Goal: Task Accomplishment & Management: Use online tool/utility

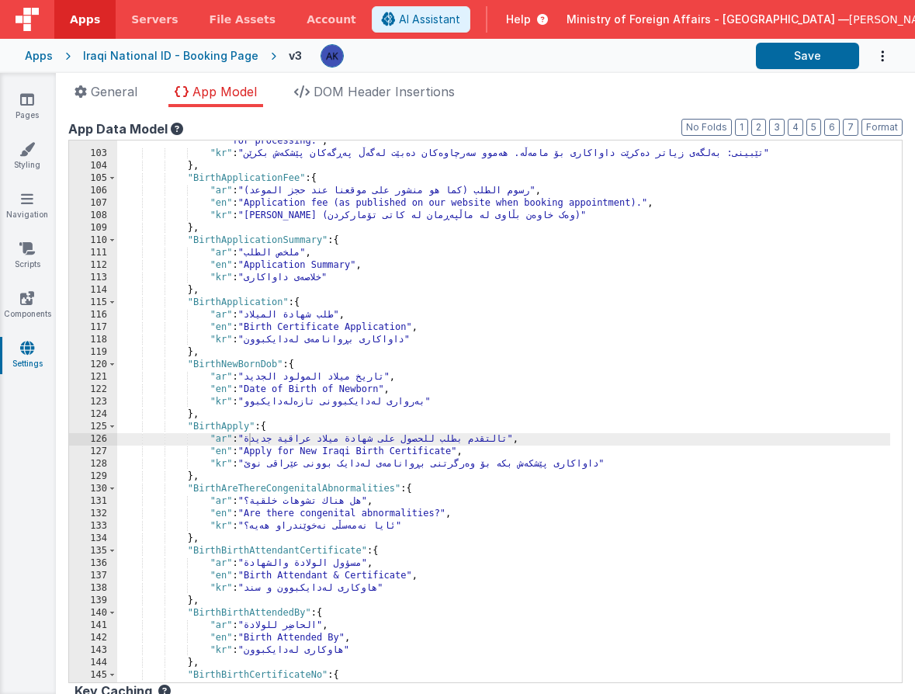
scroll to position [982, 0]
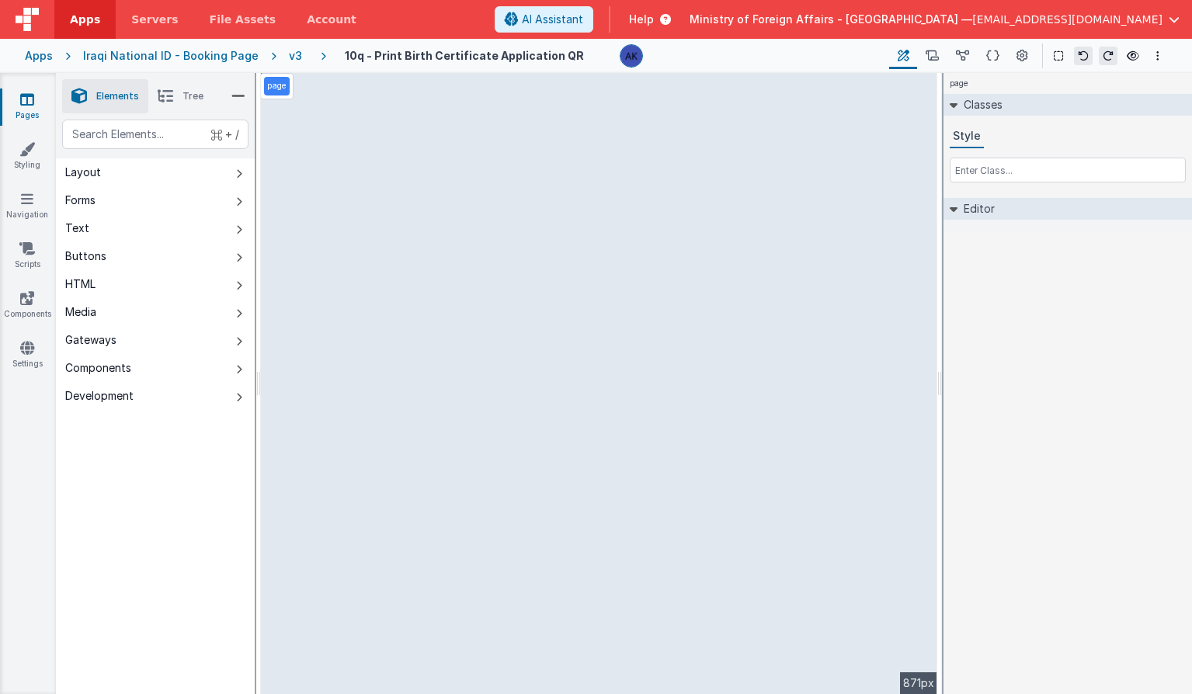
click at [1191, 393] on html "Apps Servers File Assets Account Some FUTURE Slot AI Assistant Help Ministry of…" at bounding box center [596, 347] width 1192 height 694
click at [1020, 60] on icon at bounding box center [1022, 56] width 12 height 16
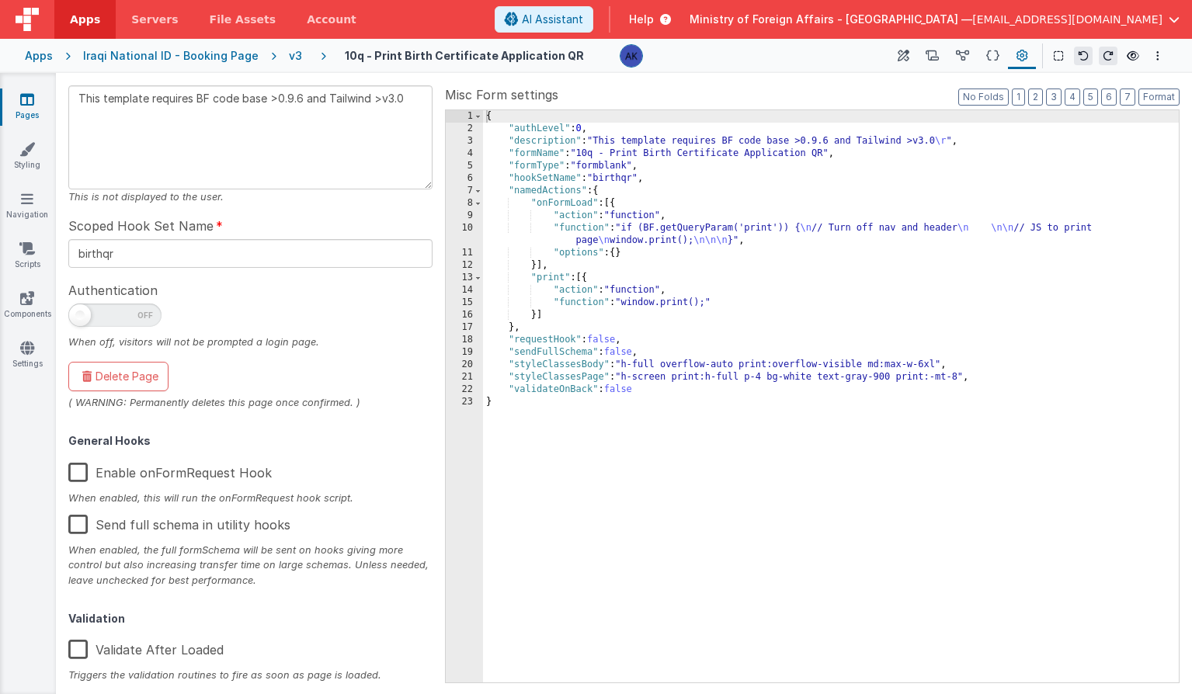
scroll to position [182, 0]
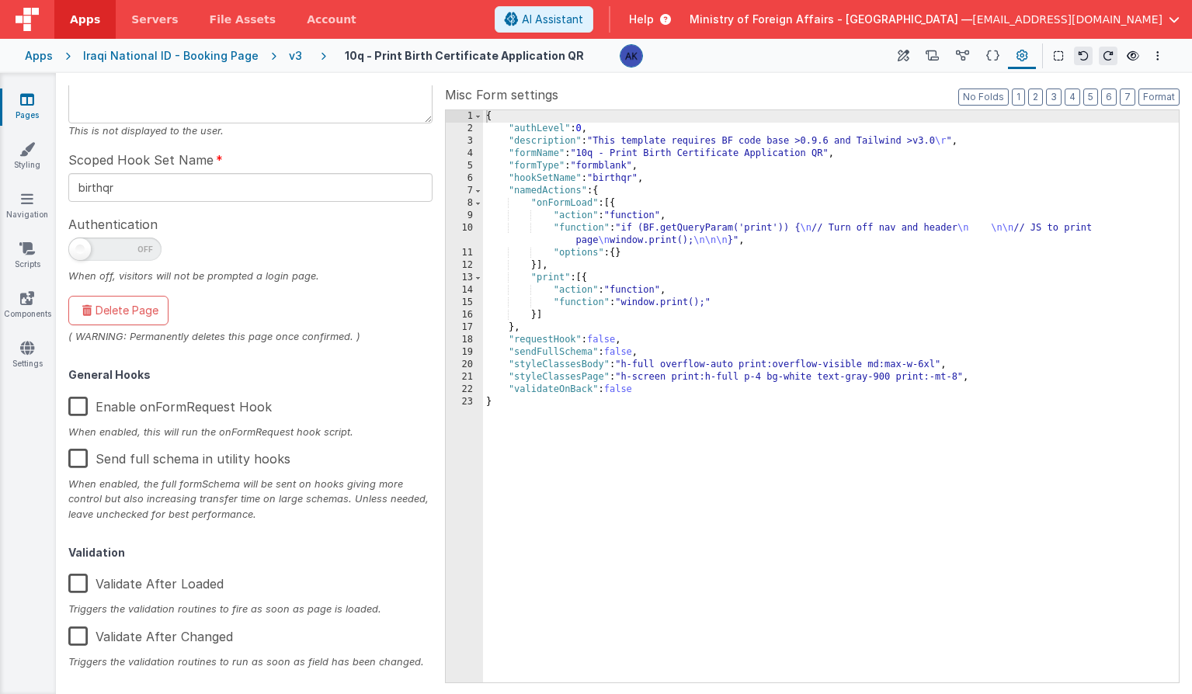
click at [74, 409] on label "Enable onFormRequest Hook" at bounding box center [169, 403] width 203 height 33
click at [0, 0] on input "Enable onFormRequest Hook" at bounding box center [0, 0] width 0 height 0
type textarea "This template requires BF code base >0.9.6 and Tailwind >v3.0"
click at [22, 158] on link "Styling" at bounding box center [27, 156] width 56 height 31
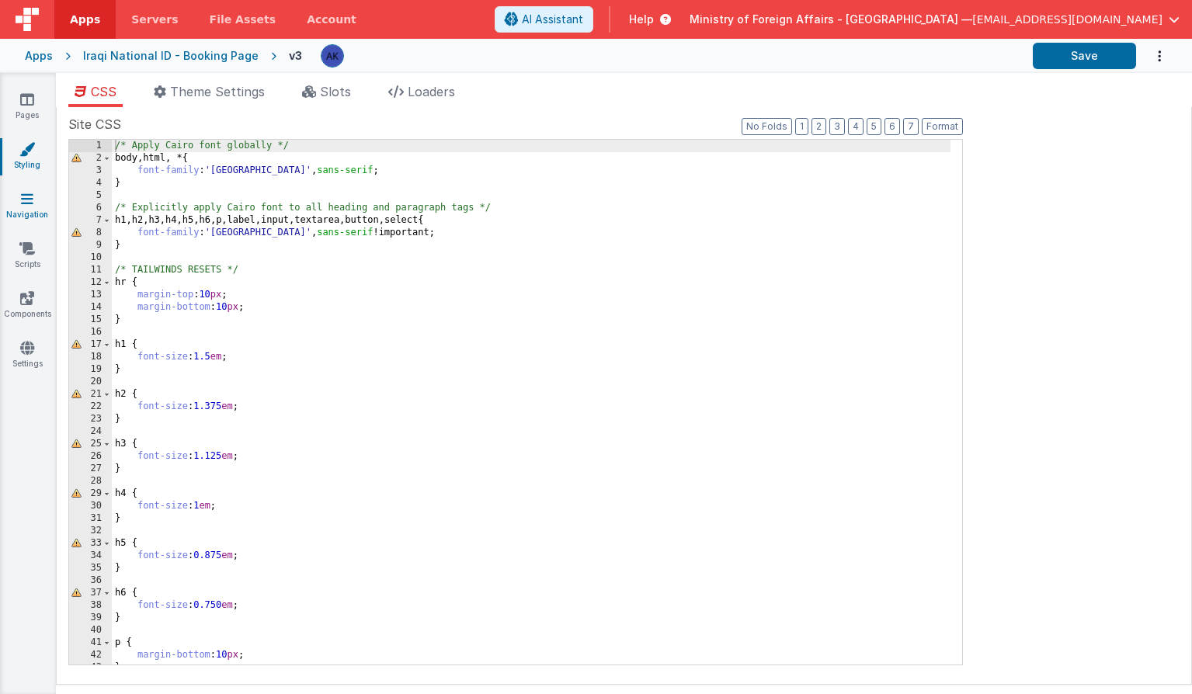
click at [34, 215] on link "Navigation" at bounding box center [27, 206] width 56 height 31
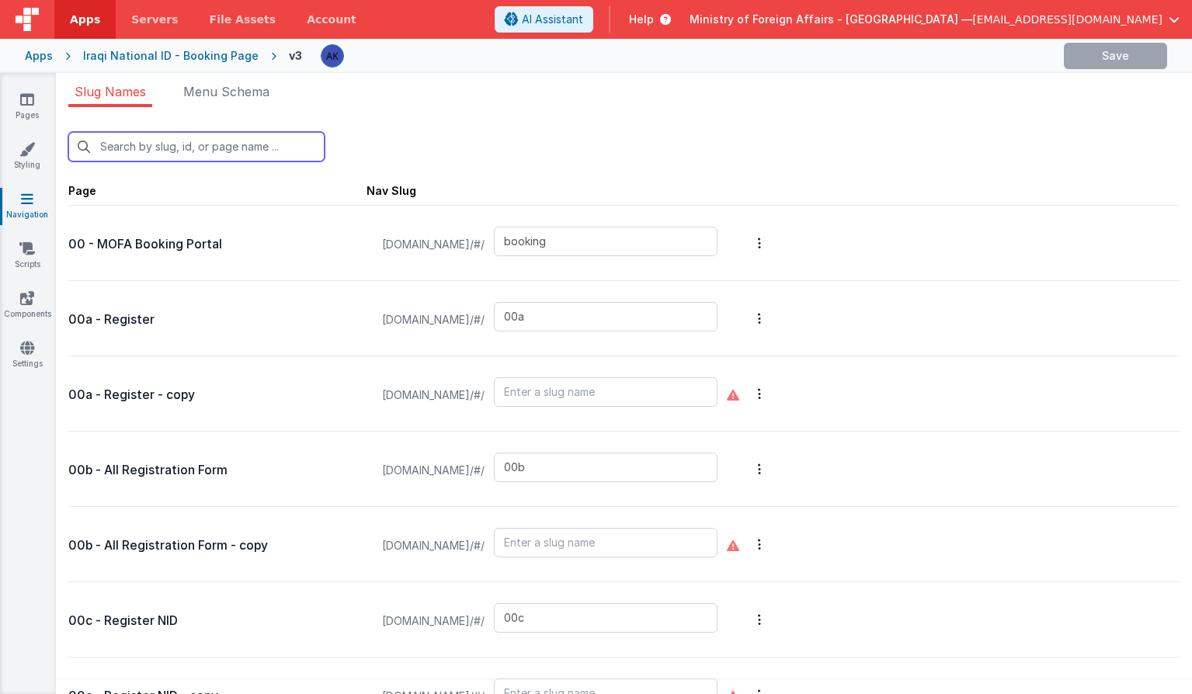
click at [157, 152] on input "text" at bounding box center [196, 147] width 256 height 30
type input "1"
type input "03"
type input "04"
type input "05"
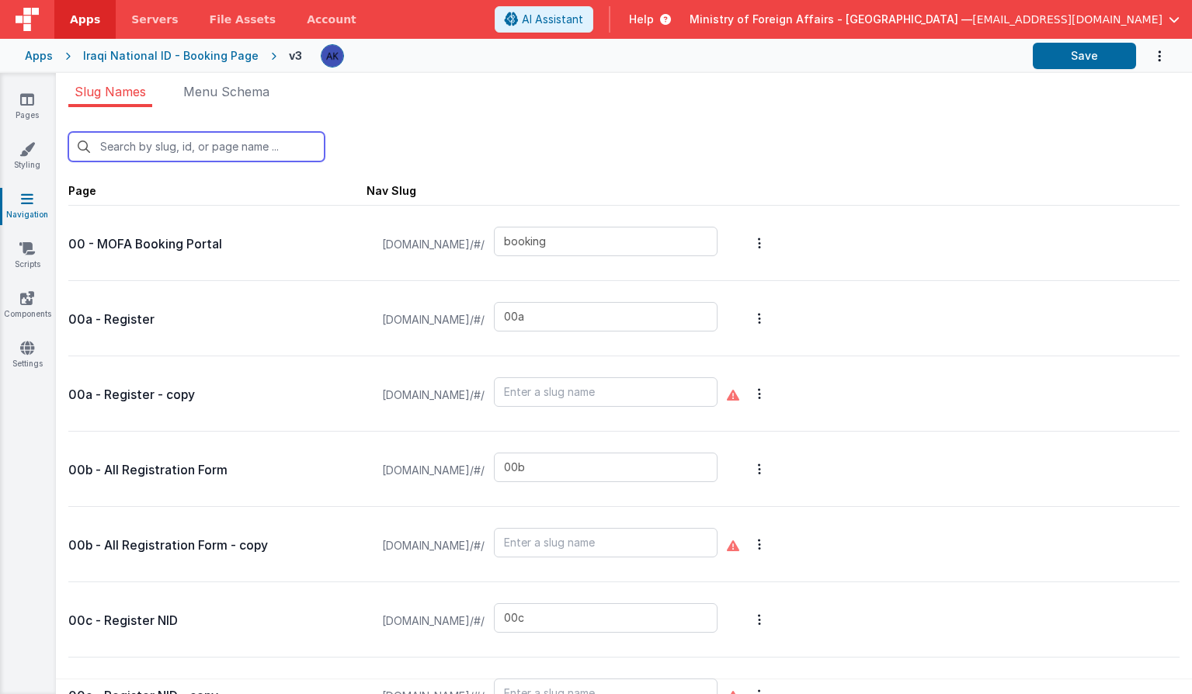
type input "07"
type input "08"
type input "09"
type input "10"
type input "birthcert"
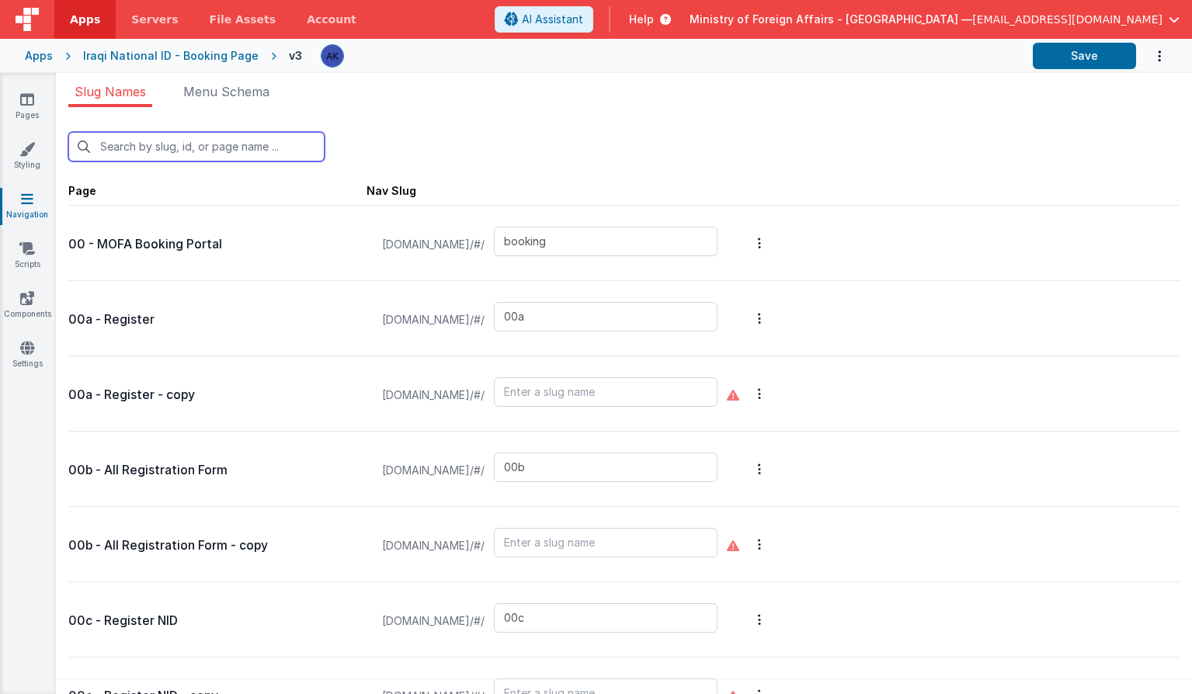
type input "birthqr"
type input "newbirth"
type input "12"
type input "16"
type input "qrscanner"
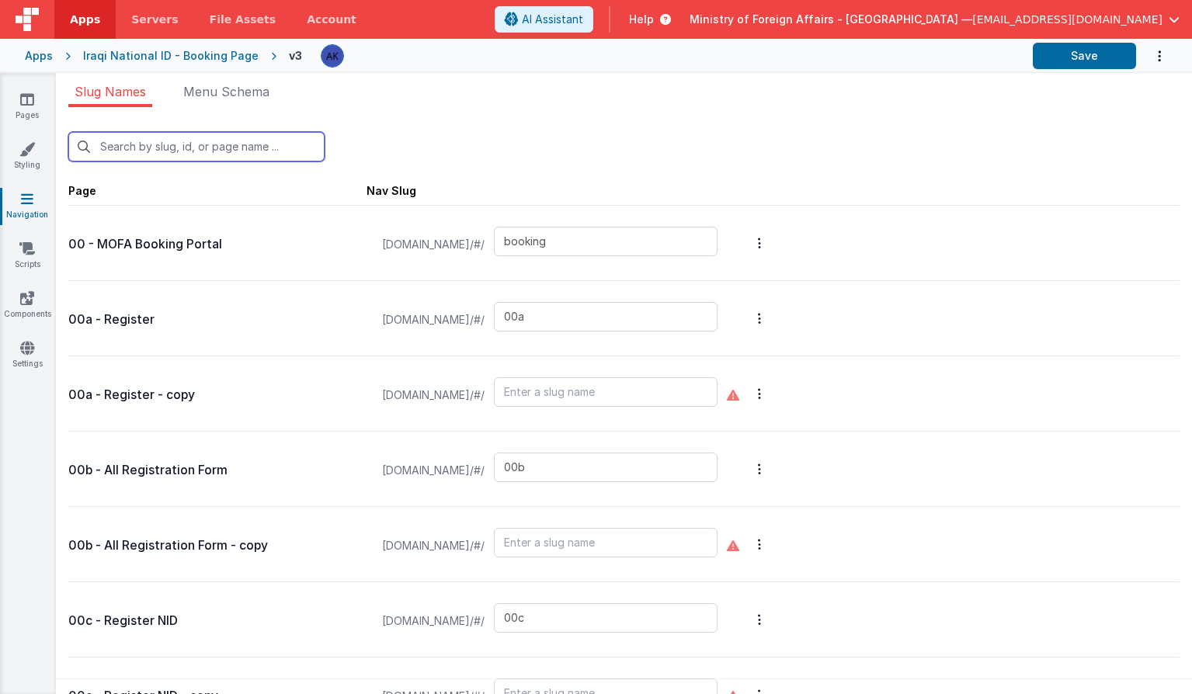
type input "21"
type input "test2"
type input "aboutus"
type input "authenticationservices"
type input "birthapp"
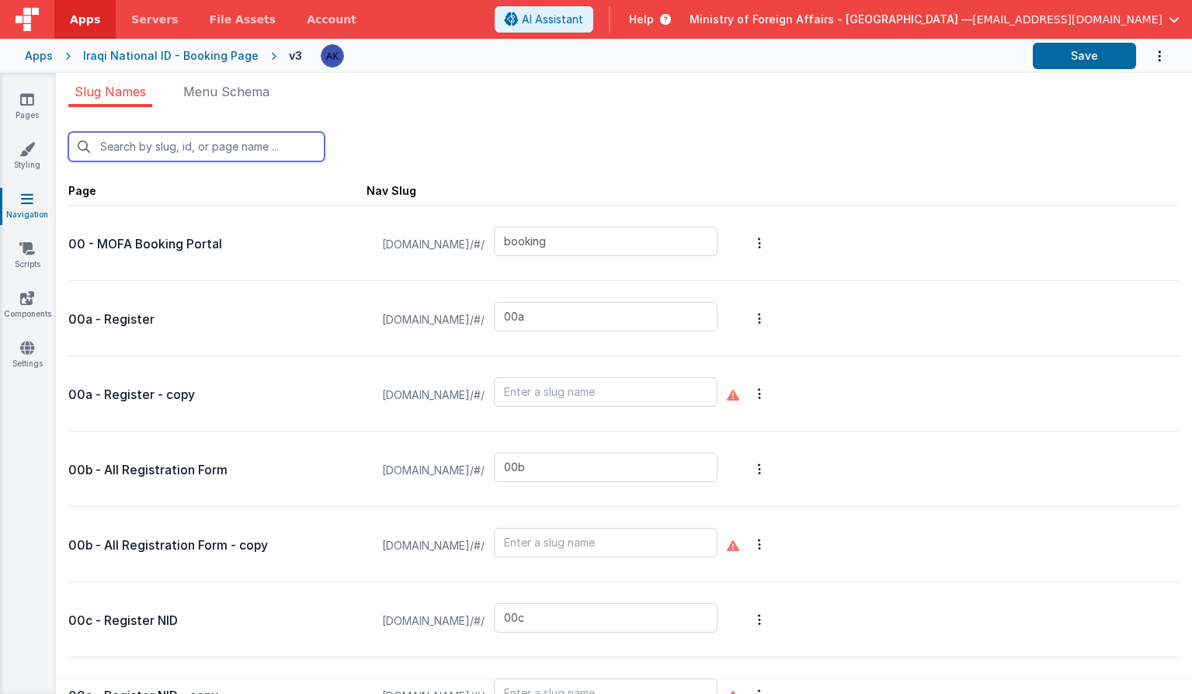
type input "bookinglist"
type input "bookinglistpos"
type input "confirmationpage"
type input "bookingqr"
type input "bookingqrpos"
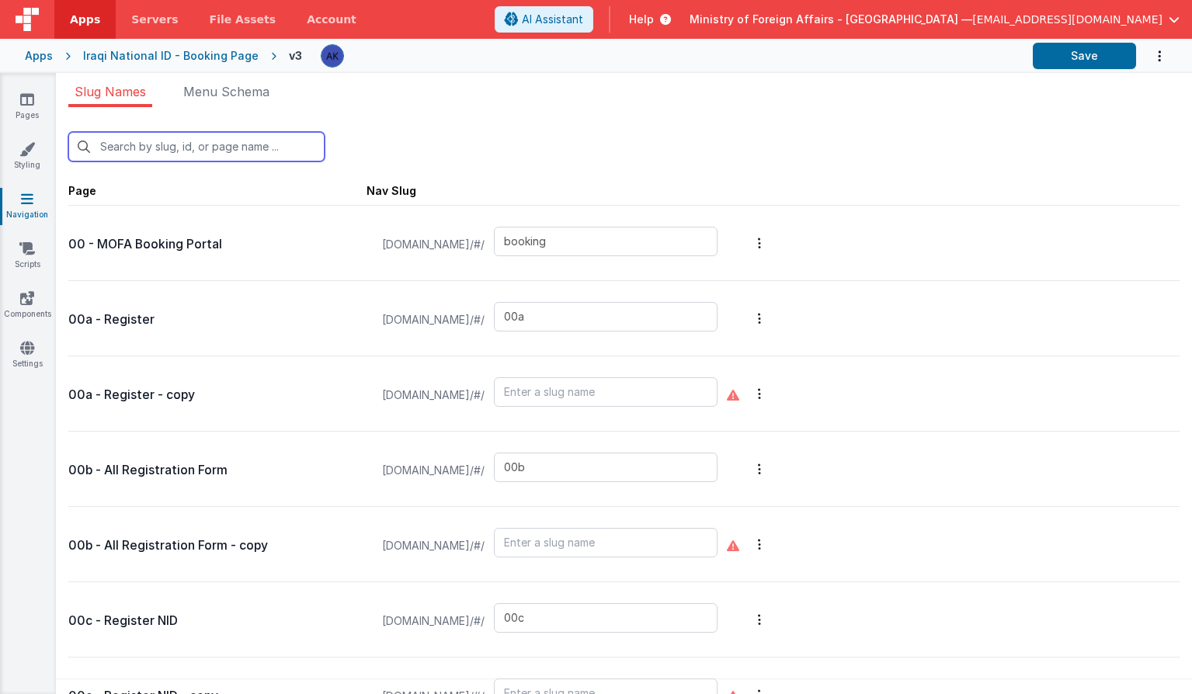
type input "bookingqr2"
type input "checkin"
type input "checkinpos"
type input "consularservices"
type input "contactus"
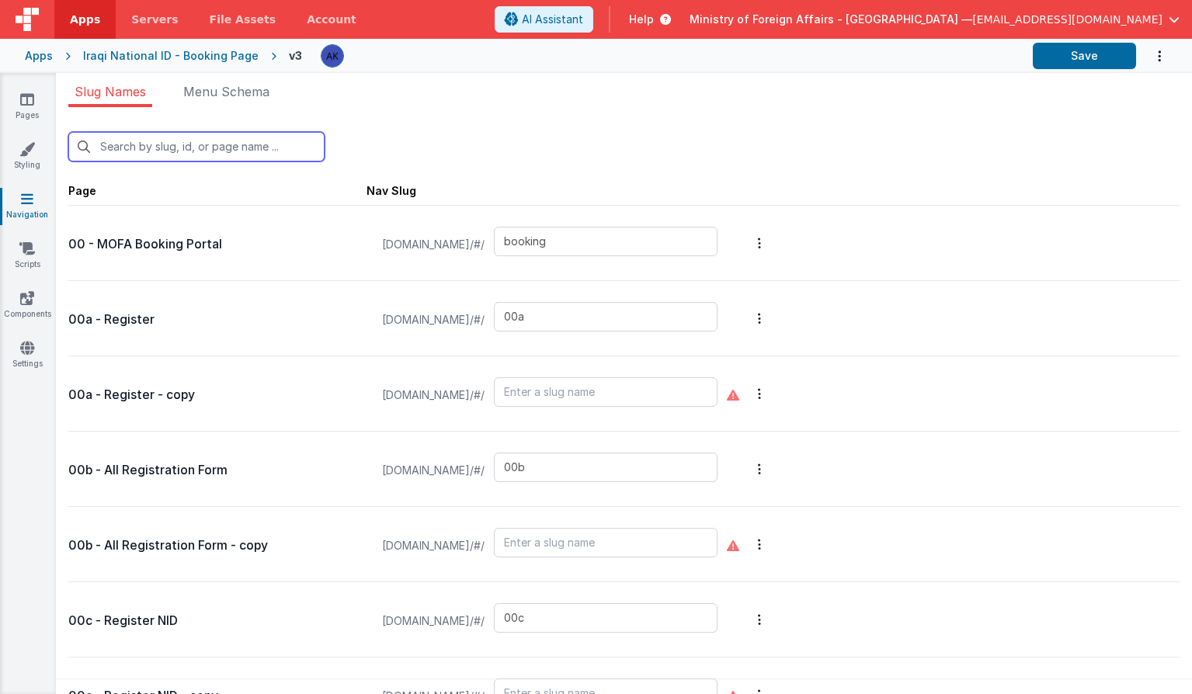
type input "exception"
type input "exceptionqr"
type input "faq"
type input "t"
type input "default"
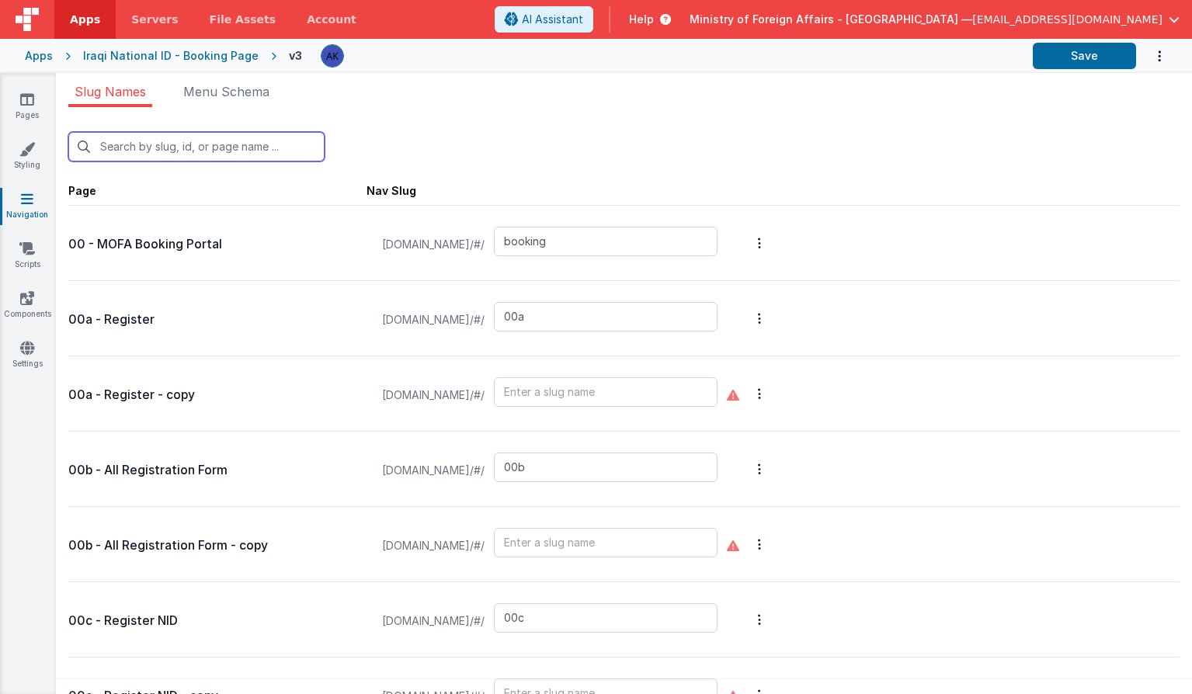
type input "missionchoice2"
type input "missions"
type input "missiondetails"
type input "offices"
type input "officesdetails"
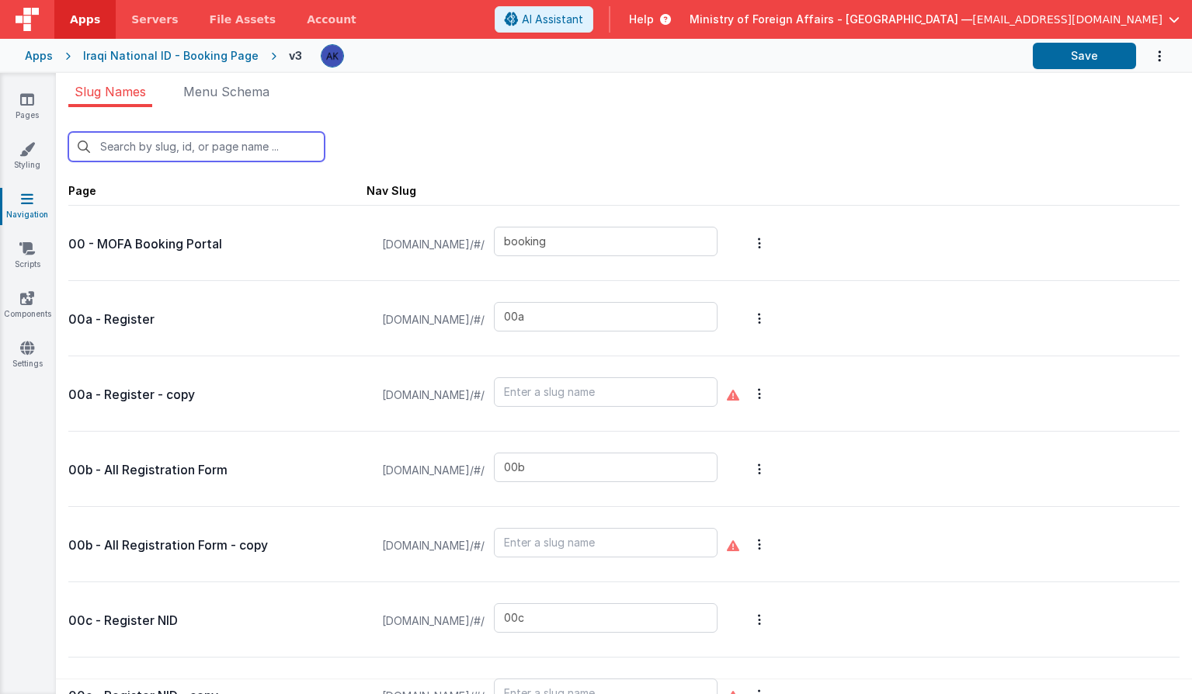
type input "passportservices"
type input "scroll"
type input "confirmation"
type input "defaultAR"
type input "test"
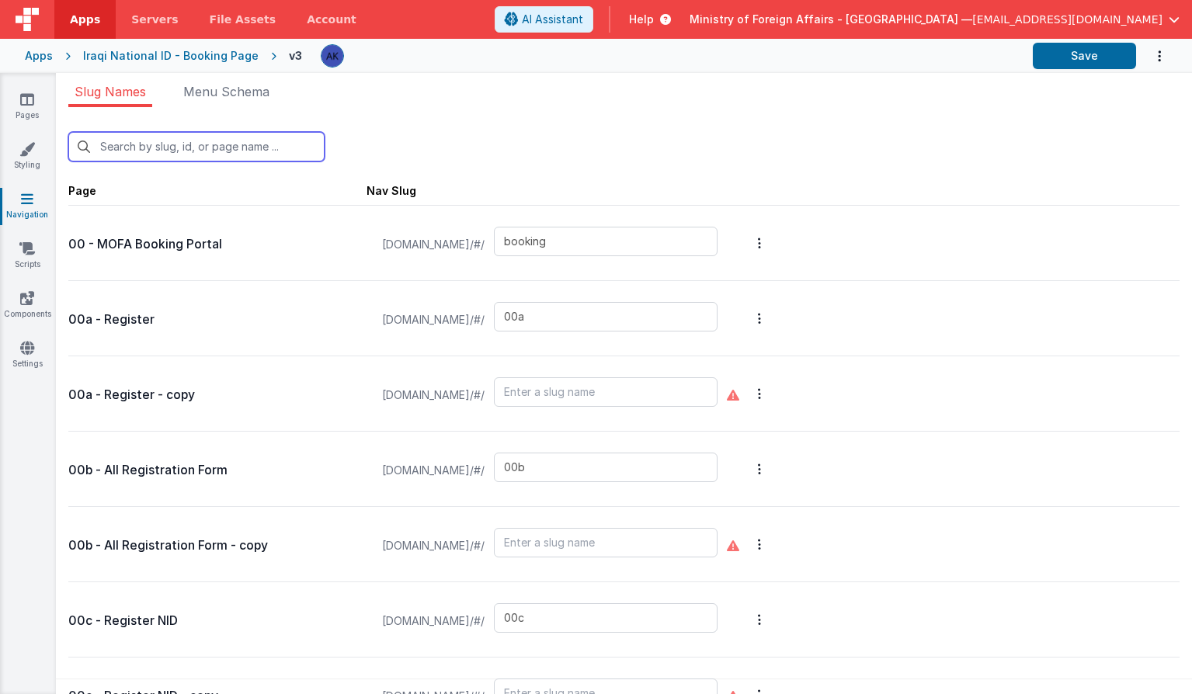
type input "test-login"
type input "visaapp"
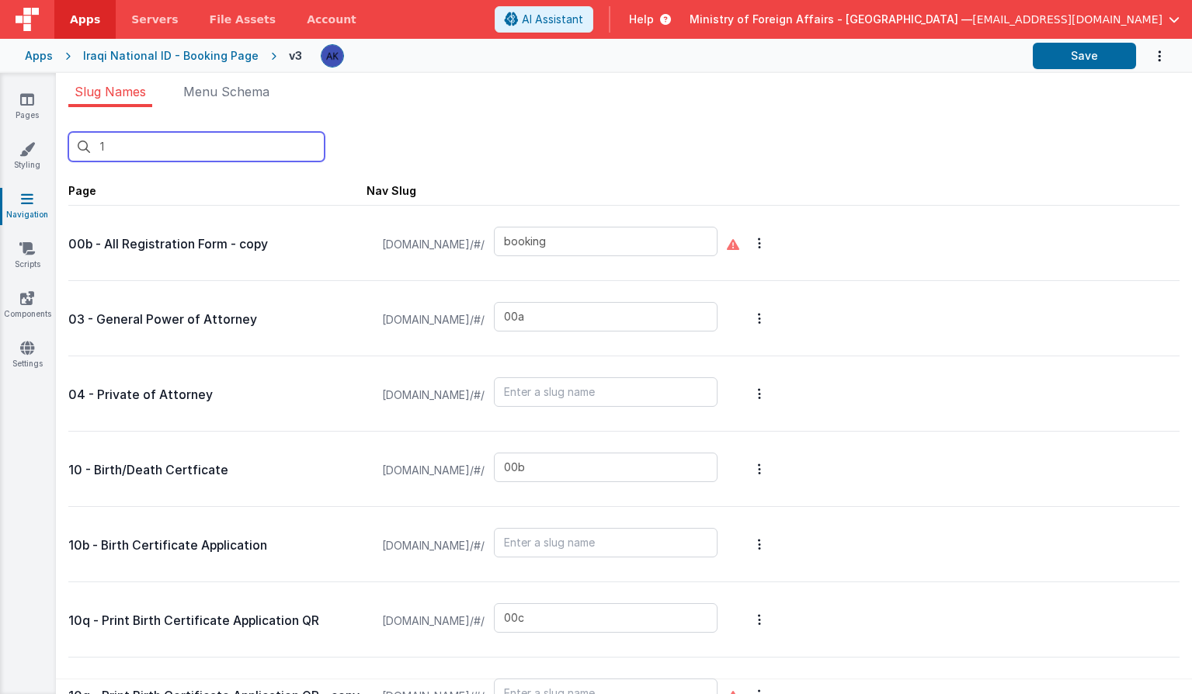
type input "10"
type input "03"
type input "04"
type input "10"
type input "birthcert"
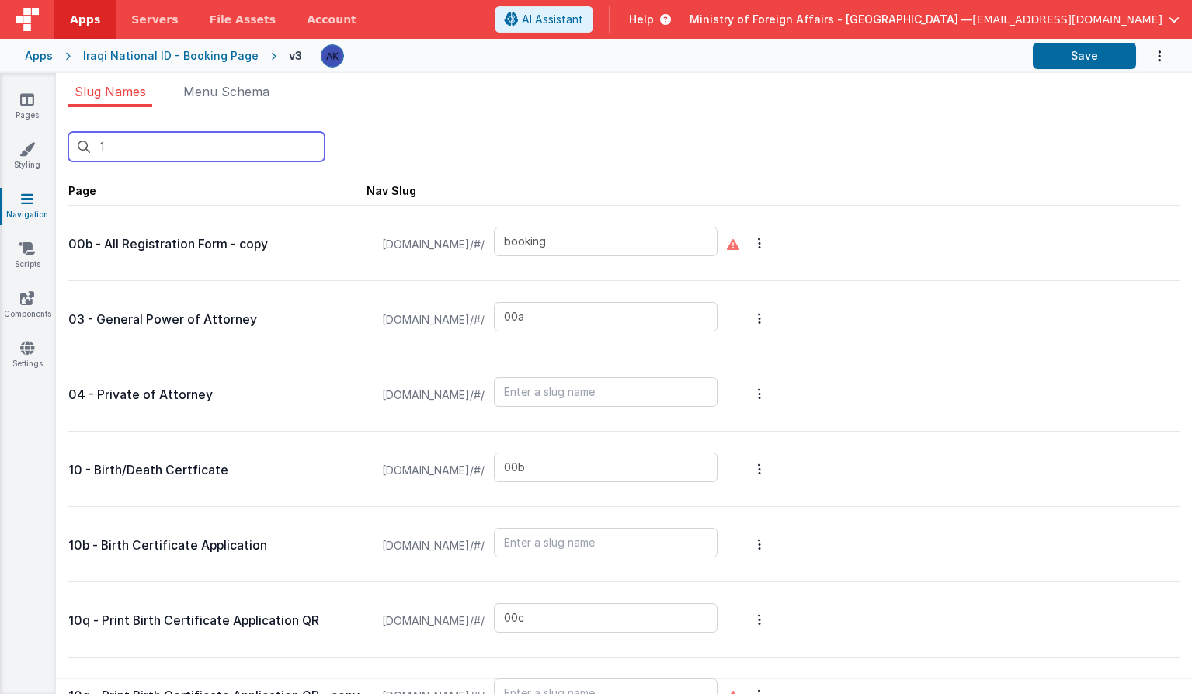
type input "birthqr"
type input "newbirth"
type input "bookinglist"
type input "bookingqrpos"
type input "bookingqr2"
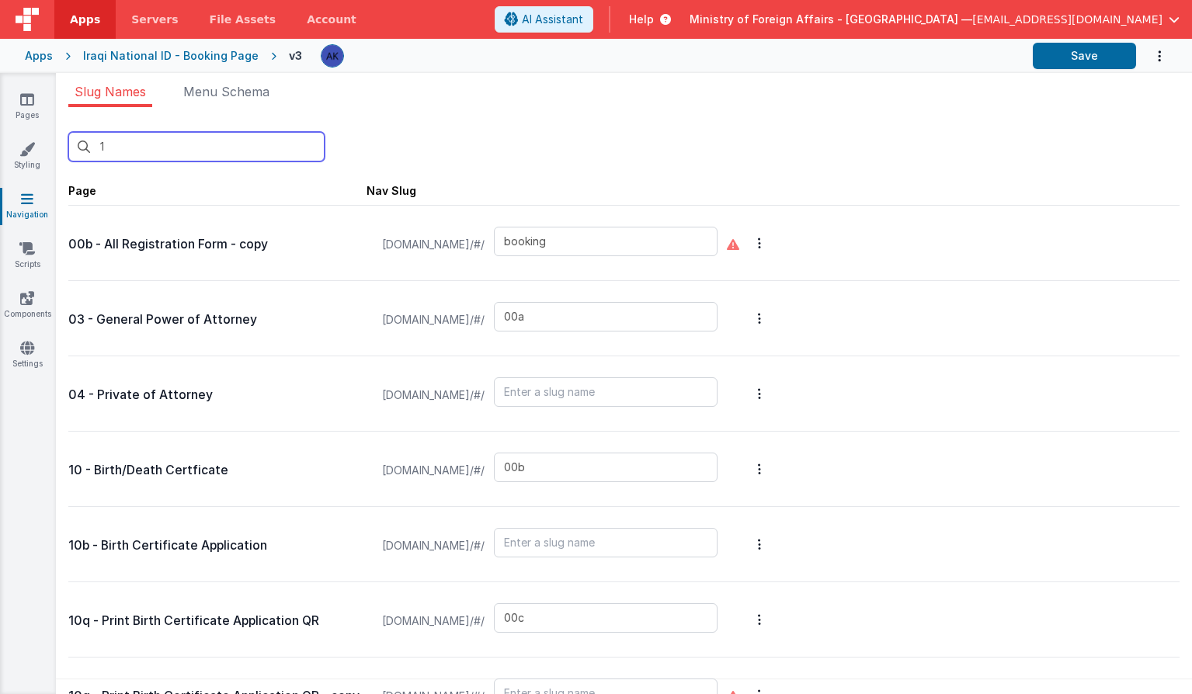
type input "exceptionqr"
type input "default"
type input "confirmation"
type input "03"
type input "04"
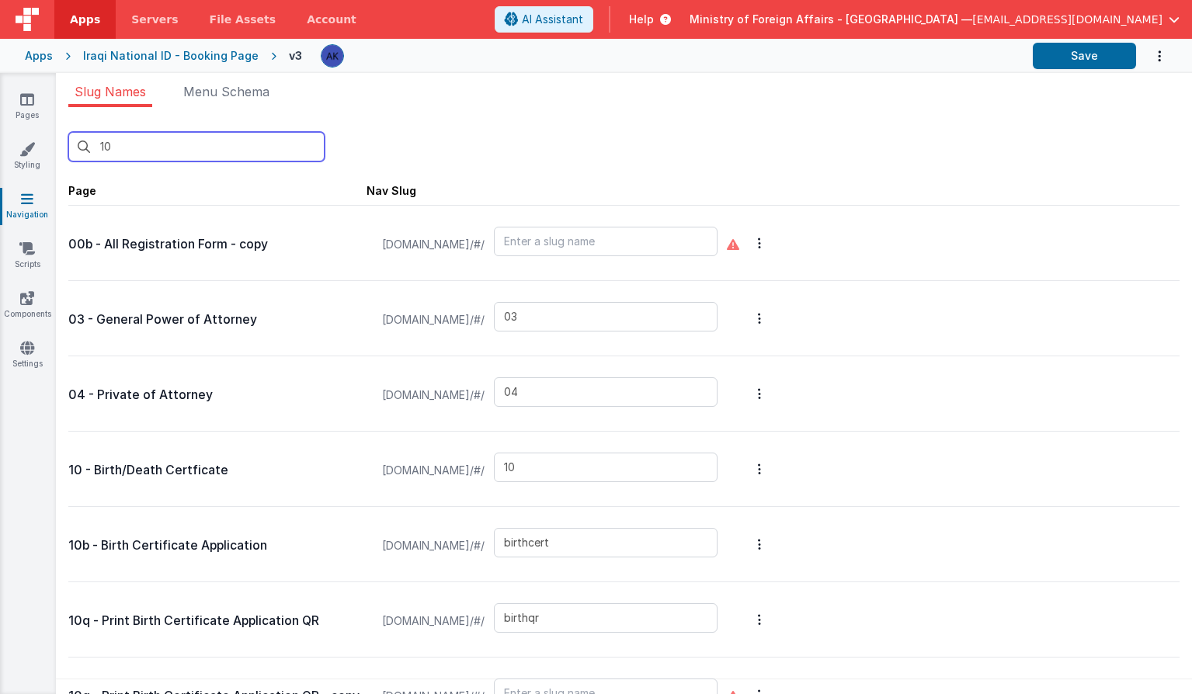
type input "10"
type input "birthcert"
type input "birthqr"
type input "newbirth"
type input "bookinglist"
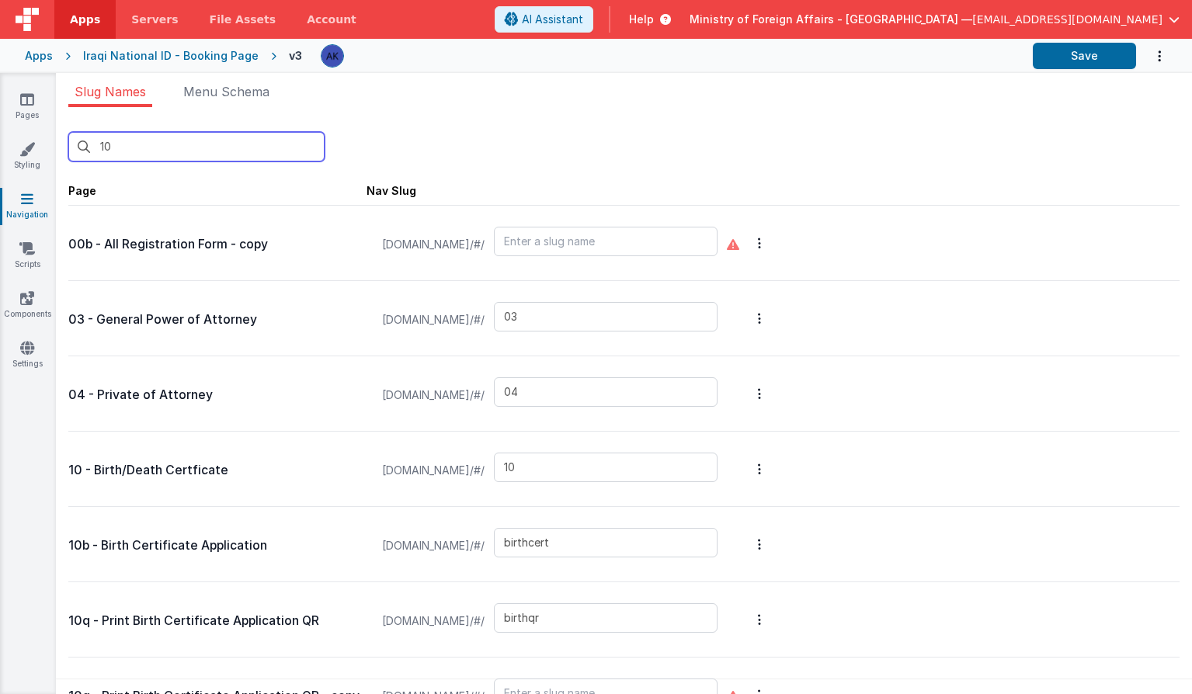
type input "bookingqrpos"
type input "bookingqr2"
type input "exceptionqr"
type input "default"
type input "confirmation"
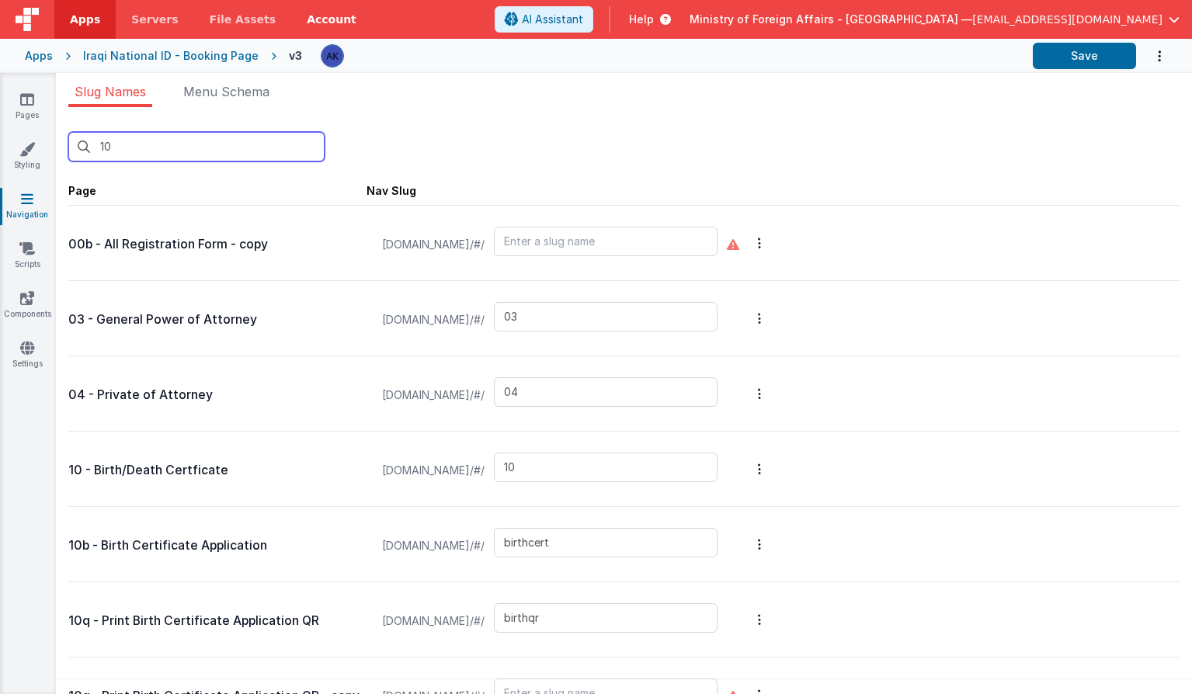
type input "10"
click at [19, 107] on link "Pages" at bounding box center [27, 107] width 56 height 31
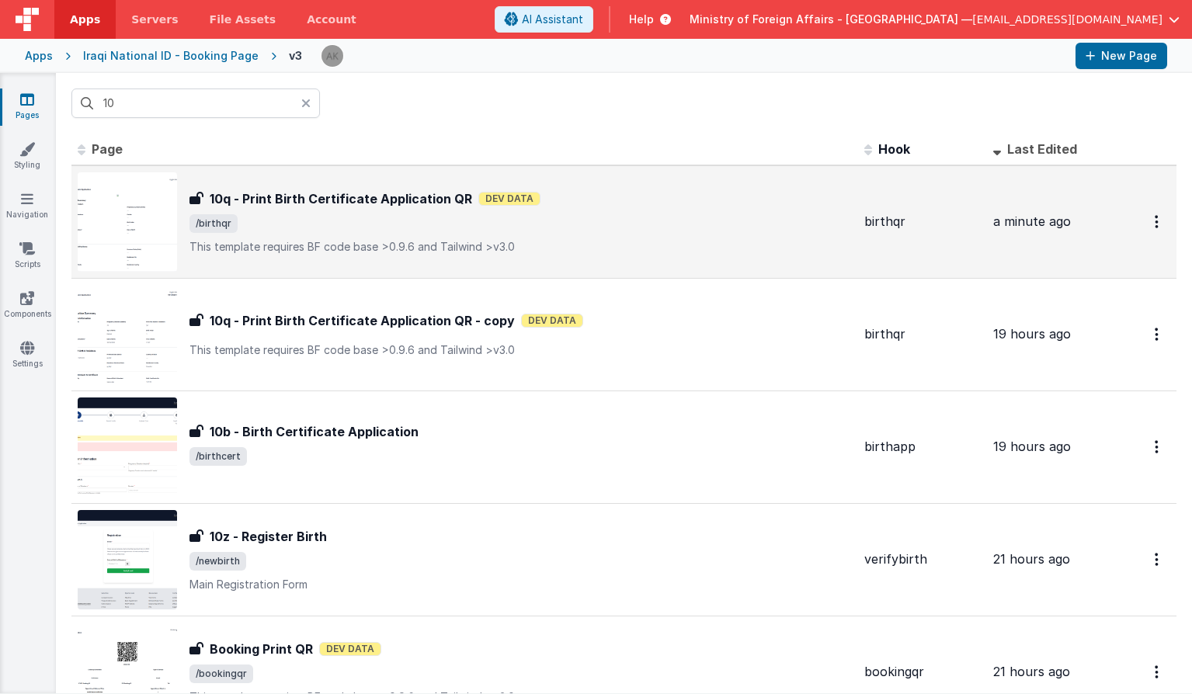
click at [150, 229] on img at bounding box center [127, 221] width 99 height 99
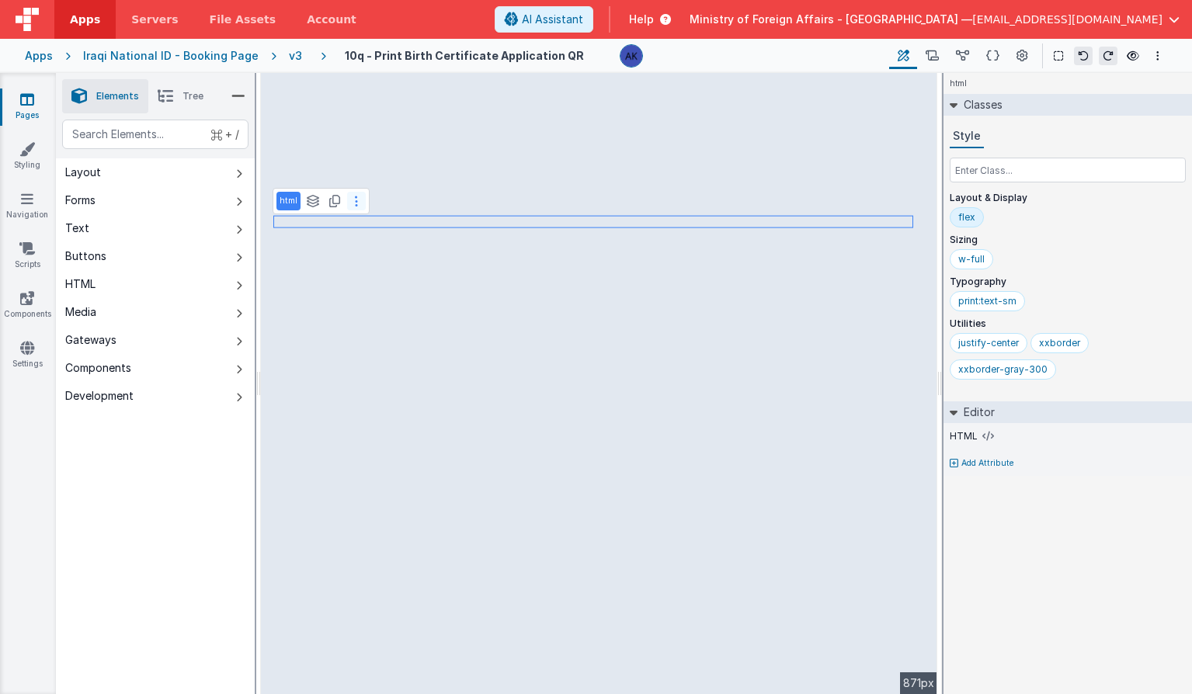
click at [359, 203] on button at bounding box center [356, 201] width 19 height 19
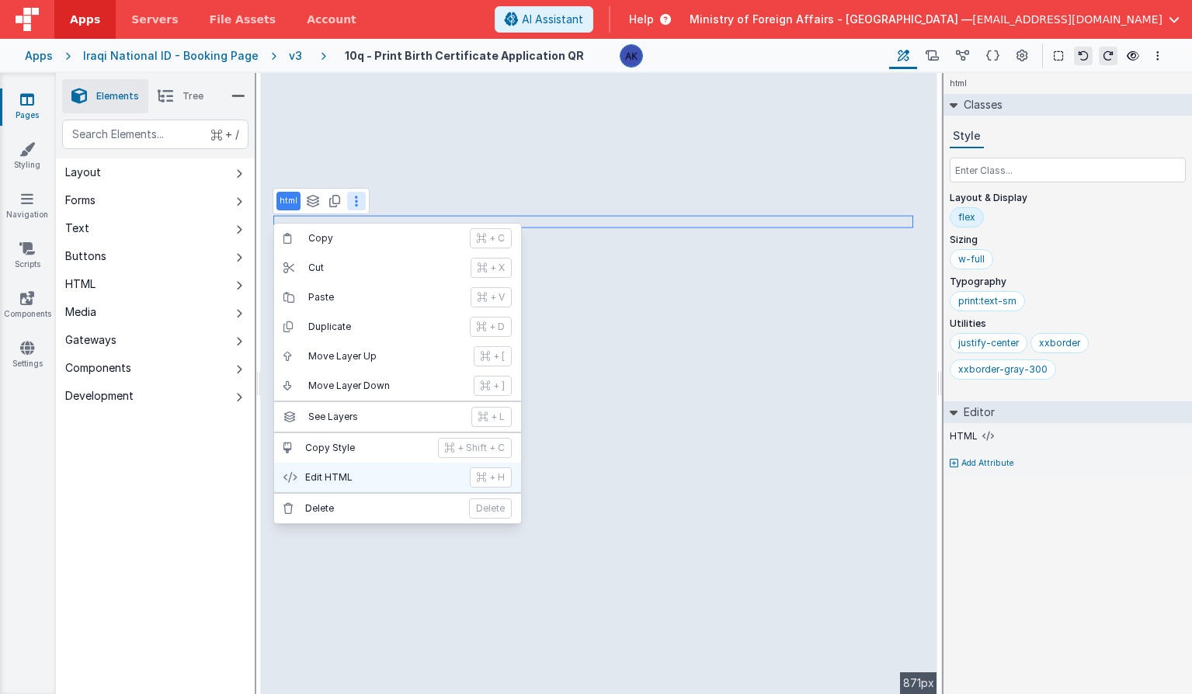
click at [409, 472] on p "Edit HTML" at bounding box center [382, 477] width 155 height 12
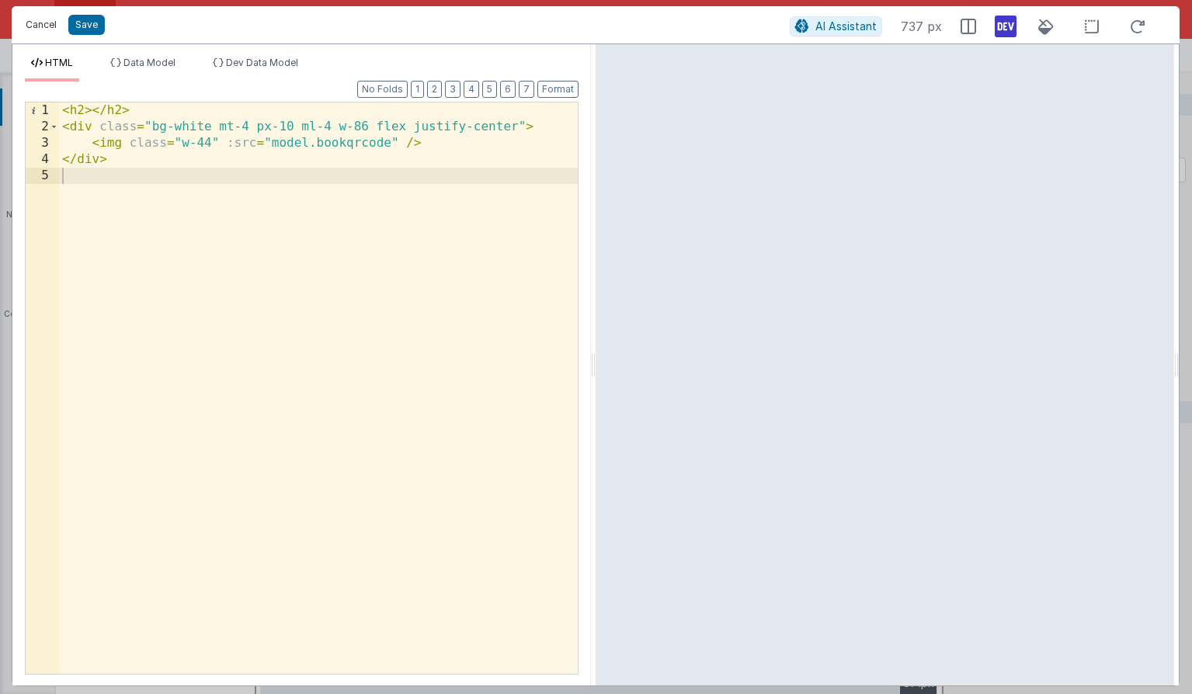
click at [50, 26] on button "Cancel" at bounding box center [41, 25] width 47 height 22
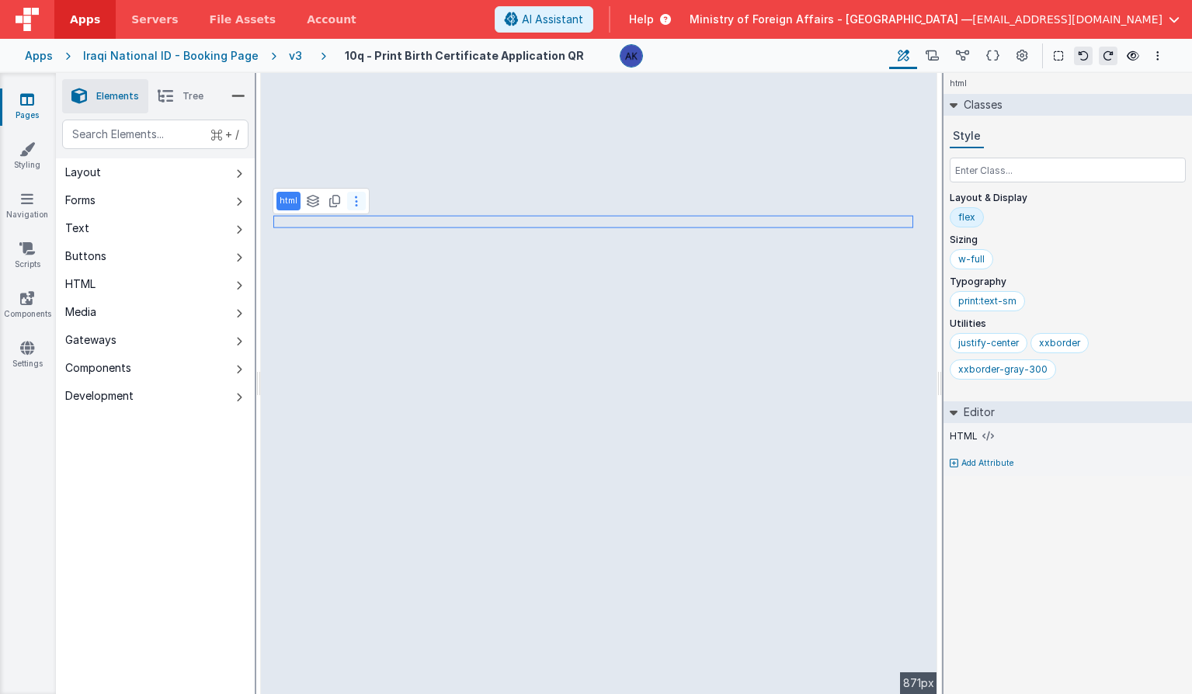
click at [359, 203] on button at bounding box center [356, 201] width 19 height 19
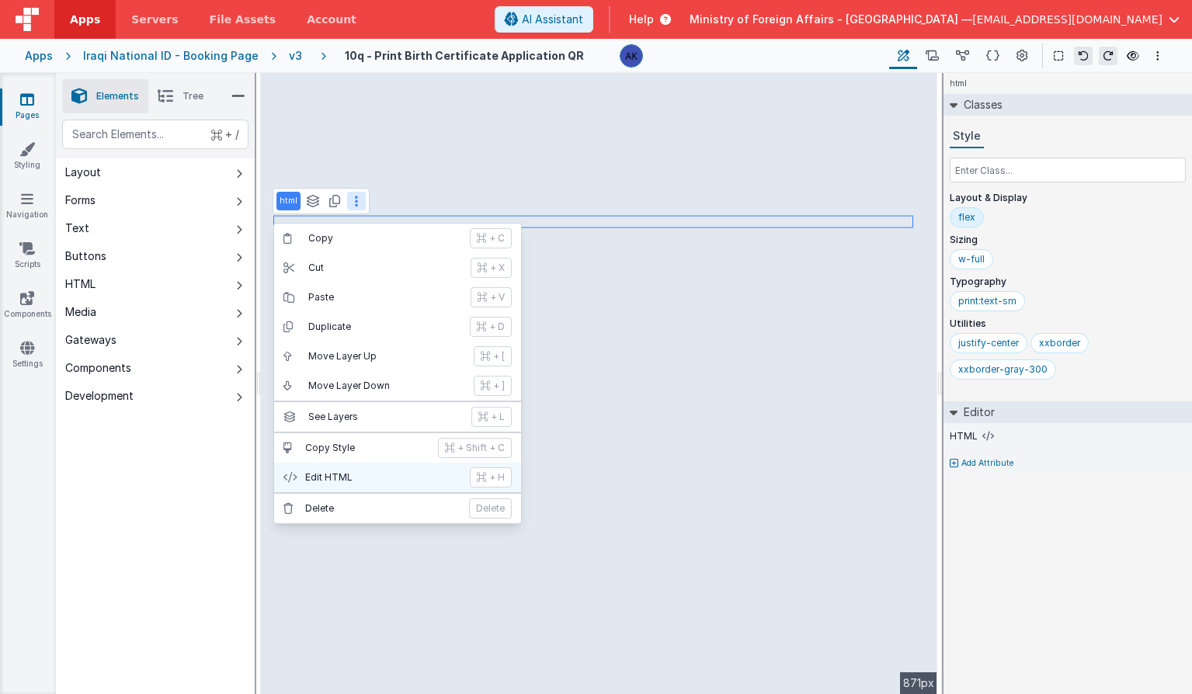
click at [365, 472] on p "Edit HTML" at bounding box center [382, 477] width 155 height 12
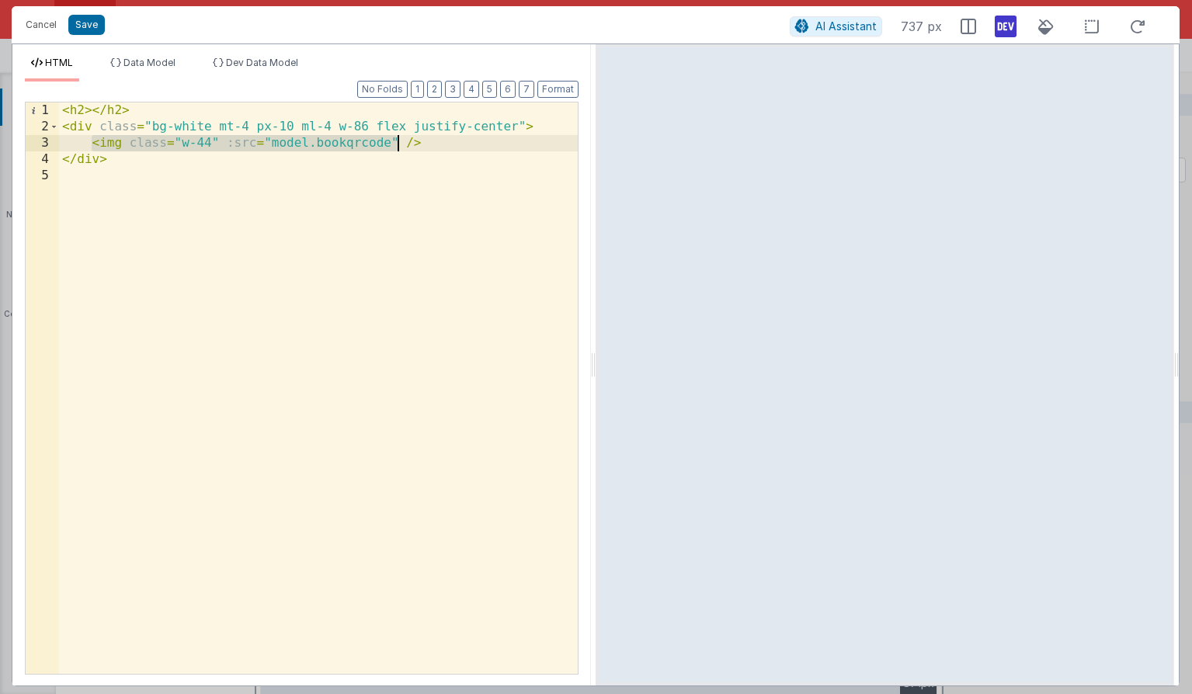
drag, startPoint x: 89, startPoint y: 142, endPoint x: 398, endPoint y: 147, distance: 308.3
click at [398, 147] on div "< h2 > </ h2 > < div class = "bg-white mt-4 px-10 ml-4 w-86 flex justify-center…" at bounding box center [318, 404] width 519 height 604
click at [90, 137] on div "< h2 > </ h2 > < div class = "bg-white mt-4 px-10 ml-4 w-86 flex justify-center…" at bounding box center [318, 404] width 519 height 604
drag, startPoint x: 92, startPoint y: 140, endPoint x: 436, endPoint y: 145, distance: 344.8
click at [436, 145] on div "< h2 > </ h2 > < div class = "bg-white mt-4 px-10 ml-4 w-86 flex justify-center…" at bounding box center [318, 404] width 519 height 604
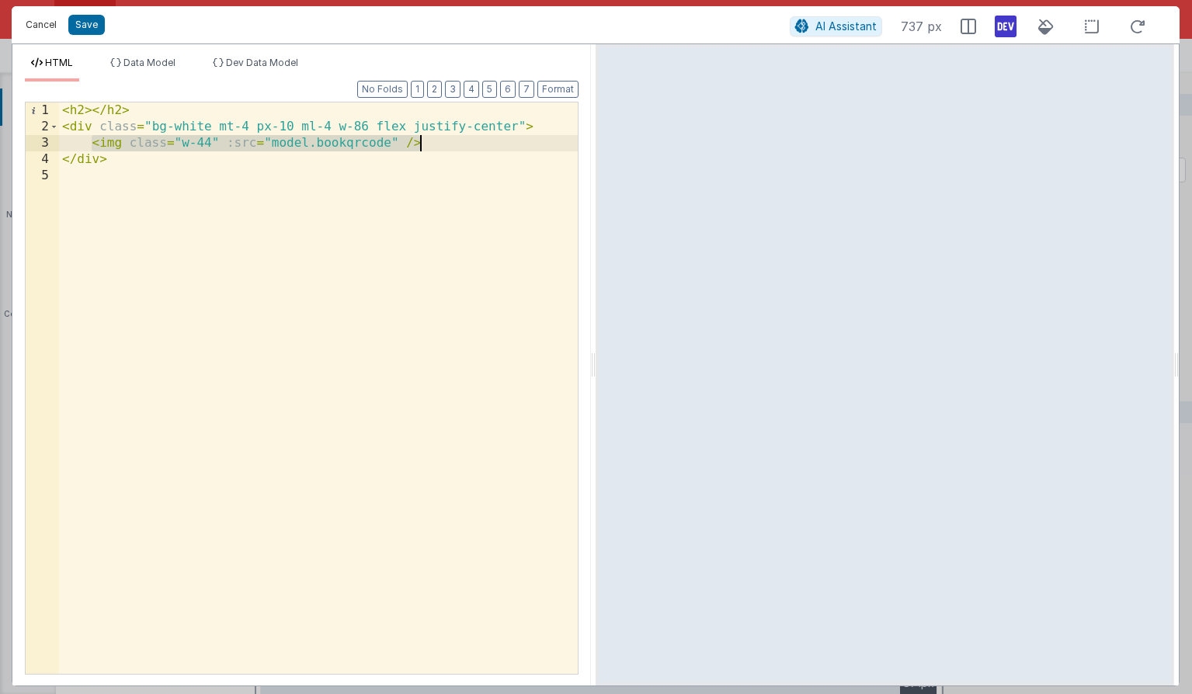
click at [50, 20] on button "Cancel" at bounding box center [41, 25] width 47 height 22
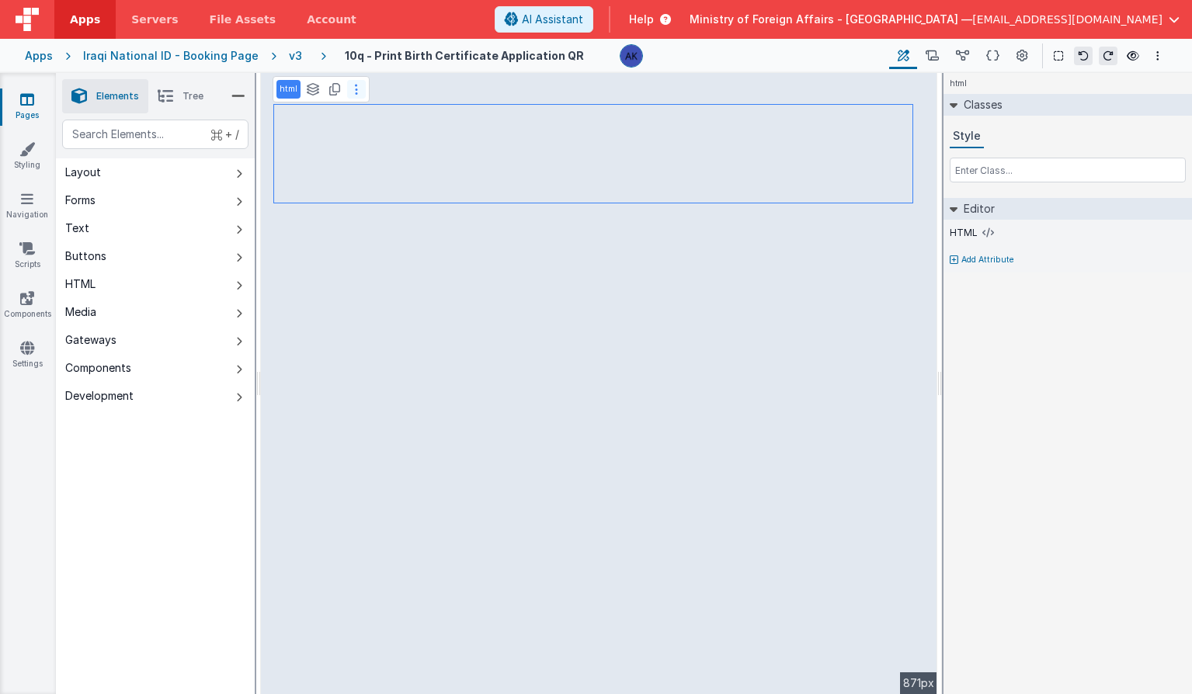
click at [357, 96] on button at bounding box center [356, 89] width 19 height 19
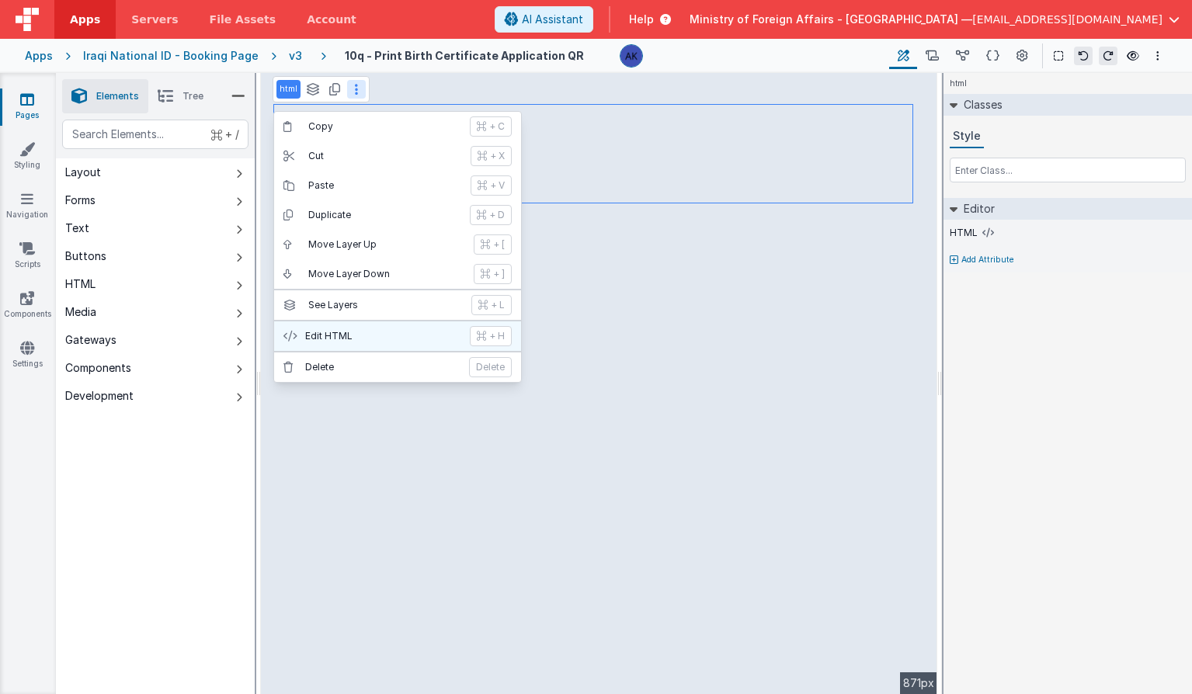
click at [380, 343] on button "Edit HTML + H" at bounding box center [397, 336] width 247 height 30
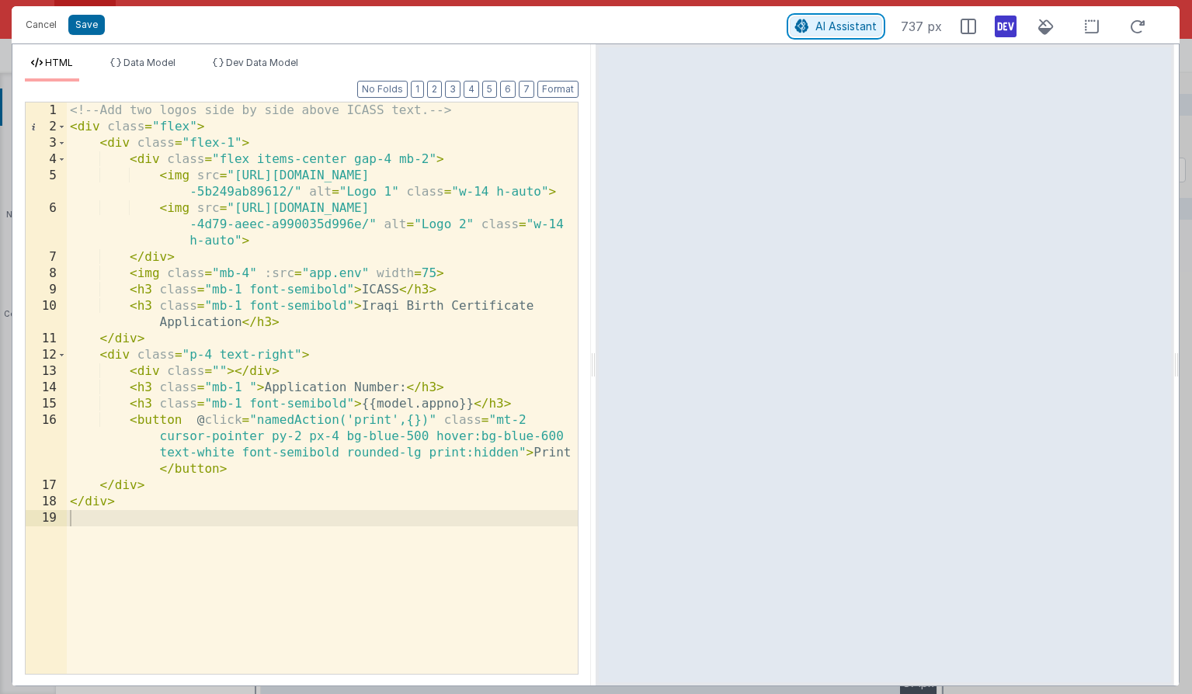
click at [859, 26] on span "AI Assistant" at bounding box center [845, 25] width 61 height 13
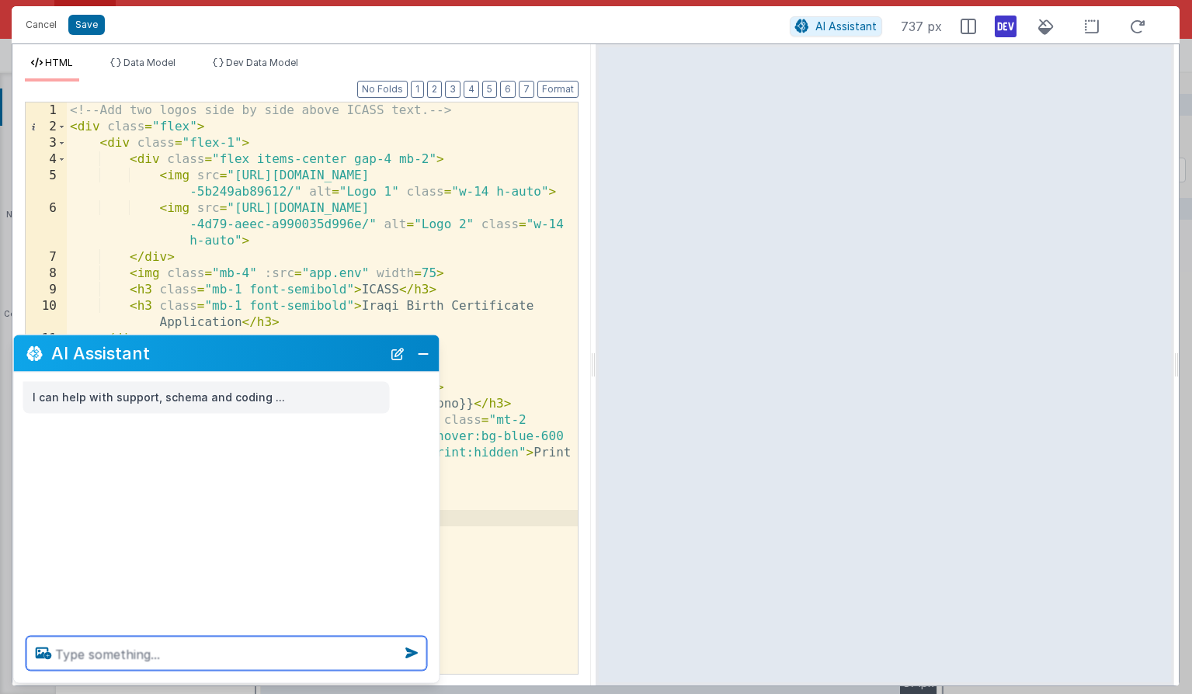
type textarea "a"
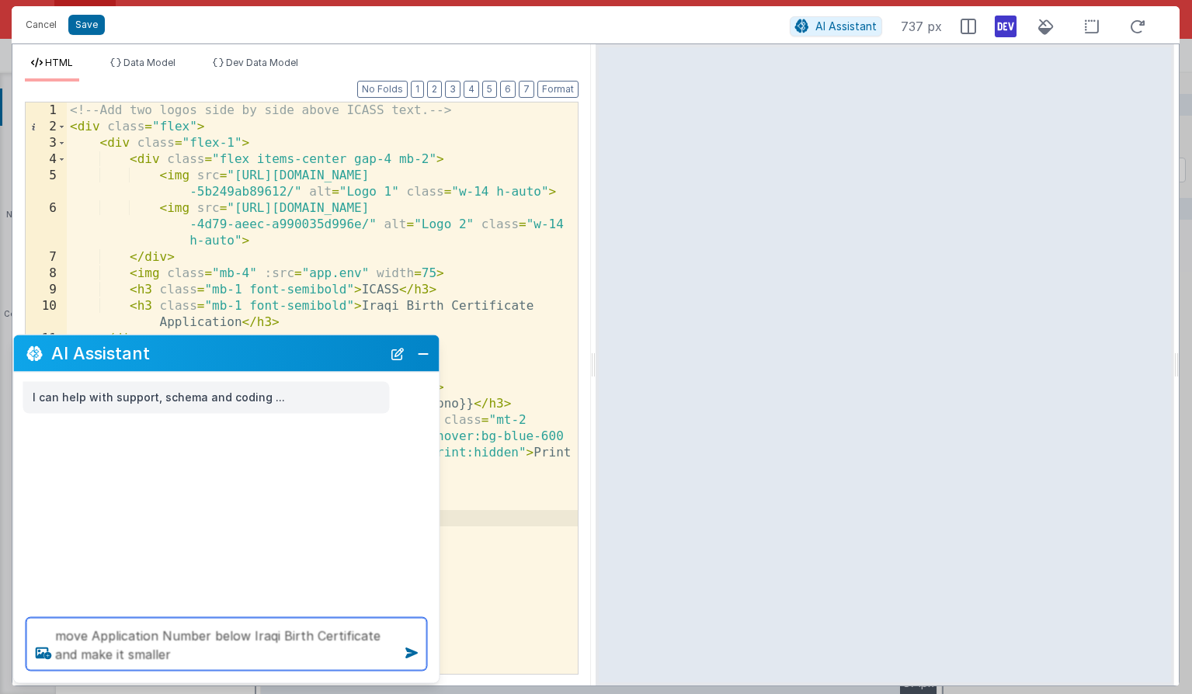
type textarea "move Application Number below Iraqi Birth Certificate and make it smaller"
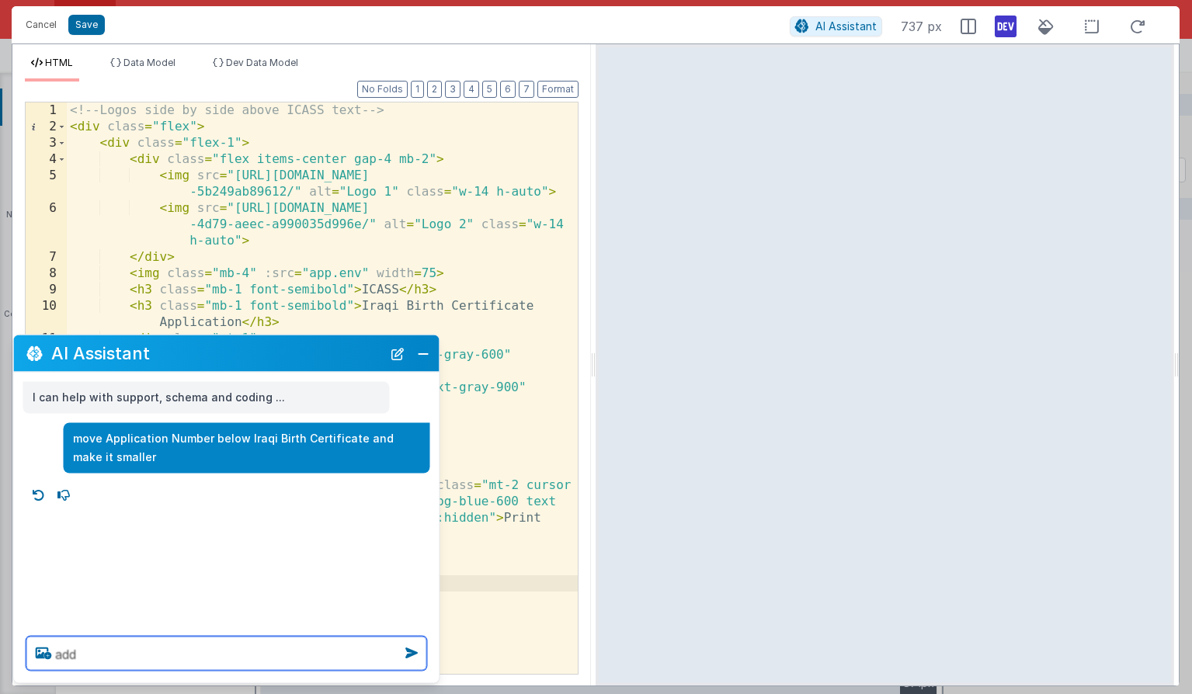
paste textarea "<img class="w-44" :src="model.bookqrcode" />"
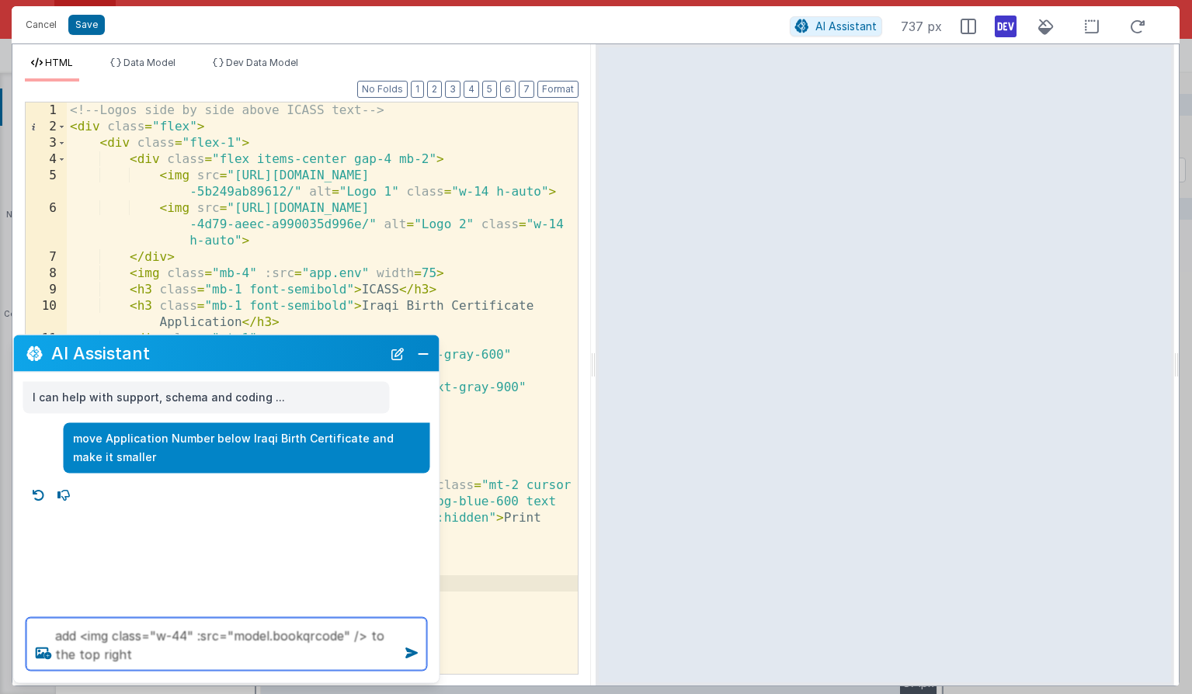
type textarea "add <img class="w-44" :src="model.bookqrcode" /> to the top right"
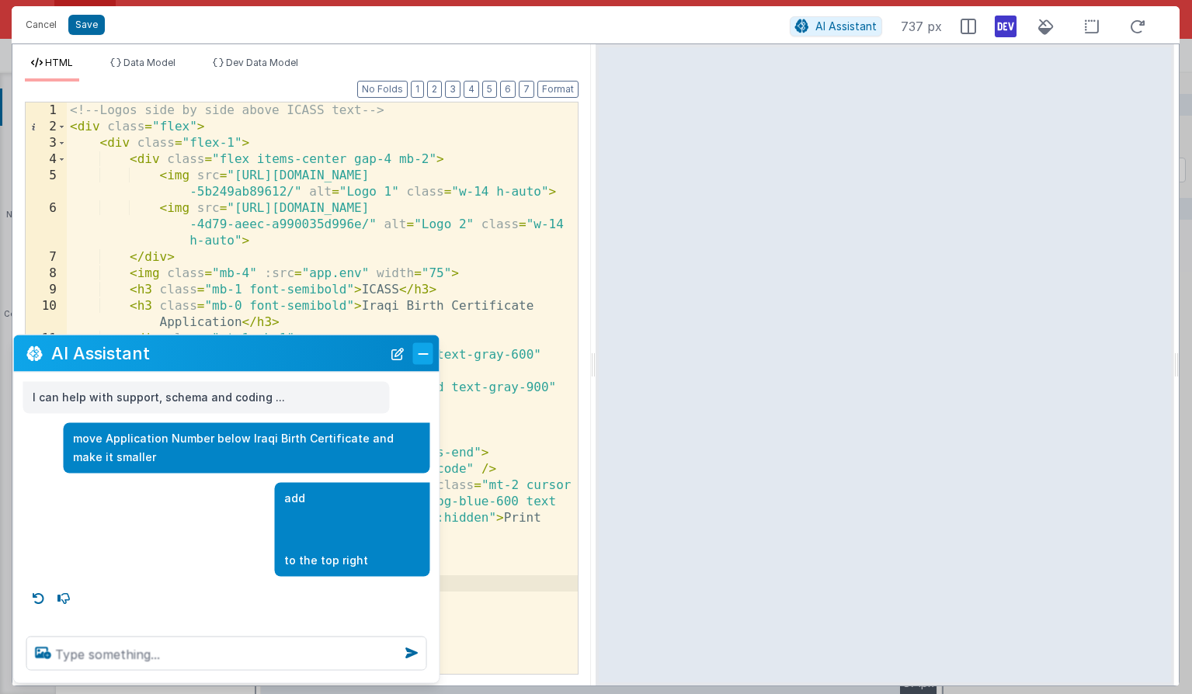
click at [424, 361] on button "Close" at bounding box center [423, 353] width 20 height 22
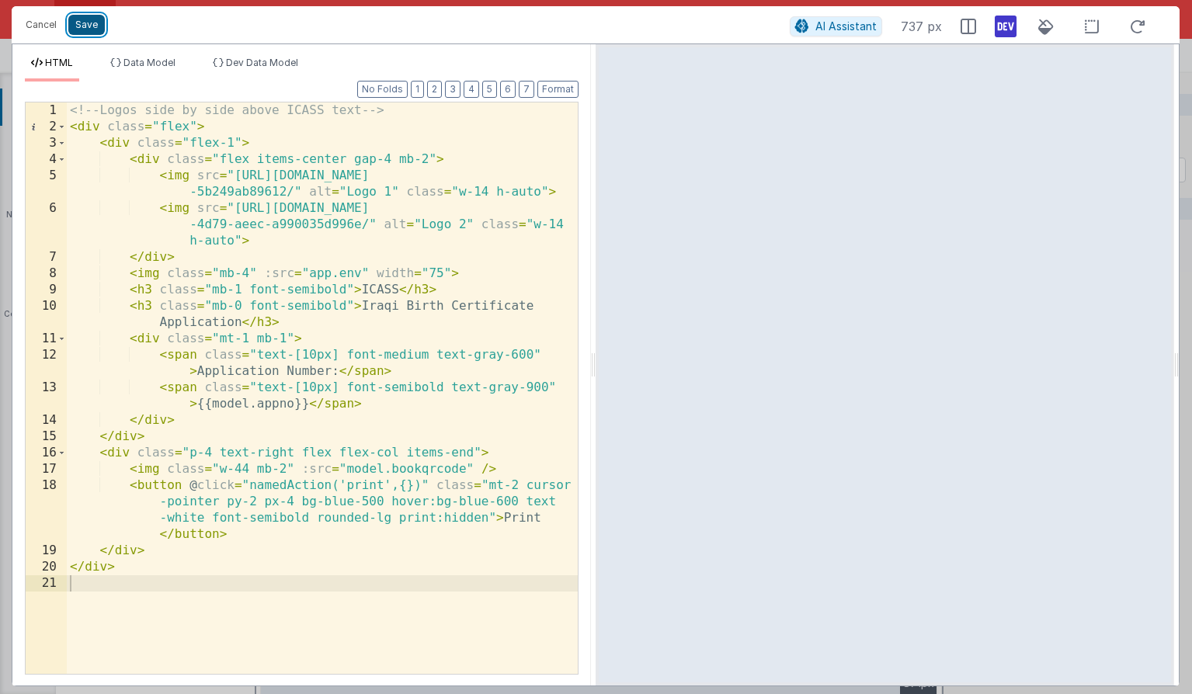
click at [85, 28] on button "Save" at bounding box center [86, 25] width 36 height 20
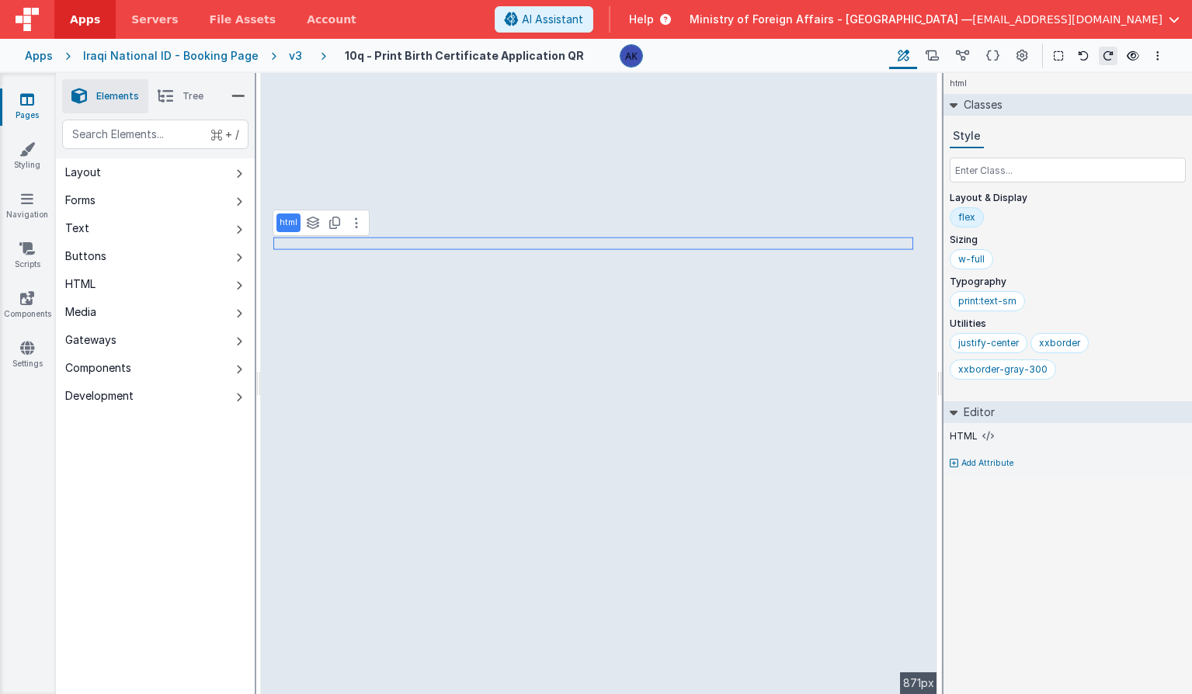
click at [181, 92] on li "Tree" at bounding box center [180, 96] width 64 height 34
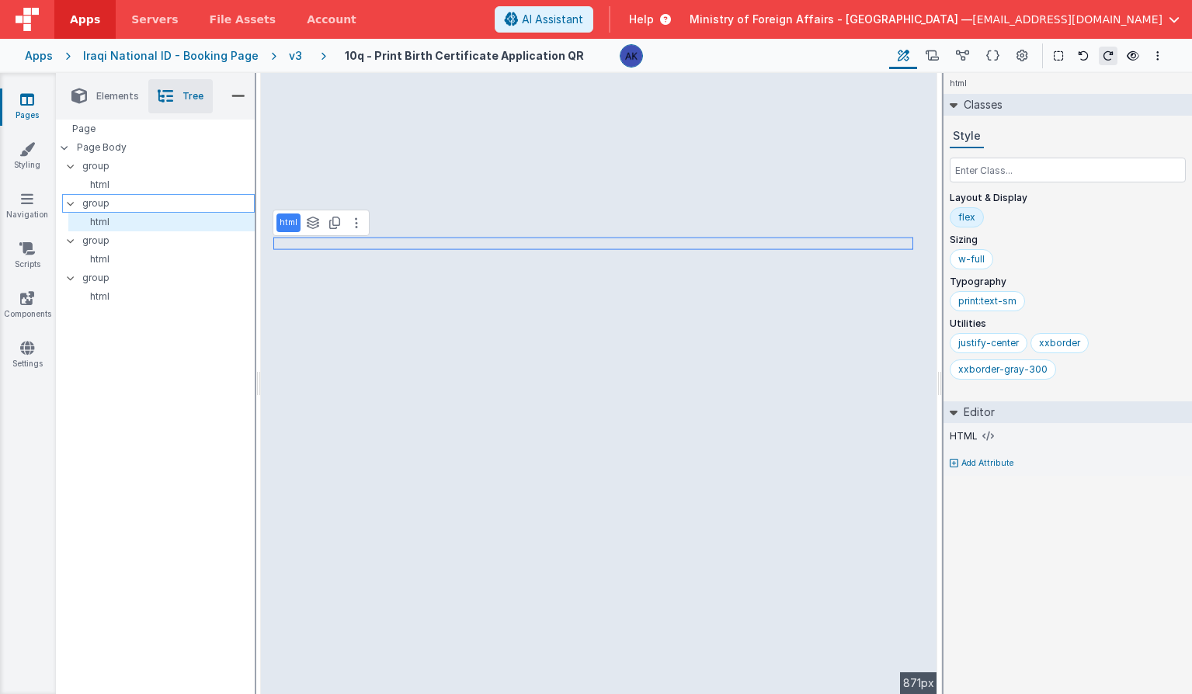
click at [155, 204] on p "group" at bounding box center [168, 203] width 172 height 17
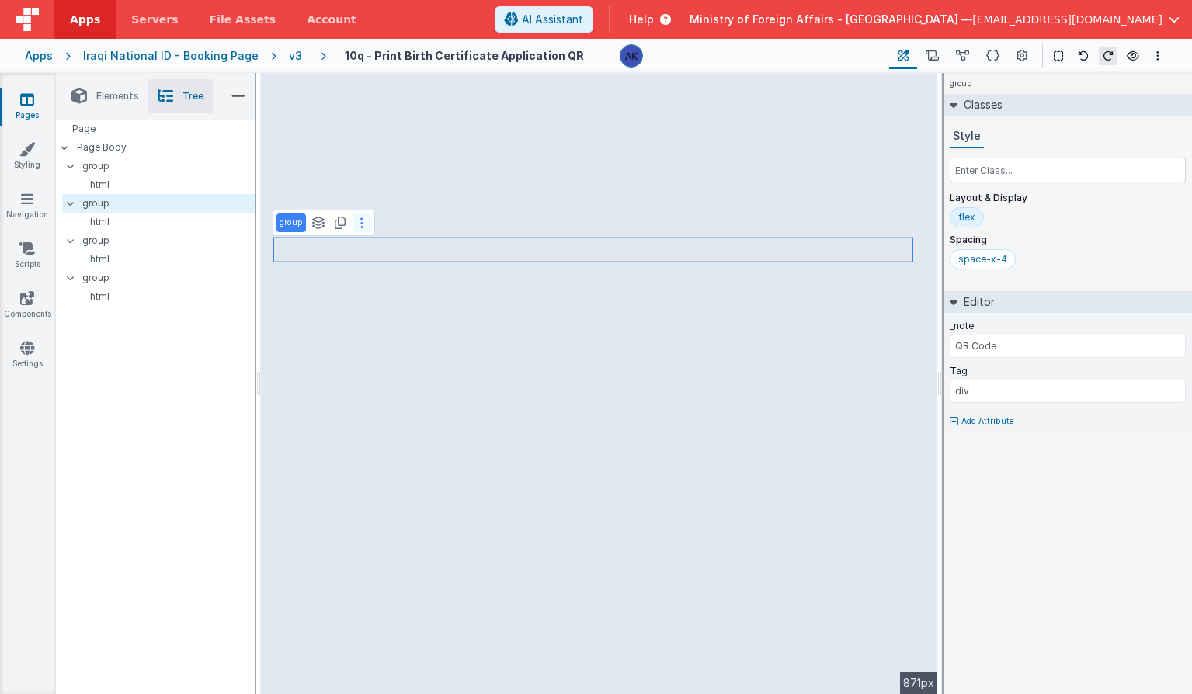
click at [363, 221] on button at bounding box center [362, 223] width 19 height 19
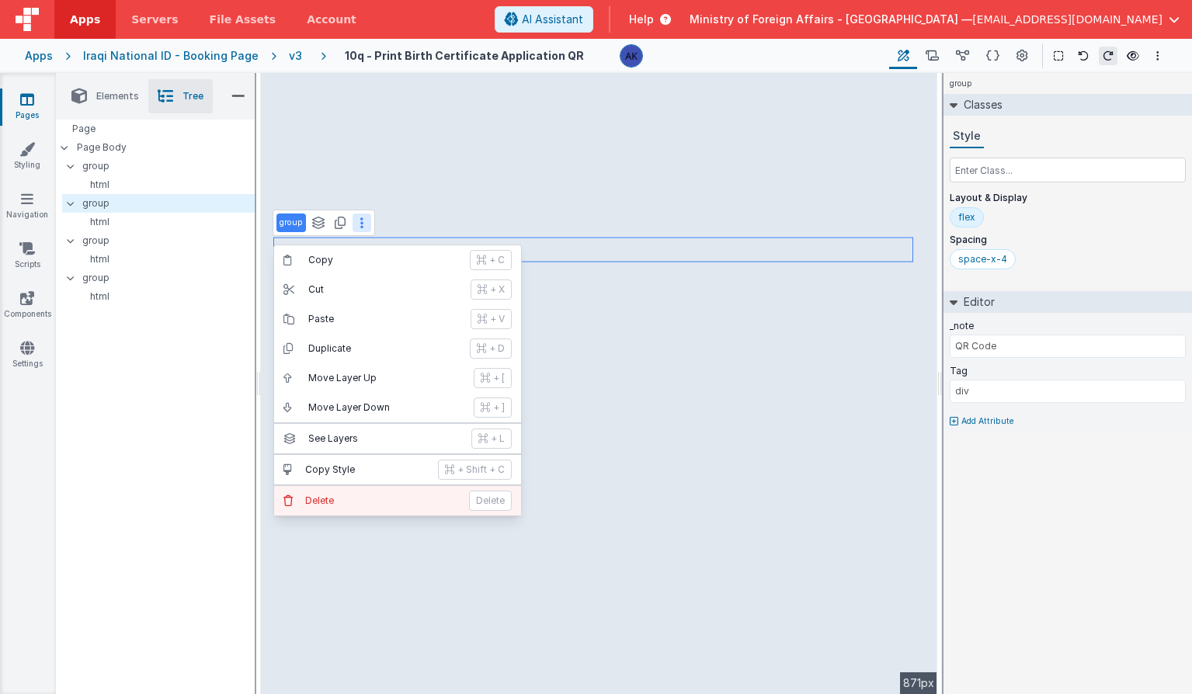
click at [395, 507] on button "[PERSON_NAME]" at bounding box center [397, 501] width 247 height 30
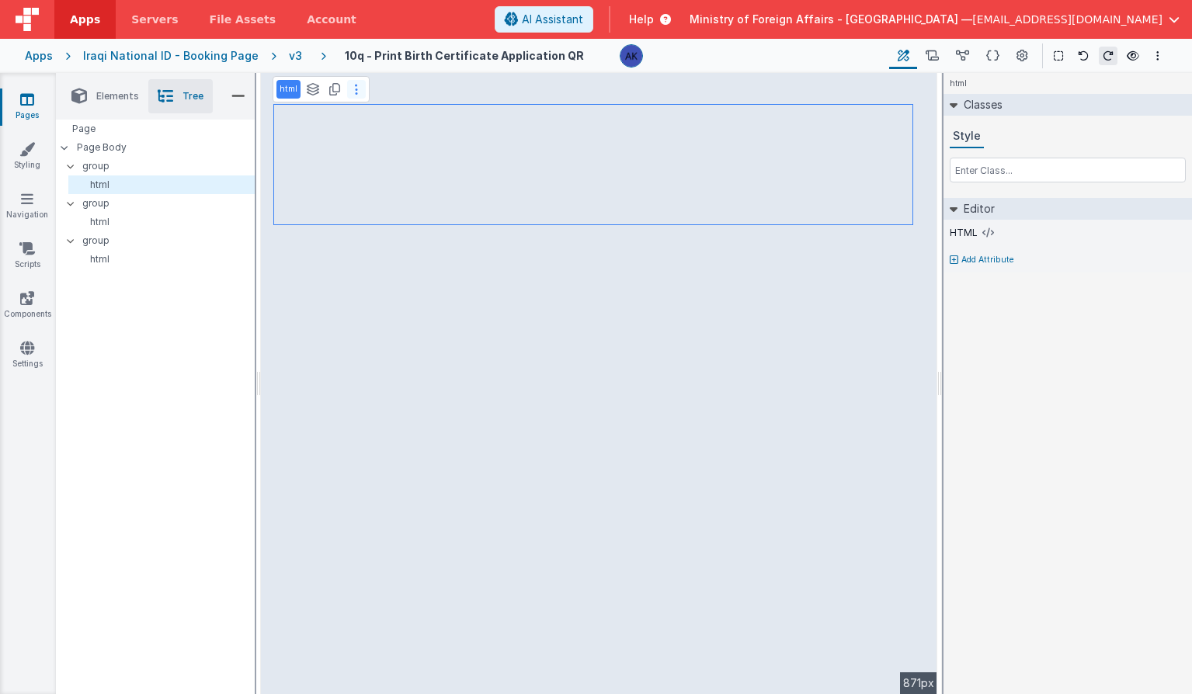
click at [349, 88] on button at bounding box center [356, 89] width 19 height 19
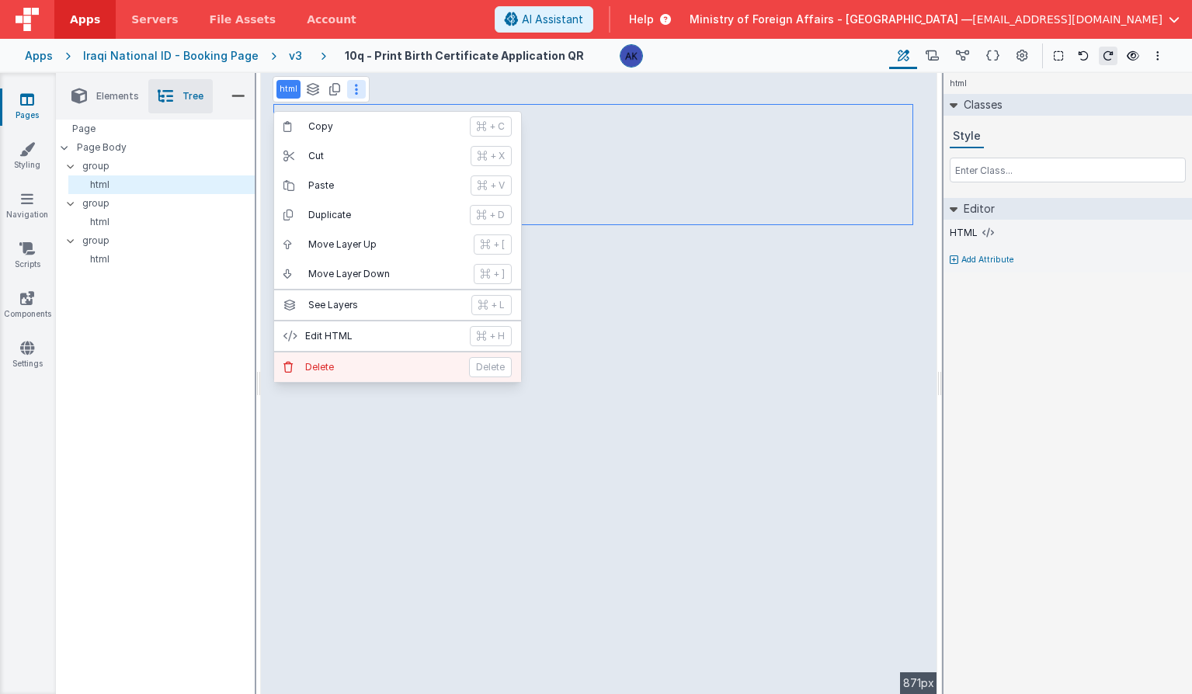
click at [373, 360] on button "[PERSON_NAME]" at bounding box center [397, 368] width 247 height 30
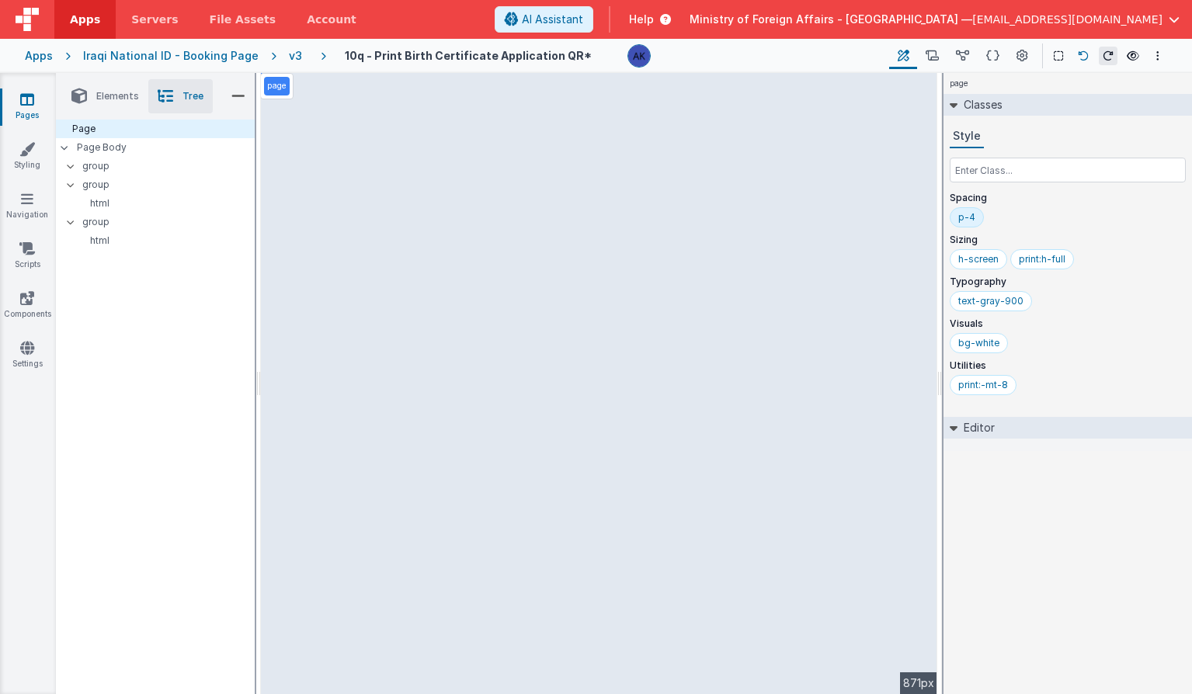
click at [1082, 50] on icon at bounding box center [1083, 55] width 11 height 11
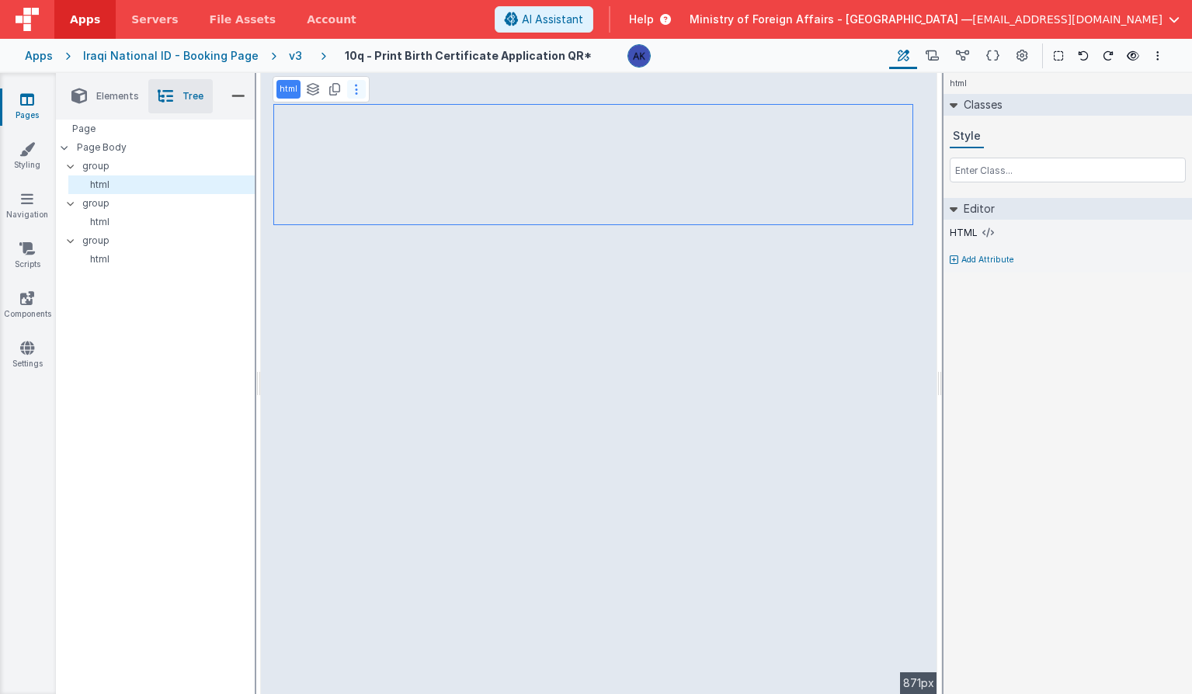
click at [355, 92] on icon at bounding box center [356, 89] width 3 height 12
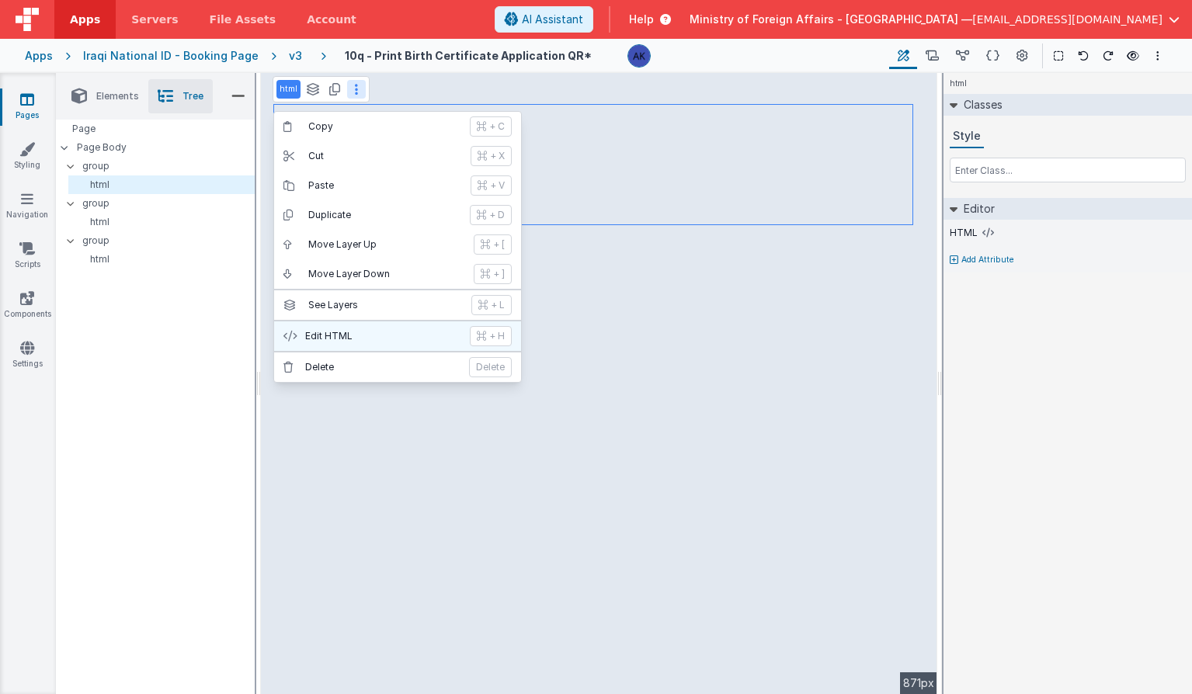
click at [359, 328] on button "Edit HTML + H" at bounding box center [397, 336] width 247 height 30
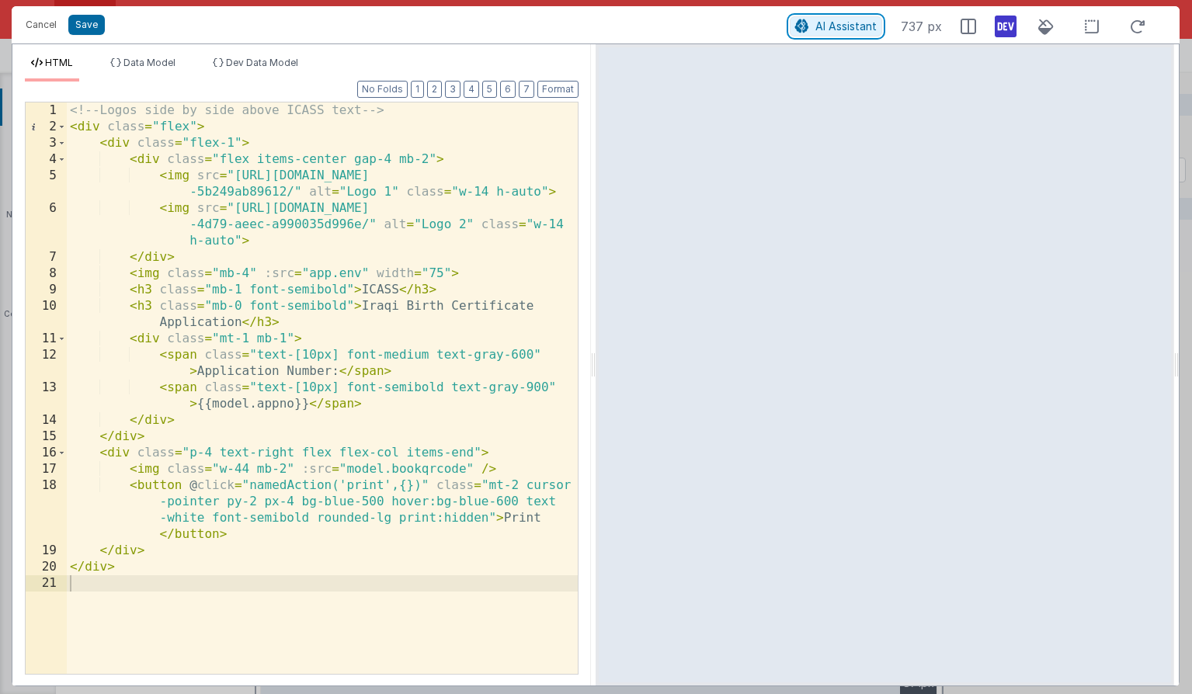
click at [845, 21] on span "AI Assistant" at bounding box center [845, 25] width 61 height 13
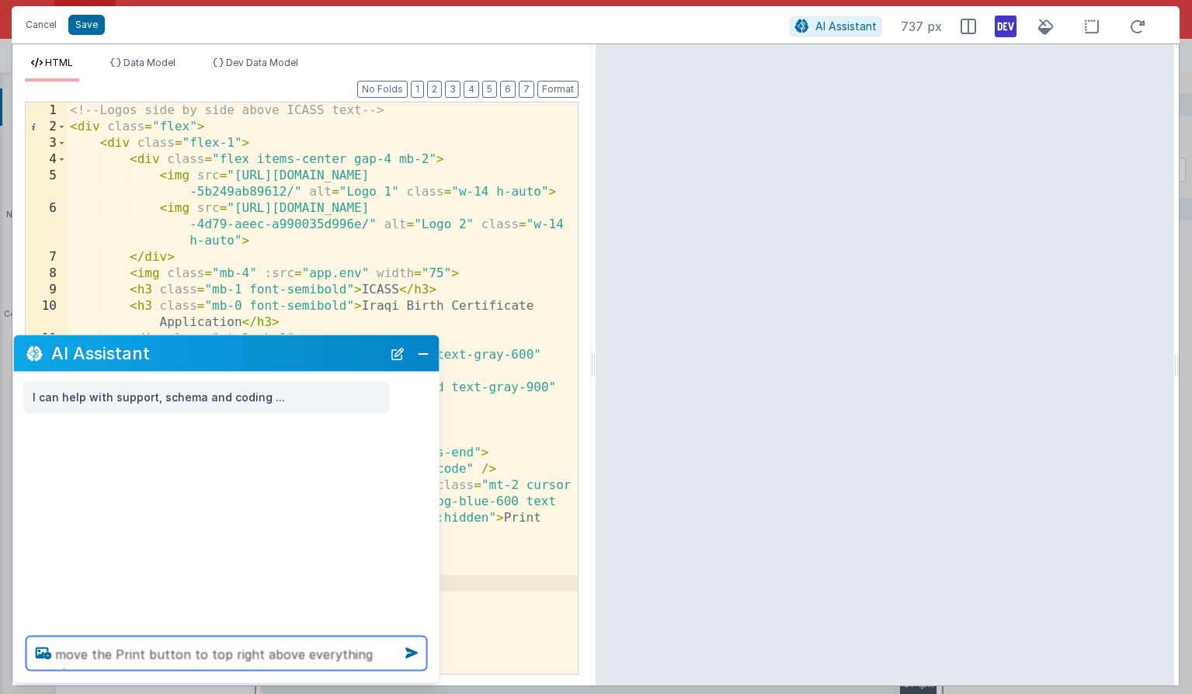
type textarea "move the Print button to top right above everything else"
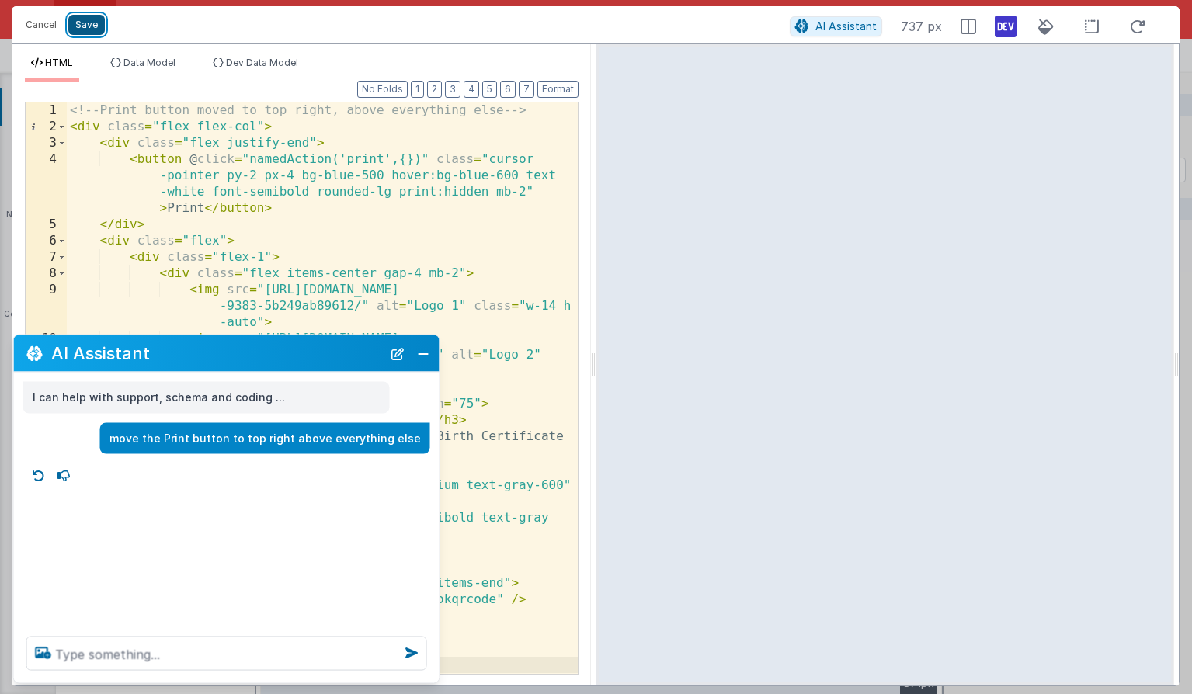
click at [92, 28] on button "Save" at bounding box center [86, 25] width 36 height 20
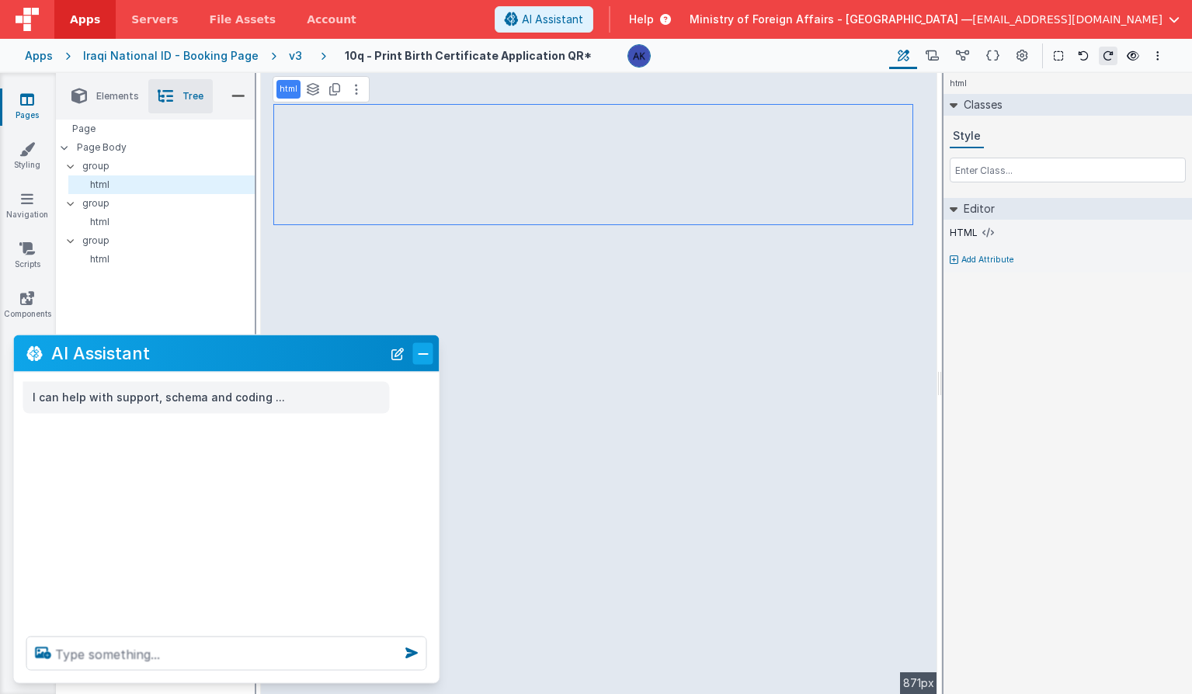
click at [429, 356] on button "Close" at bounding box center [423, 353] width 20 height 22
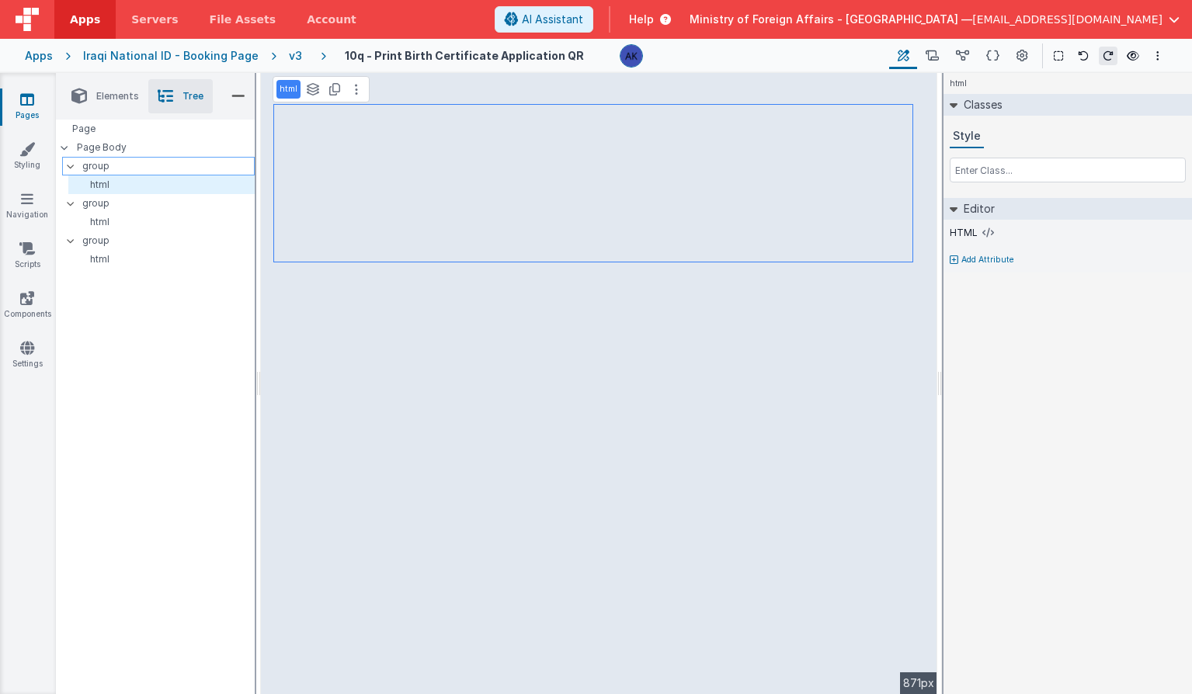
click at [113, 170] on p "group" at bounding box center [168, 166] width 172 height 17
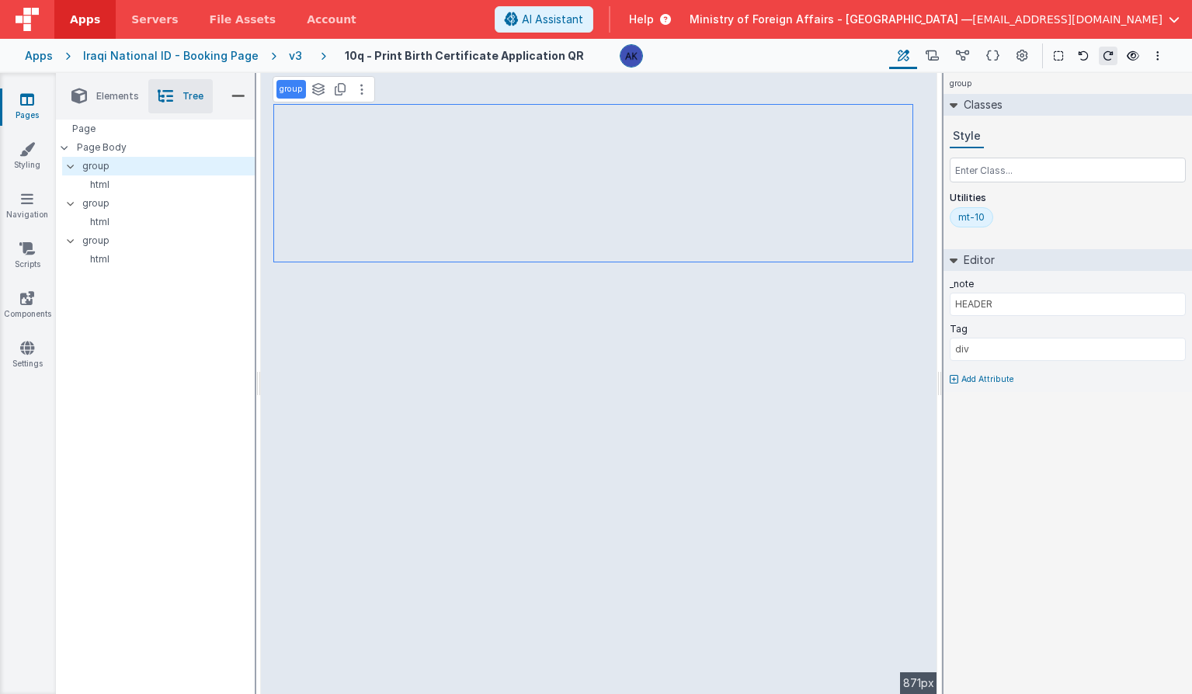
click at [966, 221] on div "mt-10" at bounding box center [971, 217] width 26 height 12
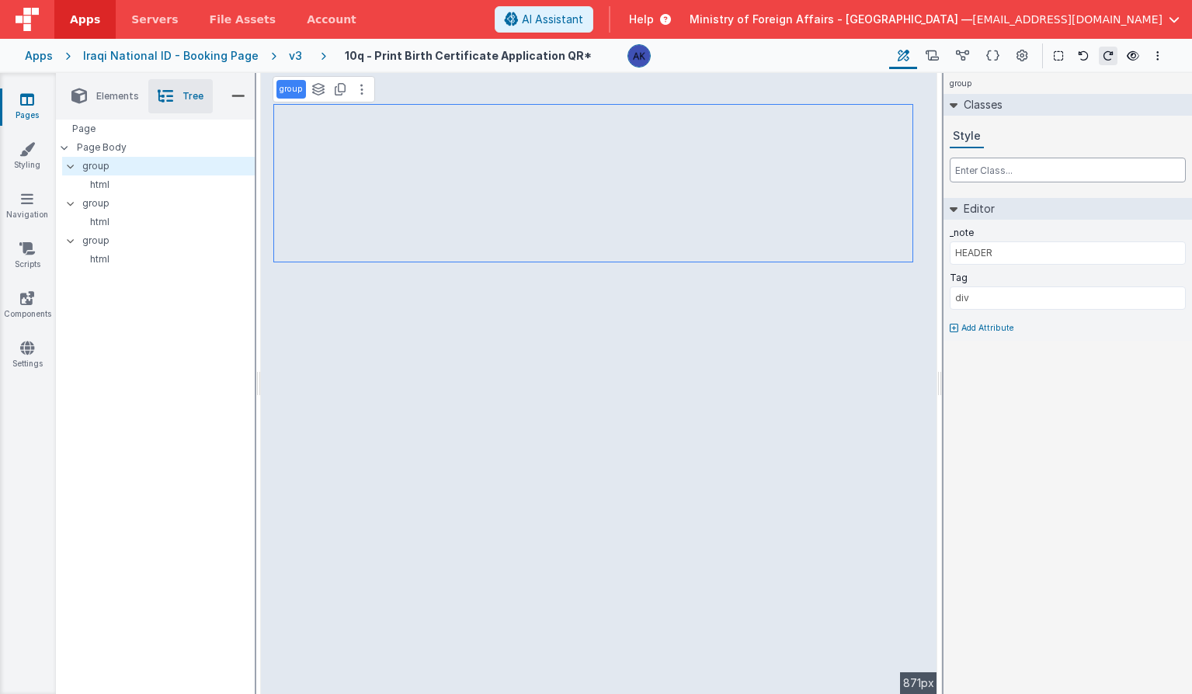
click at [968, 170] on input "text" at bounding box center [1068, 170] width 236 height 25
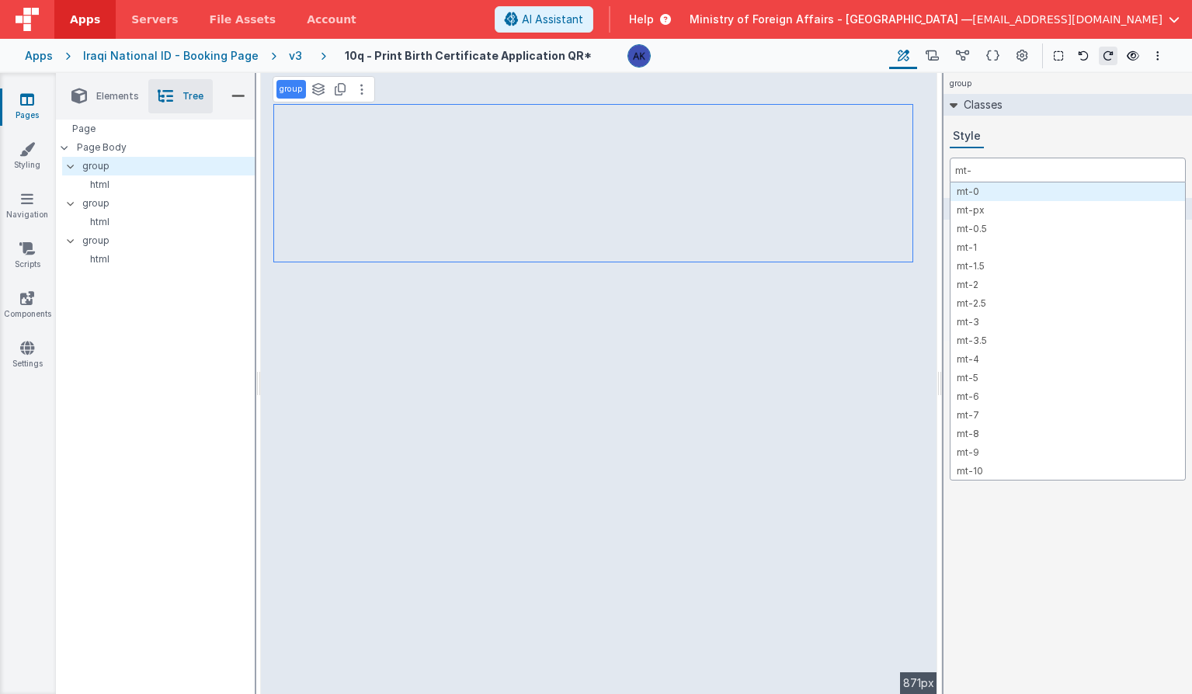
type input "mt-5"
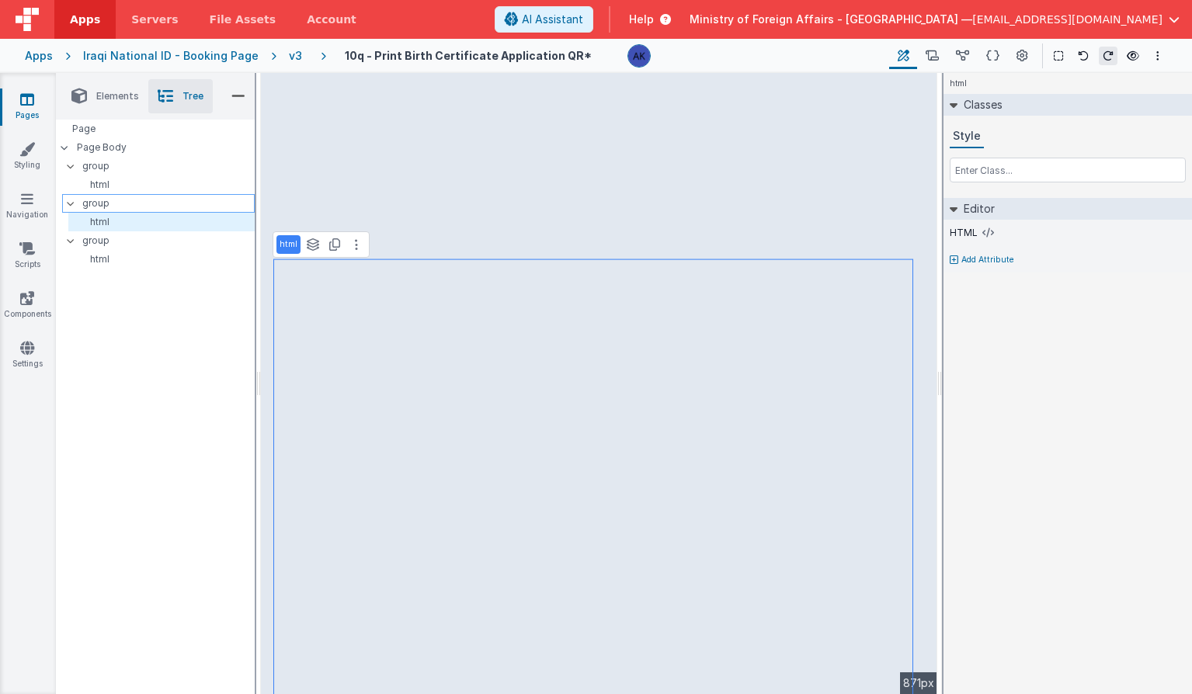
click at [97, 203] on p "group" at bounding box center [168, 203] width 172 height 17
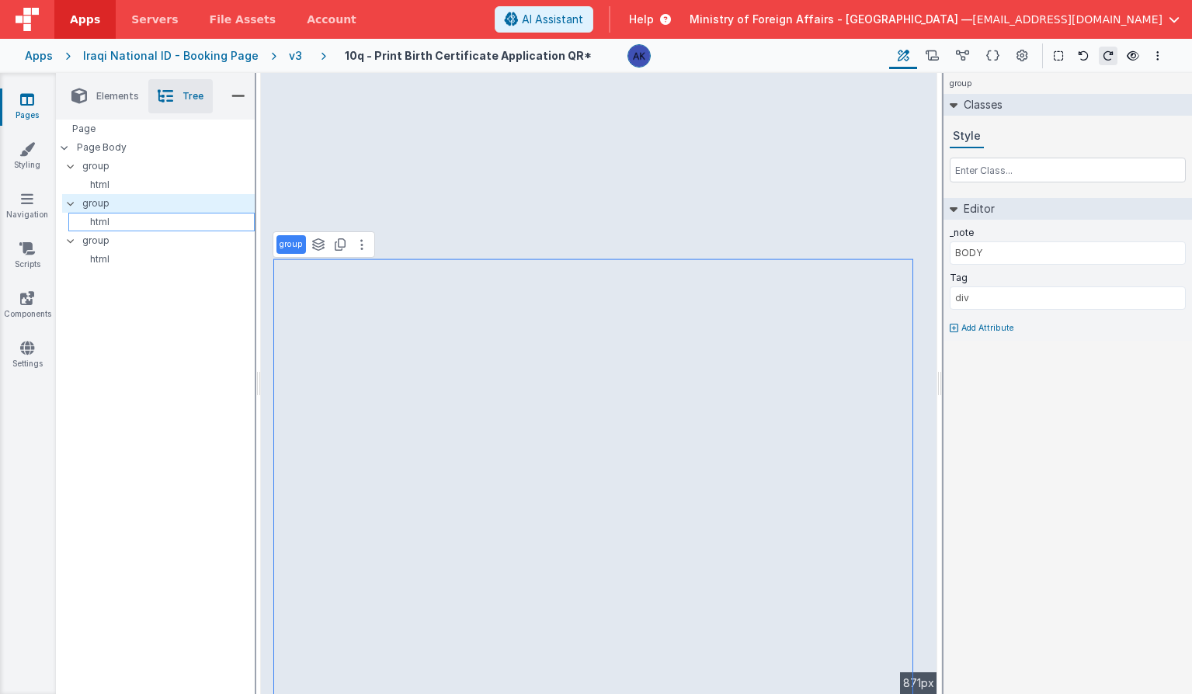
click at [113, 217] on p "html" at bounding box center [164, 222] width 179 height 12
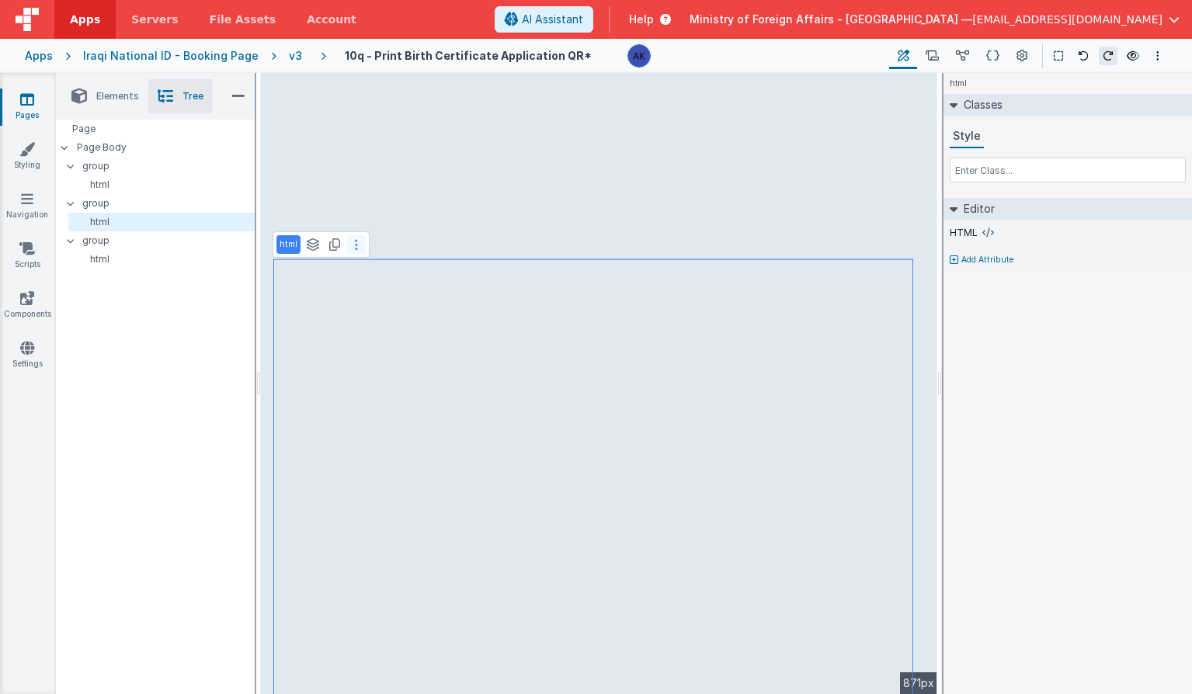
click at [359, 250] on button at bounding box center [356, 244] width 19 height 19
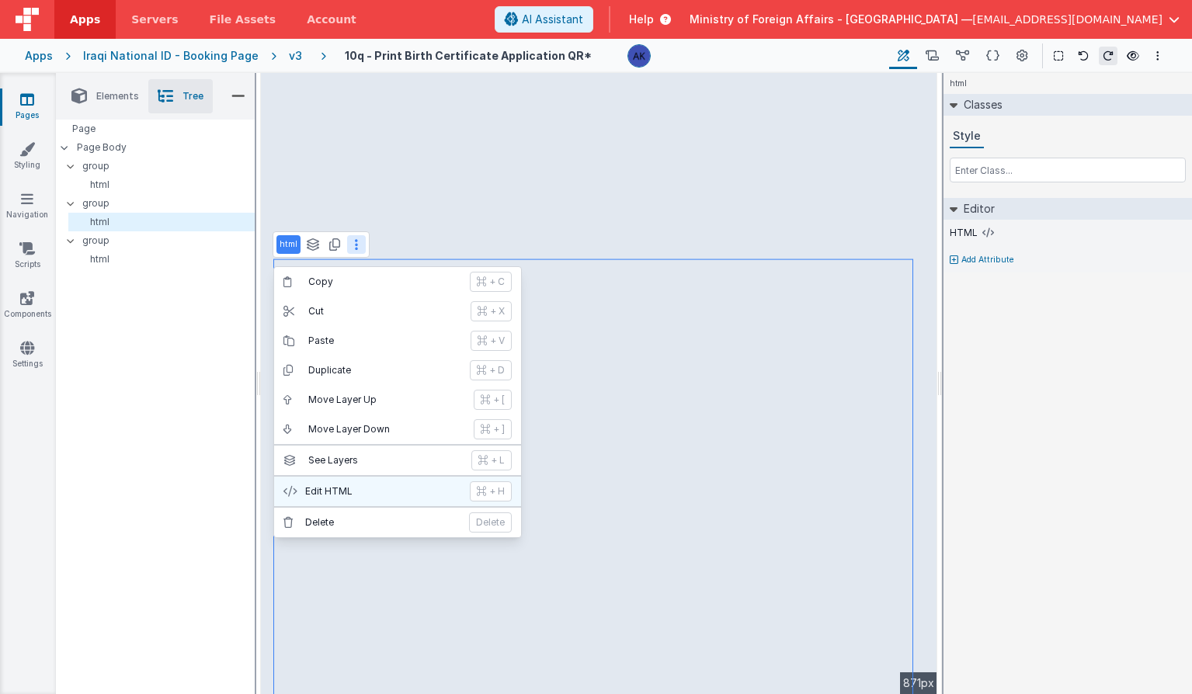
click at [383, 486] on p "Edit HTML" at bounding box center [382, 491] width 155 height 12
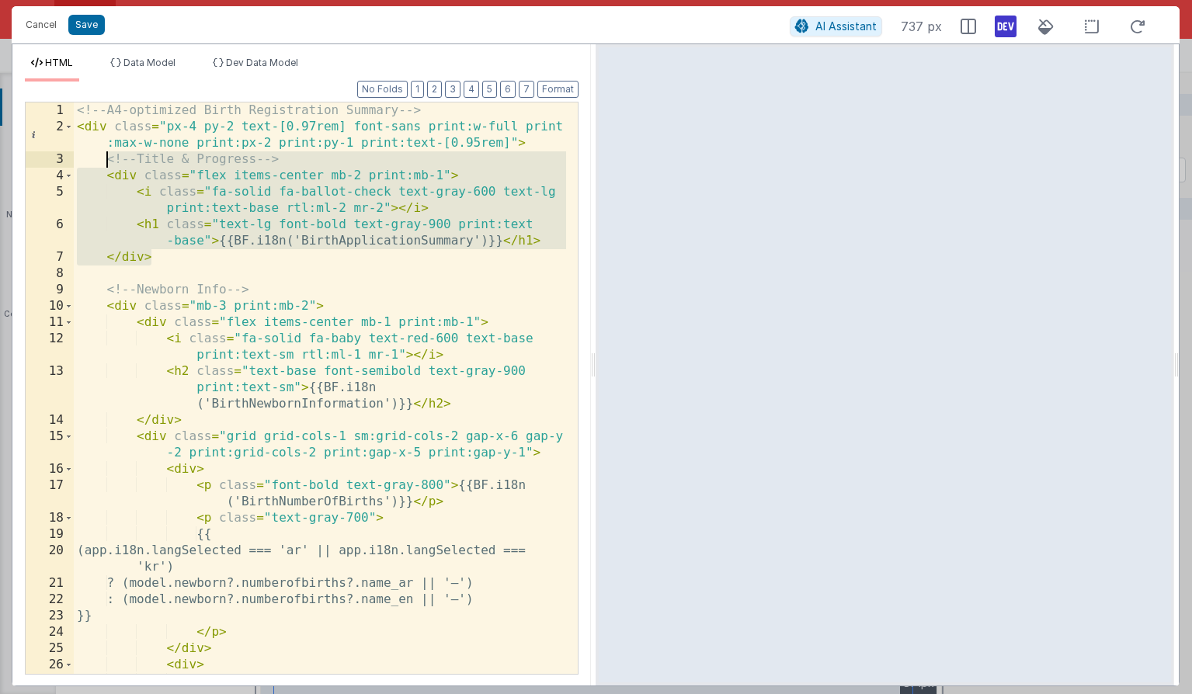
drag, startPoint x: 179, startPoint y: 258, endPoint x: 104, endPoint y: 167, distance: 118.0
click at [104, 167] on div "<!-- A4-optimized Birth Registration Summary --> < div class = "px-4 py-2 text-…" at bounding box center [320, 412] width 492 height 620
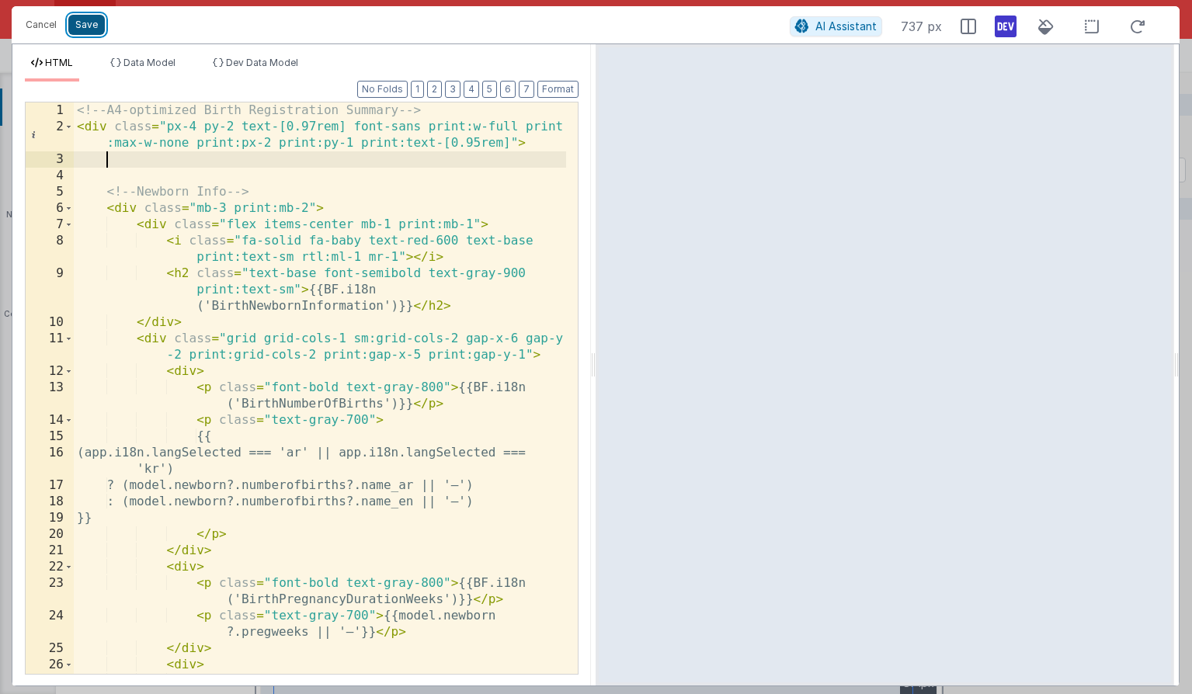
click at [93, 22] on button "Save" at bounding box center [86, 25] width 36 height 20
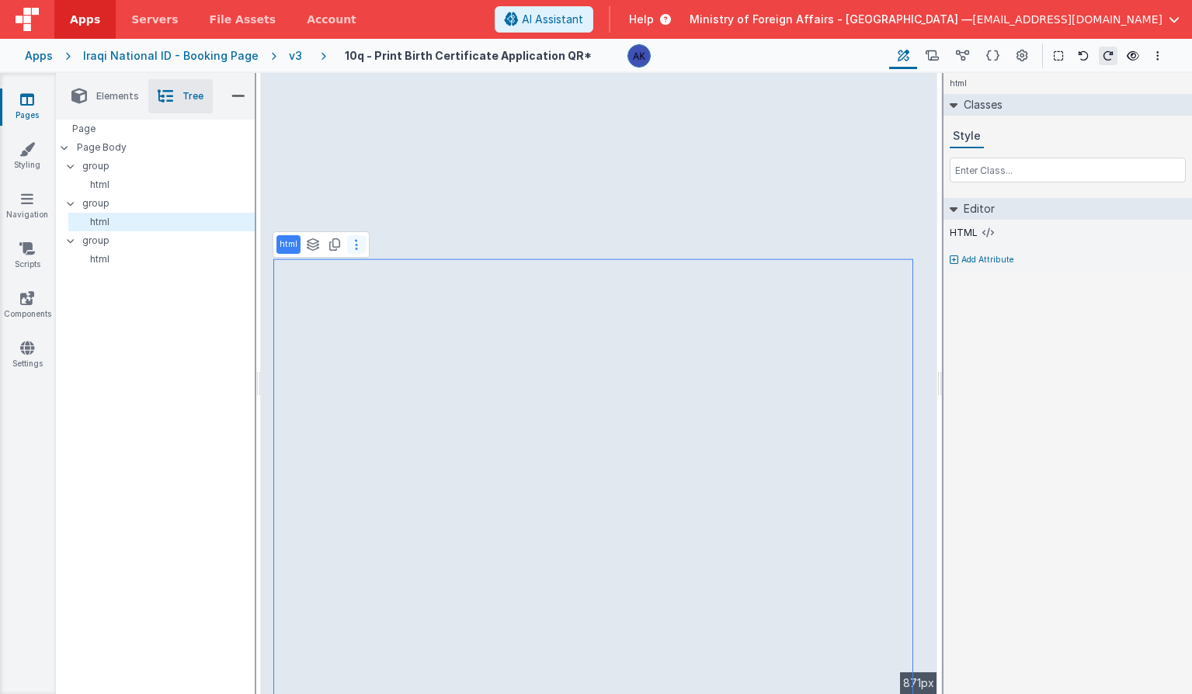
click at [357, 248] on button at bounding box center [356, 244] width 19 height 19
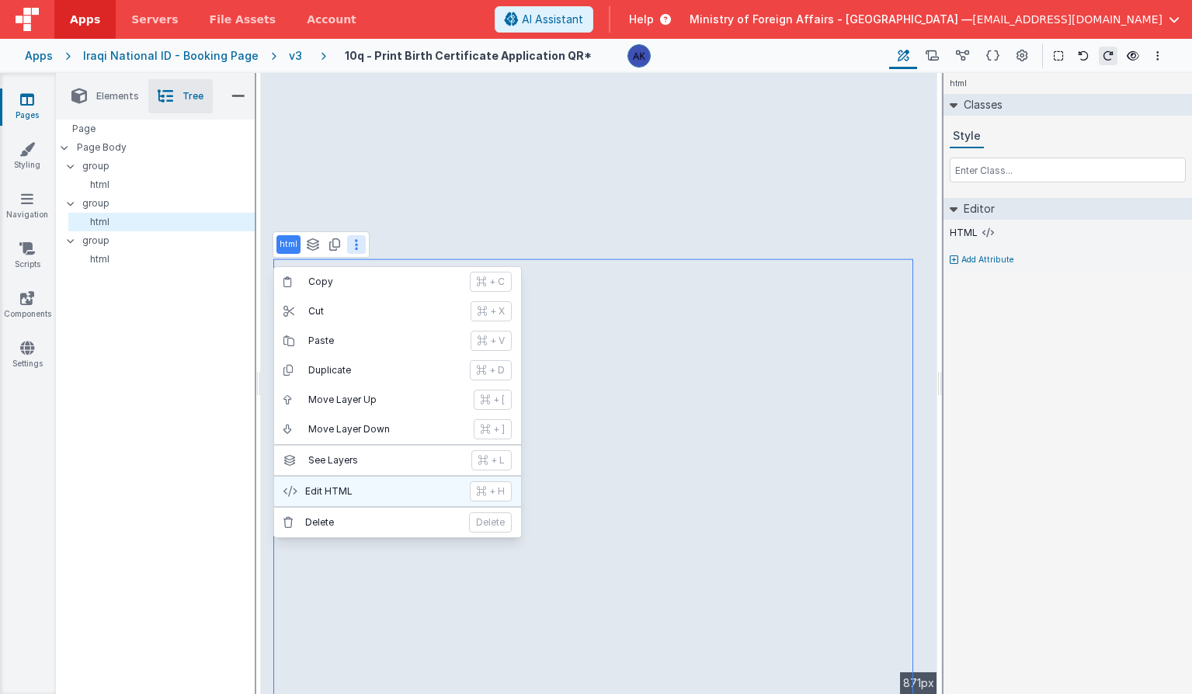
click at [355, 485] on p "Edit HTML" at bounding box center [382, 491] width 155 height 12
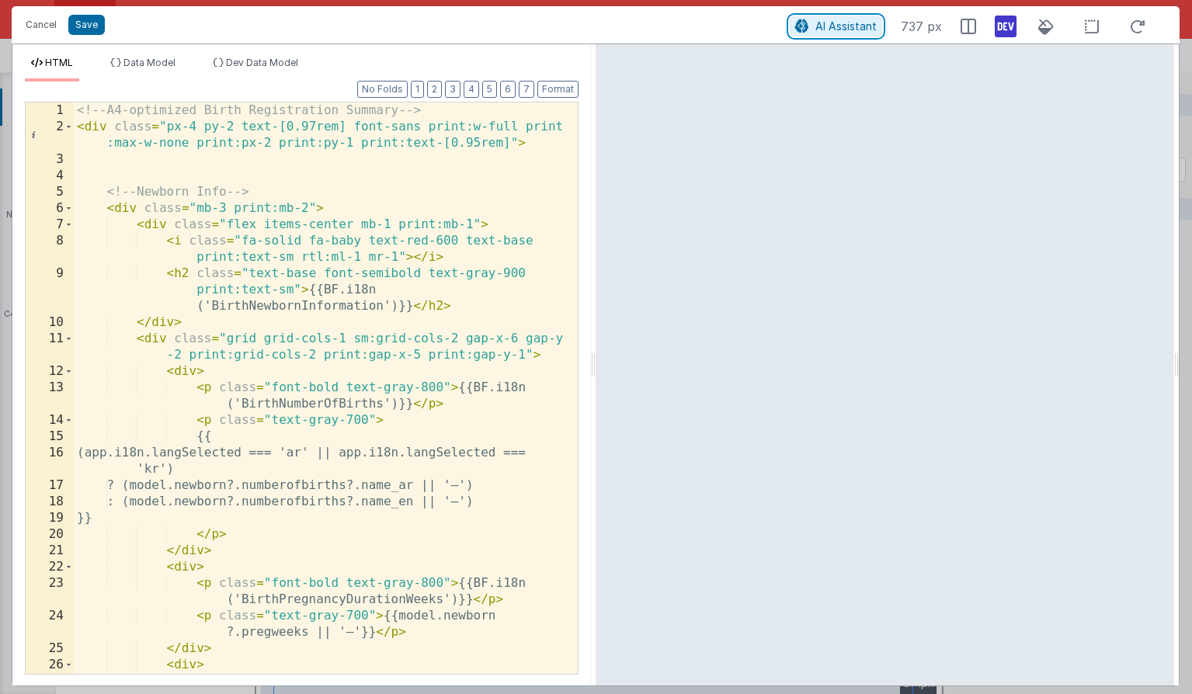
click at [818, 26] on span "AI Assistant" at bounding box center [845, 25] width 61 height 13
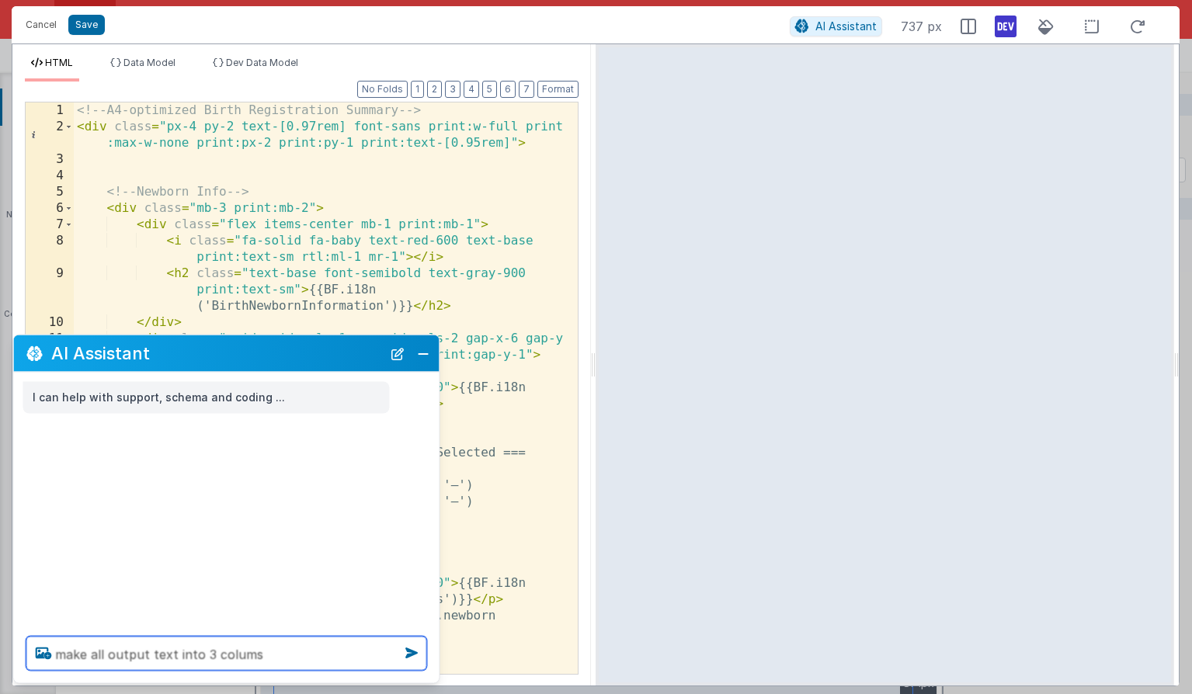
type textarea "make all output text into 3 colums"
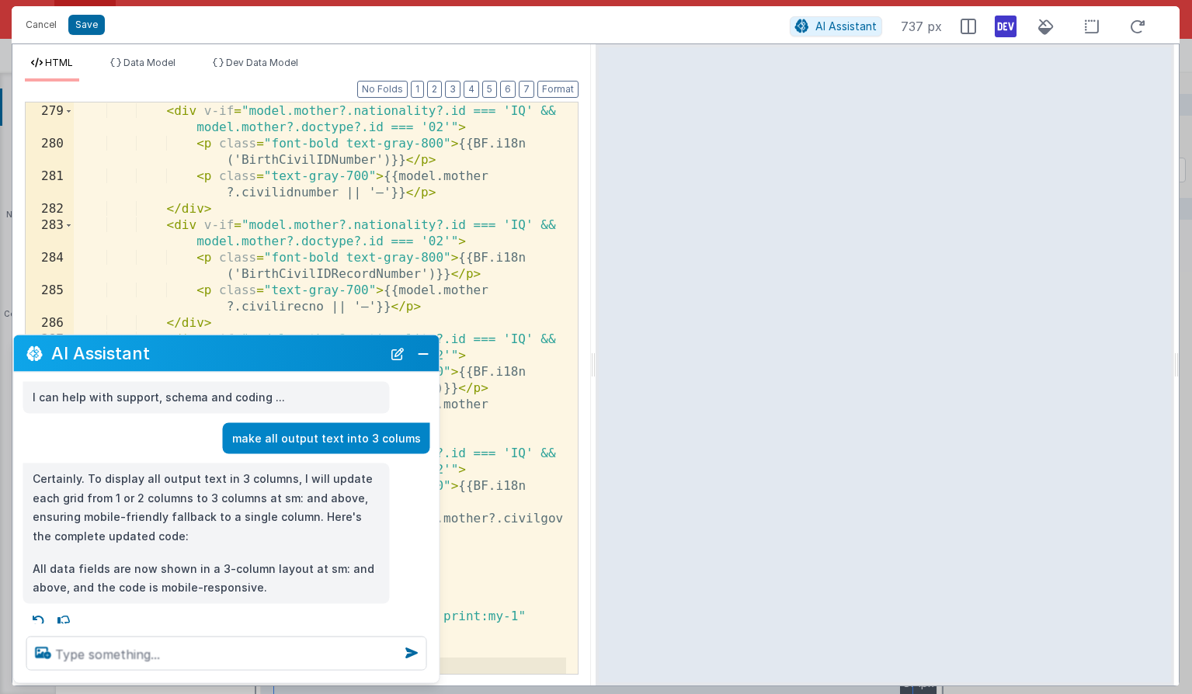
scroll to position [9, 0]
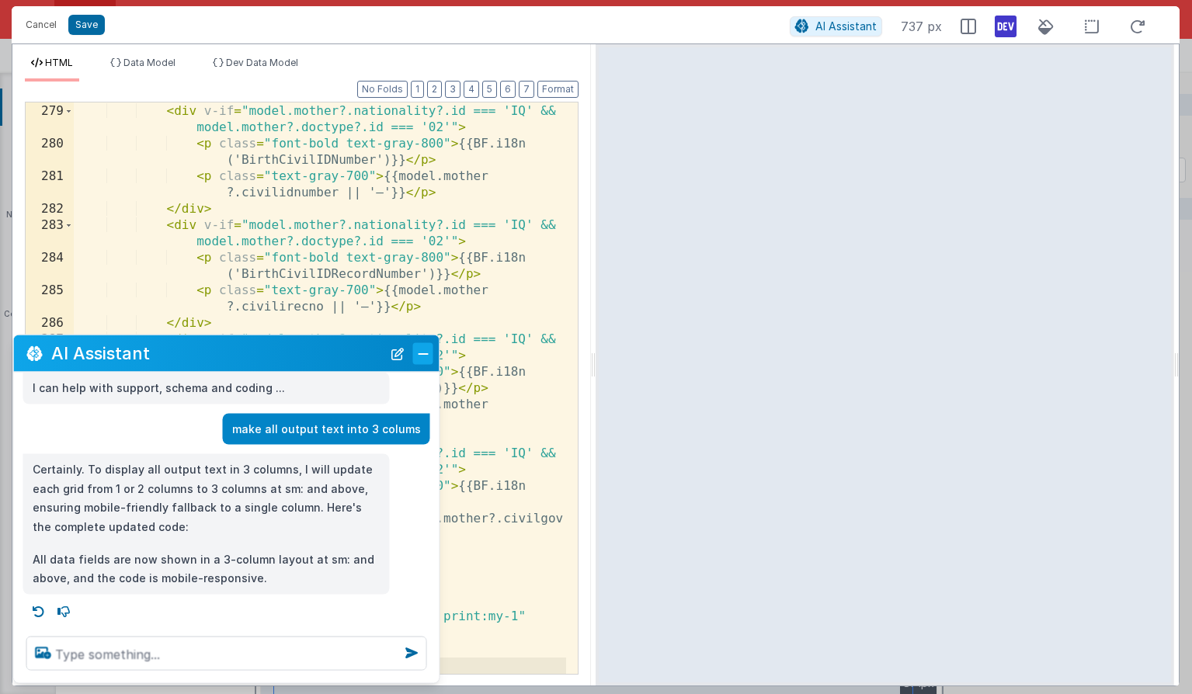
click at [422, 357] on button "Close" at bounding box center [423, 353] width 20 height 22
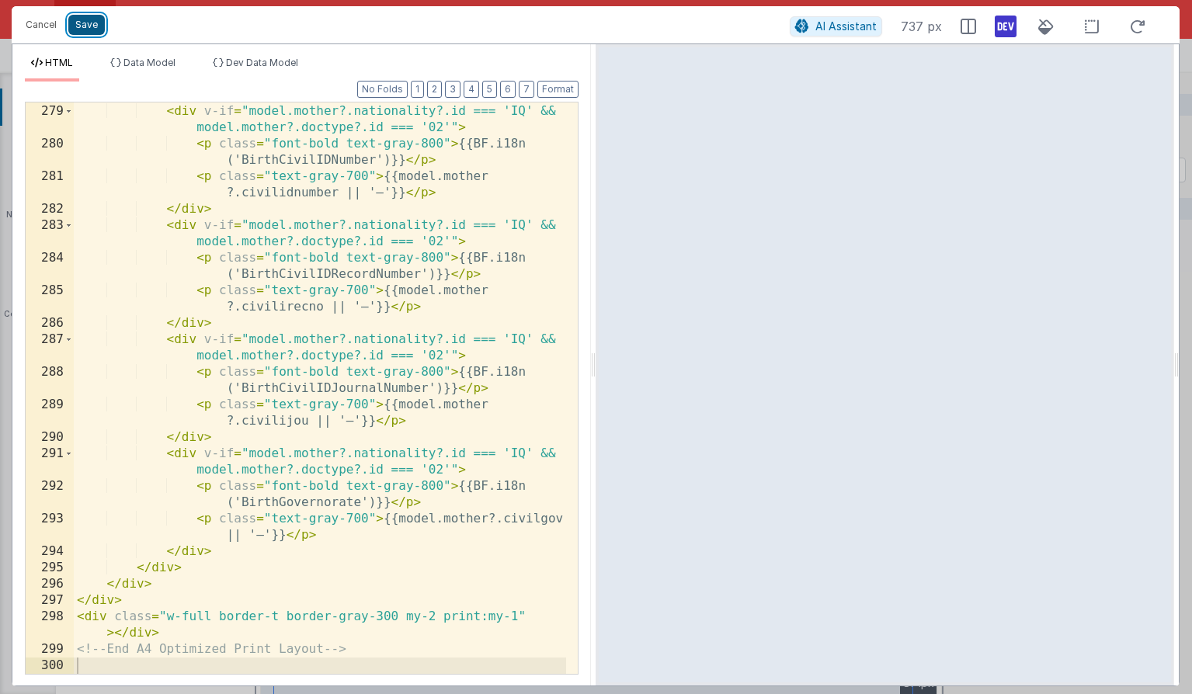
click at [85, 30] on button "Save" at bounding box center [86, 25] width 36 height 20
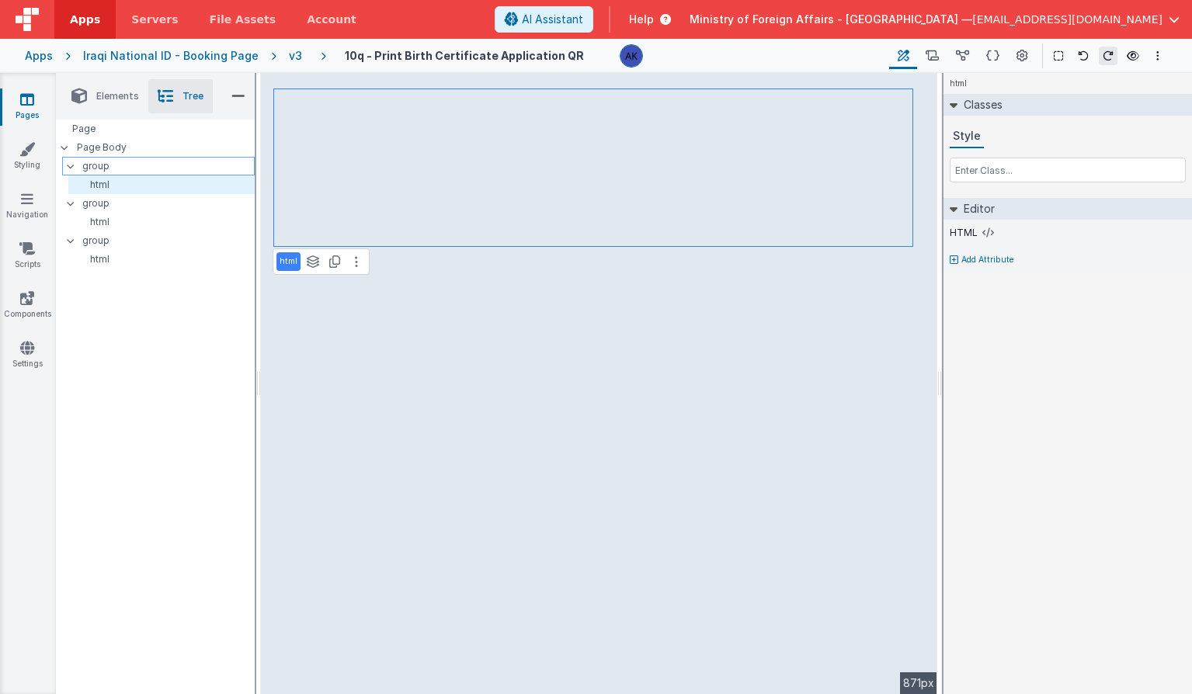
click at [135, 165] on p "group" at bounding box center [168, 166] width 172 height 17
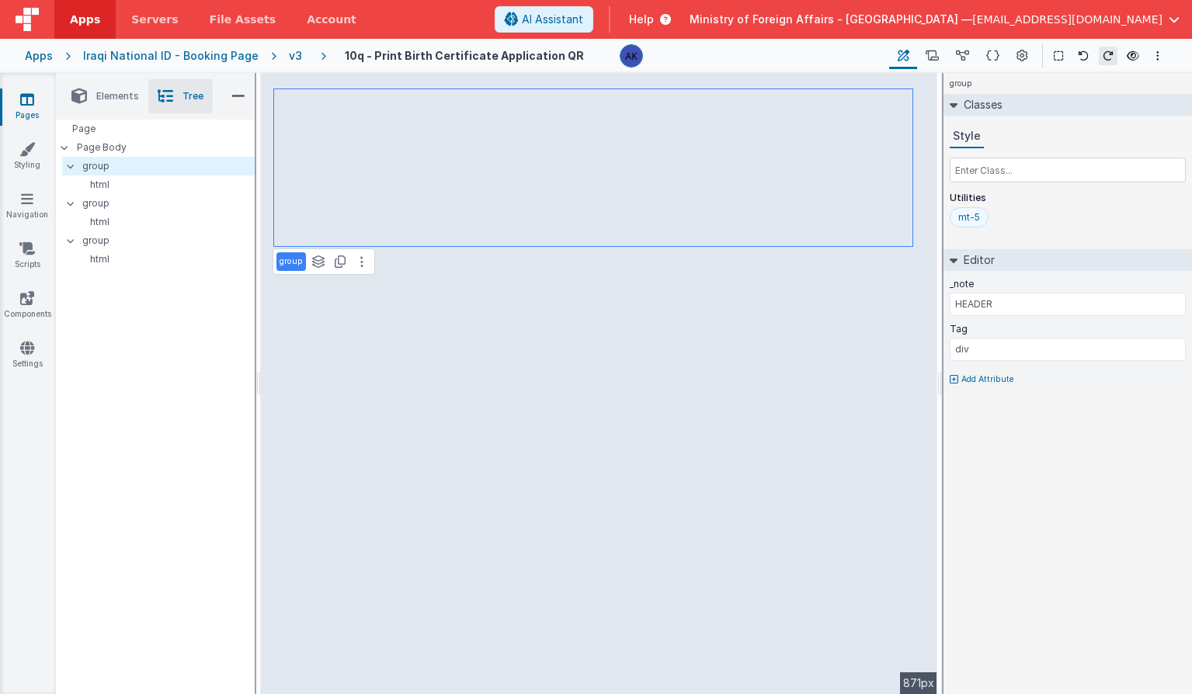
click at [967, 218] on div "mt-5" at bounding box center [969, 217] width 22 height 12
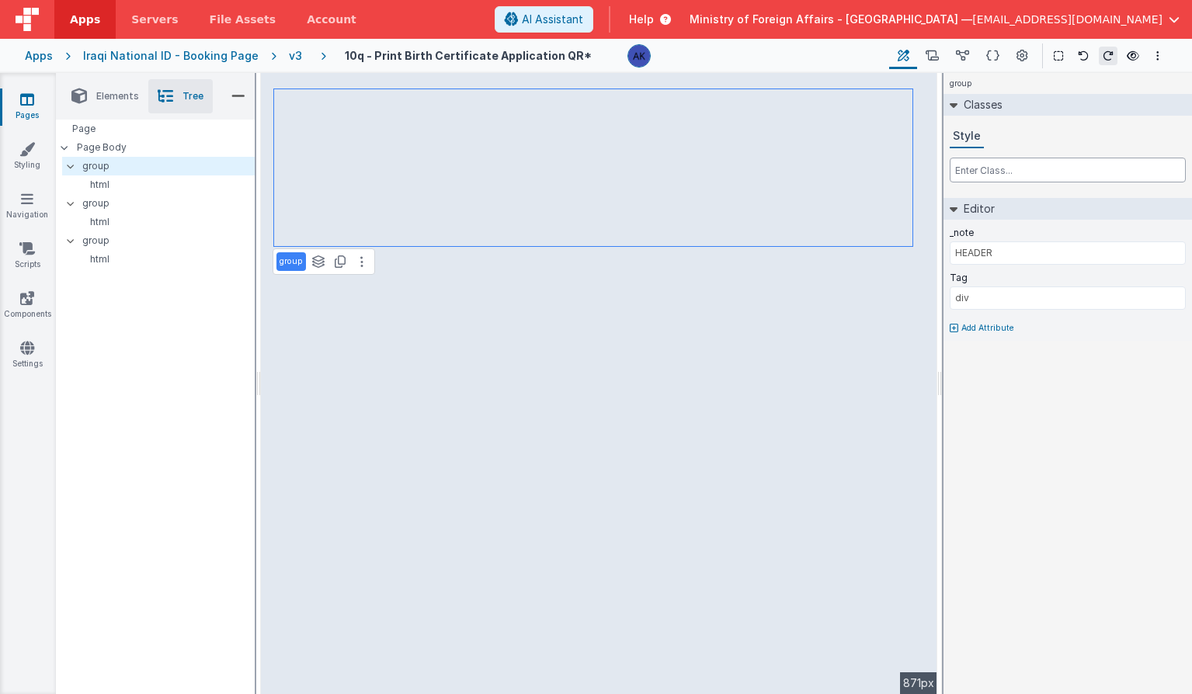
click at [964, 173] on input "text" at bounding box center [1068, 170] width 236 height 25
type input "mt-10"
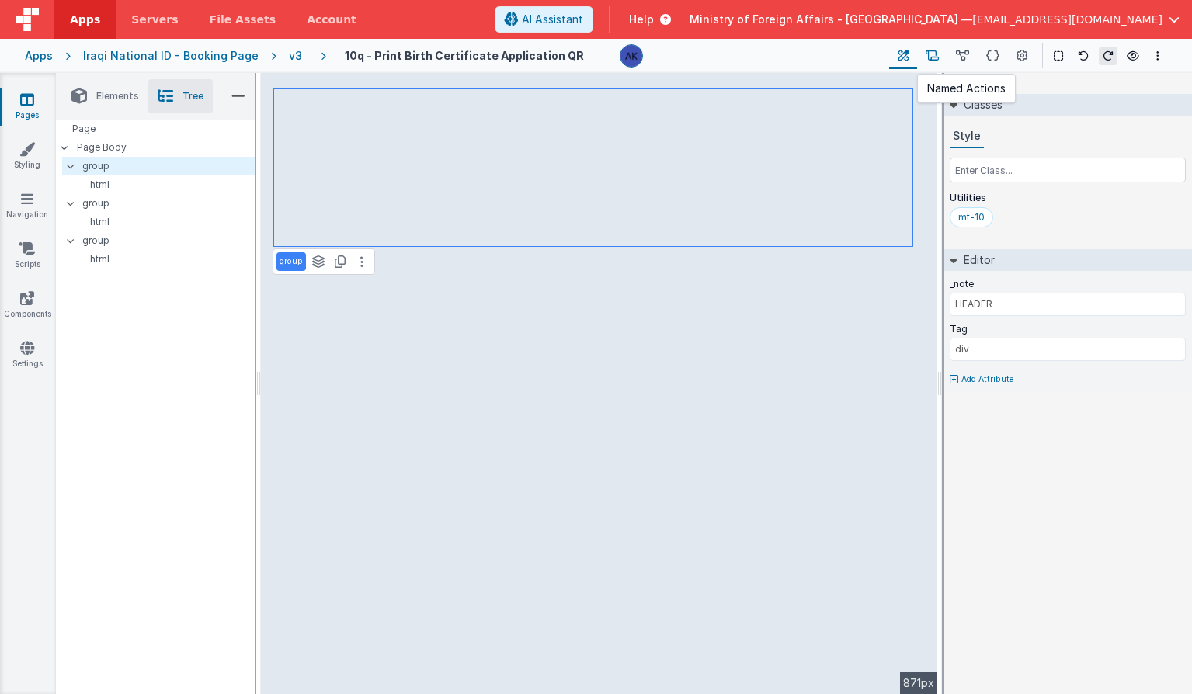
click at [944, 57] on button at bounding box center [932, 56] width 30 height 26
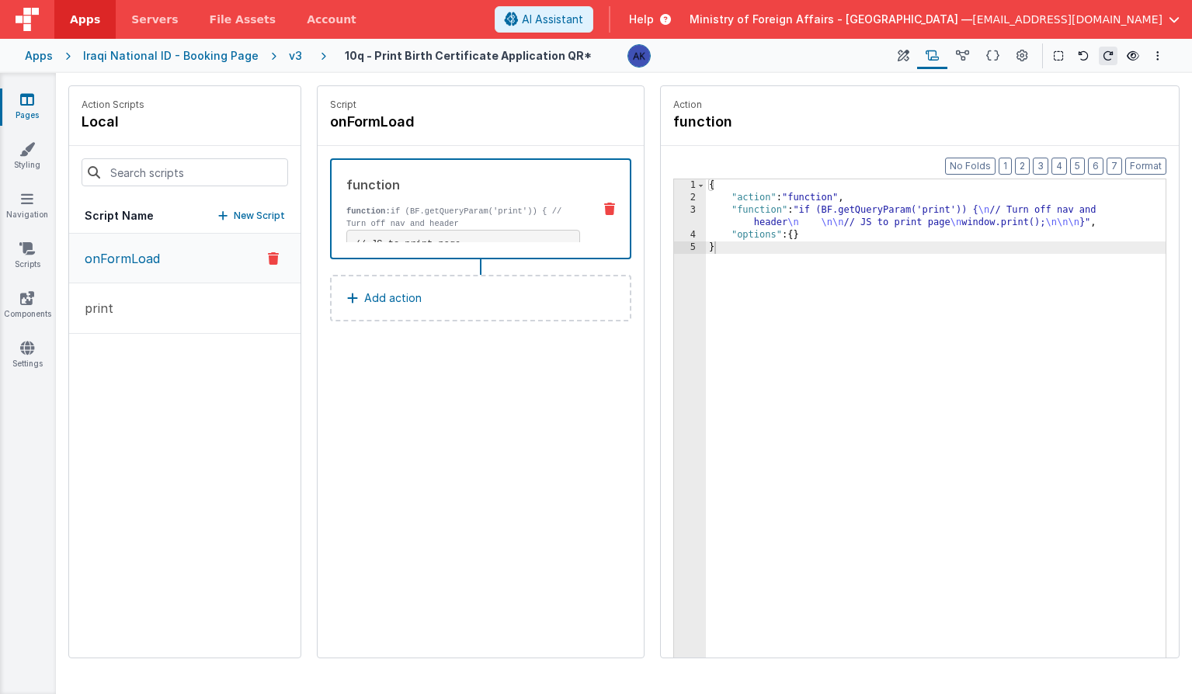
click at [464, 296] on button "Add action" at bounding box center [480, 298] width 301 height 47
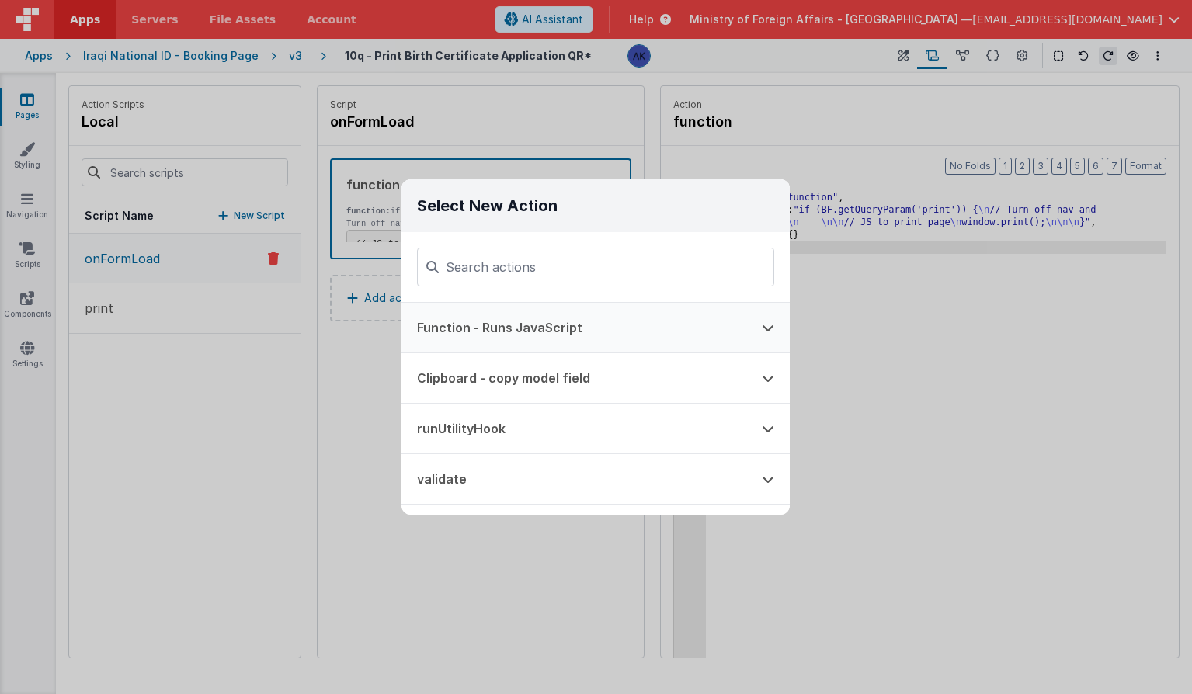
click at [496, 325] on button "Function - Runs JavaScript" at bounding box center [573, 328] width 345 height 50
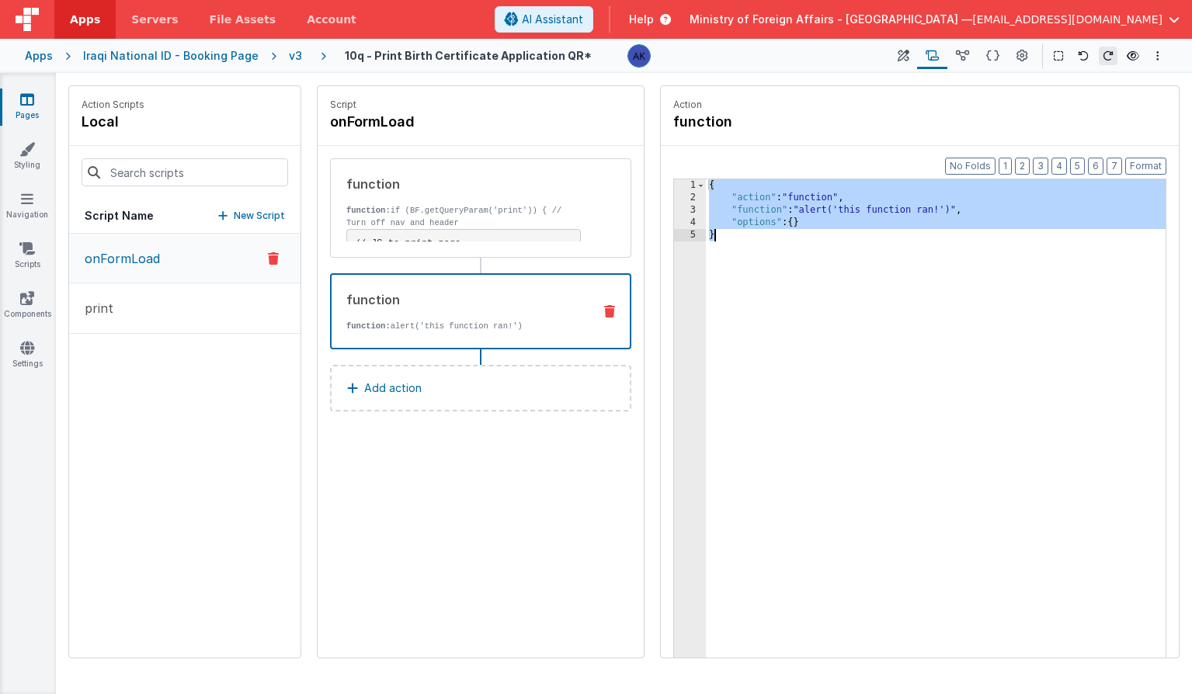
drag, startPoint x: 711, startPoint y: 186, endPoint x: 744, endPoint y: 244, distance: 66.7
click at [744, 244] on div "{ "action" : "function" , "function" : "alert('this function ran!')" , "options…" at bounding box center [936, 454] width 460 height 551
click at [583, 26] on span "AI Assistant" at bounding box center [552, 20] width 61 height 16
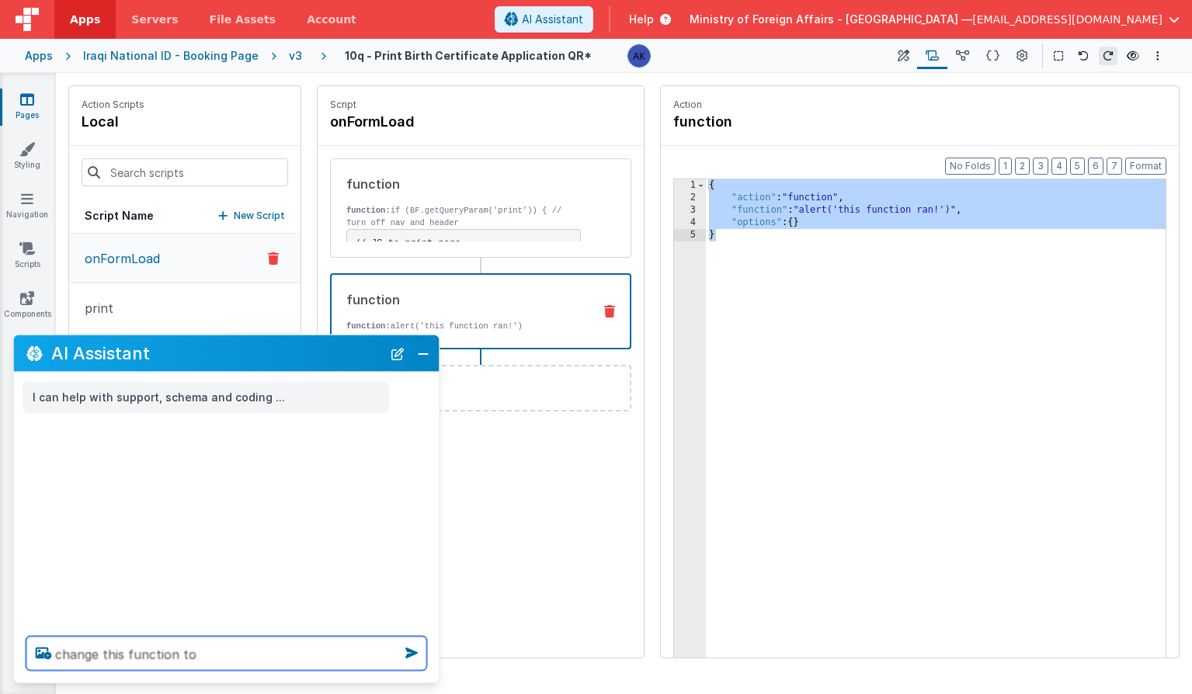
paste textarea "{ "action": "function", "function": "alert('this function ran!')", "options": {…"
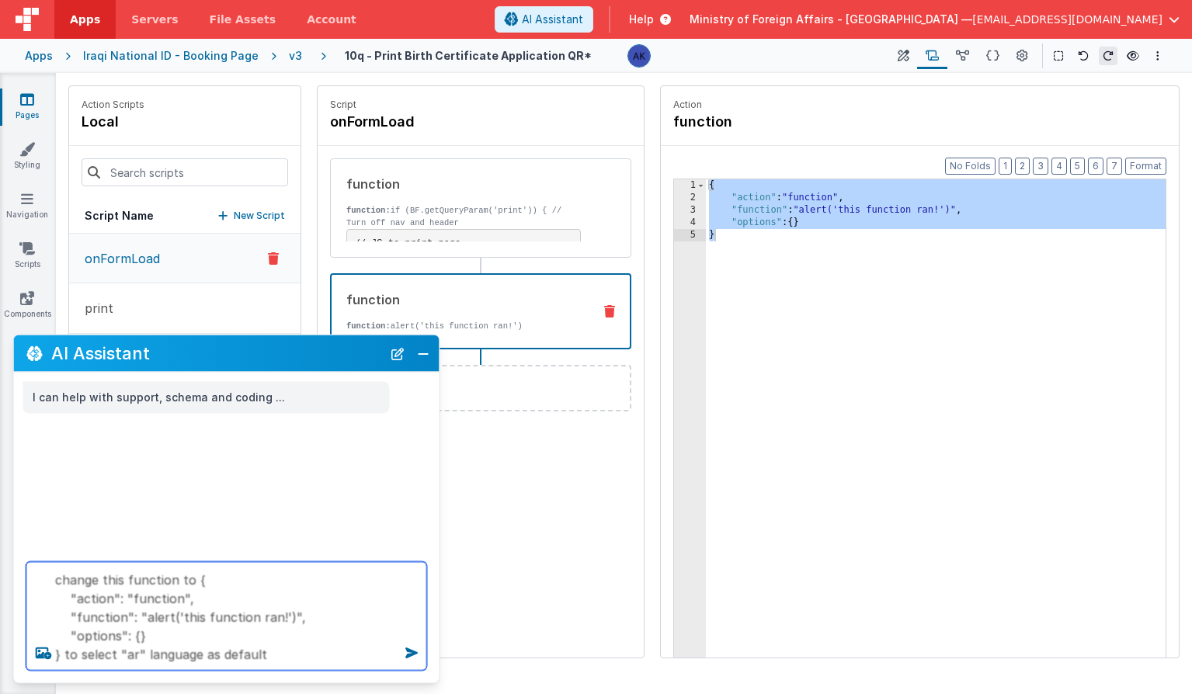
type textarea "change this function to { "action": "function", "function": "alert('this functi…"
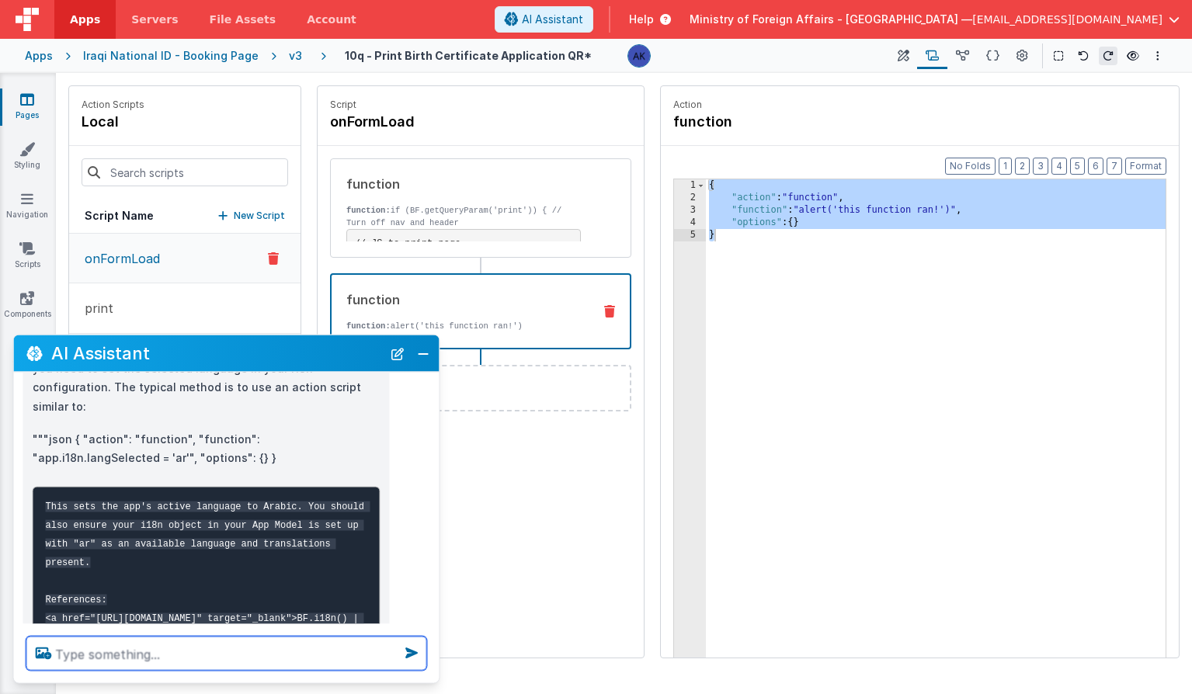
scroll to position [160, 0]
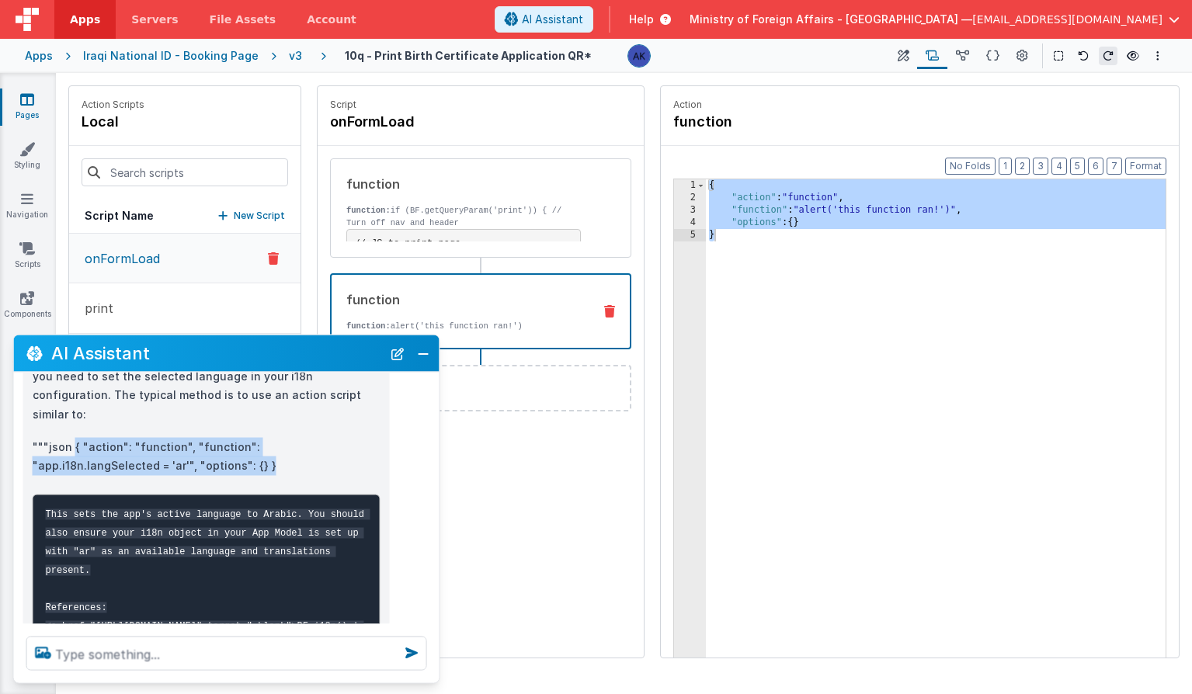
drag, startPoint x: 75, startPoint y: 428, endPoint x: 149, endPoint y: 449, distance: 77.4
click at [149, 449] on p """"json { "action": "function", "function": "app.i18n.langSelected = 'ar'", "op…" at bounding box center [207, 456] width 348 height 38
copy p "{ "action": "function", "function": "app.i18n.langSelected = 'ar'", "options": …"
click at [728, 302] on div "{ "action" : "function" , "function" : "alert('this function ran!')" , "options…" at bounding box center [936, 454] width 460 height 551
drag, startPoint x: 729, startPoint y: 245, endPoint x: 696, endPoint y: 186, distance: 67.4
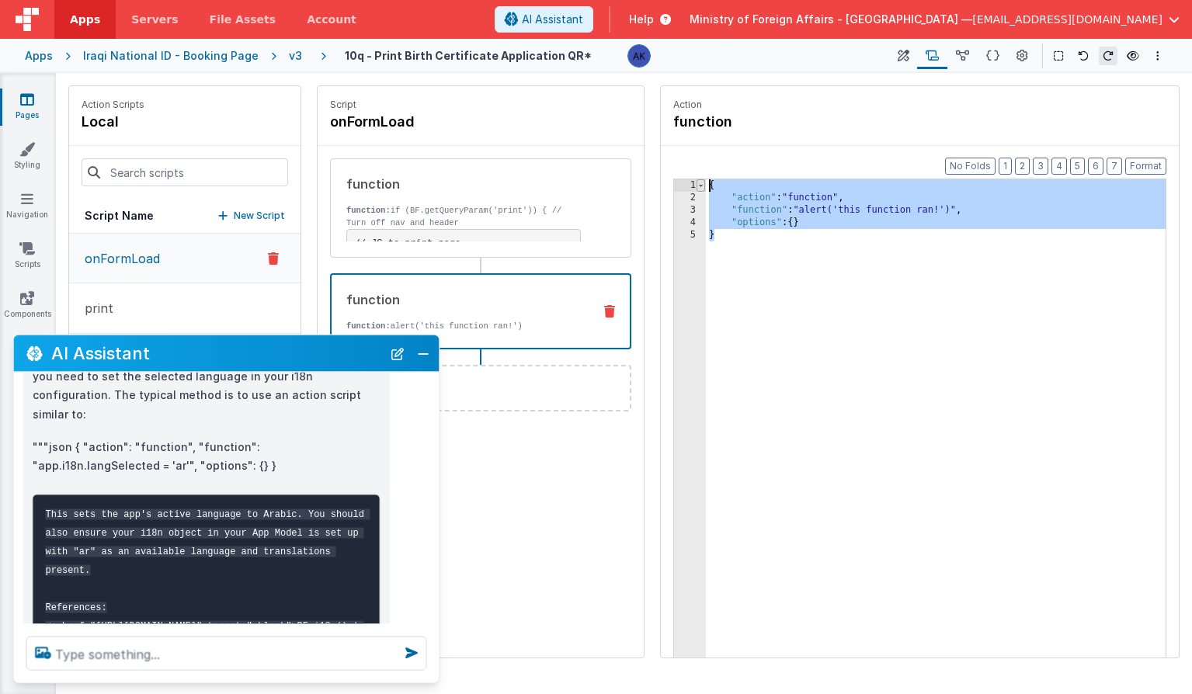
click at [696, 187] on div "1 2 3 4 5 { "action" : "function" , "function" : "alert('this function ran!')" …" at bounding box center [919, 443] width 493 height 528
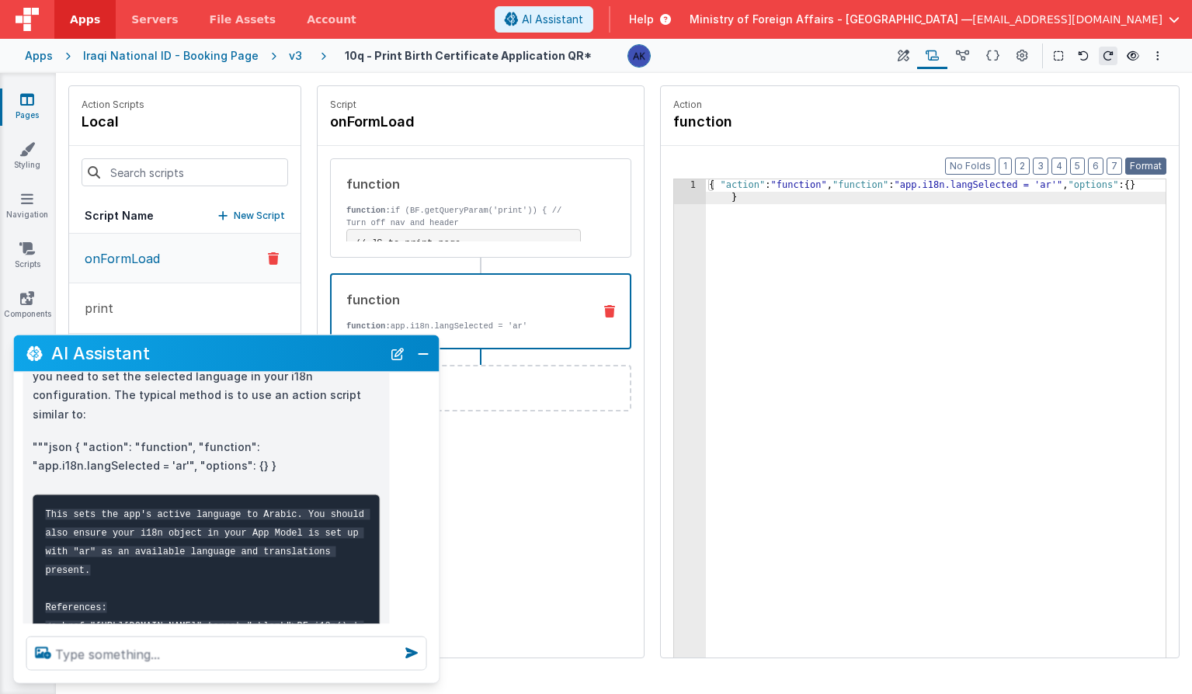
click at [1156, 161] on button "Format" at bounding box center [1145, 166] width 41 height 17
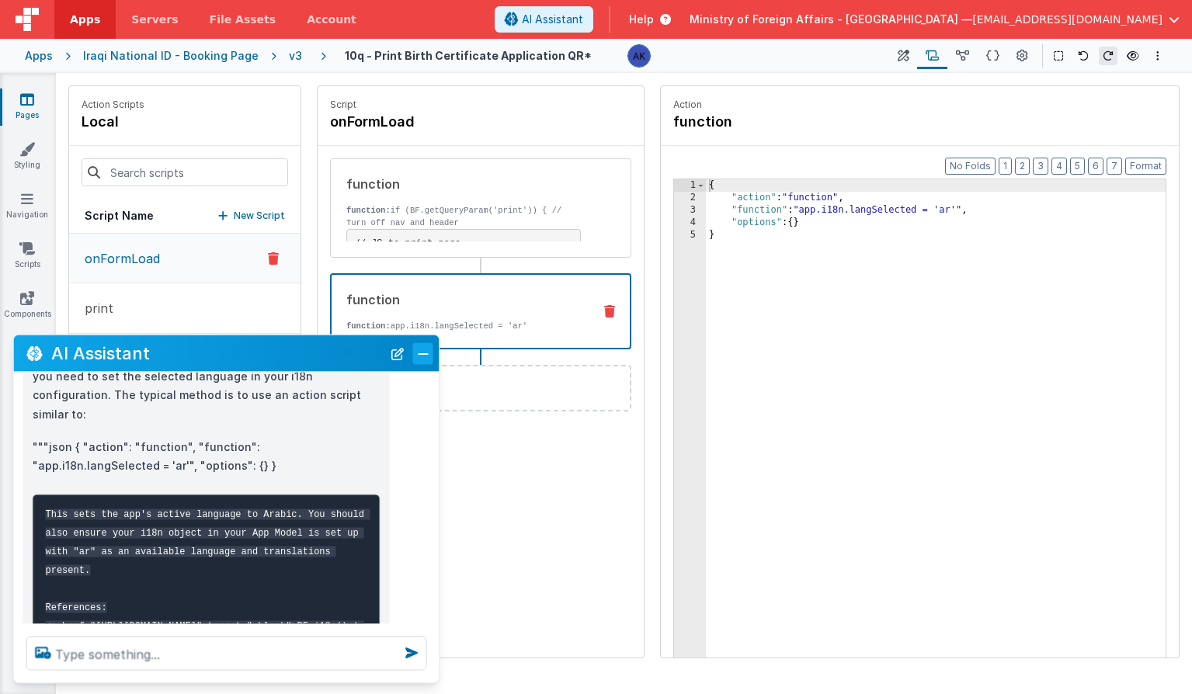
click at [430, 352] on button "Close" at bounding box center [423, 353] width 20 height 22
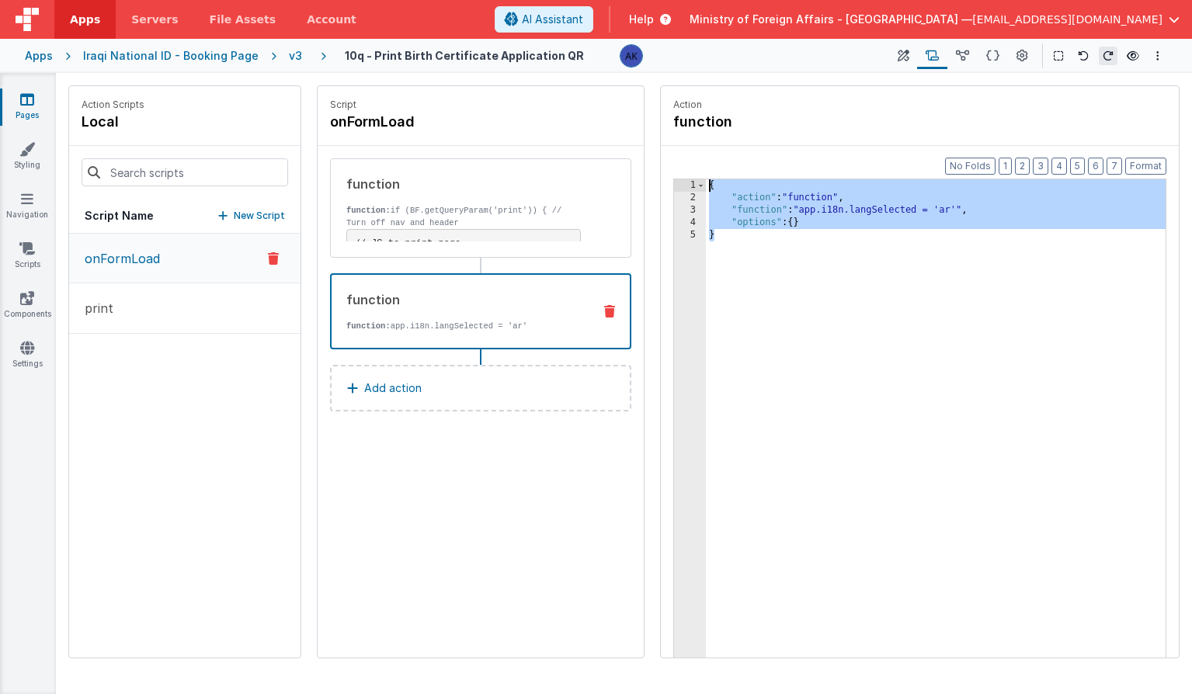
drag, startPoint x: 748, startPoint y: 236, endPoint x: 672, endPoint y: 171, distance: 100.2
click at [672, 171] on div "Format 7 6 5 4 3 2 1 No Folds 1 2 3 4 5 { "action" : "function" , "function" : …" at bounding box center [920, 431] width 518 height 571
click at [583, 12] on span "AI Assistant" at bounding box center [552, 20] width 61 height 16
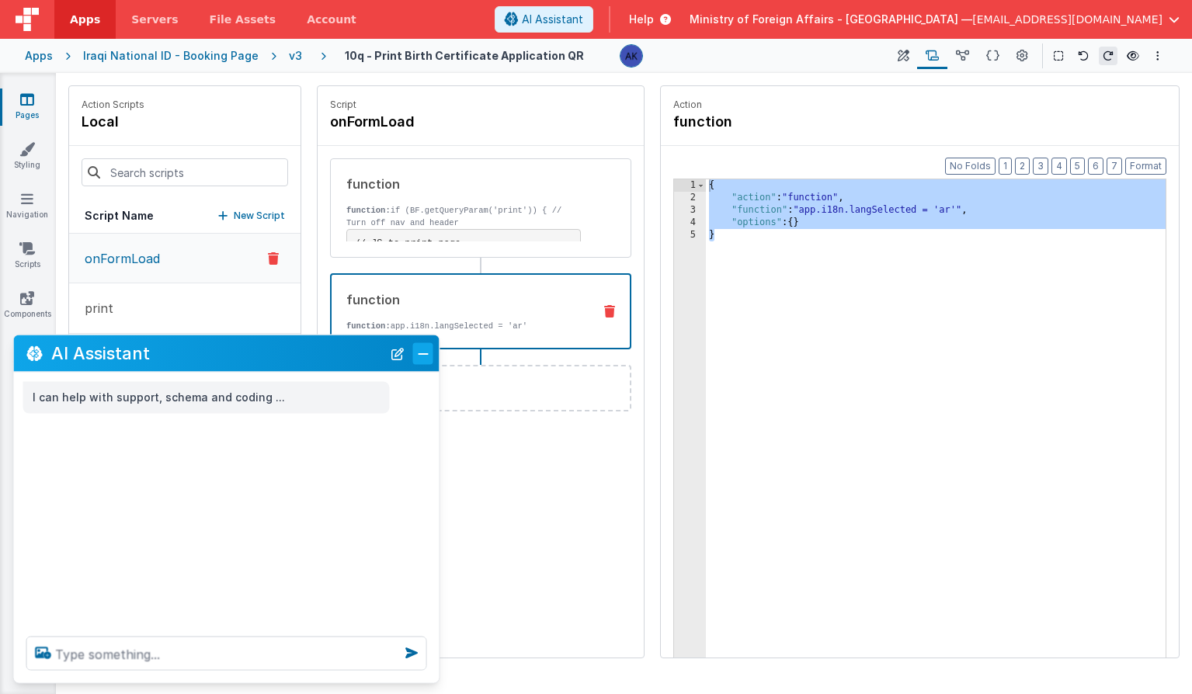
click at [426, 360] on button "Close" at bounding box center [423, 353] width 20 height 22
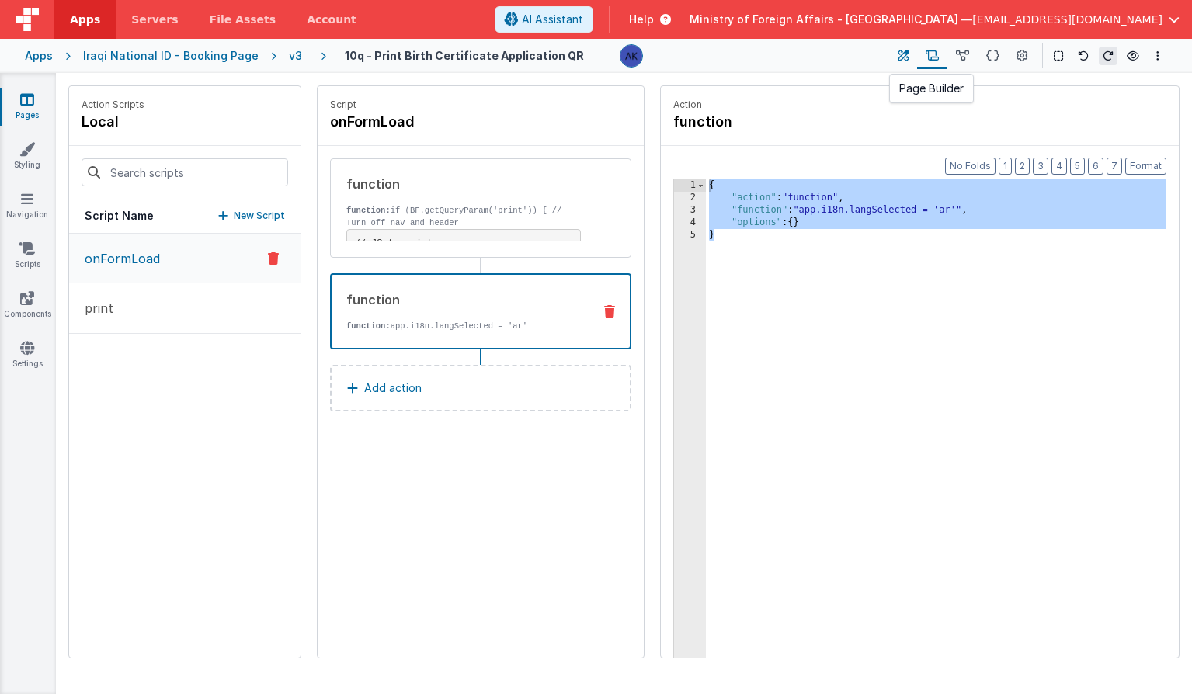
click at [900, 56] on icon at bounding box center [904, 56] width 12 height 16
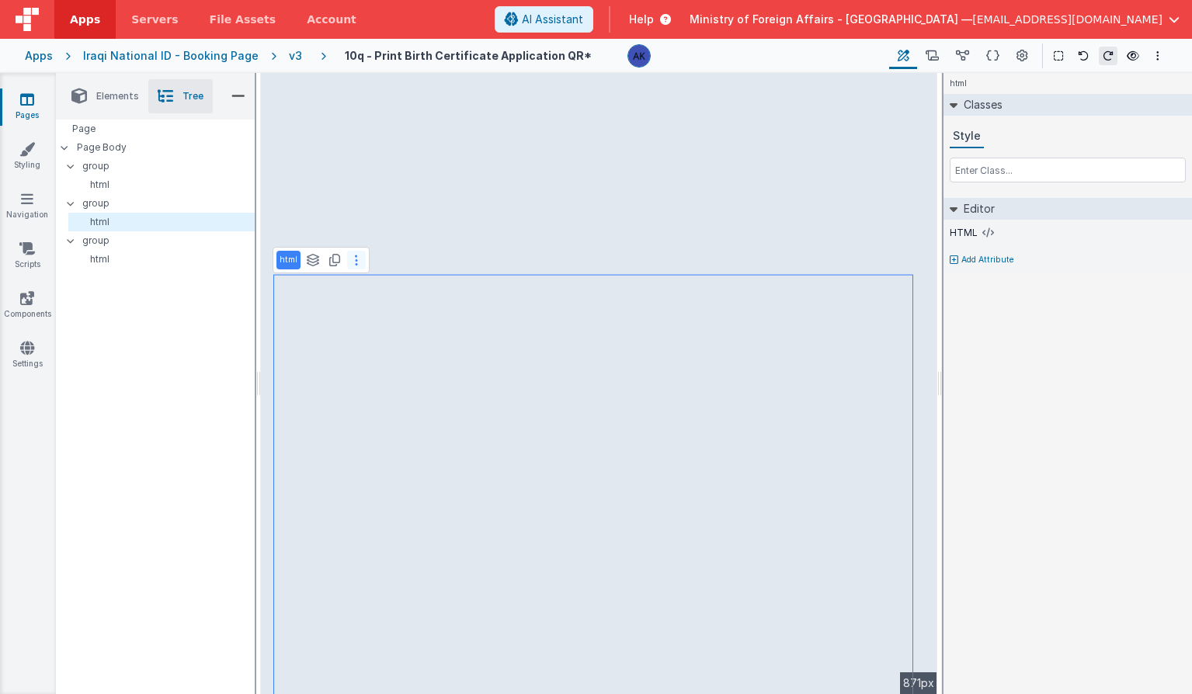
click at [350, 264] on button at bounding box center [356, 260] width 19 height 19
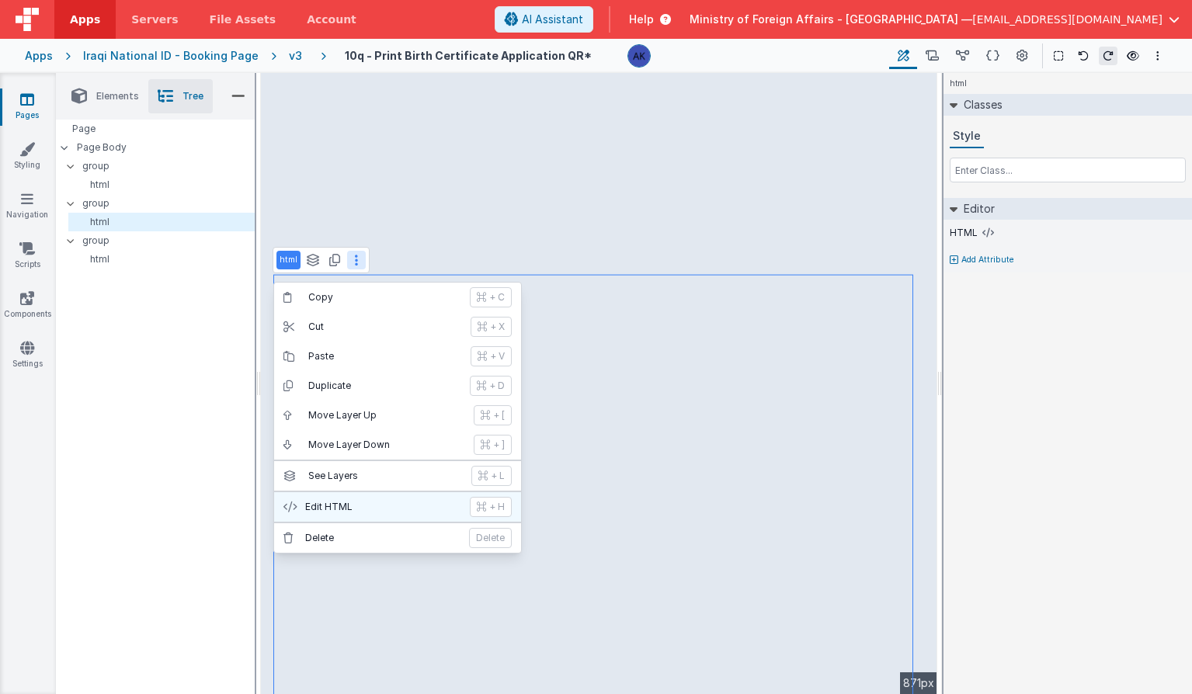
click at [356, 503] on p "Edit HTML" at bounding box center [382, 507] width 155 height 12
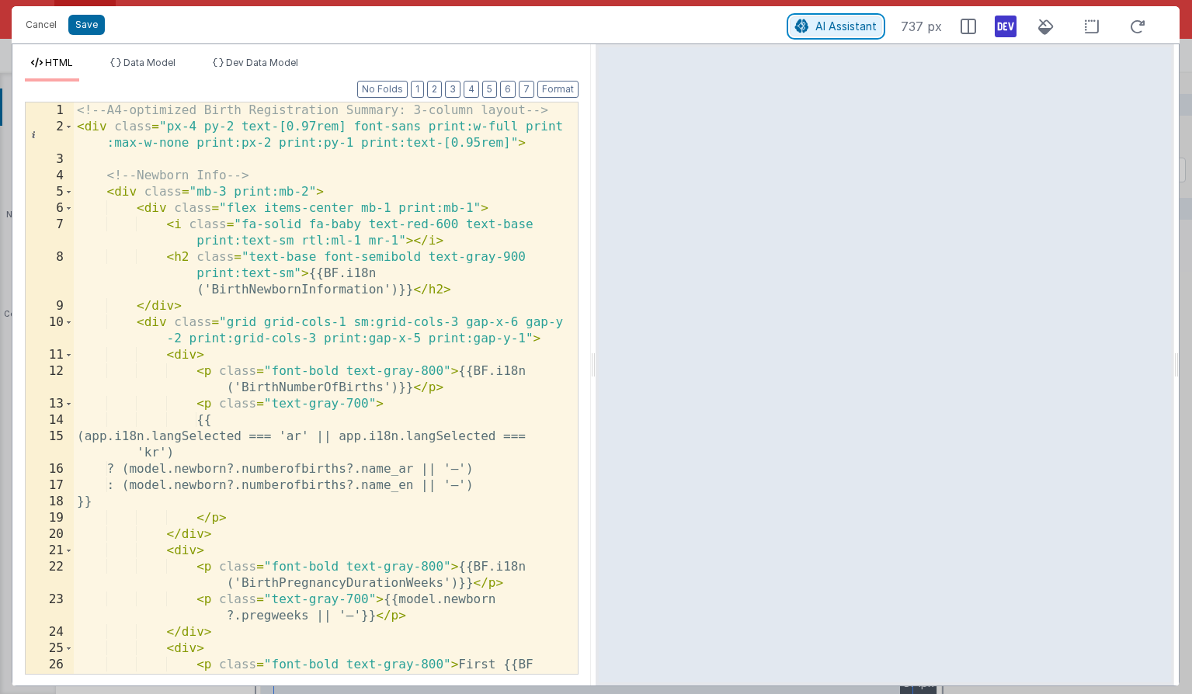
click at [823, 32] on span "AI Assistant" at bounding box center [845, 25] width 61 height 13
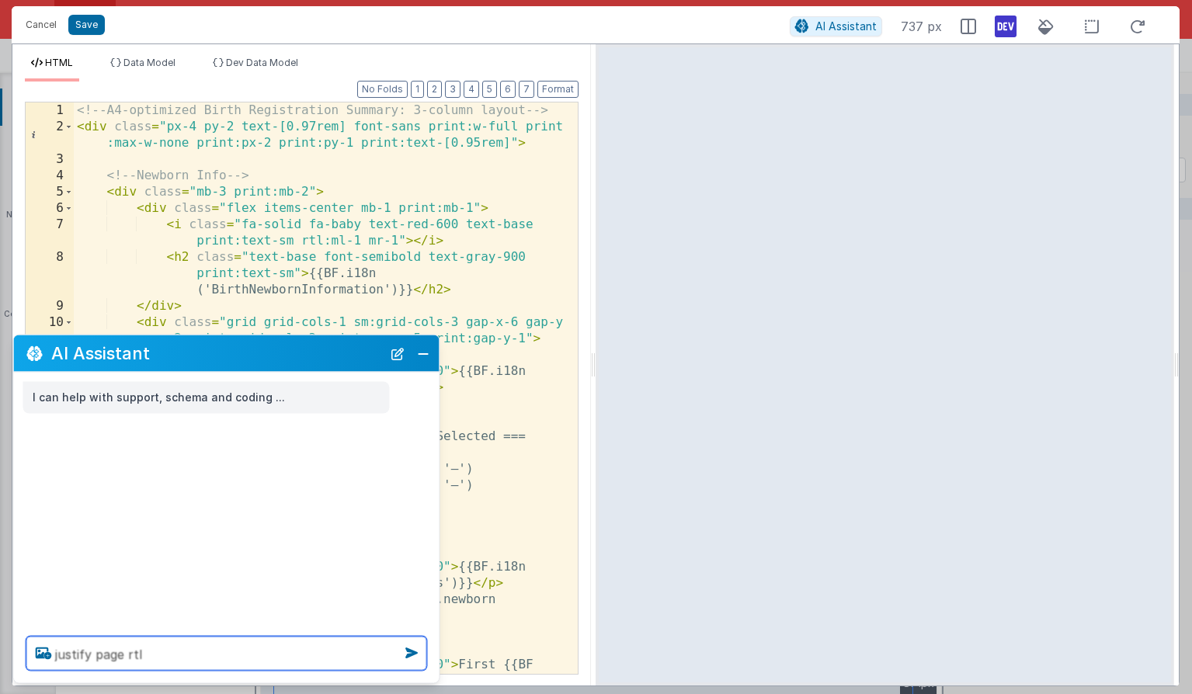
type textarea "justify page rtl"
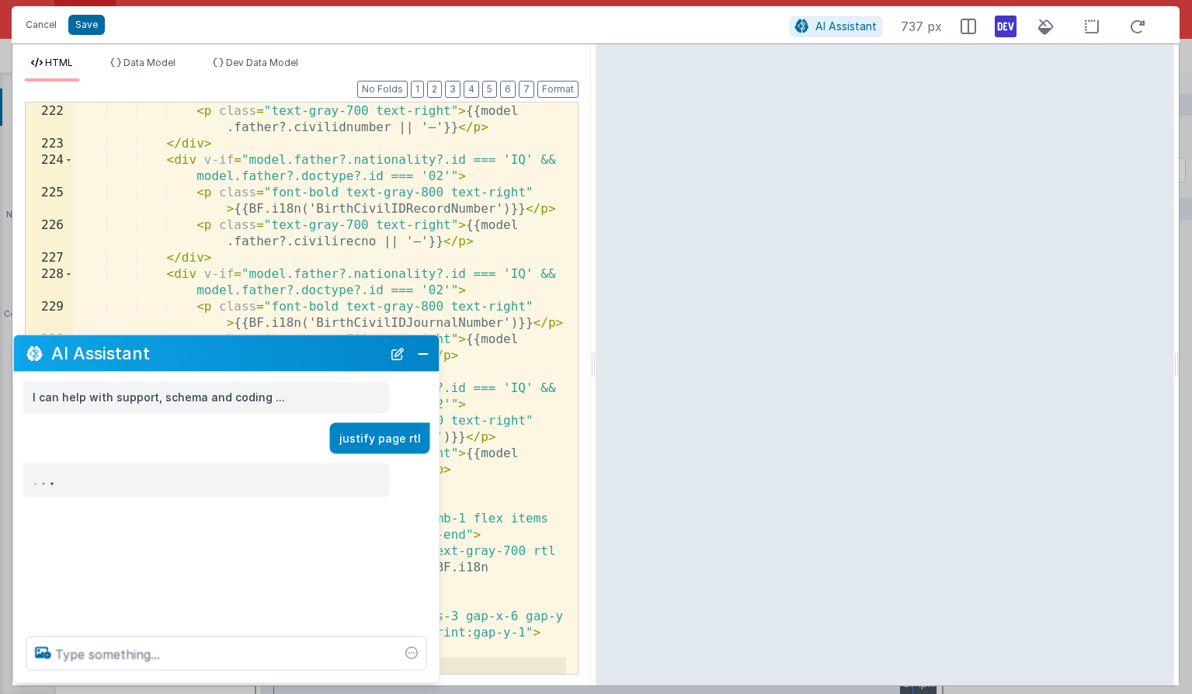
scroll to position [5119, 0]
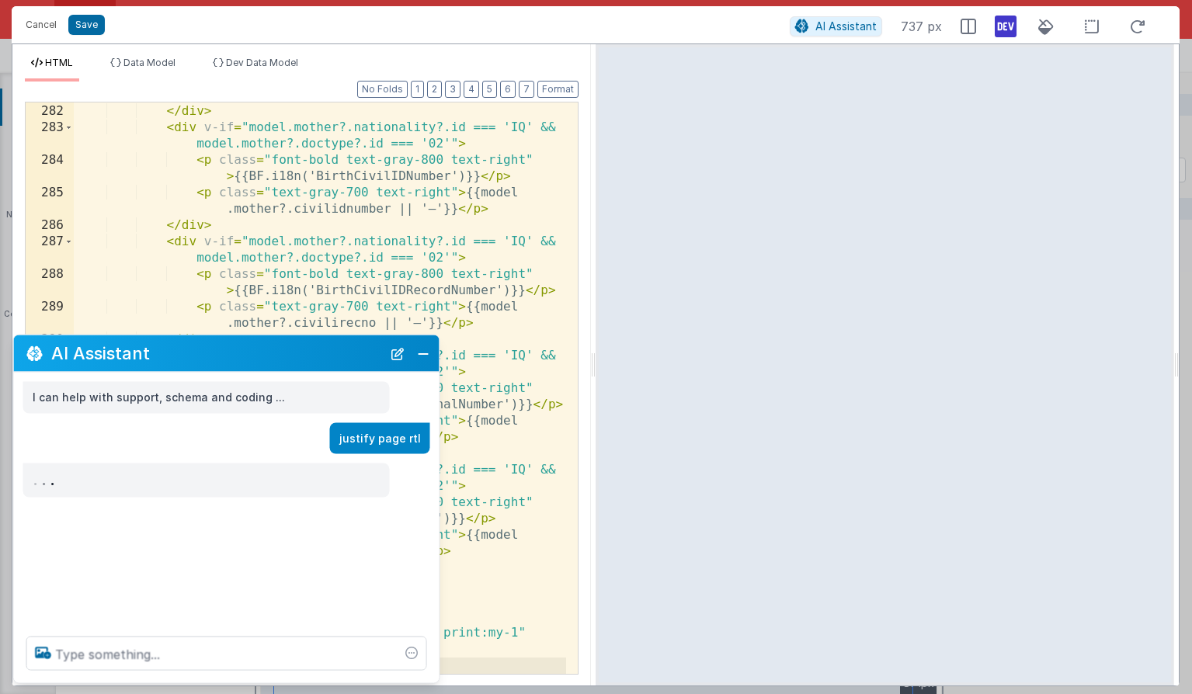
scroll to position [6701, 0]
click at [428, 357] on button "Close" at bounding box center [423, 353] width 20 height 22
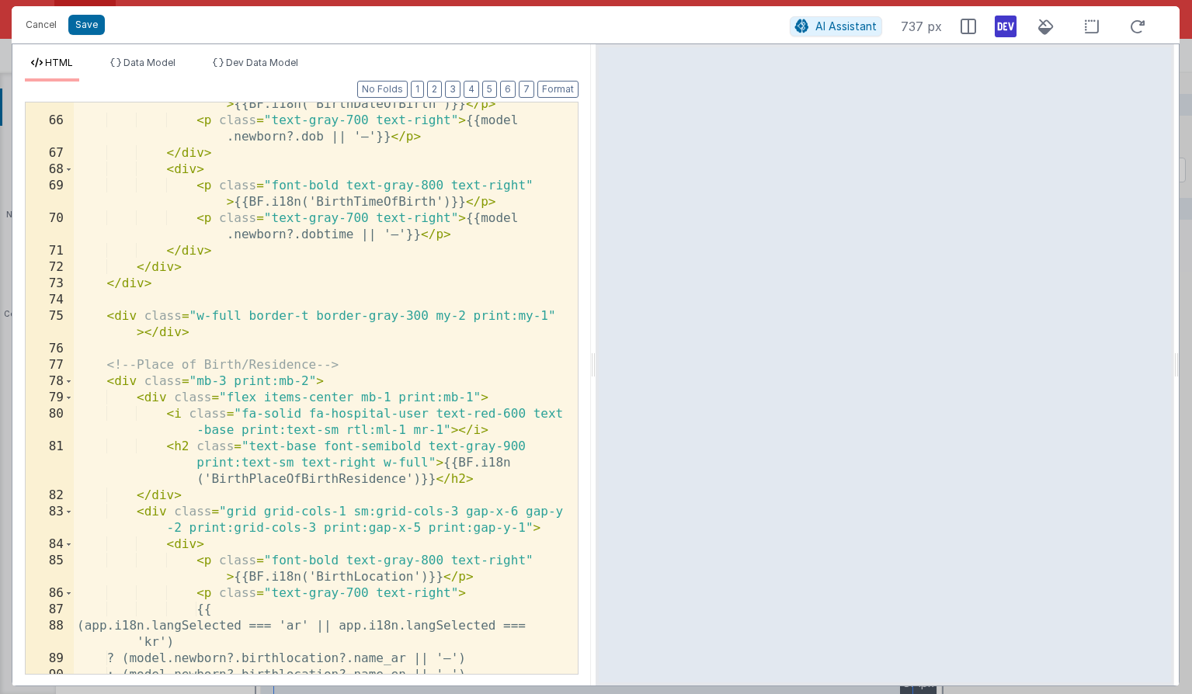
scroll to position [0, 0]
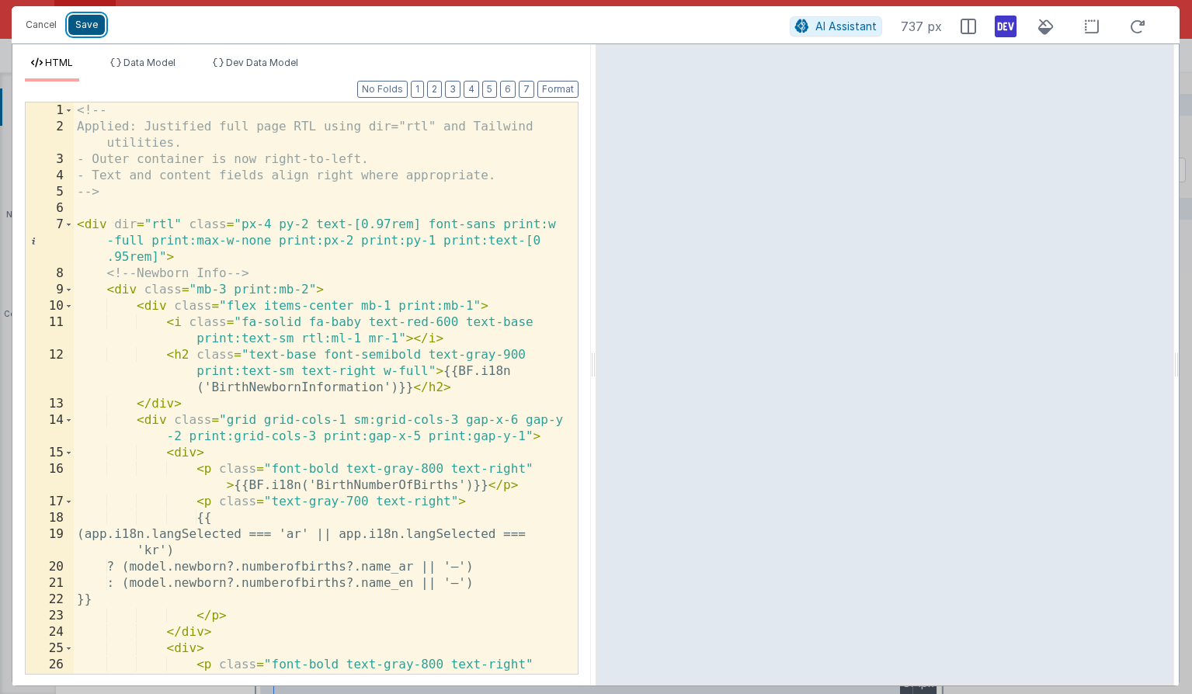
click at [72, 30] on button "Save" at bounding box center [86, 25] width 36 height 20
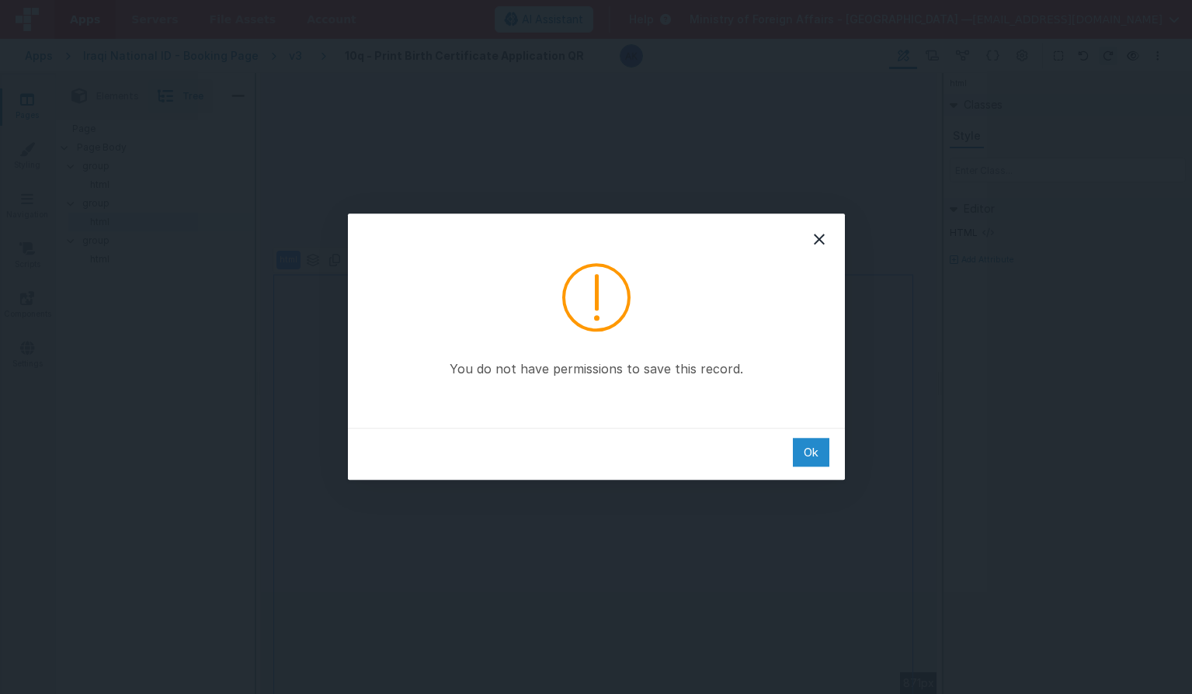
click at [815, 448] on div "Ok" at bounding box center [811, 452] width 36 height 29
click at [819, 454] on div "Ok" at bounding box center [811, 452] width 36 height 29
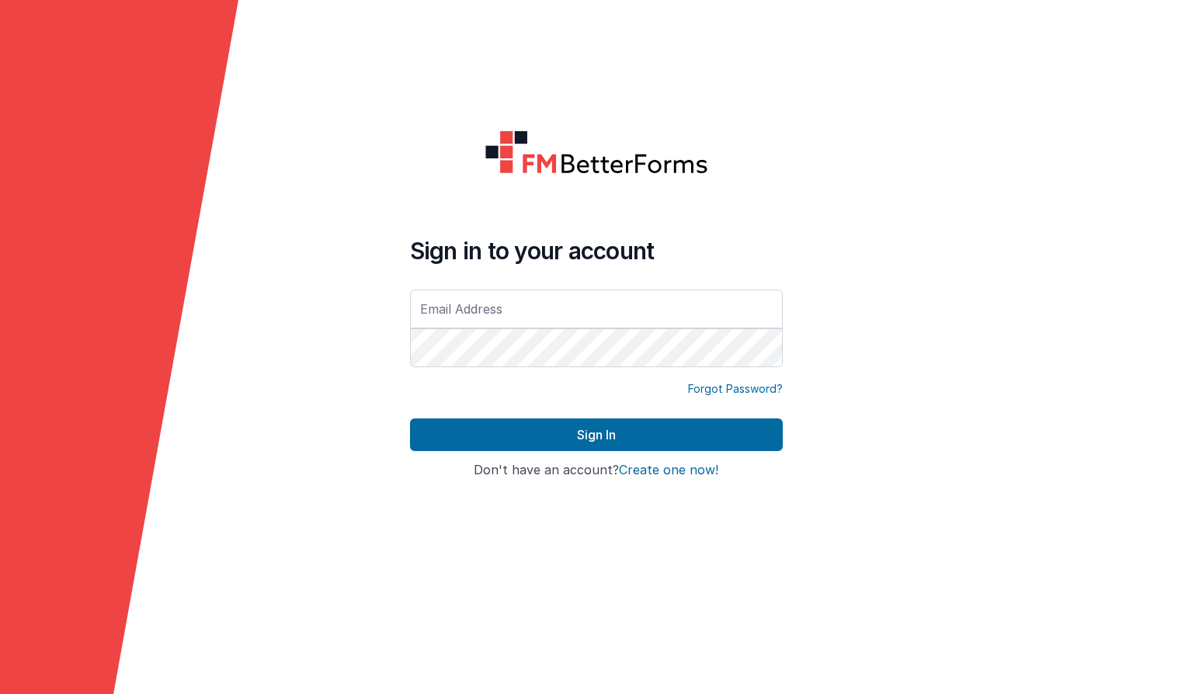
click at [585, 306] on input "text" at bounding box center [596, 309] width 373 height 39
type input "[EMAIL_ADDRESS][DOMAIN_NAME]"
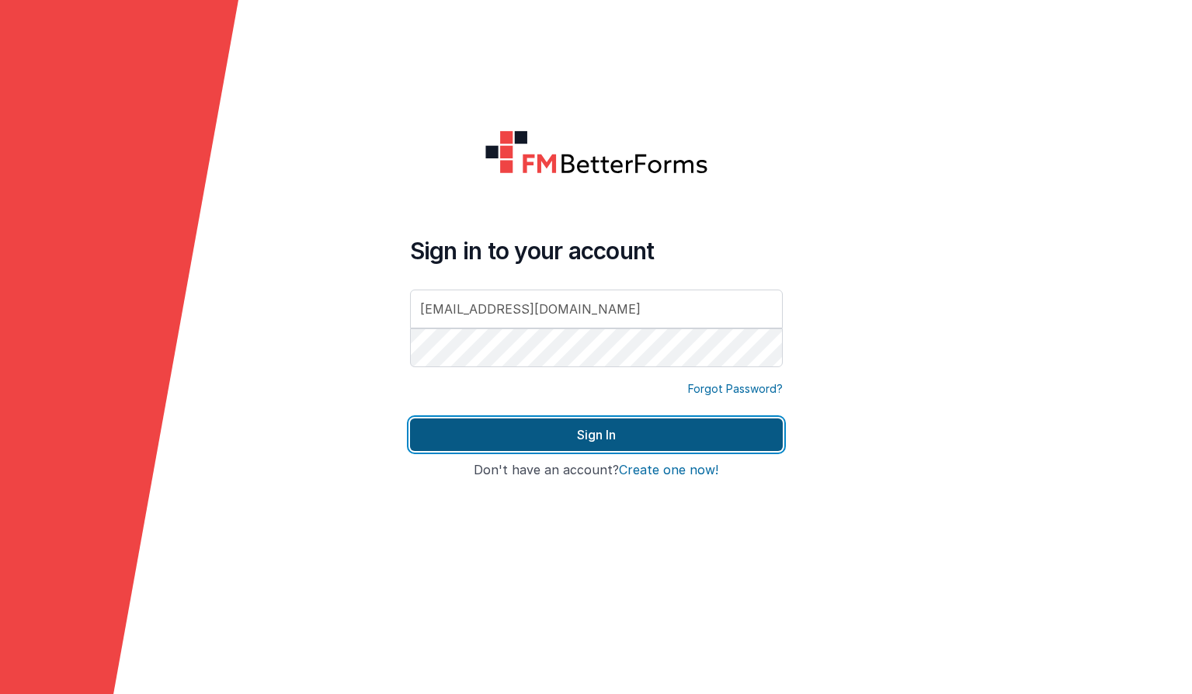
click at [675, 437] on button "Sign In" at bounding box center [596, 435] width 373 height 33
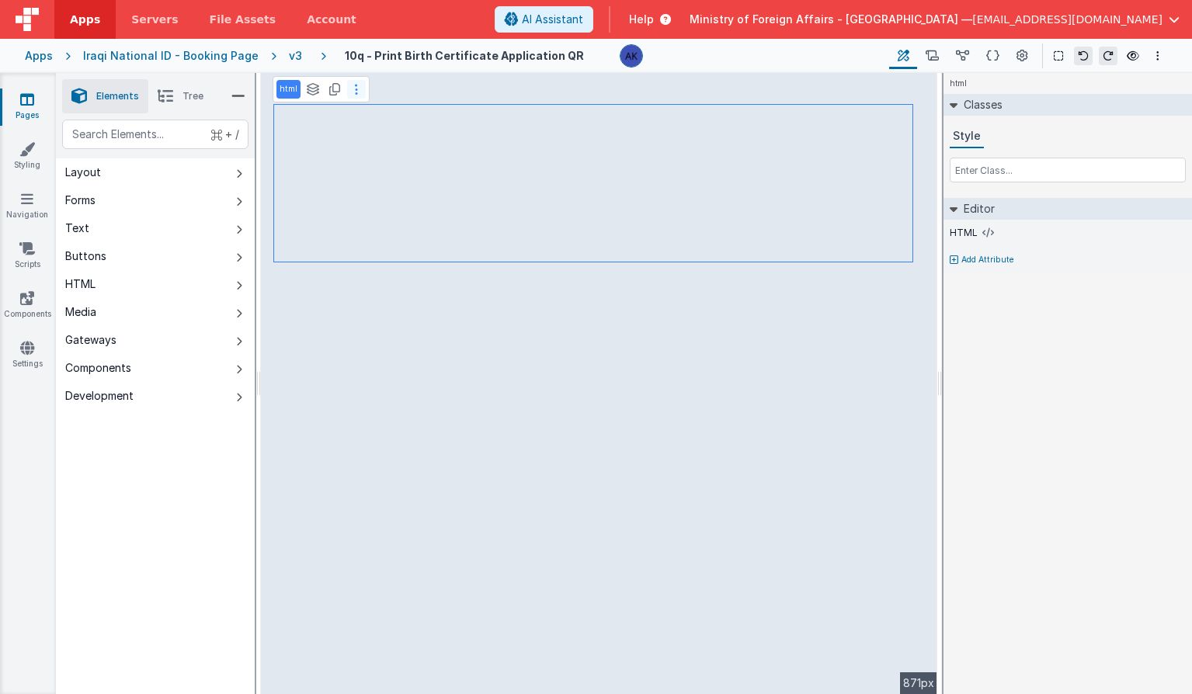
click at [362, 96] on button at bounding box center [356, 89] width 19 height 19
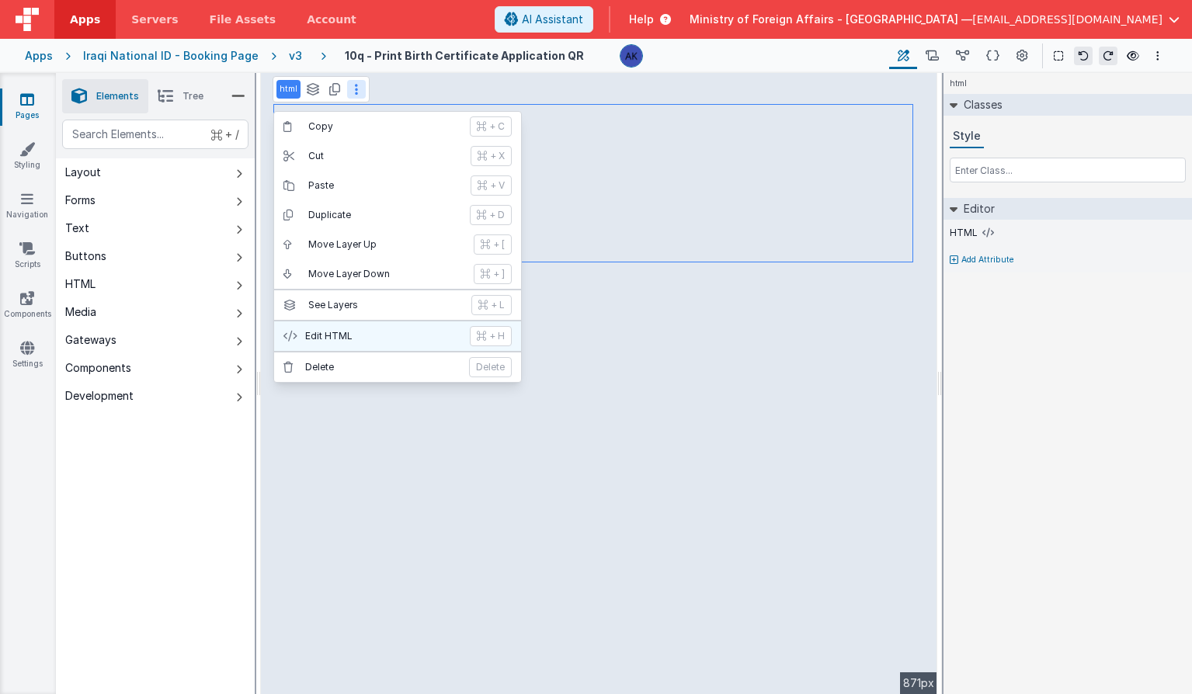
click at [374, 327] on button "Edit HTML + H" at bounding box center [397, 336] width 247 height 30
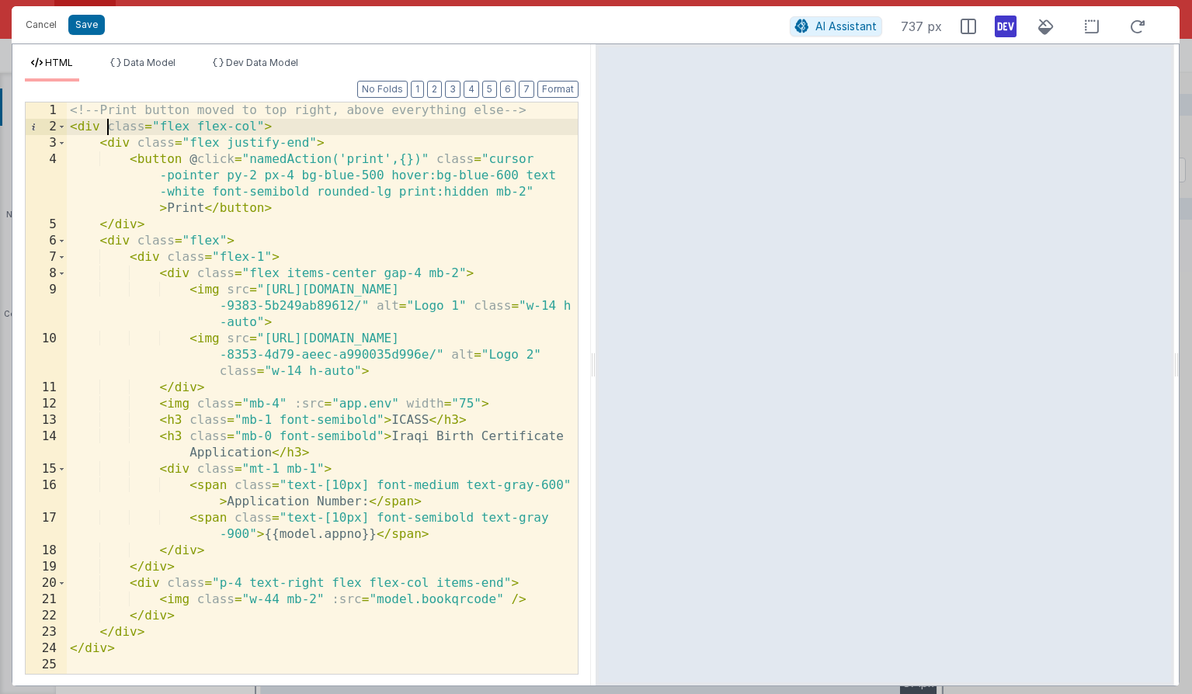
click at [109, 127] on div "<!-- Print button moved to top right, above everything else --> < div class = "…" at bounding box center [322, 404] width 511 height 604
click at [97, 21] on button "Save" at bounding box center [86, 25] width 36 height 20
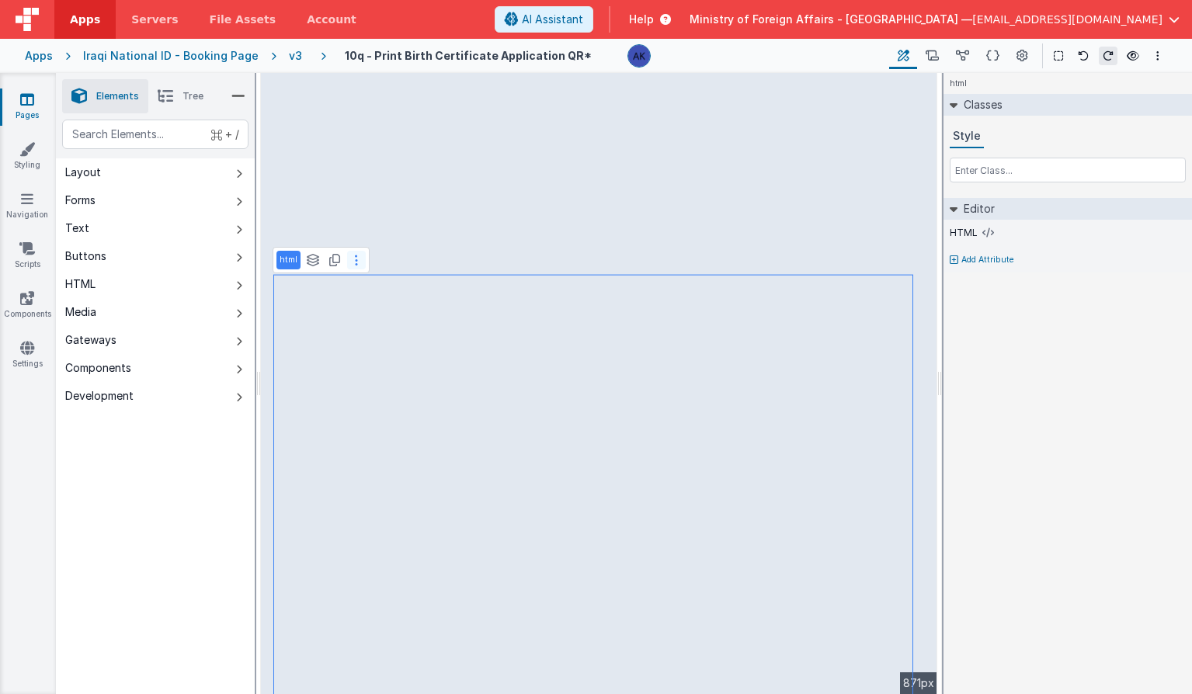
click at [357, 263] on button at bounding box center [356, 260] width 19 height 19
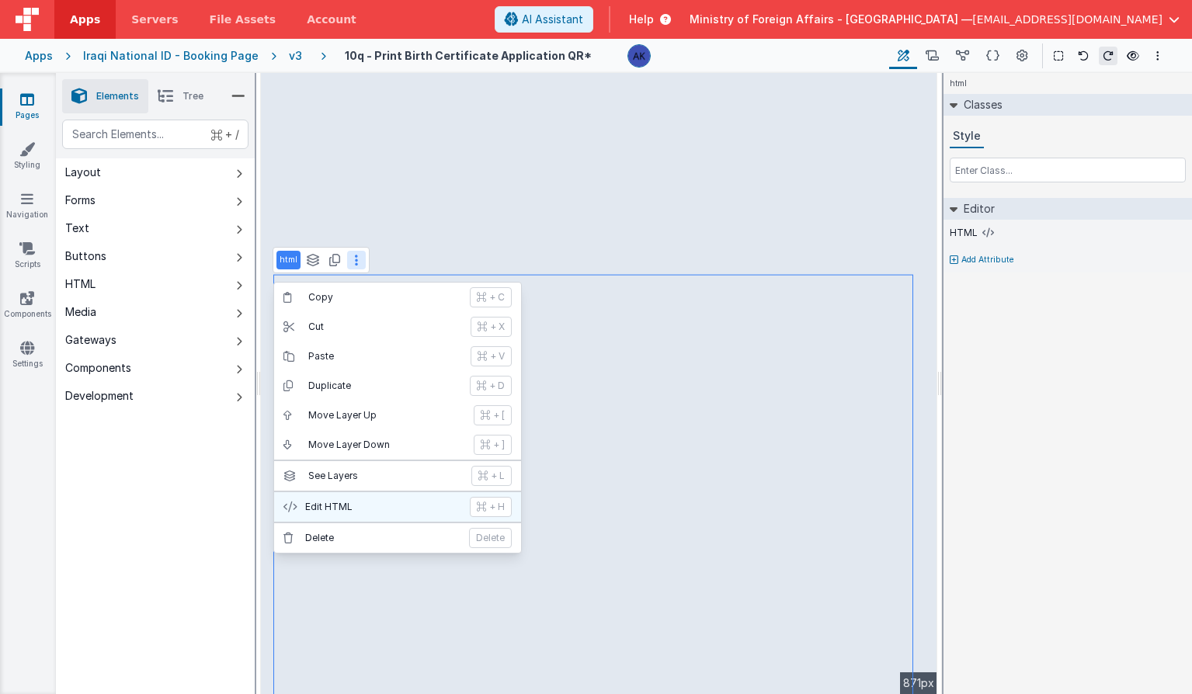
click at [375, 498] on button "Edit HTML + H" at bounding box center [397, 507] width 247 height 30
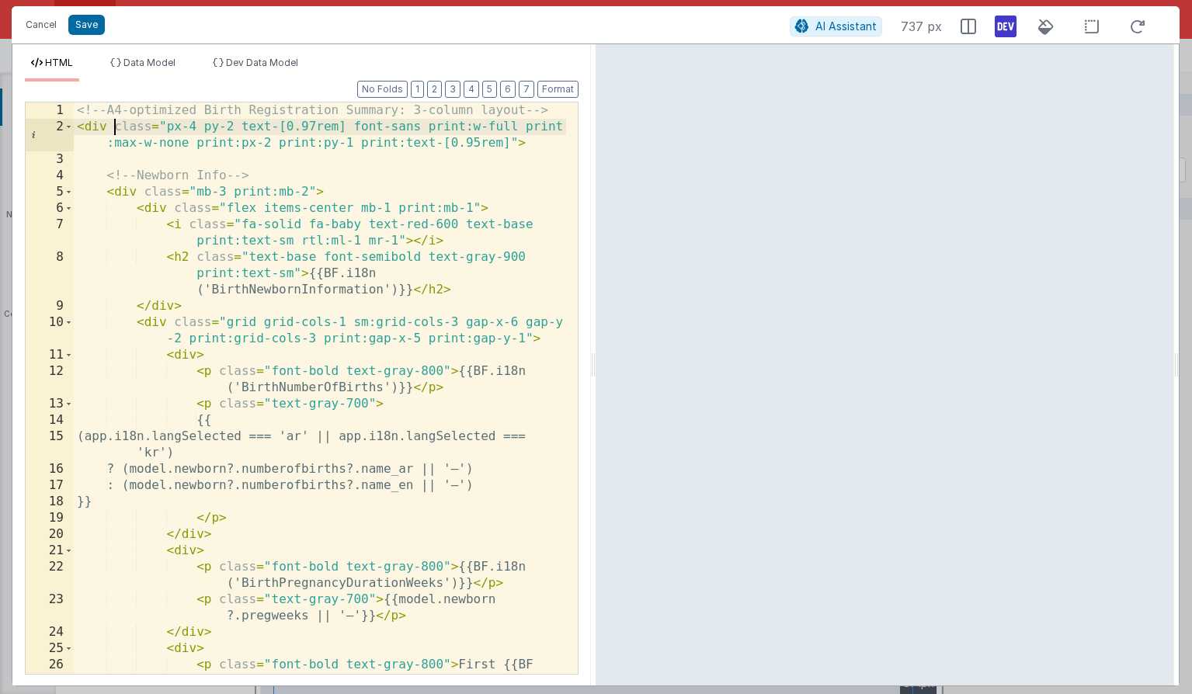
click at [116, 127] on div "<!-- A4-optimized Birth Registration Summary: 3-column layout --> < div class =…" at bounding box center [320, 412] width 492 height 620
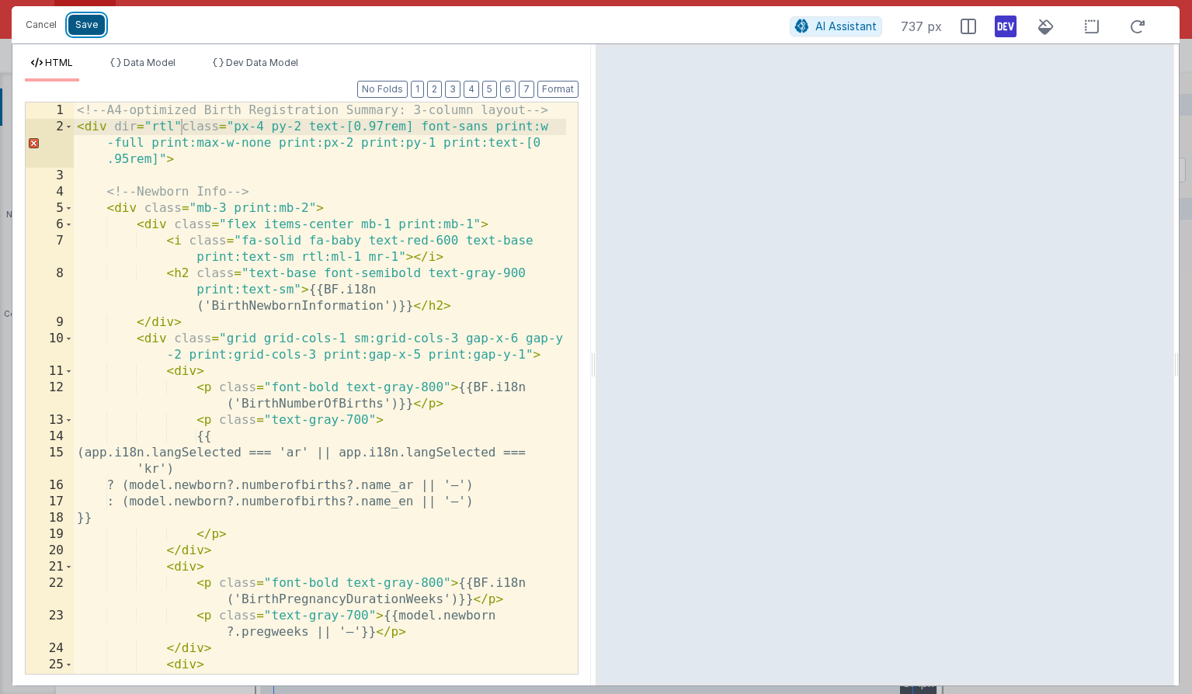
click at [92, 24] on button "Save" at bounding box center [86, 25] width 36 height 20
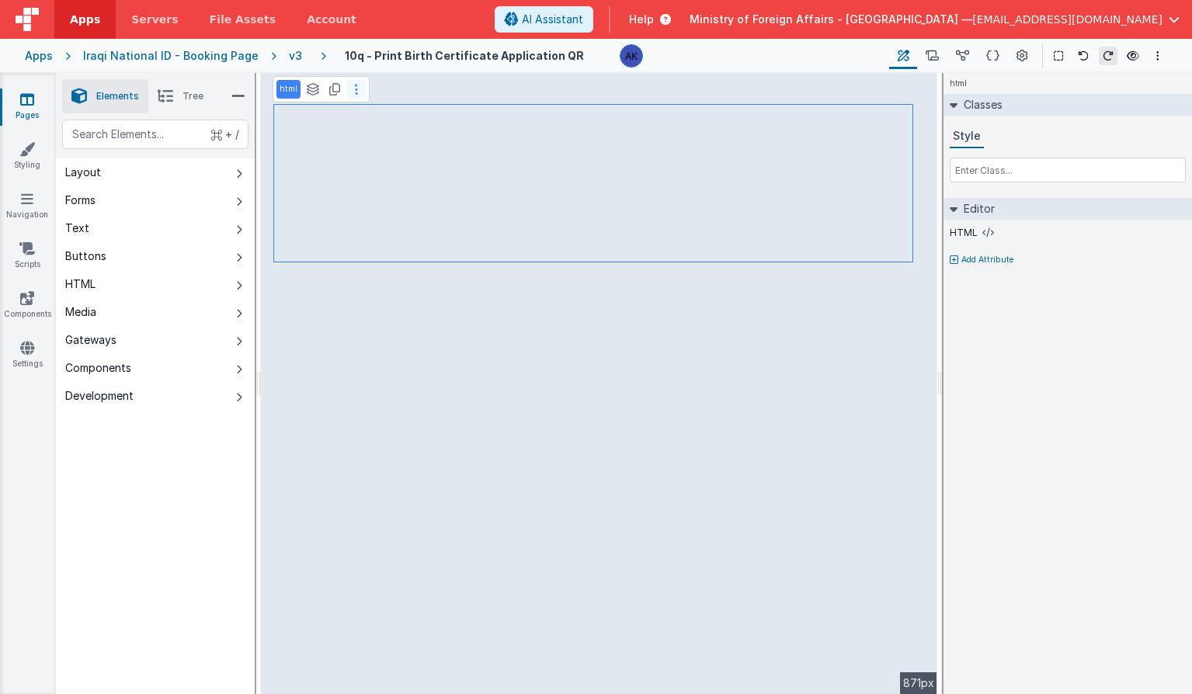
click at [360, 92] on button at bounding box center [356, 89] width 19 height 19
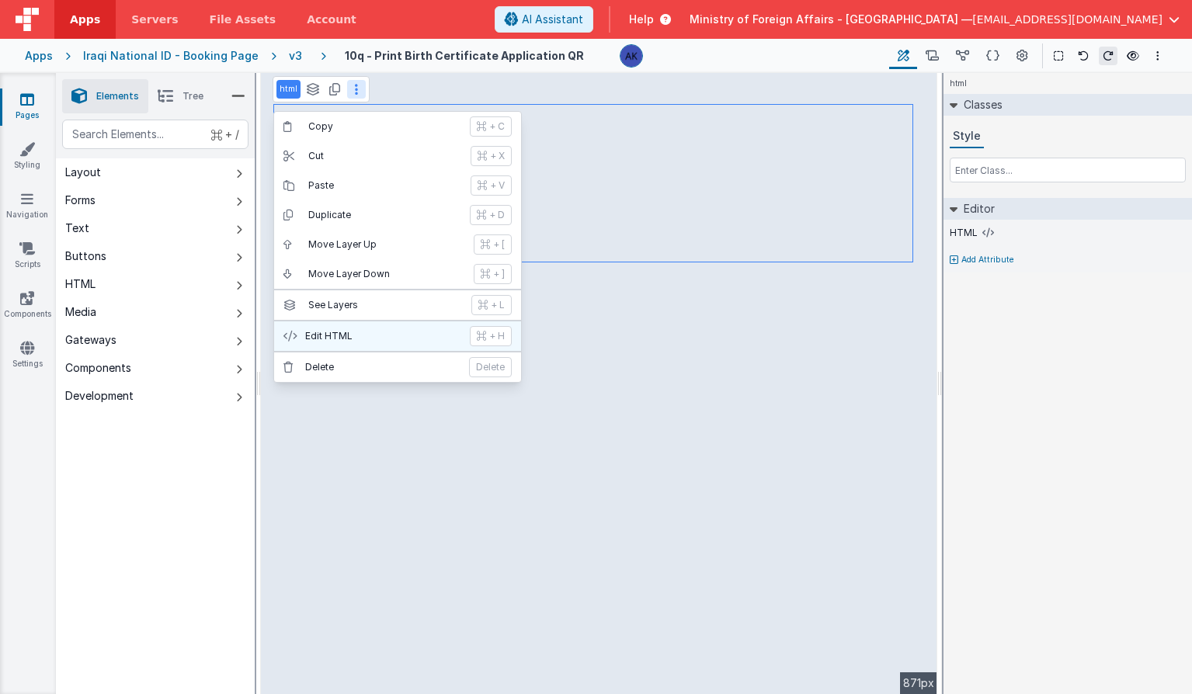
click at [393, 338] on p "Edit HTML" at bounding box center [382, 336] width 155 height 12
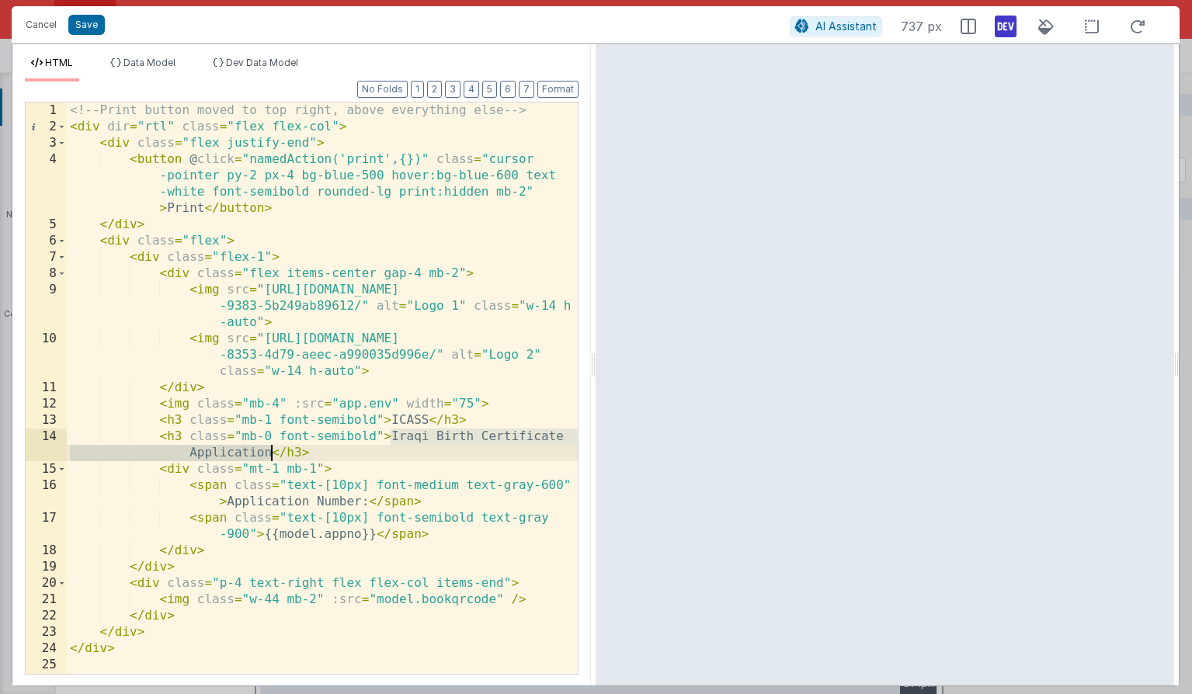
drag, startPoint x: 390, startPoint y: 436, endPoint x: 273, endPoint y: 460, distance: 119.5
click at [273, 460] on div "<!-- Print button moved to top right, above everything else --> < div dir = "rt…" at bounding box center [322, 404] width 511 height 604
click at [833, 29] on span "AI Assistant" at bounding box center [845, 25] width 61 height 13
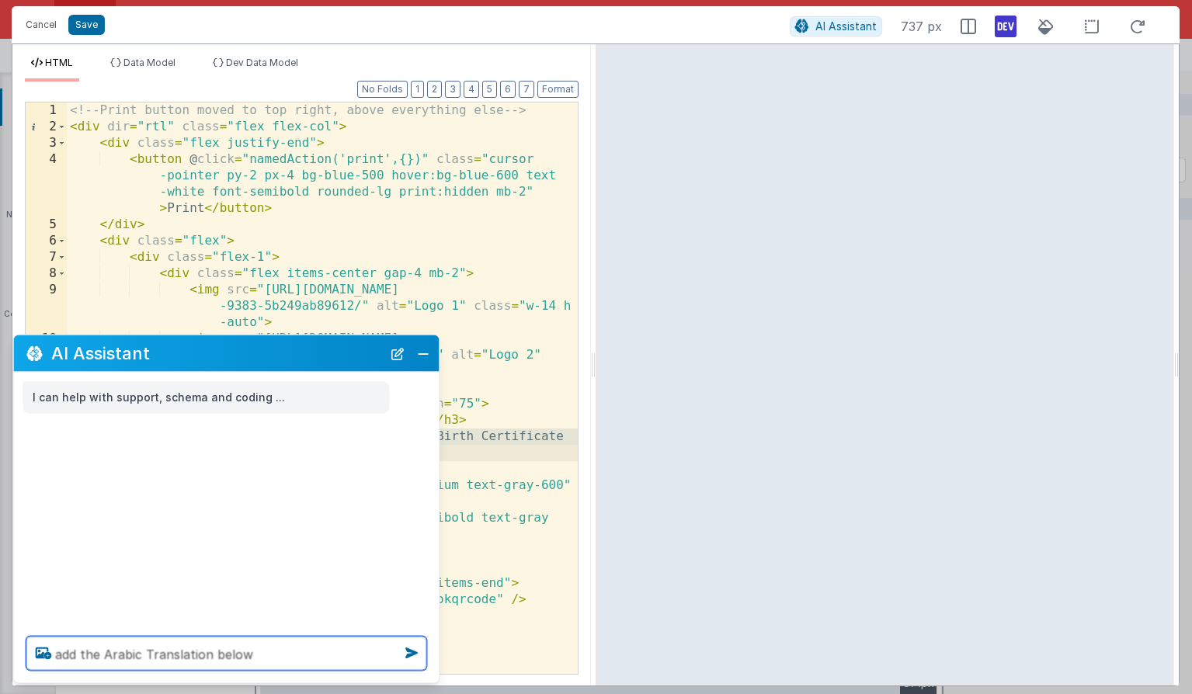
paste textarea "Iraqi Birth Certificate Application"
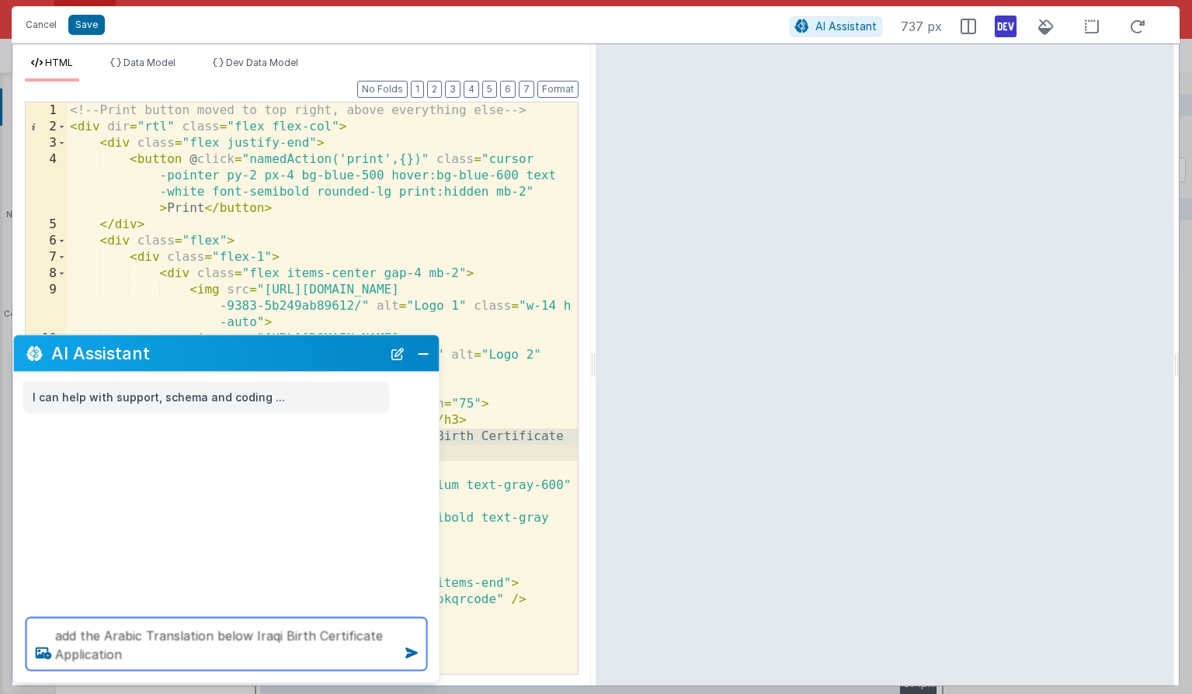
type textarea "add the Arabic Translation below Iraqi Birth Certificate Application"
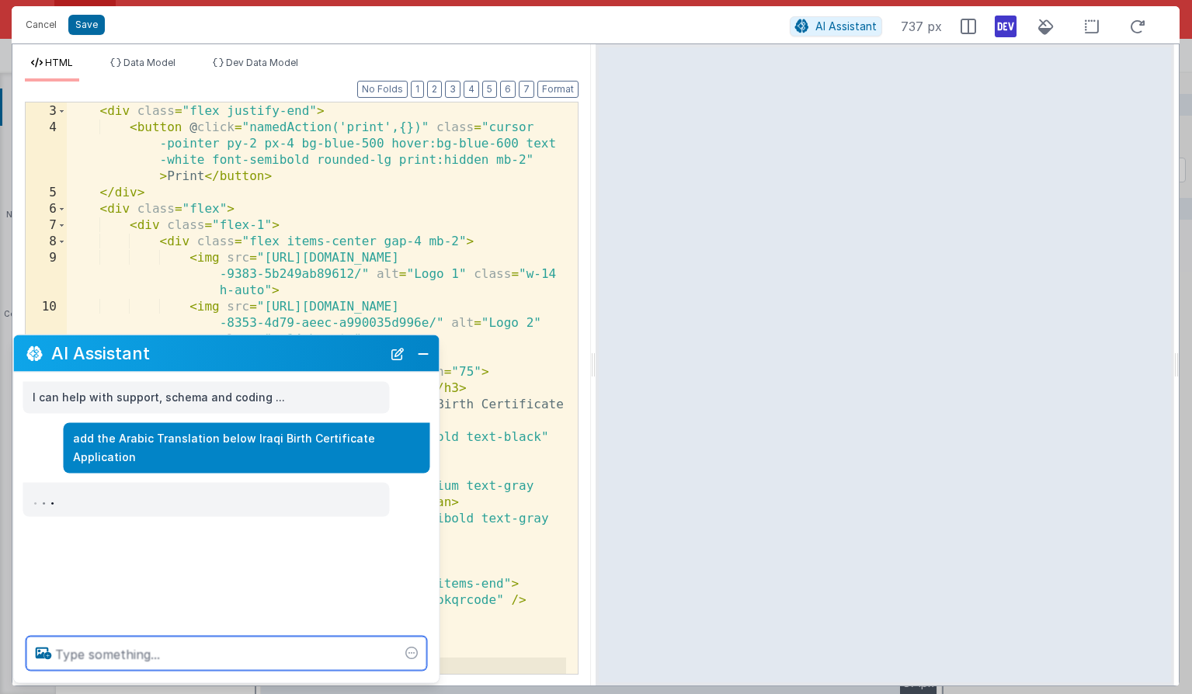
scroll to position [32, 0]
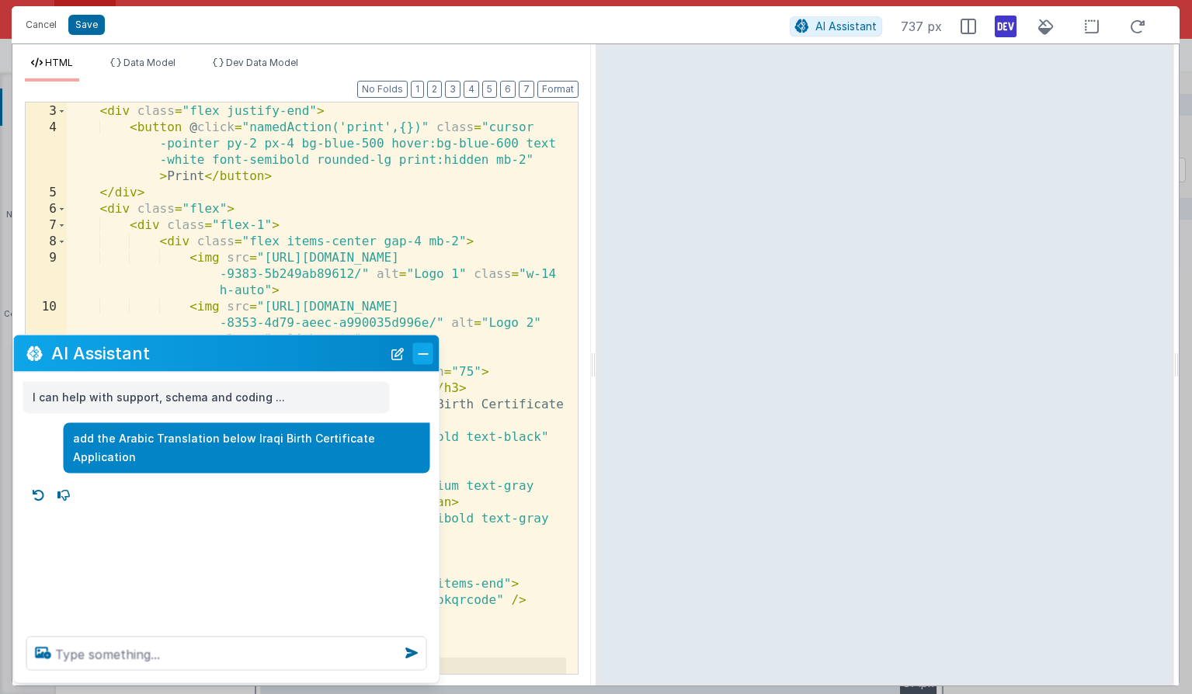
click at [429, 352] on button "Close" at bounding box center [423, 353] width 20 height 22
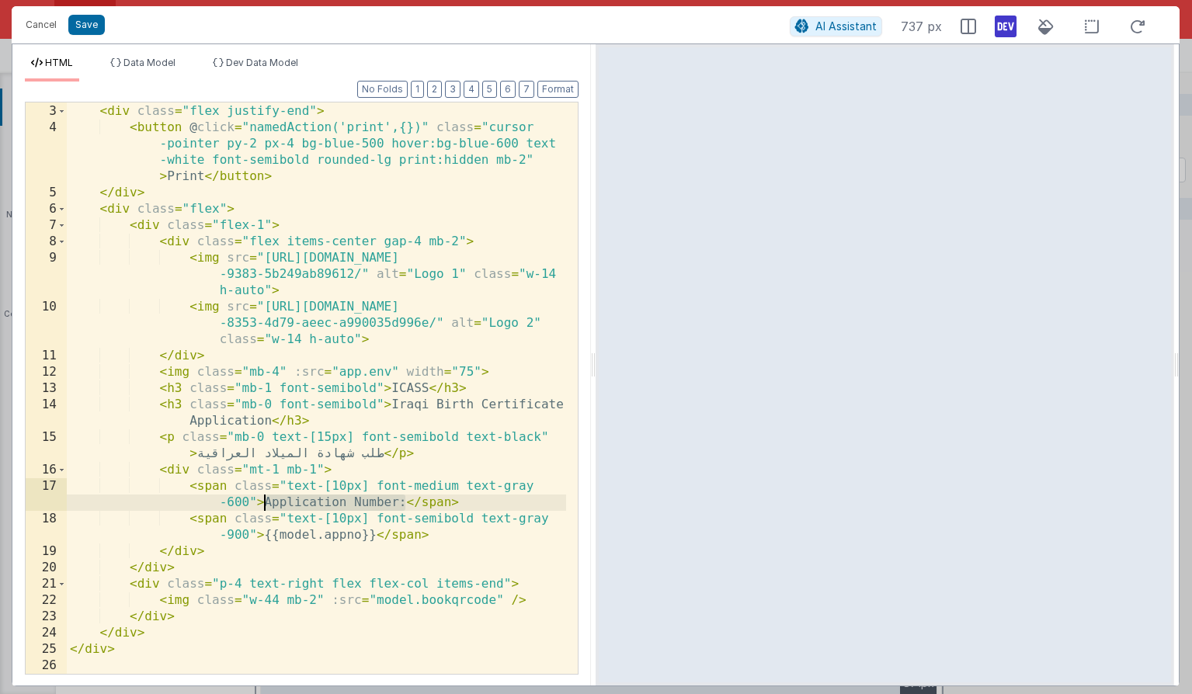
drag, startPoint x: 405, startPoint y: 503, endPoint x: 265, endPoint y: 503, distance: 140.5
click at [265, 503] on div "< div dir = "rtl" class = "flex flex-col" > < div class = "flex justify-end" > …" at bounding box center [316, 389] width 499 height 604
click at [98, 30] on button "Save" at bounding box center [86, 25] width 36 height 20
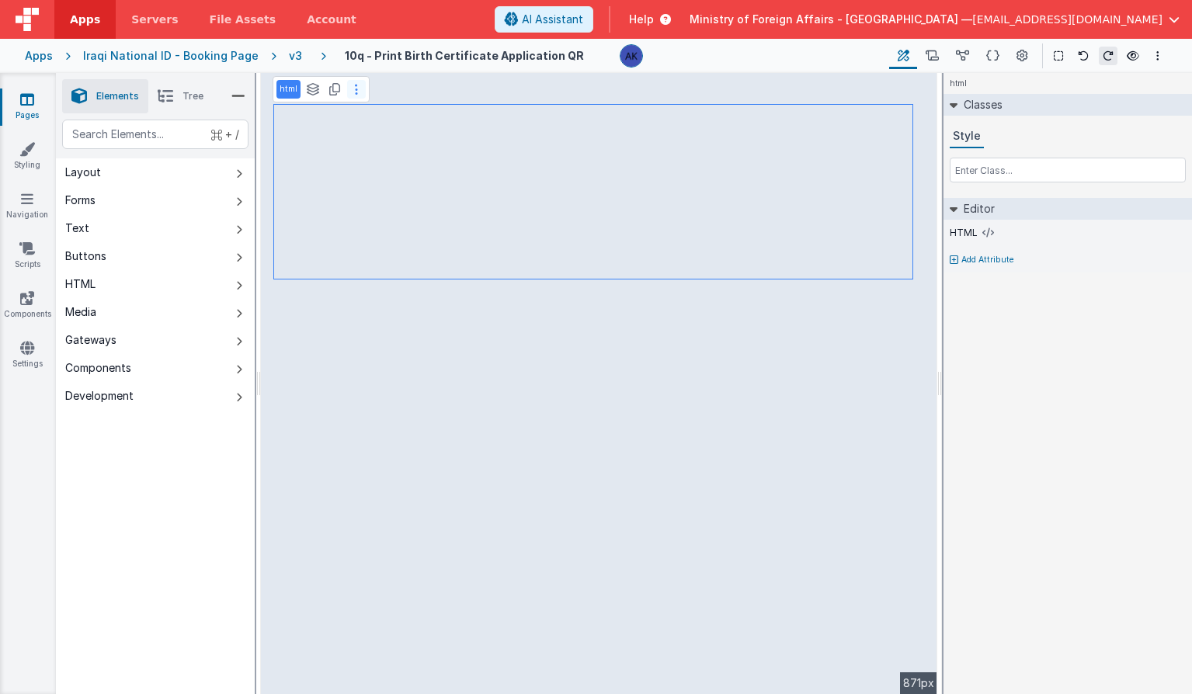
click at [350, 90] on button at bounding box center [356, 89] width 19 height 19
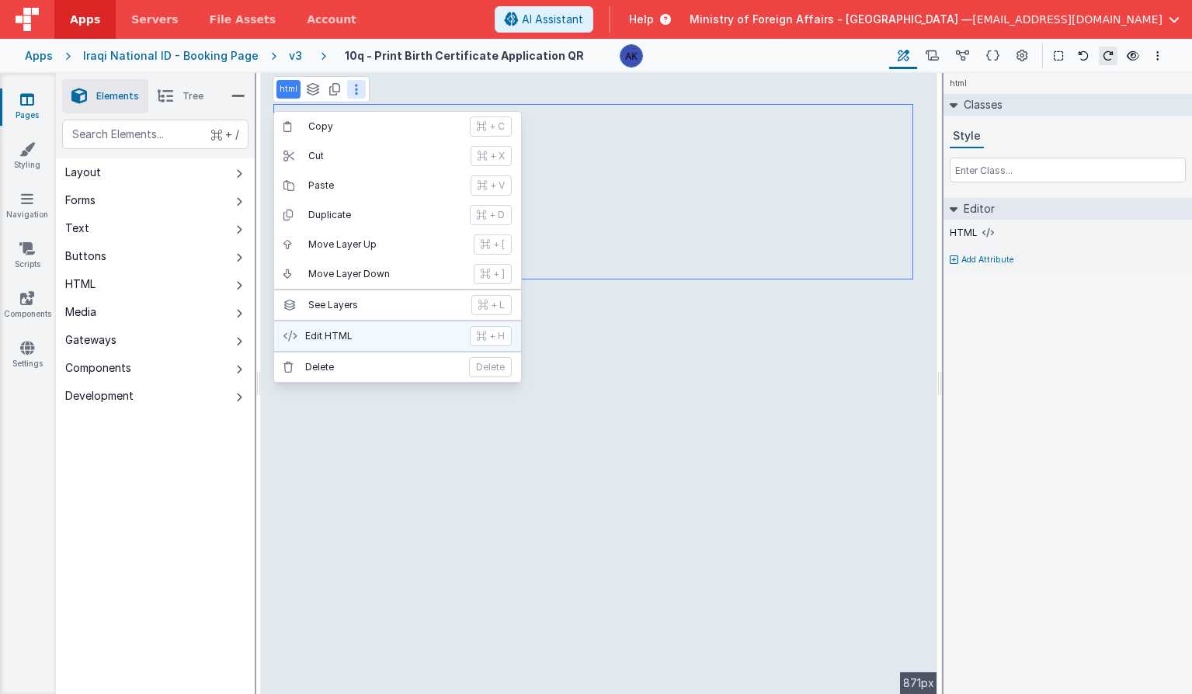
click at [351, 345] on button "Edit HTML + H" at bounding box center [397, 336] width 247 height 30
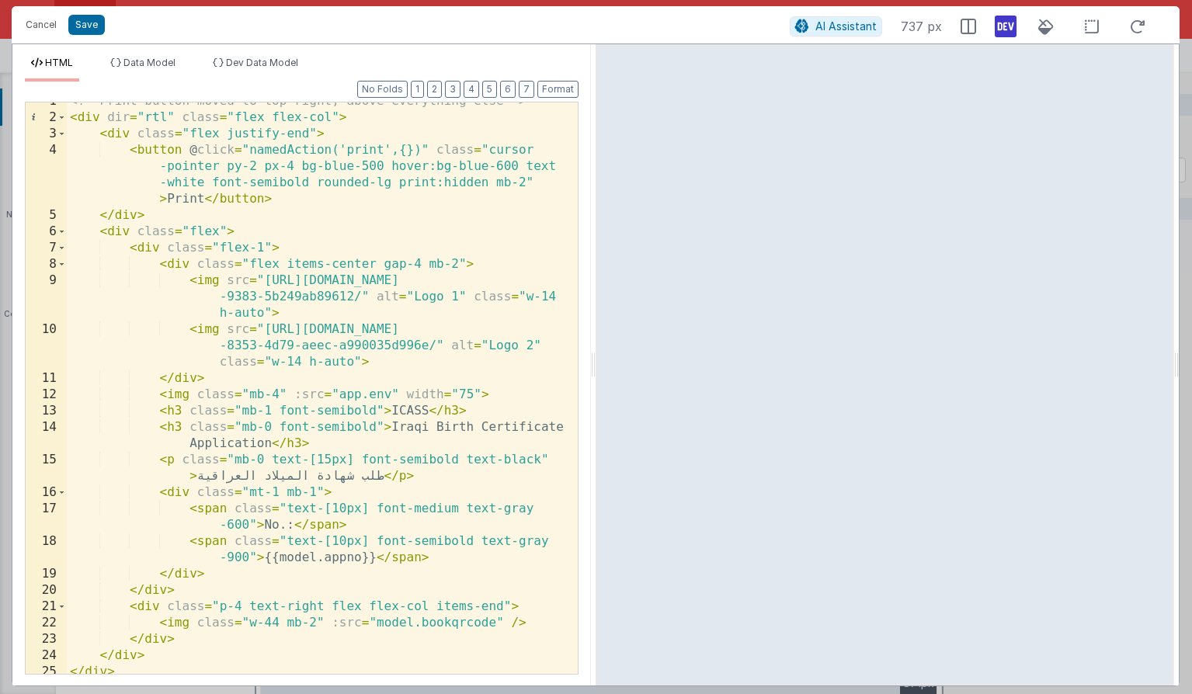
scroll to position [0, 0]
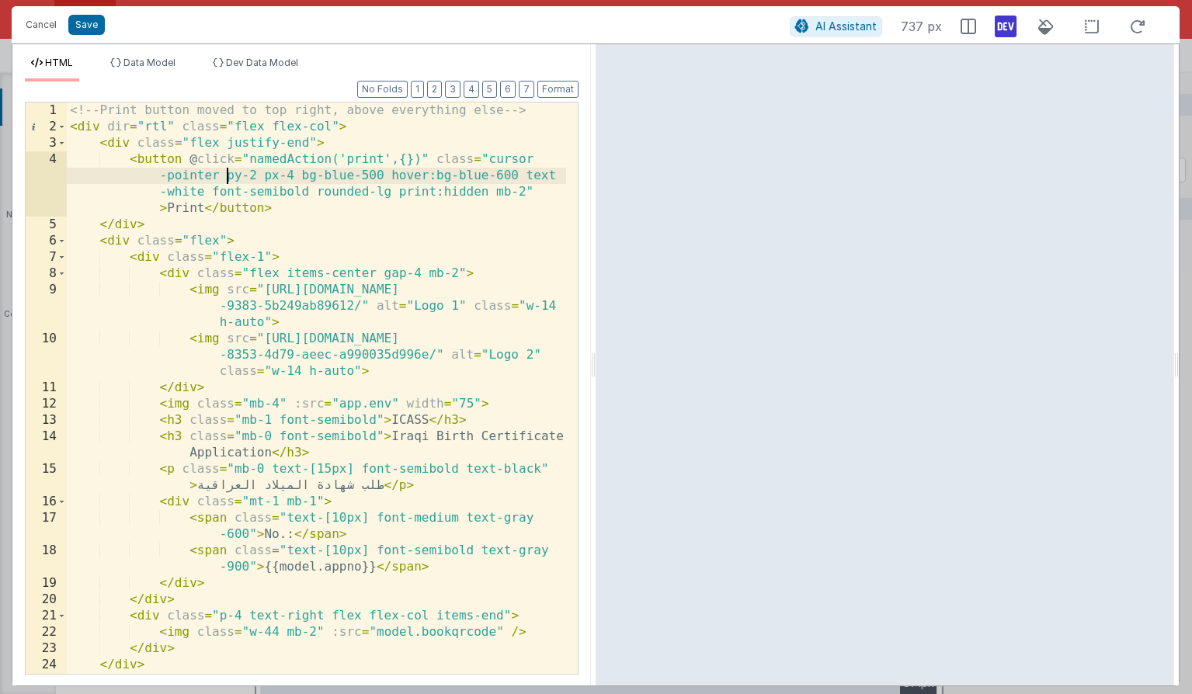
click at [228, 179] on div "<!-- Print button moved to top right, above everything else --> < div dir = "rt…" at bounding box center [316, 404] width 499 height 604
click at [83, 30] on button "Save" at bounding box center [86, 25] width 36 height 20
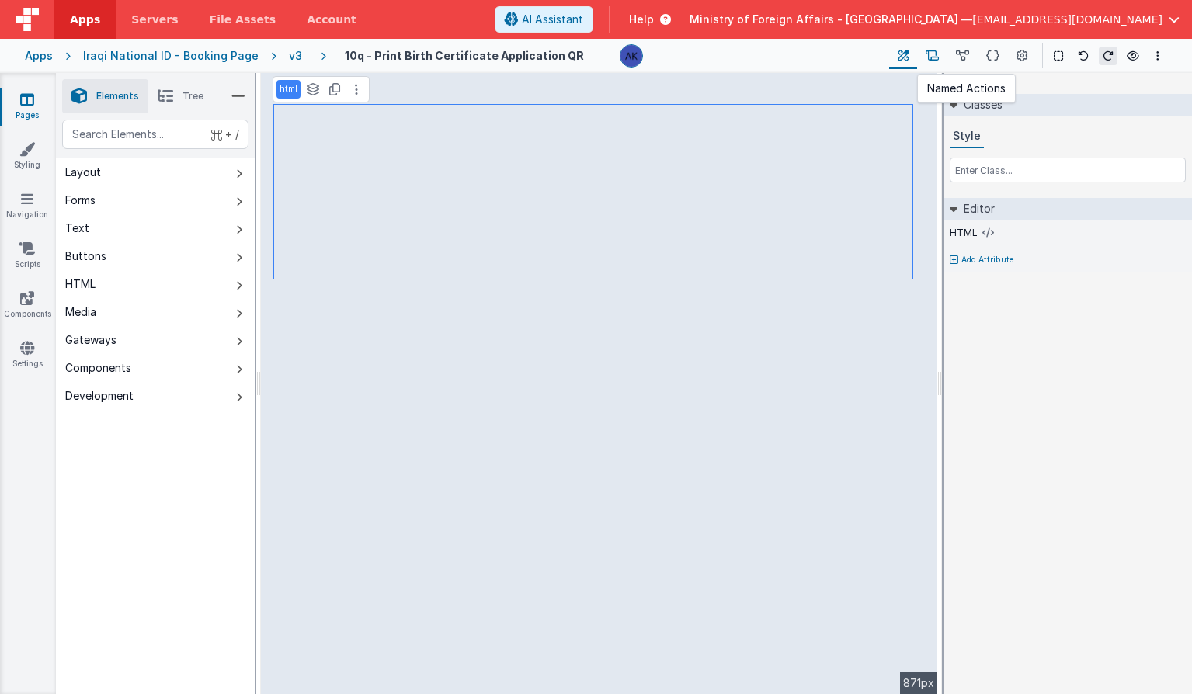
click at [926, 61] on icon at bounding box center [932, 56] width 13 height 16
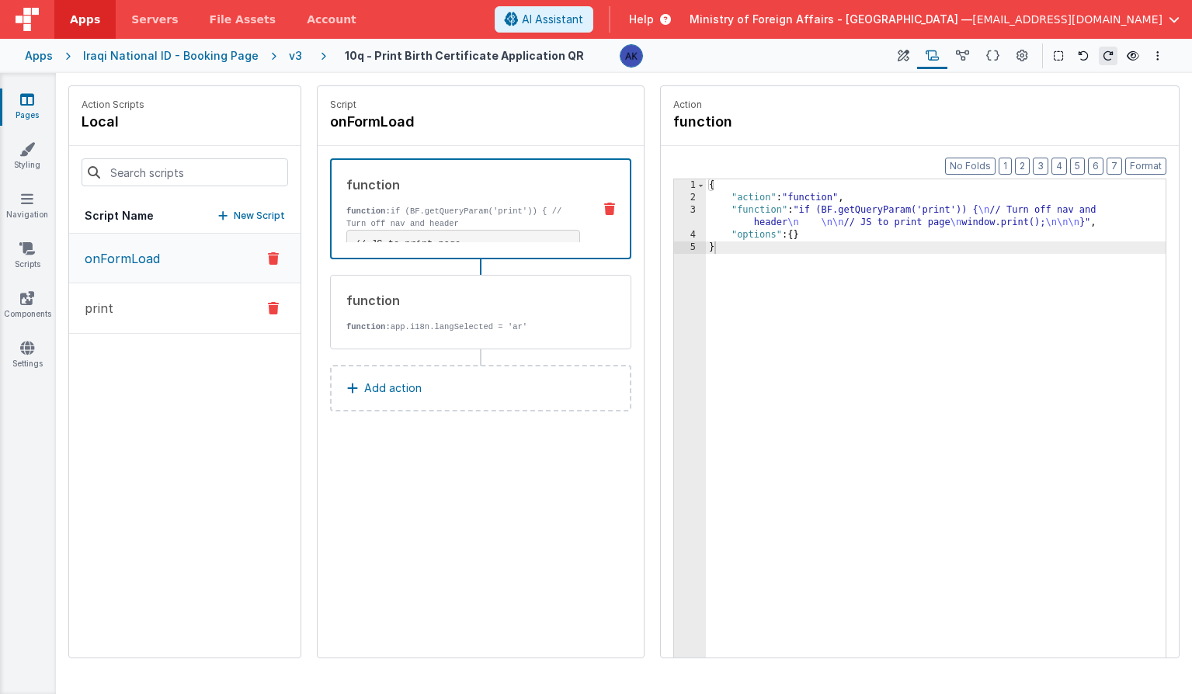
click at [180, 313] on button "print" at bounding box center [184, 308] width 231 height 50
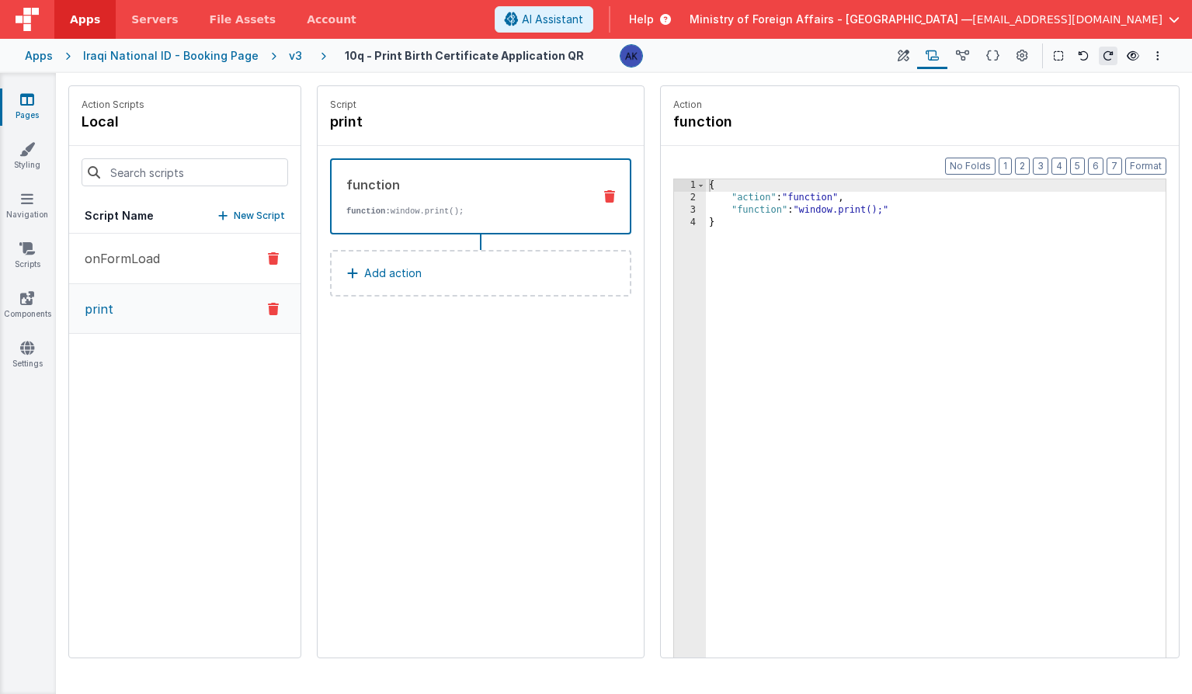
click at [182, 273] on button "onFormLoad" at bounding box center [184, 259] width 231 height 50
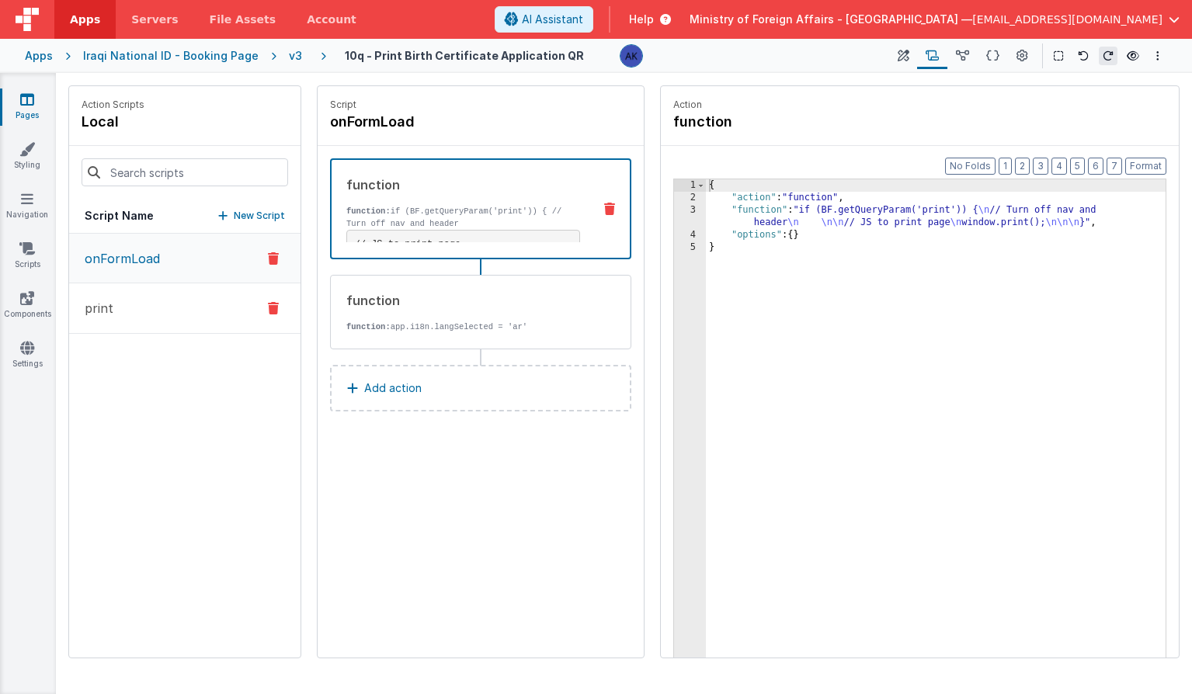
click at [186, 295] on button "print" at bounding box center [184, 308] width 231 height 50
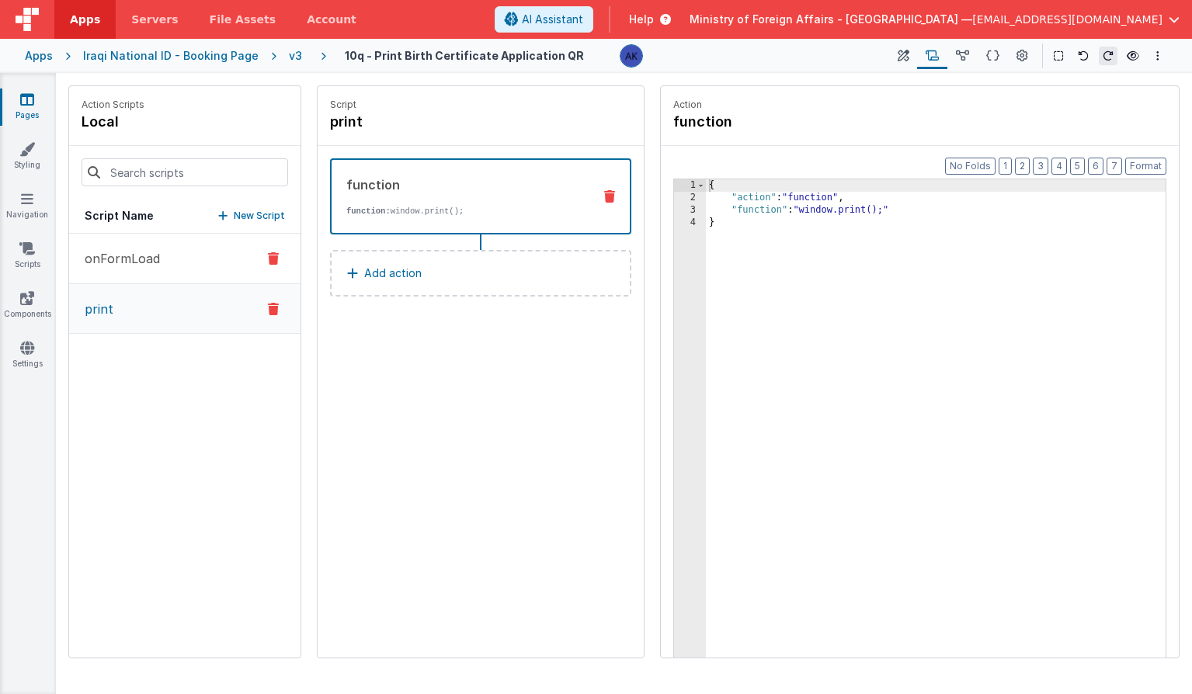
click at [192, 269] on button "onFormLoad" at bounding box center [184, 259] width 231 height 50
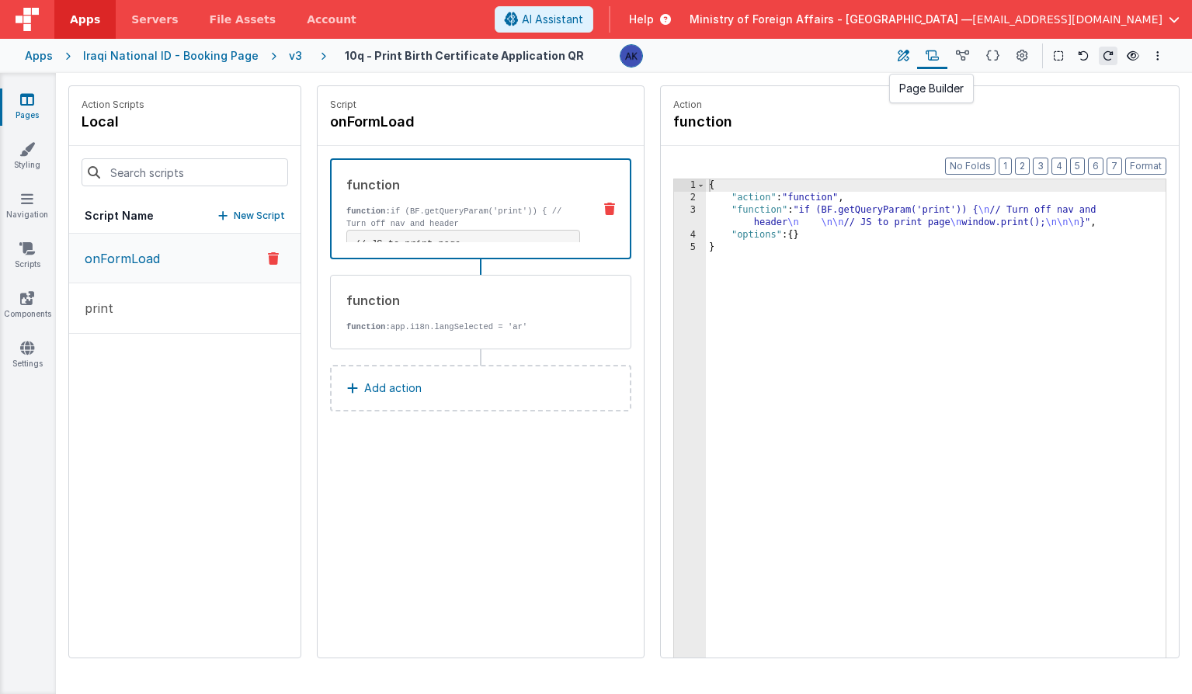
click at [911, 57] on button at bounding box center [903, 56] width 28 height 26
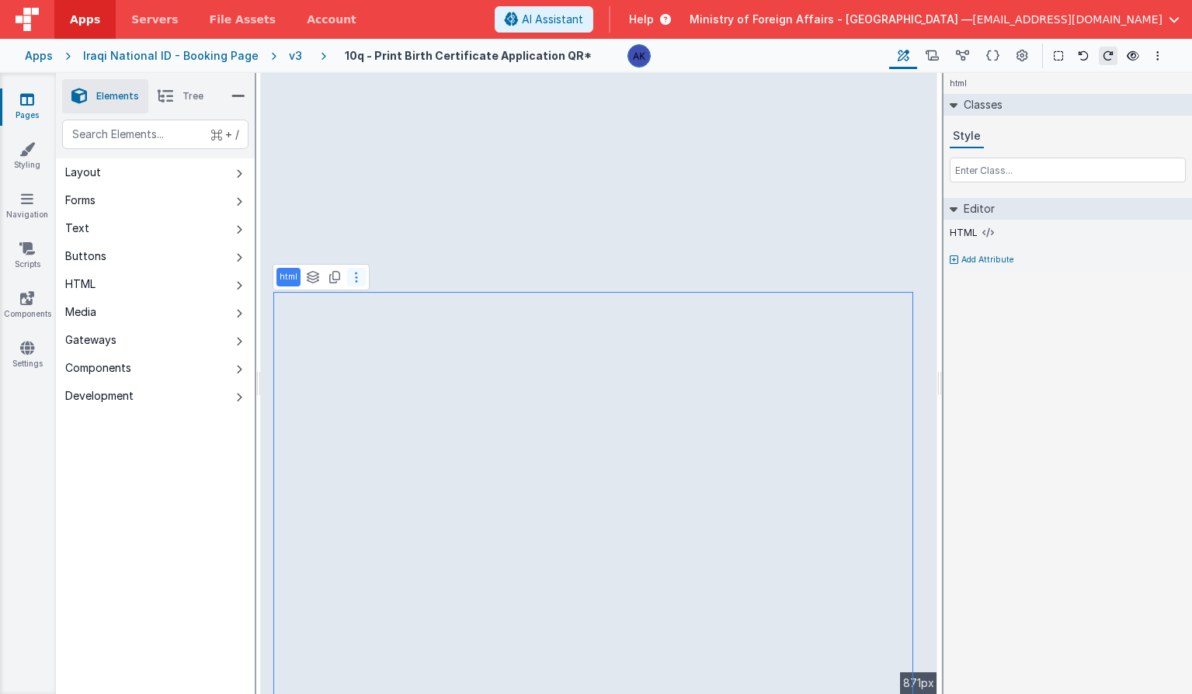
click at [360, 279] on button at bounding box center [356, 277] width 19 height 19
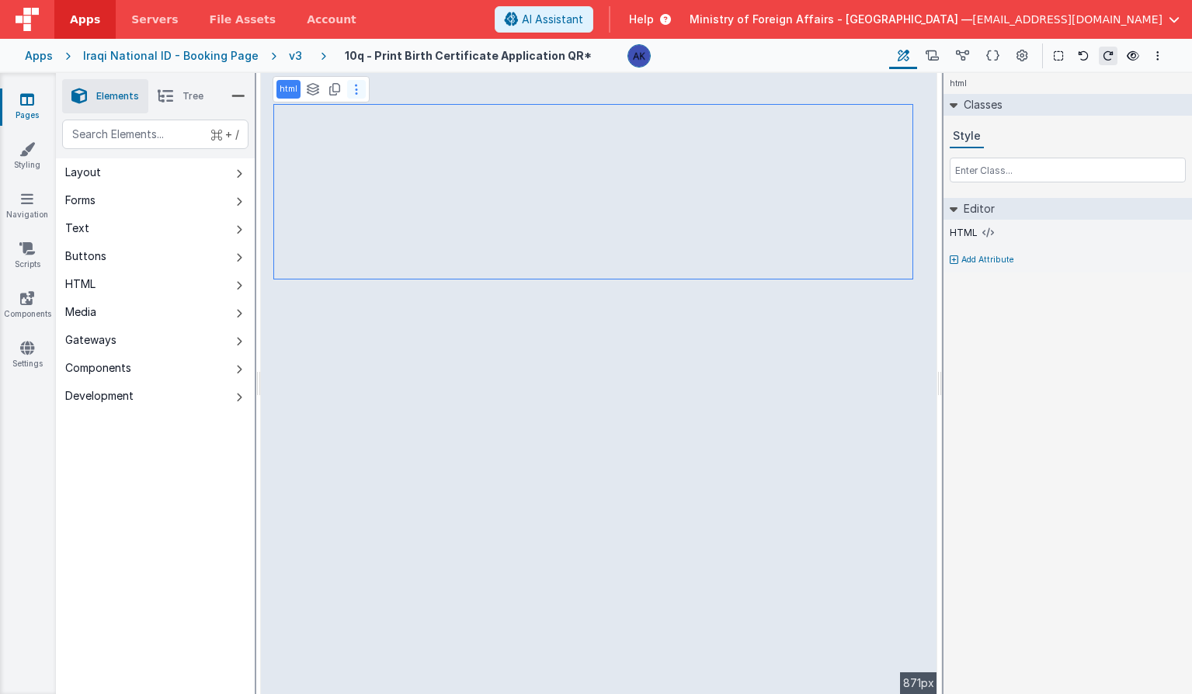
click at [359, 95] on button at bounding box center [356, 89] width 19 height 19
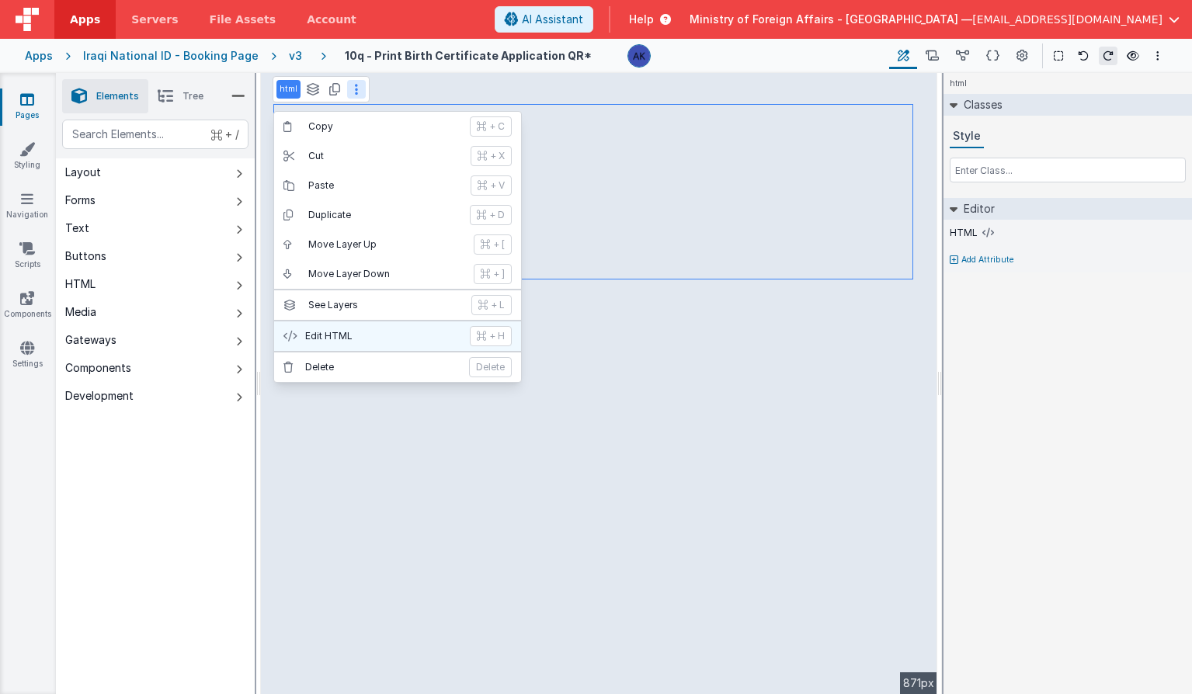
click at [375, 343] on button "Edit HTML + H" at bounding box center [397, 336] width 247 height 30
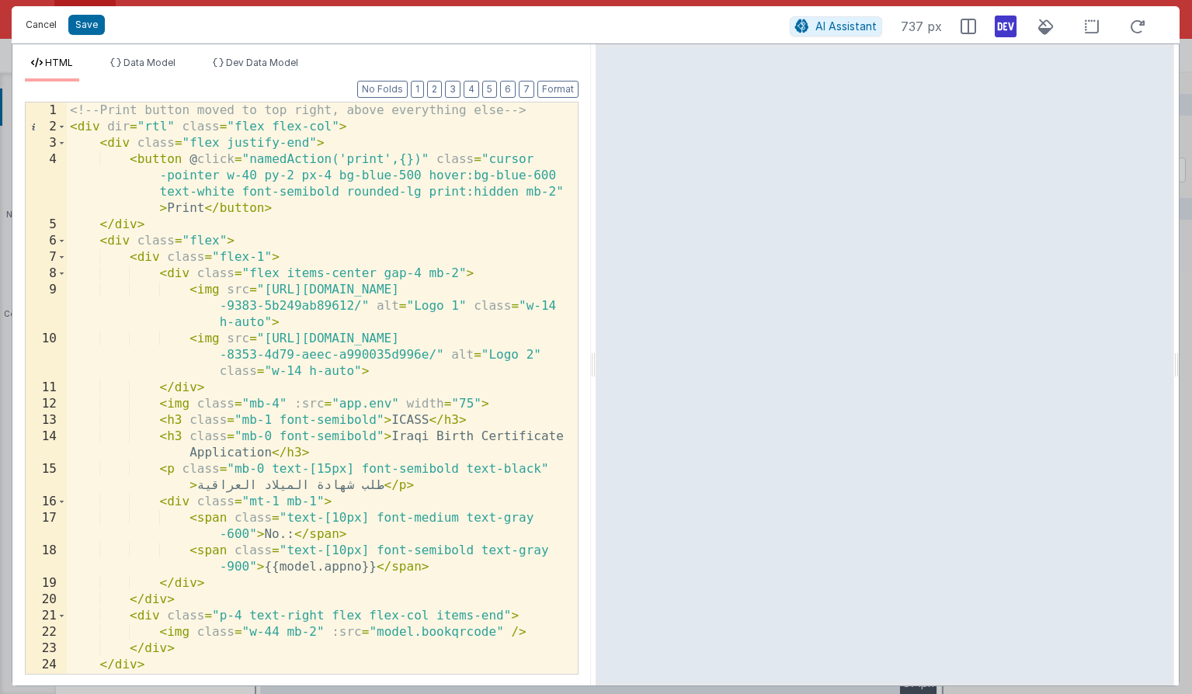
click at [40, 27] on button "Cancel" at bounding box center [41, 25] width 47 height 22
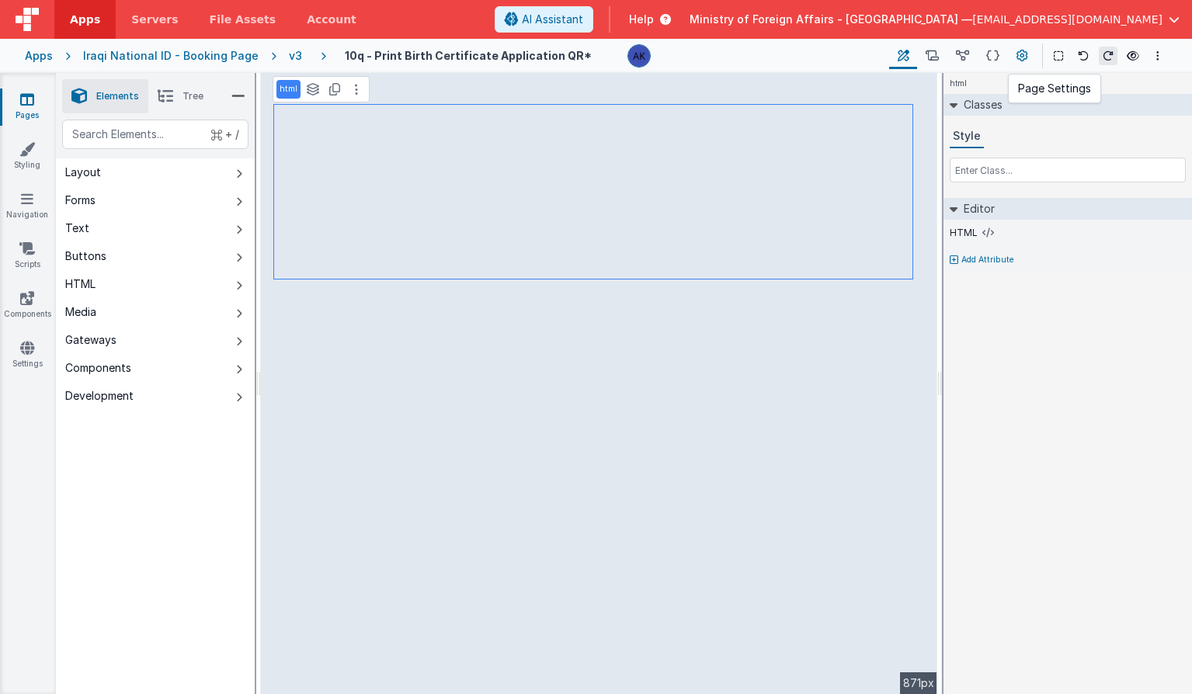
click at [1014, 54] on button at bounding box center [1022, 56] width 28 height 26
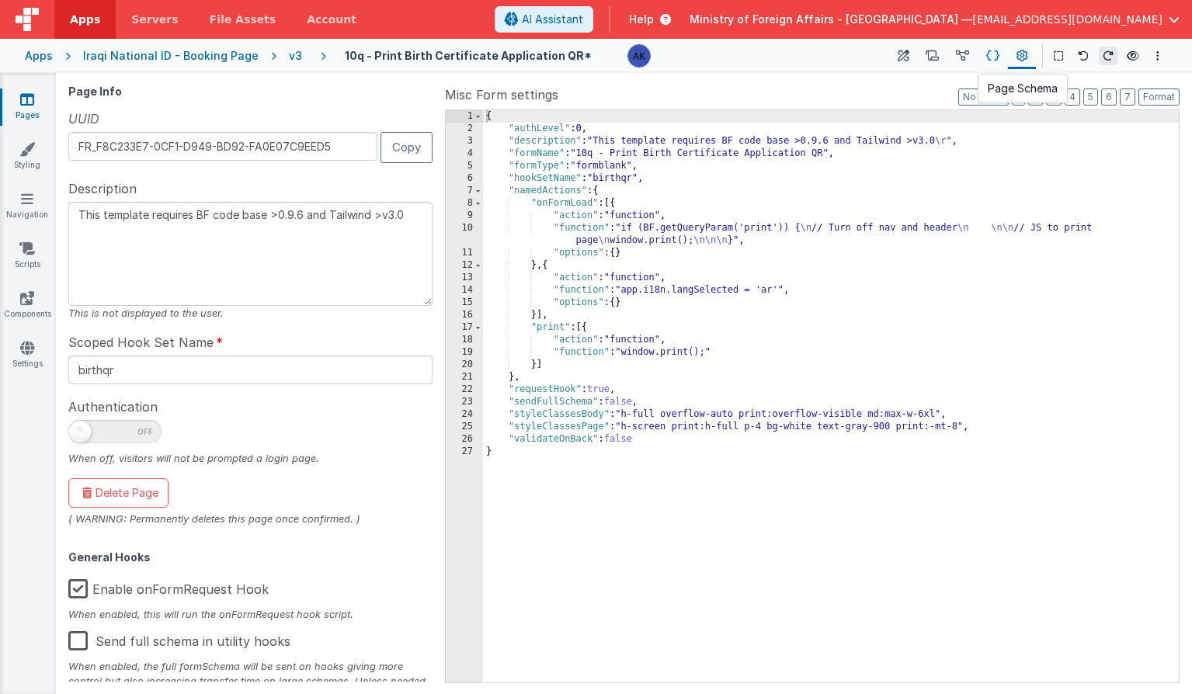
click at [997, 58] on icon at bounding box center [992, 56] width 13 height 16
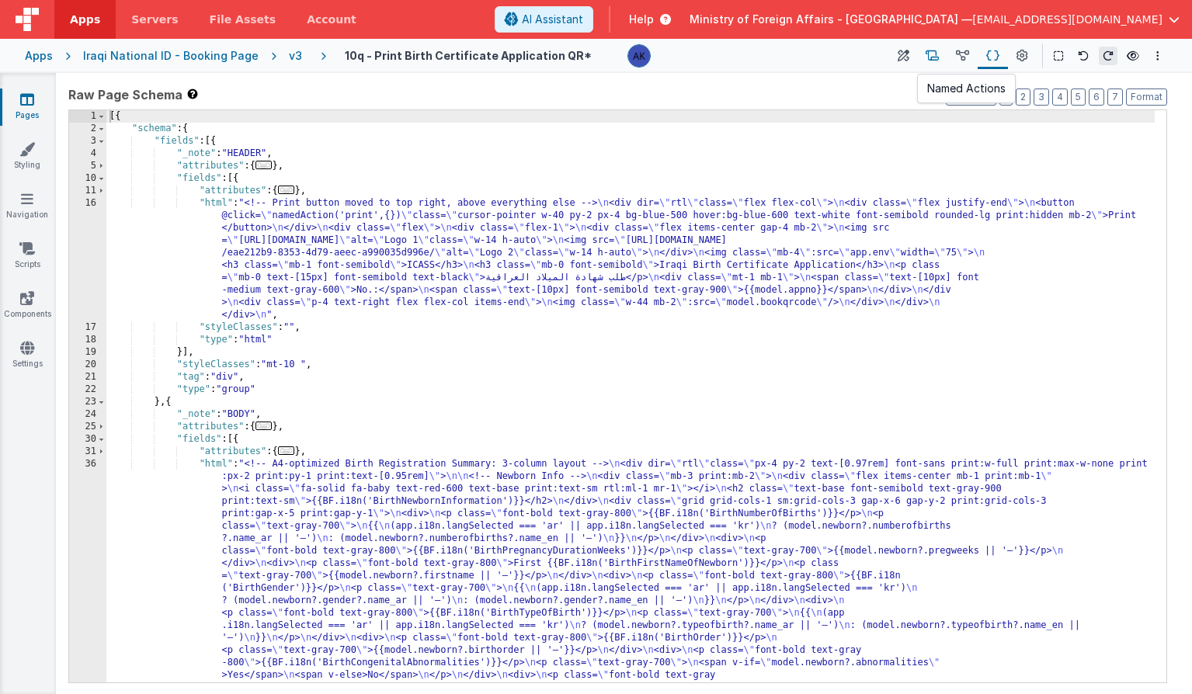
click at [927, 53] on icon at bounding box center [932, 56] width 13 height 16
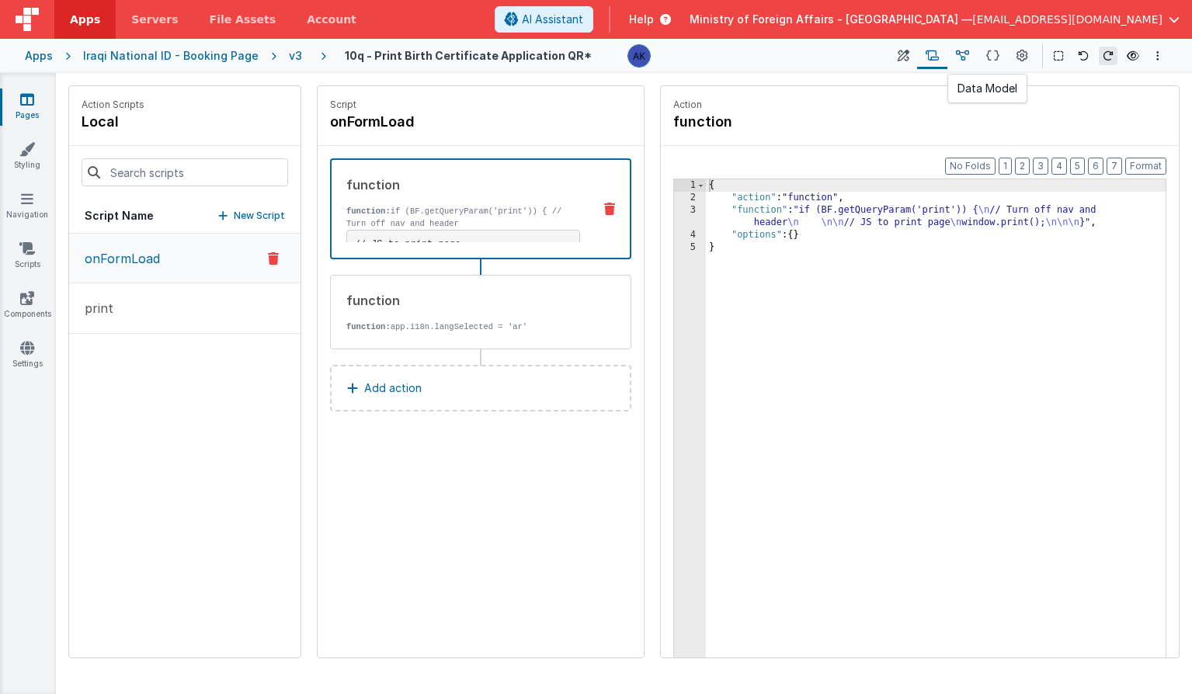
click at [954, 53] on button at bounding box center [962, 56] width 30 height 26
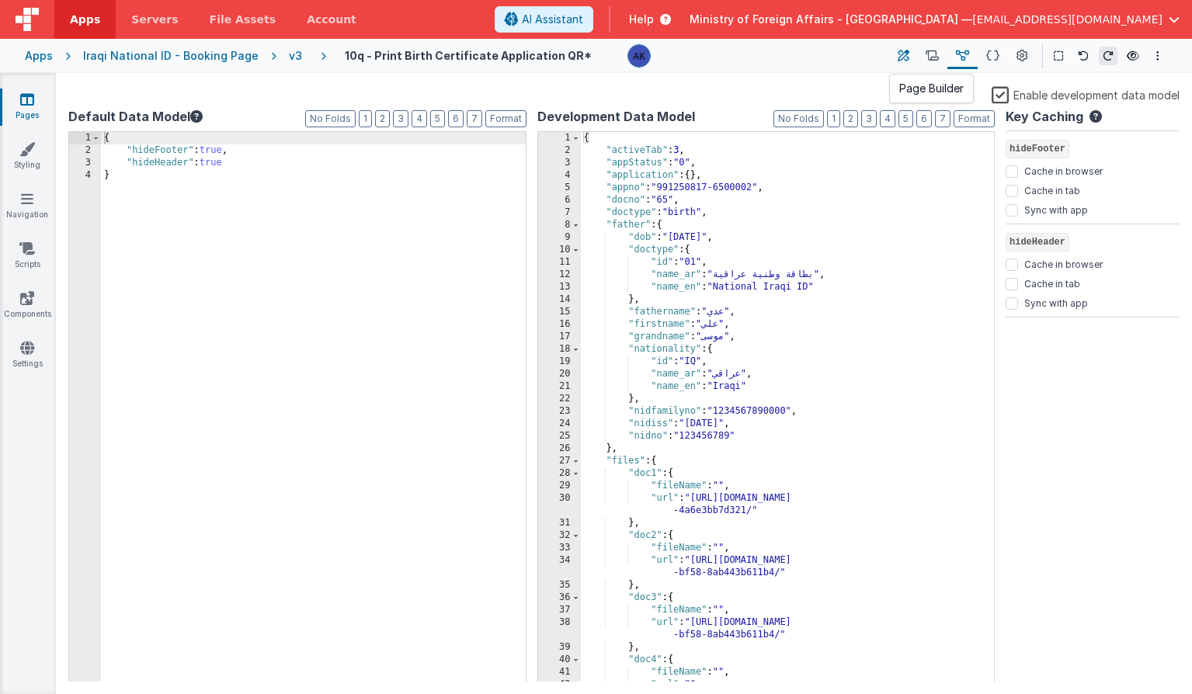
click at [909, 59] on icon at bounding box center [904, 56] width 12 height 16
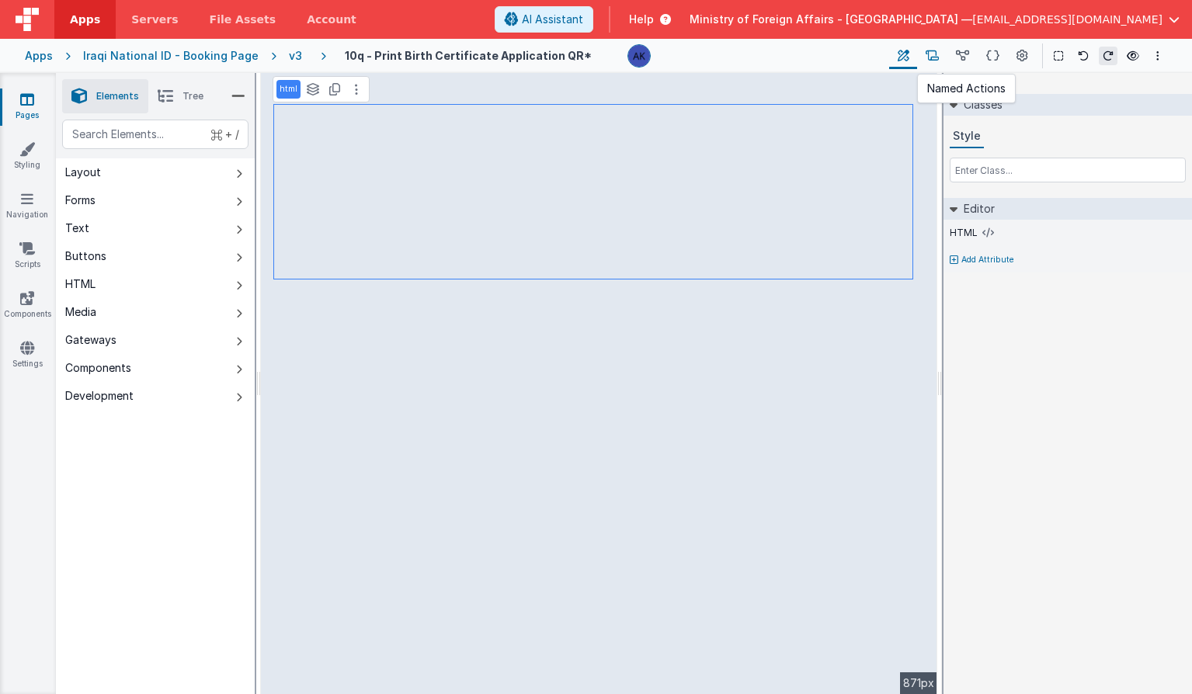
click at [942, 55] on button at bounding box center [932, 56] width 30 height 26
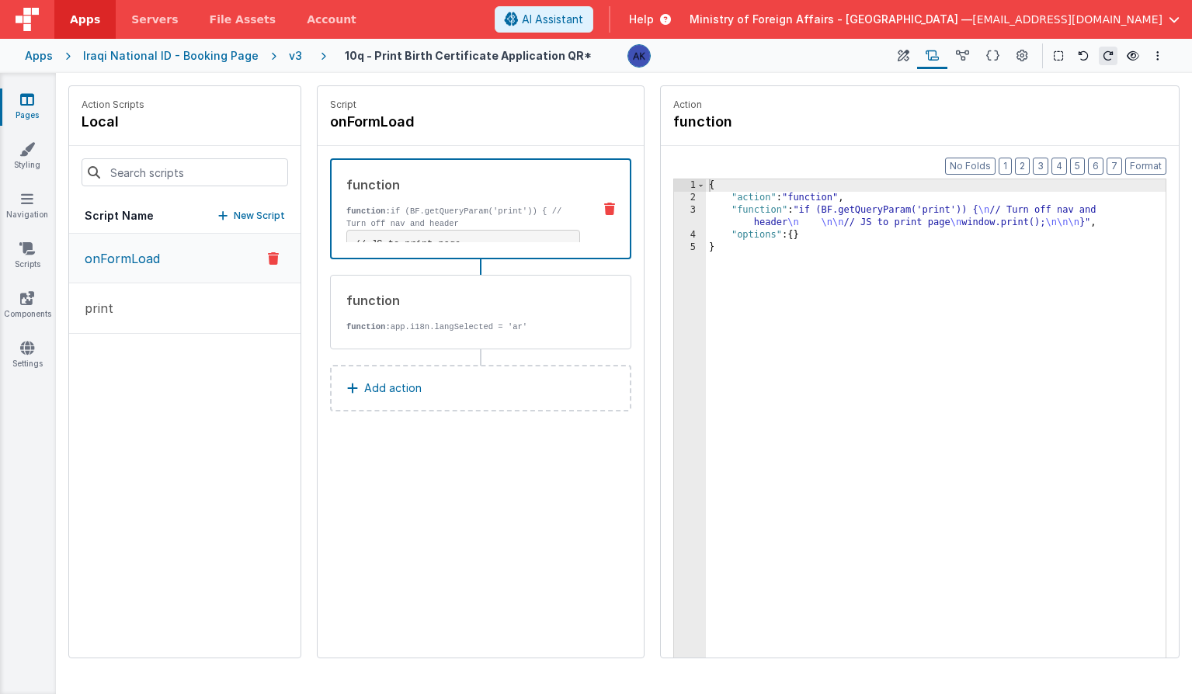
click at [452, 402] on button "Add action" at bounding box center [480, 388] width 301 height 47
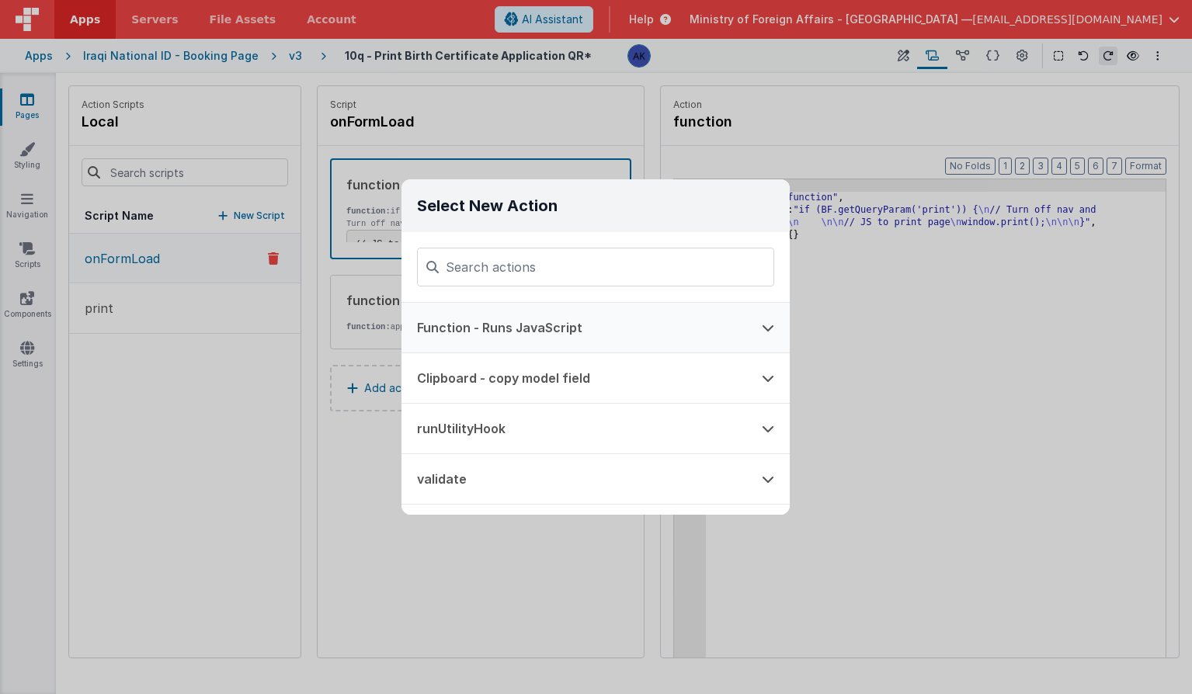
click at [490, 341] on button "Function - Runs JavaScript" at bounding box center [573, 328] width 345 height 50
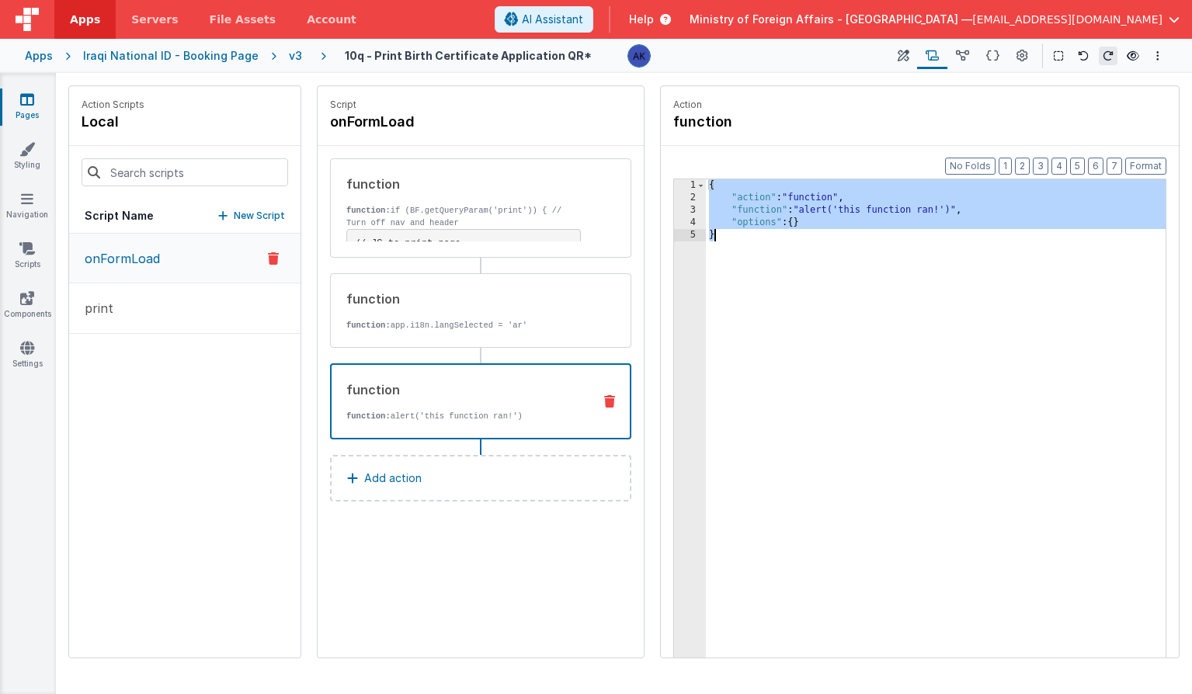
drag, startPoint x: 711, startPoint y: 188, endPoint x: 750, endPoint y: 256, distance: 78.6
click at [750, 256] on div "{ "action" : "function" , "function" : "alert('this function ran!')" , "options…" at bounding box center [936, 454] width 460 height 551
click at [583, 12] on span "AI Assistant" at bounding box center [552, 20] width 61 height 16
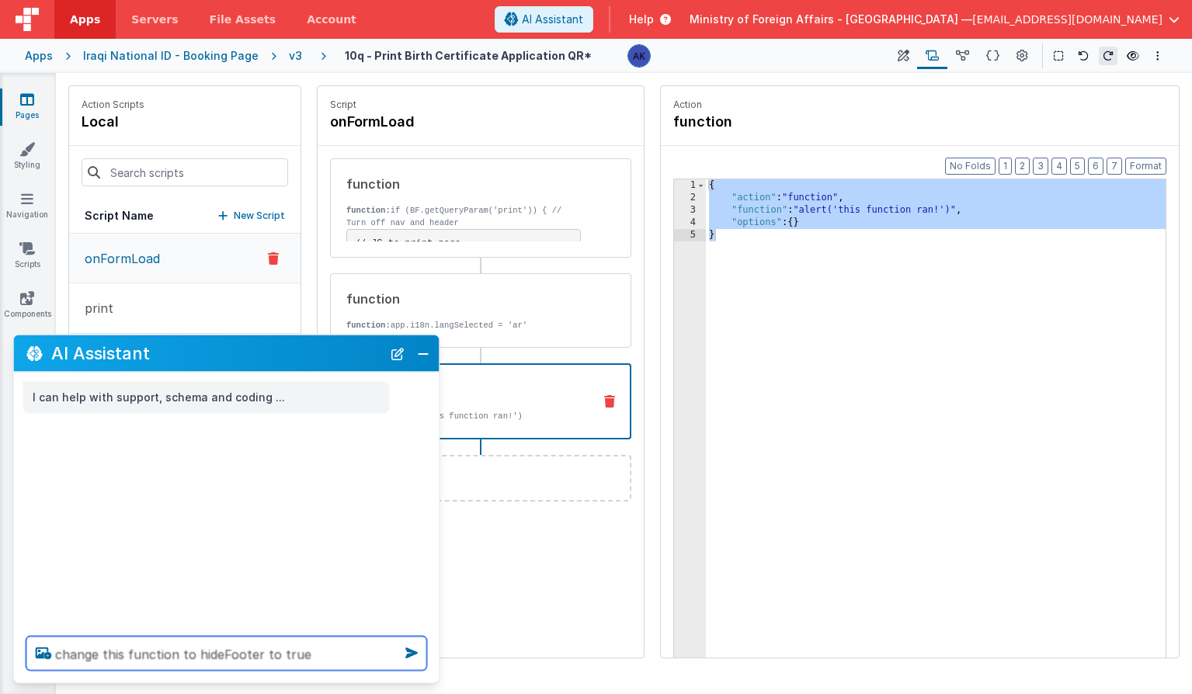
paste textarea "{ "action": "function", "function": "alert('this function ran!')", "options": {…"
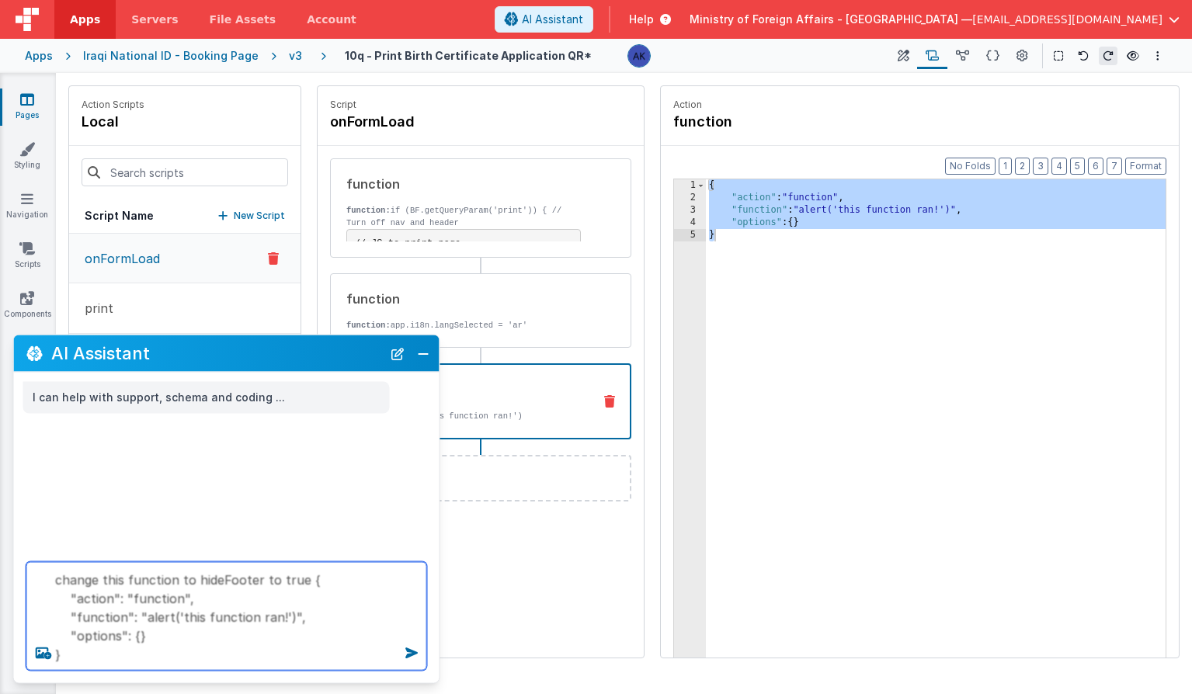
type textarea "change this function to hideFooter to true { "action": "function", "function": …"
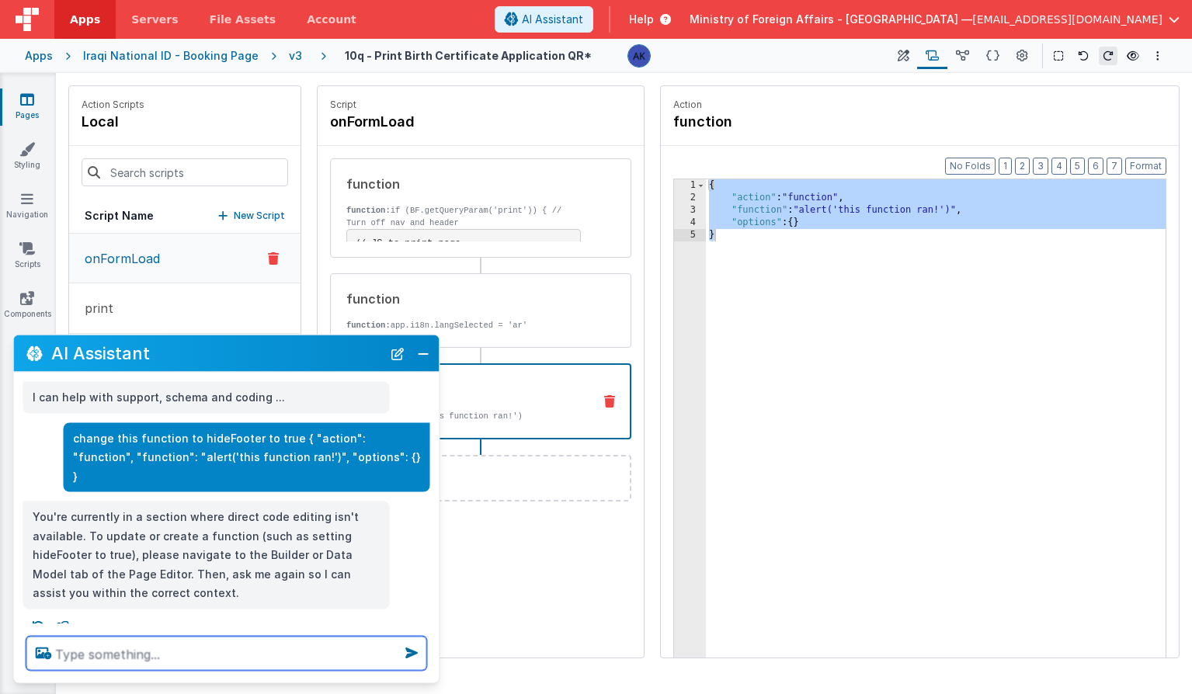
paste textarea "{ "action": "function", "function": "alert('this function ran!')", "options": {…"
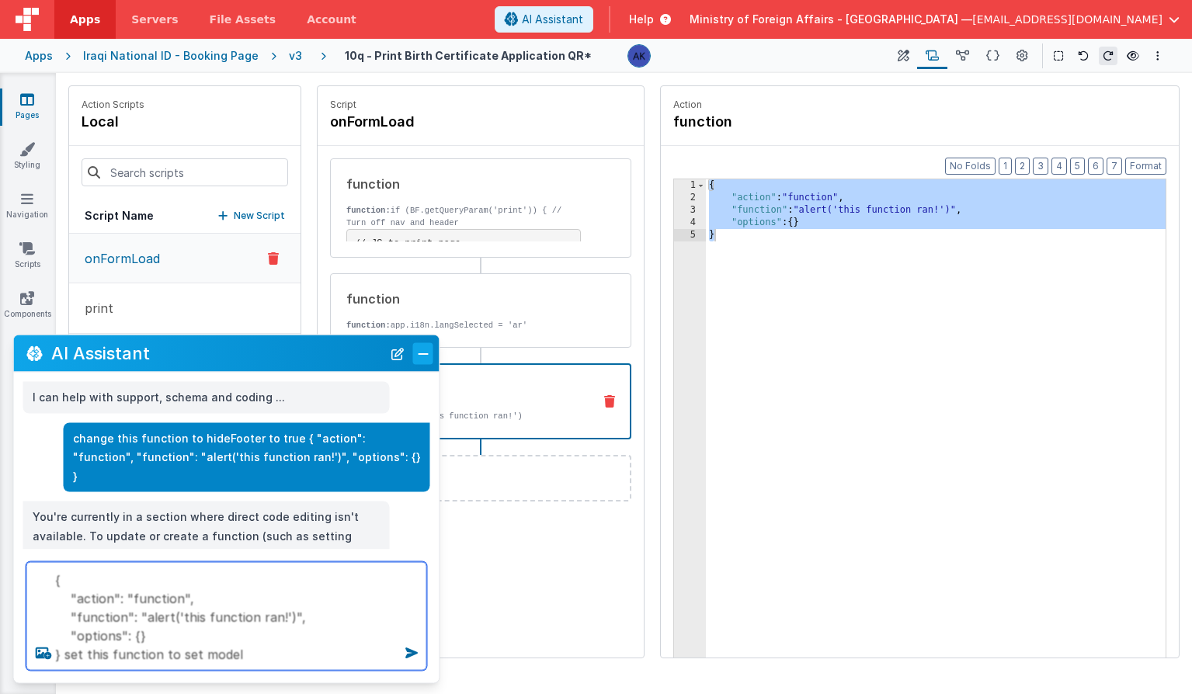
type textarea "{ "action": "function", "function": "alert('this function ran!')", "options": {…"
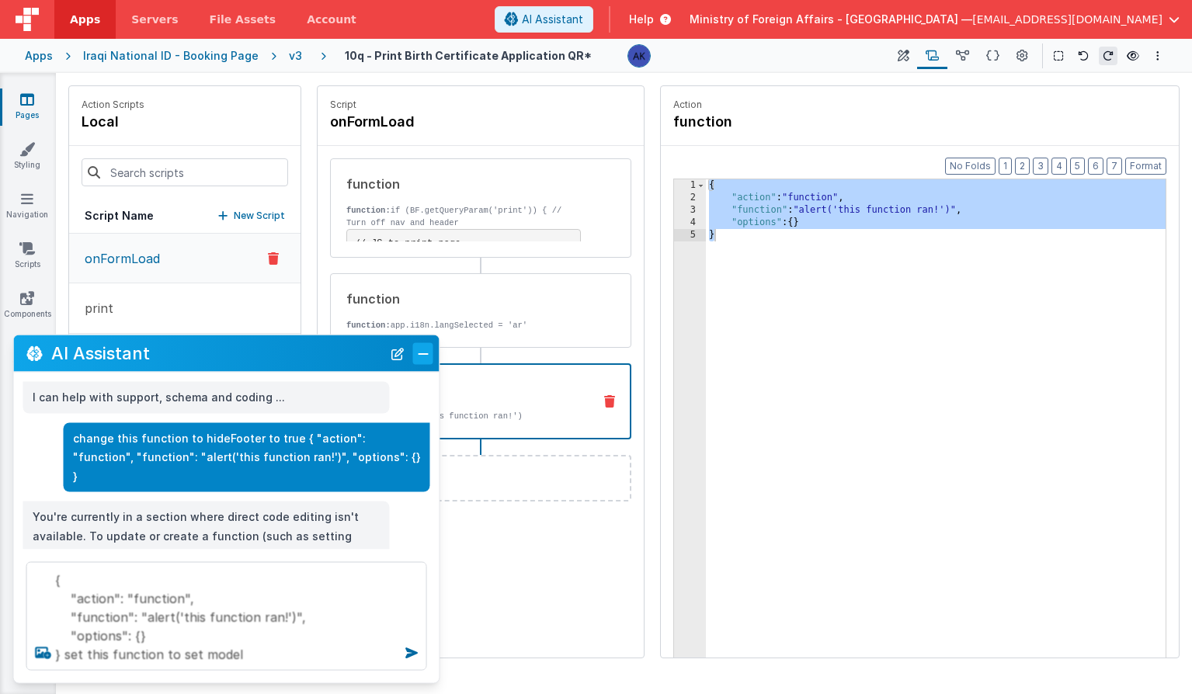
click at [421, 353] on button "Close" at bounding box center [423, 353] width 20 height 22
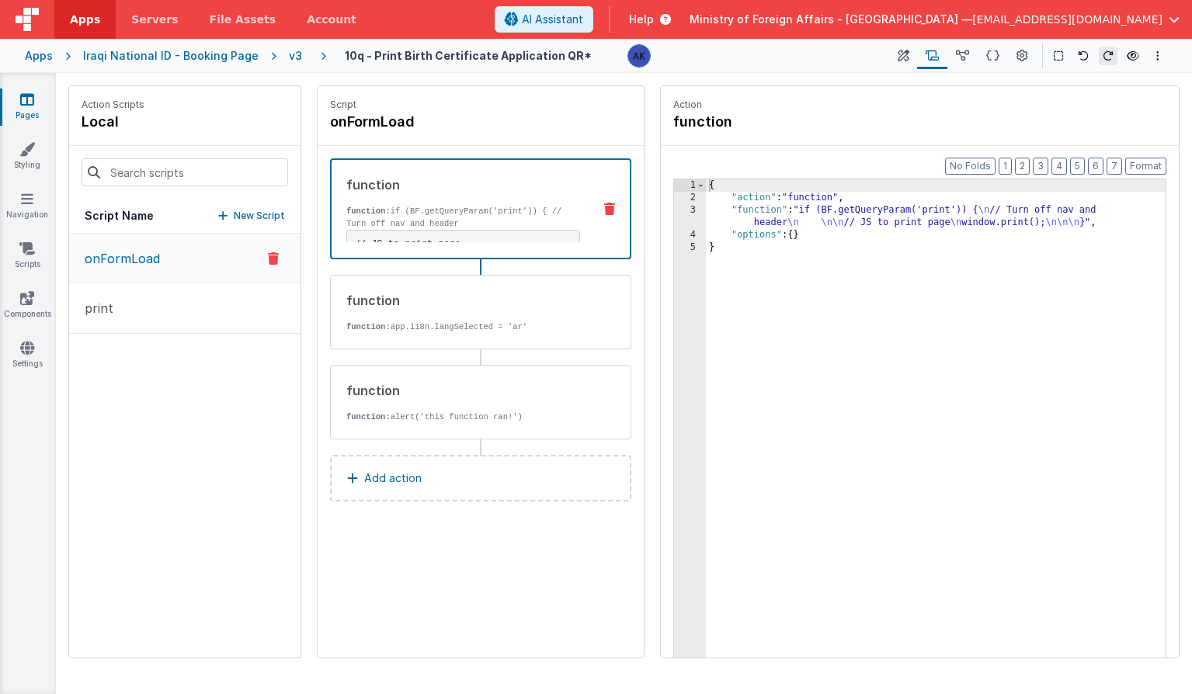
click at [419, 212] on p "function: if (BF.getQueryParam('print')) { // Turn off nav and header" at bounding box center [463, 217] width 234 height 25
click at [712, 187] on div "{ "action" : "function" , "function" : "if (BF.getQueryParam('print')) { \n // …" at bounding box center [936, 454] width 460 height 551
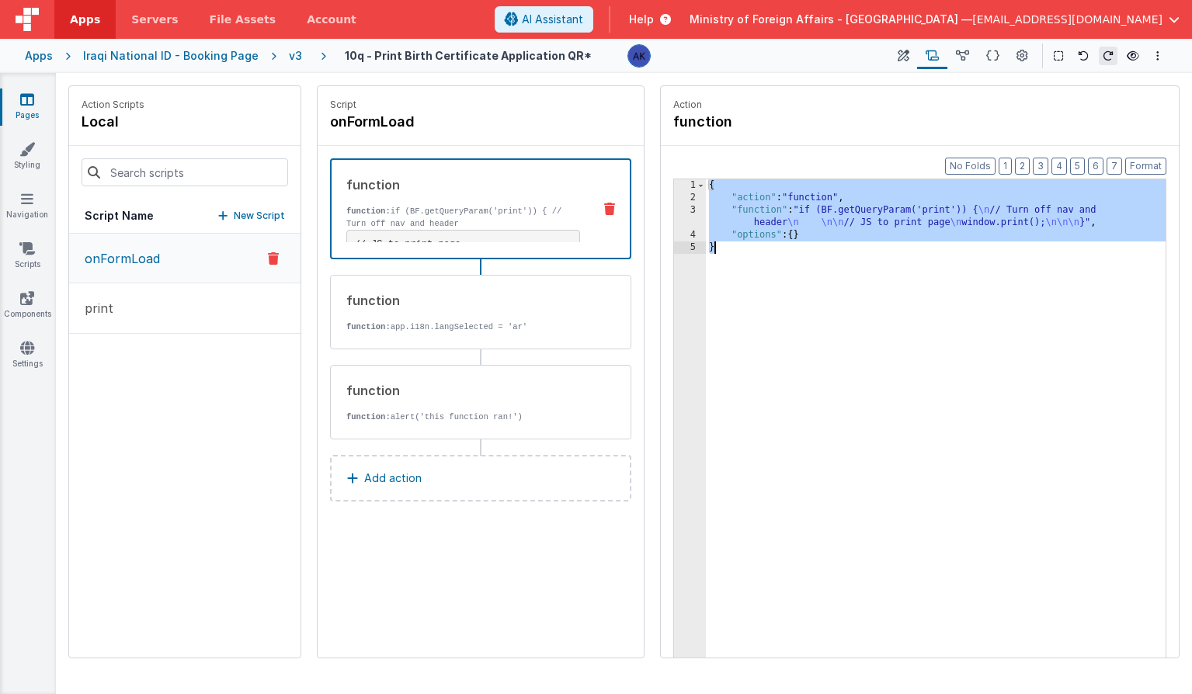
drag, startPoint x: 711, startPoint y: 187, endPoint x: 731, endPoint y: 246, distance: 62.1
click at [731, 246] on div "{ "action" : "function" , "function" : "if (BF.getQueryParam('print')) { \n // …" at bounding box center [936, 454] width 460 height 551
click at [583, 21] on span "AI Assistant" at bounding box center [552, 20] width 61 height 16
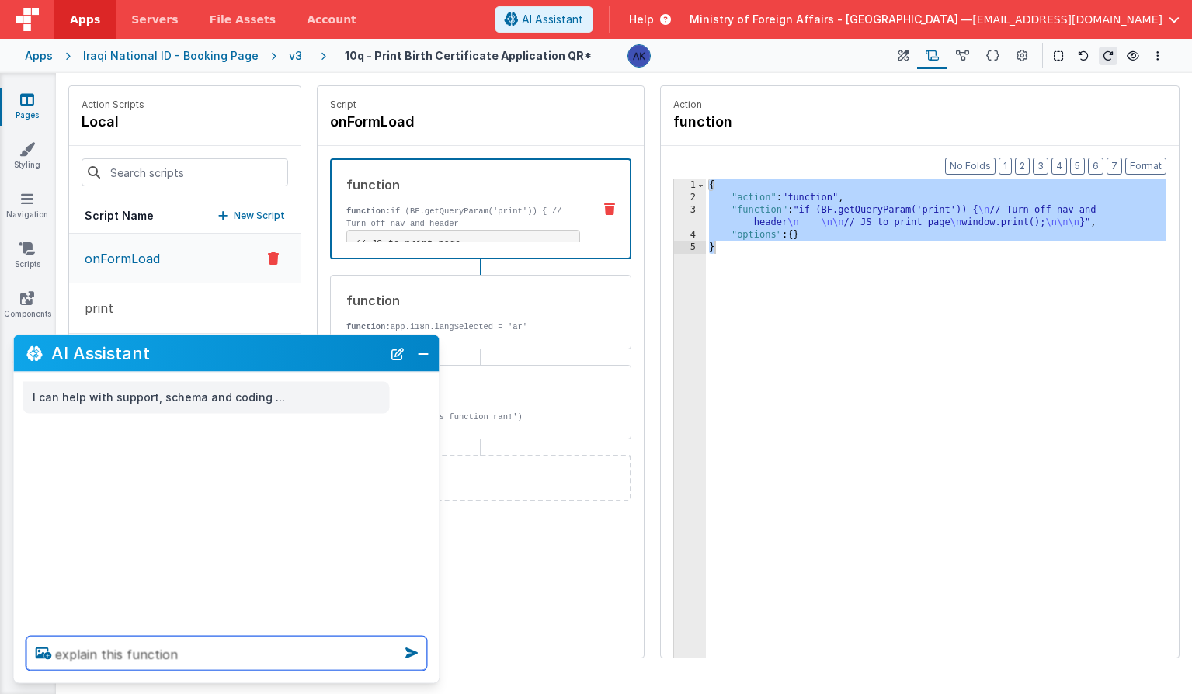
paste textarea "{ "action": "function", "function": "if (BF.getQueryParam('print')) {\n // Turn…"
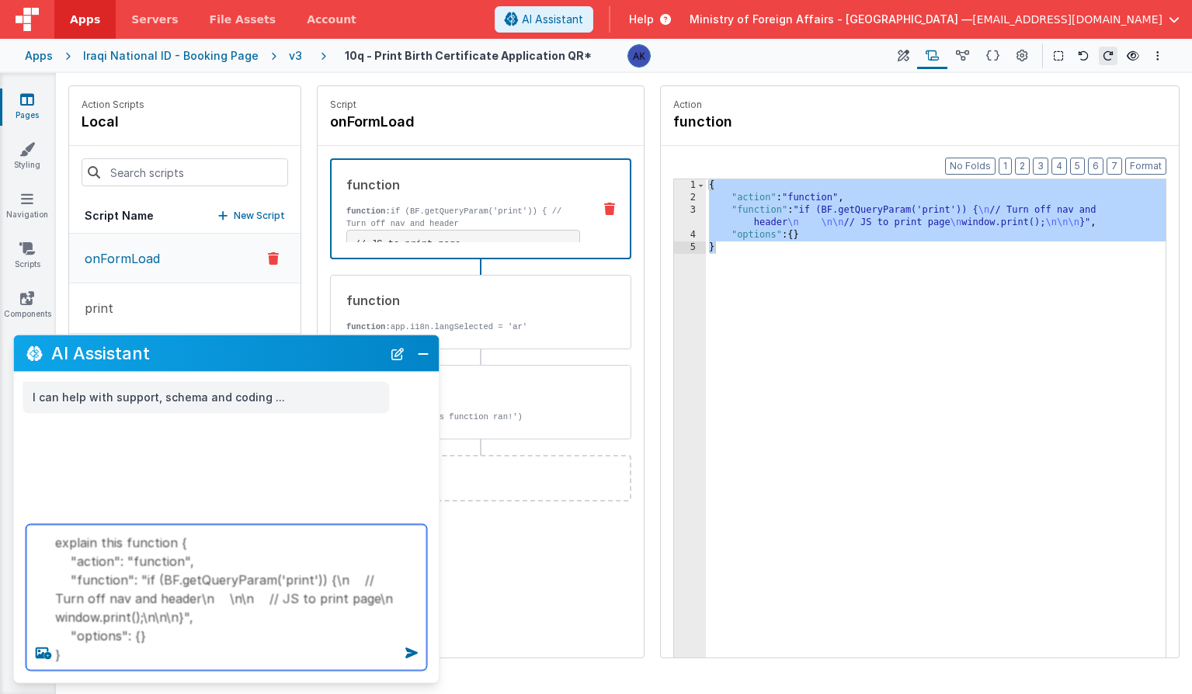
type textarea "explain this function { "action": "function", "function": "if (BF.getQueryParam…"
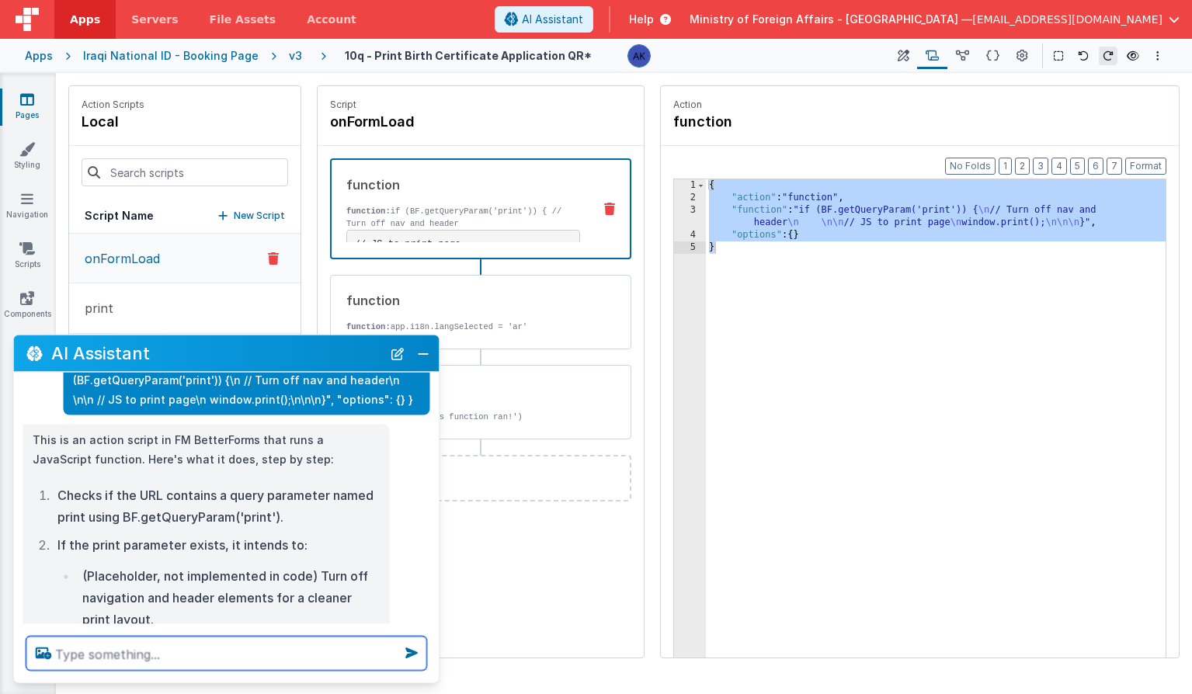
scroll to position [222, 0]
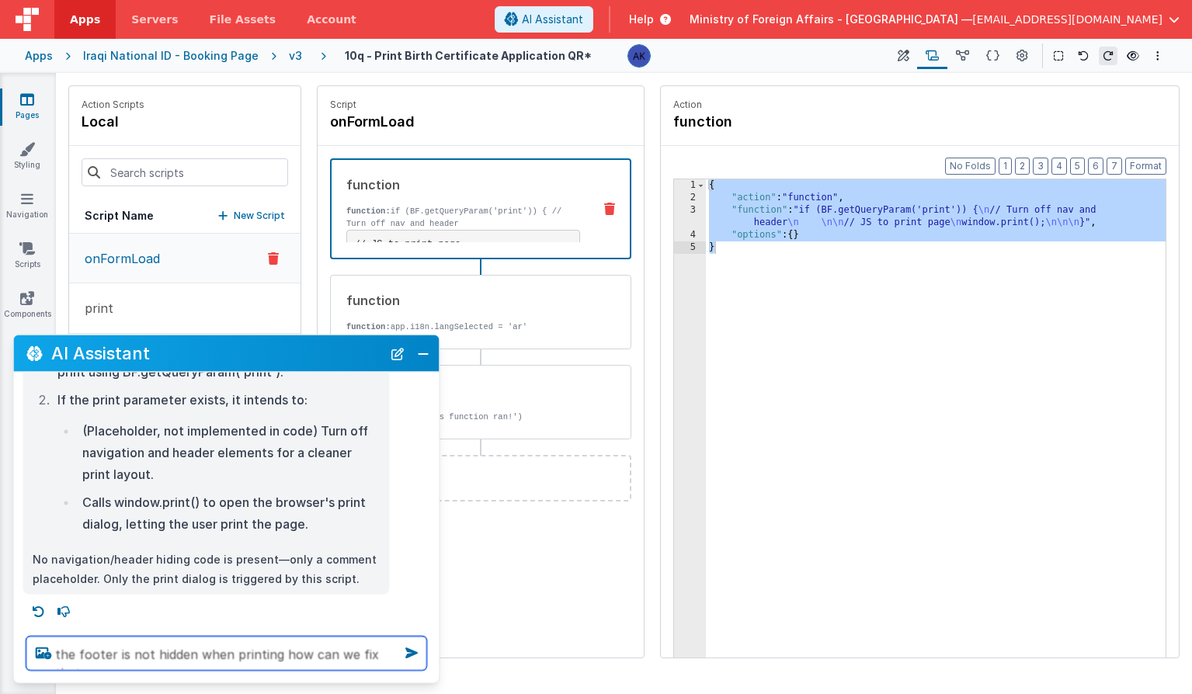
type textarea "the footer is not hidden when printing how can we fix that"
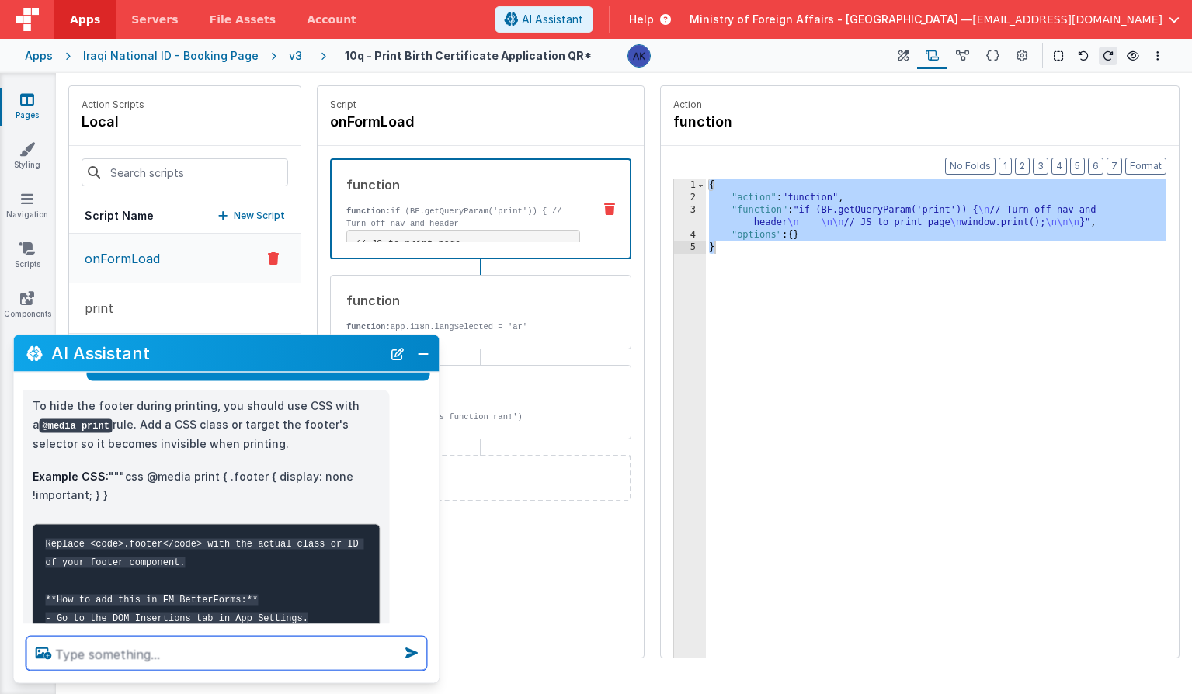
scroll to position [475, 0]
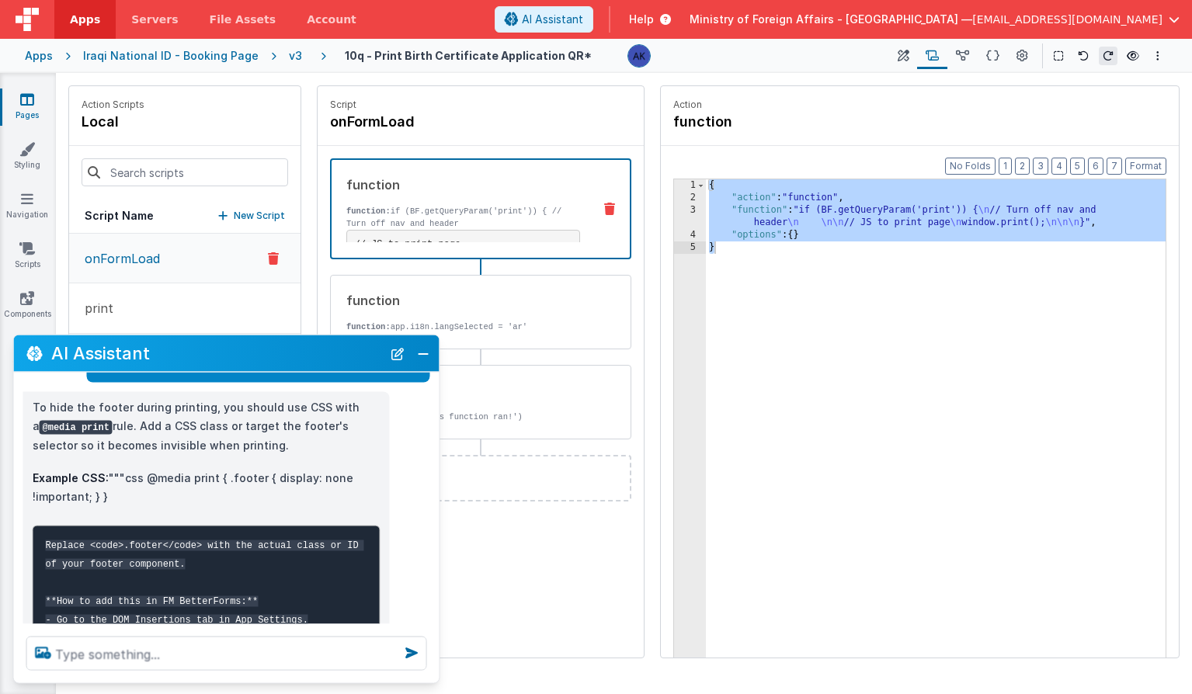
click at [148, 479] on p "Example CSS: """css @media print { .footer { display: none !important; } }" at bounding box center [207, 487] width 348 height 38
drag, startPoint x: 148, startPoint y: 479, endPoint x: 255, endPoint y: 498, distance: 109.7
click at [255, 498] on p "Example CSS: """css @media print { .footer { display: none !important; } }" at bounding box center [207, 487] width 348 height 38
click at [234, 483] on p "Example CSS: """css @media print { .footer { display: none !important; } }" at bounding box center [207, 487] width 348 height 38
drag, startPoint x: 226, startPoint y: 480, endPoint x: 89, endPoint y: 498, distance: 138.7
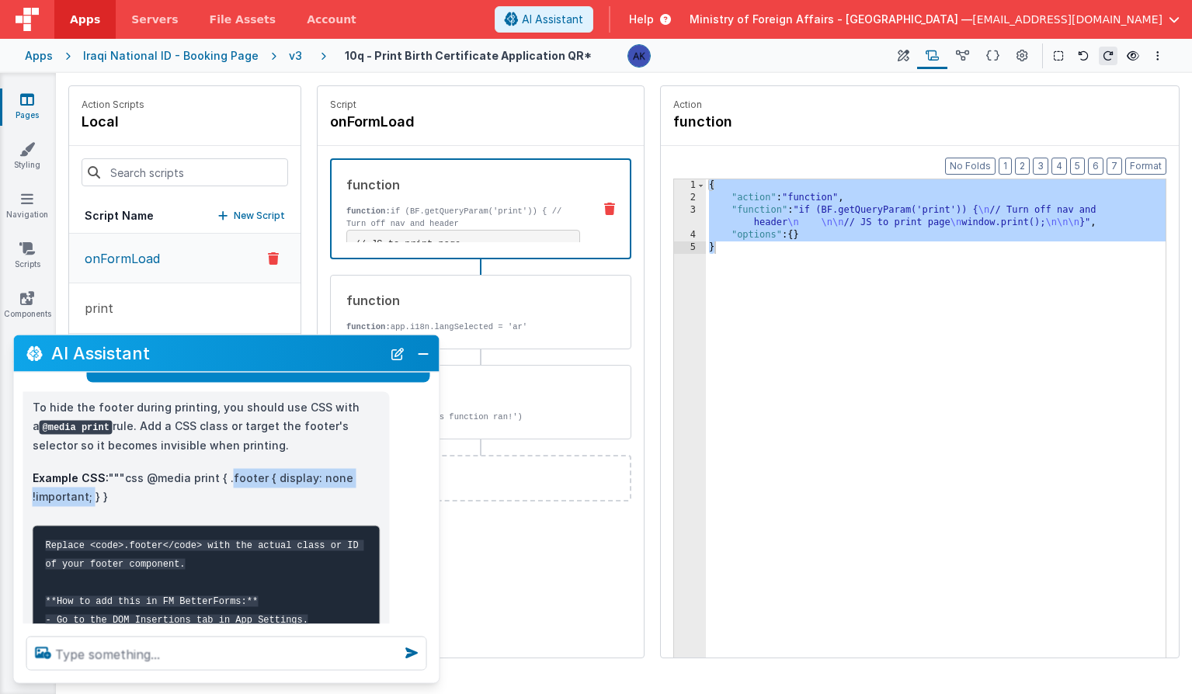
click at [89, 498] on p "Example CSS: """css @media print { .footer { display: none !important; } }" at bounding box center [207, 487] width 348 height 38
drag, startPoint x: 146, startPoint y: 477, endPoint x: 321, endPoint y: 493, distance: 175.5
click at [321, 493] on p "Example CSS: """css @media print { .footer { display: none !important; } }" at bounding box center [207, 487] width 348 height 38
copy p "@media print { .footer { display: none !important; } }"
click at [422, 349] on button "Close" at bounding box center [423, 353] width 20 height 22
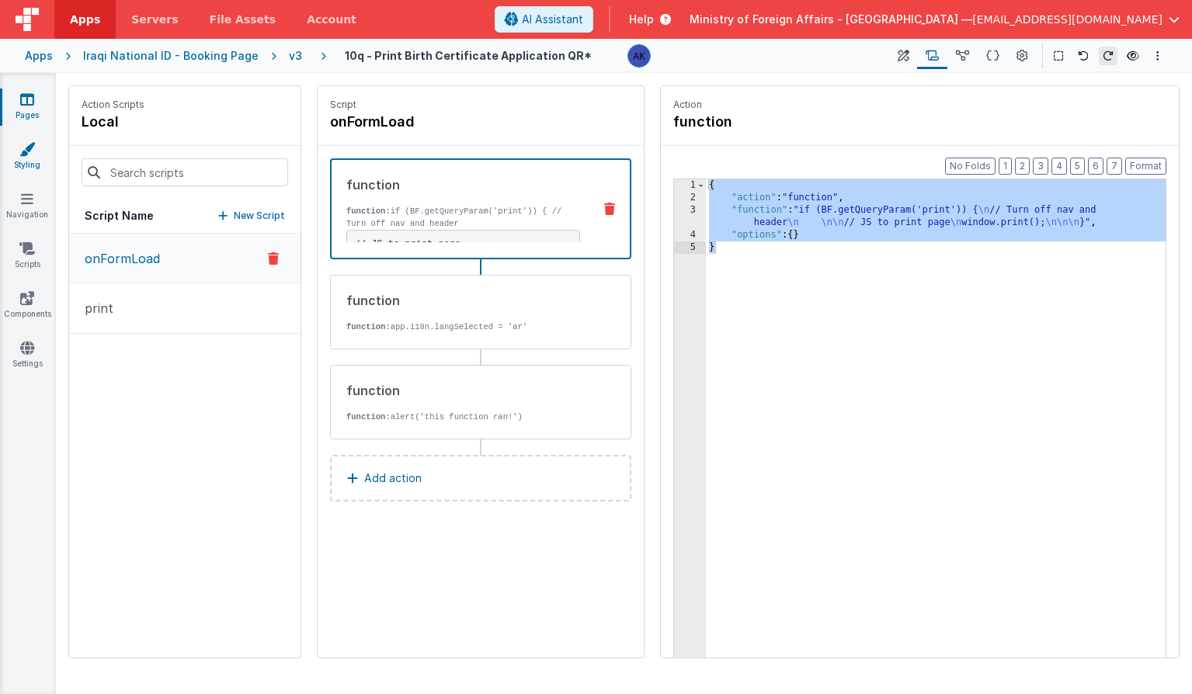
click at [33, 150] on icon at bounding box center [27, 149] width 16 height 16
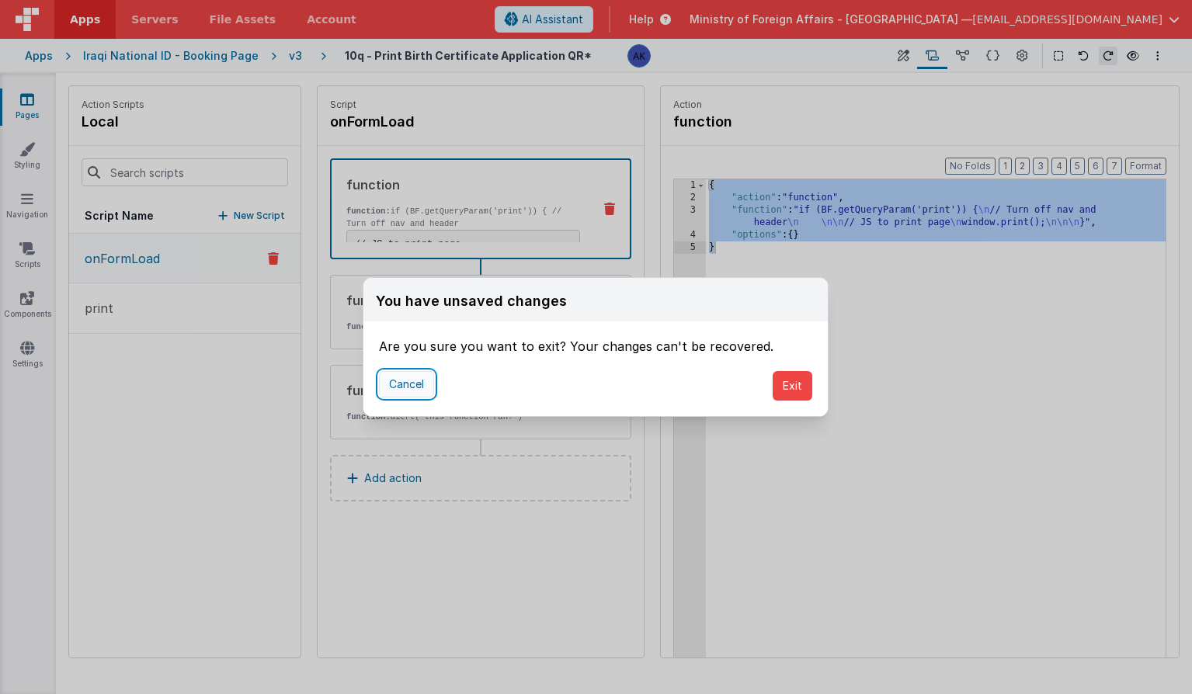
click at [416, 385] on button "Cancel" at bounding box center [406, 384] width 55 height 26
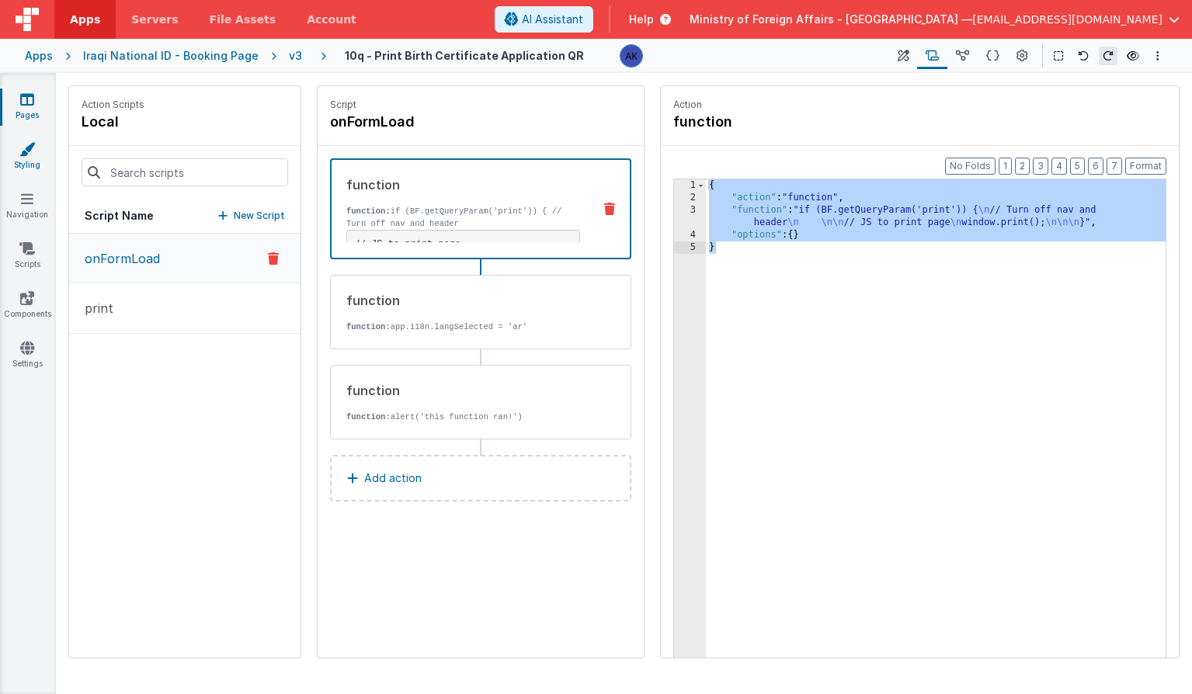
click at [28, 161] on link "Styling" at bounding box center [27, 156] width 56 height 31
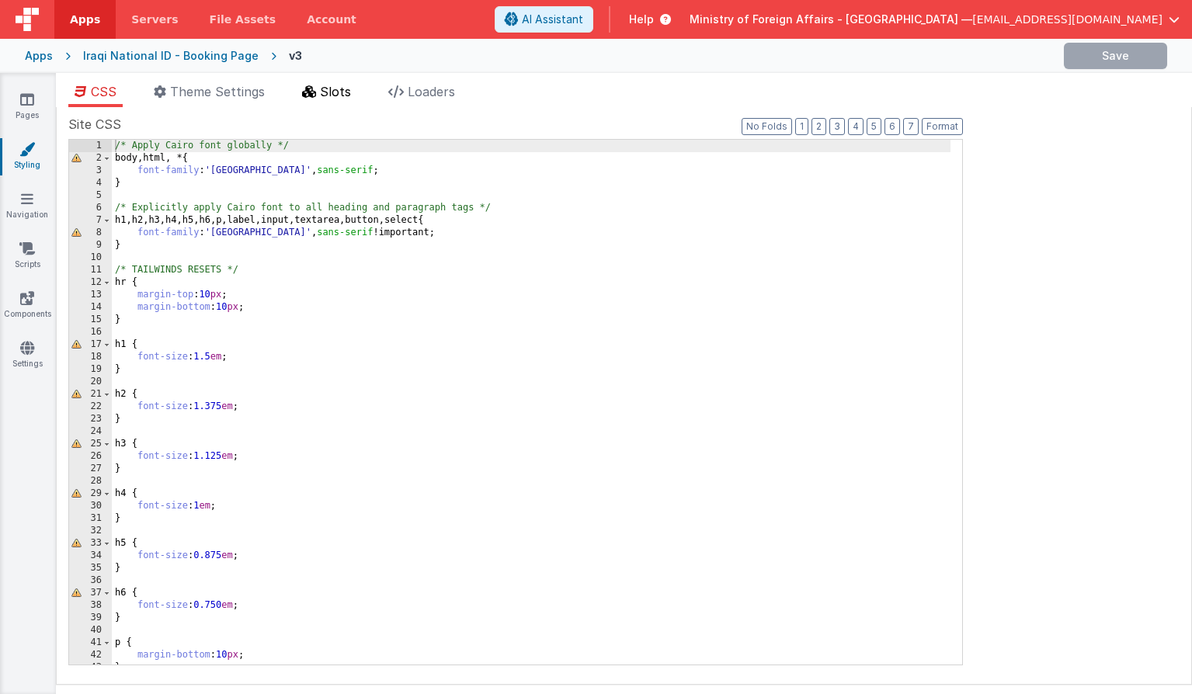
click at [305, 92] on icon at bounding box center [309, 91] width 14 height 12
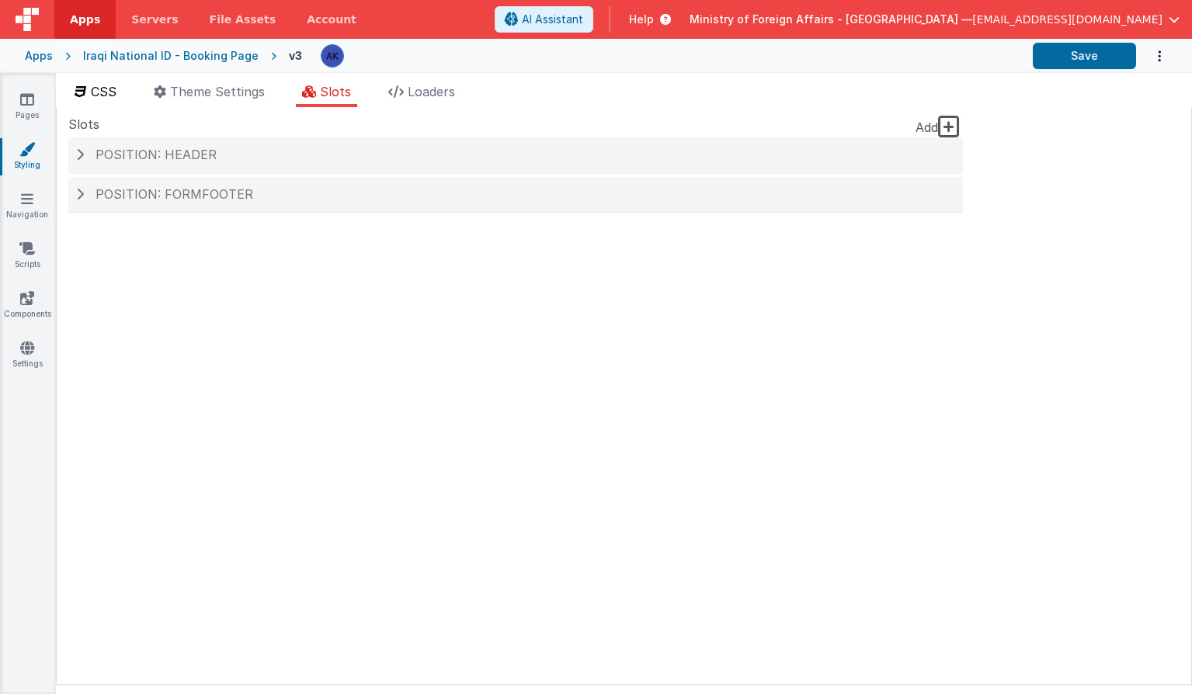
click at [116, 89] on span "CSS" at bounding box center [104, 92] width 26 height 16
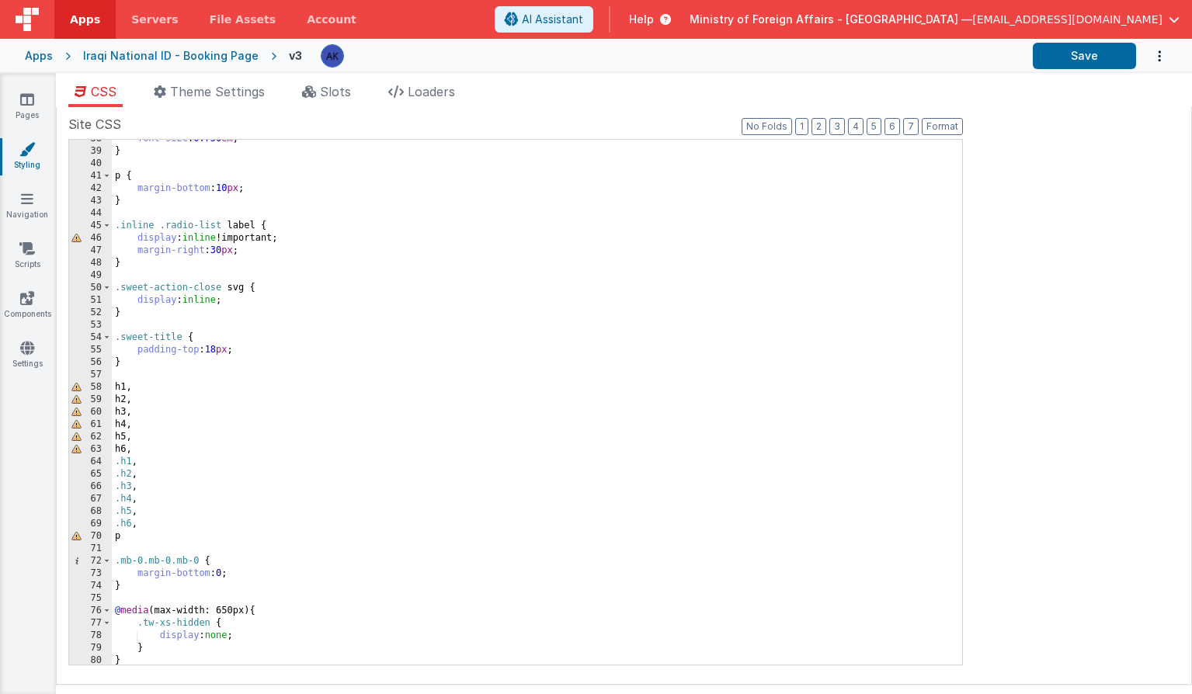
scroll to position [670, 0]
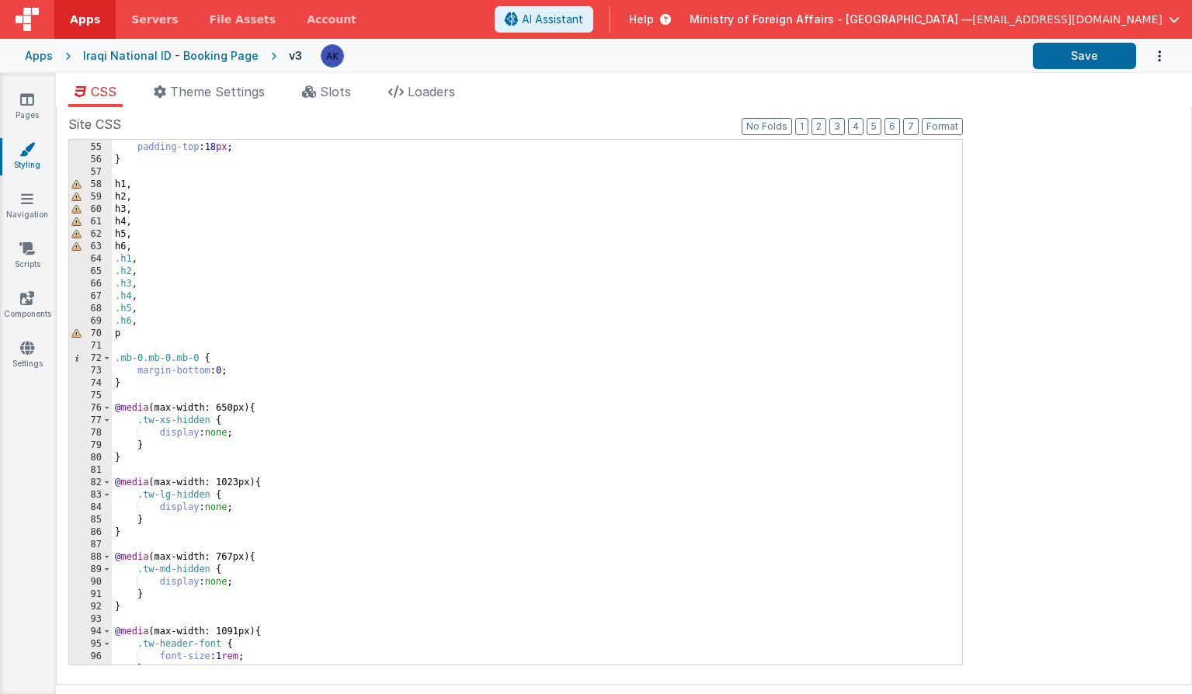
click at [213, 396] on div ".sweet-title { padding-top : 18 px ; } h1 , h2 , h3 , h4 , h5 , h6 , .h1 , .h2 …" at bounding box center [531, 404] width 839 height 550
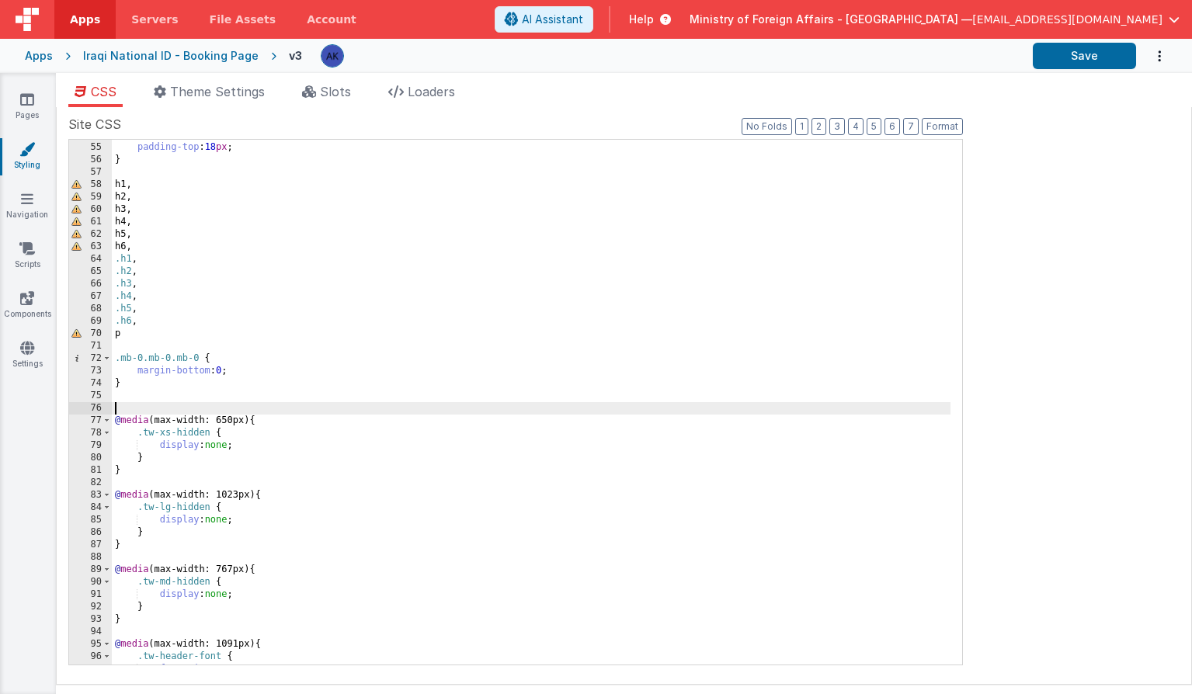
paste textarea
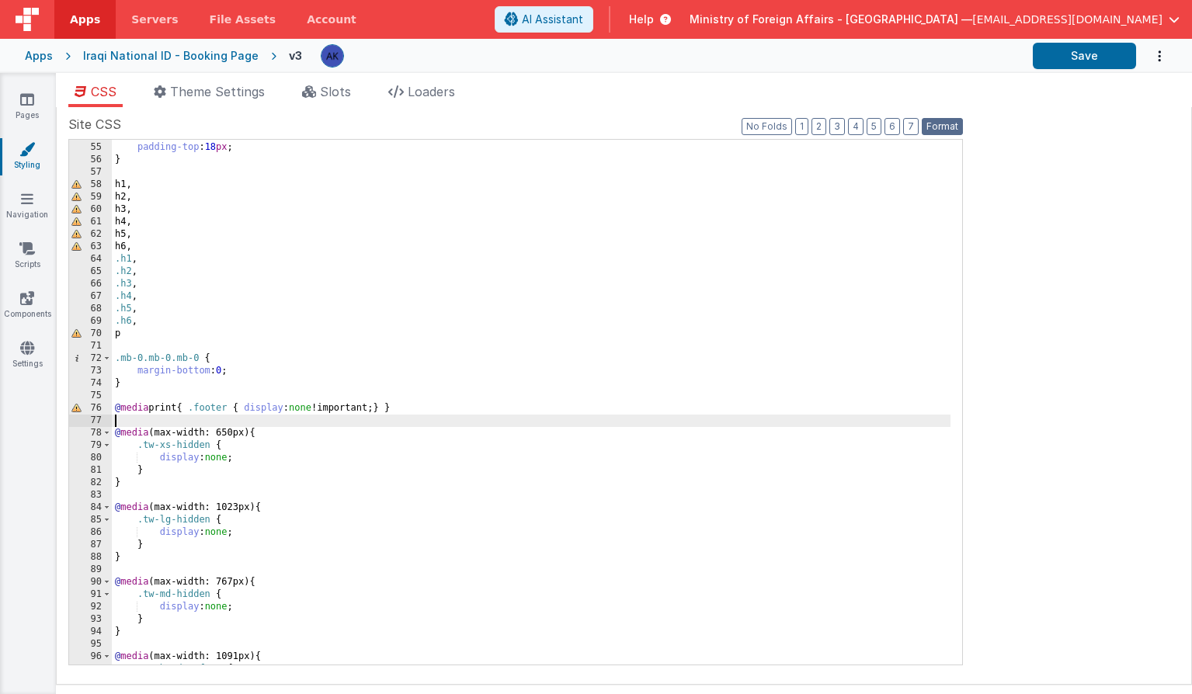
click at [936, 124] on button "Format" at bounding box center [942, 126] width 41 height 17
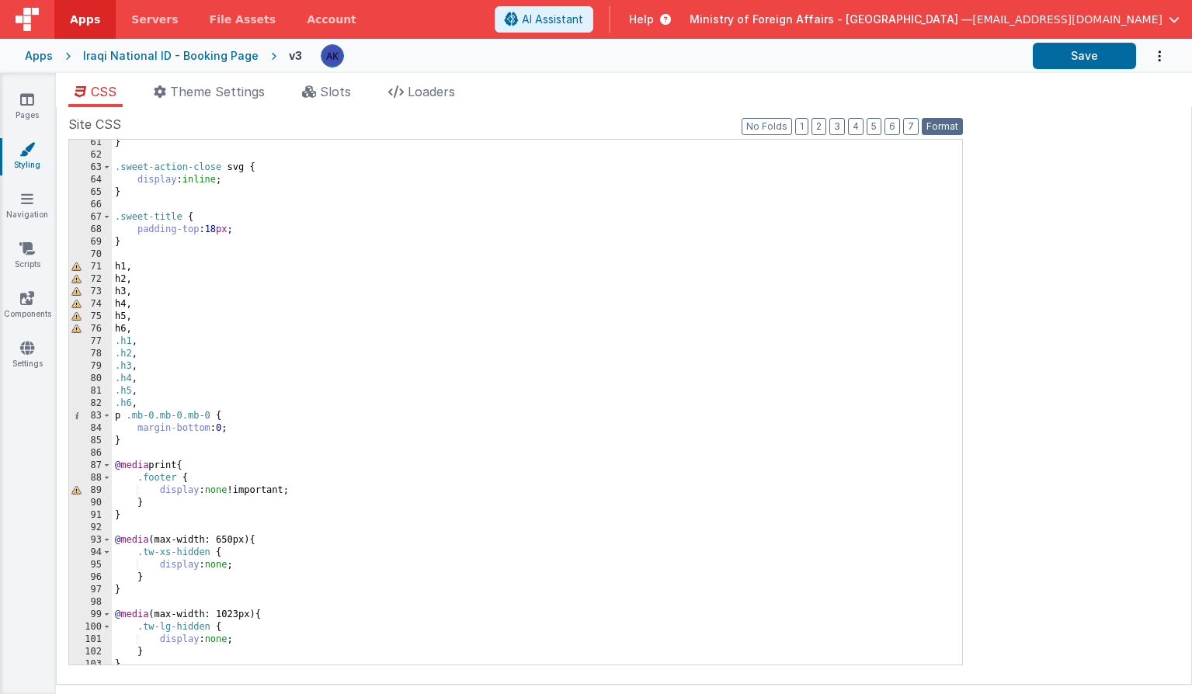
scroll to position [833, 0]
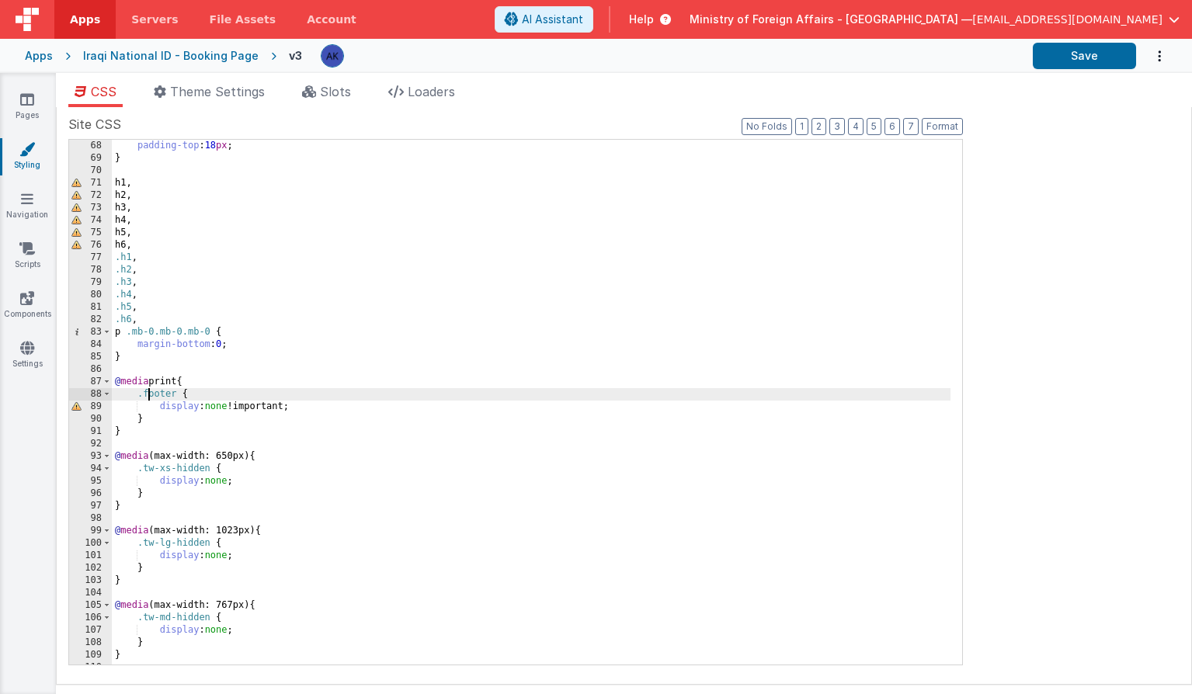
click at [146, 392] on div "padding-top : 18 px ; } h1 , h2 , h3 , h4 , h5 , h6 , .h1 , .h2 , .h3 , .h4 , .…" at bounding box center [531, 415] width 839 height 550
click at [1083, 66] on button "Save" at bounding box center [1084, 56] width 103 height 26
click at [144, 395] on div "padding-top : 18 px ; } h1 , h2 , h3 , h4 , h5 , h6 , .h1 , .h2 , .h3 , .h4 , .…" at bounding box center [531, 415] width 839 height 550
click at [323, 99] on span "Slots" at bounding box center [335, 92] width 31 height 16
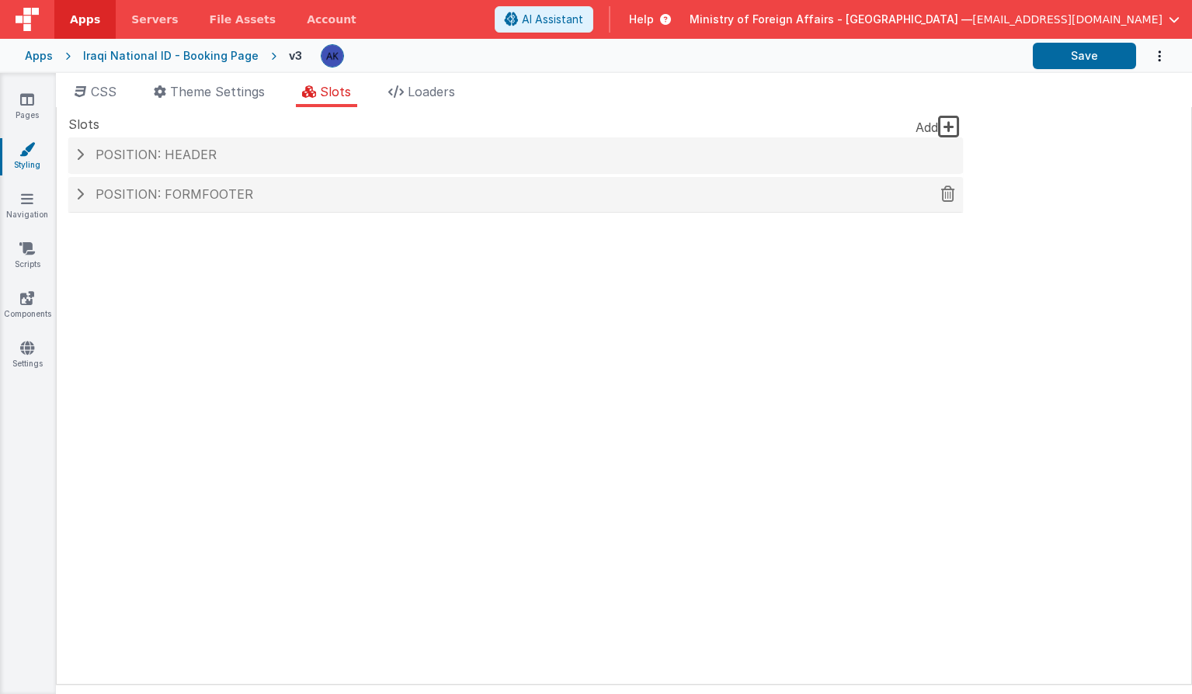
click at [235, 196] on span "Position: formFooter" at bounding box center [175, 194] width 158 height 16
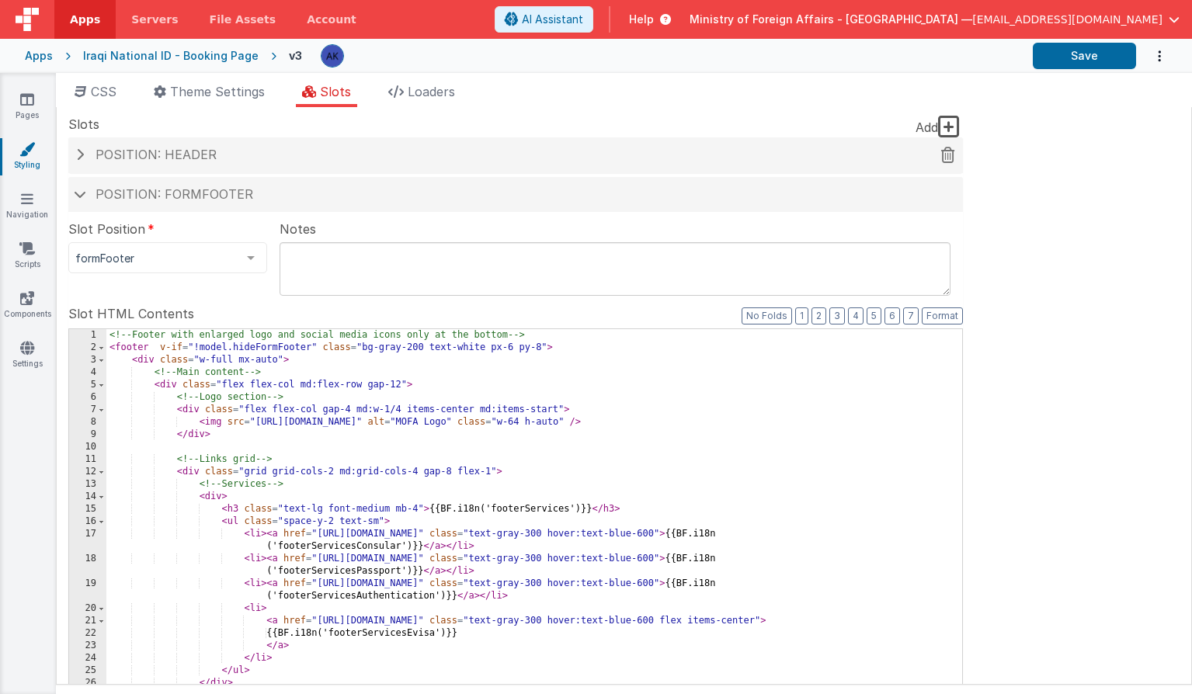
click at [240, 167] on div "Position: header" at bounding box center [515, 155] width 894 height 36
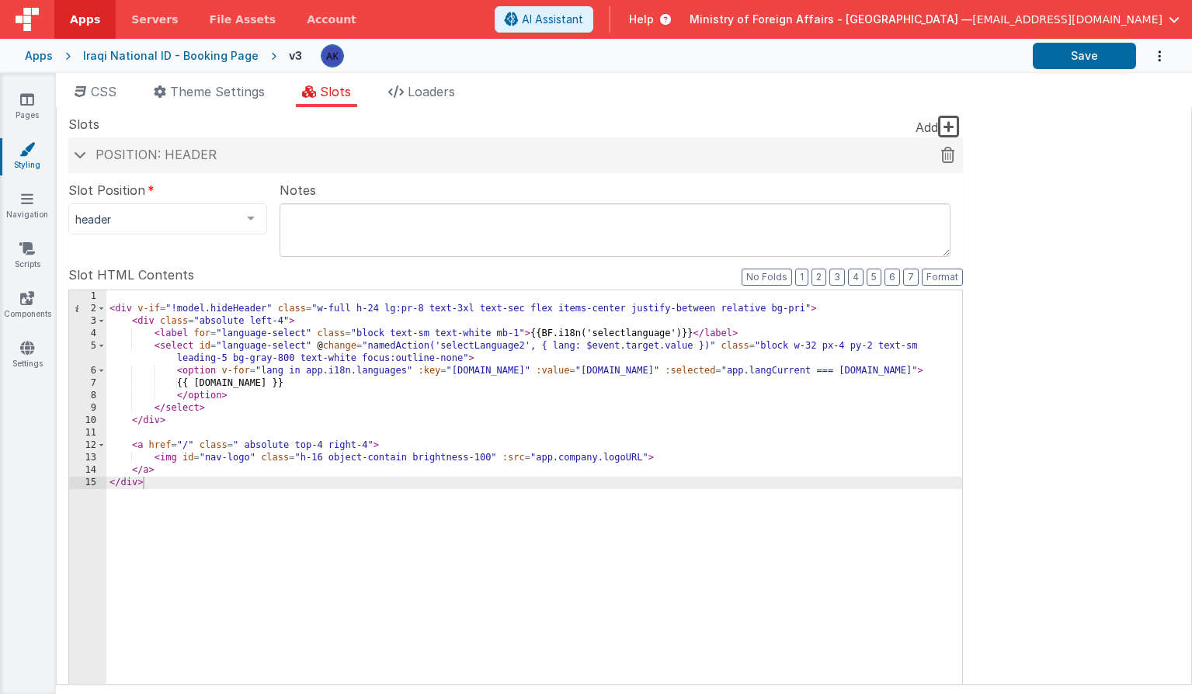
click at [240, 167] on div "Position: header" at bounding box center [515, 155] width 894 height 36
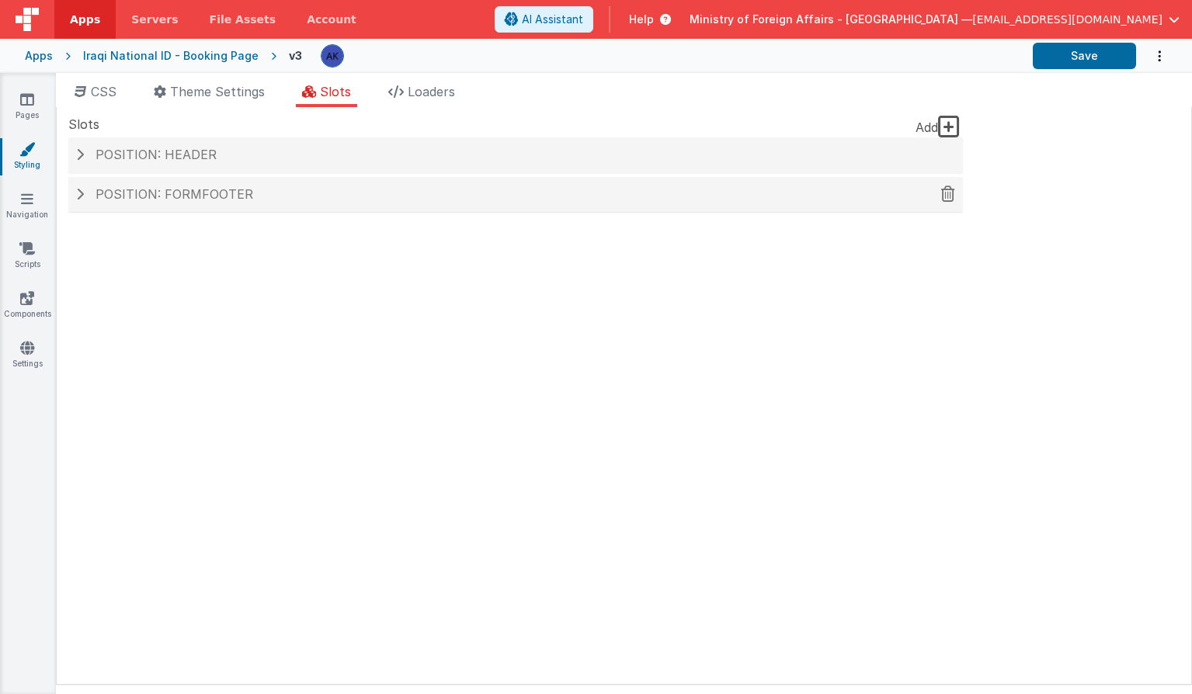
click at [238, 194] on span "Position: formFooter" at bounding box center [175, 194] width 158 height 16
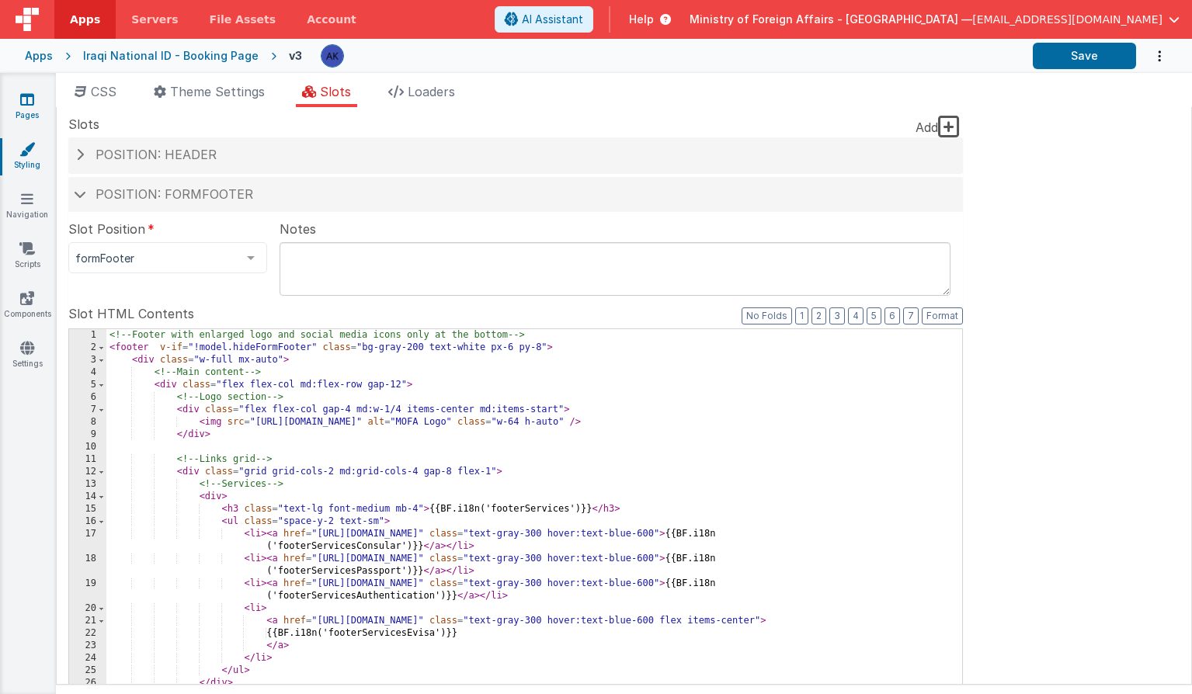
click at [36, 99] on link "Pages" at bounding box center [27, 107] width 56 height 31
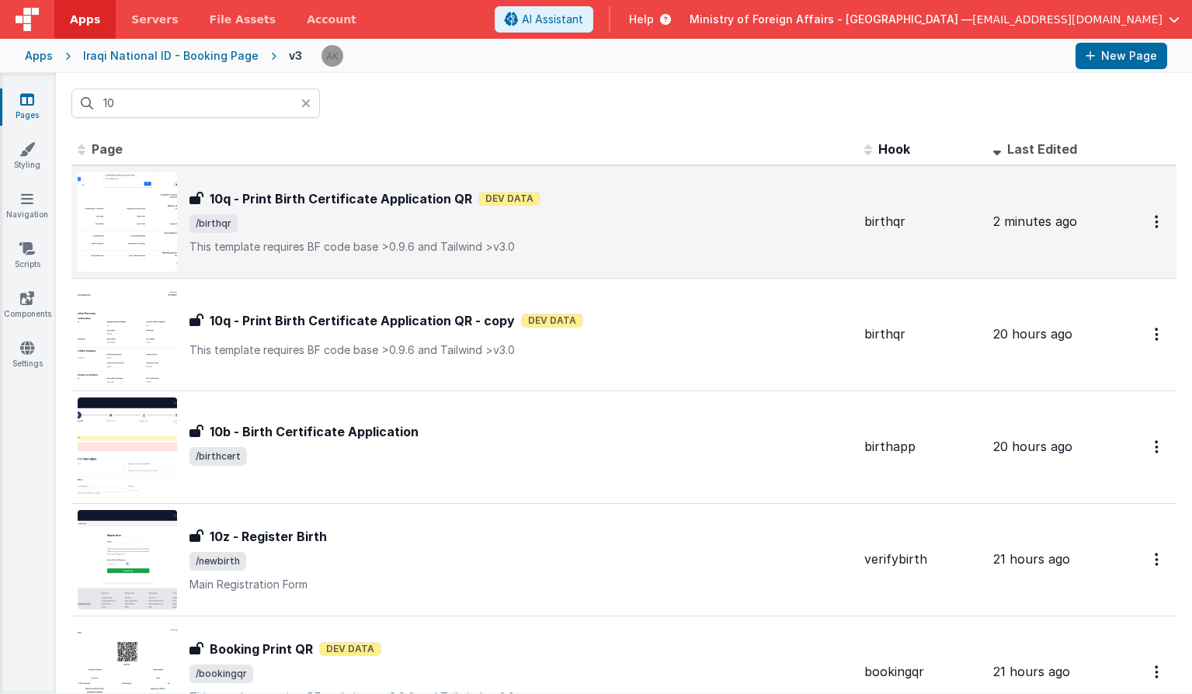
click at [254, 190] on h3 "10q - Print Birth Certificate Application QR" at bounding box center [341, 198] width 262 height 19
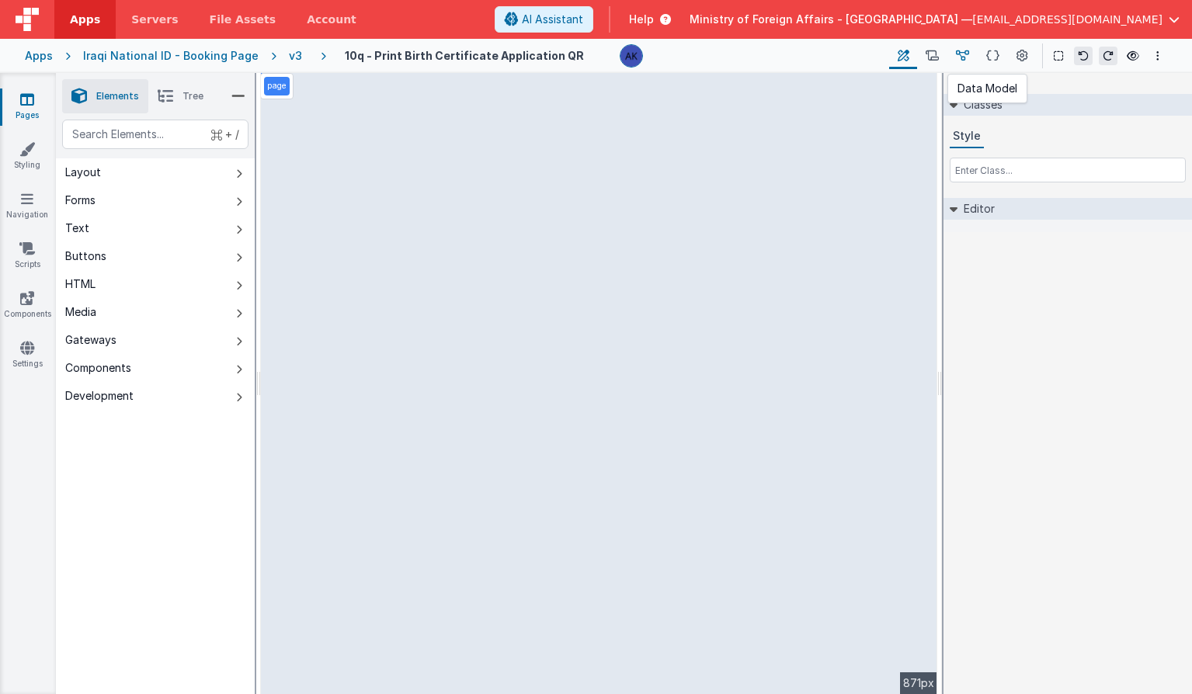
click at [960, 50] on icon at bounding box center [962, 56] width 13 height 16
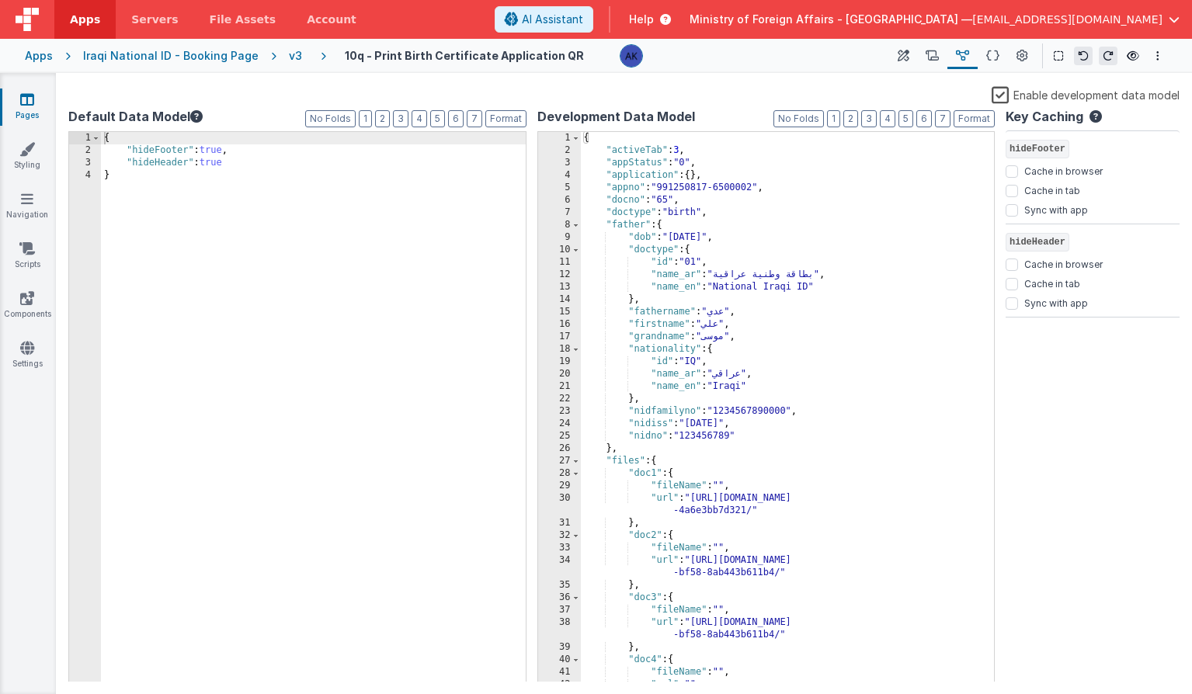
click at [155, 153] on div "{ "hideFooter" : true , "hideHeader" : true }" at bounding box center [313, 419] width 425 height 575
click at [932, 59] on icon at bounding box center [932, 56] width 13 height 16
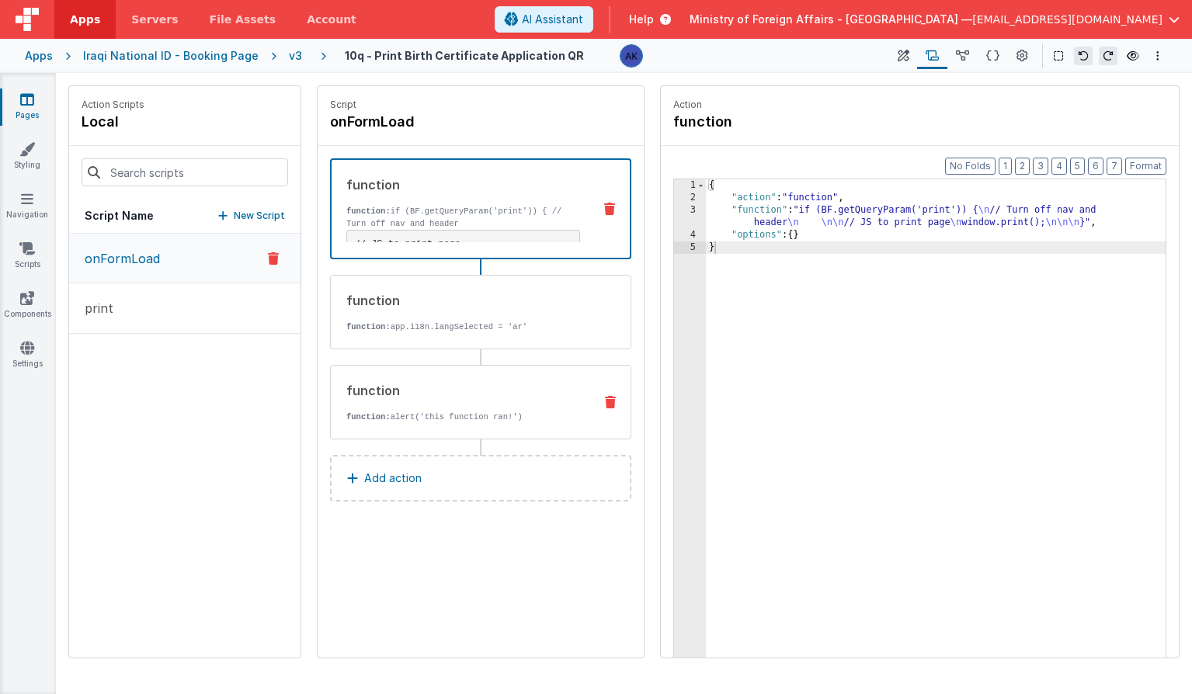
click at [612, 400] on icon at bounding box center [610, 402] width 11 height 12
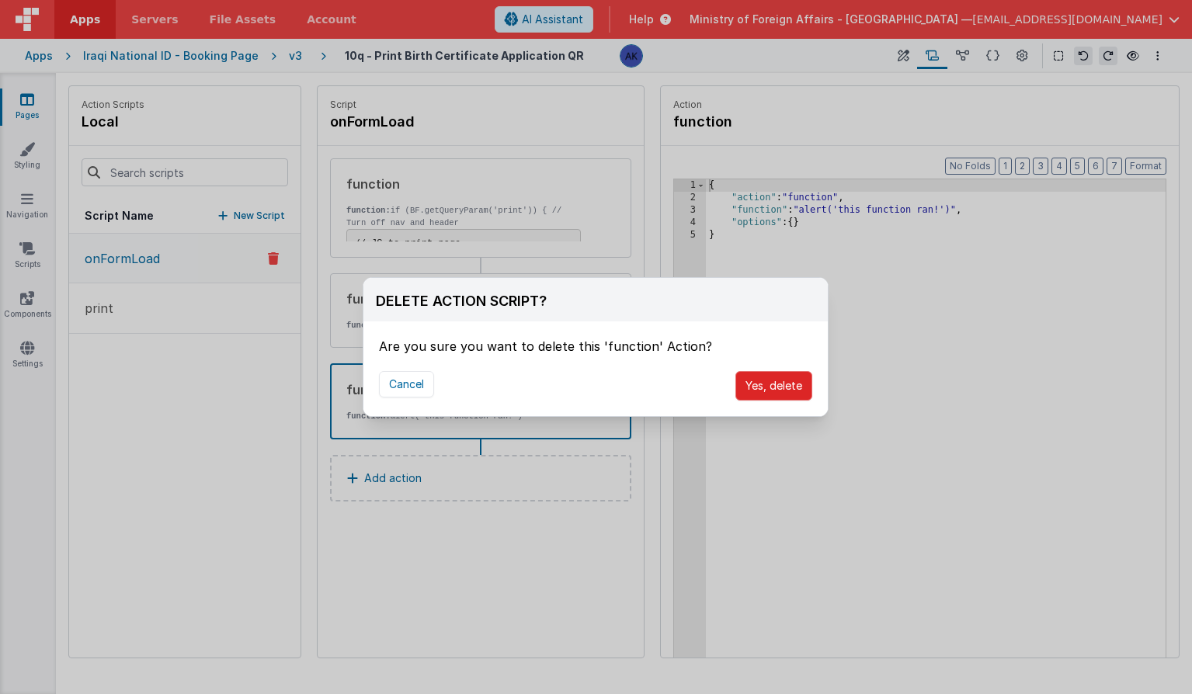
click at [797, 392] on button "Yes, delete" at bounding box center [773, 386] width 77 height 30
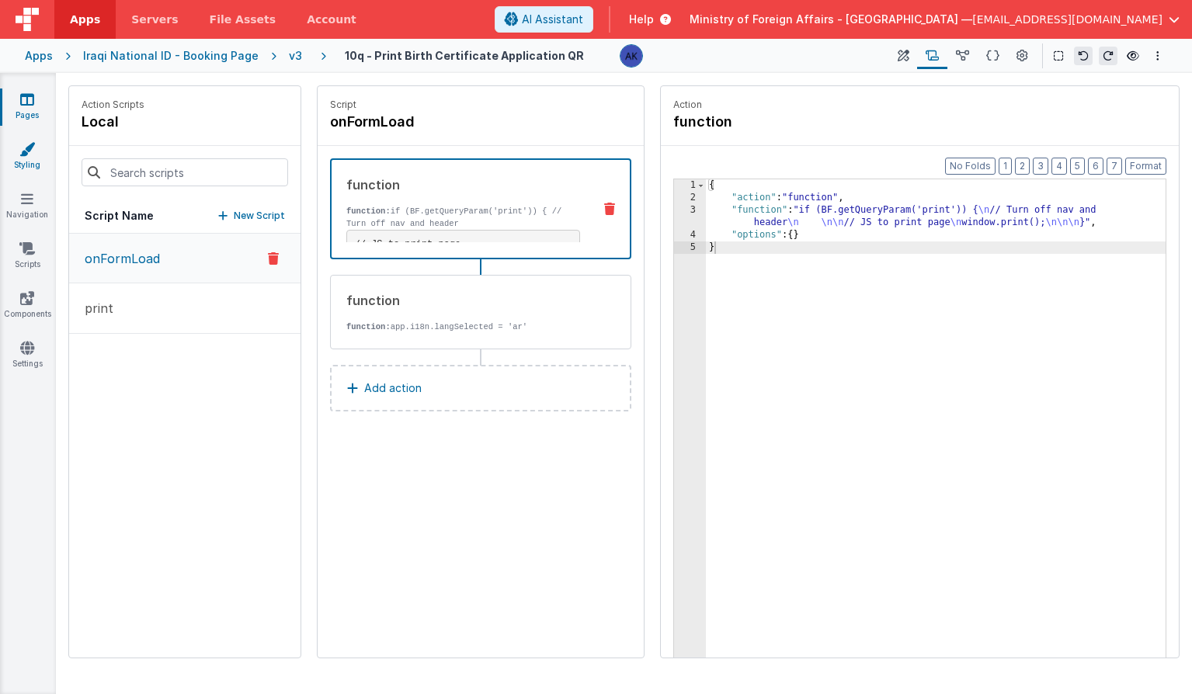
click at [29, 148] on icon at bounding box center [27, 149] width 16 height 16
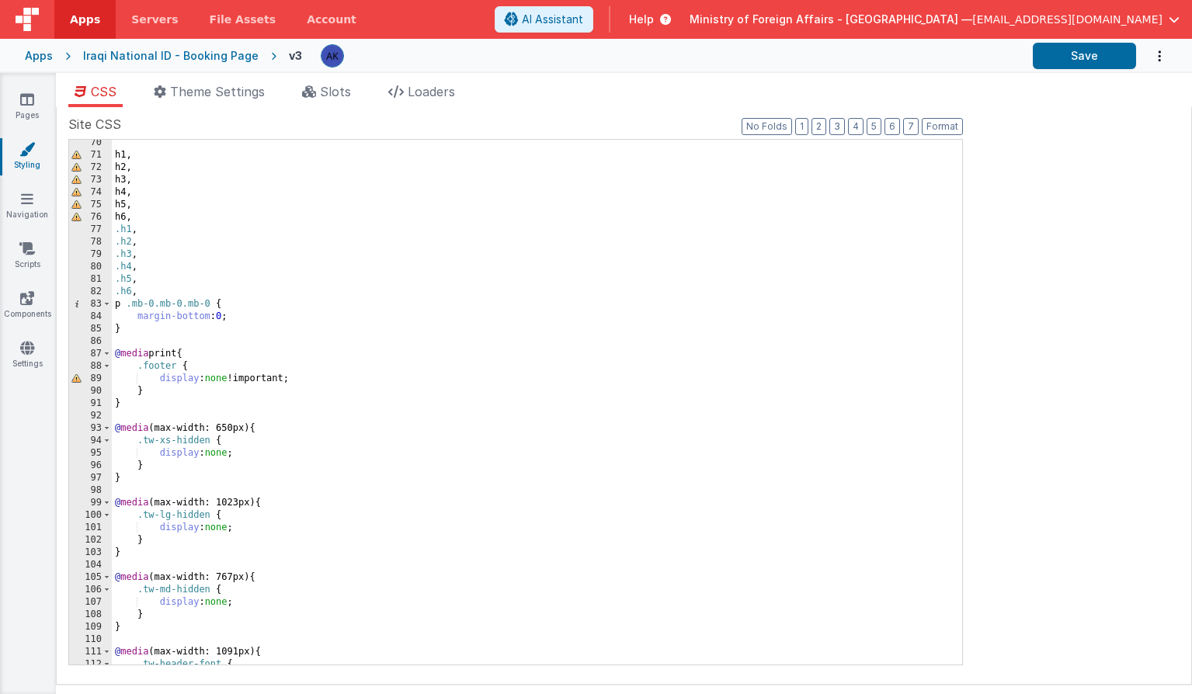
scroll to position [880, 0]
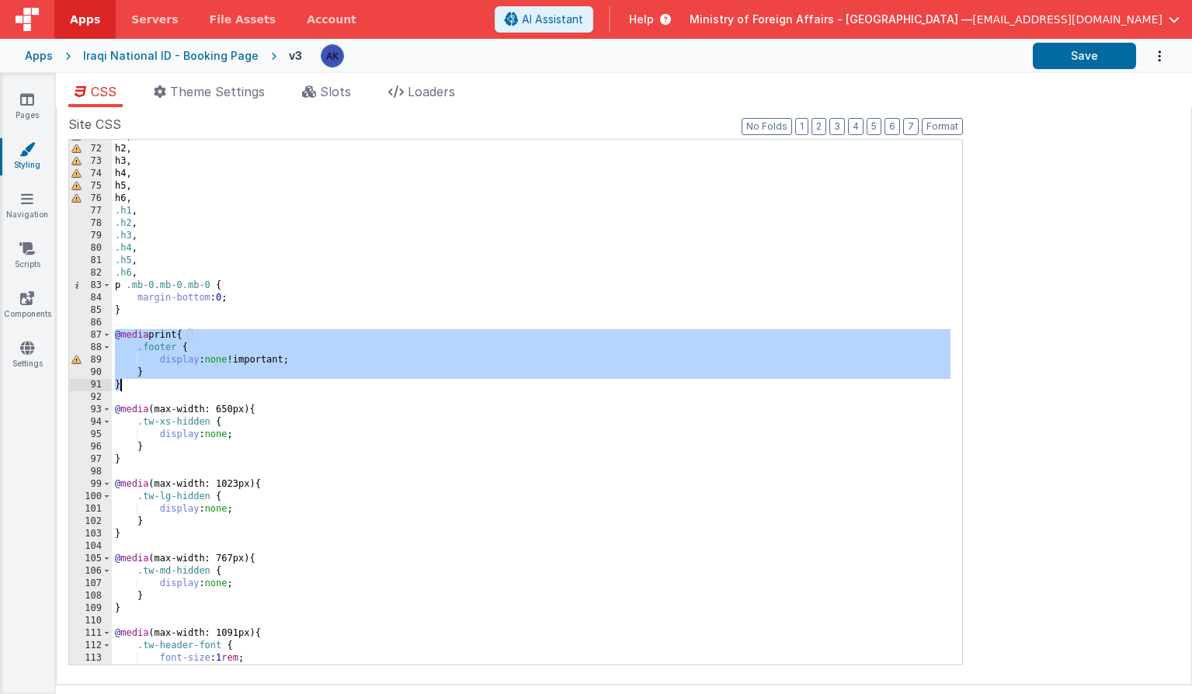
drag, startPoint x: 115, startPoint y: 336, endPoint x: 170, endPoint y: 380, distance: 70.7
click at [170, 380] on div "h1 , h2 , h3 , h4 , h5 , h6 , .h1 , .h2 , .h3 , .h4 , .h5 , .h6 , p .mb-0.mb-0.…" at bounding box center [531, 405] width 839 height 550
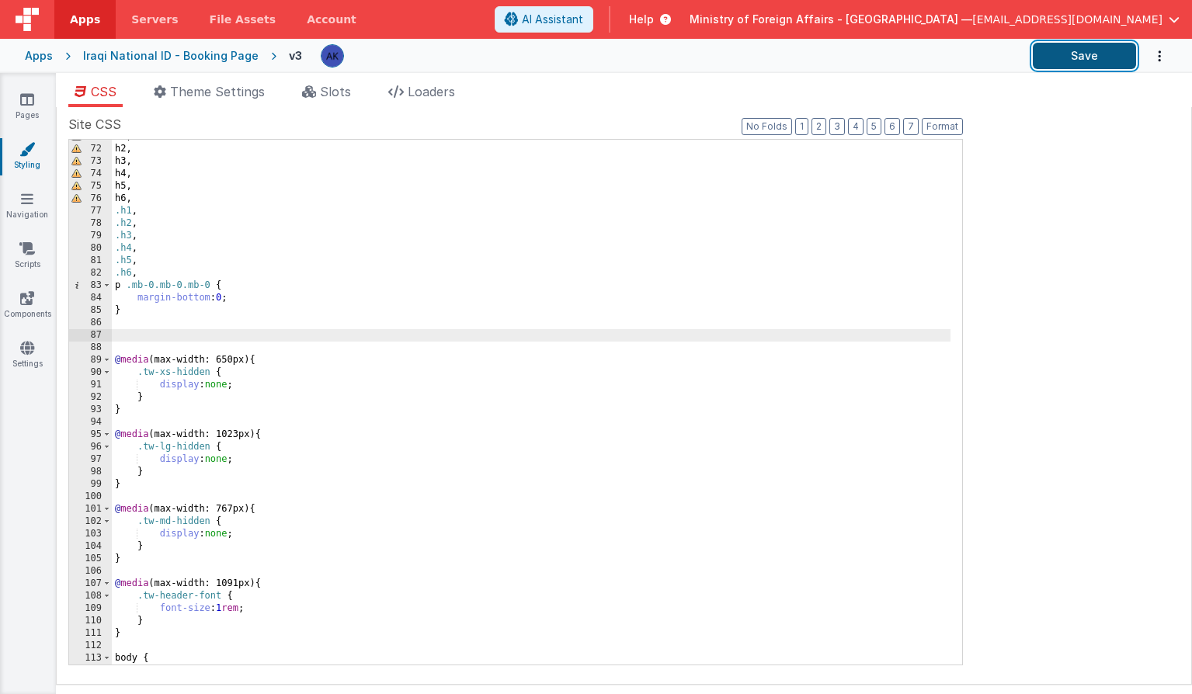
click at [1079, 49] on button "Save" at bounding box center [1084, 56] width 103 height 26
click at [29, 104] on icon at bounding box center [27, 100] width 14 height 16
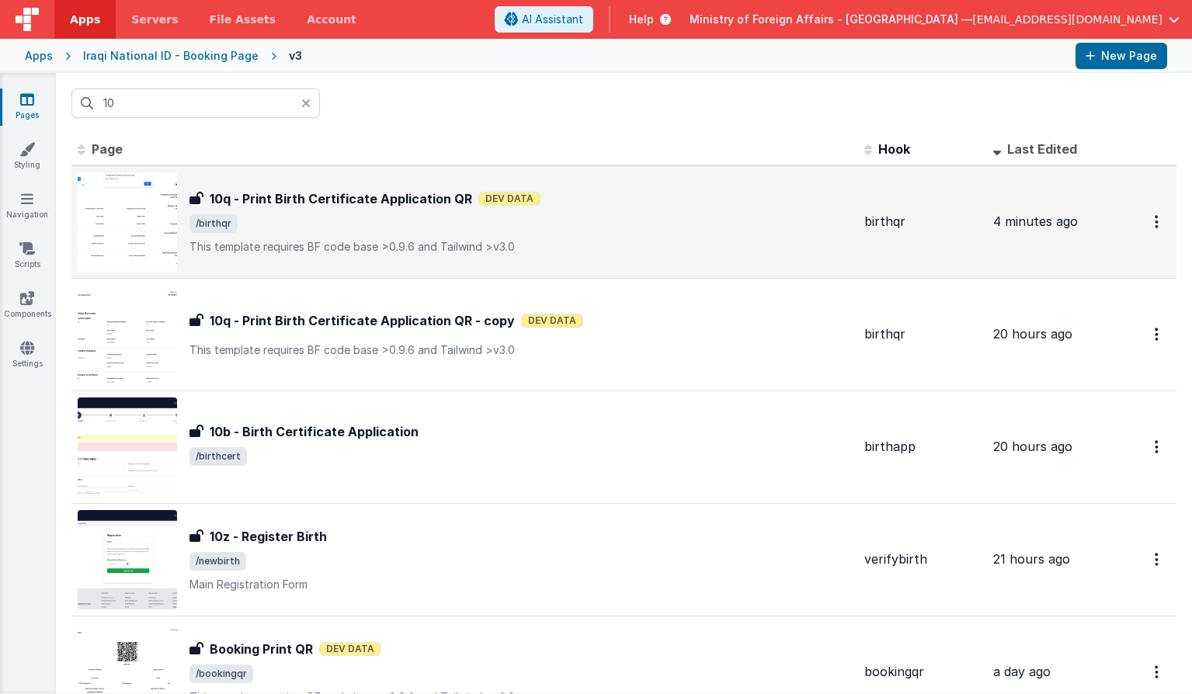
click at [272, 202] on h3 "10q - Print Birth Certificate Application QR" at bounding box center [341, 198] width 262 height 19
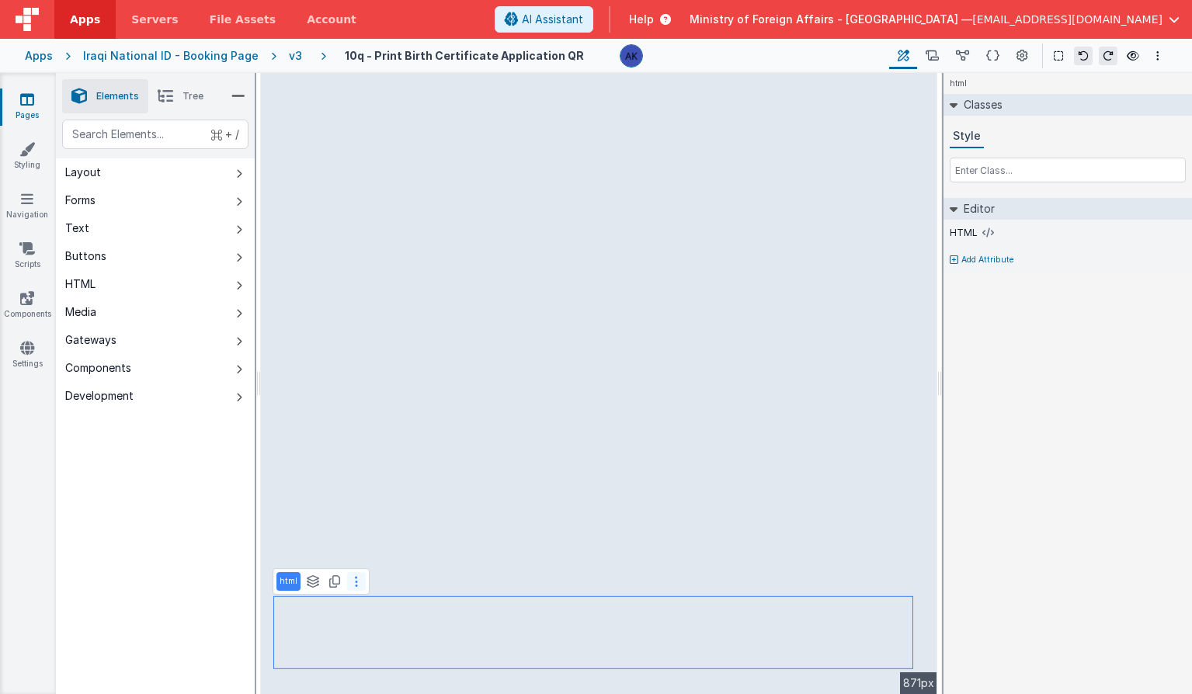
click at [356, 588] on button at bounding box center [356, 581] width 19 height 19
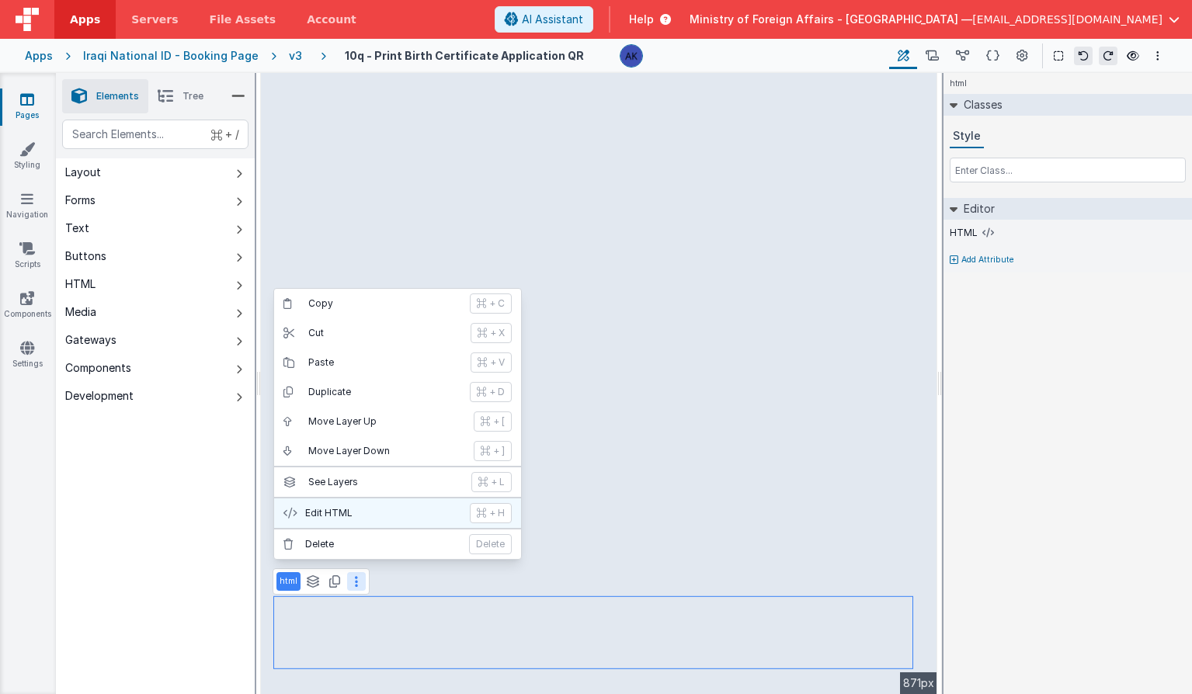
click at [368, 522] on button "Edit HTML + H" at bounding box center [397, 513] width 247 height 30
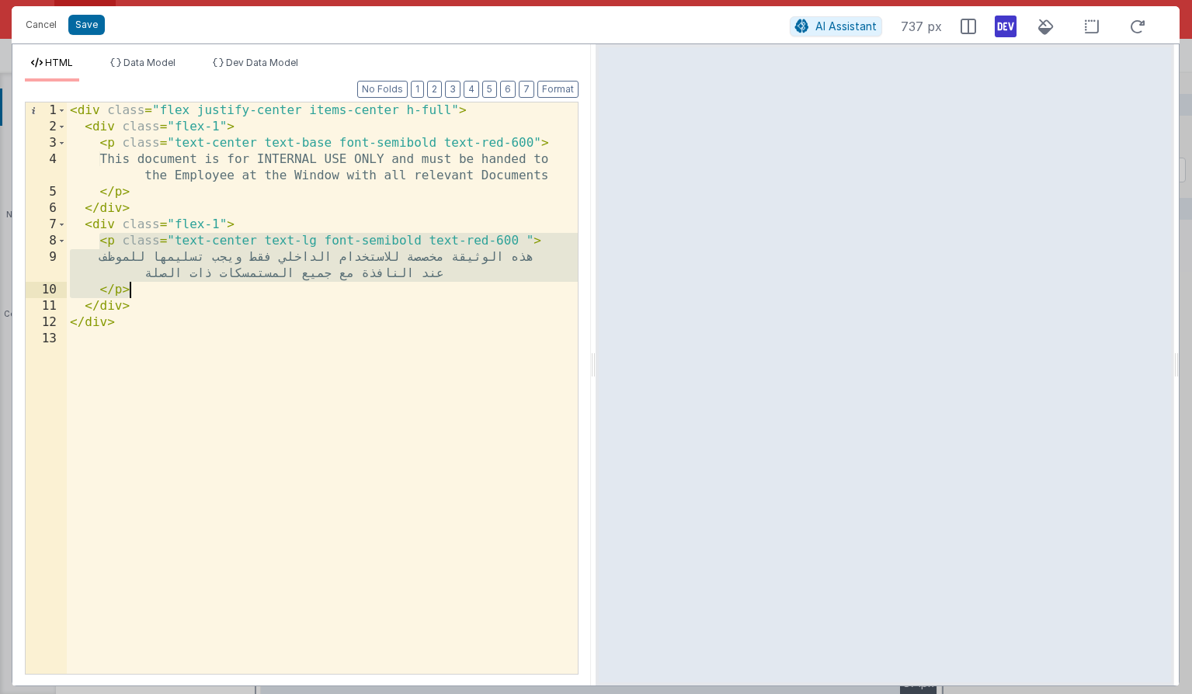
drag, startPoint x: 99, startPoint y: 244, endPoint x: 161, endPoint y: 294, distance: 79.4
click at [161, 294] on div "< div class = "flex justify-center items-center h-full" > < div class = "flex-1…" at bounding box center [322, 404] width 511 height 604
click at [258, 127] on div "< div class = "flex justify-center items-center h-full" > < div class = "flex-1…" at bounding box center [322, 404] width 511 height 604
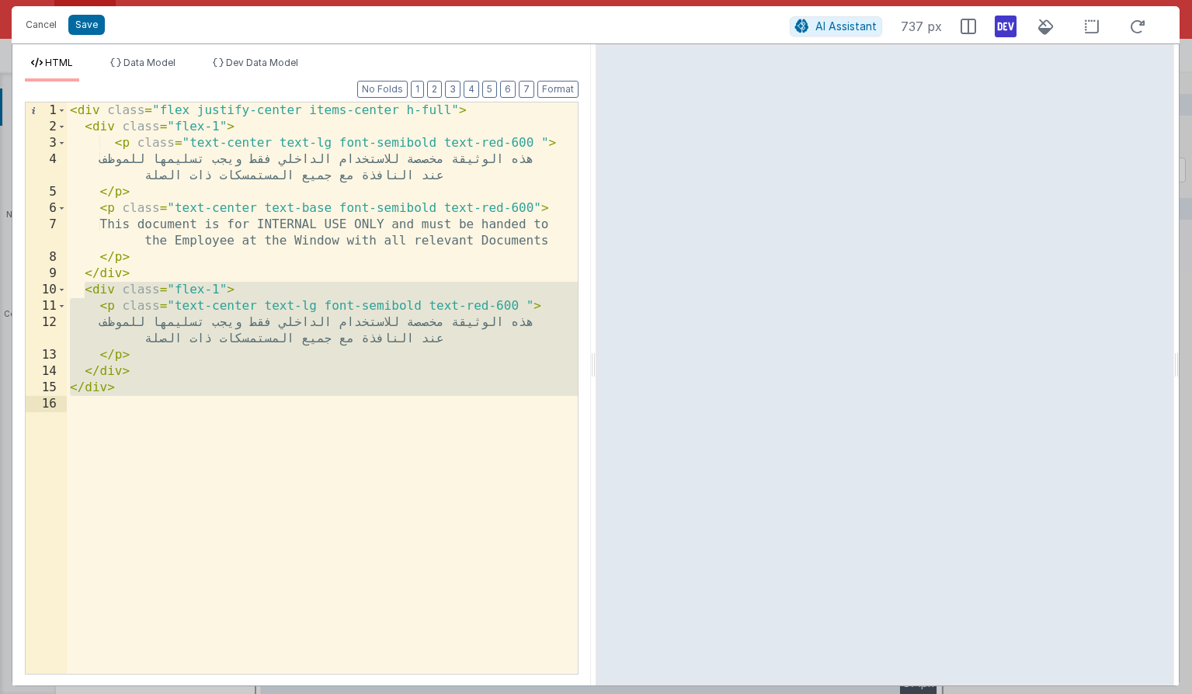
drag, startPoint x: 86, startPoint y: 290, endPoint x: 123, endPoint y: 405, distance: 120.1
click at [123, 405] on div "< div class = "flex justify-center items-center h-full" > < div class = "flex-1…" at bounding box center [322, 404] width 511 height 604
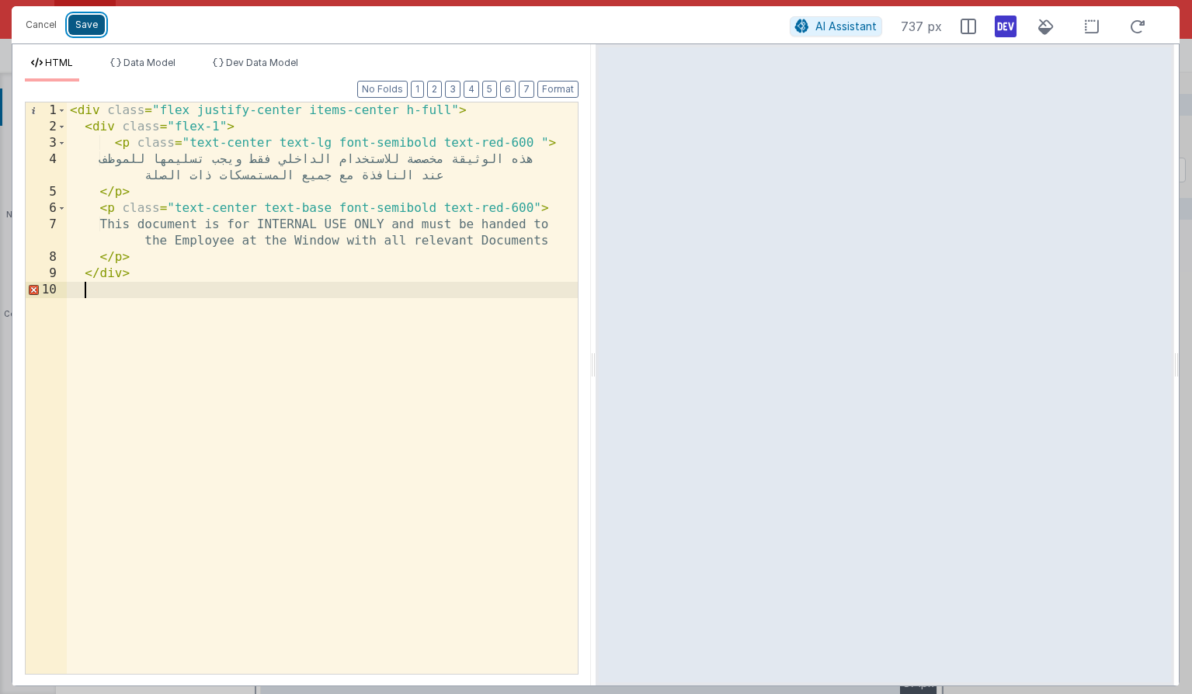
click at [94, 31] on button "Save" at bounding box center [86, 25] width 36 height 20
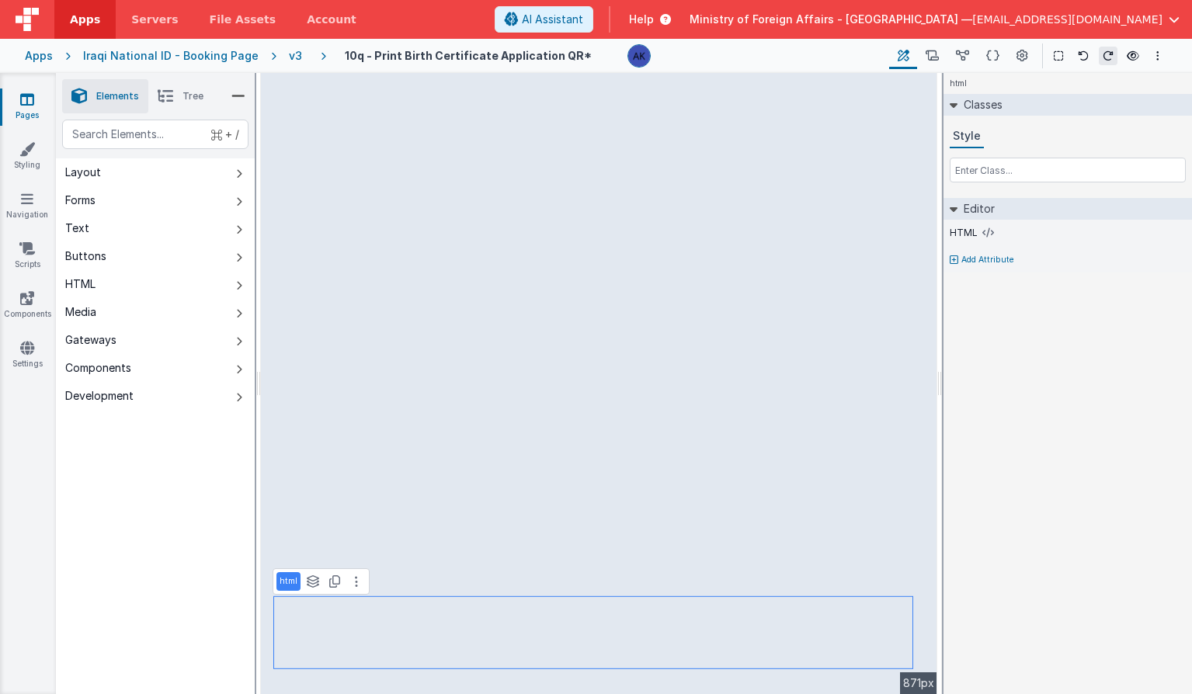
click at [182, 102] on span "Tree" at bounding box center [192, 96] width 21 height 12
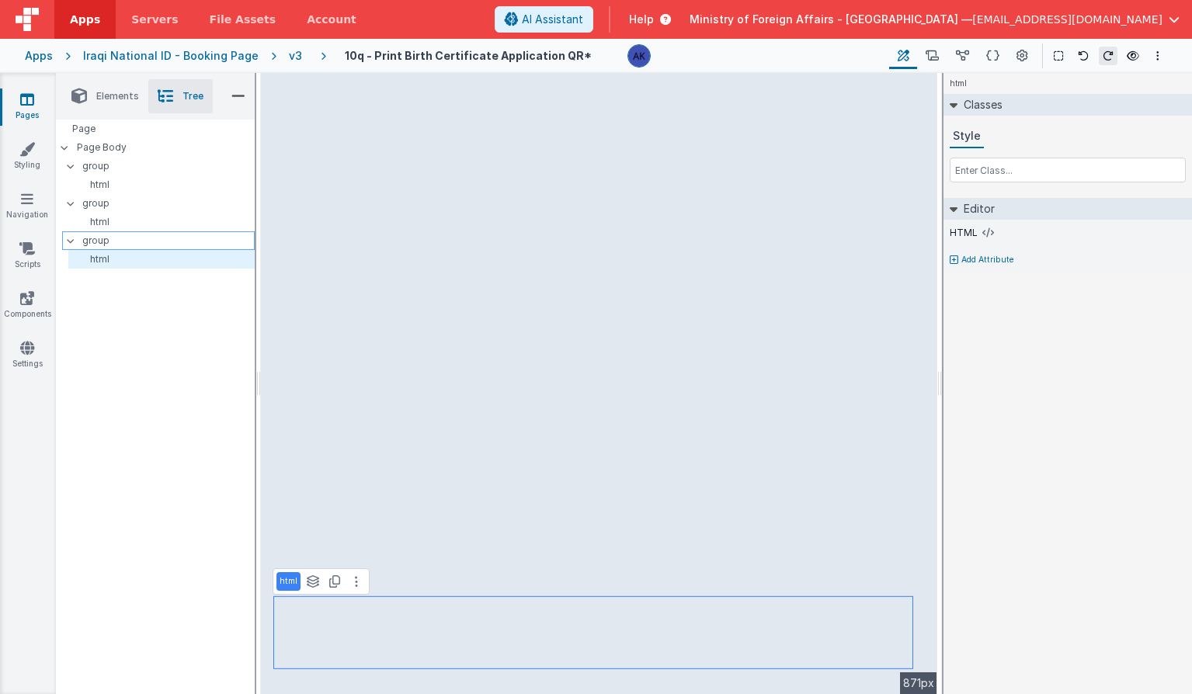
click at [155, 245] on p "group" at bounding box center [168, 240] width 172 height 17
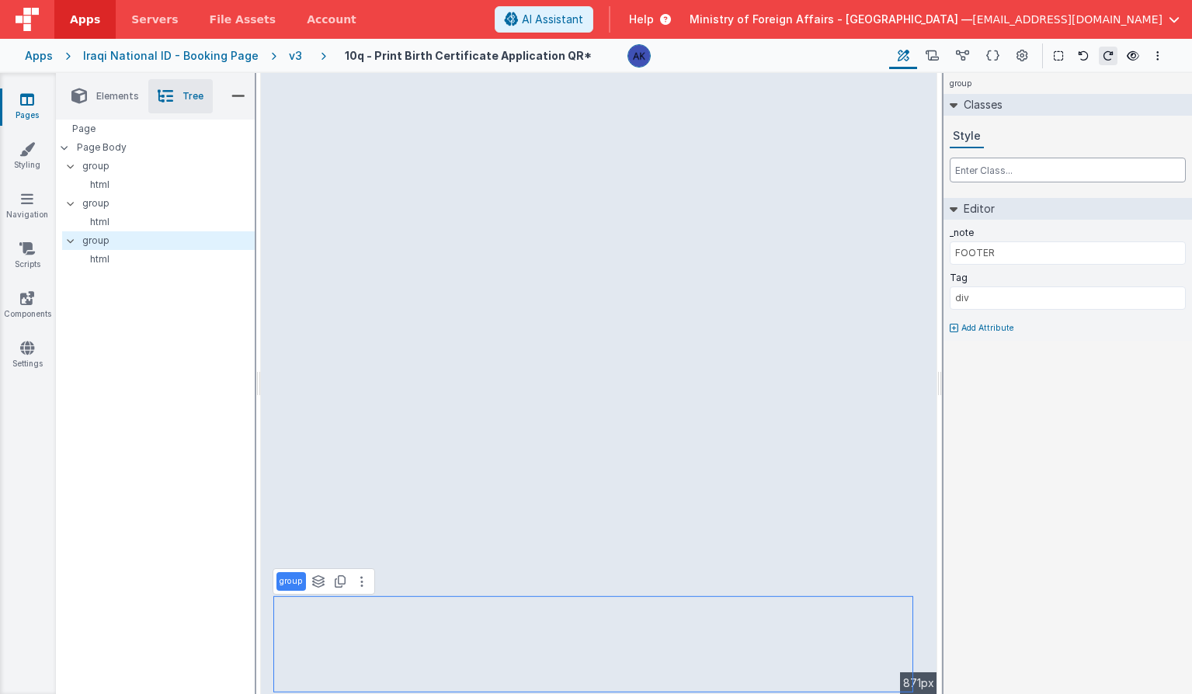
click at [999, 179] on input "text" at bounding box center [1068, 170] width 236 height 25
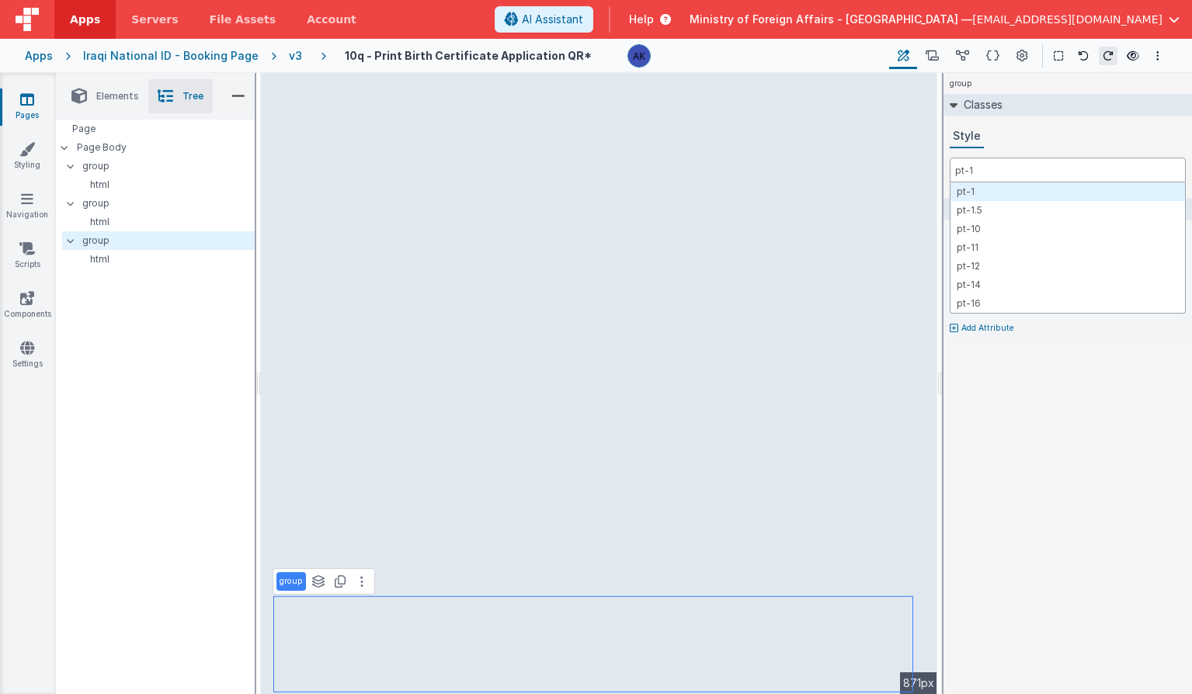
type input "pt-10"
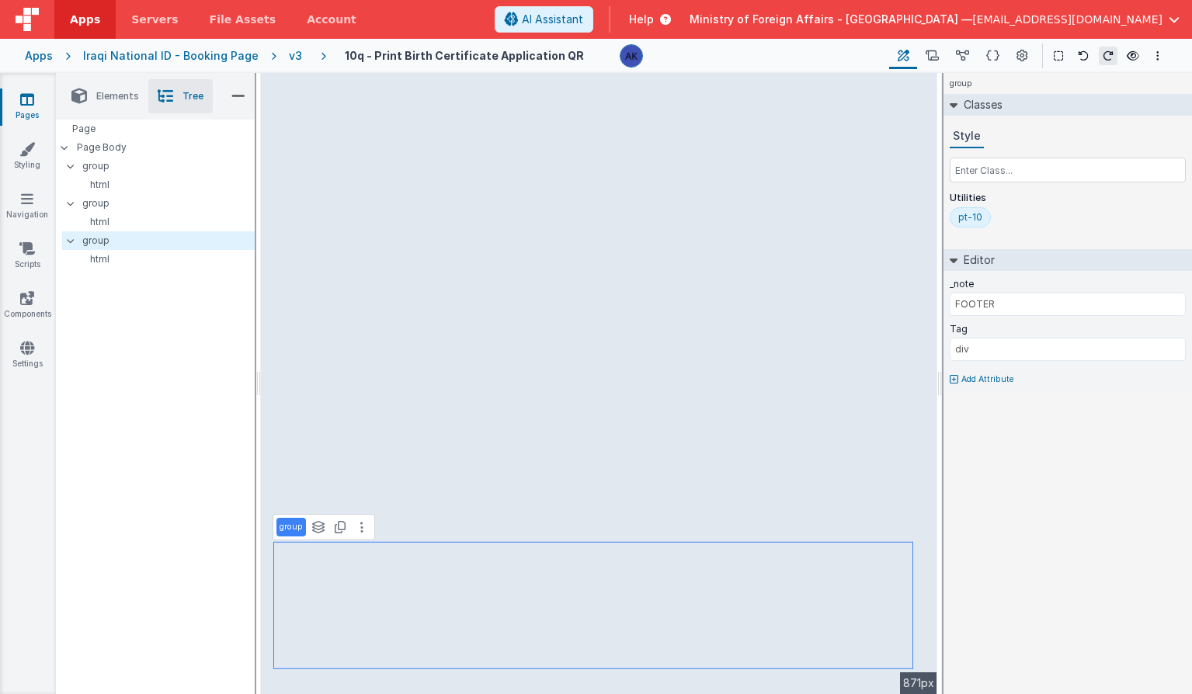
click at [289, 56] on div "v3" at bounding box center [298, 56] width 19 height 16
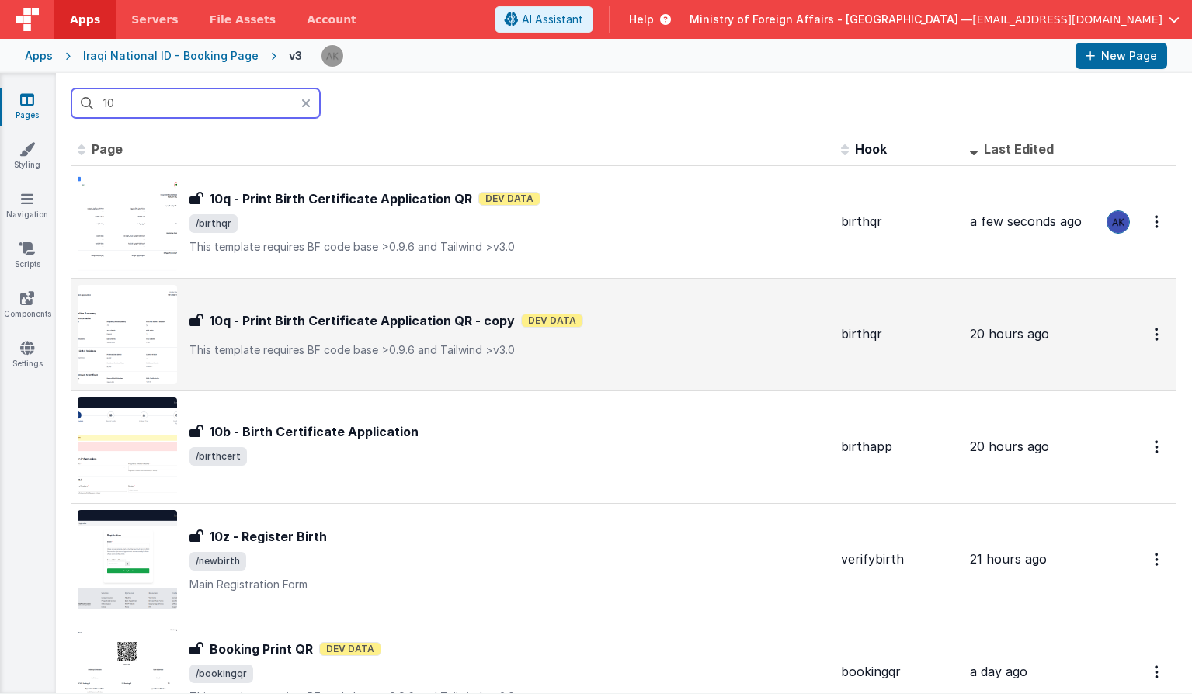
scroll to position [81, 0]
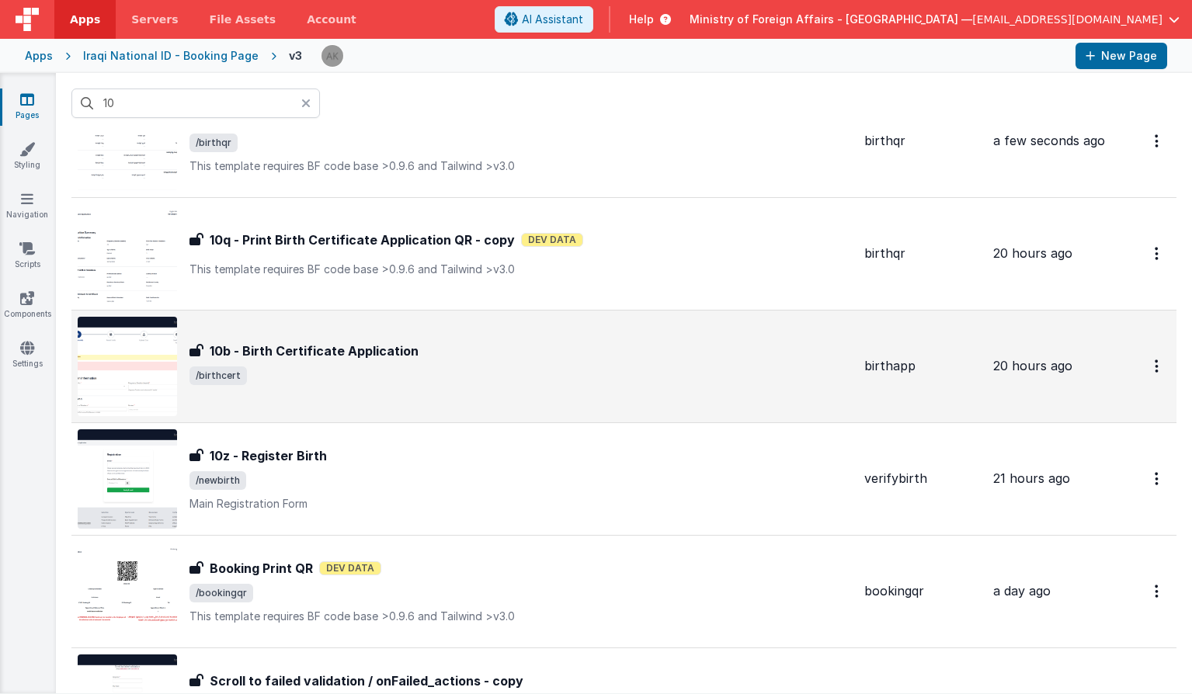
click at [151, 361] on img at bounding box center [127, 366] width 99 height 99
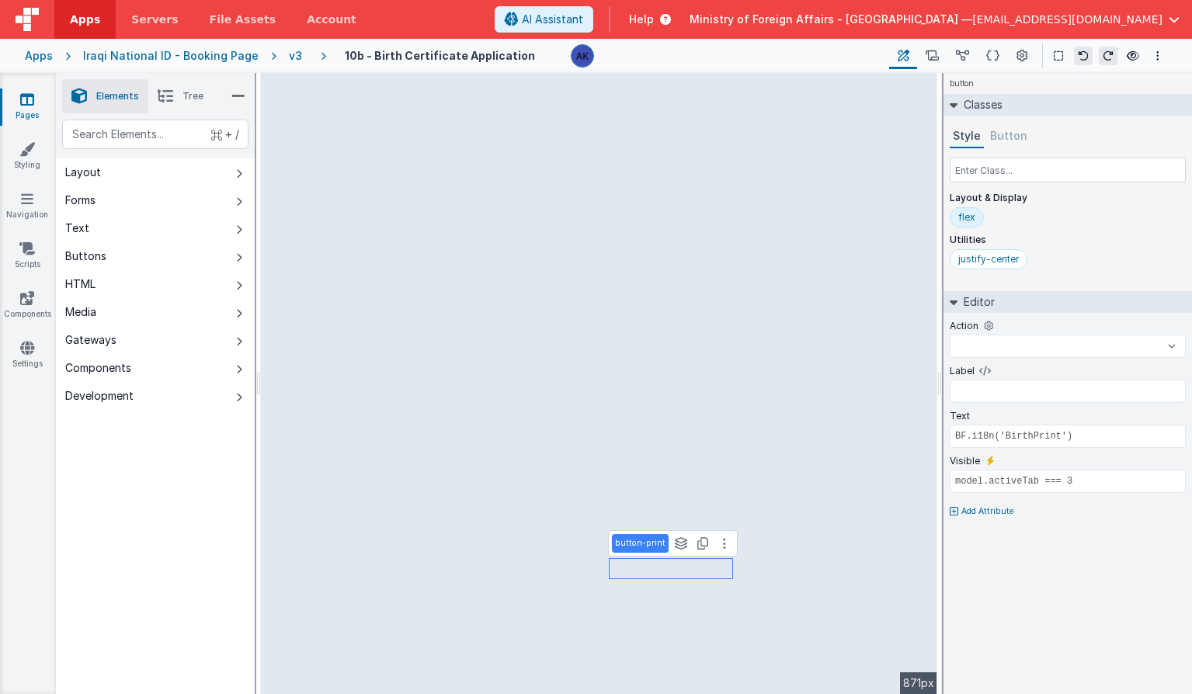
select select "next"
type input "BF.i18n('BirthNext')"
type input "model.activeTab <= 2"
select select
type input "BF.i18n('BirthPrint')"
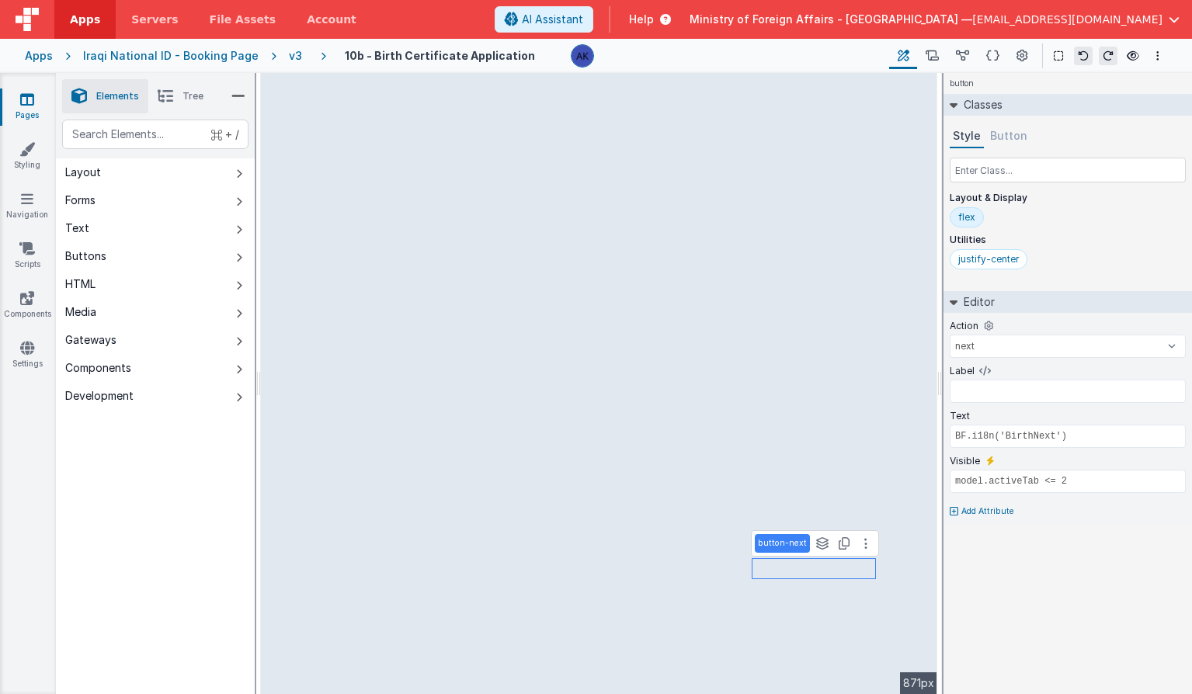
type input "model.activeTab === 3"
select select
click at [986, 52] on icon at bounding box center [992, 56] width 13 height 16
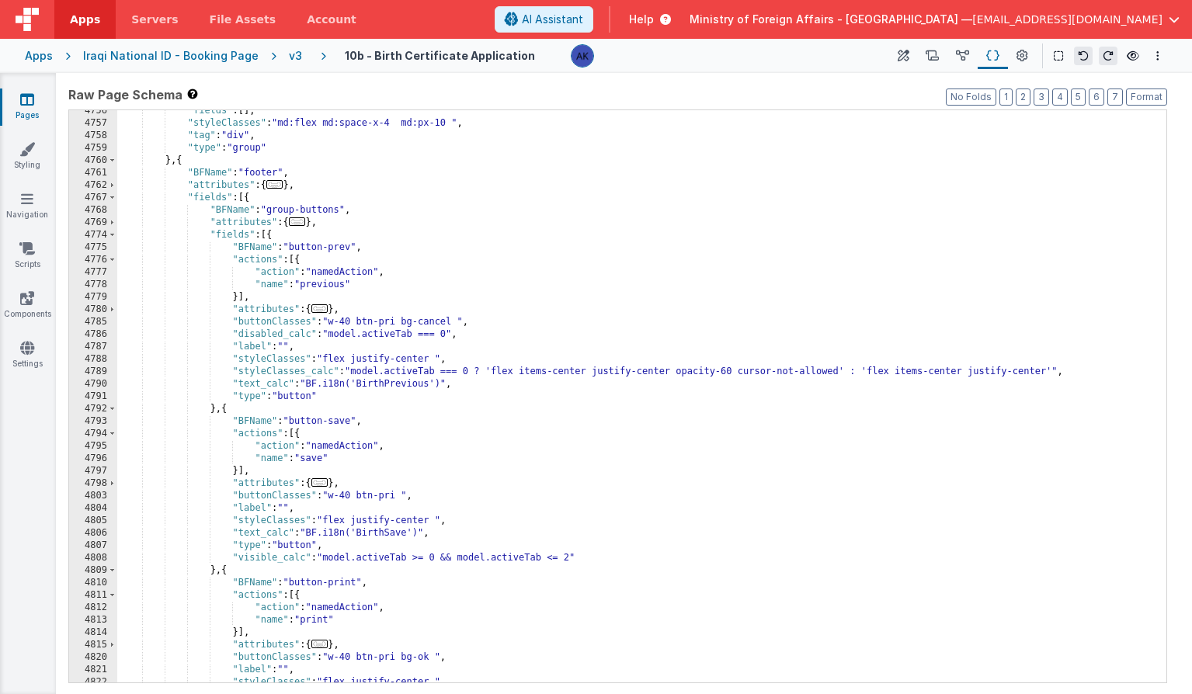
scroll to position [24871, 0]
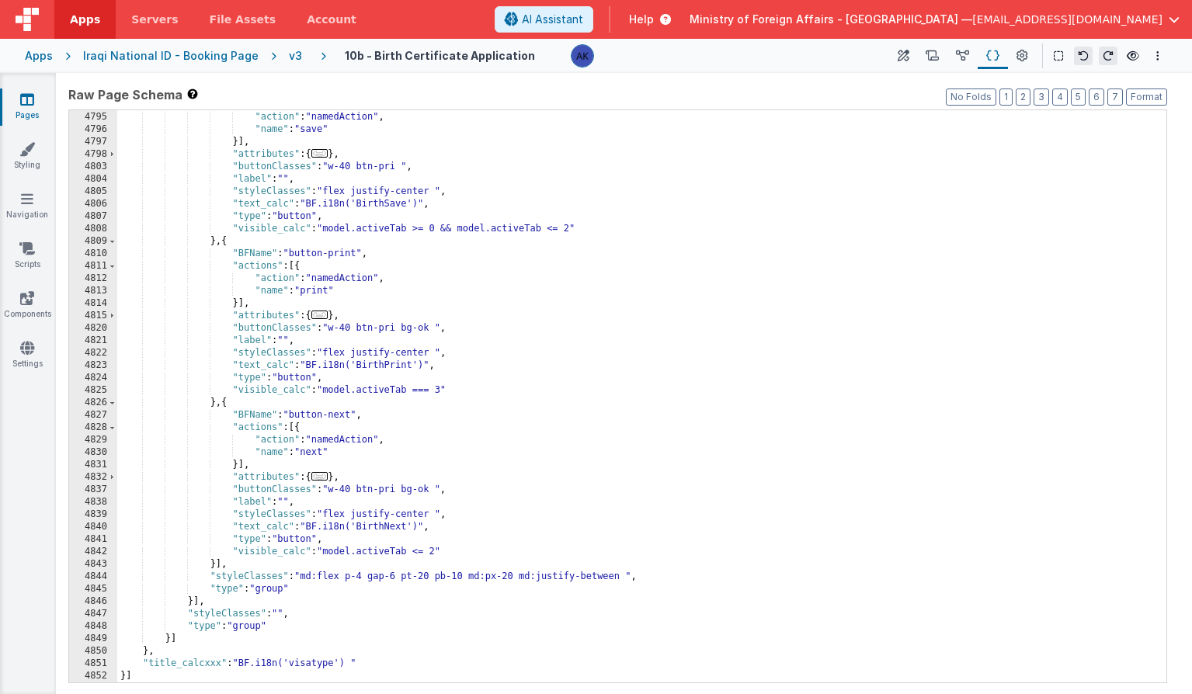
click at [340, 499] on div ""actions" : [{ "action" : "namedAction" , "name" : "save" }] , "attributes" : {…" at bounding box center [635, 397] width 1037 height 597
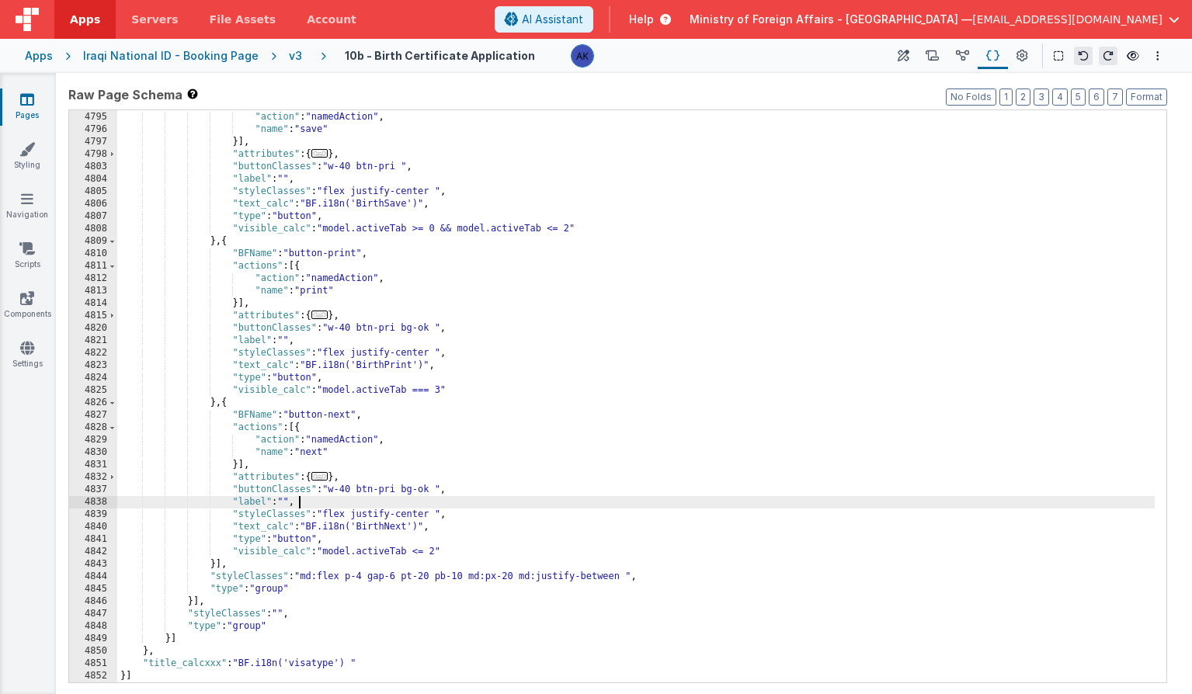
click at [450, 515] on div ""actions" : [{ "action" : "namedAction" , "name" : "save" }] , "attributes" : {…" at bounding box center [635, 397] width 1037 height 597
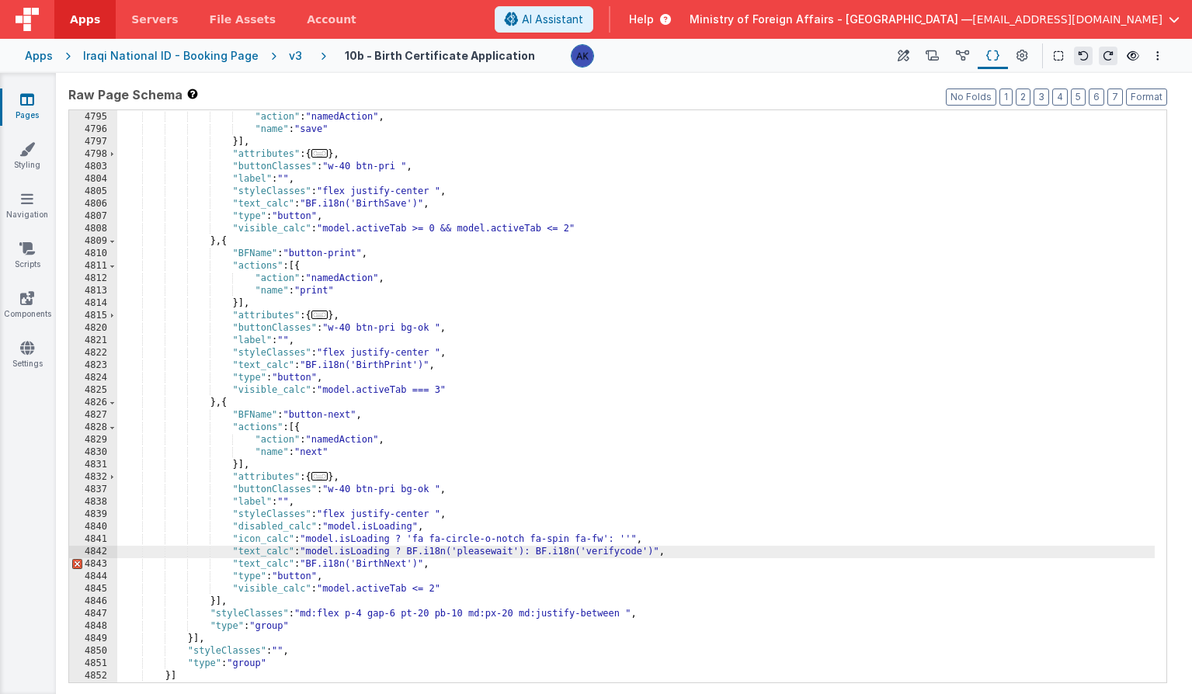
click at [393, 568] on div ""actions" : [{ "action" : "namedAction" , "name" : "save" }] , "attributes" : {…" at bounding box center [635, 397] width 1037 height 597
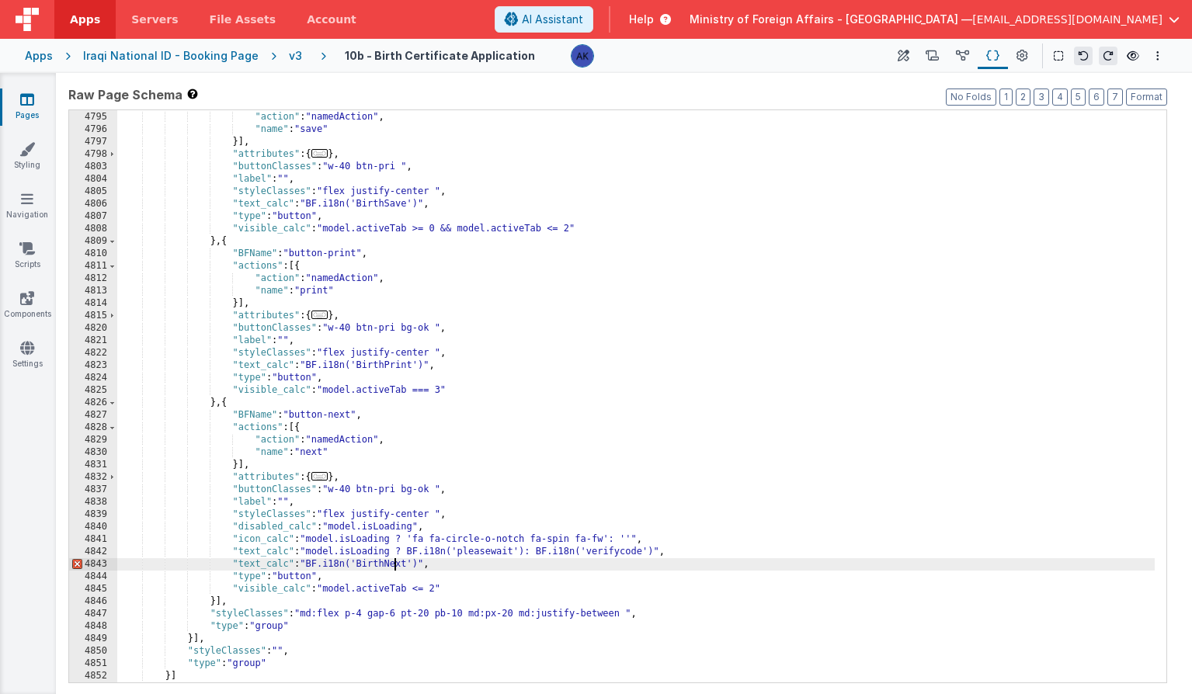
click at [393, 568] on div ""actions" : [{ "action" : "namedAction" , "name" : "save" }] , "attributes" : {…" at bounding box center [635, 397] width 1037 height 597
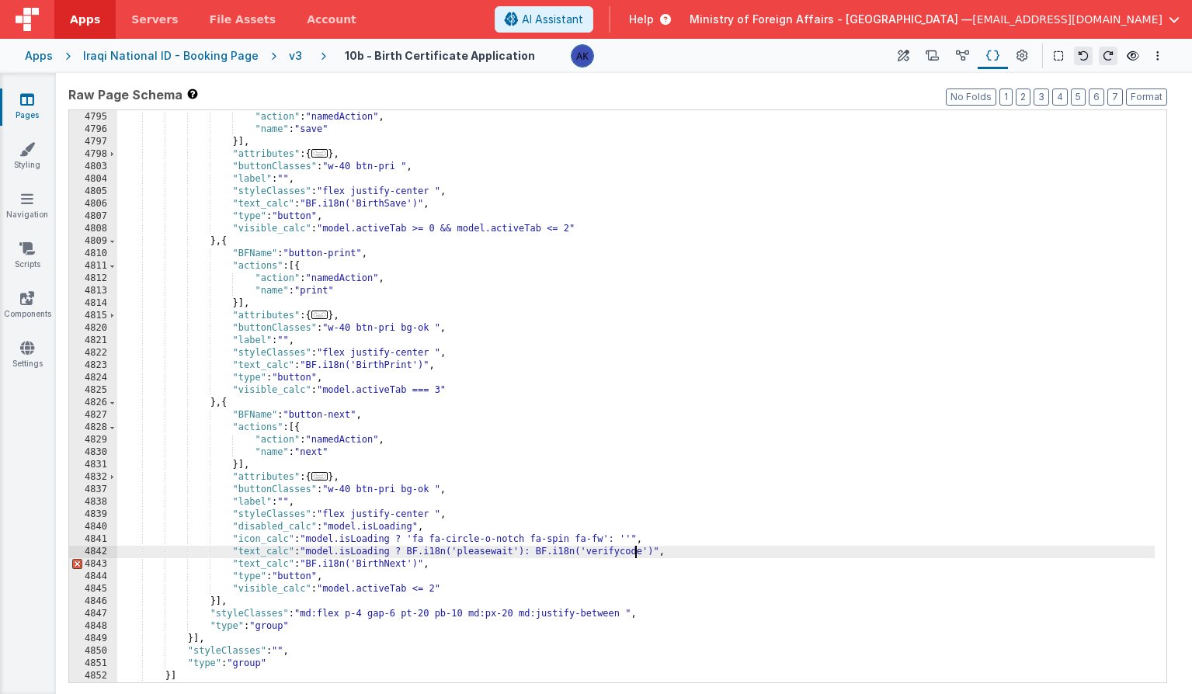
click at [637, 551] on div ""actions" : [{ "action" : "namedAction" , "name" : "save" }] , "attributes" : {…" at bounding box center [635, 397] width 1037 height 597
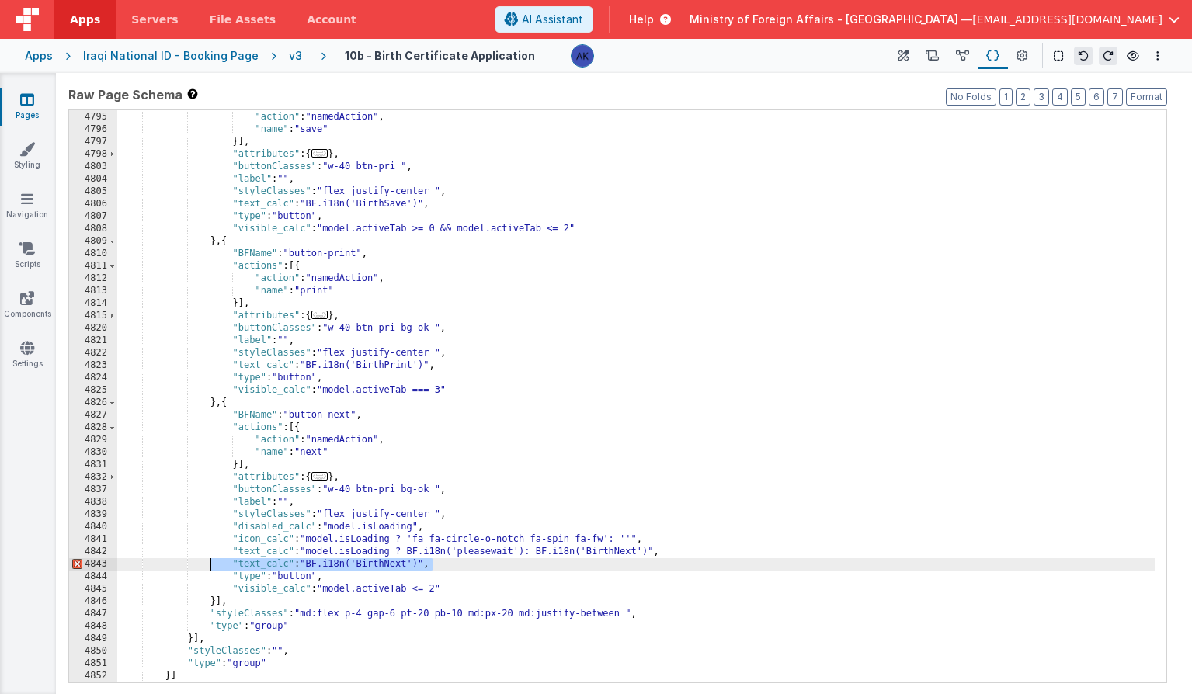
drag, startPoint x: 495, startPoint y: 569, endPoint x: 210, endPoint y: 567, distance: 285.7
click at [210, 567] on div ""actions" : [{ "action" : "namedAction" , "name" : "save" }] , "attributes" : {…" at bounding box center [635, 397] width 1037 height 597
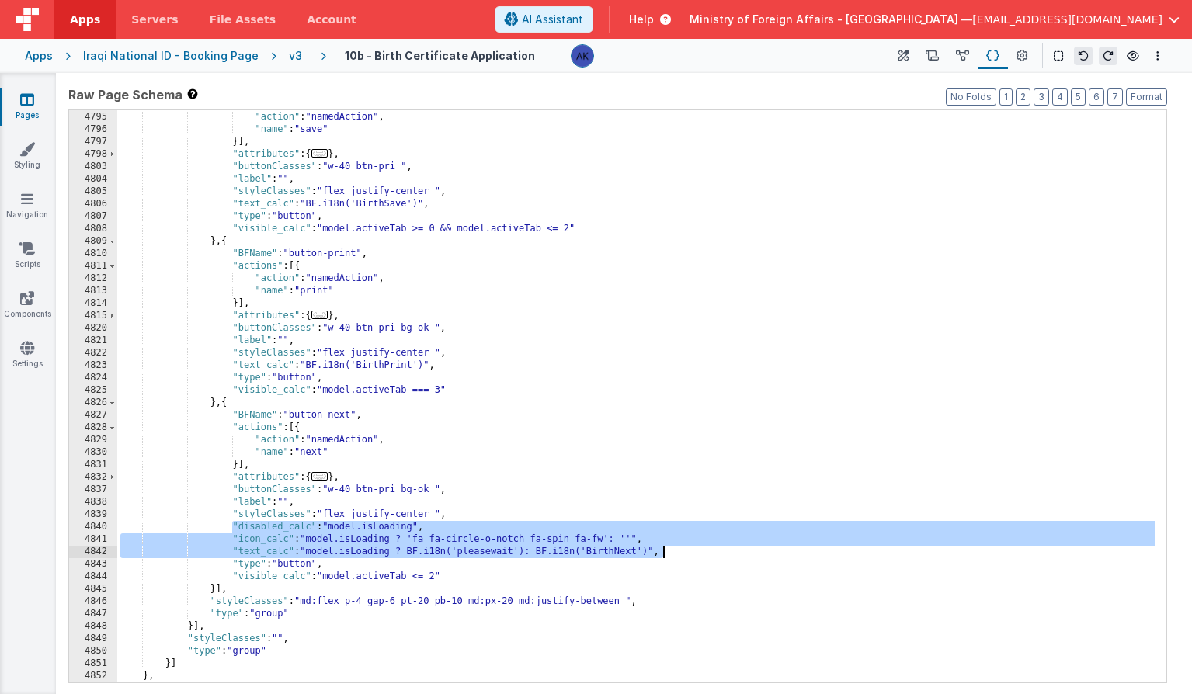
drag, startPoint x: 238, startPoint y: 526, endPoint x: 669, endPoint y: 554, distance: 431.0
click at [669, 554] on div ""actions" : [{ "action" : "namedAction" , "name" : "save" }] , "attributes" : {…" at bounding box center [635, 397] width 1037 height 597
click at [455, 355] on div ""actions" : [{ "action" : "namedAction" , "name" : "save" }] , "attributes" : {…" at bounding box center [635, 397] width 1037 height 597
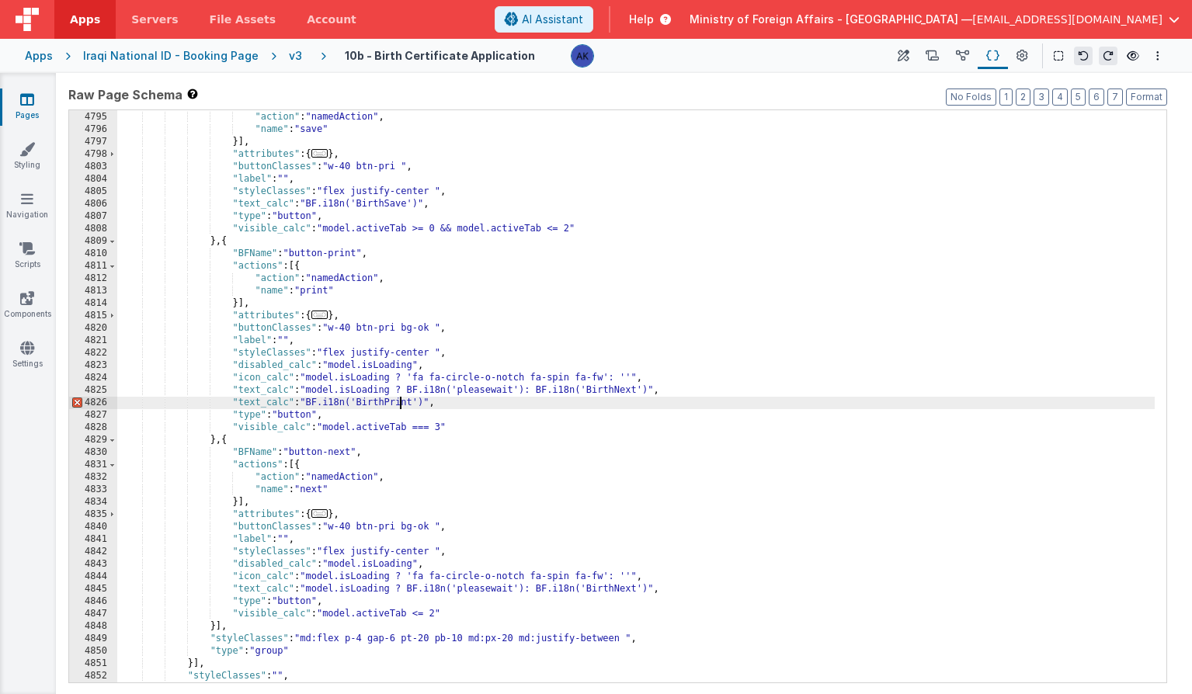
click at [401, 404] on div ""actions" : [{ "action" : "namedAction" , "name" : "save" }] , "attributes" : {…" at bounding box center [635, 397] width 1037 height 597
click at [625, 393] on div ""actions" : [{ "action" : "namedAction" , "name" : "save" }] , "attributes" : {…" at bounding box center [635, 397] width 1037 height 597
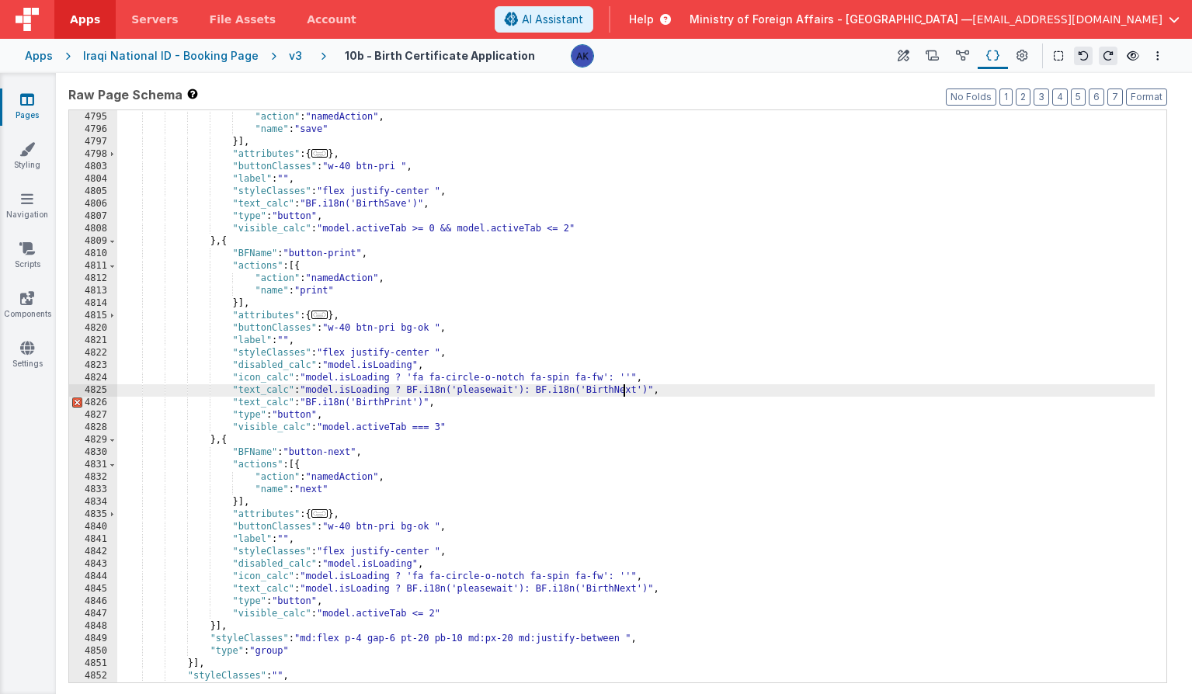
click at [625, 393] on div ""actions" : [{ "action" : "namedAction" , "name" : "save" }] , "attributes" : {…" at bounding box center [635, 397] width 1037 height 597
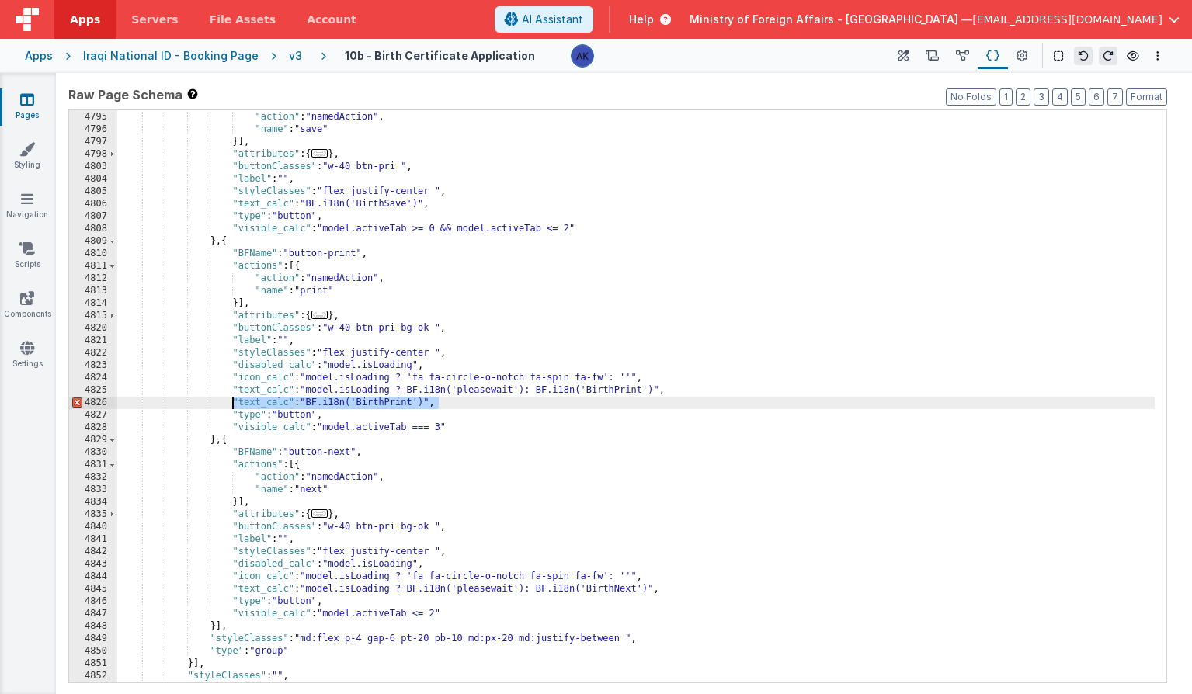
drag, startPoint x: 472, startPoint y: 407, endPoint x: 232, endPoint y: 401, distance: 240.0
click at [232, 401] on div ""actions" : [{ "action" : "namedAction" , "name" : "save" }] , "attributes" : {…" at bounding box center [635, 397] width 1037 height 597
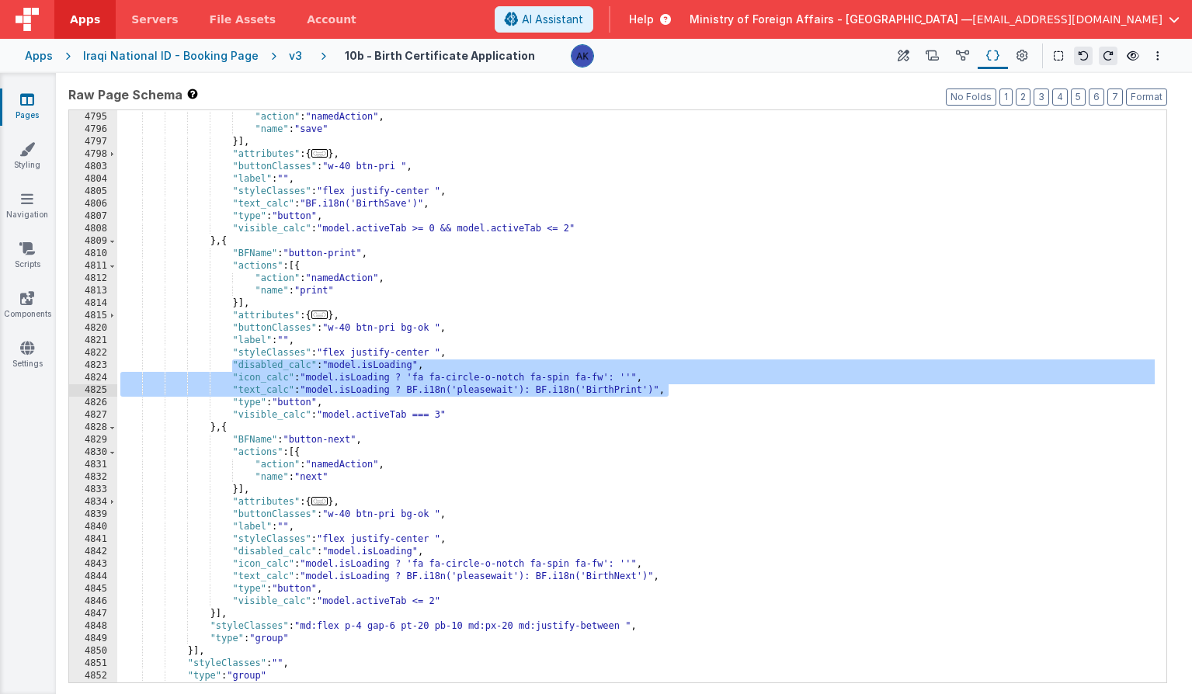
drag, startPoint x: 233, startPoint y: 366, endPoint x: 688, endPoint y: 387, distance: 455.5
click at [688, 387] on div ""actions" : [{ "action" : "namedAction" , "name" : "save" }] , "attributes" : {…" at bounding box center [635, 397] width 1037 height 597
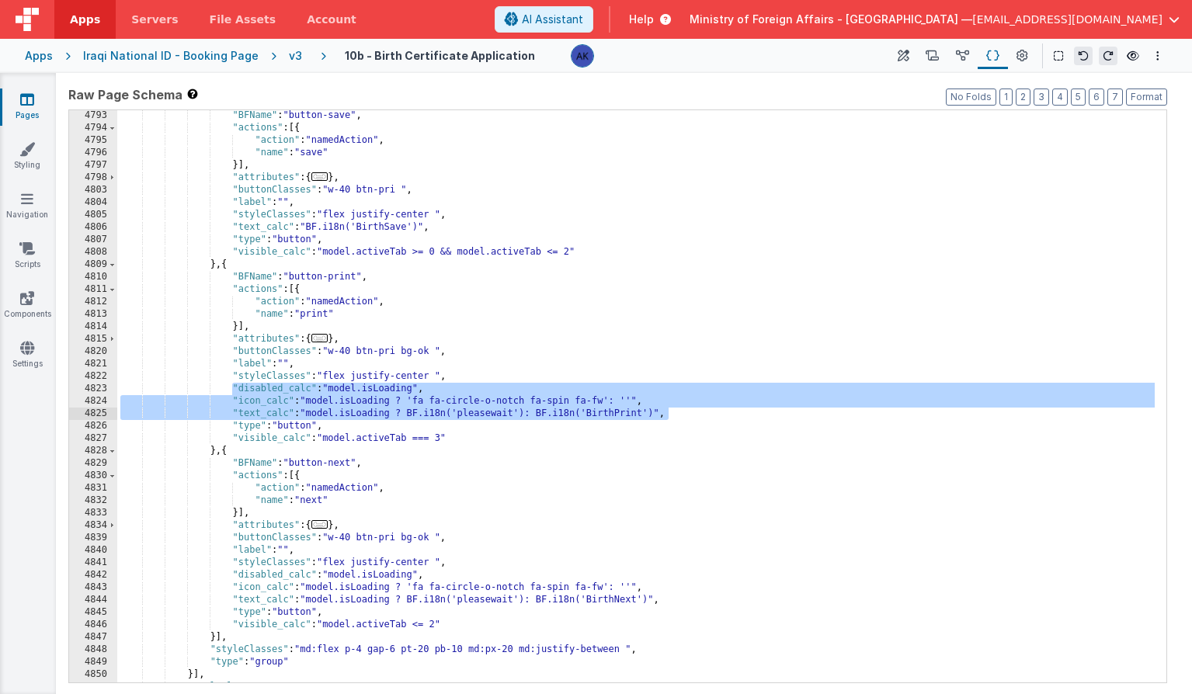
click at [492, 217] on div ""BFName" : "button-save" , "actions" : [{ "action" : "namedAction" , "name" : "…" at bounding box center [635, 407] width 1037 height 597
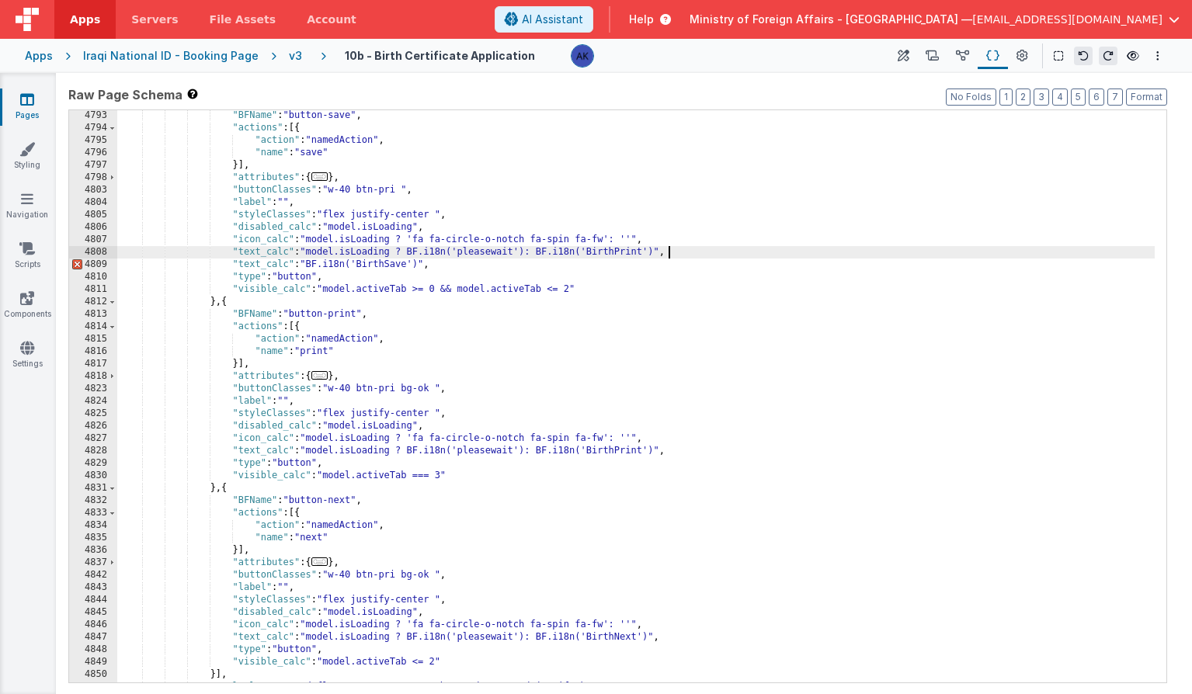
click at [397, 266] on div ""BFName" : "button-save" , "actions" : [{ "action" : "namedAction" , "name" : "…" at bounding box center [635, 407] width 1037 height 597
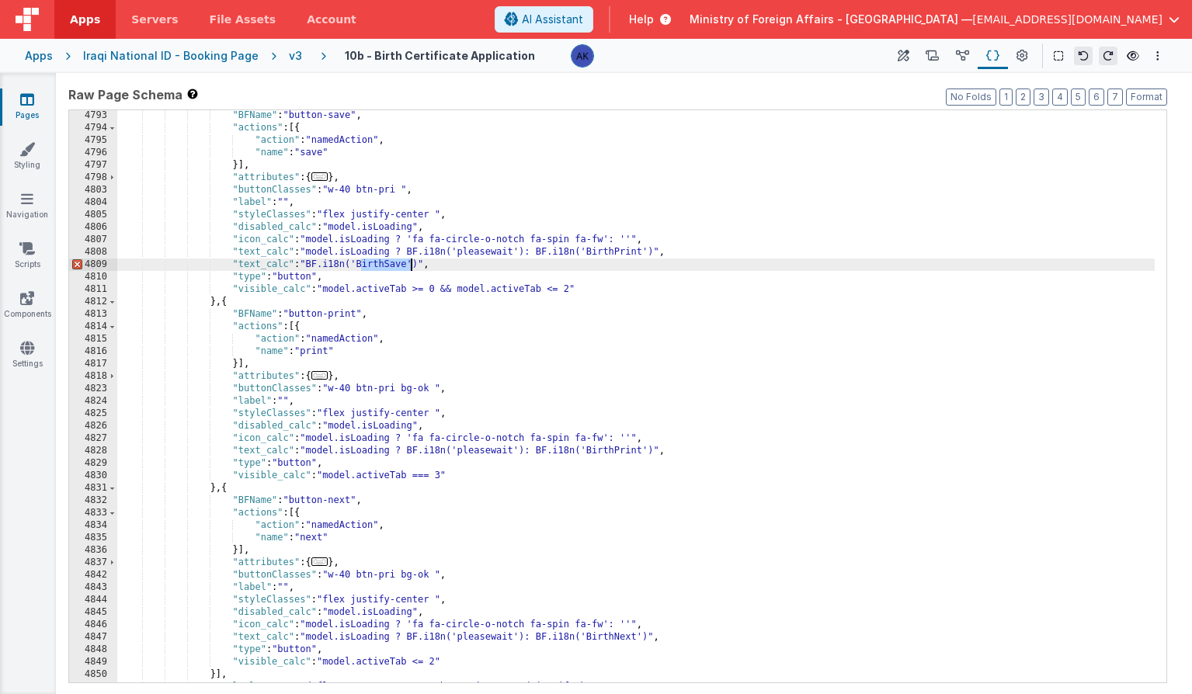
click at [397, 266] on div ""BFName" : "button-save" , "actions" : [{ "action" : "namedAction" , "name" : "…" at bounding box center [635, 407] width 1037 height 597
click at [610, 255] on div ""BFName" : "button-save" , "actions" : [{ "action" : "namedAction" , "name" : "…" at bounding box center [635, 407] width 1037 height 597
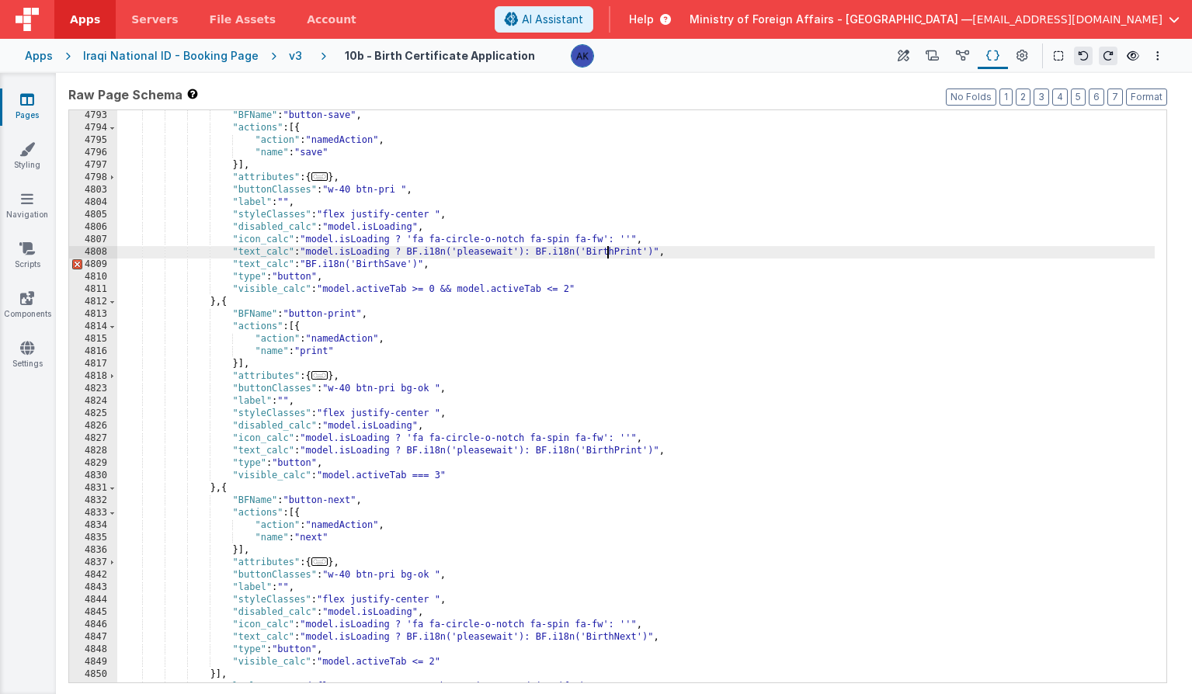
click at [610, 255] on div ""BFName" : "button-save" , "actions" : [{ "action" : "namedAction" , "name" : "…" at bounding box center [635, 407] width 1037 height 597
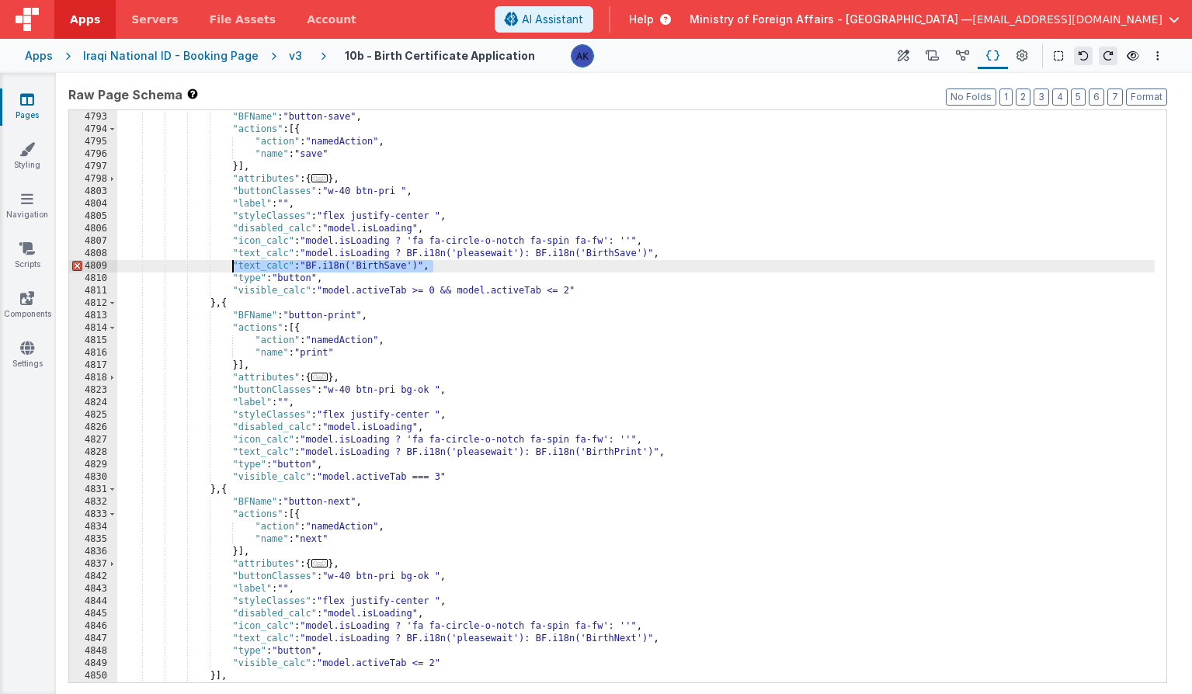
drag, startPoint x: 471, startPoint y: 264, endPoint x: 232, endPoint y: 264, distance: 238.4
click at [232, 264] on div "} , { "BFName" : "button-save" , "actions" : [{ "action" : "namedAction" , "nam…" at bounding box center [635, 397] width 1037 height 597
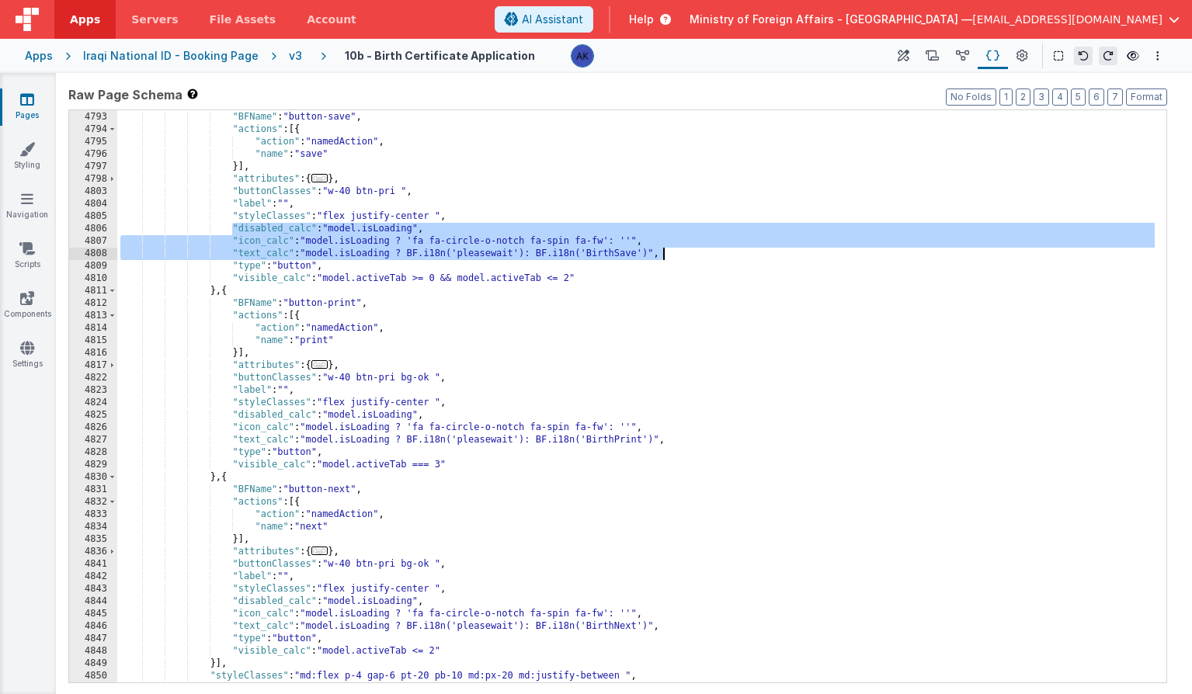
drag, startPoint x: 231, startPoint y: 226, endPoint x: 687, endPoint y: 259, distance: 457.7
click at [687, 259] on div "} , { "BFName" : "button-save" , "actions" : [{ "action" : "namedAction" , "nam…" at bounding box center [635, 397] width 1037 height 597
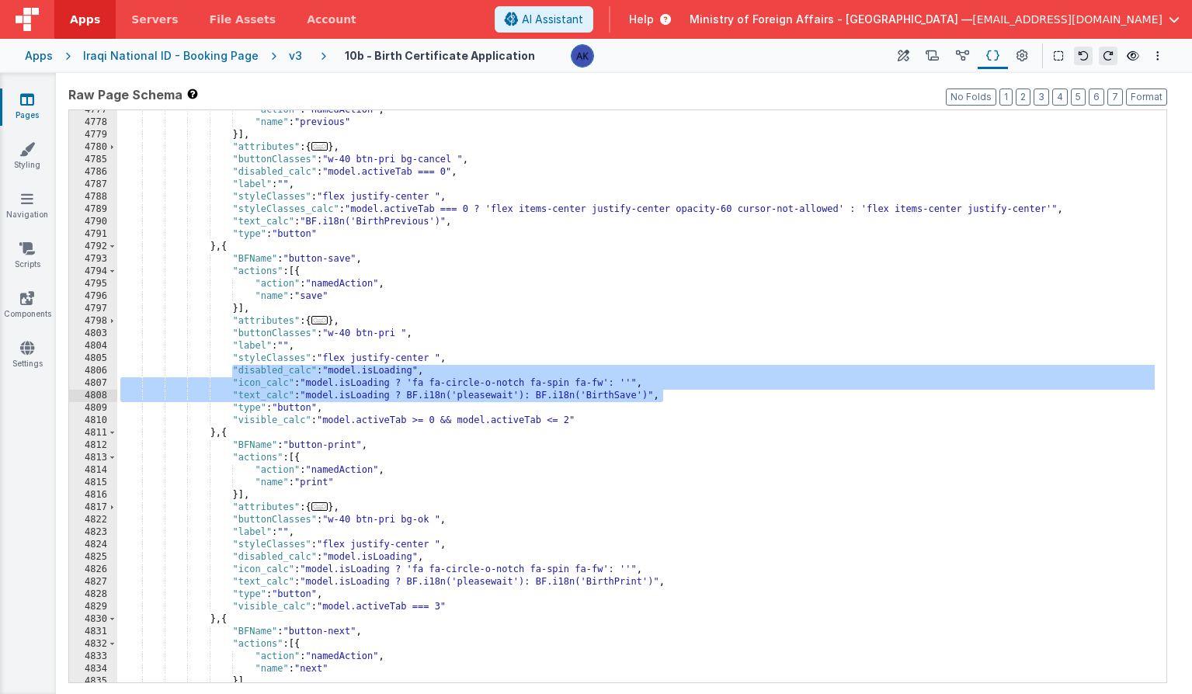
click at [462, 223] on div ""action" : "namedAction" , "name" : "previous" }] , "attributes" : { ... } , "b…" at bounding box center [635, 402] width 1037 height 597
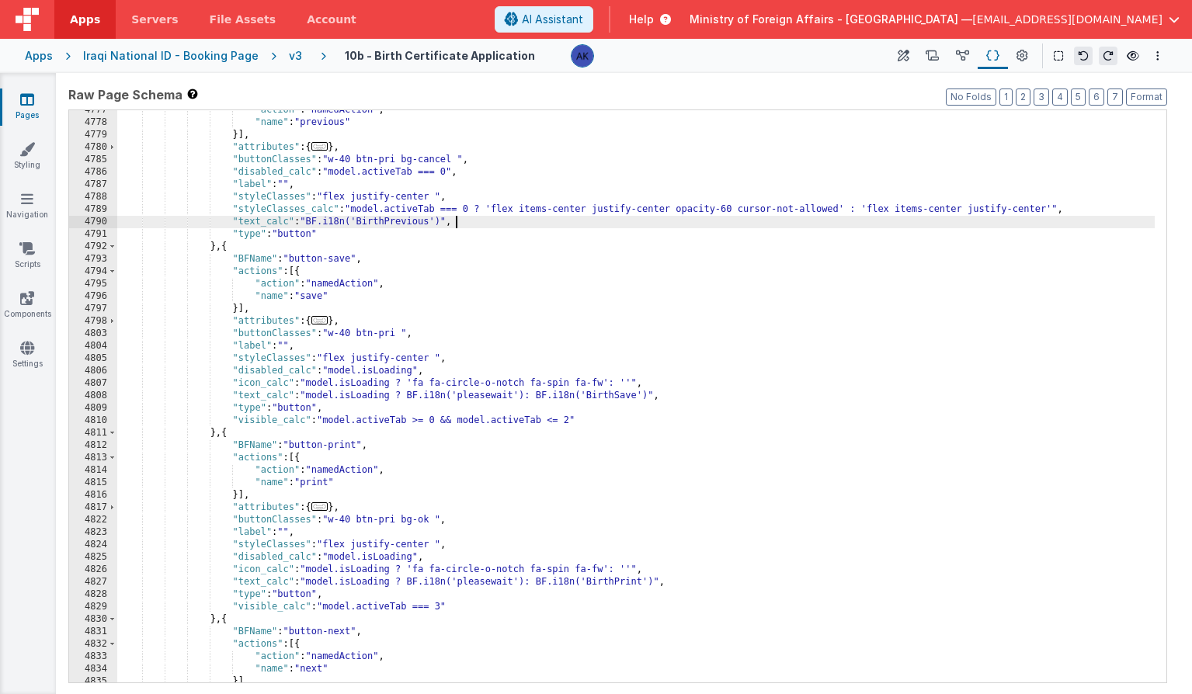
click at [1088, 207] on div ""action" : "namedAction" , "name" : "previous" }] , "attributes" : { ... } , "b…" at bounding box center [635, 402] width 1037 height 597
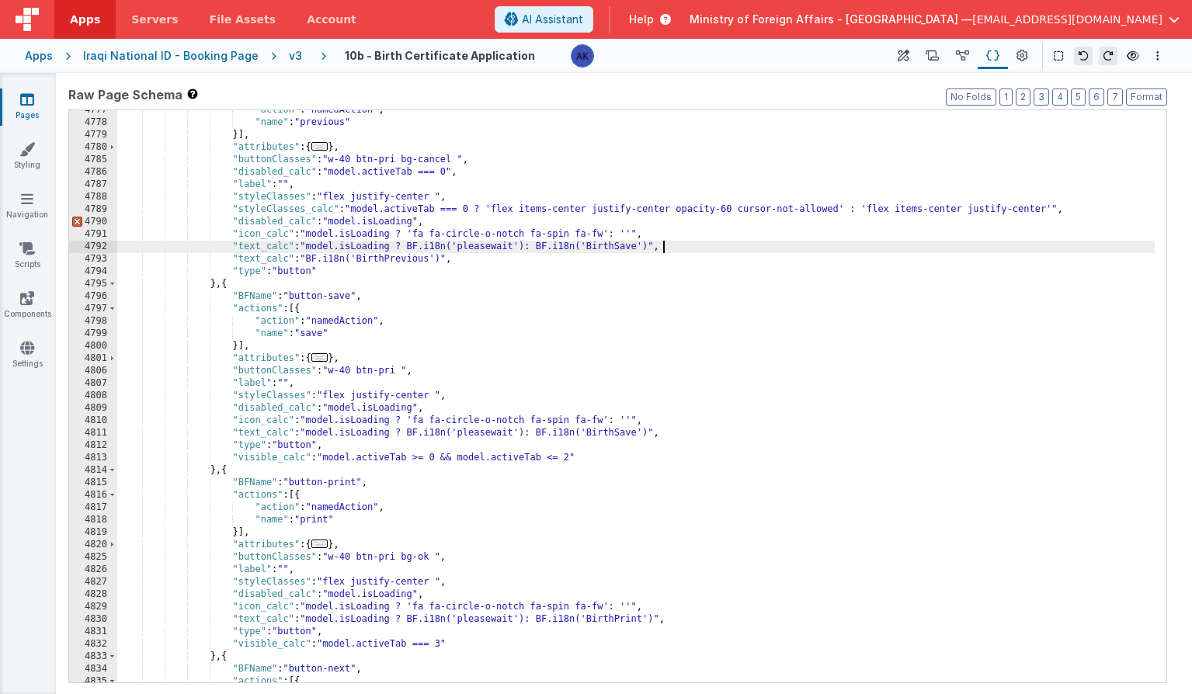
click at [413, 257] on div ""action" : "namedAction" , "name" : "previous" }] , "attributes" : { ... } , "b…" at bounding box center [635, 402] width 1037 height 597
click at [630, 248] on div ""action" : "namedAction" , "name" : "previous" }] , "attributes" : { ... } , "b…" at bounding box center [635, 402] width 1037 height 597
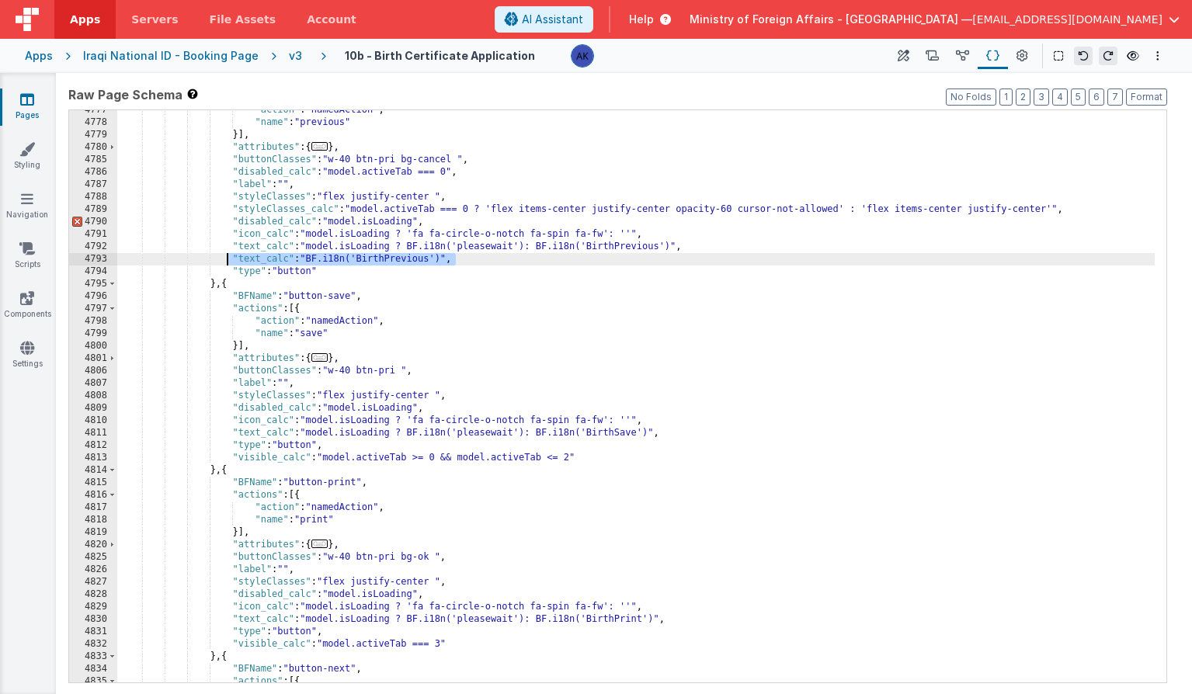
drag, startPoint x: 471, startPoint y: 262, endPoint x: 230, endPoint y: 257, distance: 240.8
click at [230, 257] on div ""action" : "namedAction" , "name" : "previous" }] , "attributes" : { ... } , "b…" at bounding box center [635, 402] width 1037 height 597
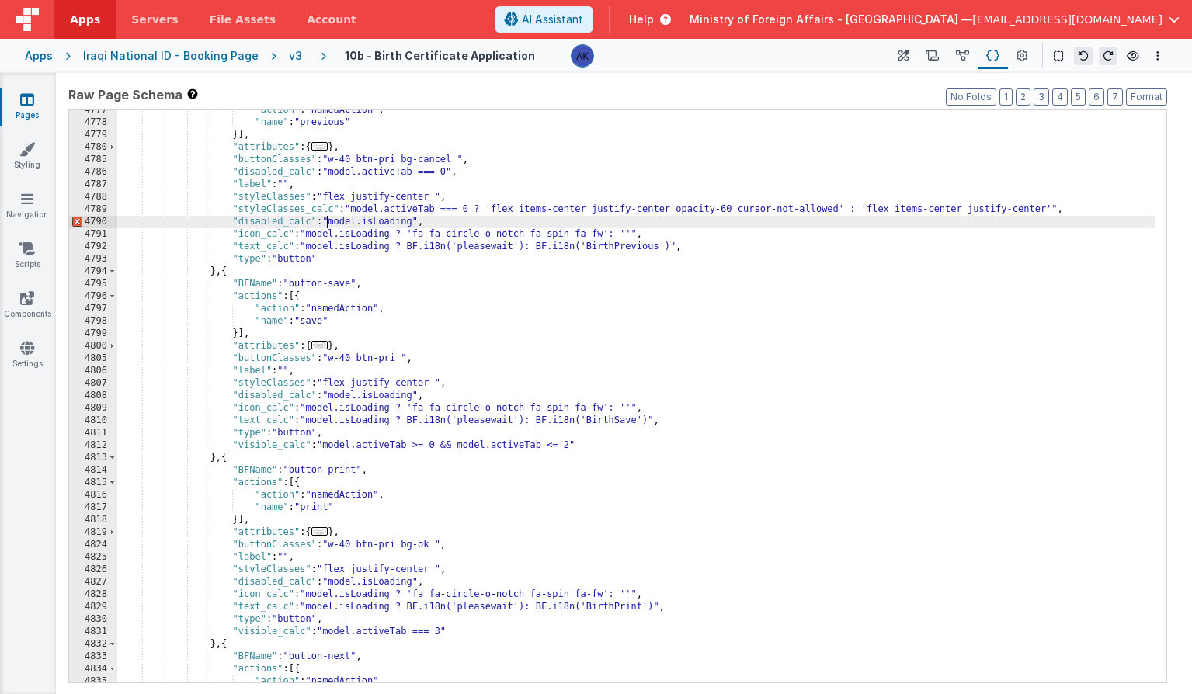
click at [328, 222] on div ""action" : "namedAction" , "name" : "previous" }] , "attributes" : { ... } , "b…" at bounding box center [635, 402] width 1037 height 597
drag, startPoint x: 233, startPoint y: 223, endPoint x: 433, endPoint y: 221, distance: 200.3
click at [433, 221] on div ""action" : "namedAction" , "name" : "previous" }] , "attributes" : { ... } , "b…" at bounding box center [635, 402] width 1037 height 597
click at [519, 19] on icon at bounding box center [512, 19] width 14 height 1
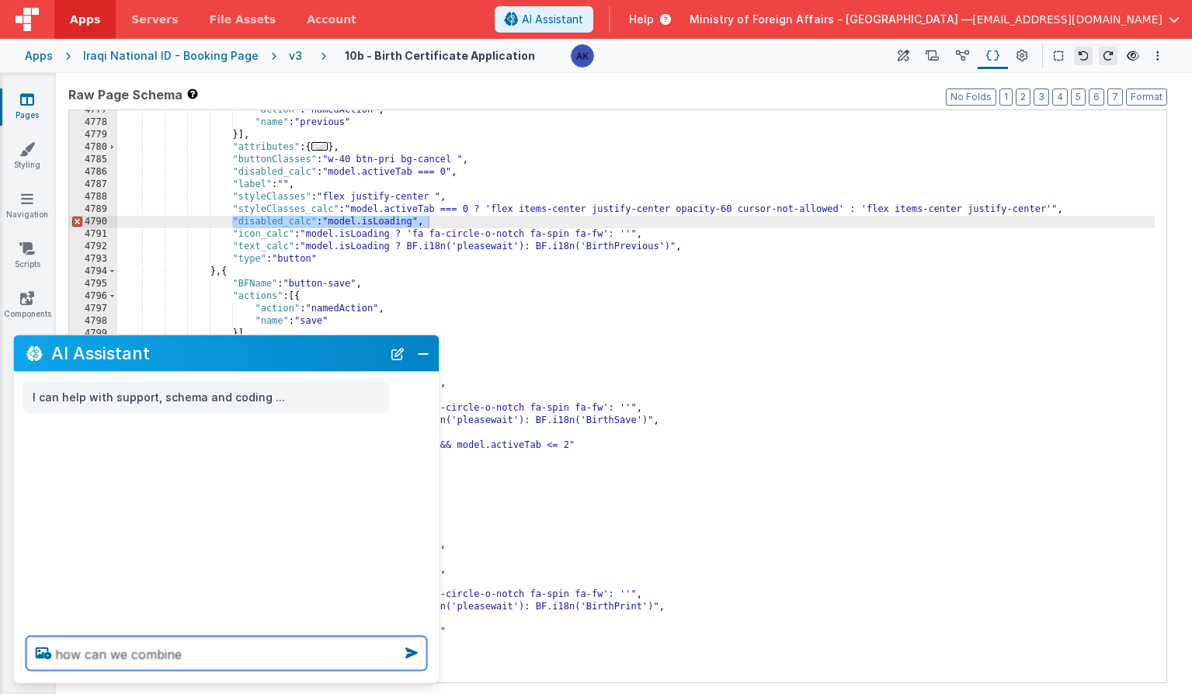
paste textarea "BirthPrevious"
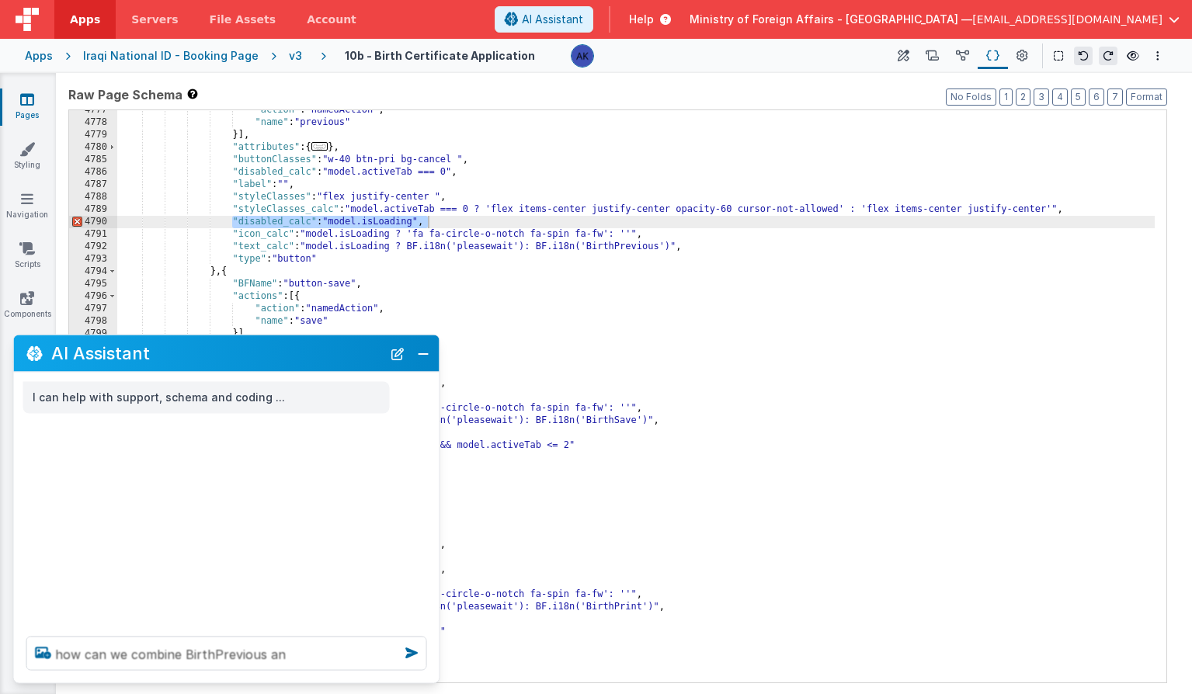
click at [353, 217] on div ""action" : "namedAction" , "name" : "previous" }] , "attributes" : { ... } , "b…" at bounding box center [635, 402] width 1037 height 597
drag, startPoint x: 440, startPoint y: 219, endPoint x: 232, endPoint y: 224, distance: 208.1
click at [232, 224] on div ""action" : "namedAction" , "name" : "previous" }] , "attributes" : { ... } , "b…" at bounding box center [635, 402] width 1037 height 597
drag, startPoint x: 318, startPoint y: 655, endPoint x: 182, endPoint y: 652, distance: 135.1
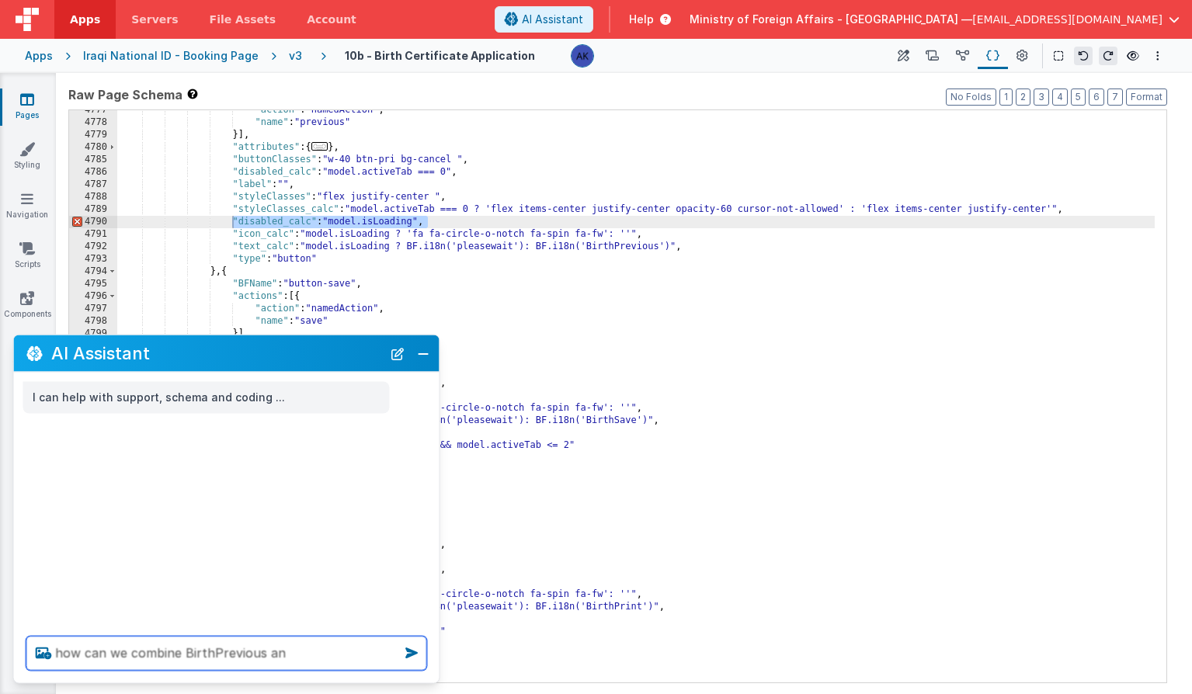
click at [182, 652] on textarea "how can we combine BirthPrevious an" at bounding box center [226, 654] width 401 height 34
paste textarea ""disabled_calc": "model.isLoading","
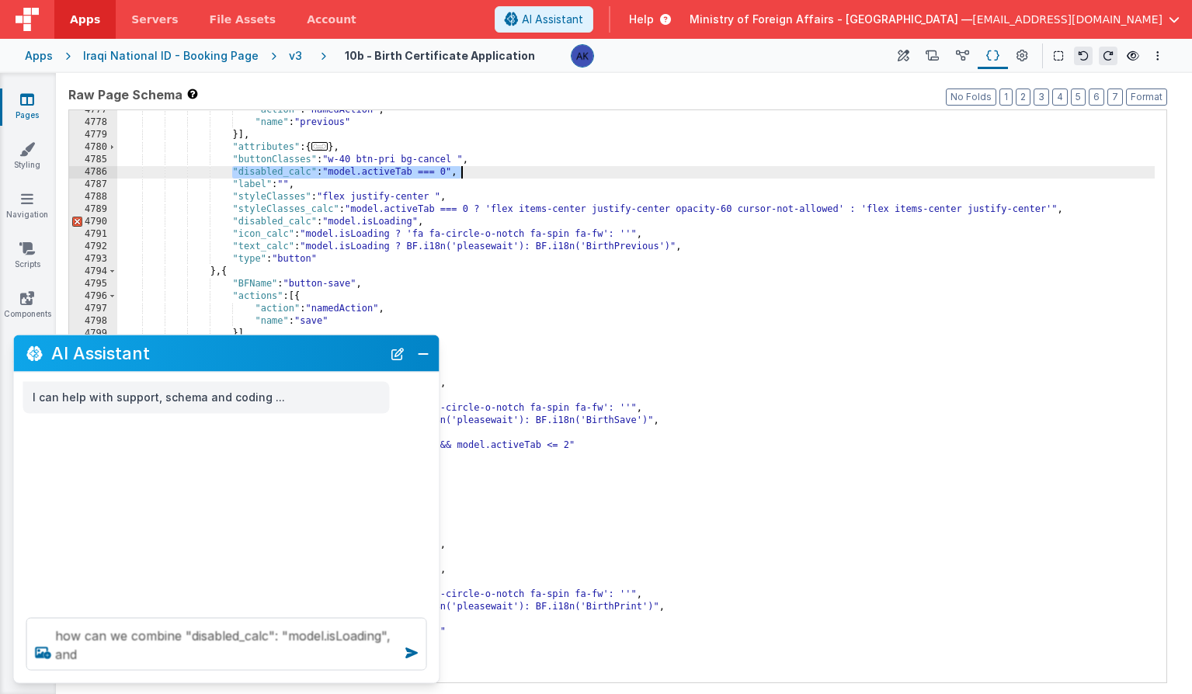
drag, startPoint x: 233, startPoint y: 173, endPoint x: 480, endPoint y: 174, distance: 246.9
click at [480, 174] on div ""action" : "namedAction" , "name" : "previous" }] , "attributes" : { ... } , "b…" at bounding box center [635, 402] width 1037 height 597
click at [216, 656] on textarea "how can we combine "disabled_calc": "model.isLoading", and" at bounding box center [226, 644] width 401 height 53
paste textarea ""disabled_calc": "model.activeTab === 0","
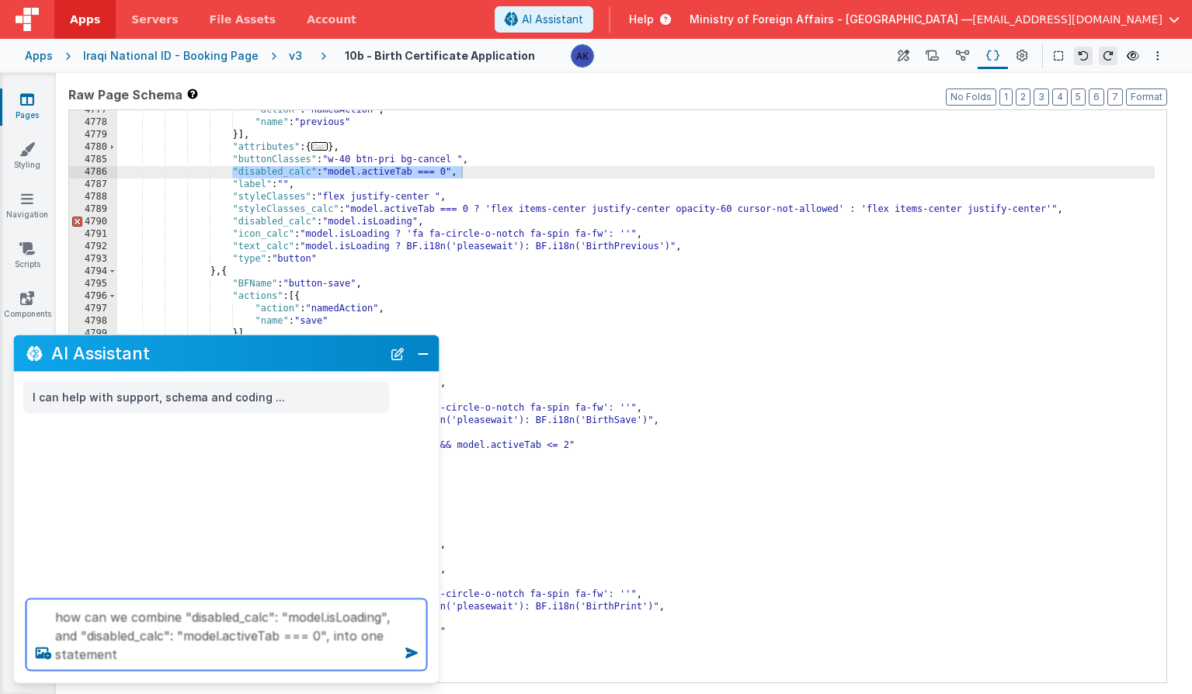
type textarea "how can we combine "disabled_calc": "model.isLoading", and "disabled_calc": "mo…"
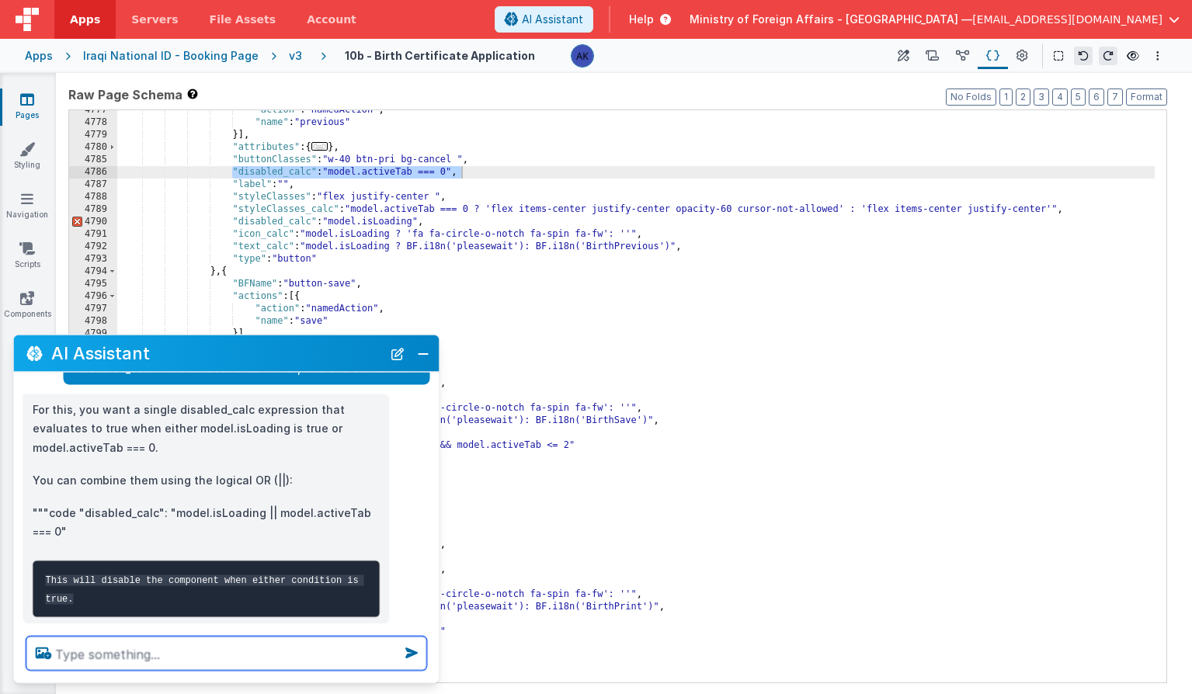
scroll to position [137, 0]
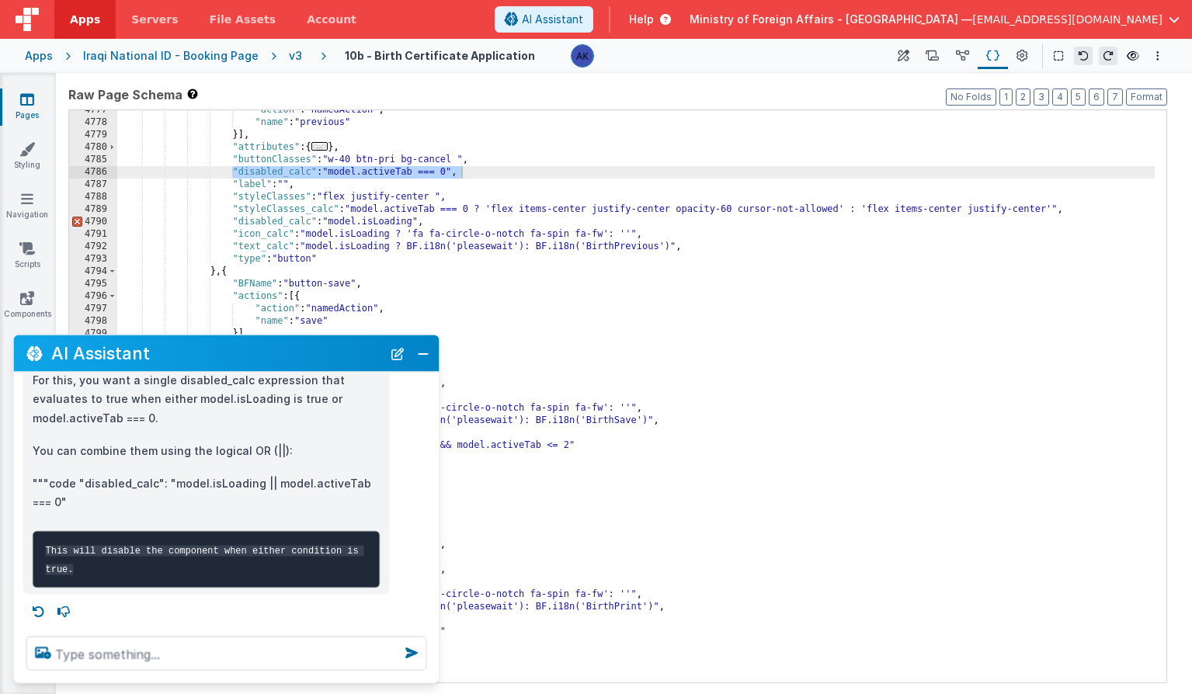
click at [196, 474] on p """"code "disabled_calc": "model.isLoading || model.activeTab === 0"" at bounding box center [207, 493] width 348 height 38
drag, startPoint x: 169, startPoint y: 465, endPoint x: 269, endPoint y: 468, distance: 99.4
click at [269, 474] on p """"code "disabled_calc": "model.isLoading || model.activeTab === 0"" at bounding box center [207, 493] width 348 height 38
copy p "model.isLoading ||"
click at [333, 170] on div ""action" : "namedAction" , "name" : "previous" }] , "attributes" : { ... } , "b…" at bounding box center [635, 402] width 1037 height 597
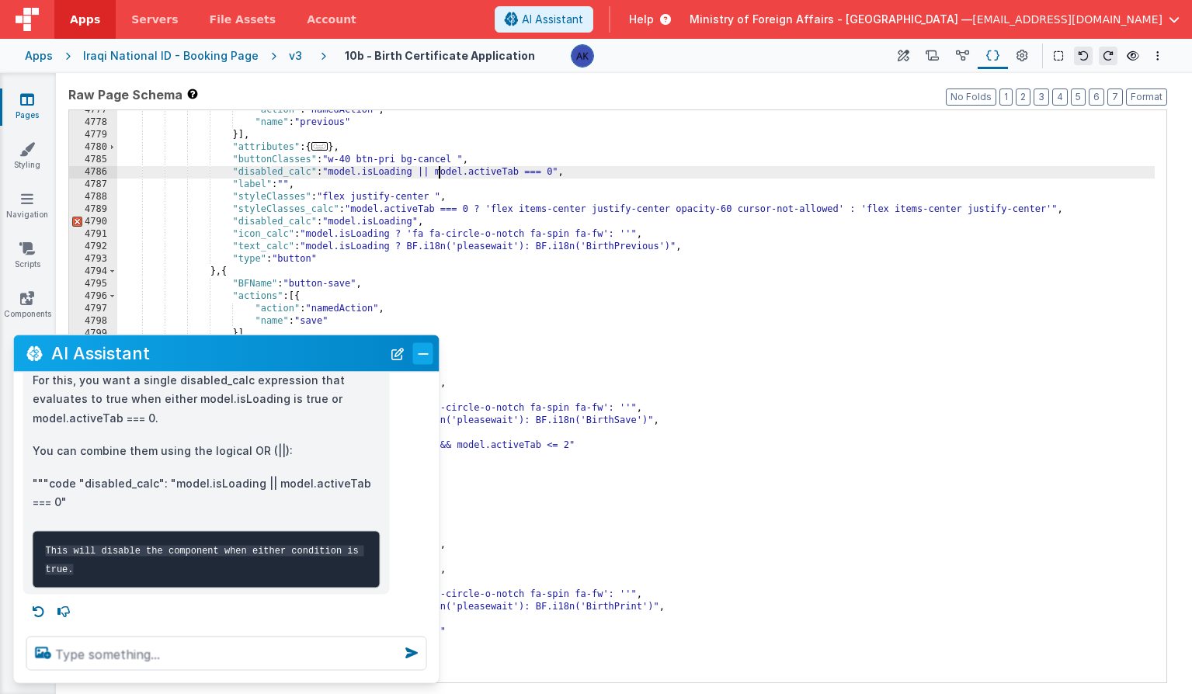
click at [415, 356] on button "Close" at bounding box center [423, 353] width 20 height 22
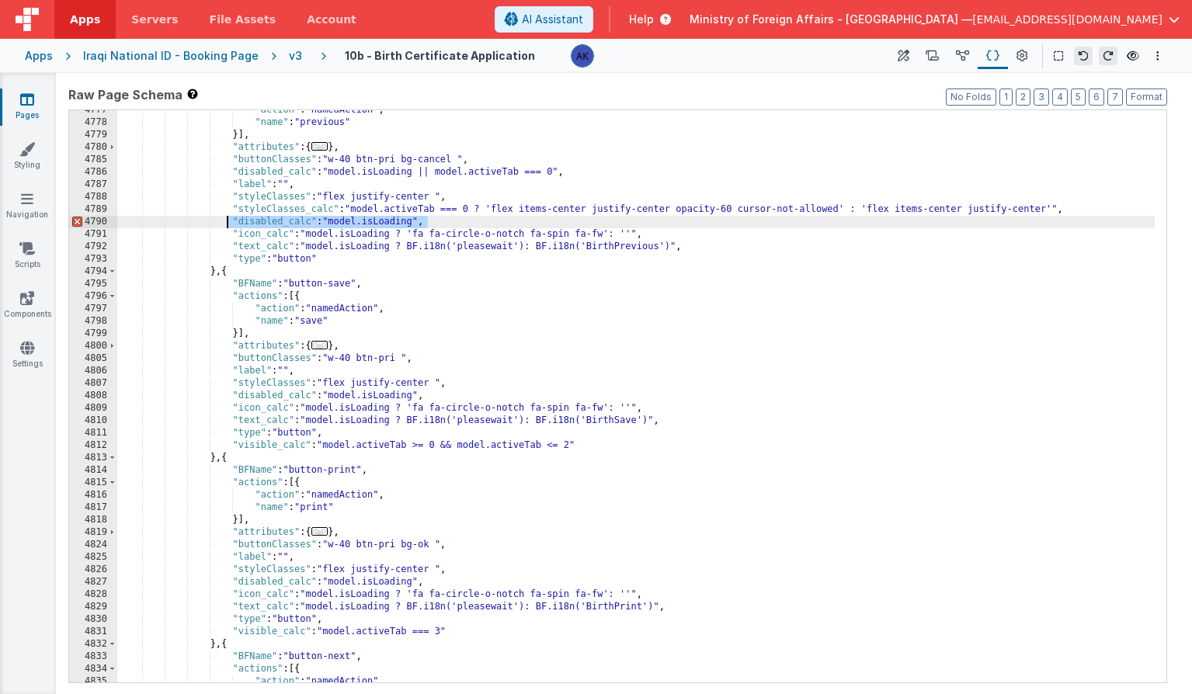
drag, startPoint x: 429, startPoint y: 223, endPoint x: 227, endPoint y: 223, distance: 202.7
click at [227, 223] on div ""action" : "namedAction" , "name" : "previous" }] , "attributes" : { ... } , "b…" at bounding box center [635, 402] width 1037 height 597
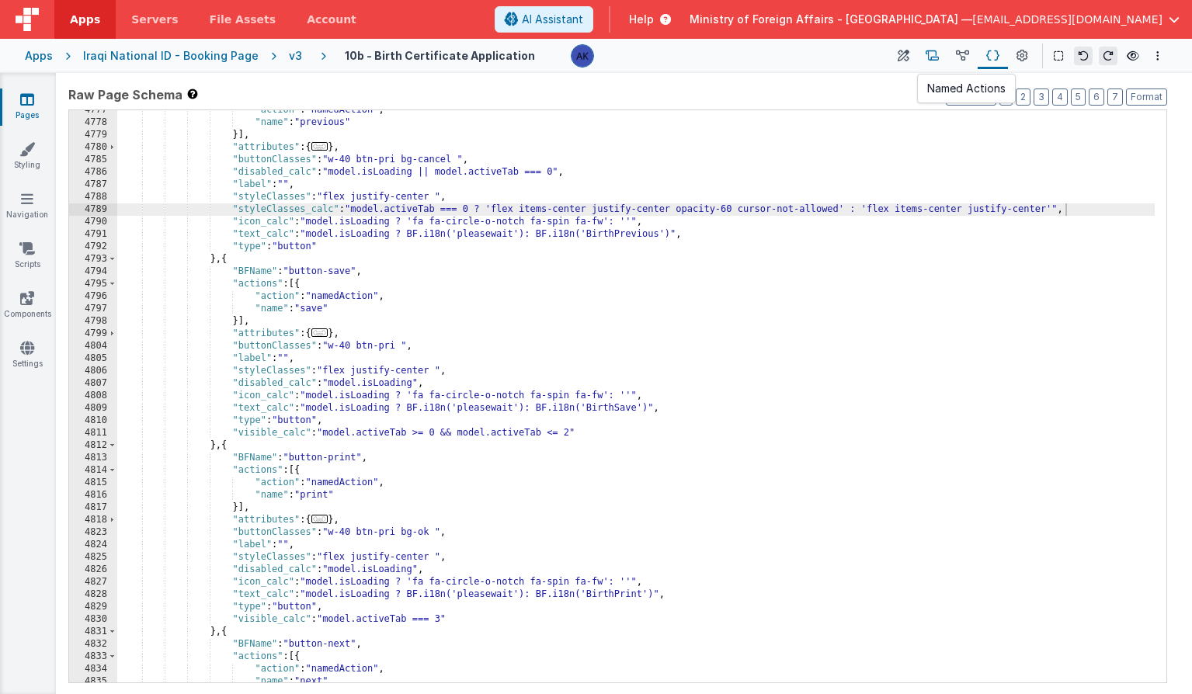
click at [933, 56] on icon at bounding box center [932, 56] width 13 height 16
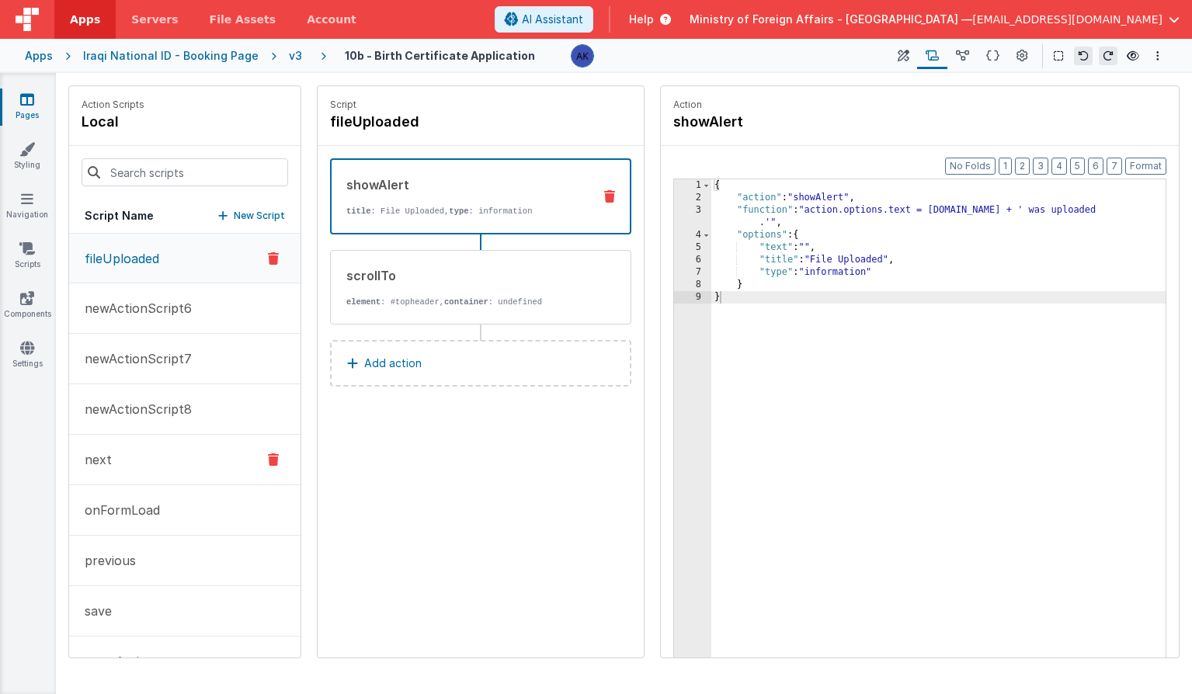
click at [174, 447] on button "next" at bounding box center [184, 460] width 231 height 50
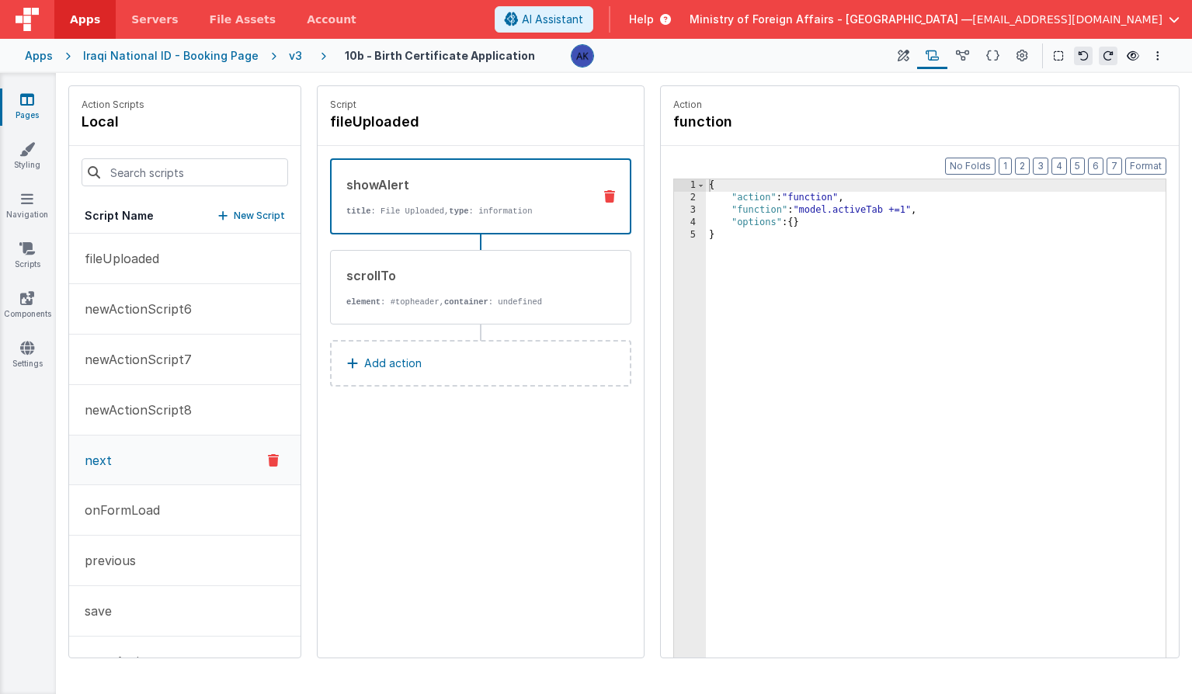
click at [174, 447] on button "next" at bounding box center [184, 461] width 231 height 50
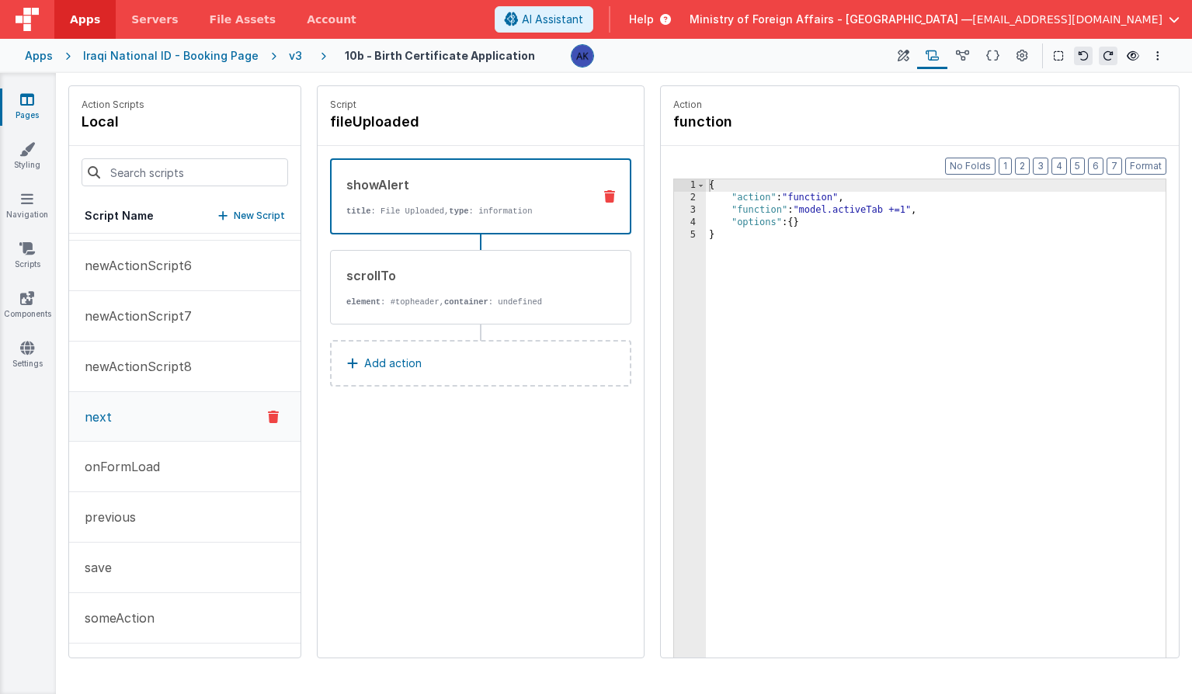
scroll to position [45, 0]
click at [190, 551] on button "save" at bounding box center [184, 566] width 231 height 50
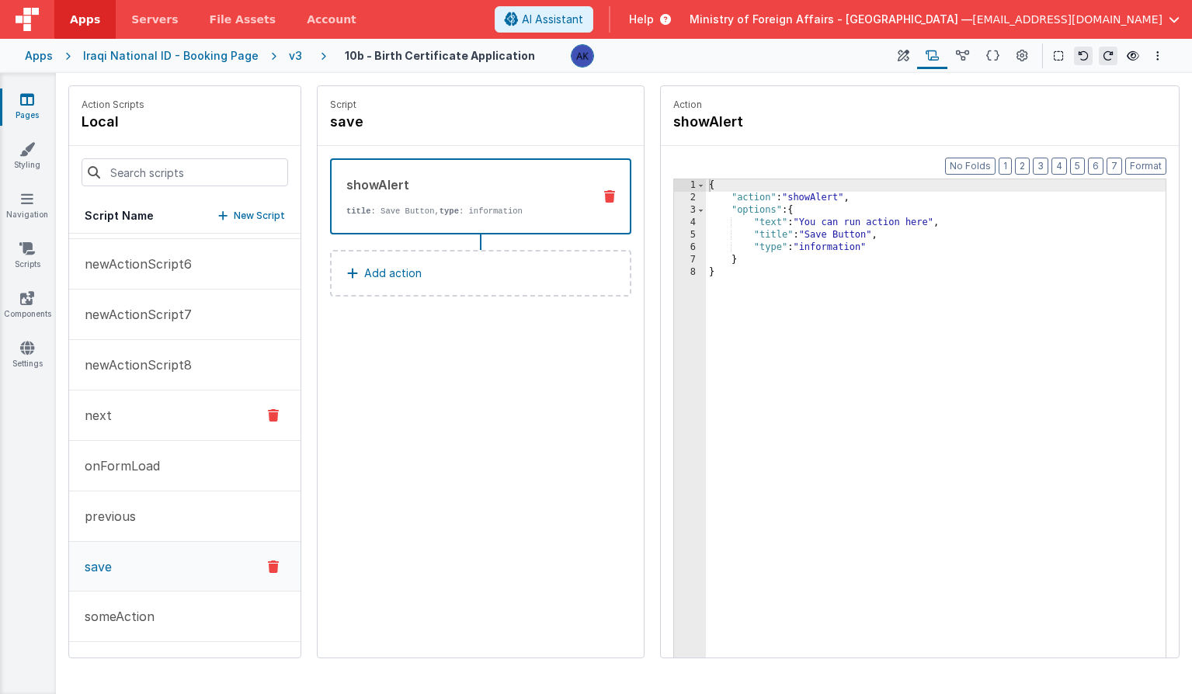
click at [181, 415] on button "next" at bounding box center [184, 416] width 231 height 50
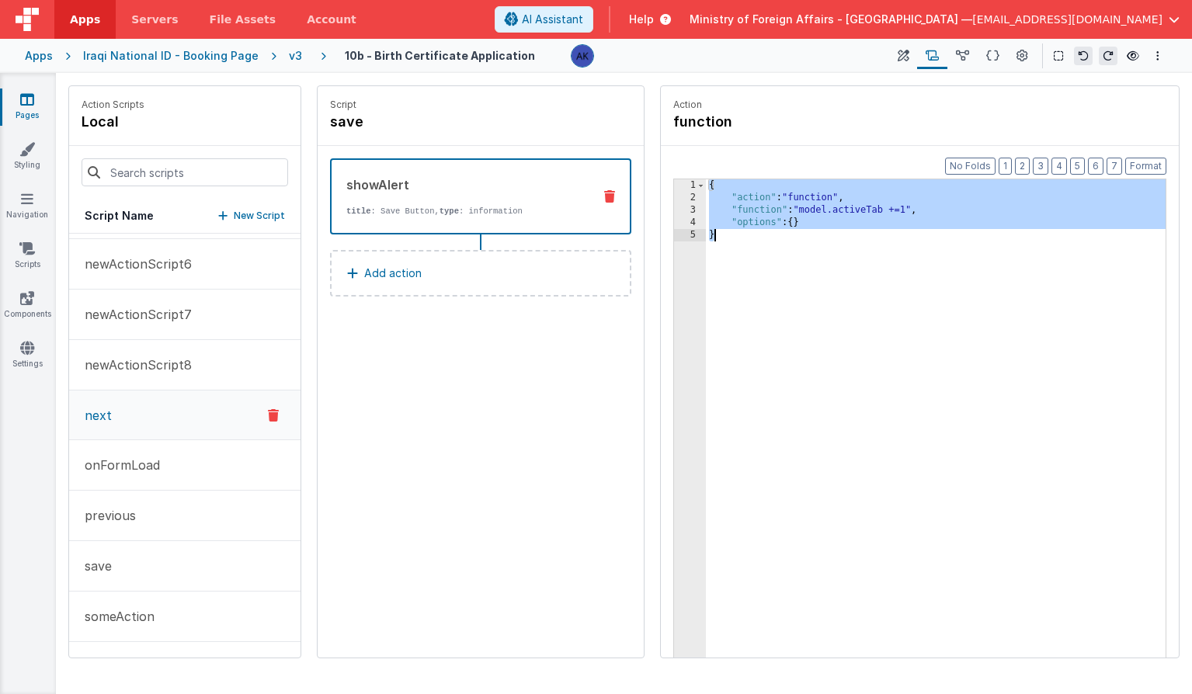
drag, startPoint x: 712, startPoint y: 189, endPoint x: 729, endPoint y: 238, distance: 51.1
click at [729, 237] on div "{ "action" : "function" , "function" : "model.activeTab +=1" , "options" : { } }" at bounding box center [936, 454] width 460 height 551
click at [187, 394] on button "next" at bounding box center [184, 416] width 231 height 50
click at [163, 568] on button "save" at bounding box center [184, 566] width 231 height 50
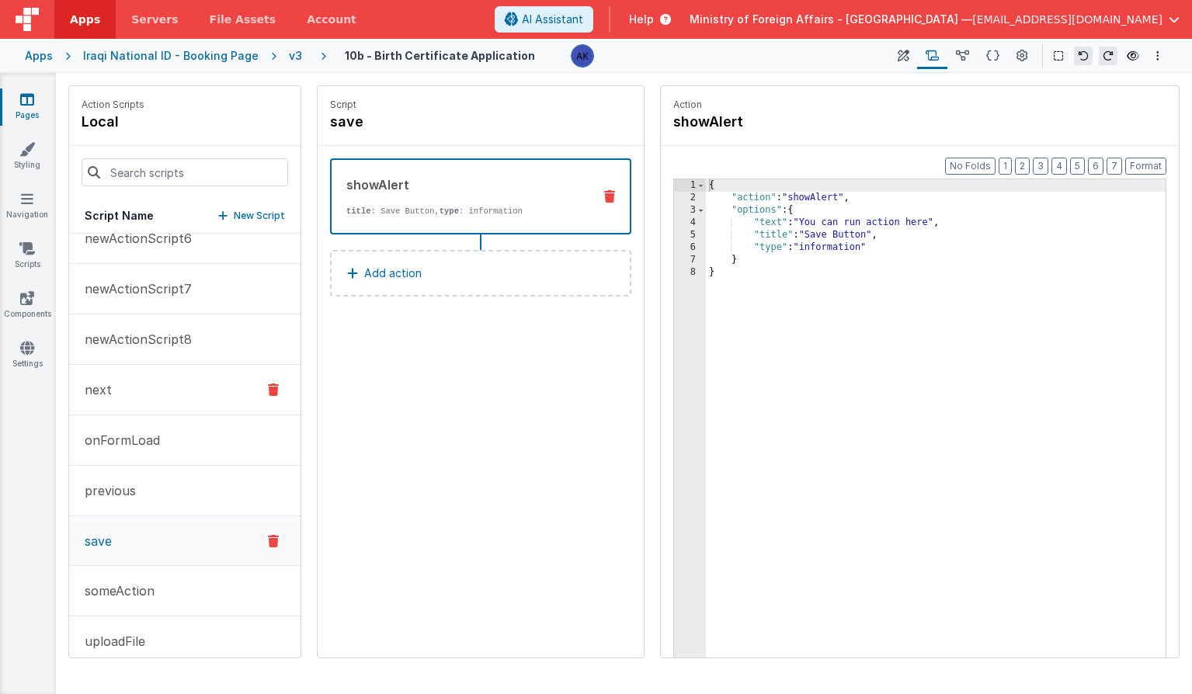
scroll to position [92, 0]
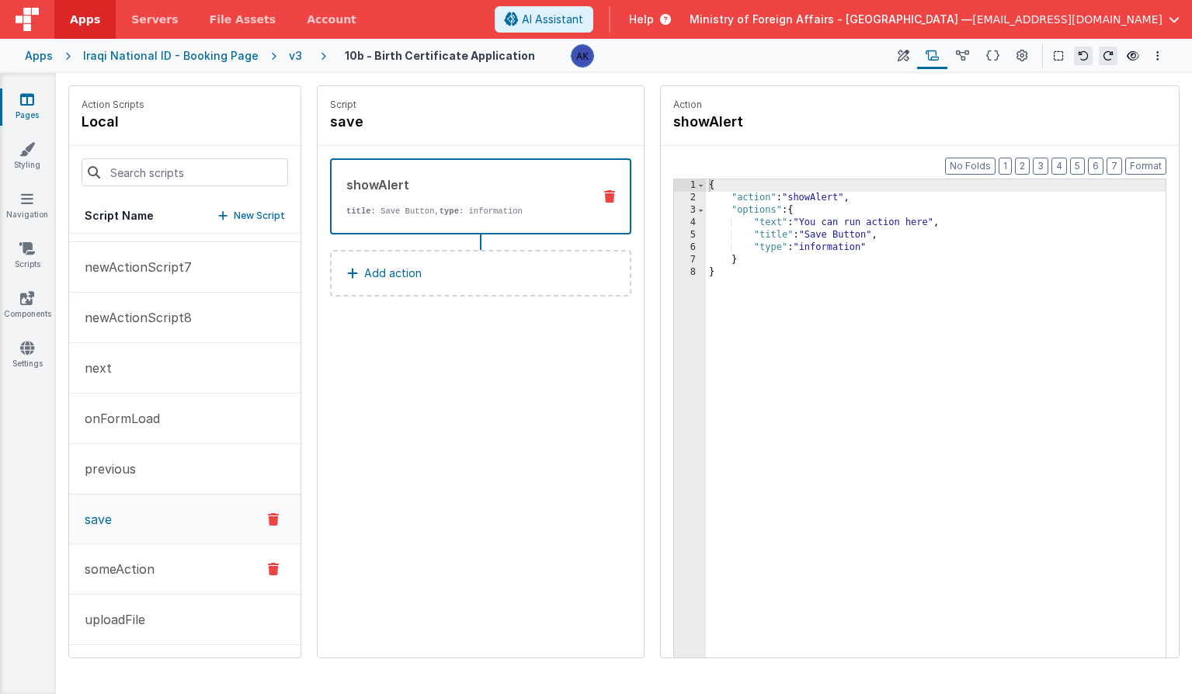
click at [146, 554] on button "someAction" at bounding box center [184, 569] width 231 height 50
click at [144, 521] on button "save" at bounding box center [184, 520] width 231 height 50
click at [143, 469] on button "previous" at bounding box center [184, 469] width 231 height 50
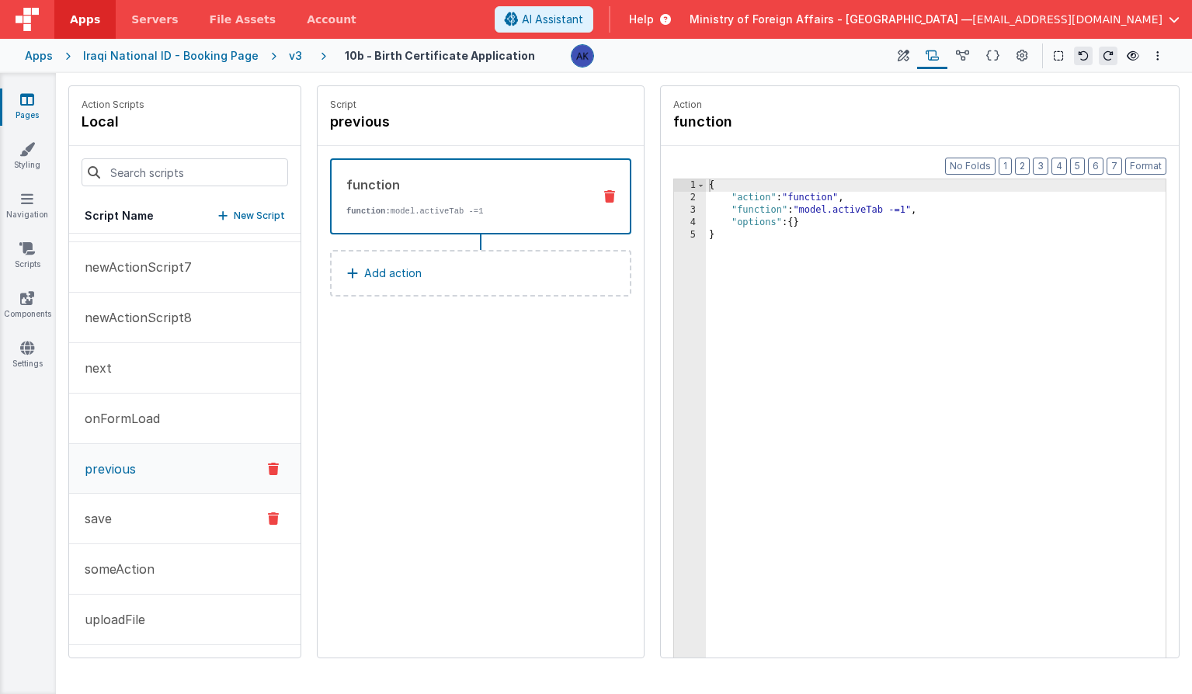
click at [137, 514] on button "save" at bounding box center [184, 519] width 231 height 50
click at [388, 275] on p "Add action" at bounding box center [392, 273] width 57 height 19
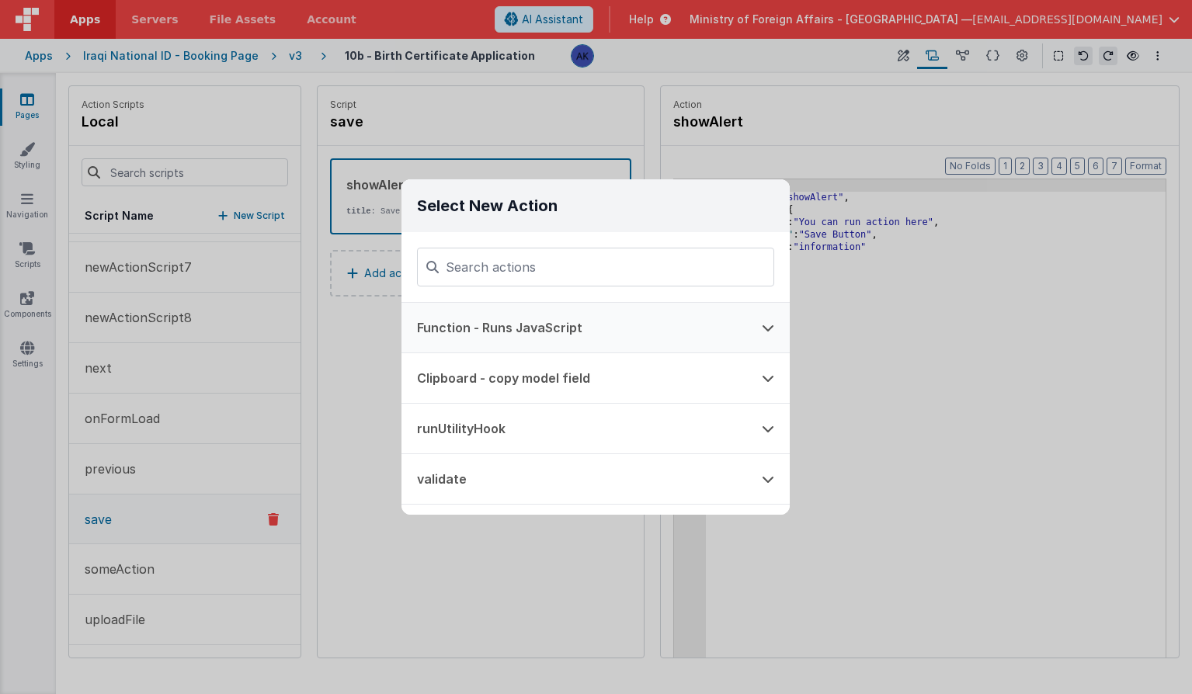
click at [471, 326] on button "Function - Runs JavaScript" at bounding box center [573, 328] width 345 height 50
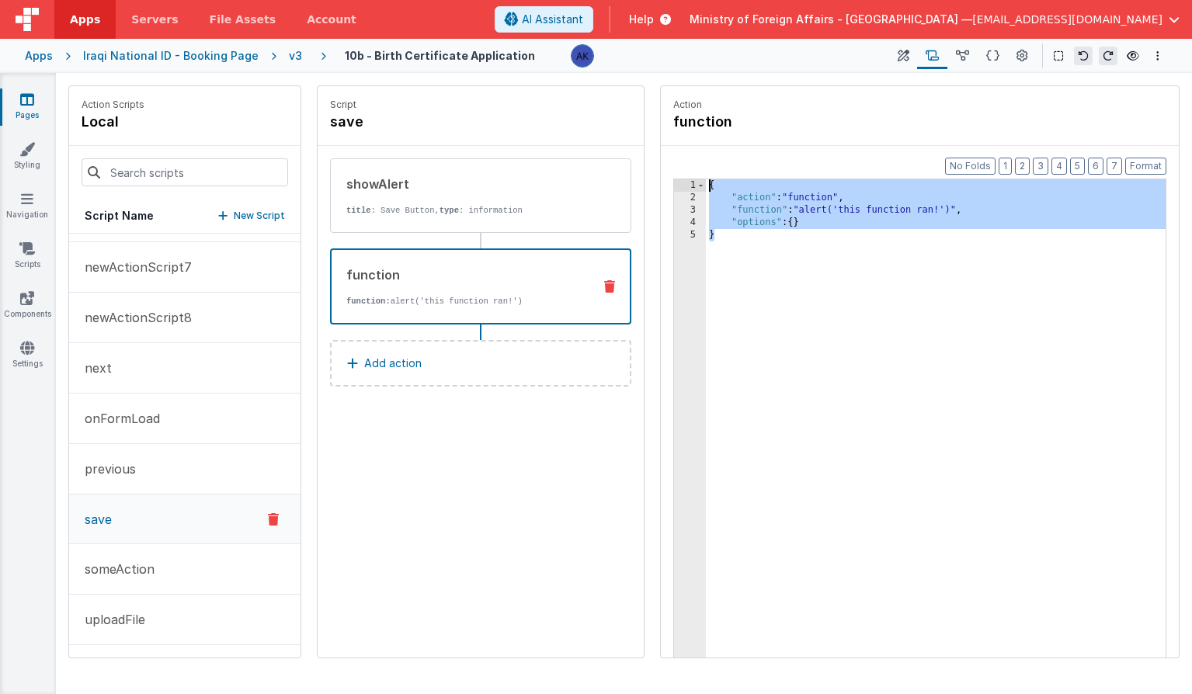
drag, startPoint x: 765, startPoint y: 245, endPoint x: 690, endPoint y: 173, distance: 103.2
click at [690, 173] on div "Format 7 6 5 4 3 2 1 No Folds 1 2 3 4 5 { "action" : "function" , "function" : …" at bounding box center [920, 431] width 518 height 571
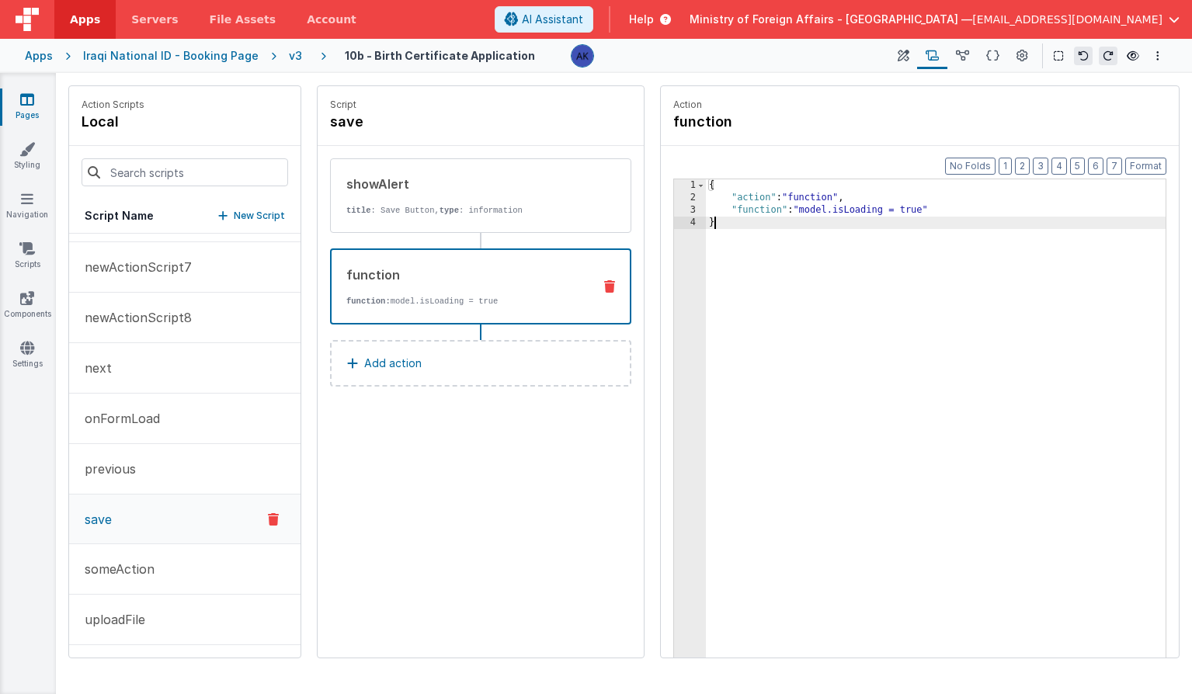
click at [478, 351] on button "Add action" at bounding box center [480, 363] width 301 height 47
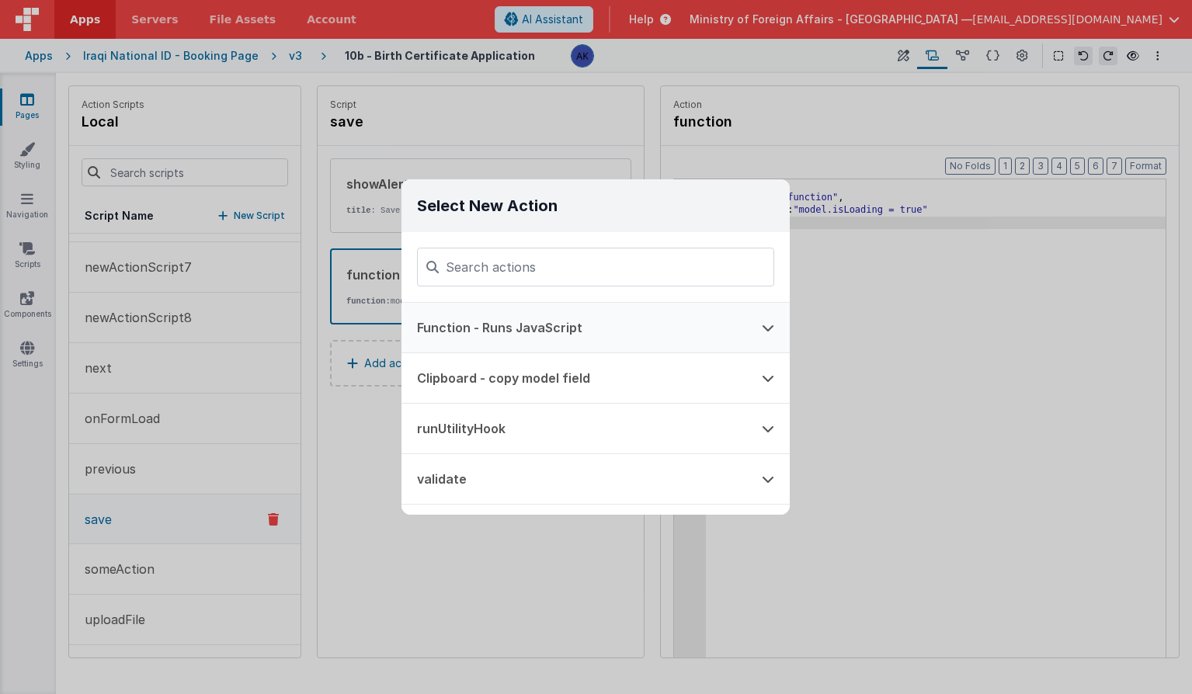
click at [478, 331] on button "Function - Runs JavaScript" at bounding box center [573, 328] width 345 height 50
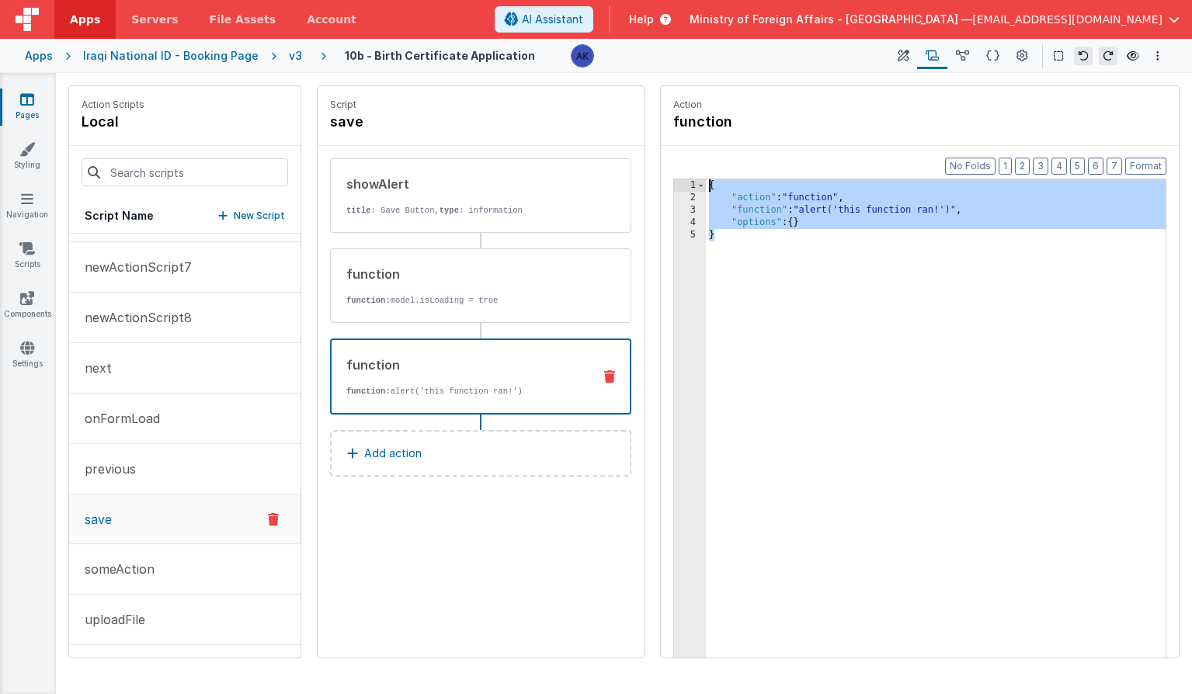
drag, startPoint x: 742, startPoint y: 238, endPoint x: 691, endPoint y: 165, distance: 89.4
click at [691, 165] on div "Format 7 6 5 4 3 2 1 No Folds 1 2 3 4 5 { "action" : "function" , "function" : …" at bounding box center [920, 431] width 518 height 571
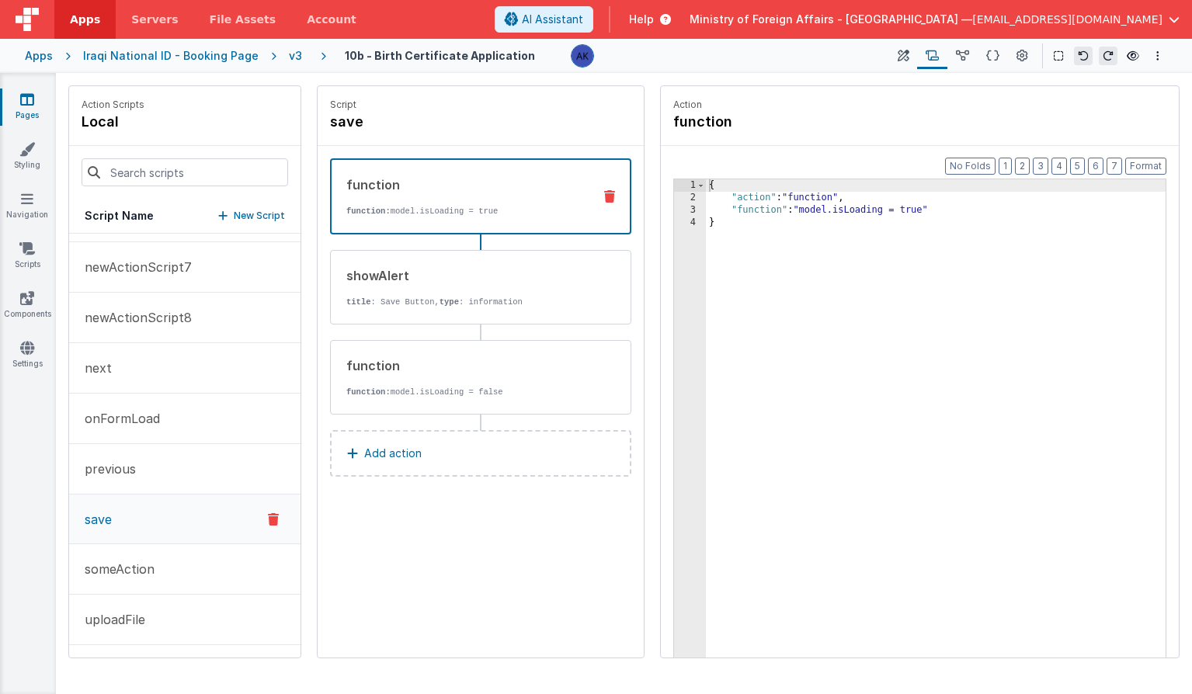
click at [439, 465] on button "Add action" at bounding box center [480, 453] width 301 height 47
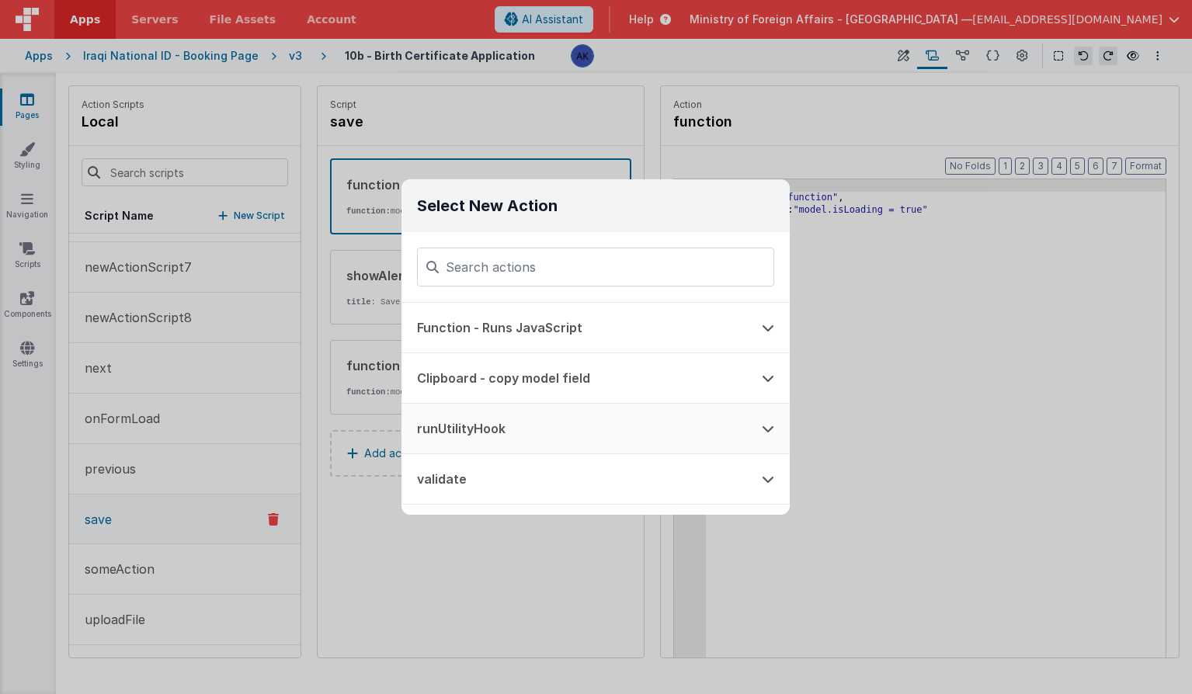
click at [492, 431] on button "runUtilityHook" at bounding box center [573, 429] width 345 height 50
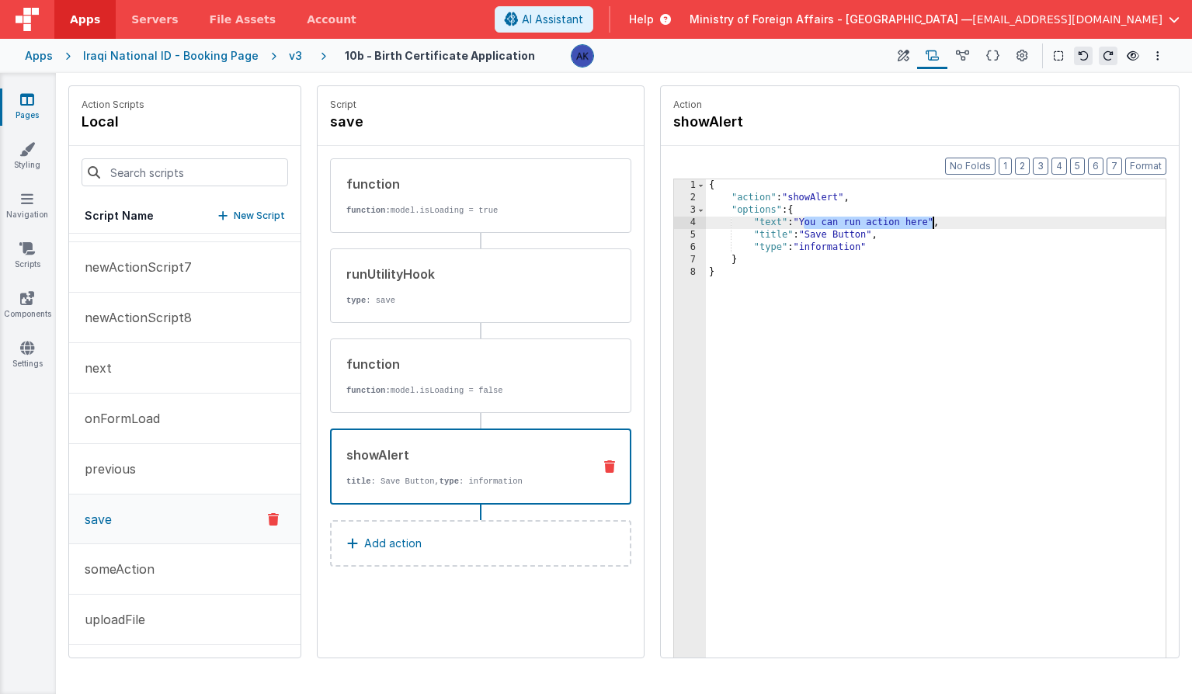
drag, startPoint x: 804, startPoint y: 223, endPoint x: 931, endPoint y: 221, distance: 127.4
click at [931, 221] on div "{ "action" : "showAlert" , "options" : { "text" : "You can run action here" , "…" at bounding box center [936, 454] width 460 height 551
drag, startPoint x: 810, startPoint y: 237, endPoint x: 869, endPoint y: 236, distance: 59.0
click at [869, 236] on div "{ "action" : "showAlert" , "options" : { "text" : "Your application has been Sa…" at bounding box center [936, 454] width 460 height 551
click at [193, 369] on button "next" at bounding box center [184, 368] width 231 height 50
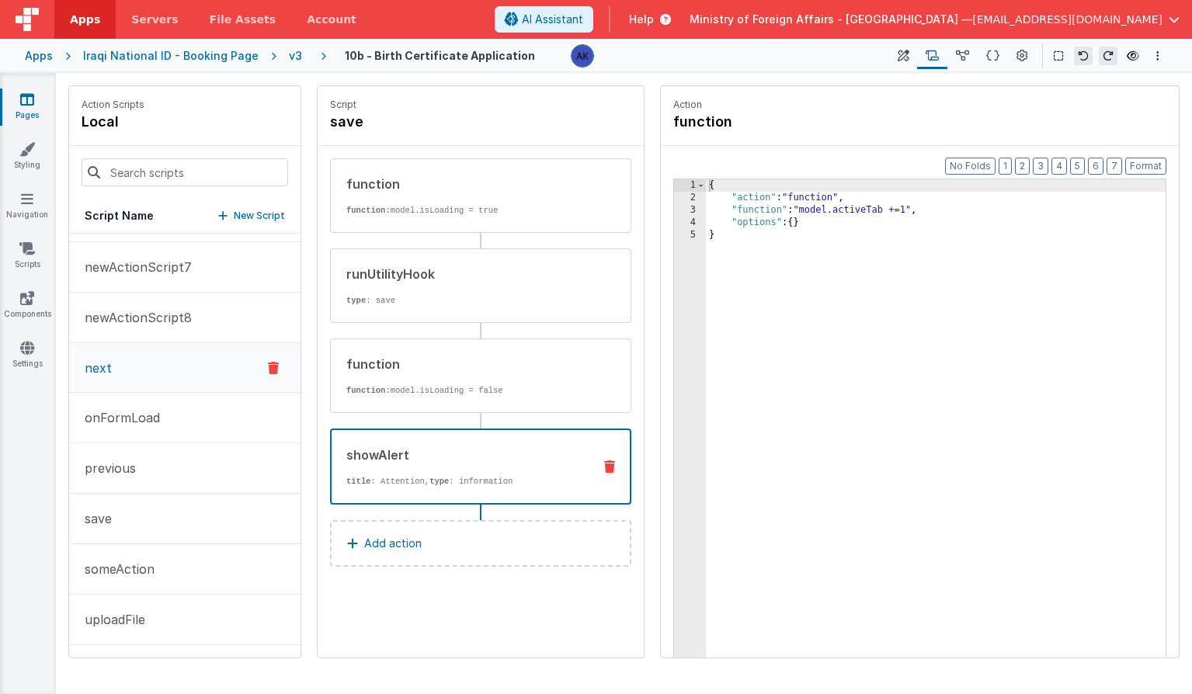
click at [269, 368] on icon at bounding box center [273, 368] width 11 height 19
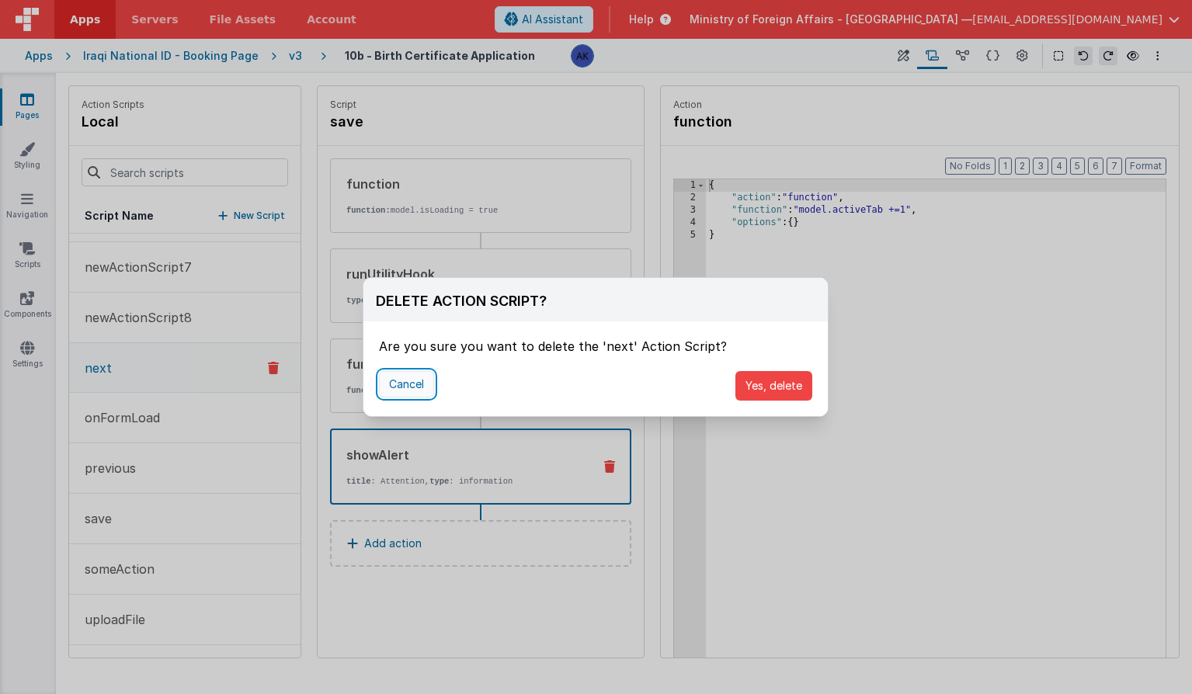
click at [429, 393] on button "Cancel" at bounding box center [406, 384] width 55 height 26
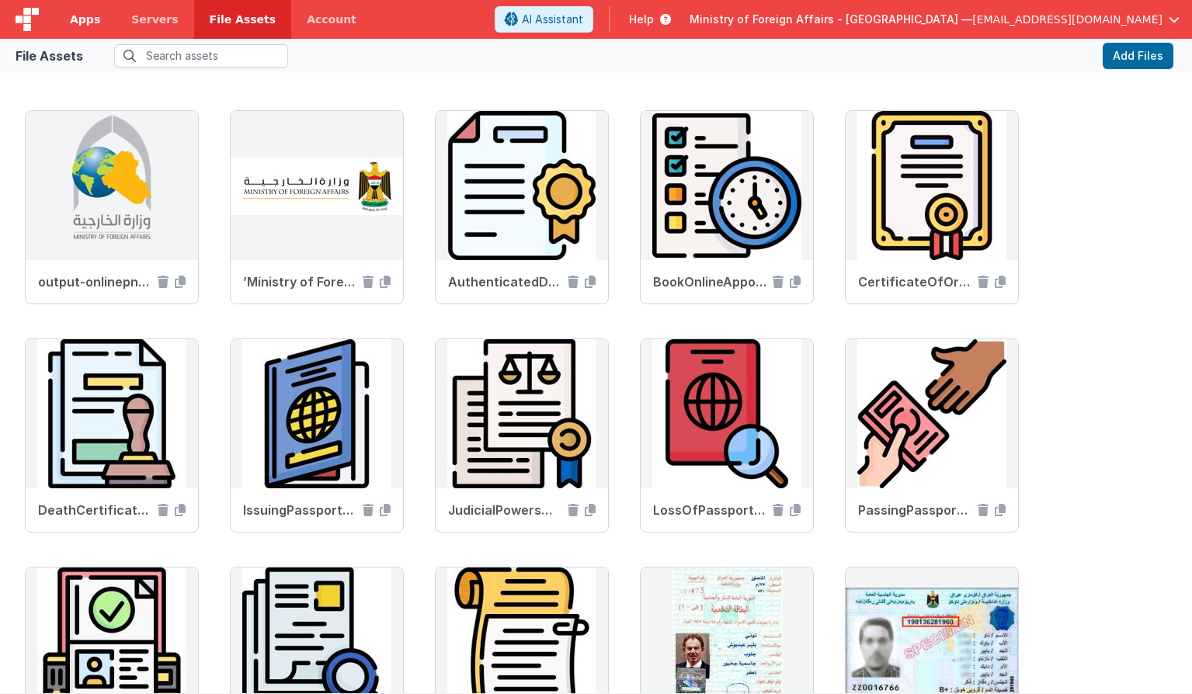
click at [91, 26] on span "Apps" at bounding box center [85, 20] width 30 height 16
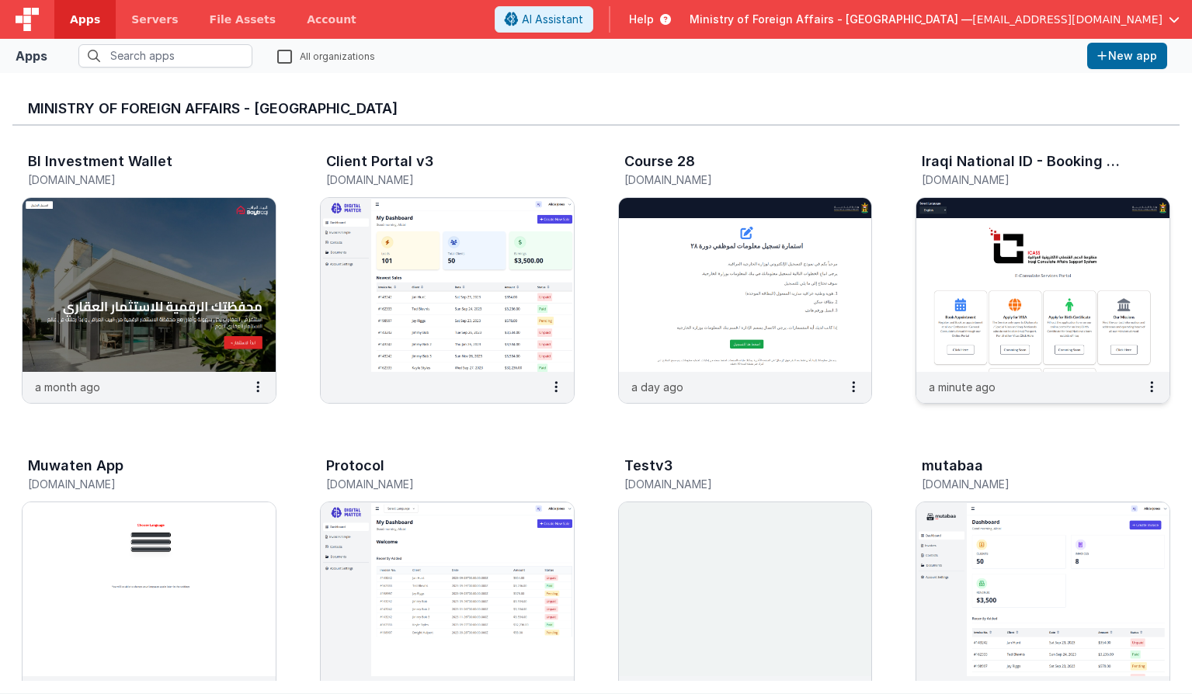
click at [1046, 287] on img at bounding box center [1042, 285] width 253 height 174
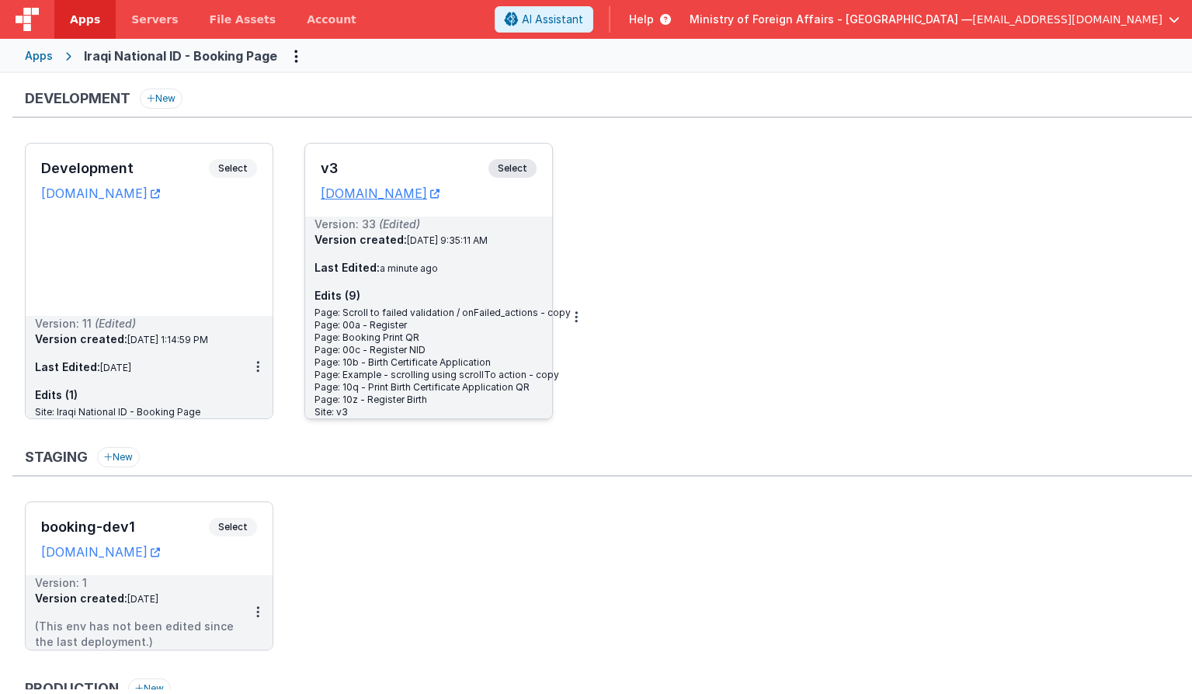
click at [502, 171] on span "Select" at bounding box center [512, 168] width 48 height 19
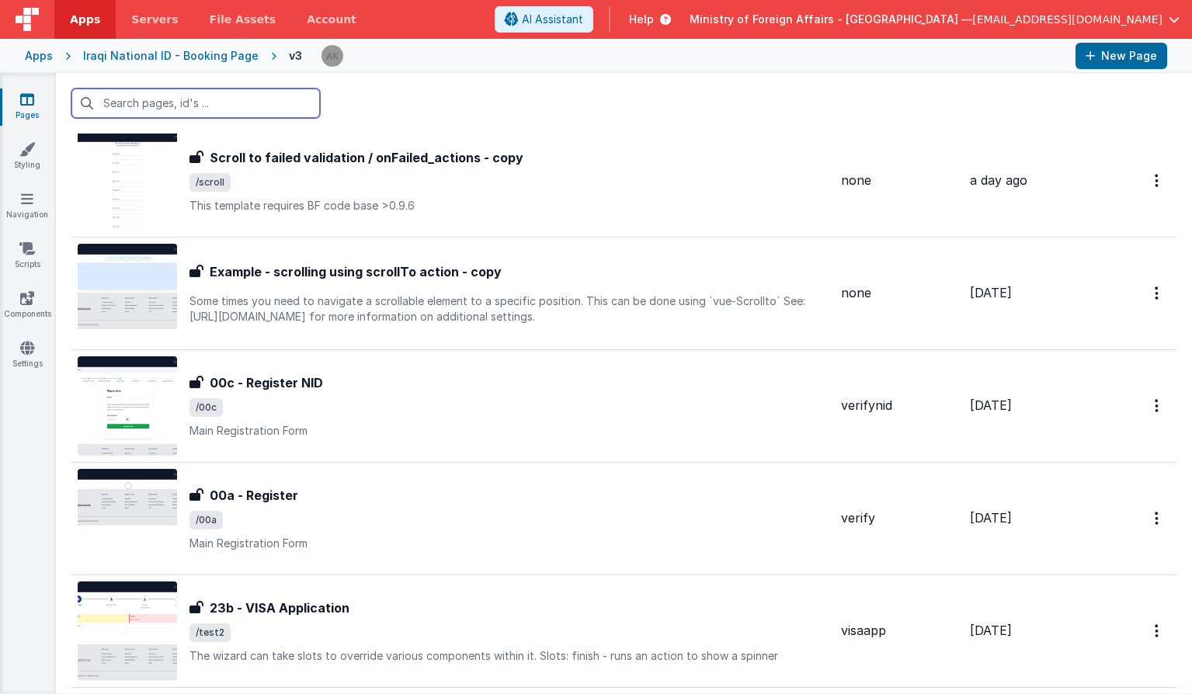
scroll to position [670, 0]
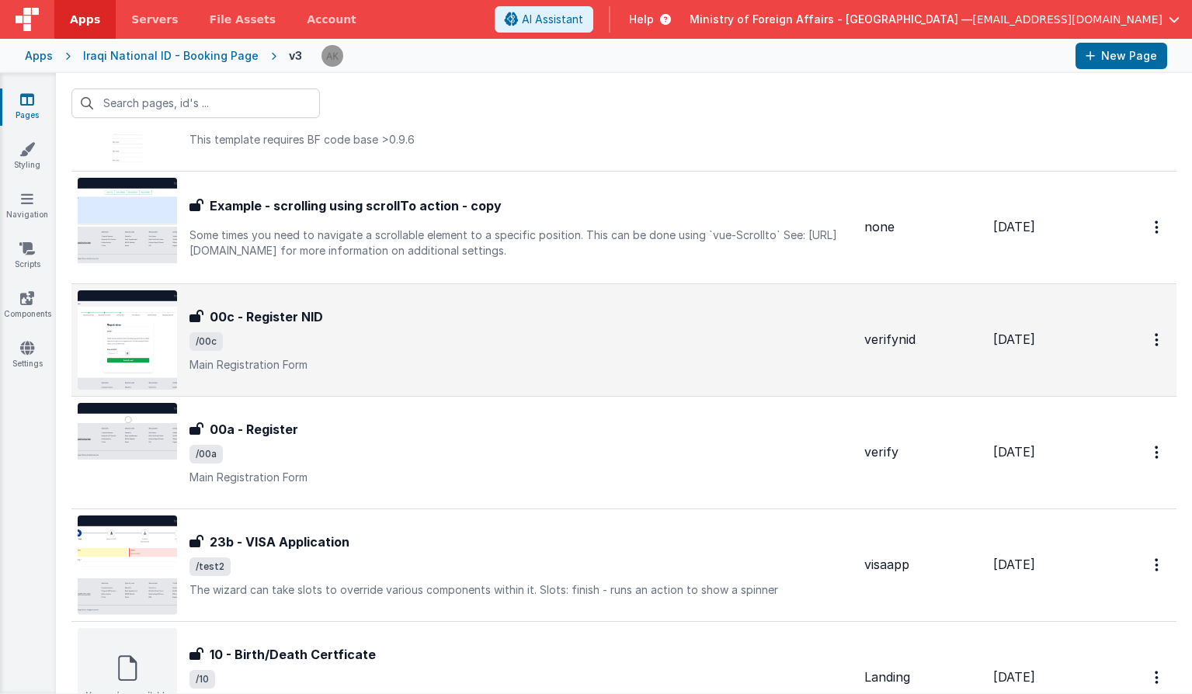
click at [162, 361] on img at bounding box center [127, 339] width 99 height 99
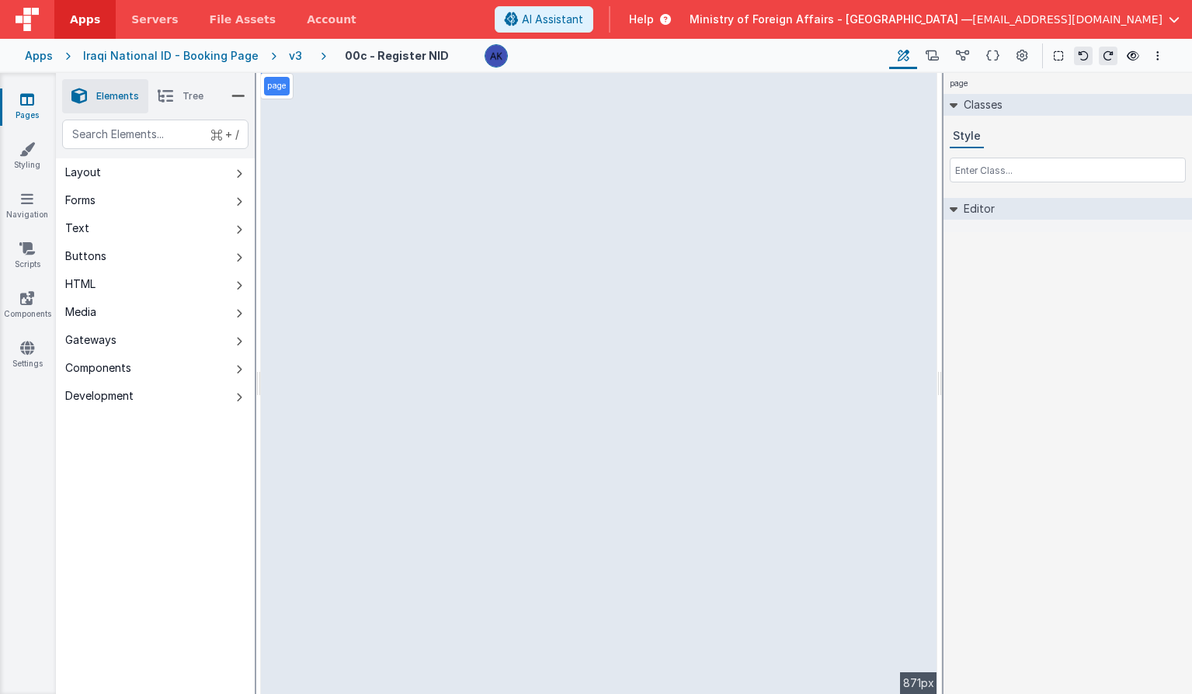
select select "verifyCodeNid"
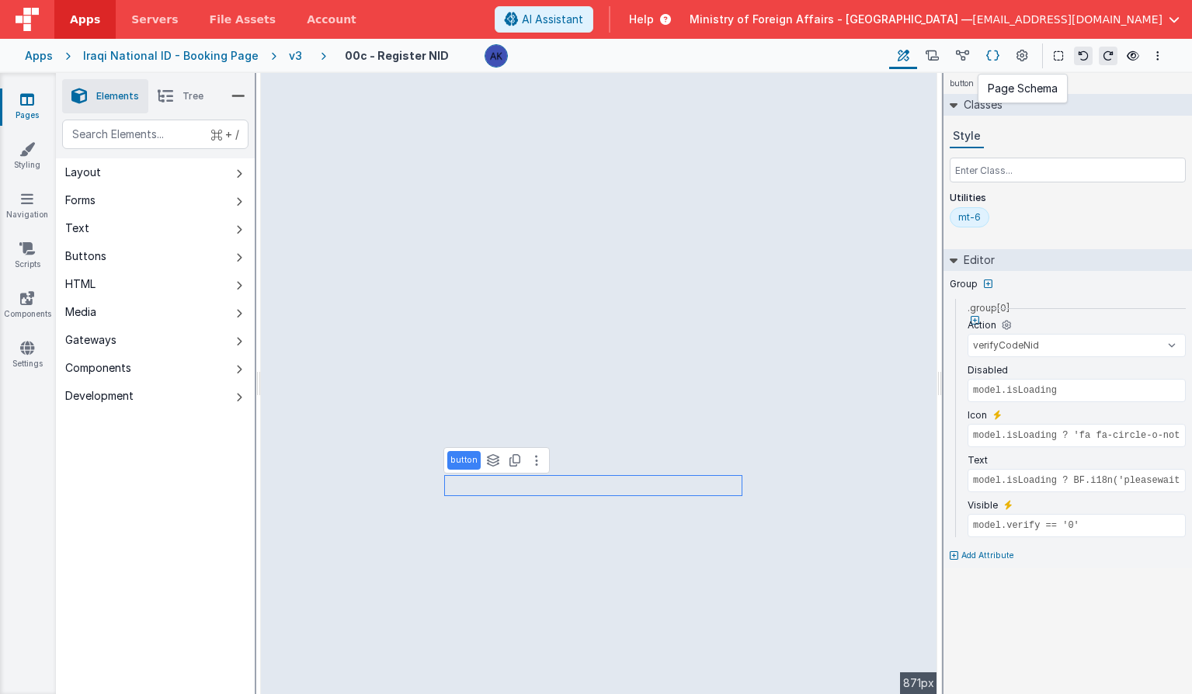
click at [998, 58] on icon at bounding box center [992, 56] width 13 height 16
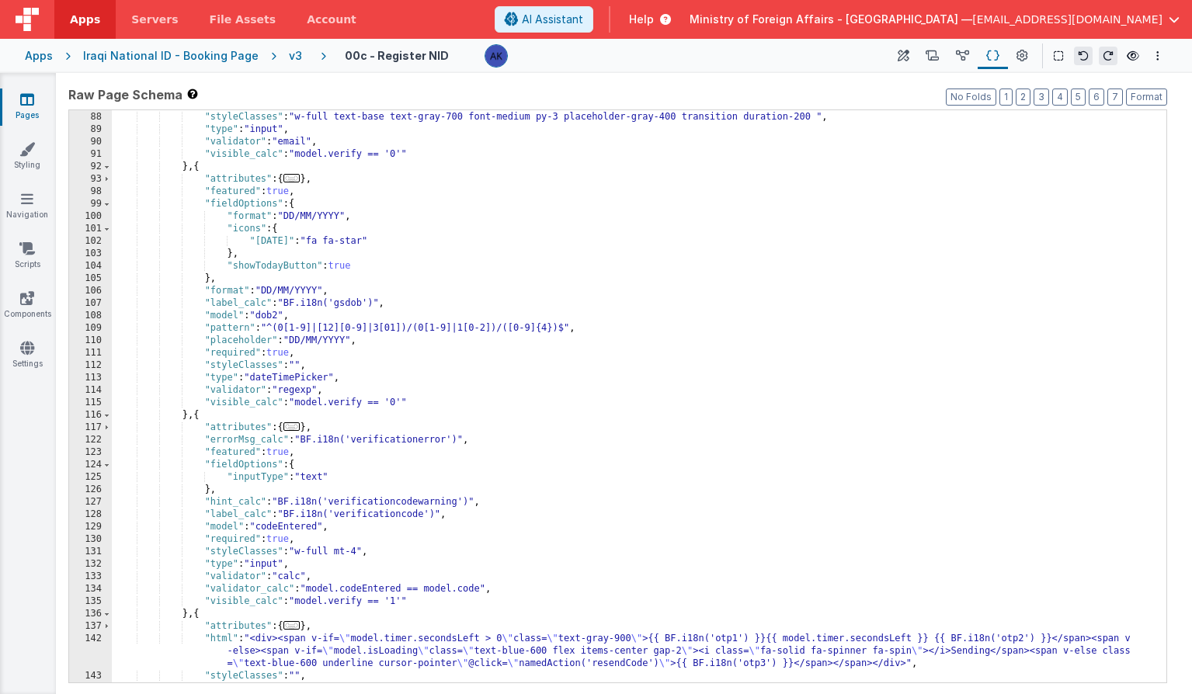
scroll to position [1614, 0]
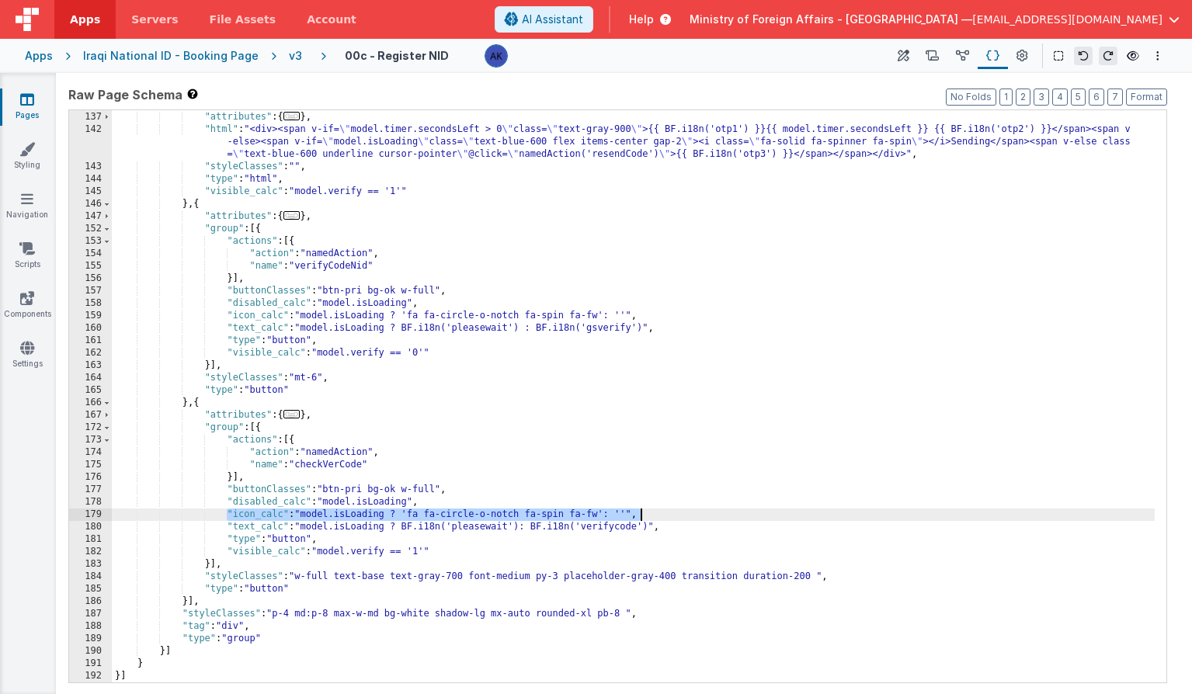
drag, startPoint x: 228, startPoint y: 515, endPoint x: 649, endPoint y: 512, distance: 421.6
click at [649, 512] on div "} , { "attributes" : { ... } , "html" : "<div><span v-if= \" model.timer.second…" at bounding box center [633, 397] width 1043 height 597
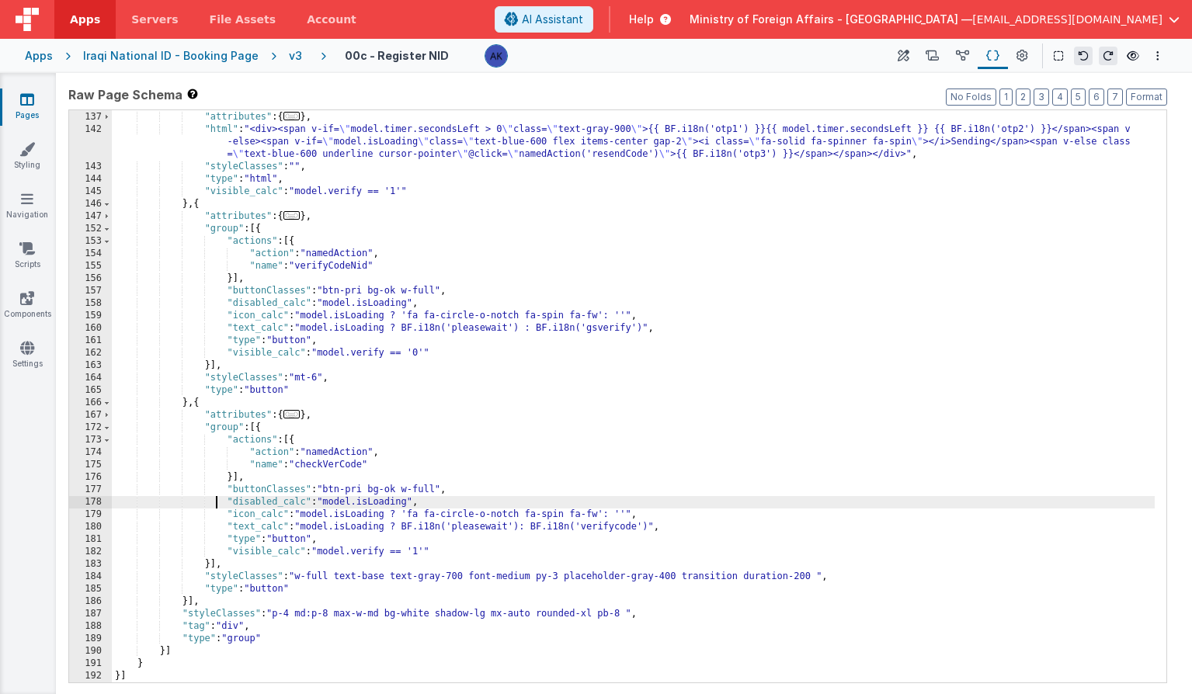
click at [217, 499] on div "} , { "attributes" : { ... } , "html" : "<div><span v-if= \" model.timer.second…" at bounding box center [633, 397] width 1043 height 597
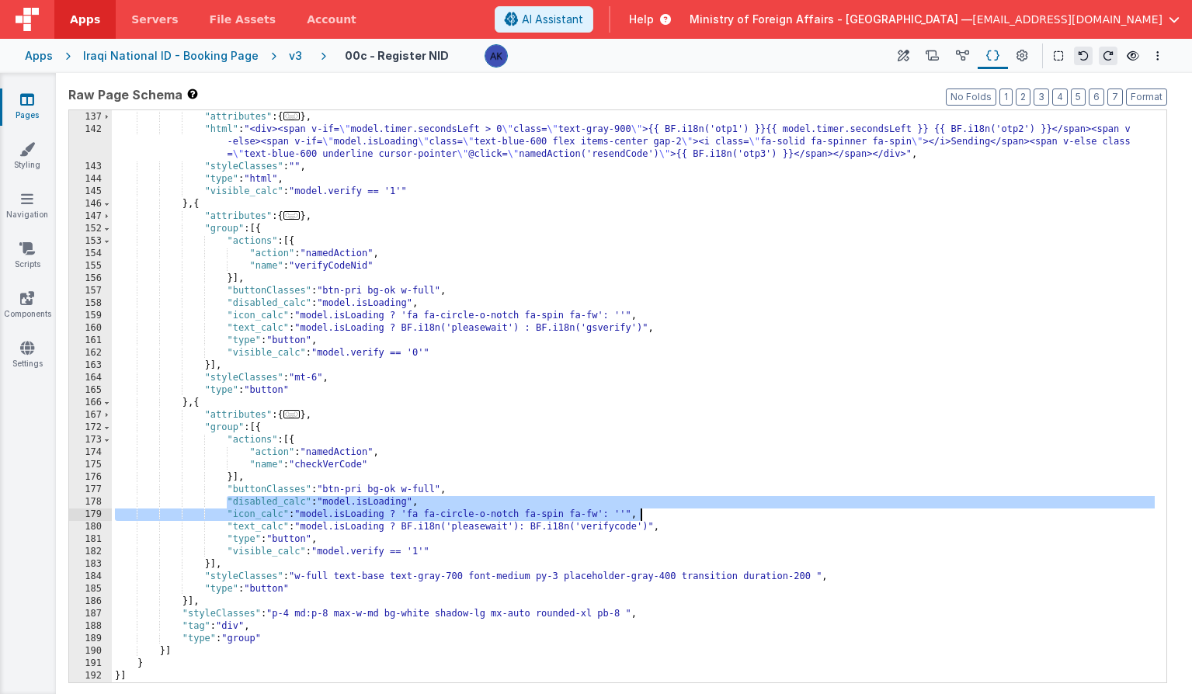
drag, startPoint x: 225, startPoint y: 499, endPoint x: 660, endPoint y: 515, distance: 435.1
click at [660, 515] on div "} , { "attributes" : { ... } , "html" : "<div><span v-if= \" model.timer.second…" at bounding box center [633, 397] width 1043 height 597
click at [329, 530] on div "} , { "attributes" : { ... } , "html" : "<div><span v-if= \" model.timer.second…" at bounding box center [633, 397] width 1043 height 597
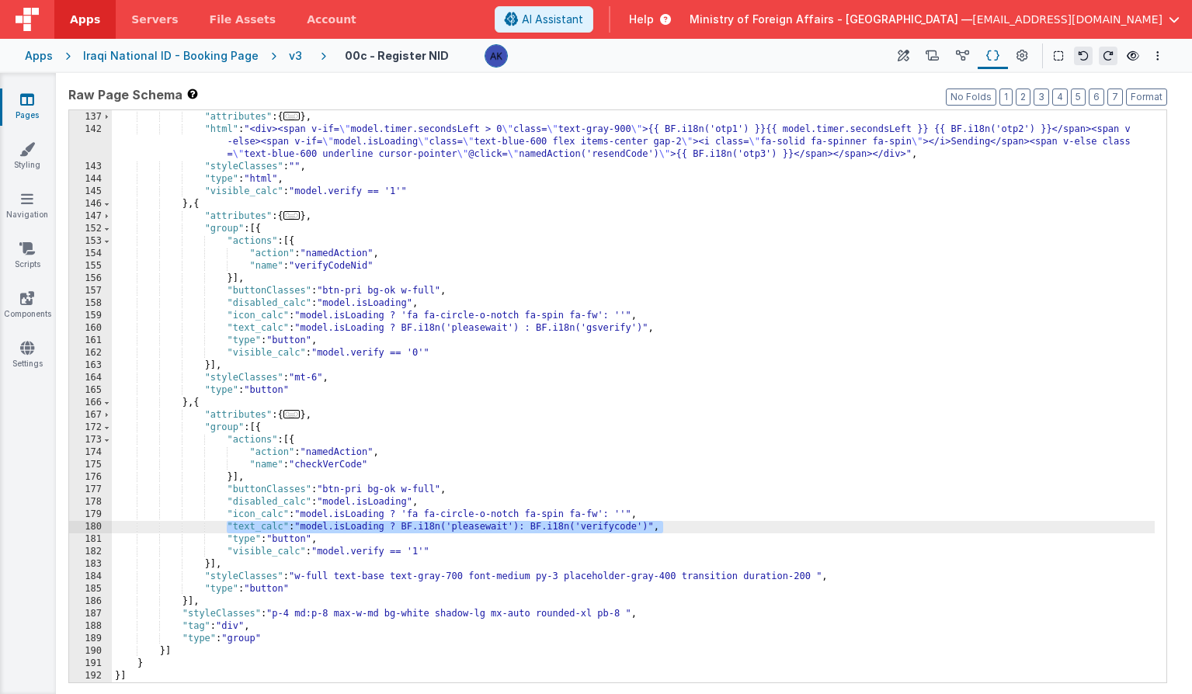
drag, startPoint x: 226, startPoint y: 526, endPoint x: 701, endPoint y: 531, distance: 475.2
click at [701, 531] on div "} , { "attributes" : { ... } , "html" : "<div><span v-if= \" model.timer.second…" at bounding box center [633, 397] width 1043 height 597
click at [939, 55] on icon at bounding box center [932, 56] width 13 height 16
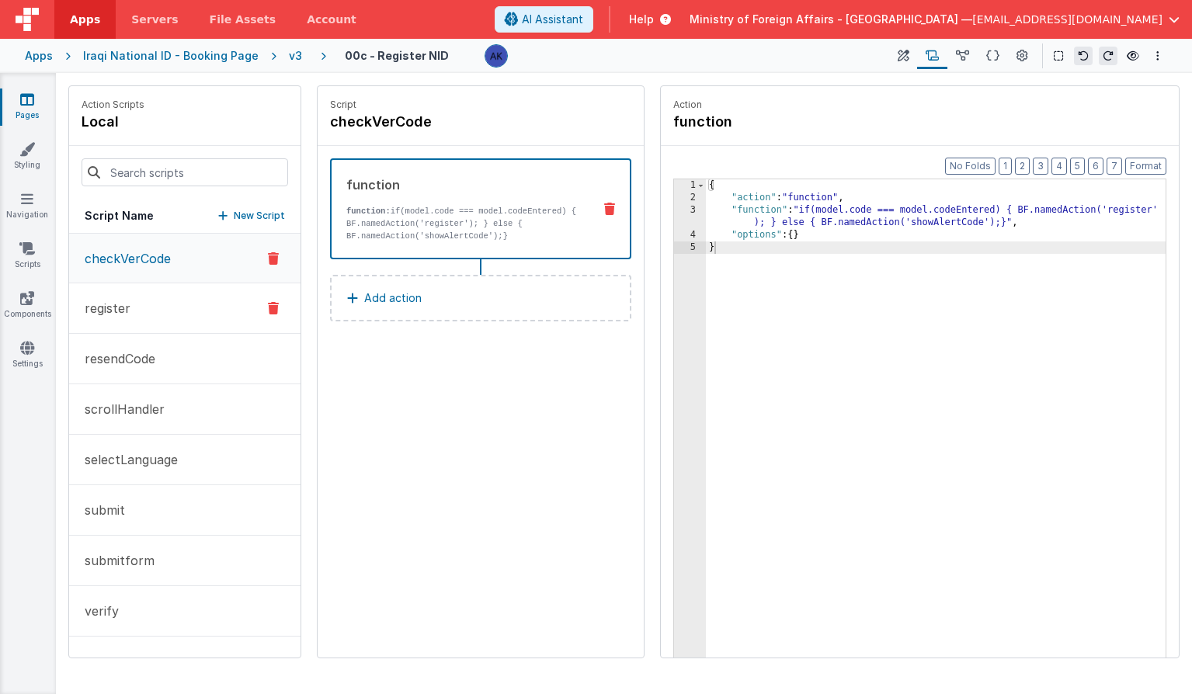
drag, startPoint x: 234, startPoint y: 309, endPoint x: 207, endPoint y: 313, distance: 27.5
click at [234, 308] on button "register" at bounding box center [184, 308] width 231 height 50
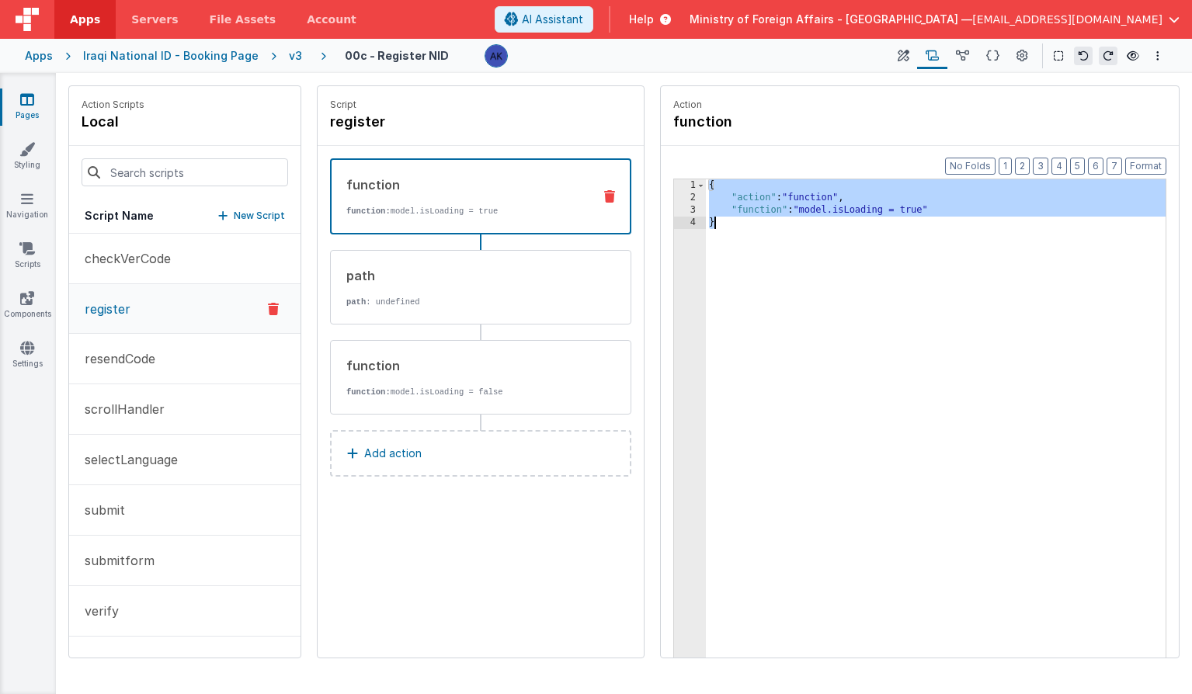
drag, startPoint x: 711, startPoint y: 185, endPoint x: 759, endPoint y: 241, distance: 73.3
click at [759, 241] on div "{ "action" : "function" , "function" : "model.isLoading = true" }" at bounding box center [936, 454] width 460 height 551
click at [436, 353] on div "function function: model.isLoading = false" at bounding box center [480, 377] width 301 height 75
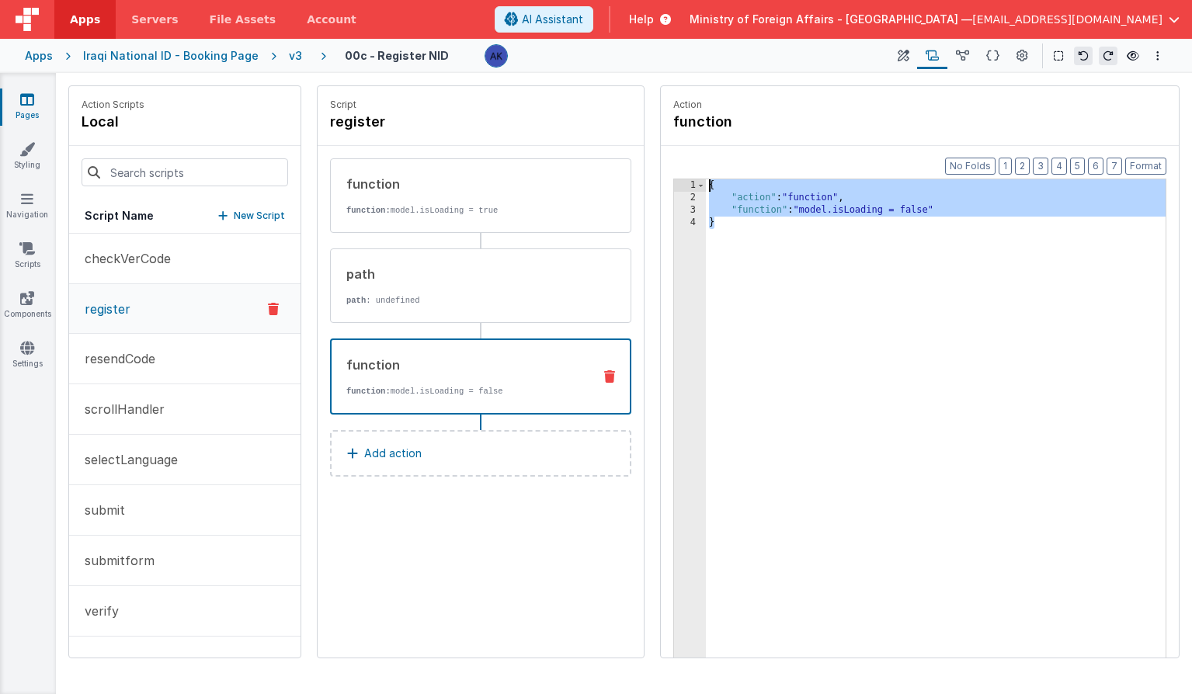
drag, startPoint x: 759, startPoint y: 233, endPoint x: 692, endPoint y: 175, distance: 88.6
click at [692, 175] on div "Format 7 6 5 4 3 2 1 No Folds 1 2 3 4 { "action" : "function" , "function" : "m…" at bounding box center [920, 431] width 518 height 571
click at [289, 51] on div "v3" at bounding box center [298, 56] width 19 height 16
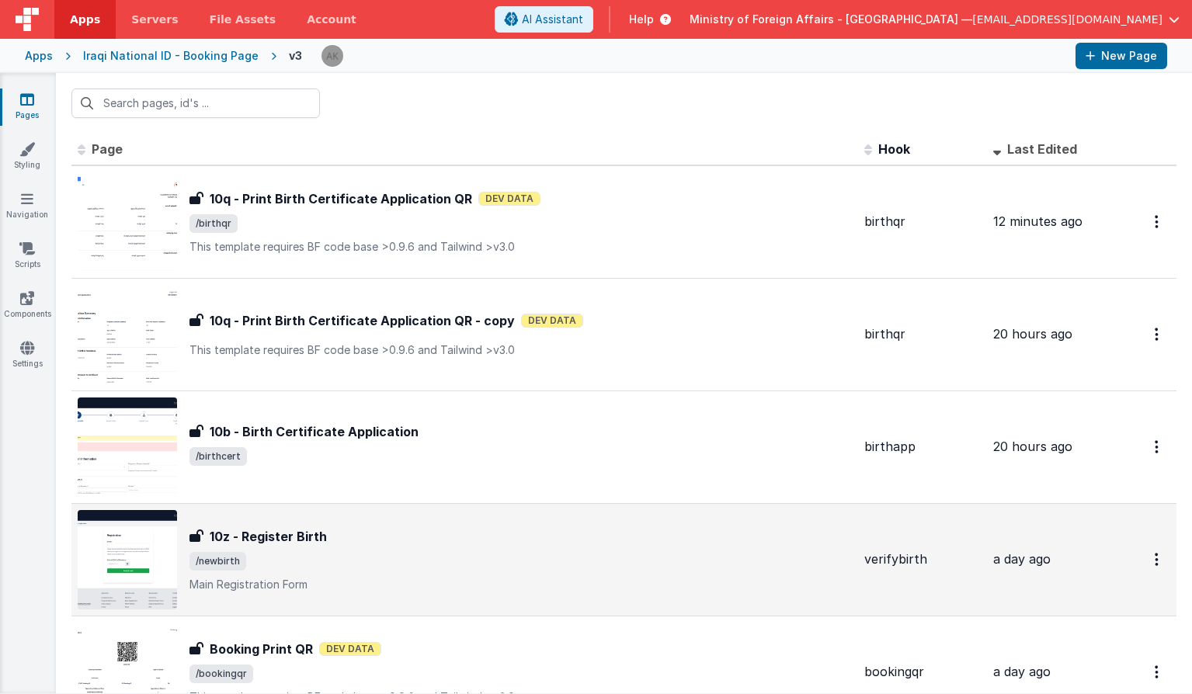
click at [172, 523] on img at bounding box center [127, 559] width 99 height 99
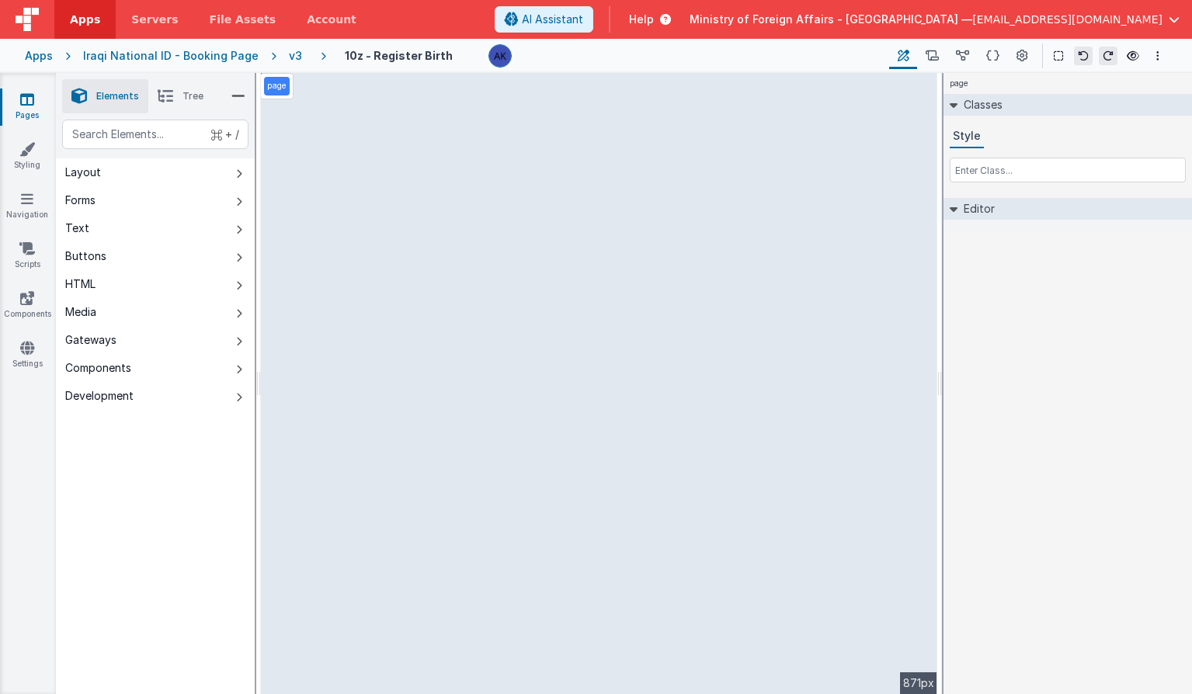
select select "verifyCodeNid"
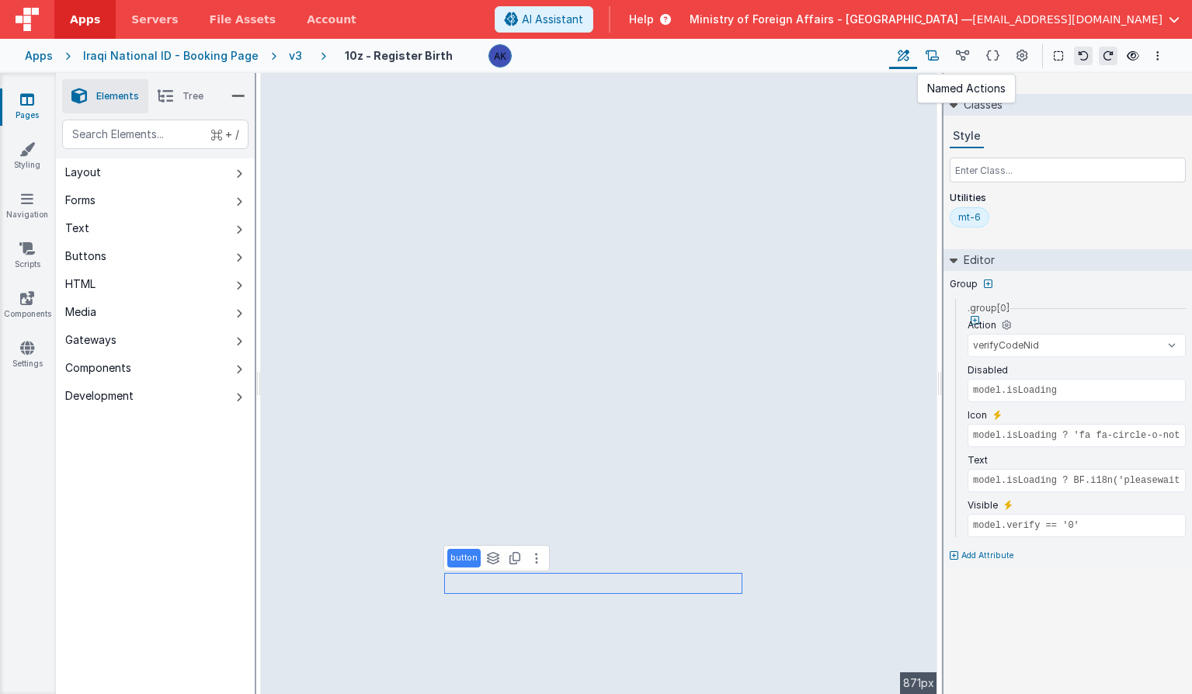
click at [935, 48] on icon at bounding box center [932, 56] width 13 height 16
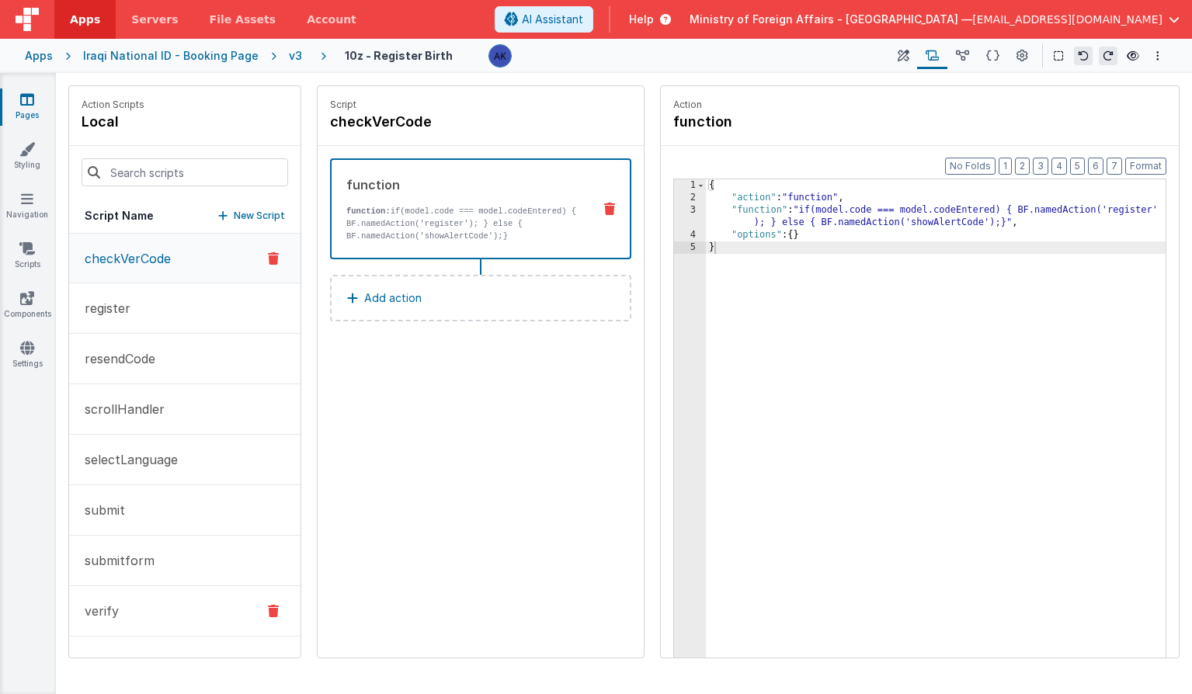
click at [145, 590] on button "verify" at bounding box center [184, 611] width 231 height 50
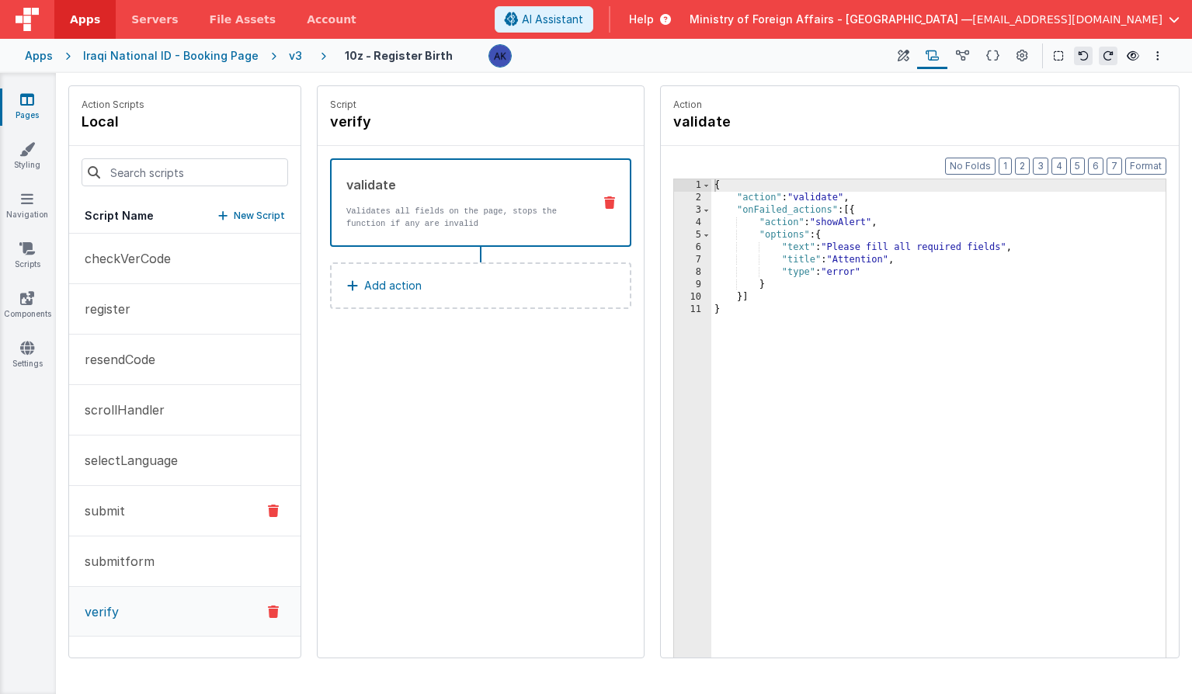
click at [151, 512] on button "submit" at bounding box center [184, 511] width 231 height 50
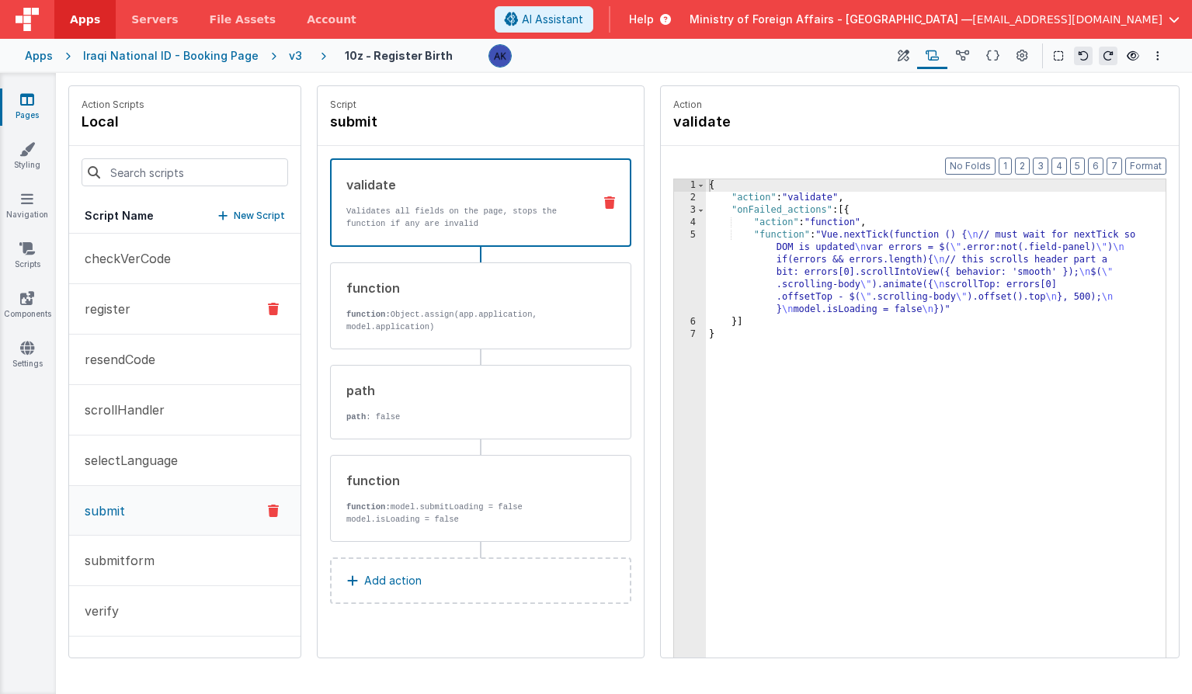
click at [137, 321] on button "register" at bounding box center [184, 309] width 231 height 50
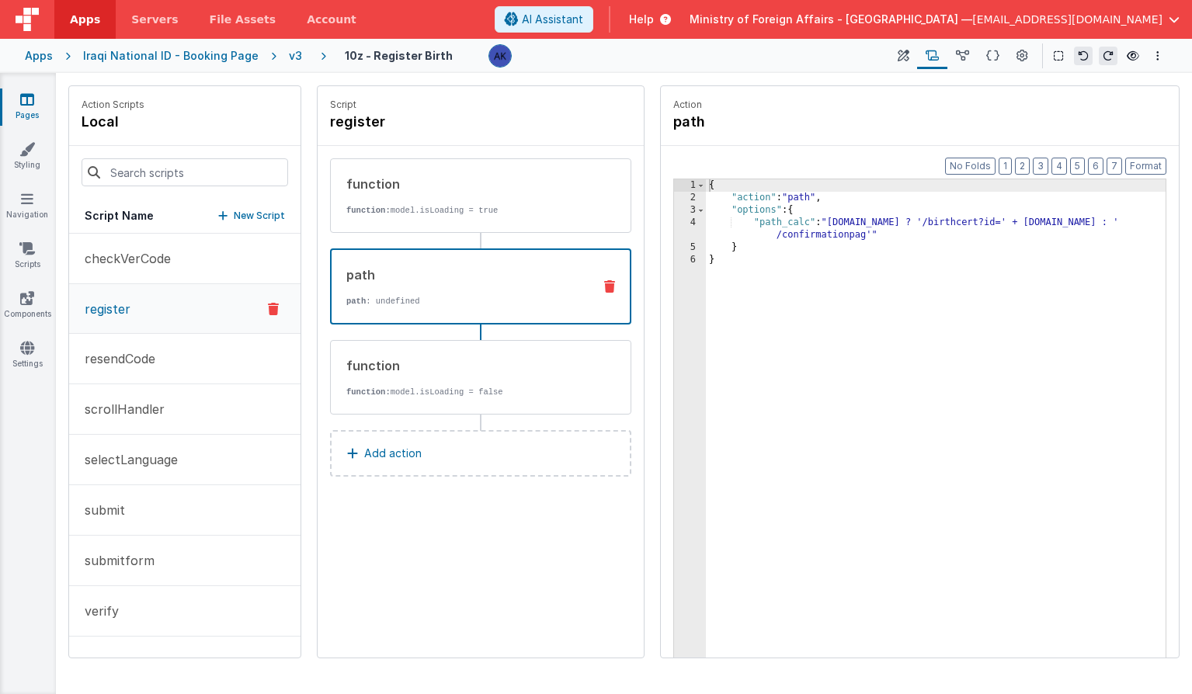
click at [428, 306] on p "path : undefined" at bounding box center [463, 301] width 234 height 12
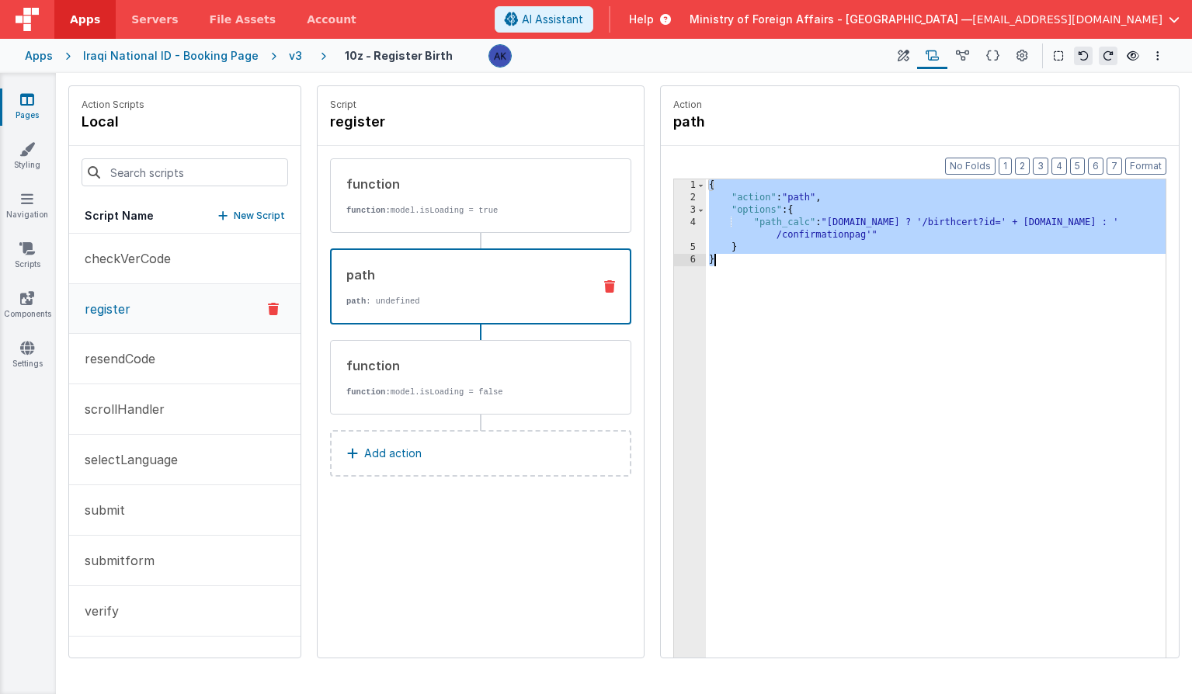
drag, startPoint x: 709, startPoint y: 184, endPoint x: 773, endPoint y: 273, distance: 109.0
click at [773, 273] on div "{ "action" : "path" , "options" : { "path_calc" : "[DOMAIN_NAME] ? '/birthcert?…" at bounding box center [936, 454] width 460 height 551
click at [289, 57] on div "v3" at bounding box center [298, 56] width 19 height 16
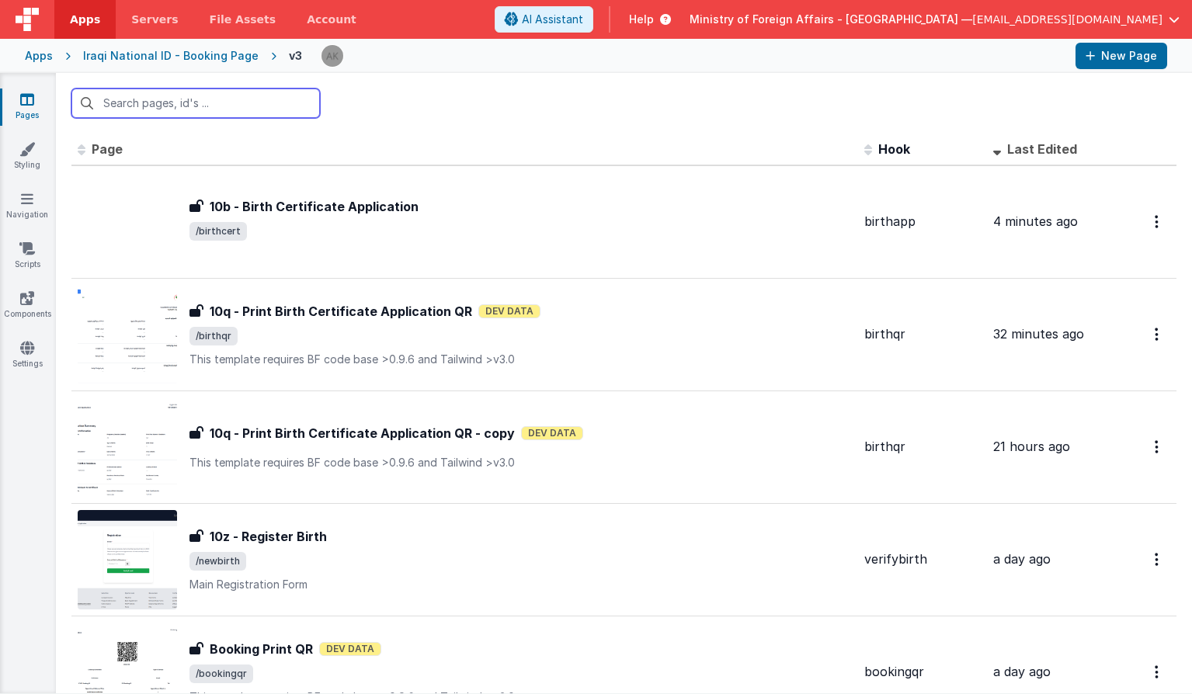
click at [202, 99] on input "text" at bounding box center [195, 104] width 248 height 30
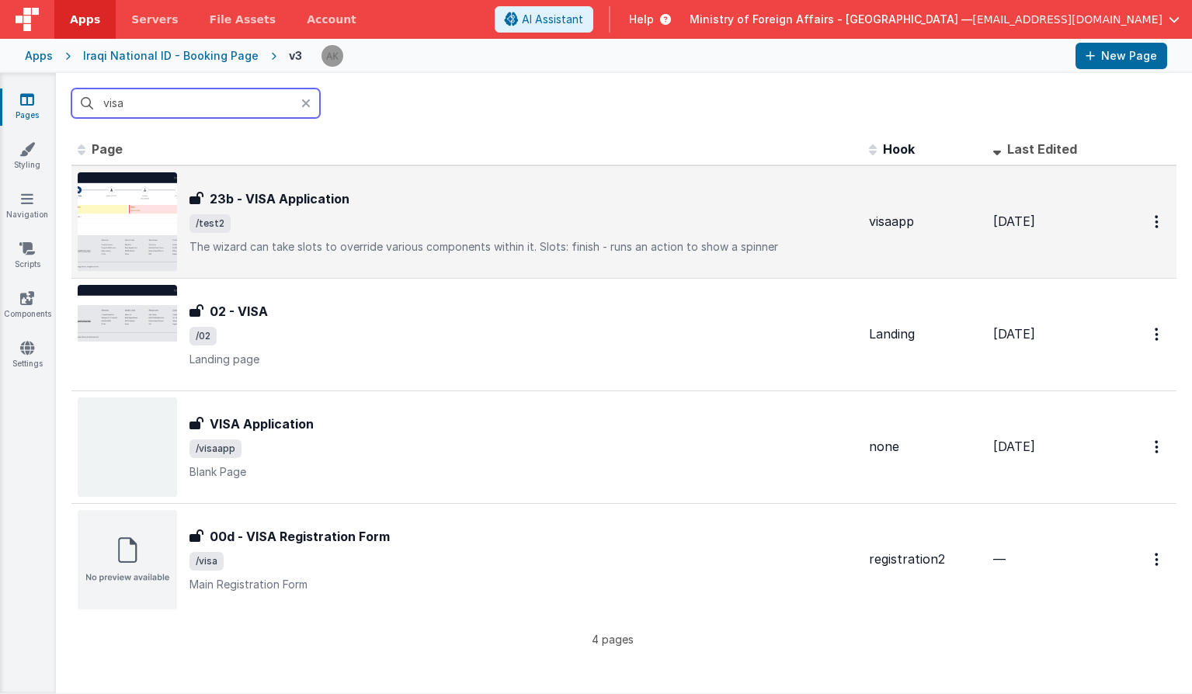
type input "visa"
click at [172, 220] on img at bounding box center [127, 221] width 99 height 99
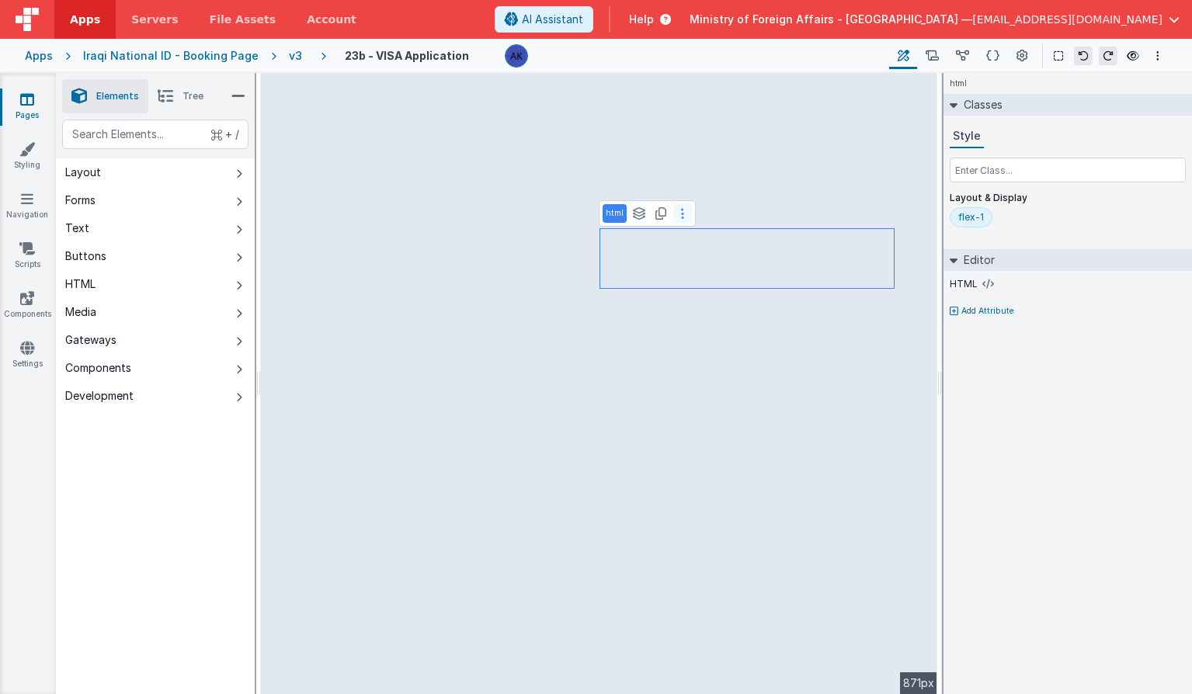
click at [686, 215] on button at bounding box center [682, 213] width 19 height 19
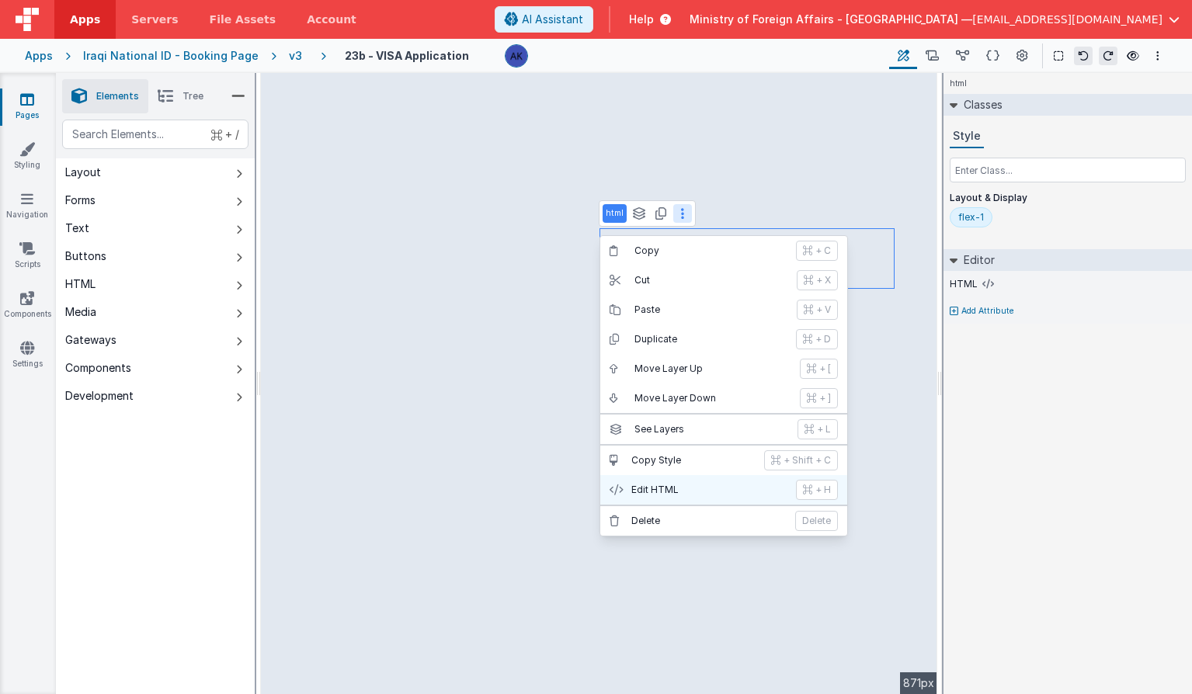
click at [678, 479] on button "Edit HTML + H" at bounding box center [723, 490] width 247 height 30
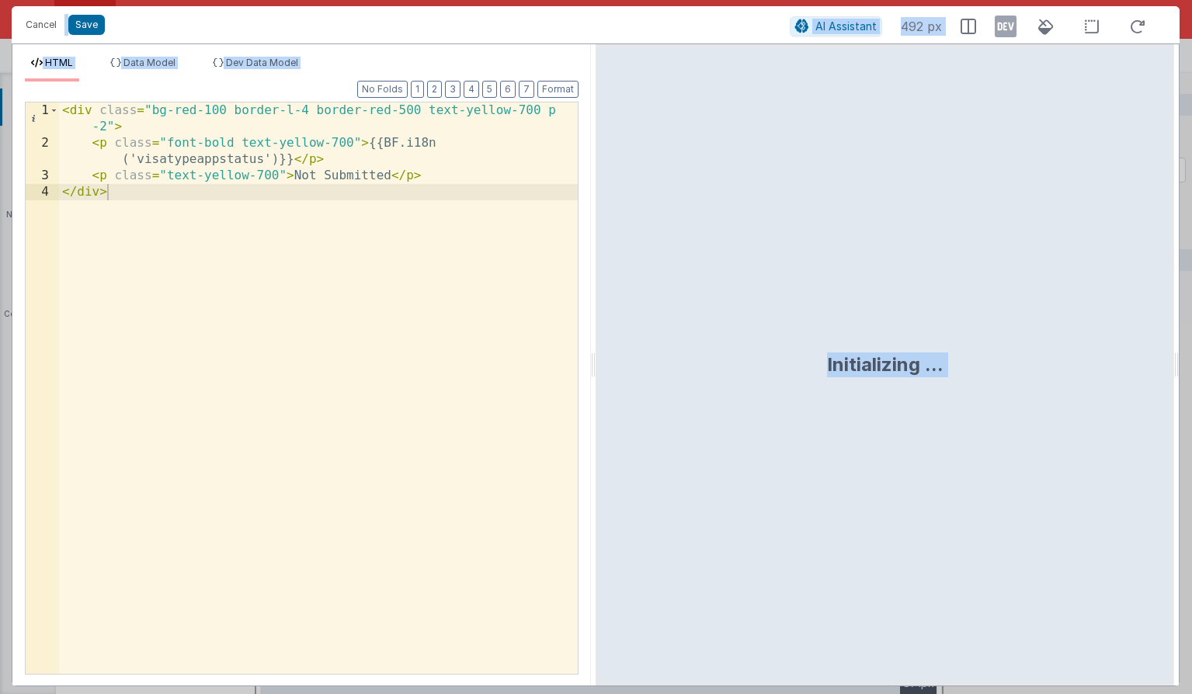
copy div "Save AI Assistant 492 px HTML Data Model Dev Data Model Format 7 6 5 4 3 2 1 No…"
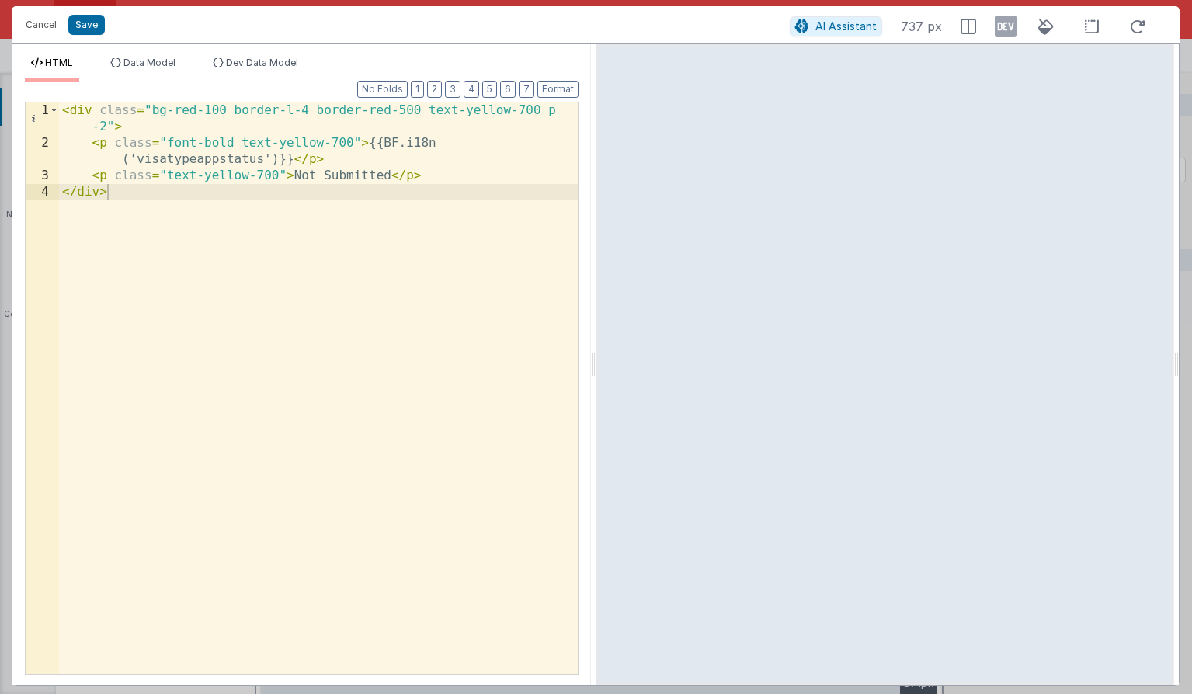
click at [248, 176] on div "< div class = "bg-red-100 border-l-4 border-red-500 text-yellow-700 p -2" > < p…" at bounding box center [318, 412] width 519 height 620
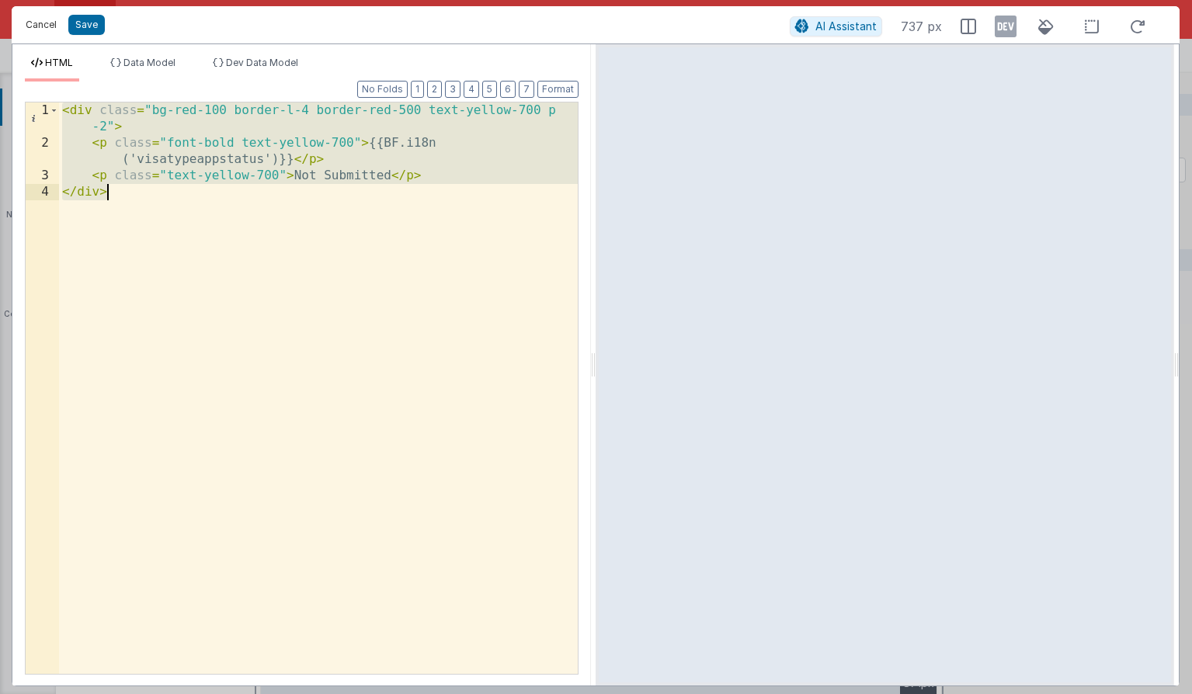
click at [45, 24] on button "Cancel" at bounding box center [41, 25] width 47 height 22
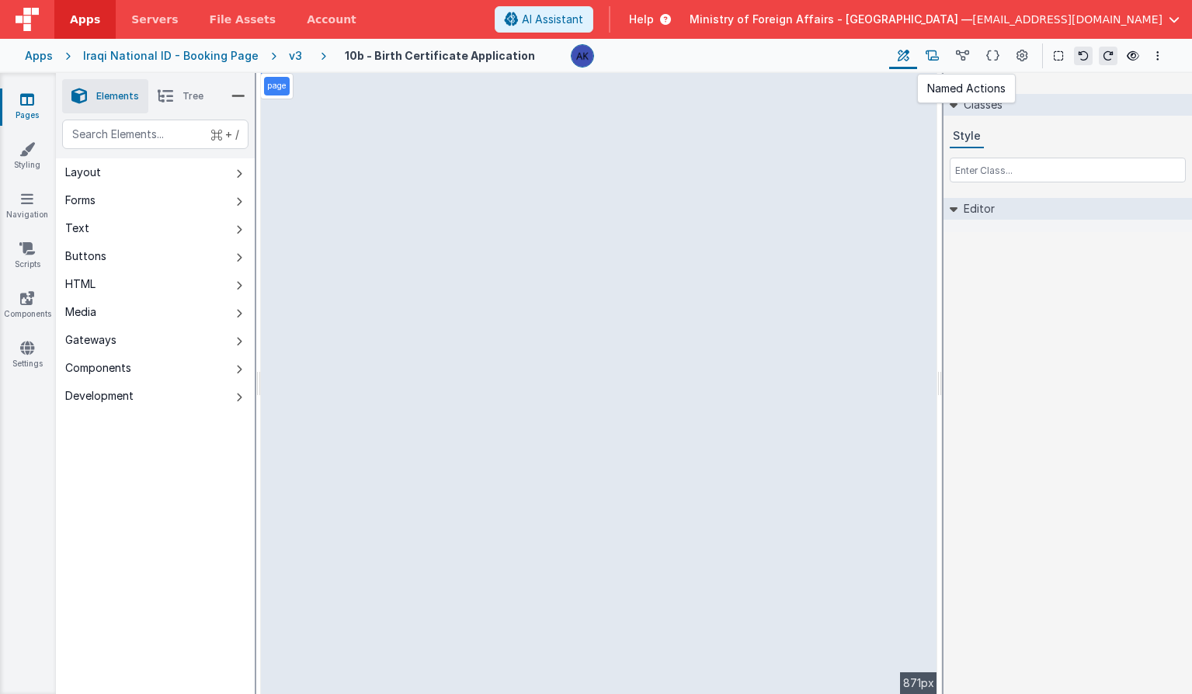
click at [936, 54] on icon at bounding box center [932, 56] width 13 height 16
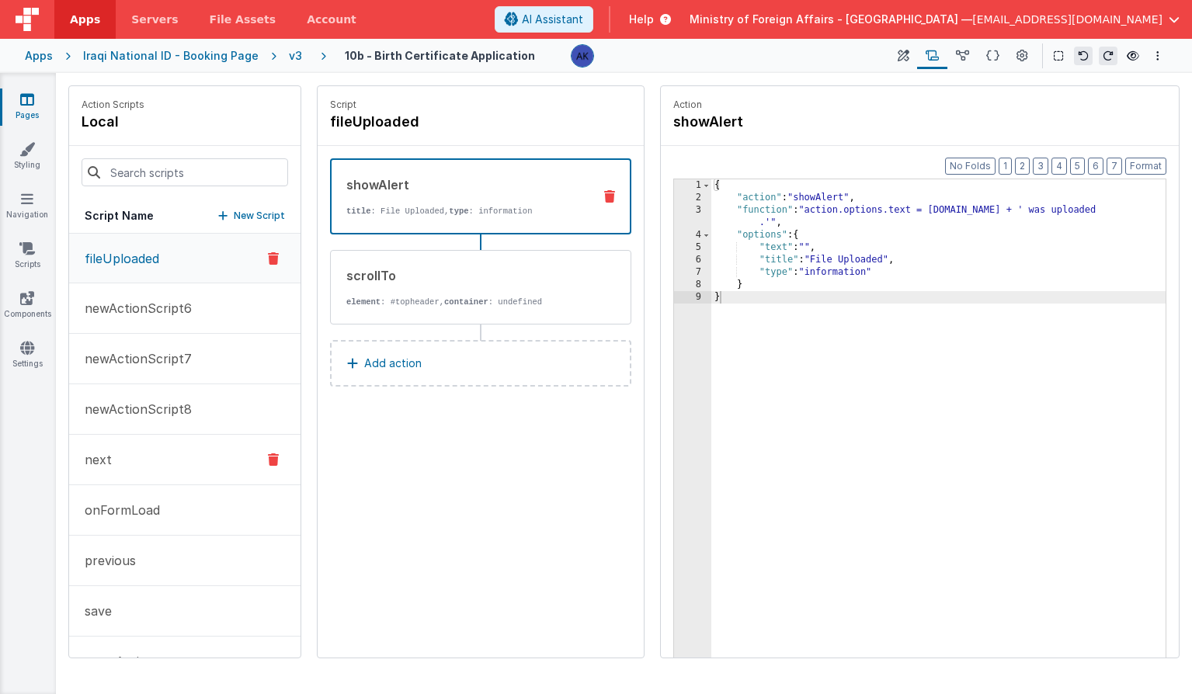
click at [158, 467] on button "next" at bounding box center [184, 460] width 231 height 50
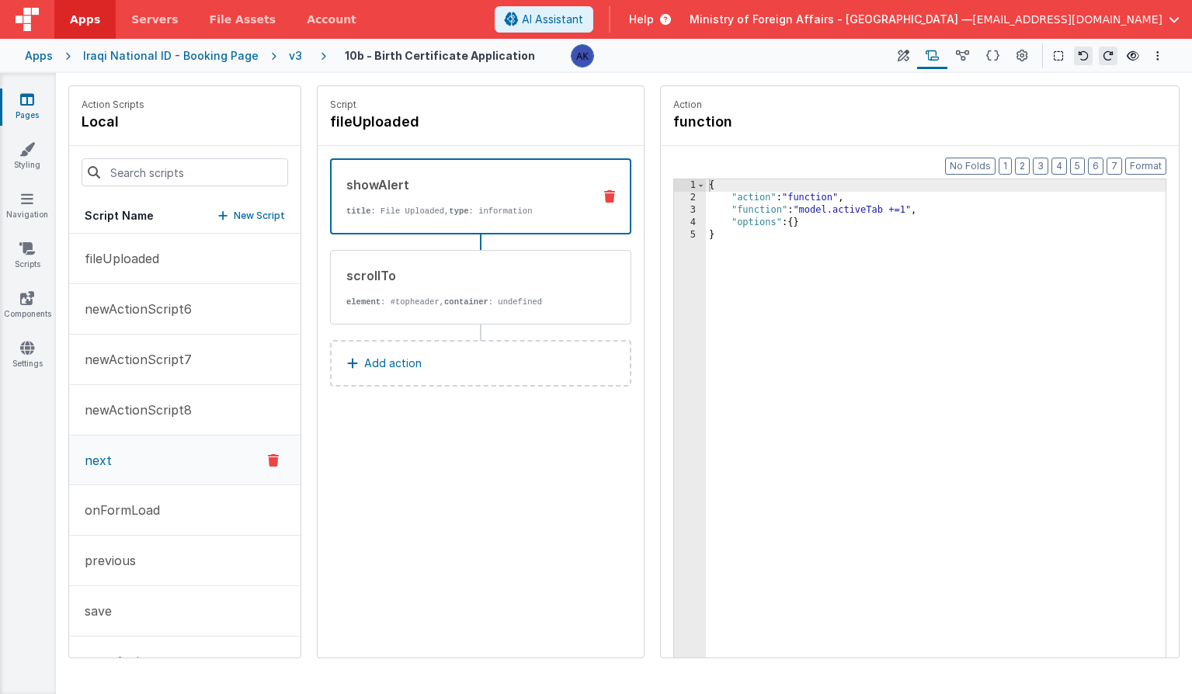
click at [158, 467] on button "next" at bounding box center [184, 461] width 231 height 50
click at [273, 459] on icon at bounding box center [273, 460] width 11 height 19
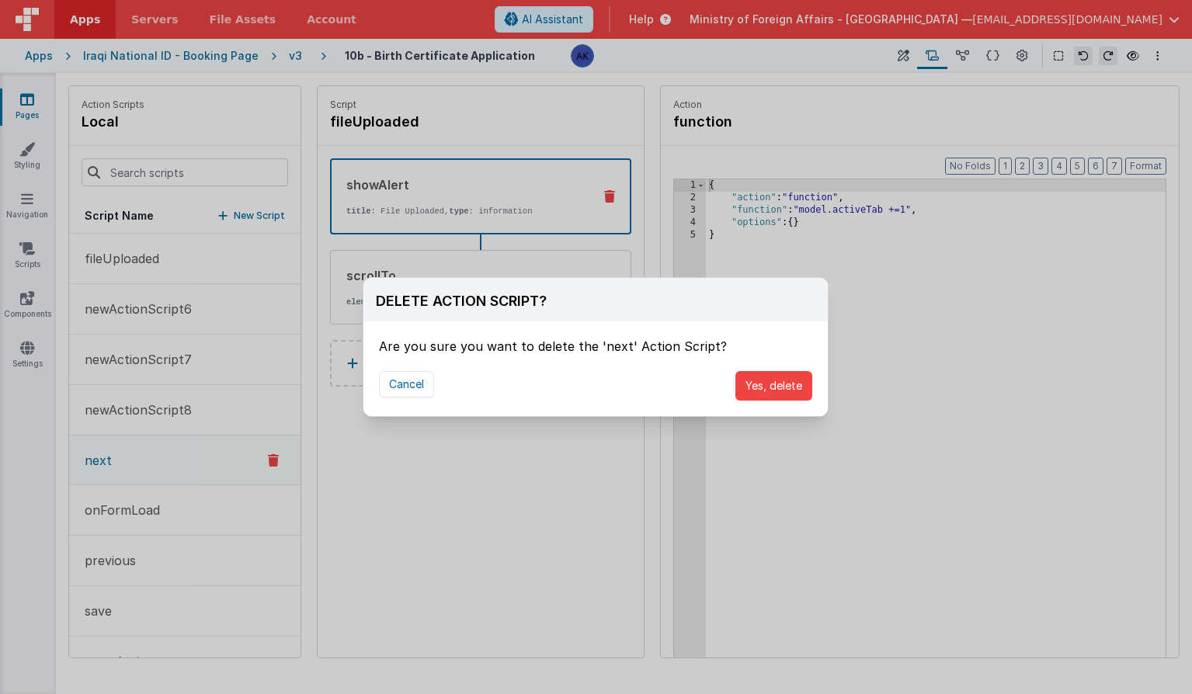
click at [793, 249] on div "DELETE ACTION SCRIPT? Are you sure you want to delete the 'next' Action Script?…" at bounding box center [596, 347] width 1192 height 694
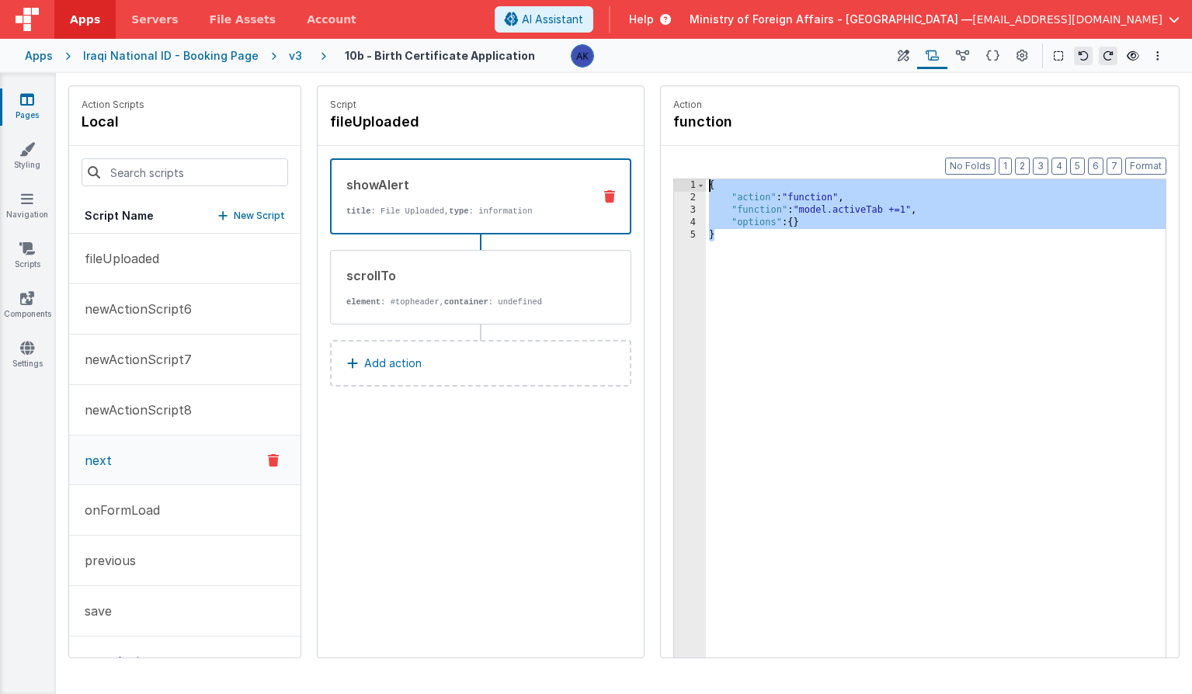
drag, startPoint x: 737, startPoint y: 235, endPoint x: 690, endPoint y: 179, distance: 73.3
click at [690, 179] on div "1 2 3 4 5 { "action" : "function" , "function" : "model.activeTab +=1" , "optio…" at bounding box center [919, 443] width 493 height 528
click at [272, 464] on icon at bounding box center [273, 460] width 11 height 19
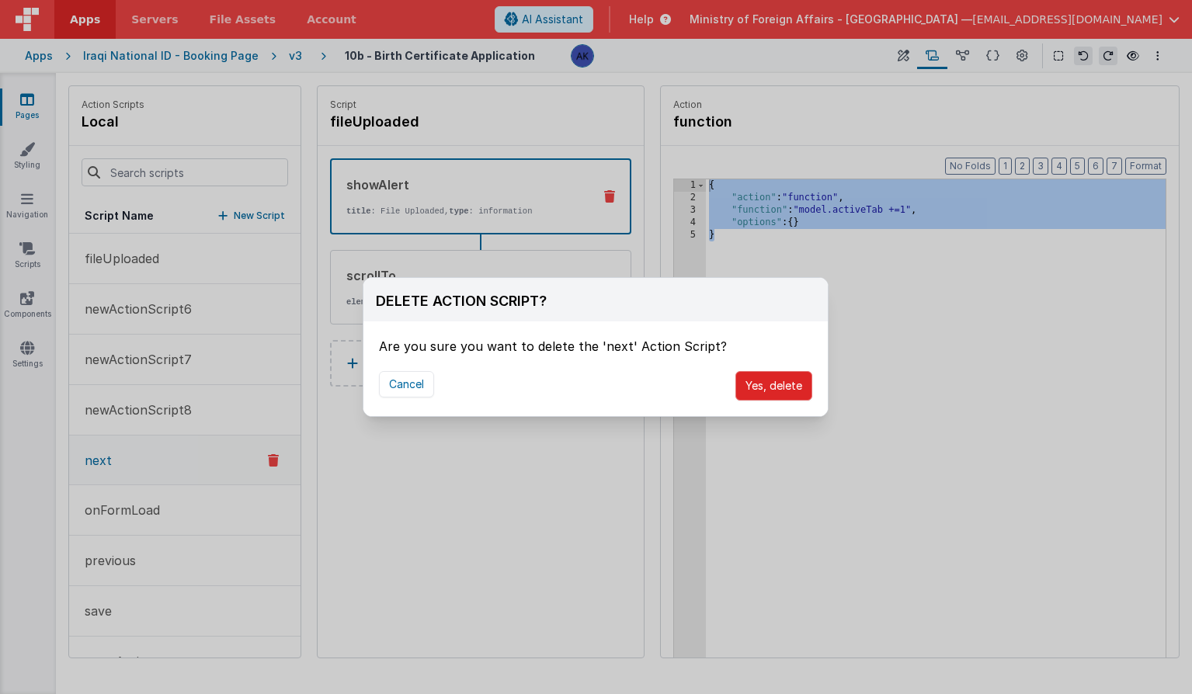
click at [745, 382] on button "Yes, delete" at bounding box center [773, 386] width 77 height 30
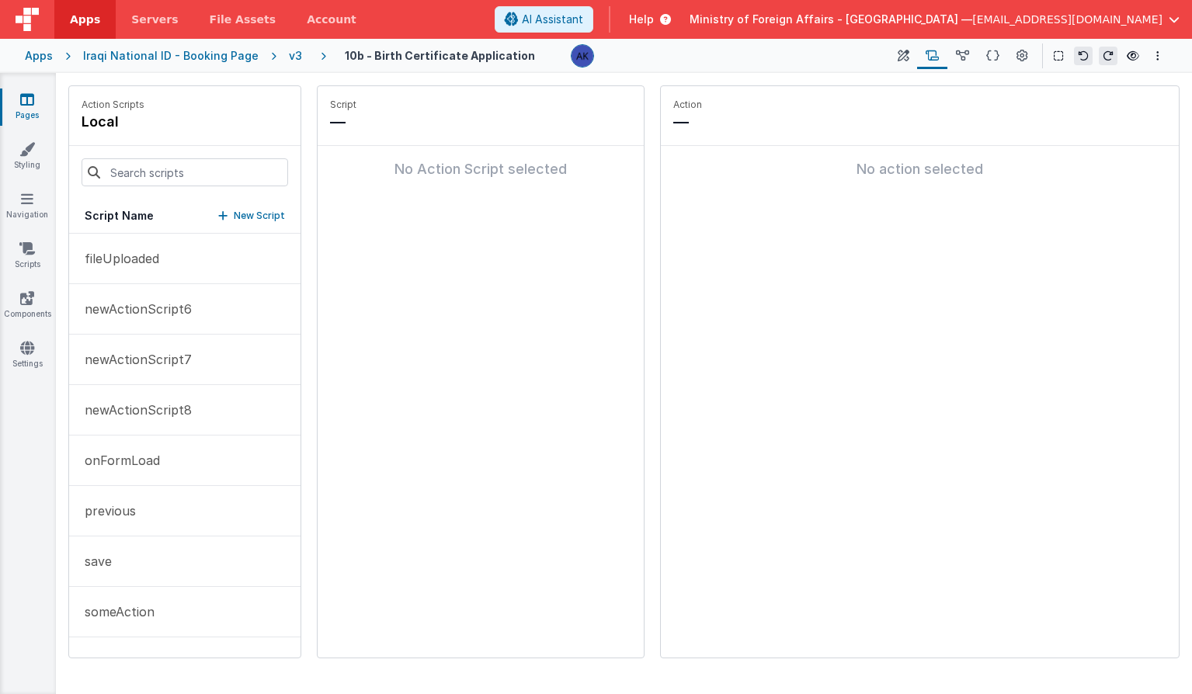
click at [252, 214] on p "New Script" at bounding box center [259, 216] width 51 height 16
type input "nextpage"
click at [496, 122] on icon at bounding box center [500, 122] width 11 height 19
click at [432, 182] on button "Add action" at bounding box center [480, 181] width 301 height 47
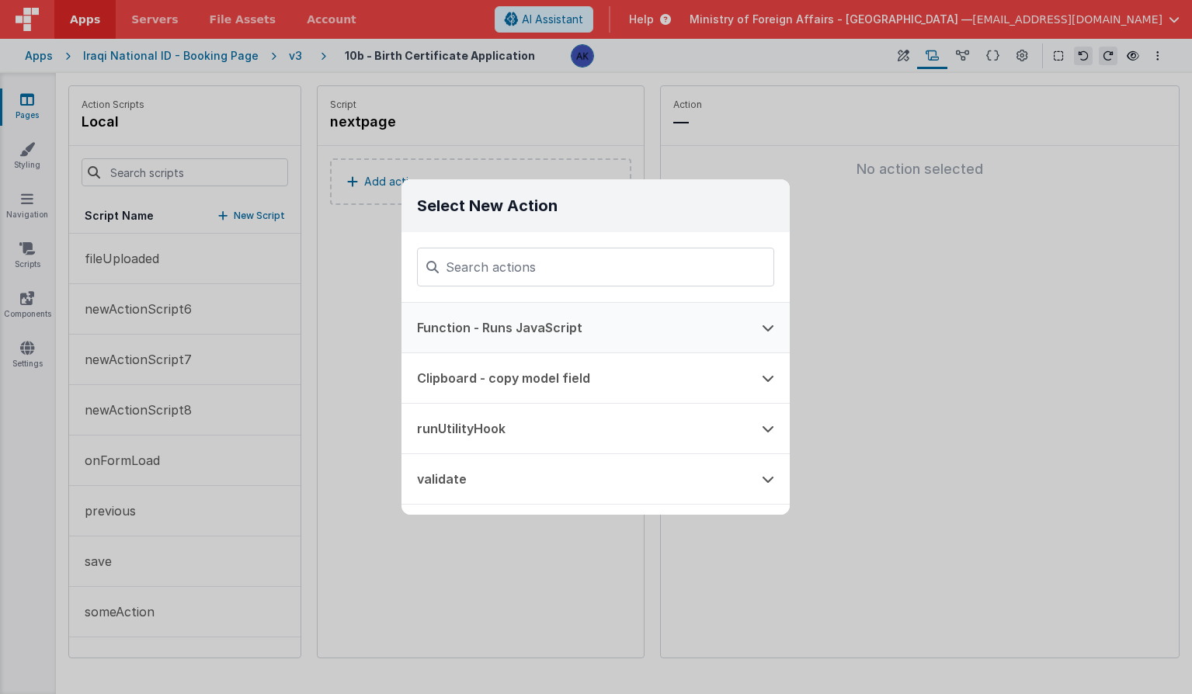
click at [515, 318] on button "Function - Runs JavaScript" at bounding box center [573, 328] width 345 height 50
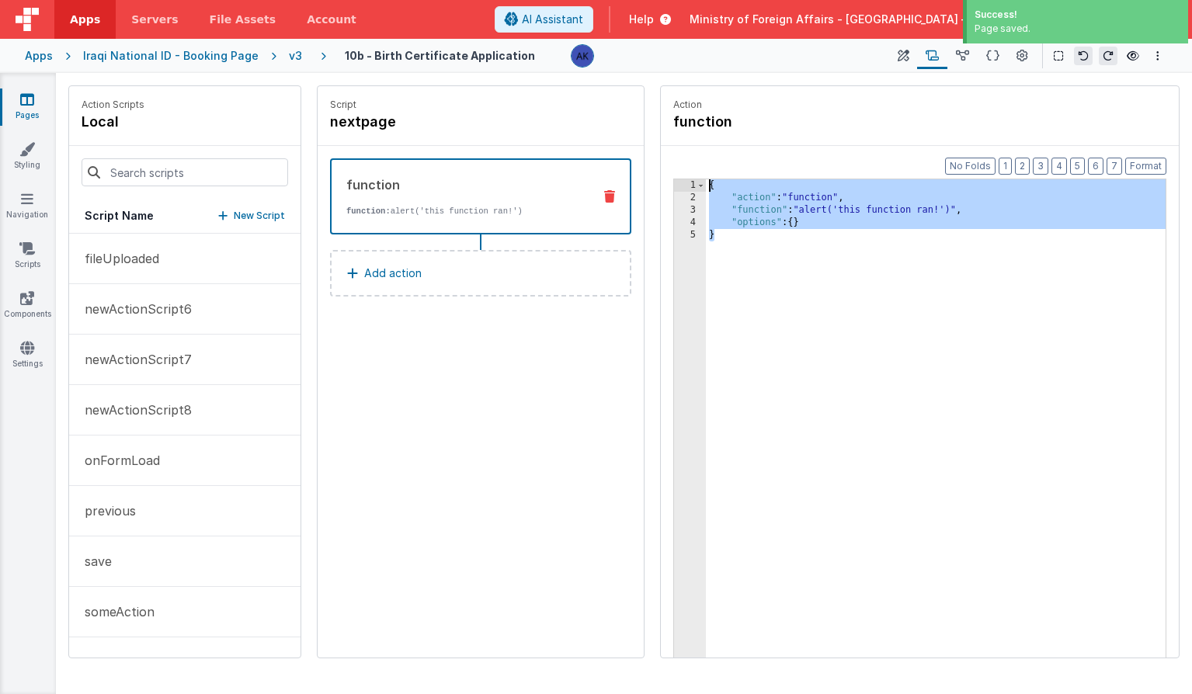
drag, startPoint x: 726, startPoint y: 238, endPoint x: 686, endPoint y: 163, distance: 85.5
click at [686, 163] on div "Format 7 6 5 4 3 2 1 No Folds 1 2 3 4 5 { "action" : "function" , "function" : …" at bounding box center [920, 431] width 518 height 571
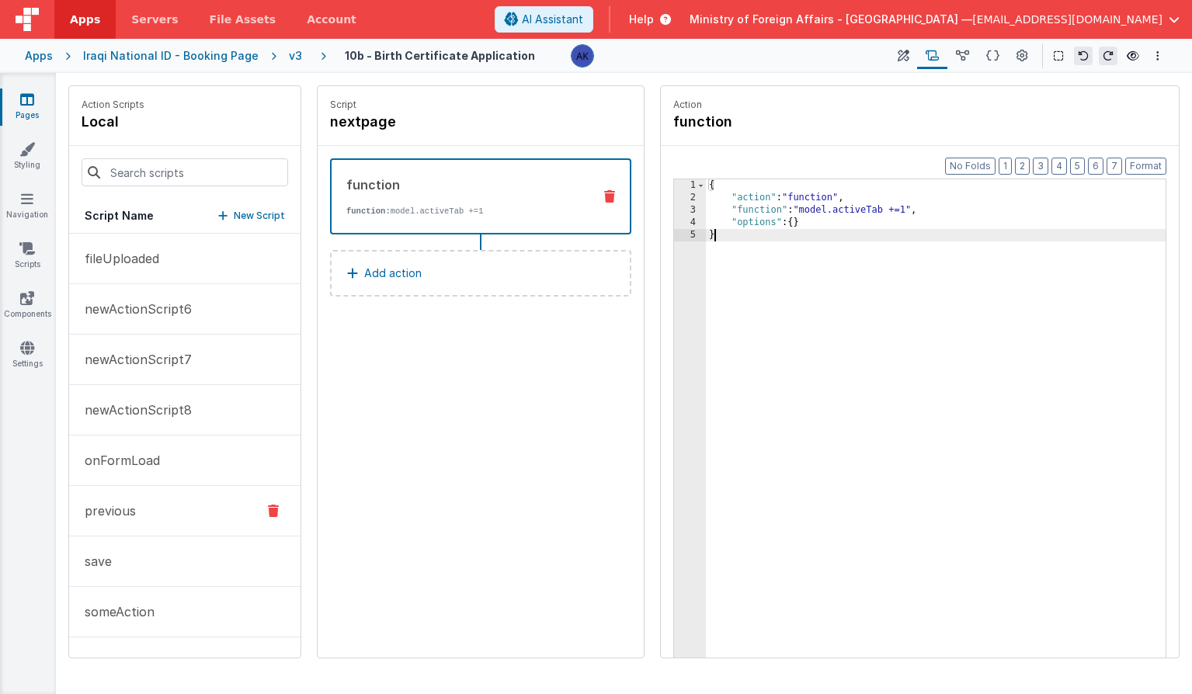
scroll to position [92, 0]
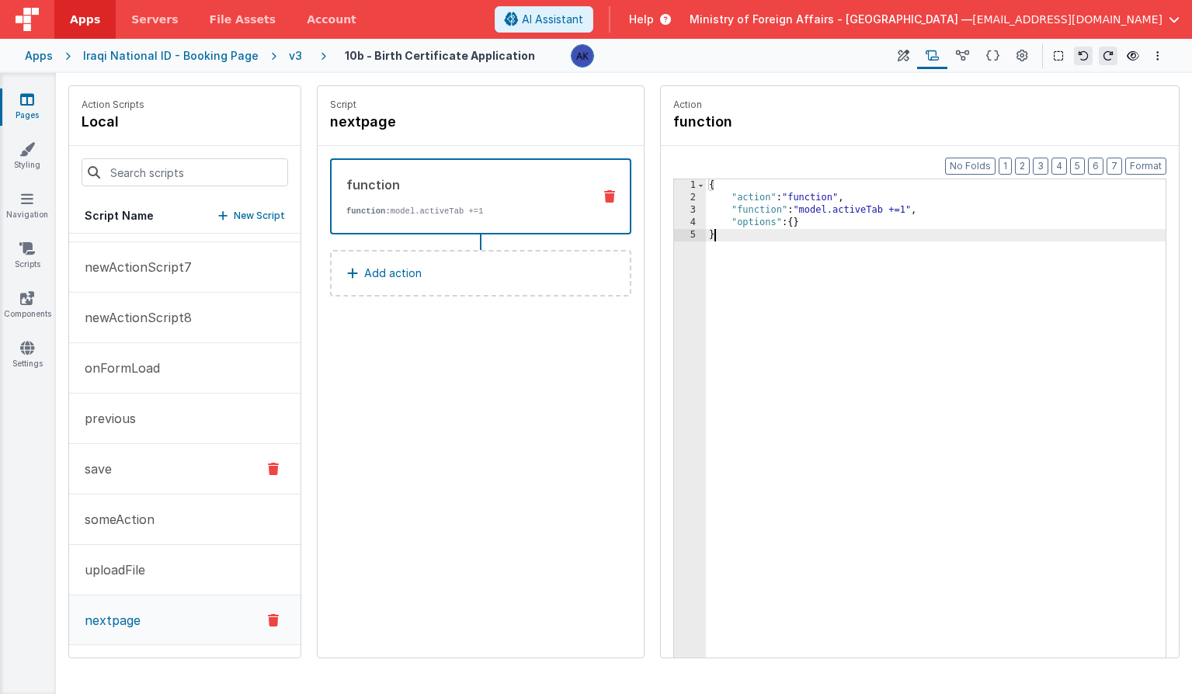
click at [172, 475] on button "save" at bounding box center [184, 469] width 231 height 50
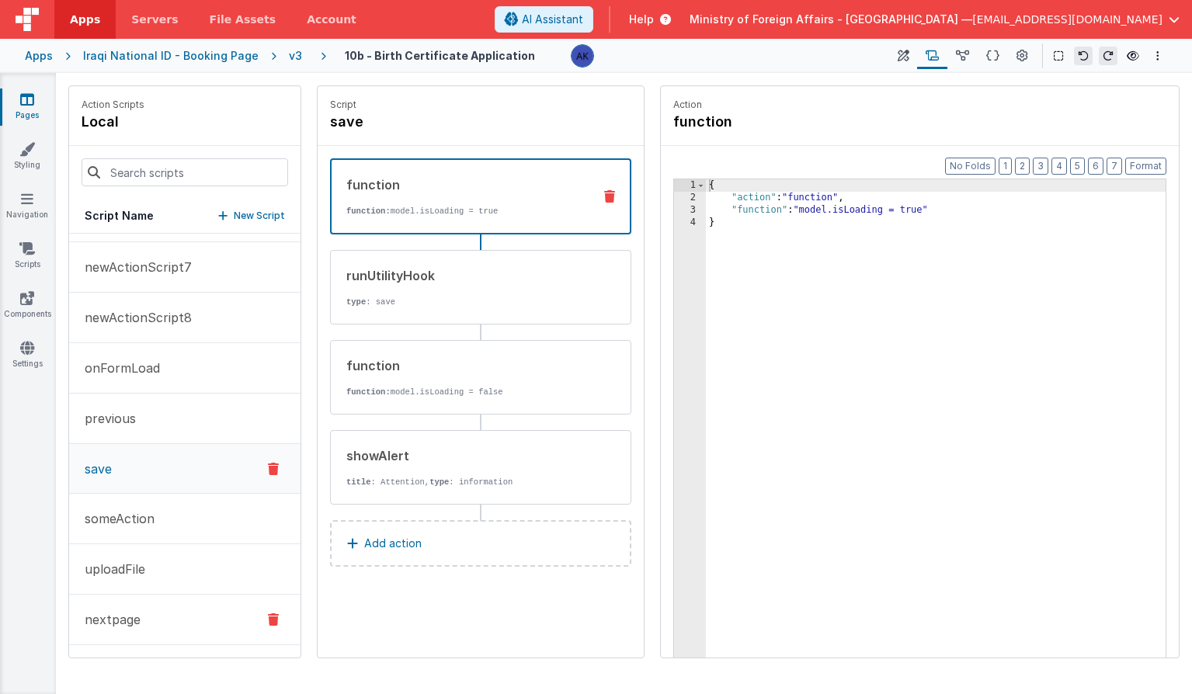
click at [155, 630] on button "nextpage" at bounding box center [184, 620] width 231 height 50
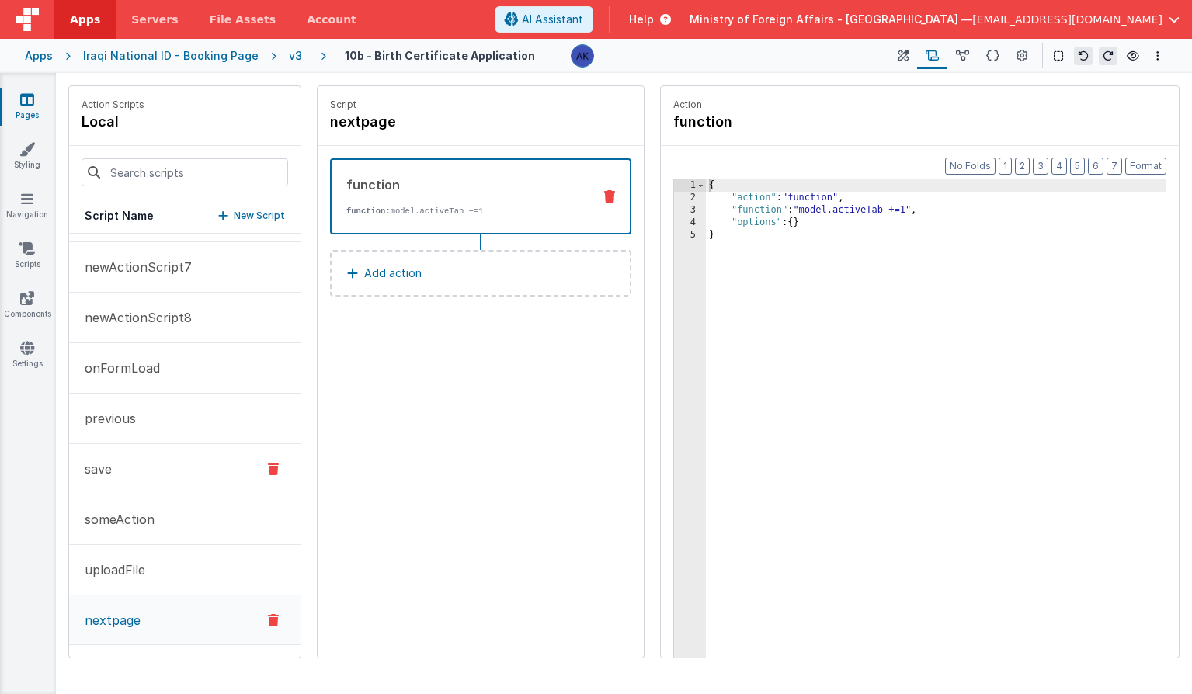
click at [159, 456] on button "save" at bounding box center [184, 469] width 231 height 50
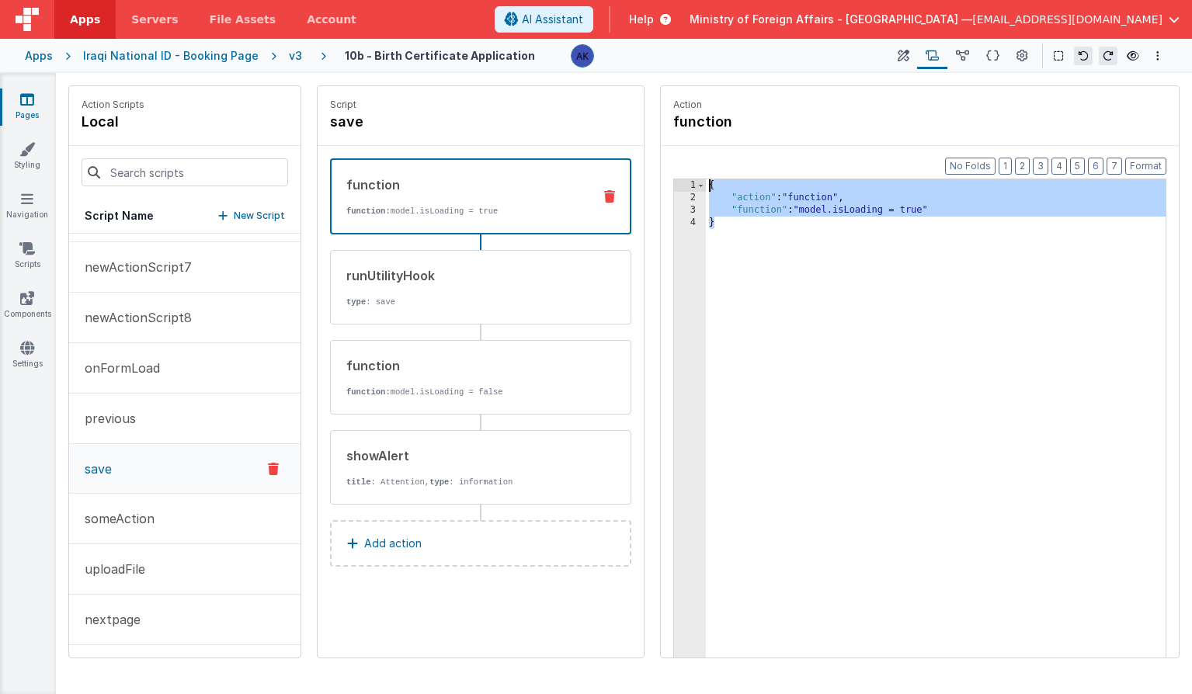
drag, startPoint x: 745, startPoint y: 230, endPoint x: 684, endPoint y: 174, distance: 82.4
click at [684, 174] on div "Format 7 6 5 4 3 2 1 No Folds 1 2 3 4 { "action" : "function" , "function" : "m…" at bounding box center [920, 431] width 518 height 571
click at [102, 612] on p "nextpage" at bounding box center [107, 619] width 65 height 19
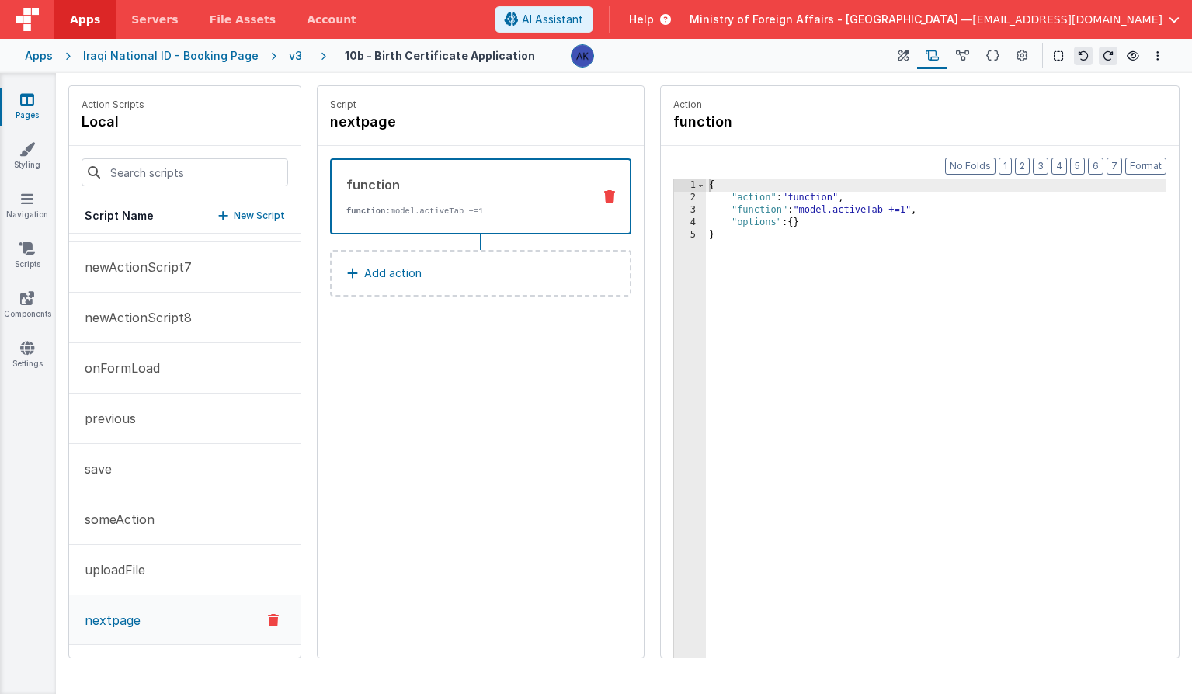
click at [392, 276] on p "Add action" at bounding box center [392, 273] width 57 height 19
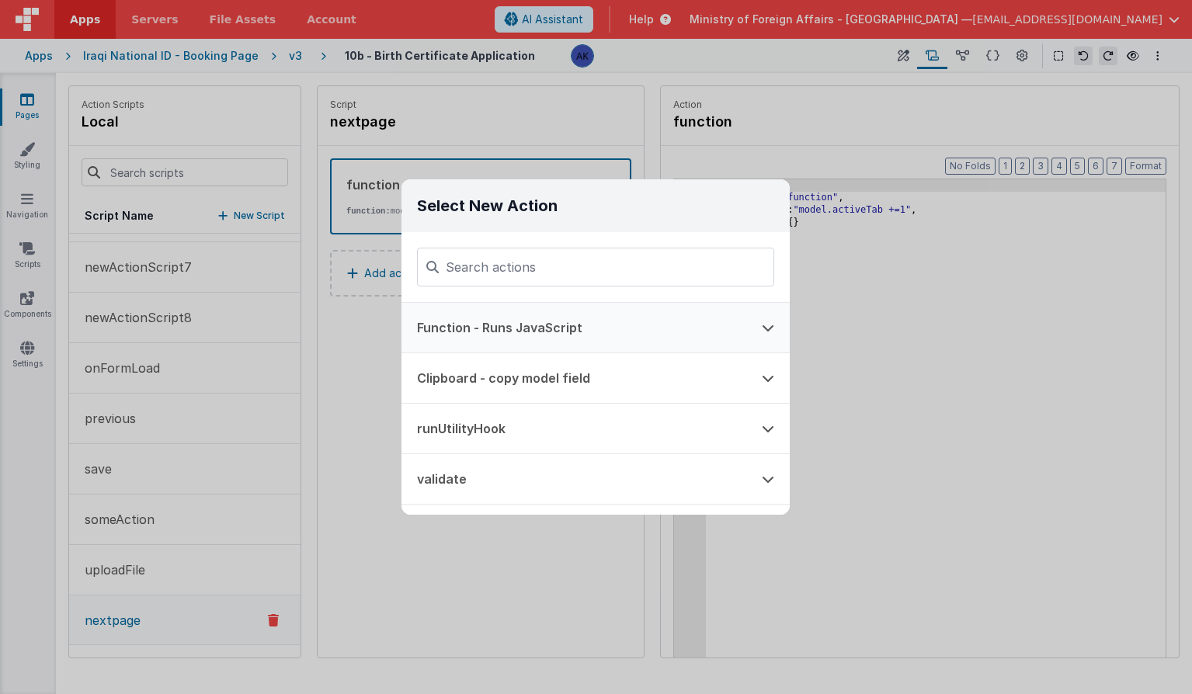
click at [508, 318] on button "Function - Runs JavaScript" at bounding box center [573, 328] width 345 height 50
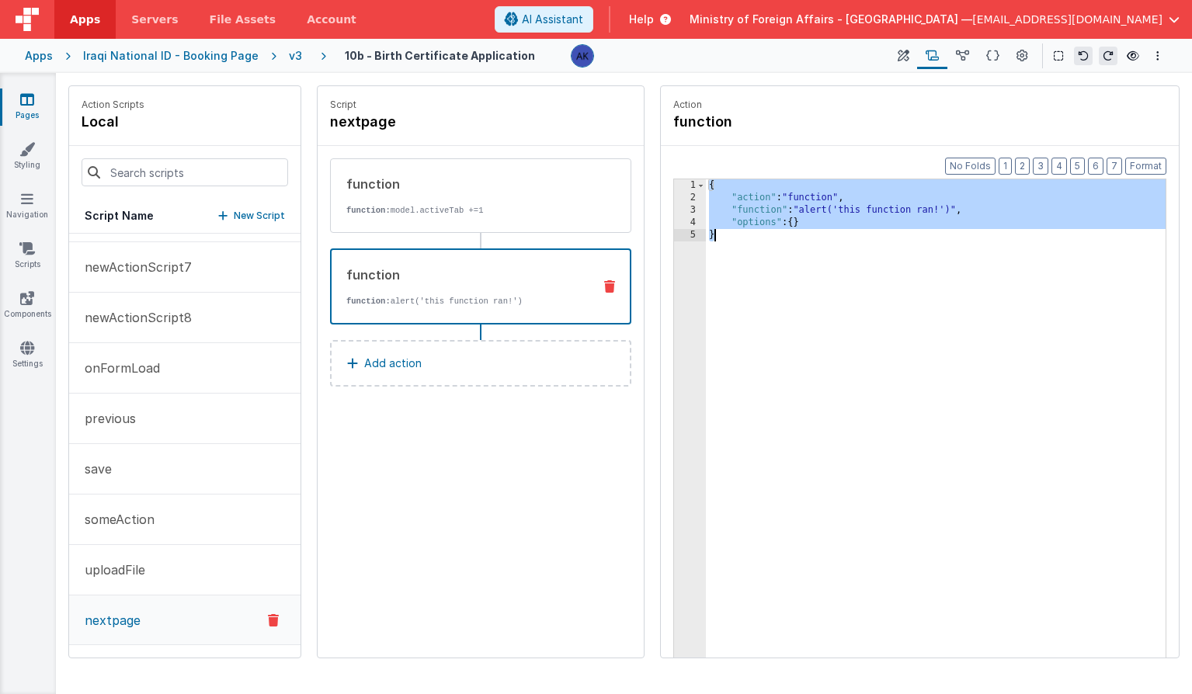
drag, startPoint x: 711, startPoint y: 187, endPoint x: 729, endPoint y: 236, distance: 52.1
click at [729, 236] on div "{ "action" : "function" , "function" : "alert('this function ran!')" , "options…" at bounding box center [936, 454] width 460 height 551
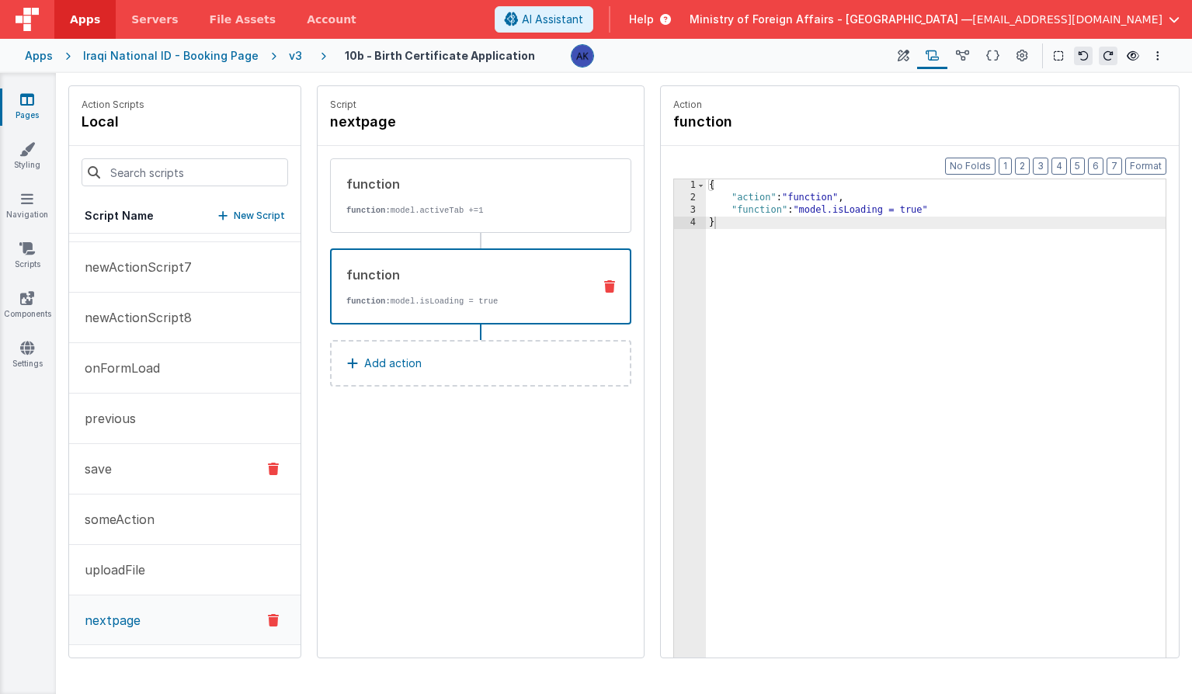
click at [186, 457] on button "save" at bounding box center [184, 469] width 231 height 50
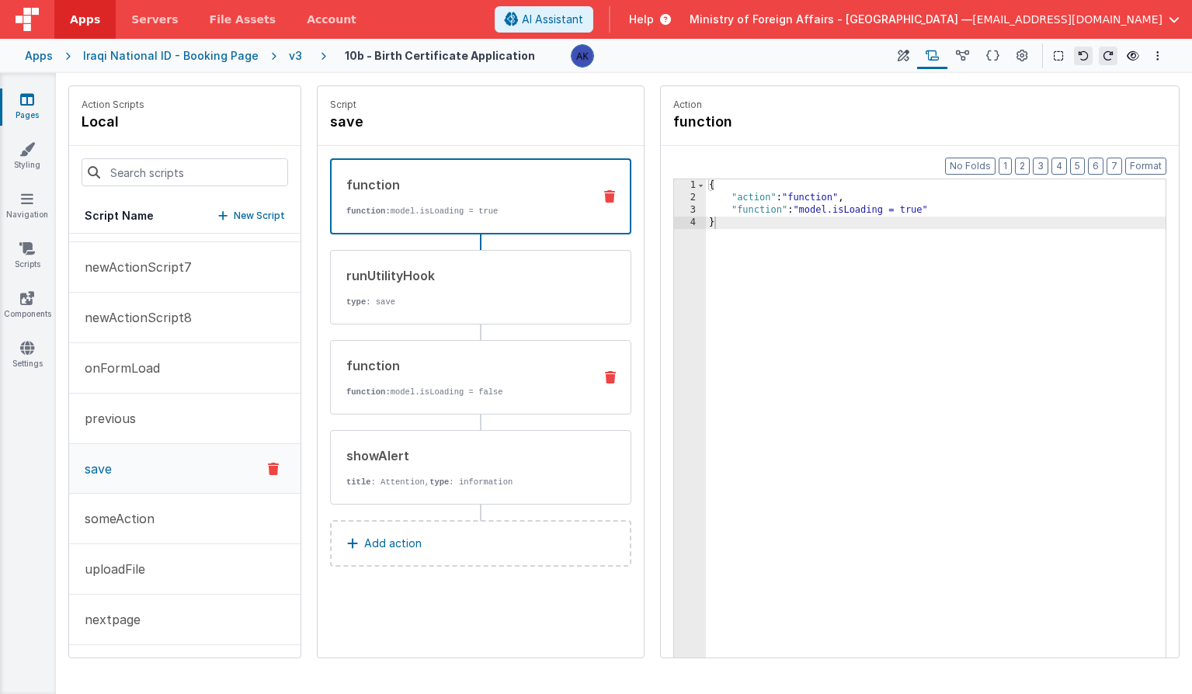
click at [432, 389] on p "function: model.isLoading = false" at bounding box center [463, 392] width 234 height 12
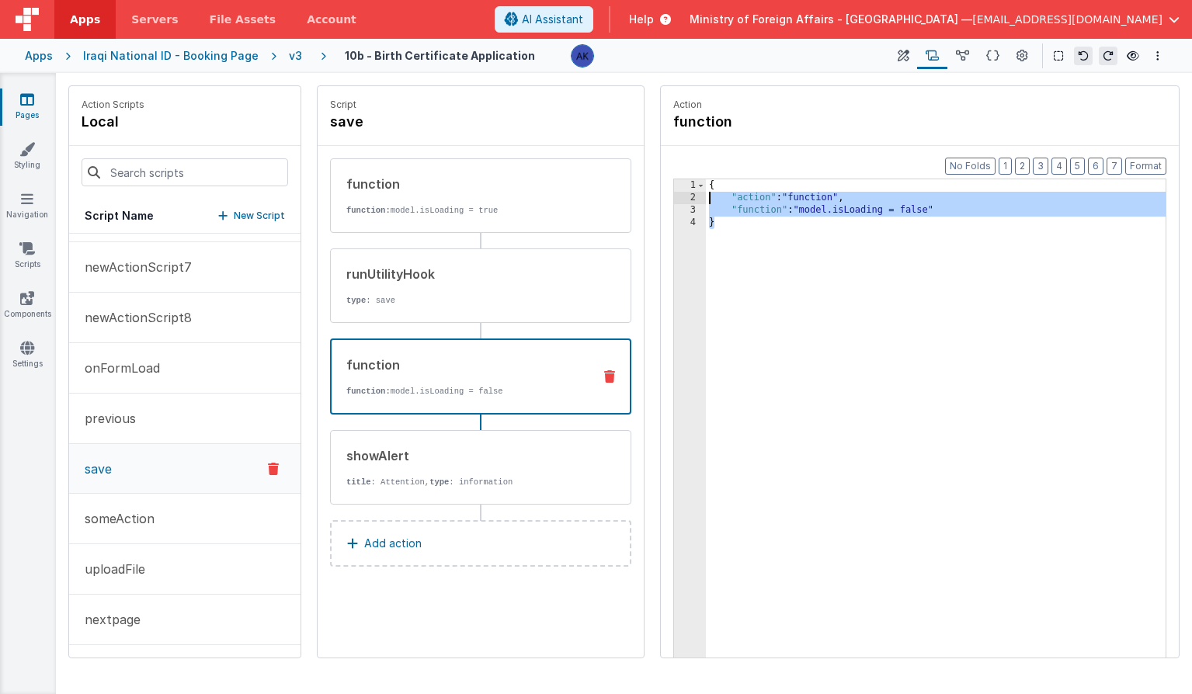
drag, startPoint x: 762, startPoint y: 232, endPoint x: 709, endPoint y: 170, distance: 82.0
click at [707, 171] on div "Format 7 6 5 4 3 2 1 No Folds 1 2 3 4 { "action" : "function" , "function" : "m…" at bounding box center [920, 431] width 518 height 571
click at [129, 618] on p "nextpage" at bounding box center [107, 619] width 65 height 19
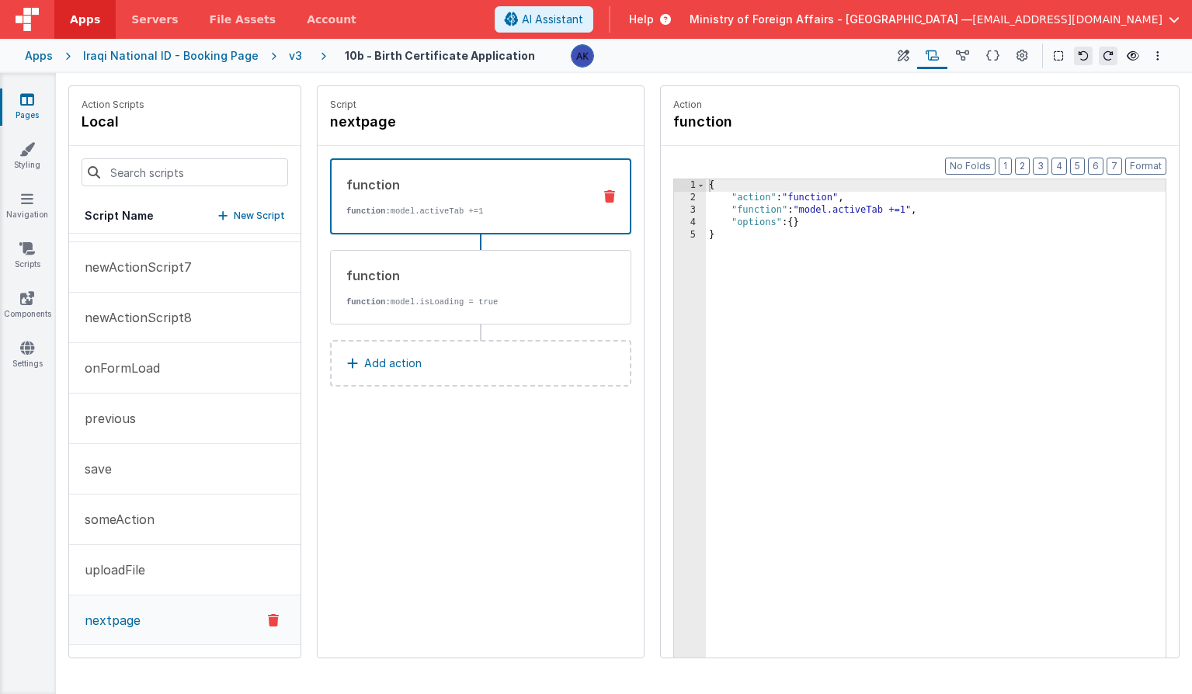
click at [427, 369] on button "Add action" at bounding box center [480, 363] width 301 height 47
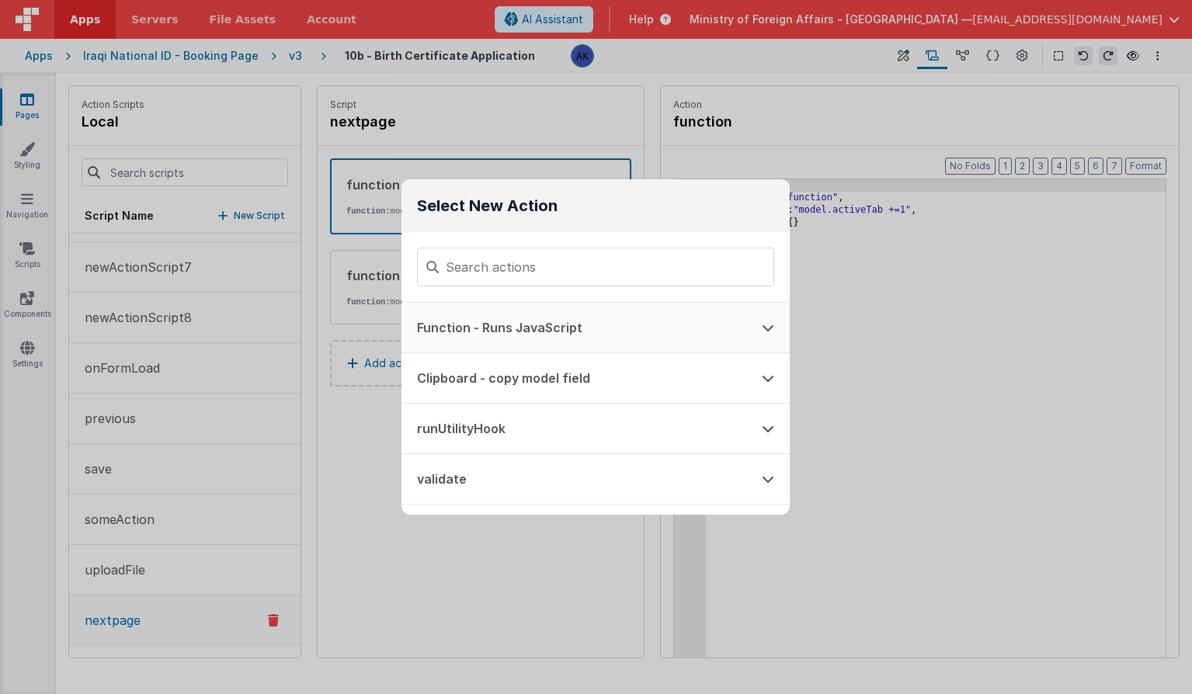
click at [516, 317] on button "Function - Runs JavaScript" at bounding box center [573, 328] width 345 height 50
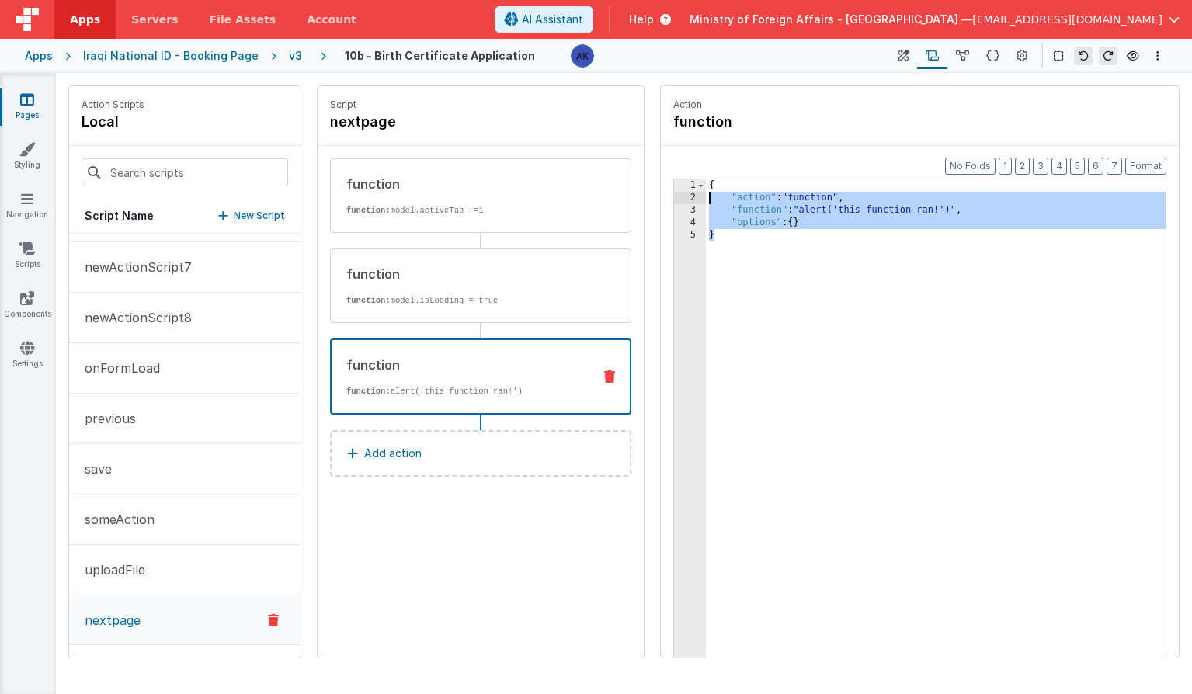
drag, startPoint x: 745, startPoint y: 245, endPoint x: 695, endPoint y: 182, distance: 80.6
click at [695, 182] on div "1 2 3 4 5 { "action" : "function" , "function" : "alert('this function ran!')" …" at bounding box center [919, 443] width 493 height 528
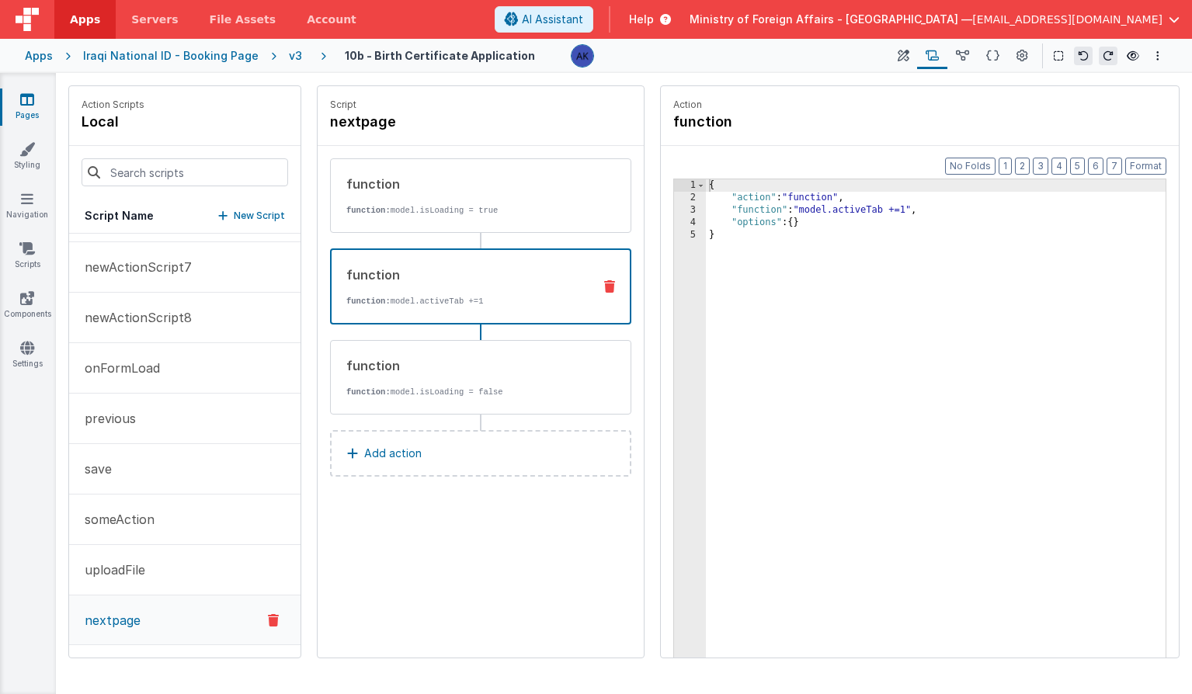
click at [476, 442] on button "Add action" at bounding box center [480, 453] width 301 height 47
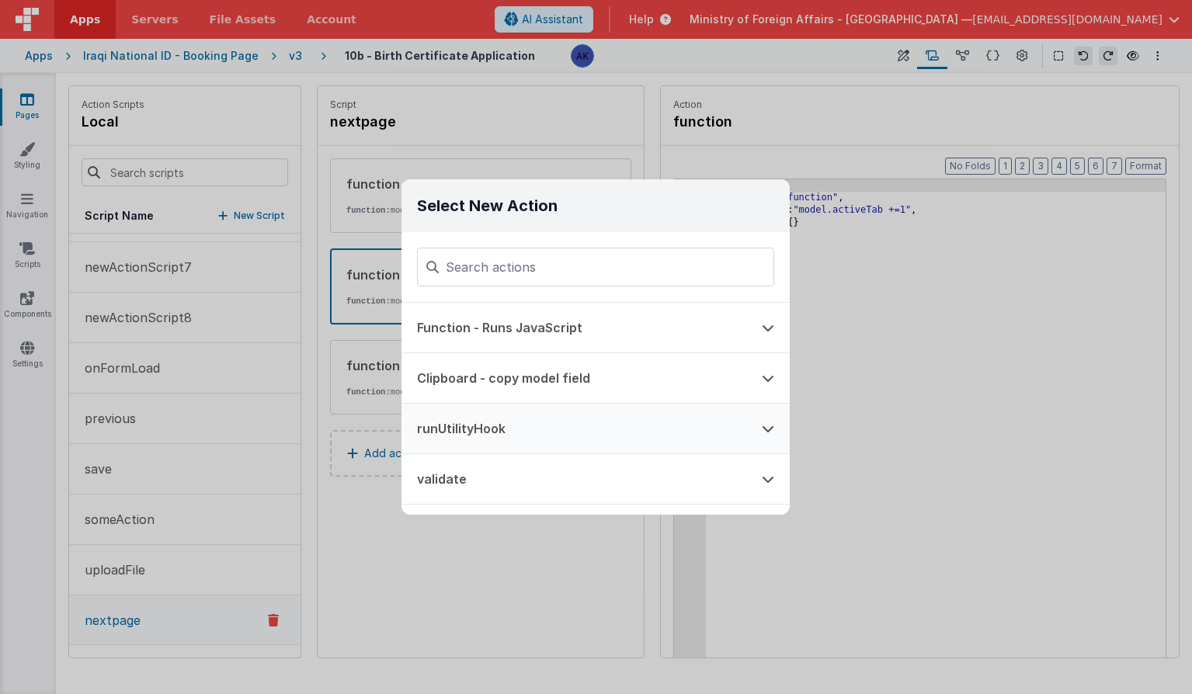
click at [523, 436] on button "runUtilityHook" at bounding box center [573, 429] width 345 height 50
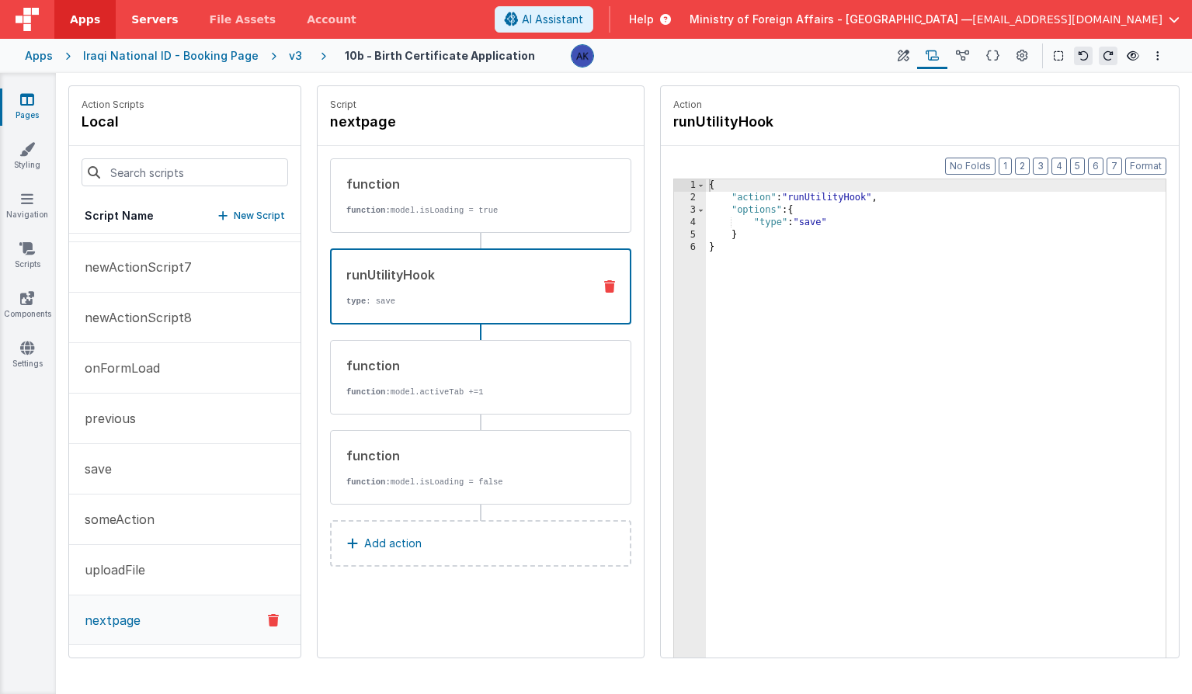
drag, startPoint x: 502, startPoint y: 457, endPoint x: 128, endPoint y: 0, distance: 589.9
click at [254, 217] on p "New Script" at bounding box center [259, 216] width 51 height 16
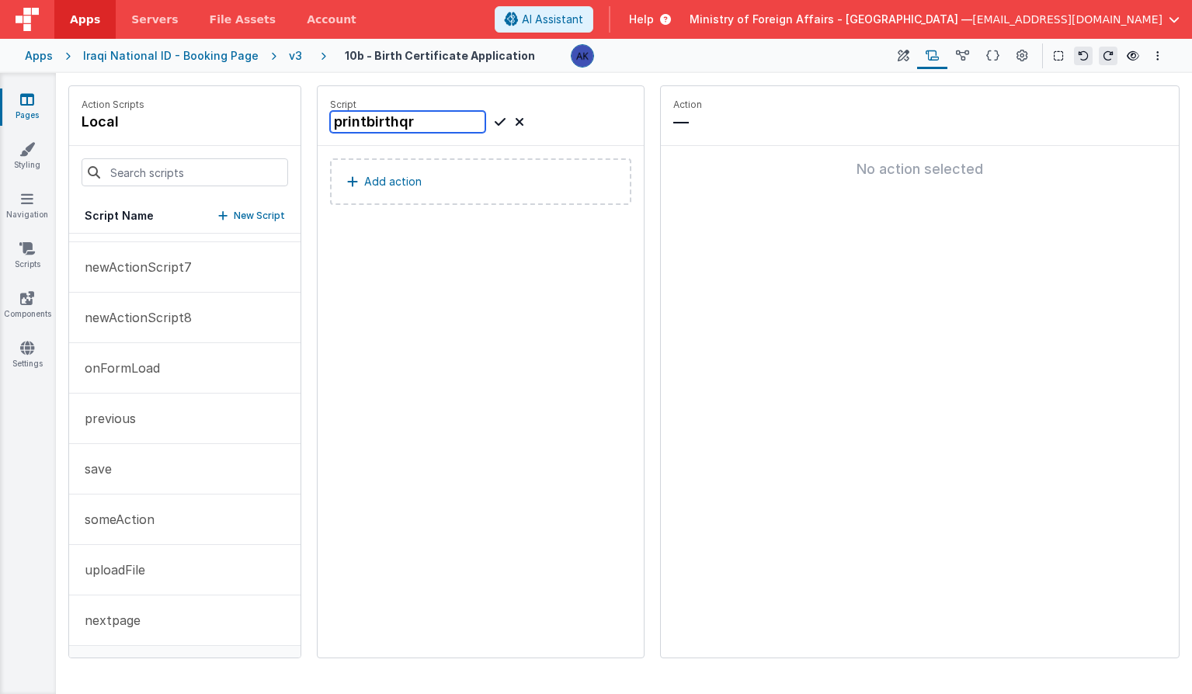
type input "printbirthqr"
click at [502, 119] on icon at bounding box center [500, 122] width 11 height 19
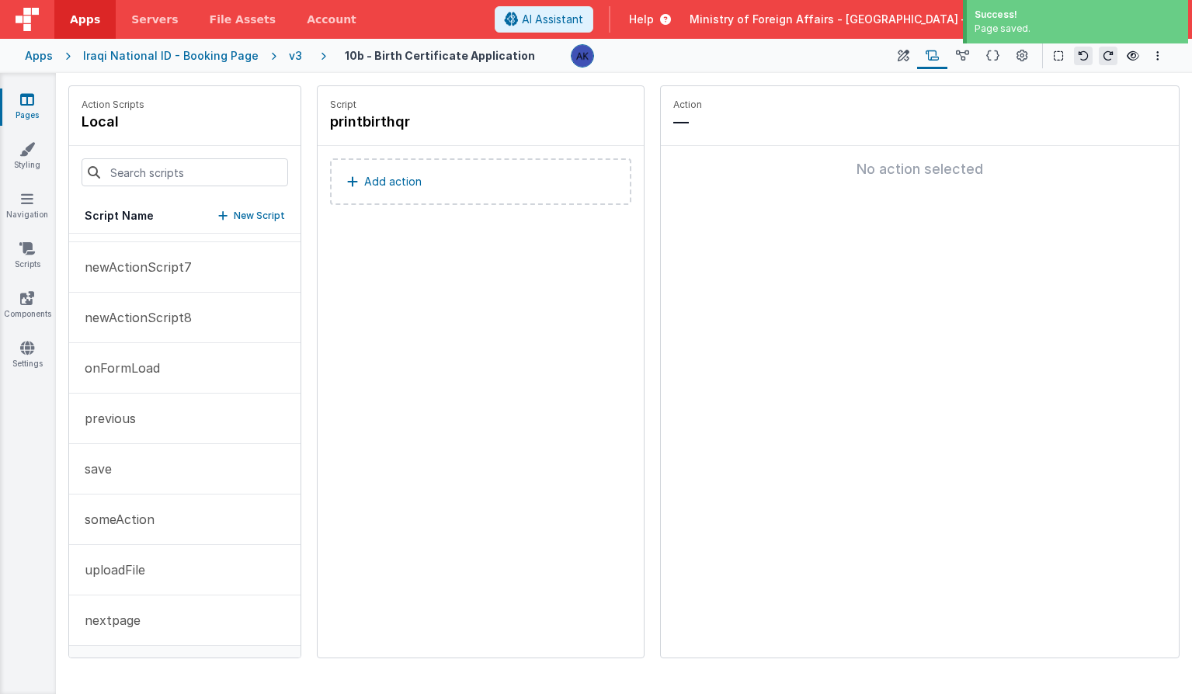
click at [432, 180] on button "Add action" at bounding box center [480, 181] width 301 height 47
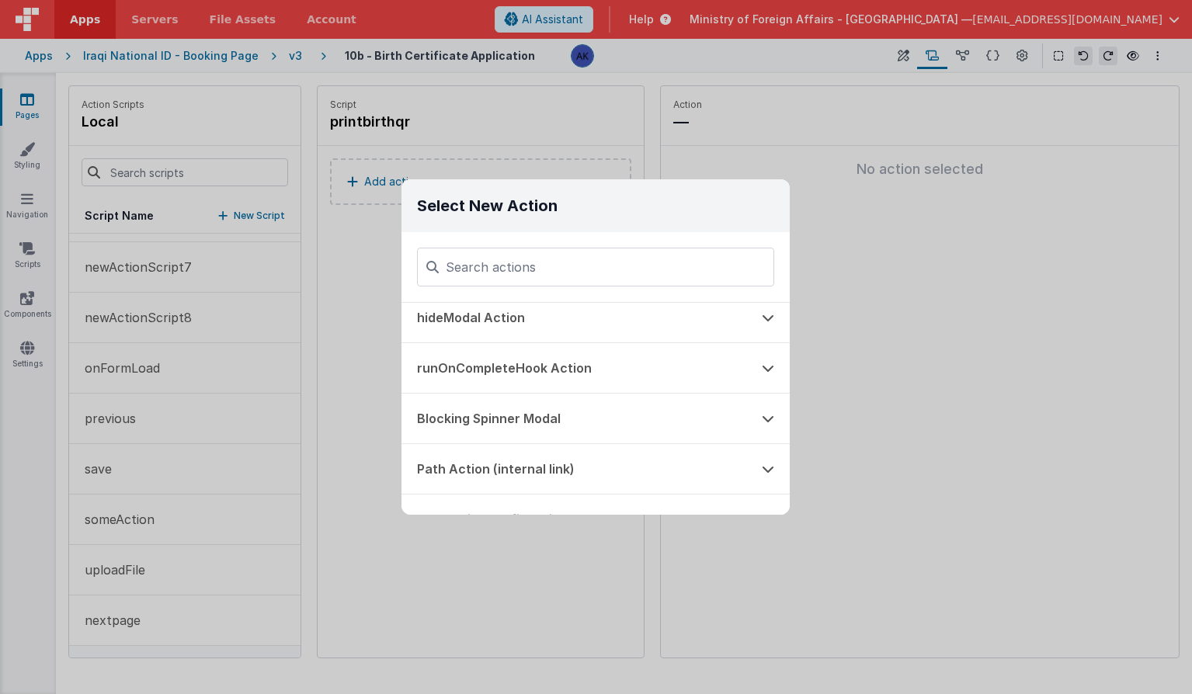
scroll to position [392, 0]
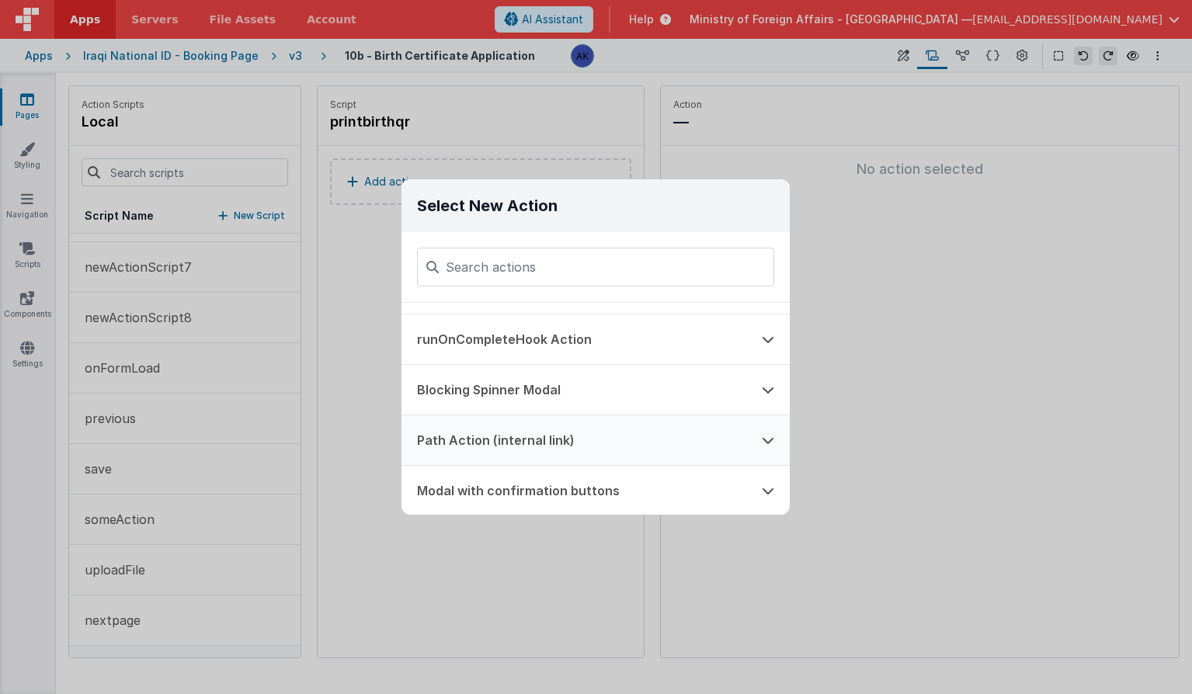
click at [495, 446] on button "Path Action (internal link)" at bounding box center [573, 440] width 345 height 50
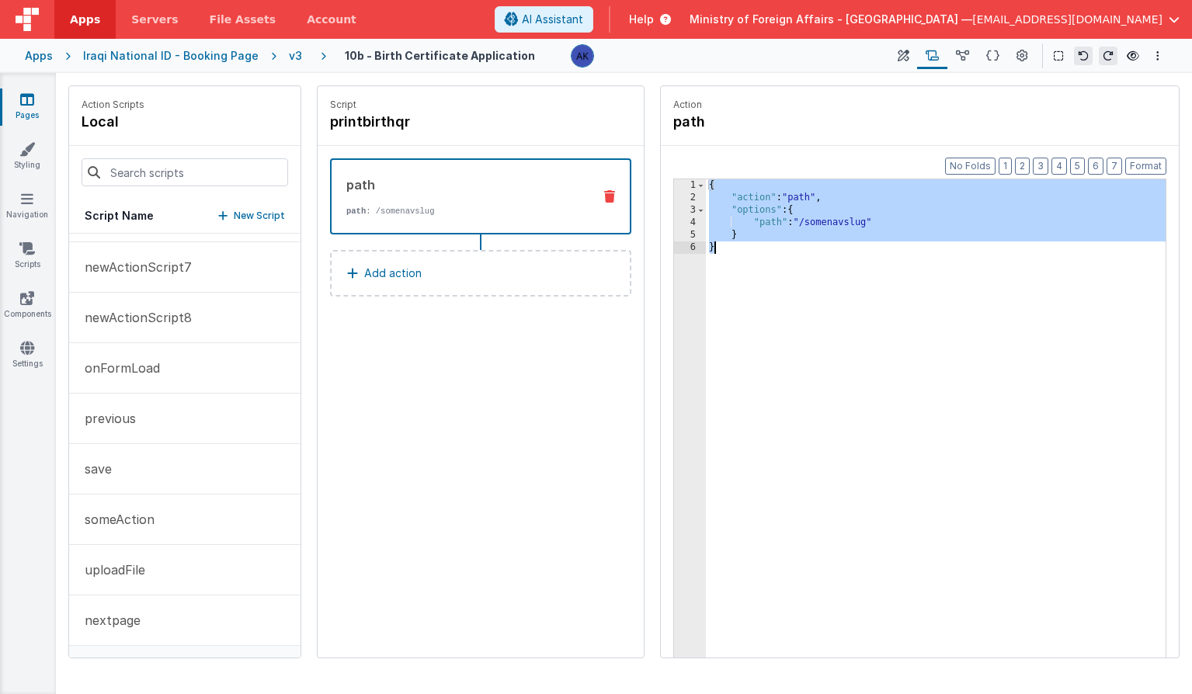
drag, startPoint x: 709, startPoint y: 186, endPoint x: 745, endPoint y: 272, distance: 93.6
click at [745, 272] on div "{ "action" : "path" , "options" : { "path" : "/somenavslug" } }" at bounding box center [936, 454] width 460 height 551
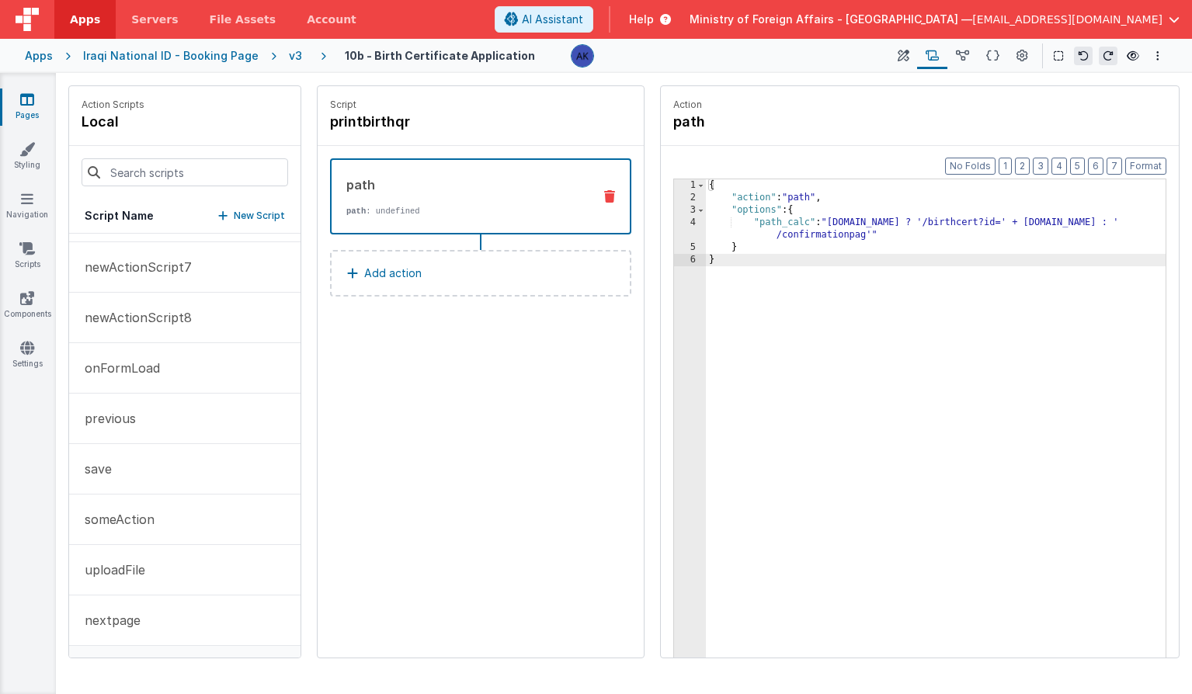
click at [949, 223] on div "{ "action" : "path" , "options" : { "path_calc" : "[DOMAIN_NAME] ? '/birthcert?…" at bounding box center [936, 454] width 460 height 551
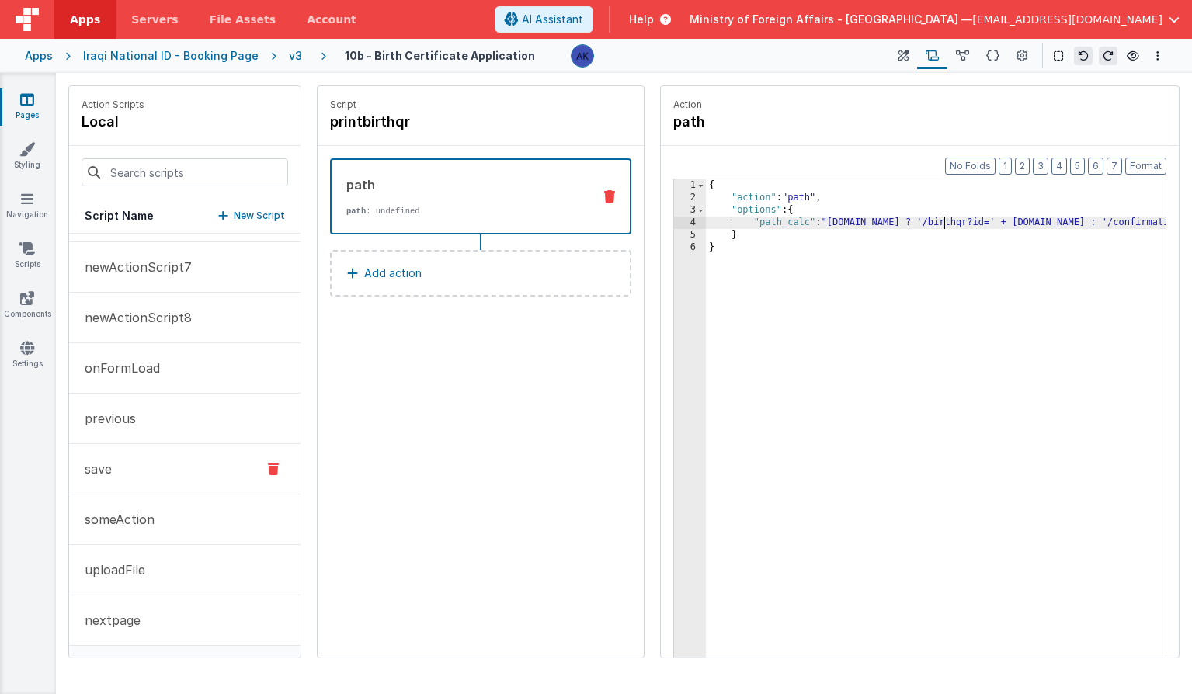
click at [187, 470] on button "save" at bounding box center [184, 469] width 231 height 50
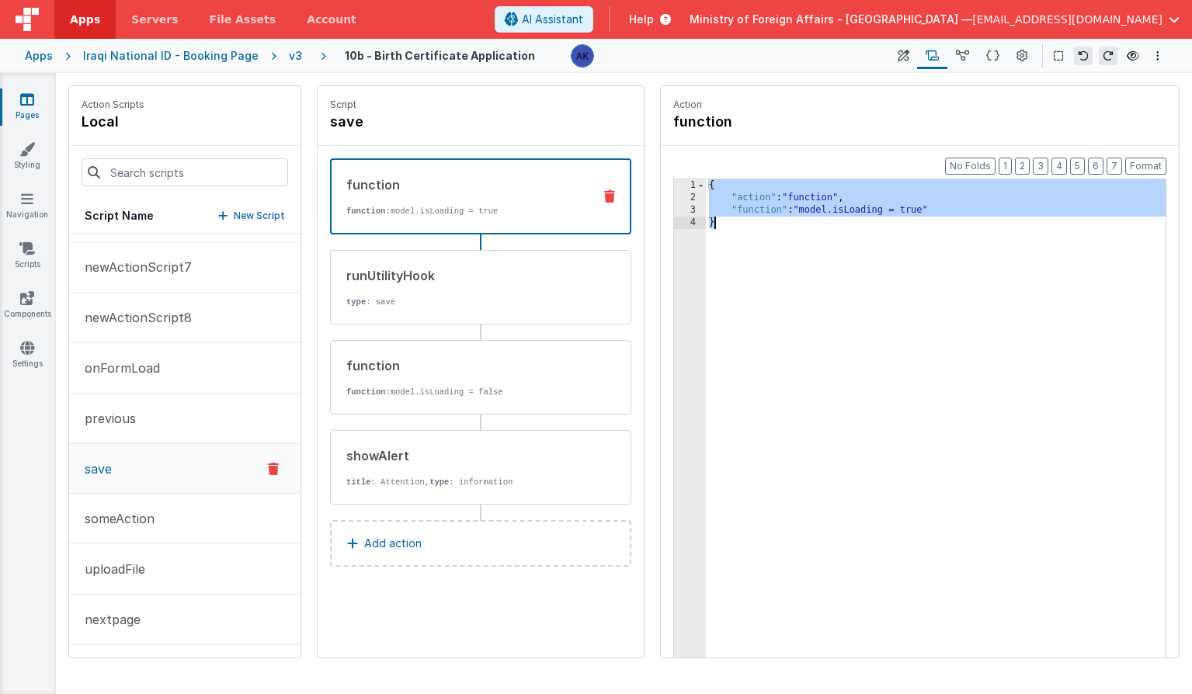
drag, startPoint x: 710, startPoint y: 186, endPoint x: 734, endPoint y: 225, distance: 45.3
click at [734, 225] on div "{ "action" : "function" , "function" : "model.isLoading = true" }" at bounding box center [936, 454] width 460 height 551
click at [179, 613] on button "printbirthqr" at bounding box center [184, 620] width 231 height 50
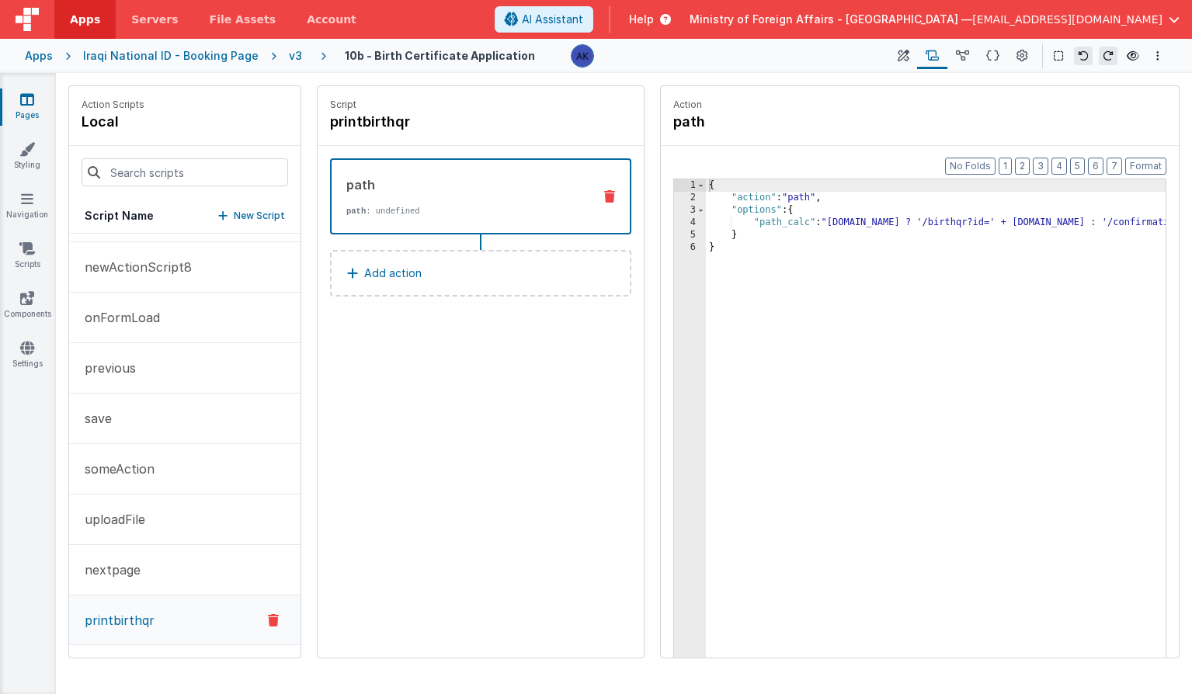
click at [428, 278] on button "Add action" at bounding box center [480, 273] width 301 height 47
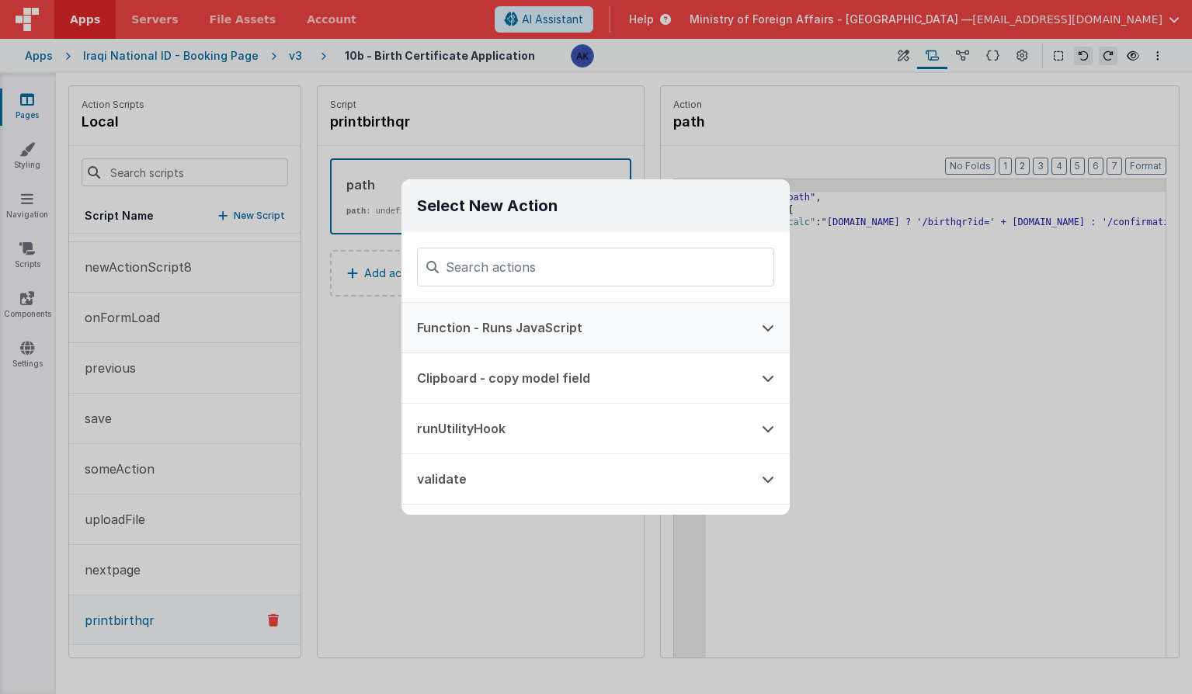
click at [467, 335] on button "Function - Runs JavaScript" at bounding box center [573, 328] width 345 height 50
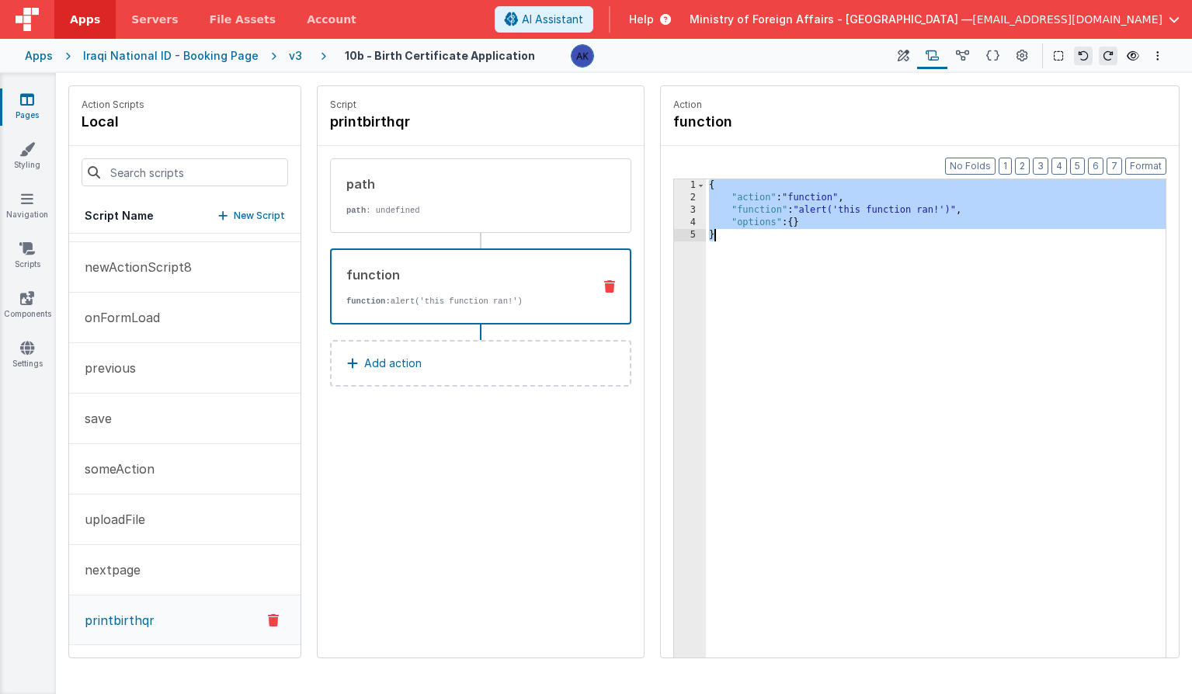
drag, startPoint x: 710, startPoint y: 187, endPoint x: 742, endPoint y: 248, distance: 68.8
click at [742, 248] on div "{ "action" : "function" , "function" : "alert('this function ran!')" , "options…" at bounding box center [936, 454] width 460 height 551
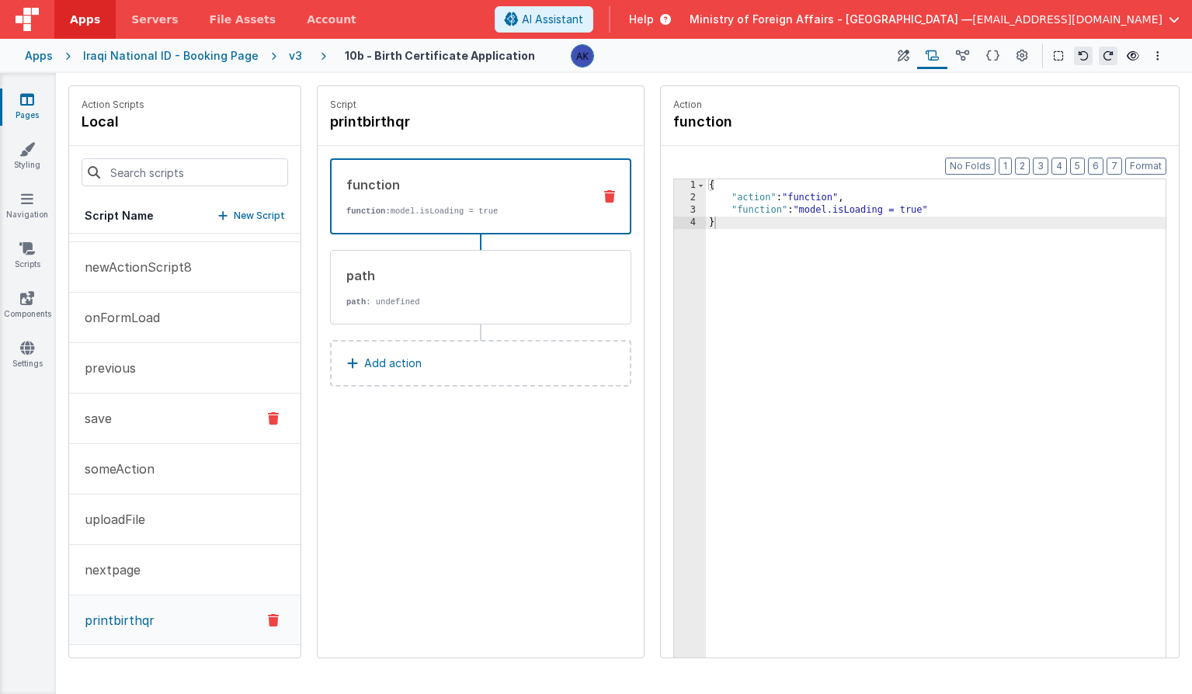
click at [185, 429] on button "save" at bounding box center [184, 419] width 231 height 50
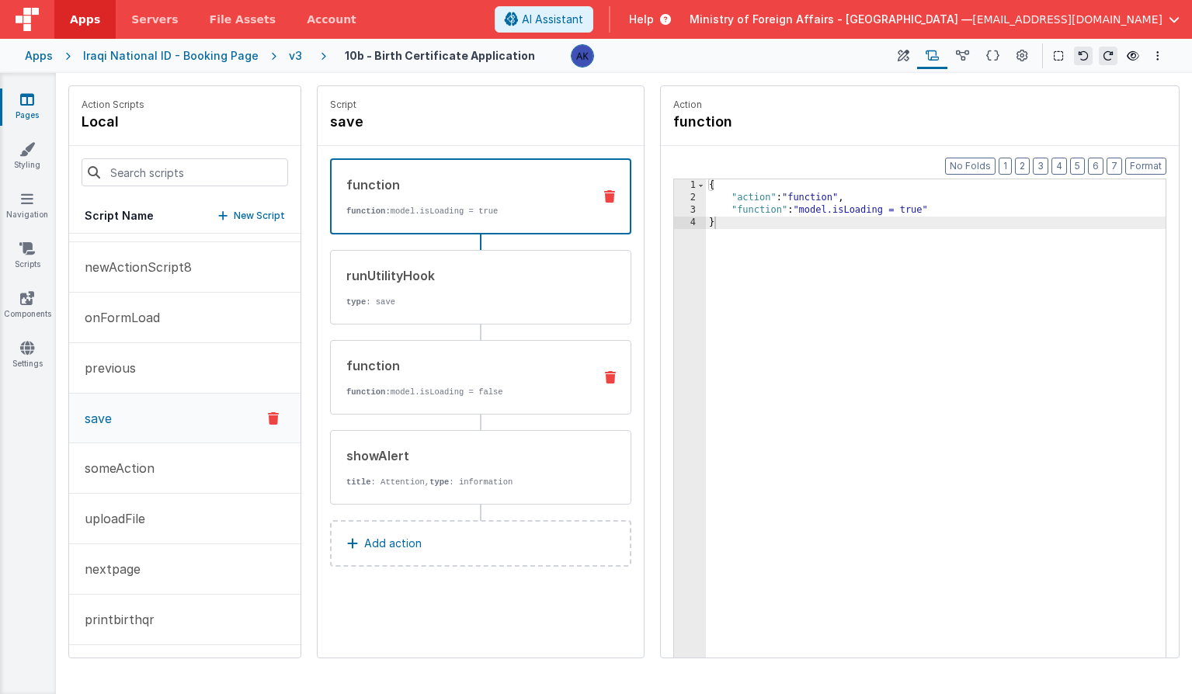
click at [465, 388] on p "function: model.isLoading = false" at bounding box center [463, 392] width 234 height 12
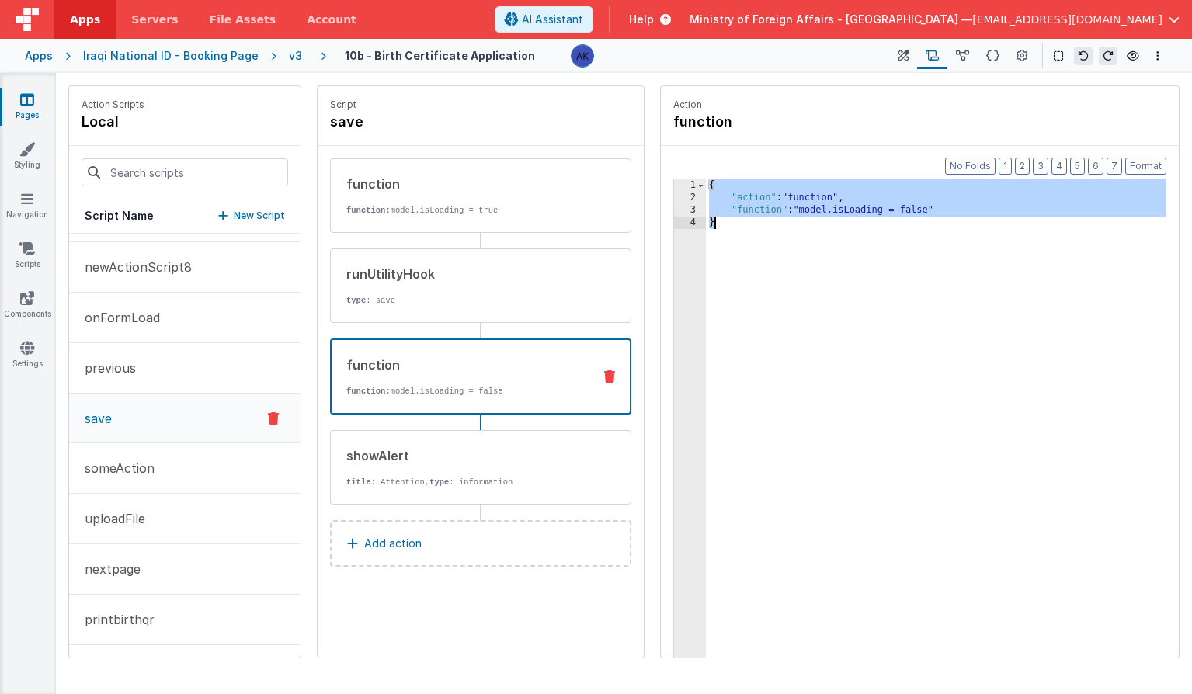
drag, startPoint x: 709, startPoint y: 186, endPoint x: 729, endPoint y: 241, distance: 58.7
click at [729, 241] on div "{ "action" : "function" , "function" : "model.isLoading = false" }" at bounding box center [936, 454] width 460 height 551
click at [190, 630] on button "printbirthqr" at bounding box center [184, 620] width 231 height 50
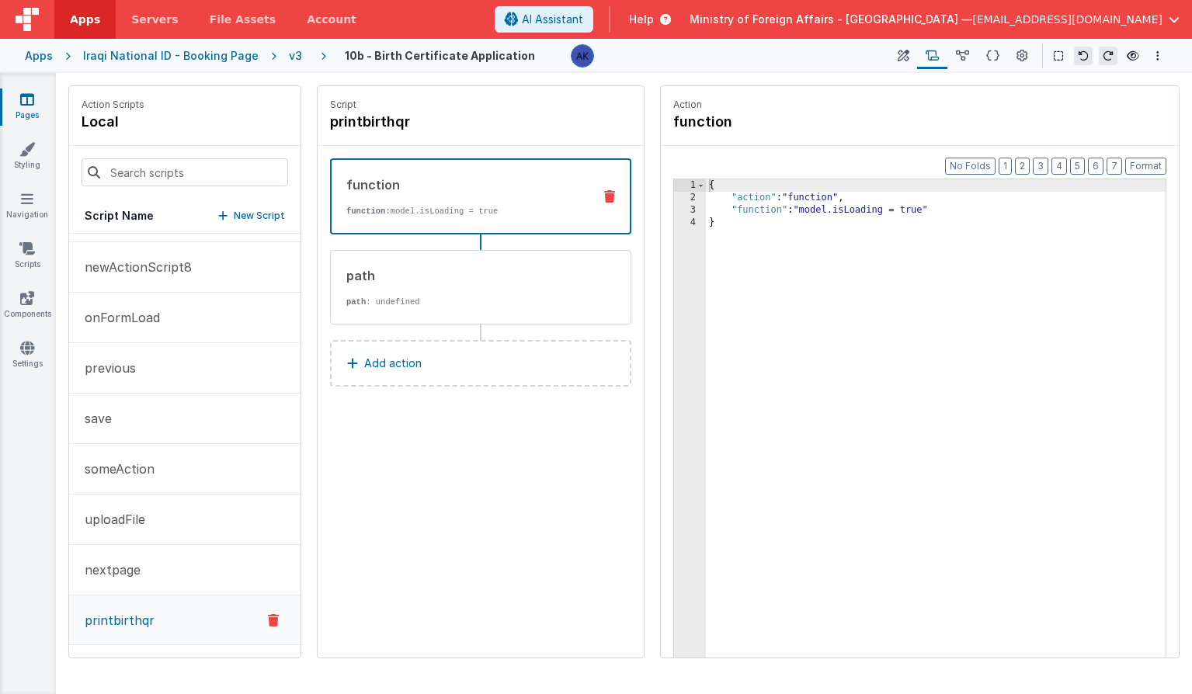
click at [389, 365] on p "Add action" at bounding box center [392, 363] width 57 height 19
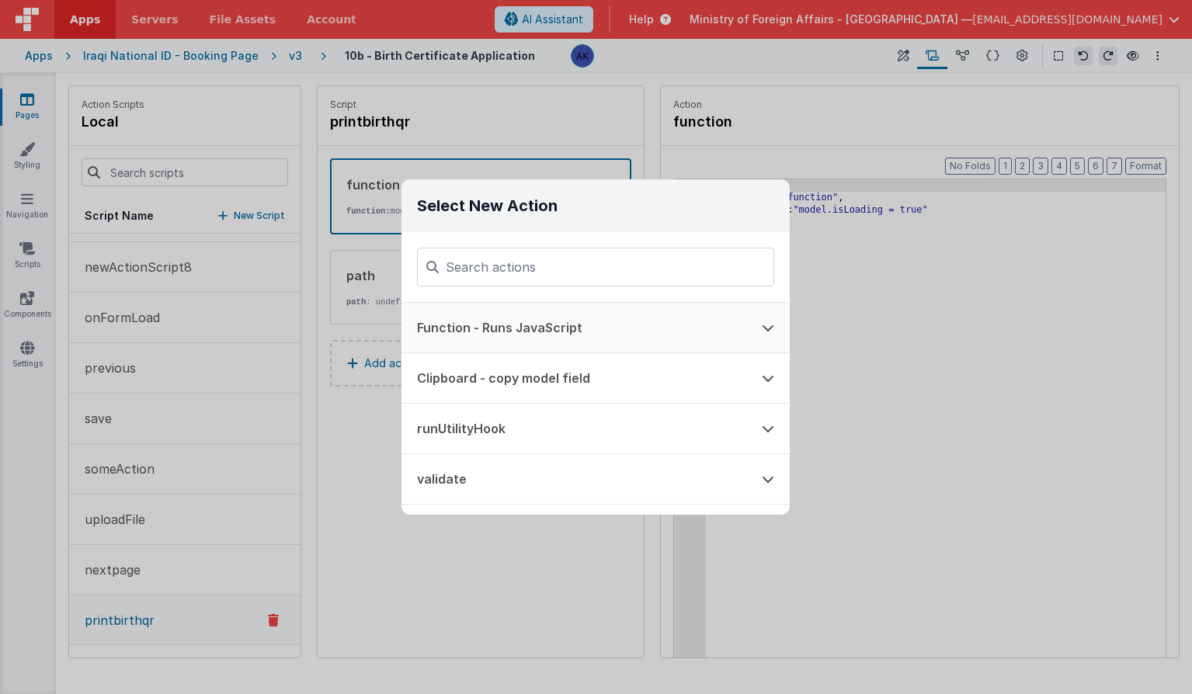
click at [579, 318] on button "Function - Runs JavaScript" at bounding box center [573, 328] width 345 height 50
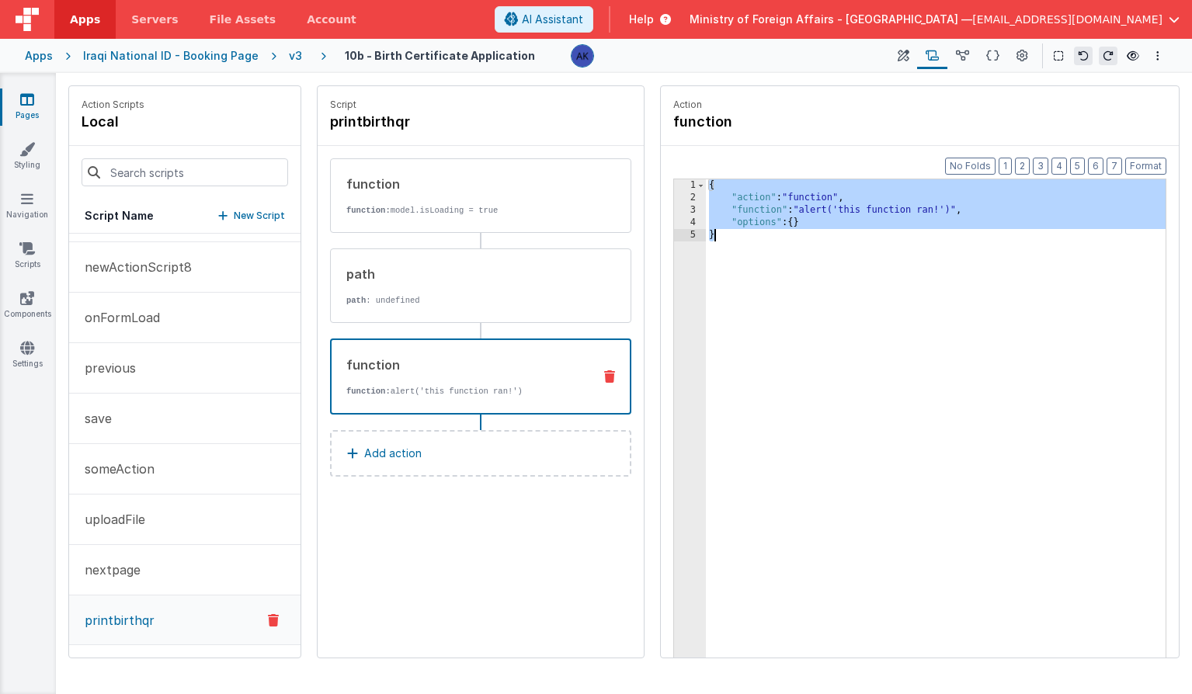
drag, startPoint x: 710, startPoint y: 185, endPoint x: 734, endPoint y: 253, distance: 72.2
click at [734, 253] on div "{ "action" : "function" , "function" : "alert('this function ran!')" , "options…" at bounding box center [936, 454] width 460 height 551
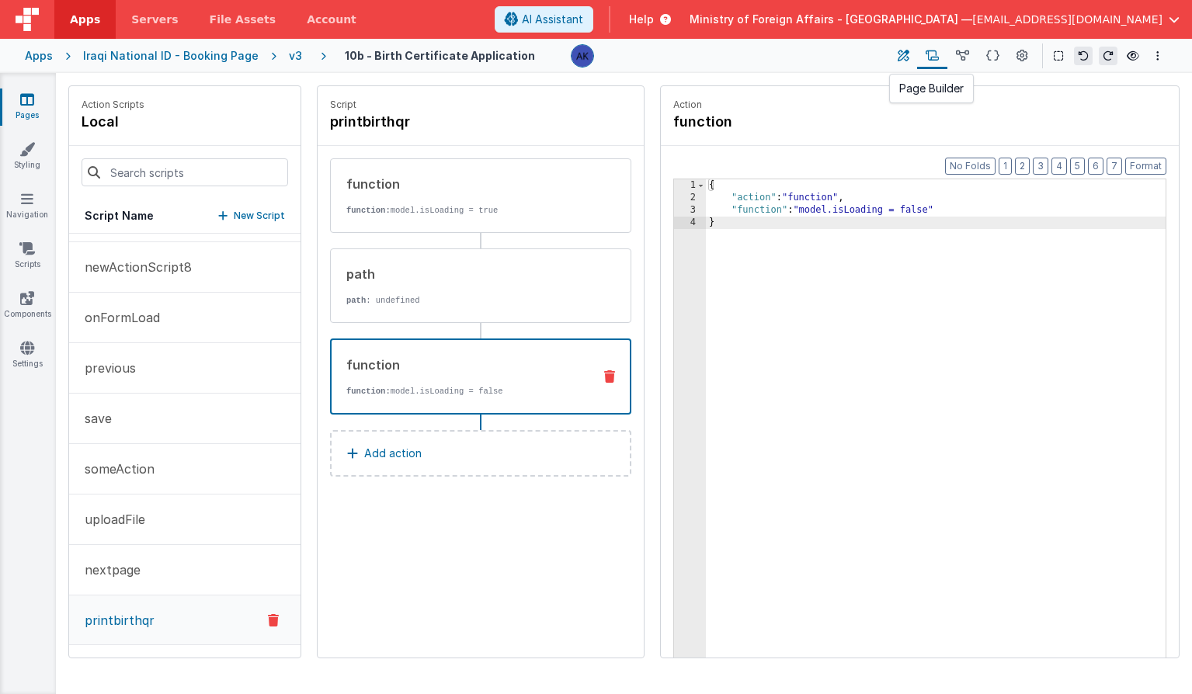
click at [905, 60] on icon at bounding box center [904, 56] width 12 height 16
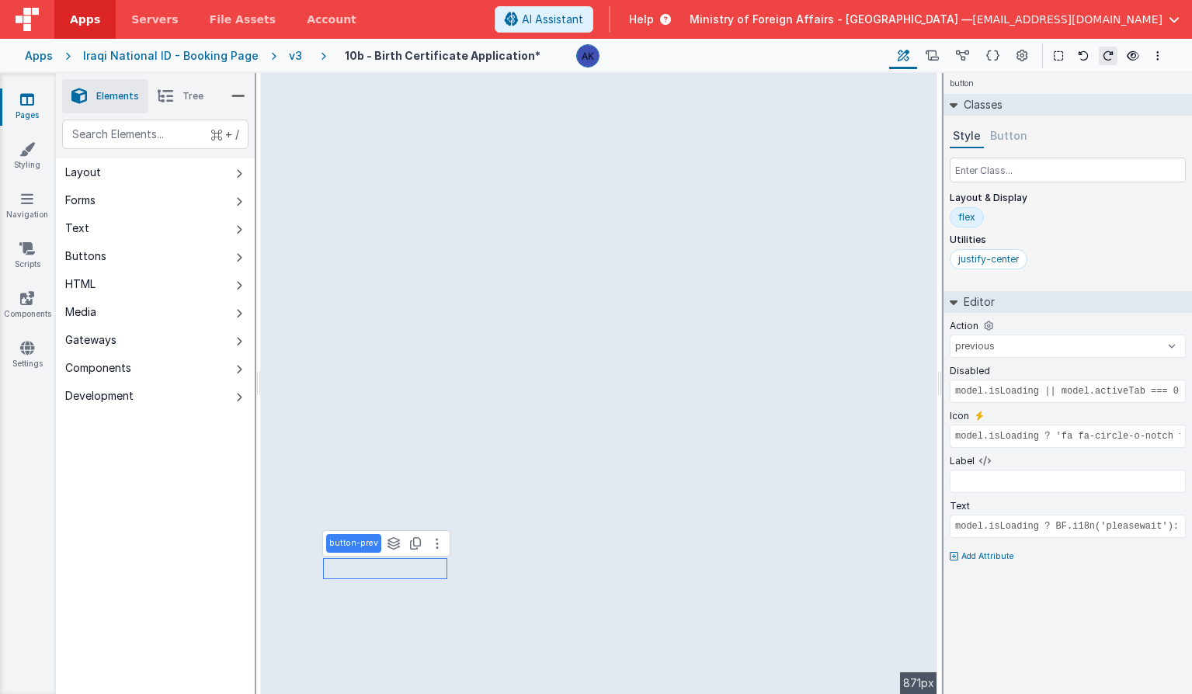
select select "save"
type input "model.isLoading"
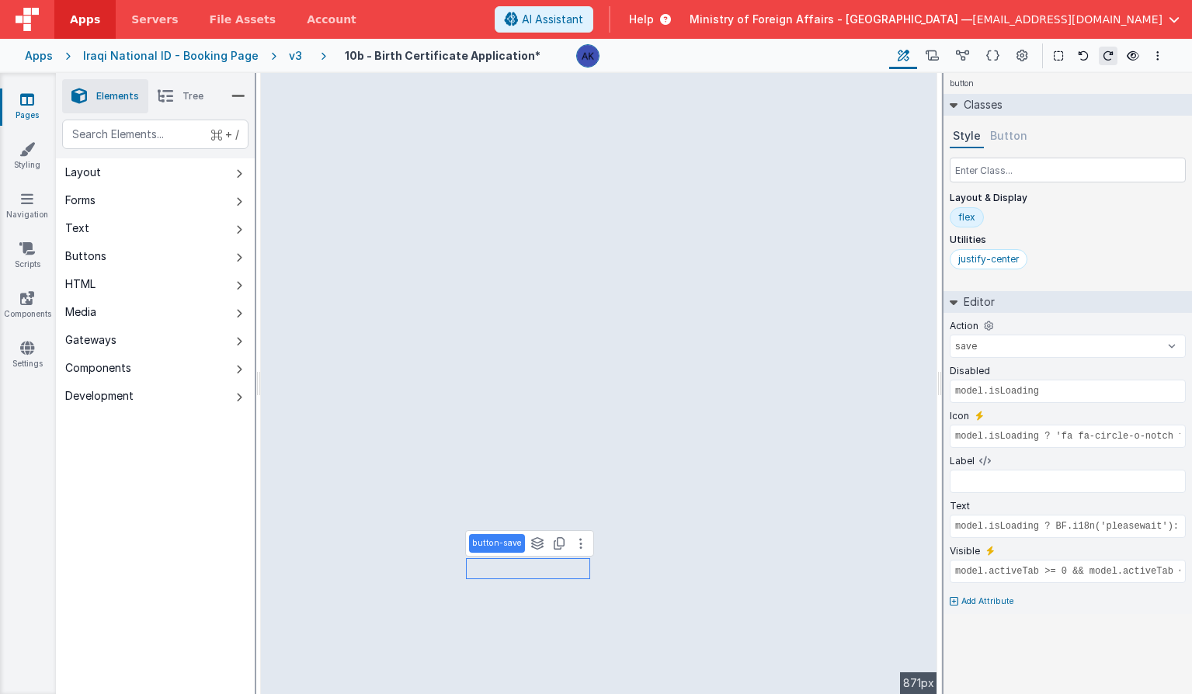
select select
type input "model.isLoading ? BF.i18n('pleasewait'): BF.i18n('BirthPrint')"
type input "model.activeTab === 3"
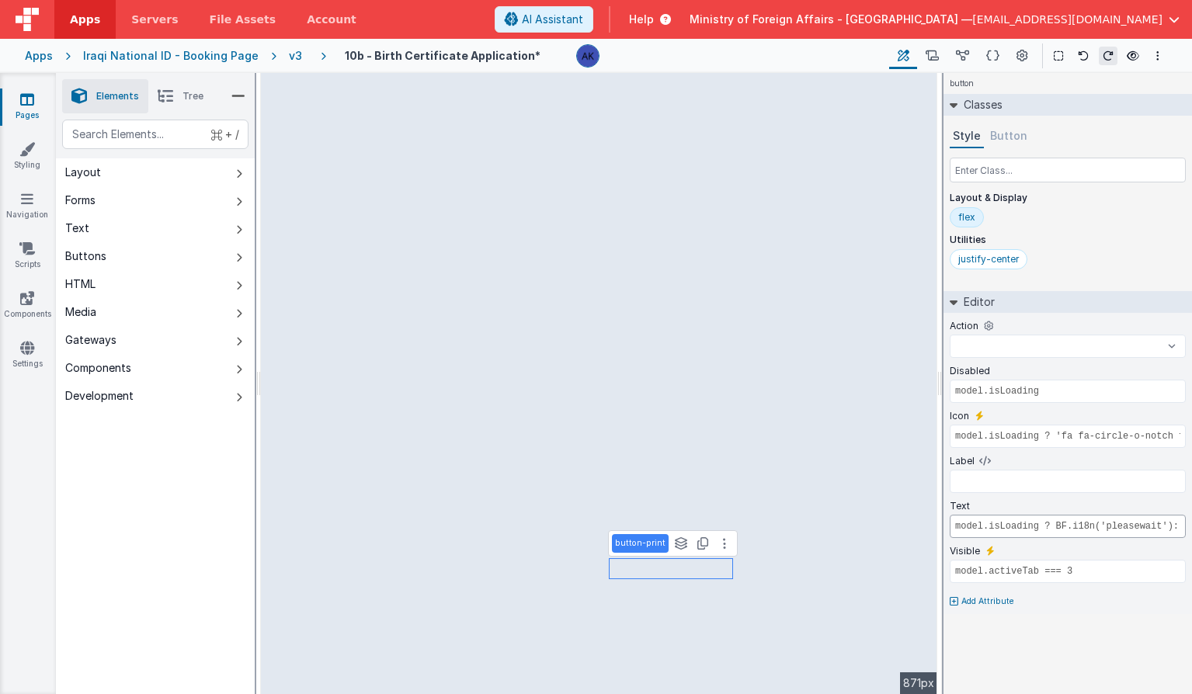
scroll to position [0, 123]
drag, startPoint x: 1076, startPoint y: 526, endPoint x: 1224, endPoint y: 519, distance: 147.7
click at [1191, 519] on html "Apps Servers File Assets Account Some FUTURE Slot AI Assistant Help Ministry of…" at bounding box center [596, 347] width 1192 height 694
click at [1089, 353] on select "fileUploaded newActionScript6 newActionScript7 newActionScript8 onFormLoad prev…" at bounding box center [1068, 346] width 236 height 23
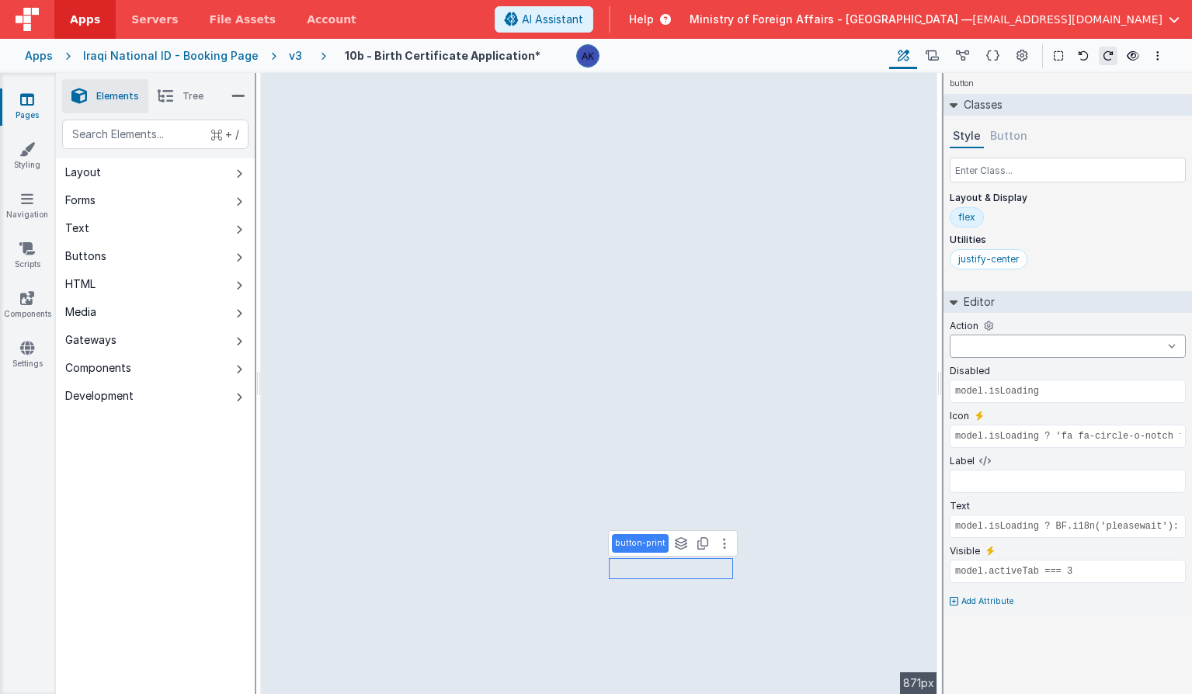
select select "printbirthqr"
select select
type input "model.isLoading ? BF.i18n('pleasewait'): BF.i18n('BirthNext')"
type input "model.activeTab <= 2"
click at [1009, 349] on select "fileUploaded newActionScript6 newActionScript7 newActionScript8 onFormLoad prev…" at bounding box center [1068, 346] width 236 height 23
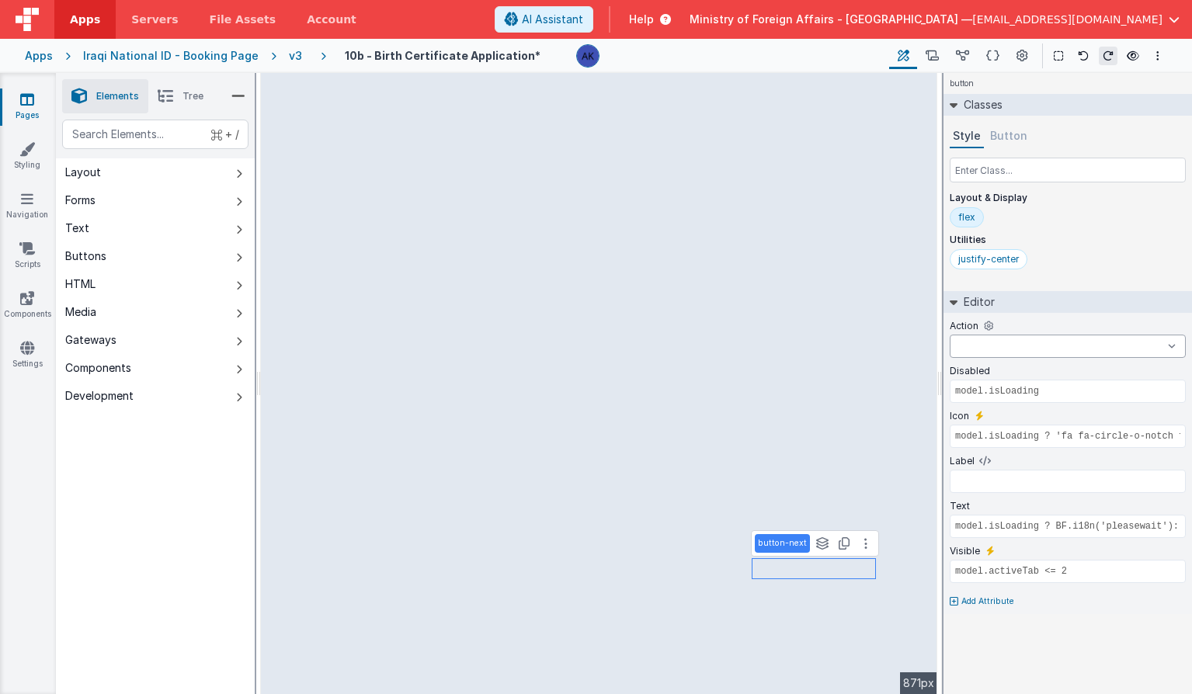
select select "nextpage"
click at [928, 52] on icon at bounding box center [932, 56] width 13 height 16
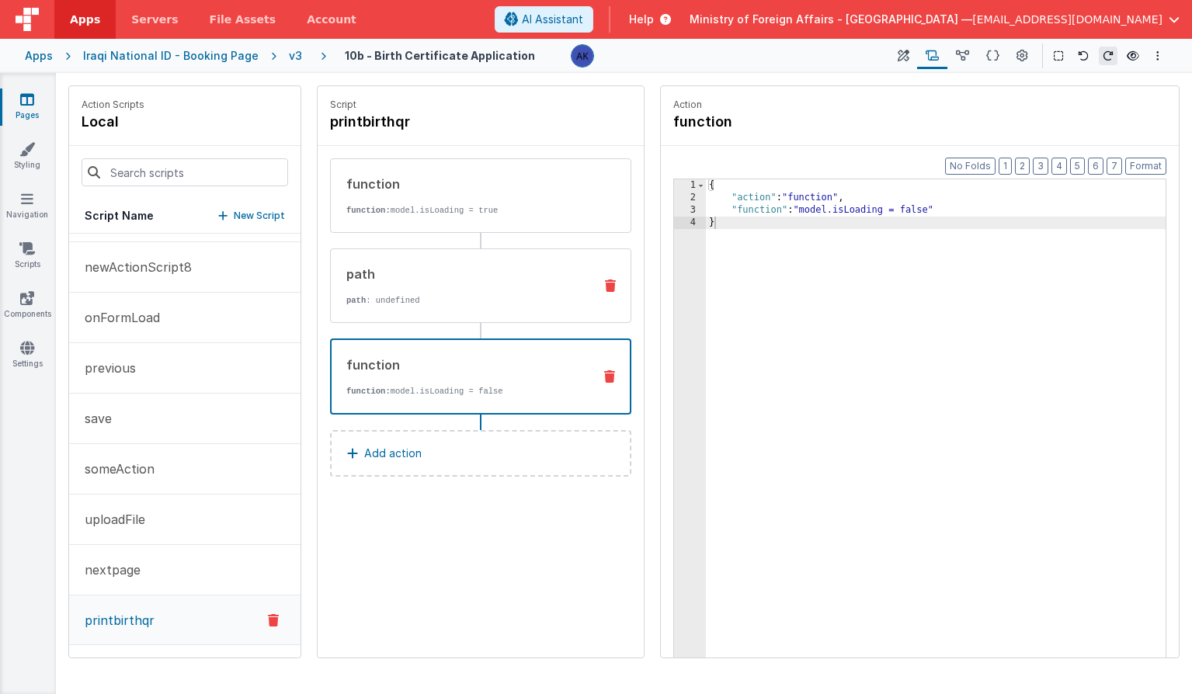
click at [430, 286] on div "path path : undefined" at bounding box center [456, 286] width 250 height 42
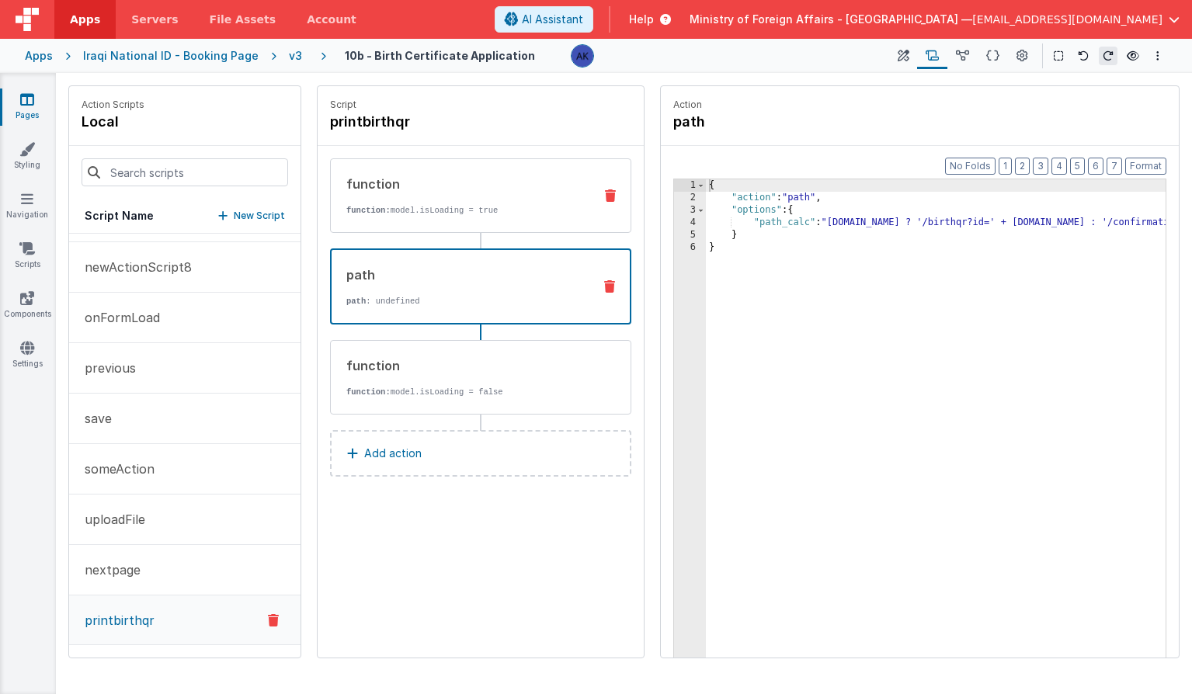
click at [444, 209] on p "function: model.isLoading = true" at bounding box center [463, 210] width 234 height 12
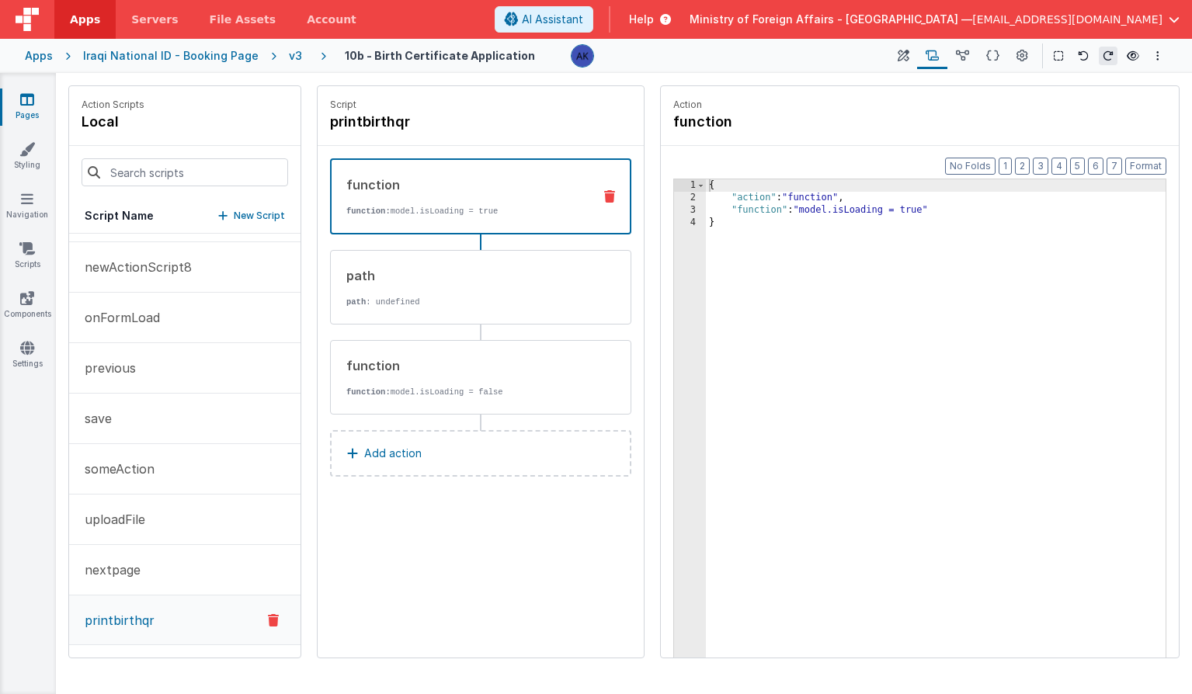
click at [423, 451] on button "Add action" at bounding box center [480, 453] width 301 height 47
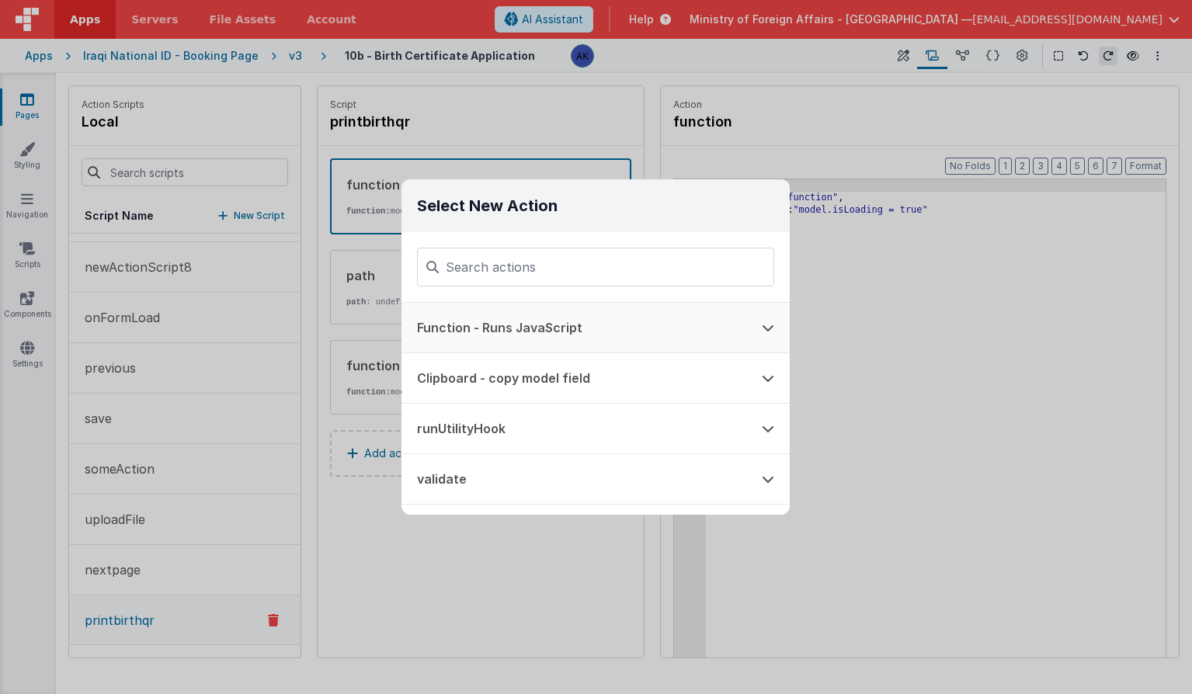
click at [520, 334] on button "Function - Runs JavaScript" at bounding box center [573, 328] width 345 height 50
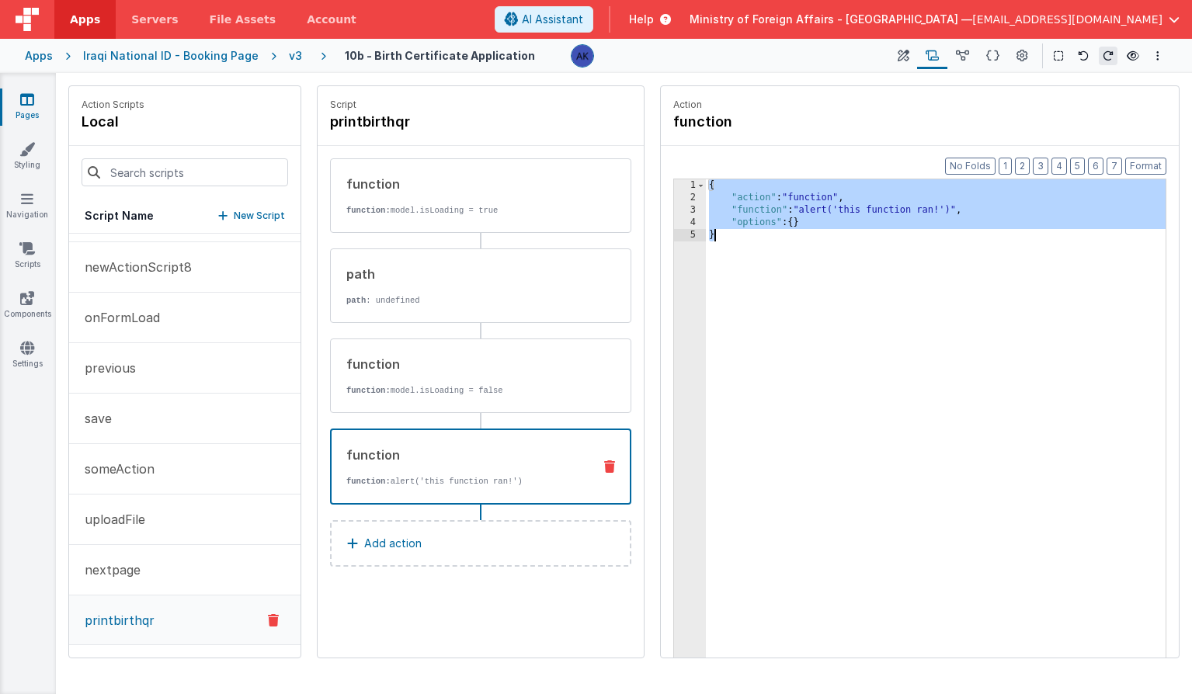
drag, startPoint x: 711, startPoint y: 184, endPoint x: 756, endPoint y: 253, distance: 82.1
click at [756, 253] on div "{ "action" : "function" , "function" : "alert('this function ran!')" , "options…" at bounding box center [936, 454] width 460 height 551
click at [593, 28] on button "AI Assistant" at bounding box center [544, 19] width 99 height 26
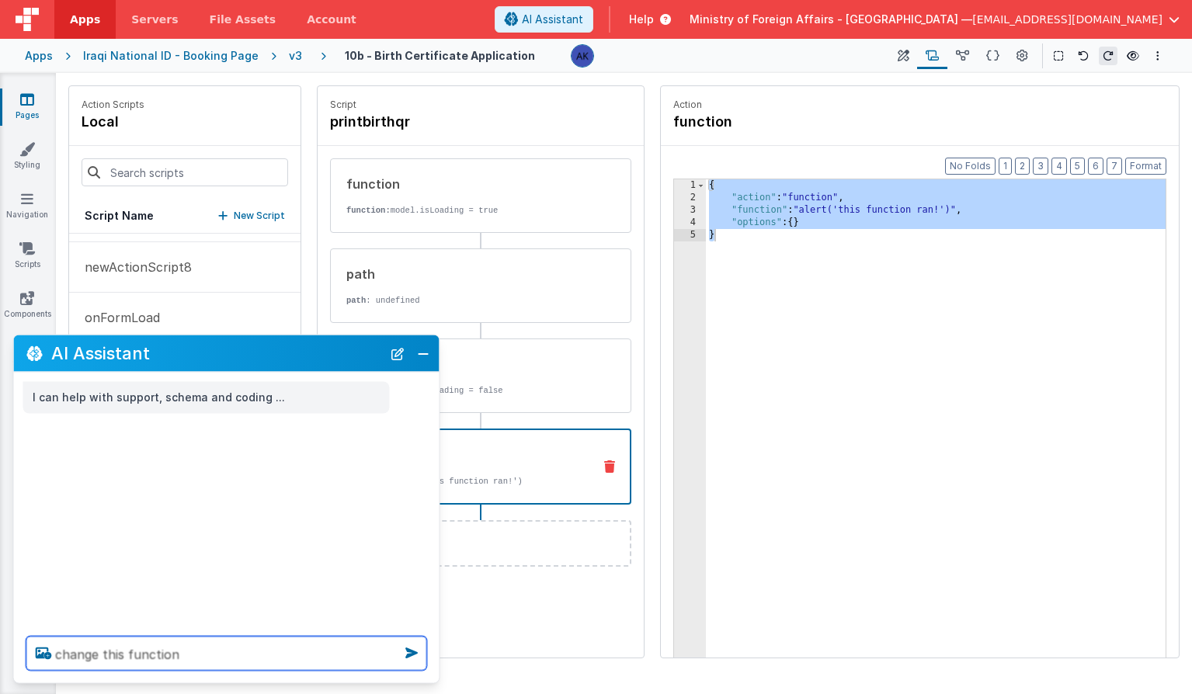
paste textarea "{ "action": "function", "function": "alert('this function ran!')", "options": {…"
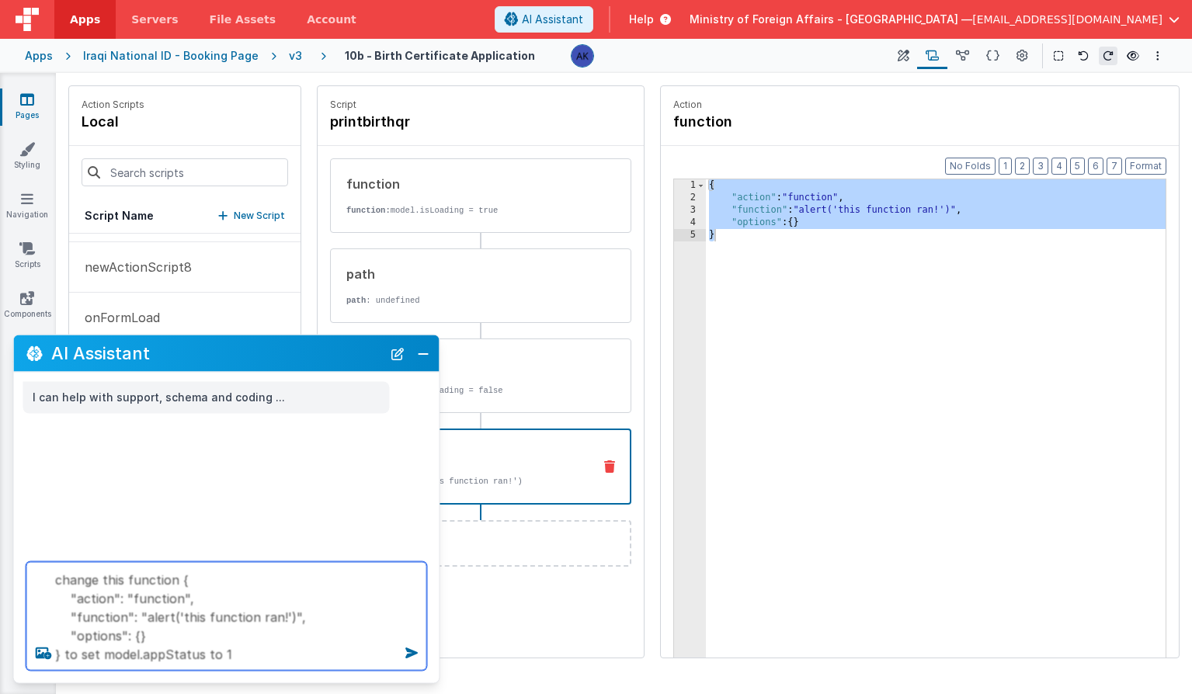
type textarea "change this function { "action": "function", "function": "alert('this function …"
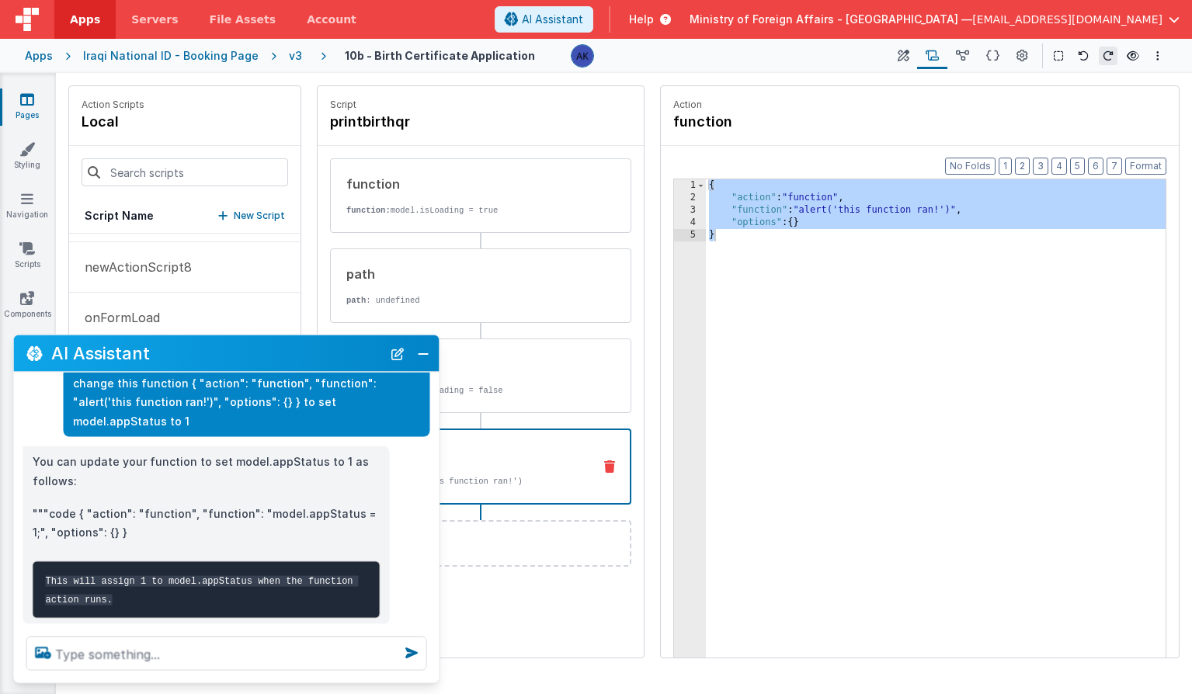
scroll to position [80, 0]
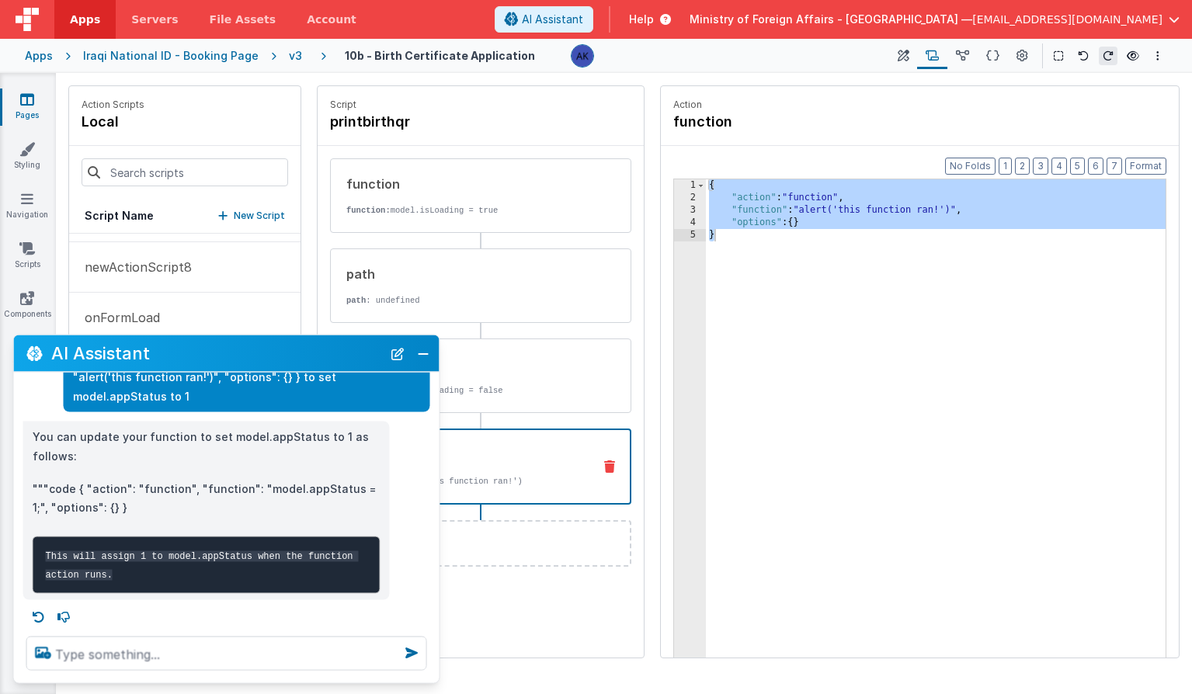
click at [101, 479] on p """"code { "action": "function", "function": "model.appStatus = 1;", "options": …" at bounding box center [207, 498] width 348 height 38
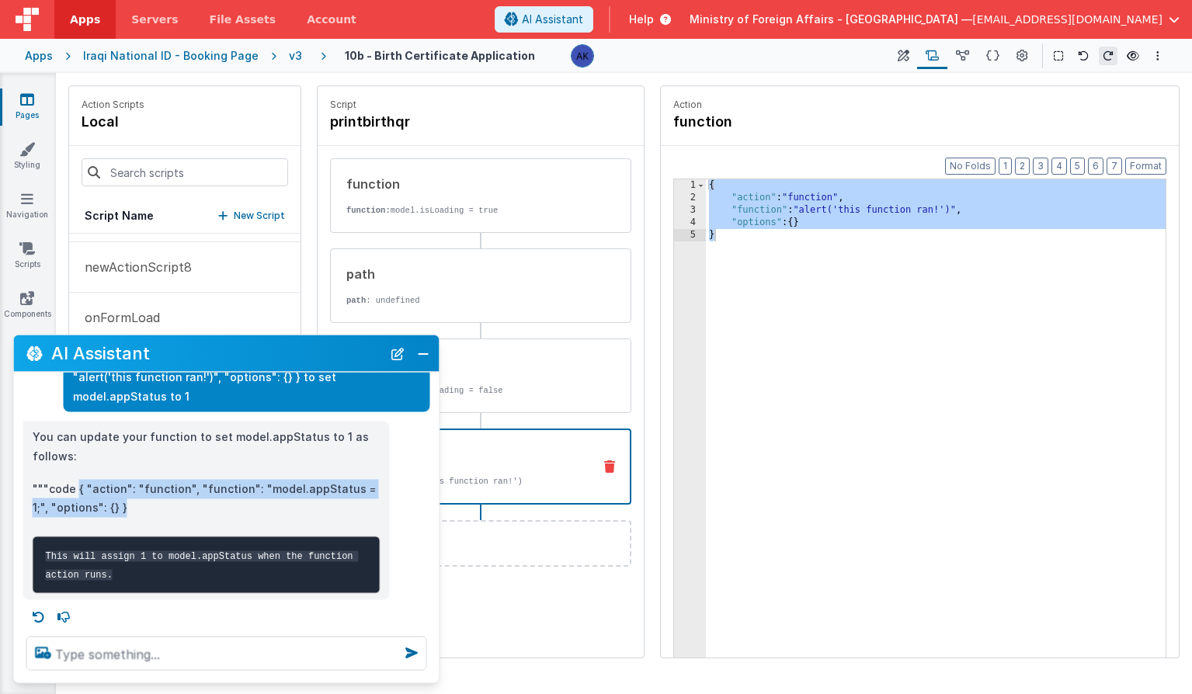
drag, startPoint x: 78, startPoint y: 469, endPoint x: 110, endPoint y: 485, distance: 36.5
click at [110, 485] on p """"code { "action": "function", "function": "model.appStatus = 1;", "options": …" at bounding box center [207, 498] width 348 height 38
copy p "{ "action": "function", "function": "model.appStatus = 1;", "options": {} }"
click at [417, 349] on button "Close" at bounding box center [423, 353] width 20 height 22
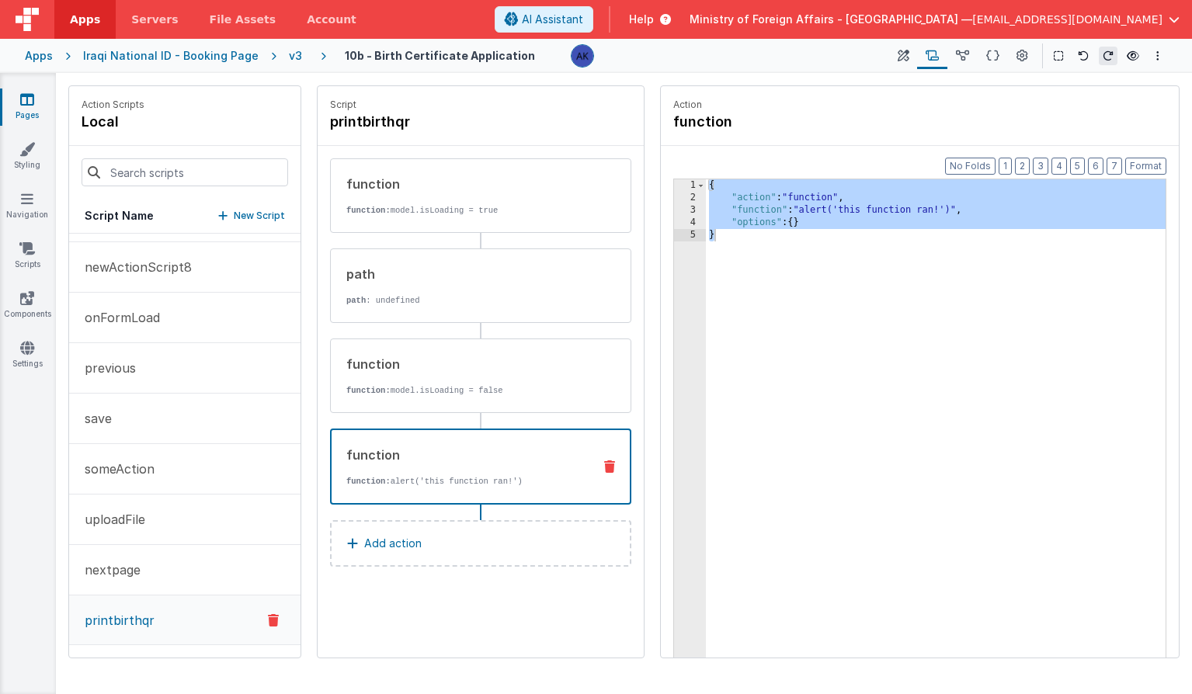
click at [731, 238] on div "{ "action" : "function" , "function" : "alert('this function ran!')" , "options…" at bounding box center [936, 454] width 460 height 551
drag, startPoint x: 732, startPoint y: 239, endPoint x: 709, endPoint y: 189, distance: 54.9
click at [709, 189] on div "{ "action" : "function" , "function" : "alert('this function ran!')" , "options…" at bounding box center [936, 454] width 460 height 551
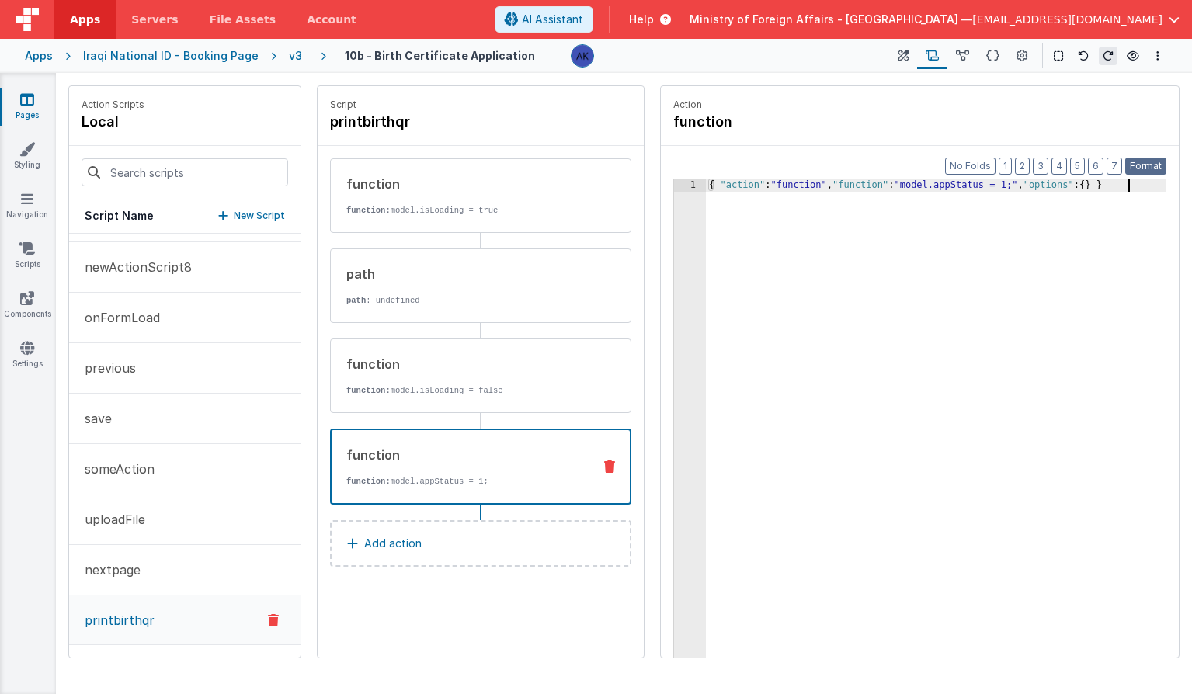
click at [1148, 166] on button "Format" at bounding box center [1145, 166] width 41 height 17
click at [1150, 164] on button "Format" at bounding box center [1145, 166] width 41 height 17
click at [1033, 234] on div "{ "action" : "function" , "function" : "model.appStatus = 1;" , "options" : { }…" at bounding box center [936, 454] width 460 height 551
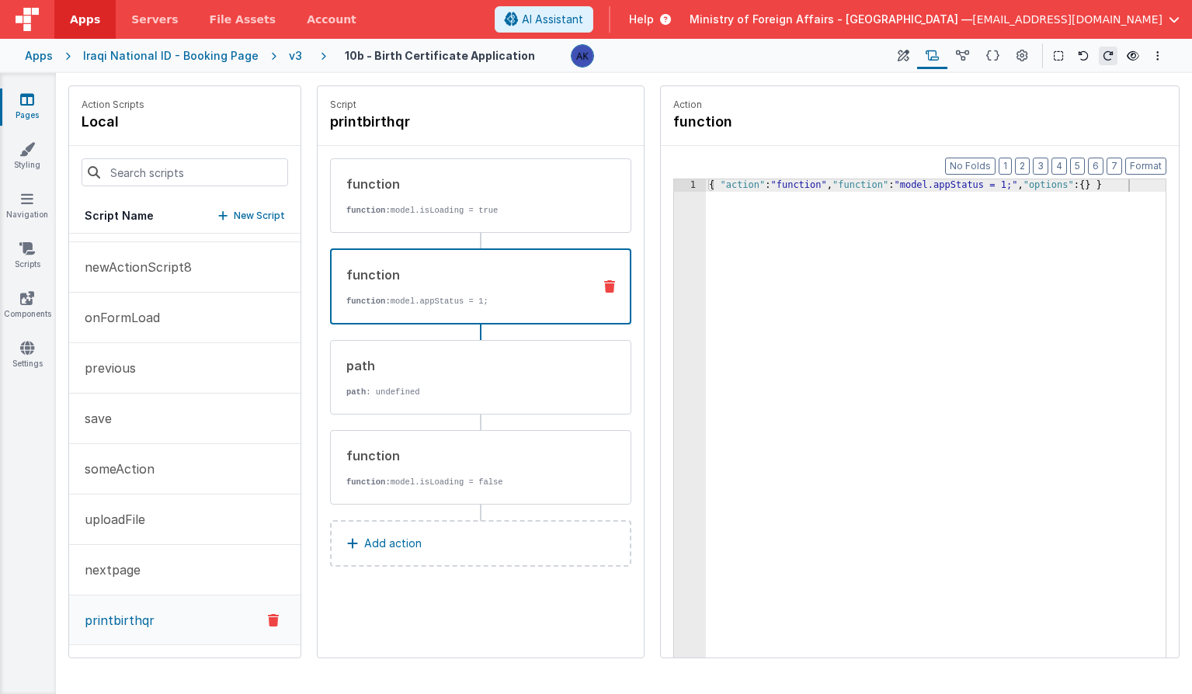
click at [481, 556] on button "Add action" at bounding box center [480, 543] width 301 height 47
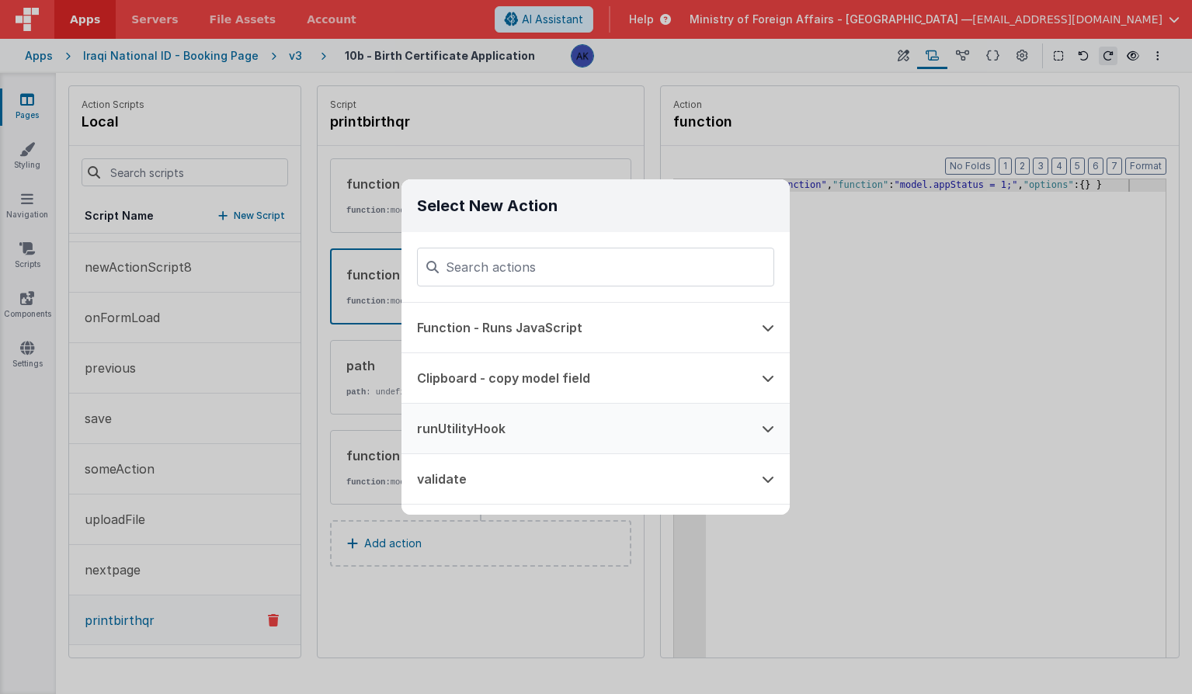
click at [503, 439] on button "runUtilityHook" at bounding box center [573, 429] width 345 height 50
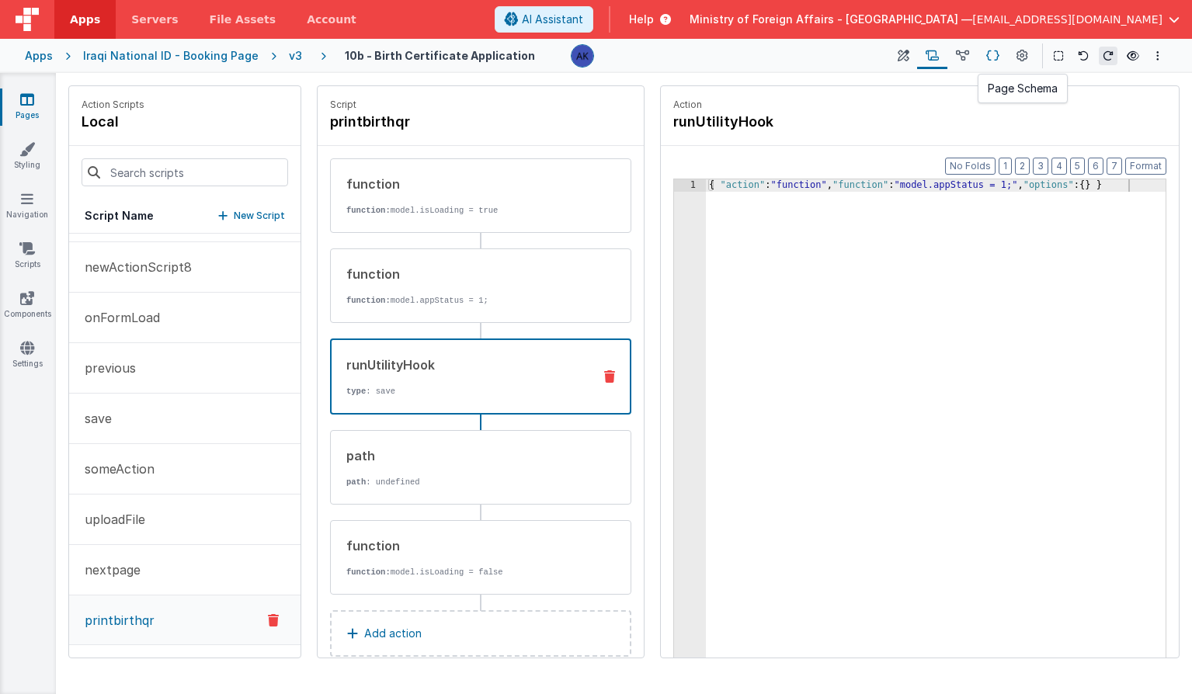
click at [998, 57] on icon at bounding box center [992, 56] width 13 height 16
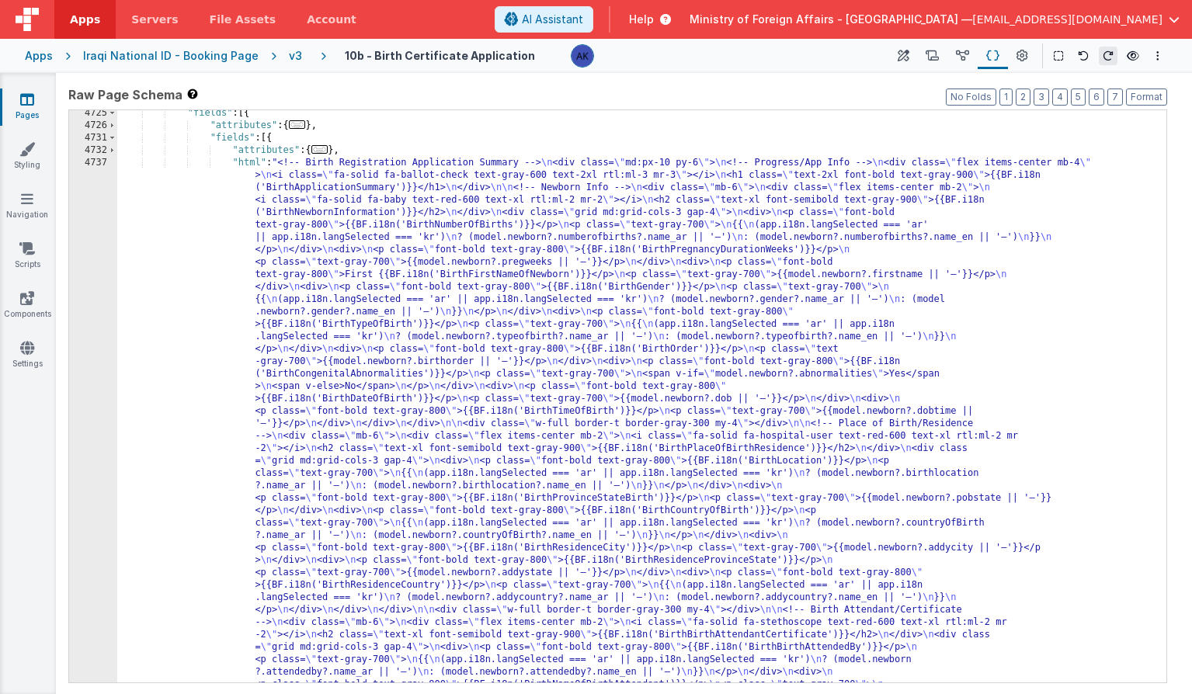
scroll to position [24871, 0]
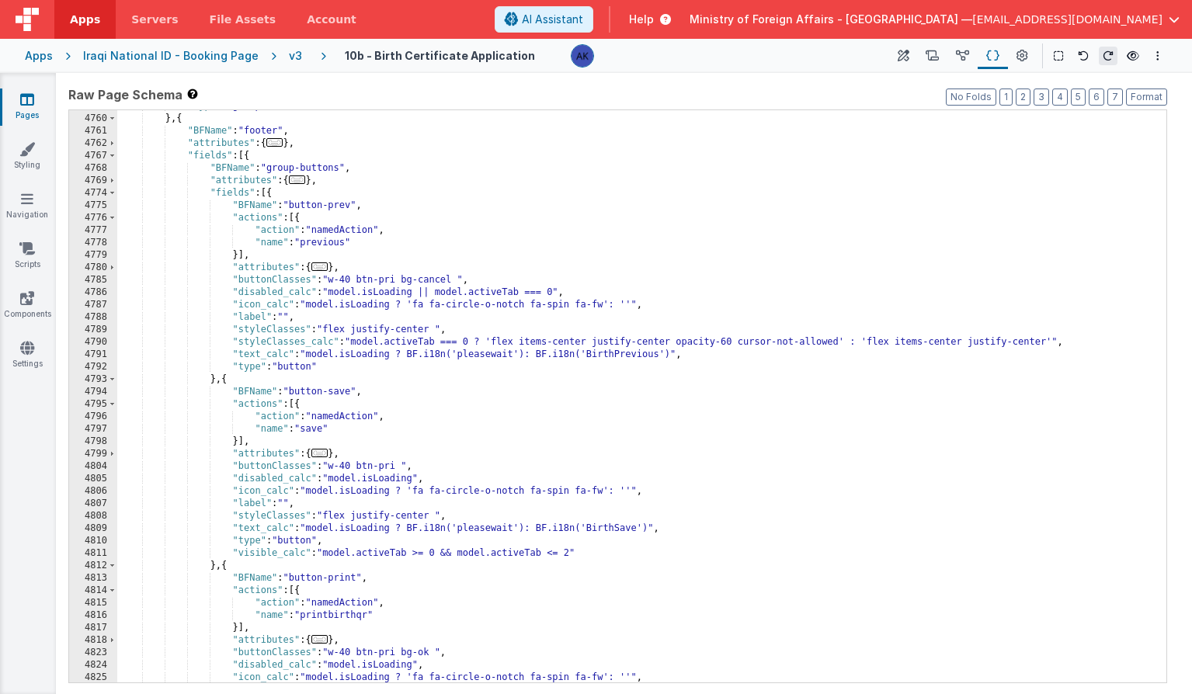
click at [327, 277] on div ""type" : "group" } , { "BFName" : "footer" , "attributes" : { ... } , "fields" …" at bounding box center [635, 398] width 1037 height 597
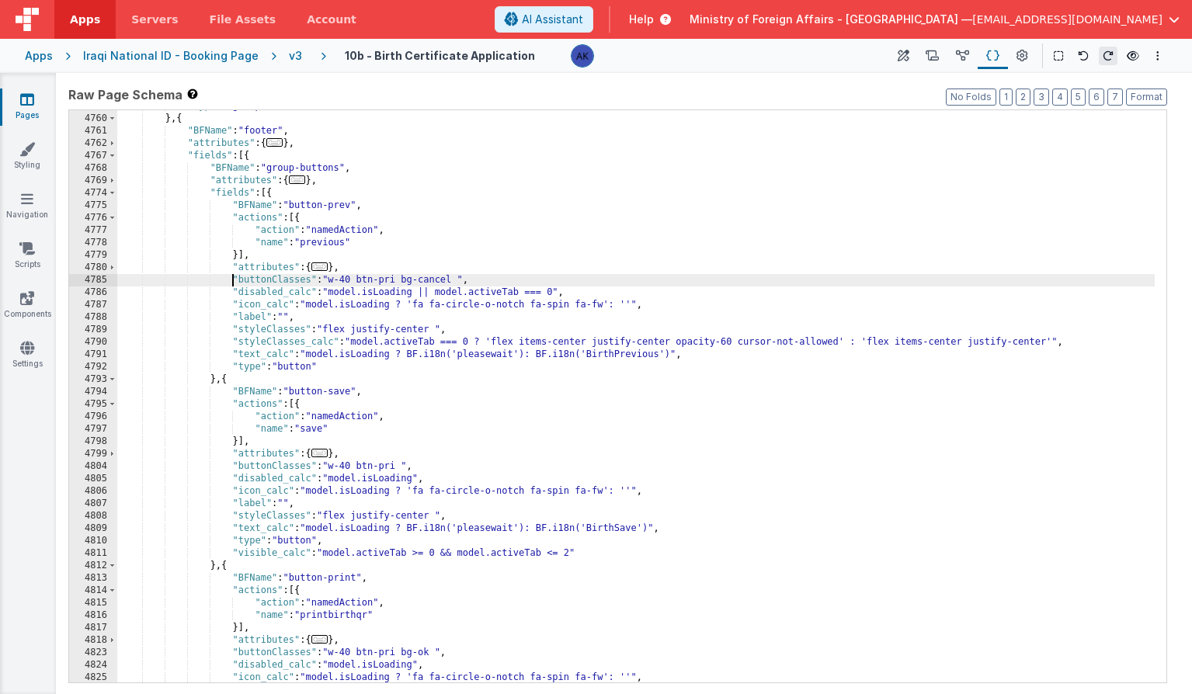
click at [234, 285] on div ""type" : "group" } , { "BFName" : "footer" , "attributes" : { ... } , "fields" …" at bounding box center [635, 398] width 1037 height 597
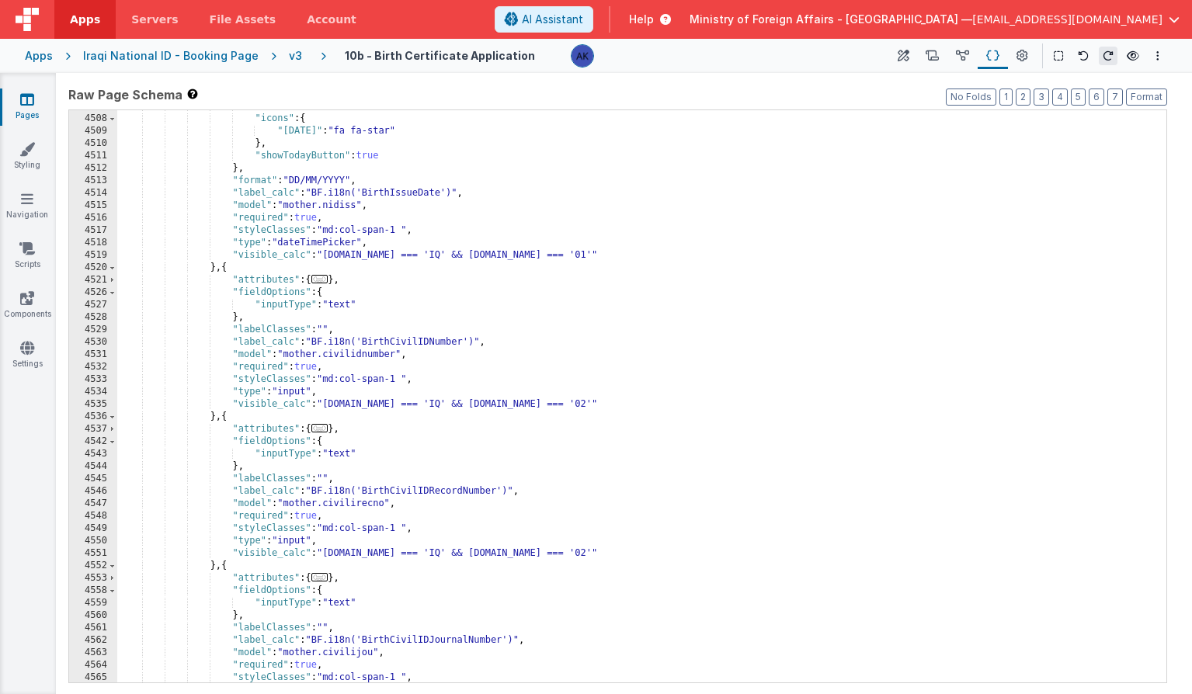
scroll to position [23395, 0]
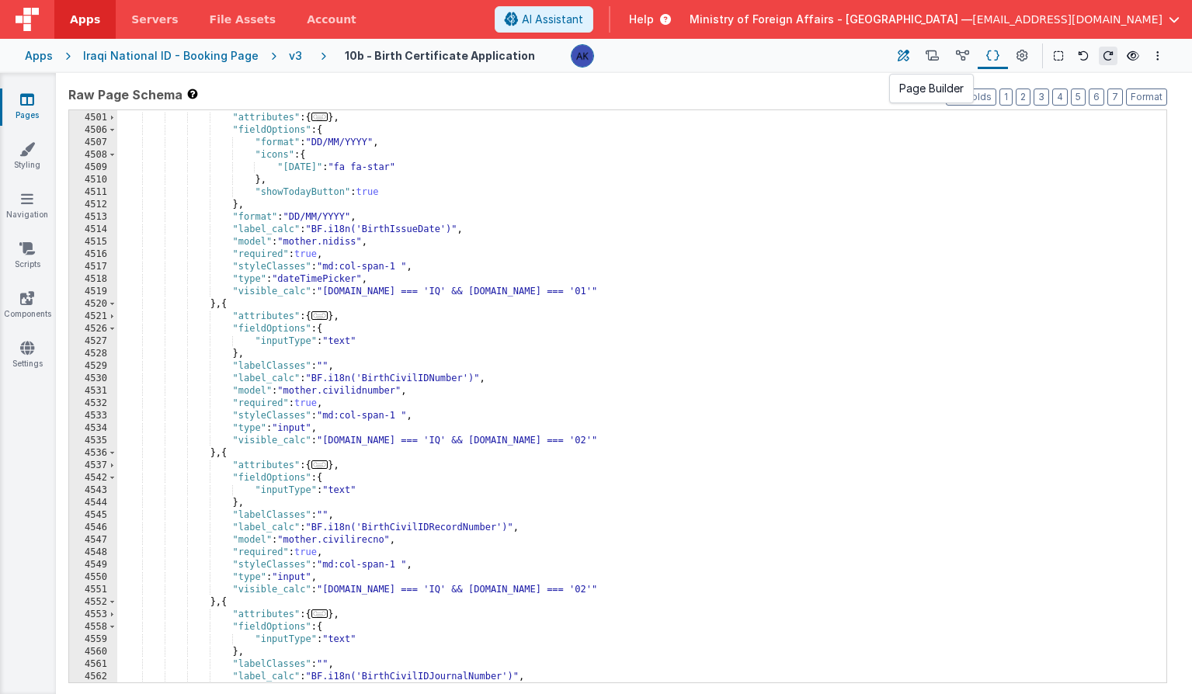
click at [898, 58] on icon at bounding box center [904, 56] width 12 height 16
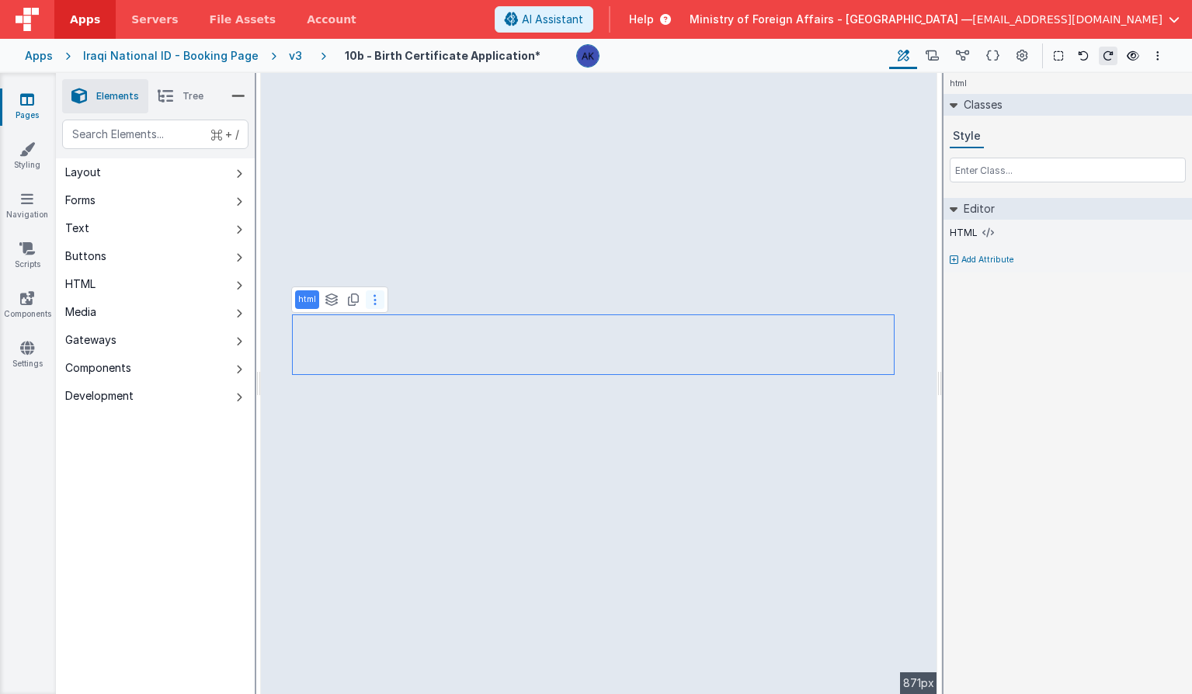
click at [373, 302] on icon at bounding box center [374, 300] width 3 height 12
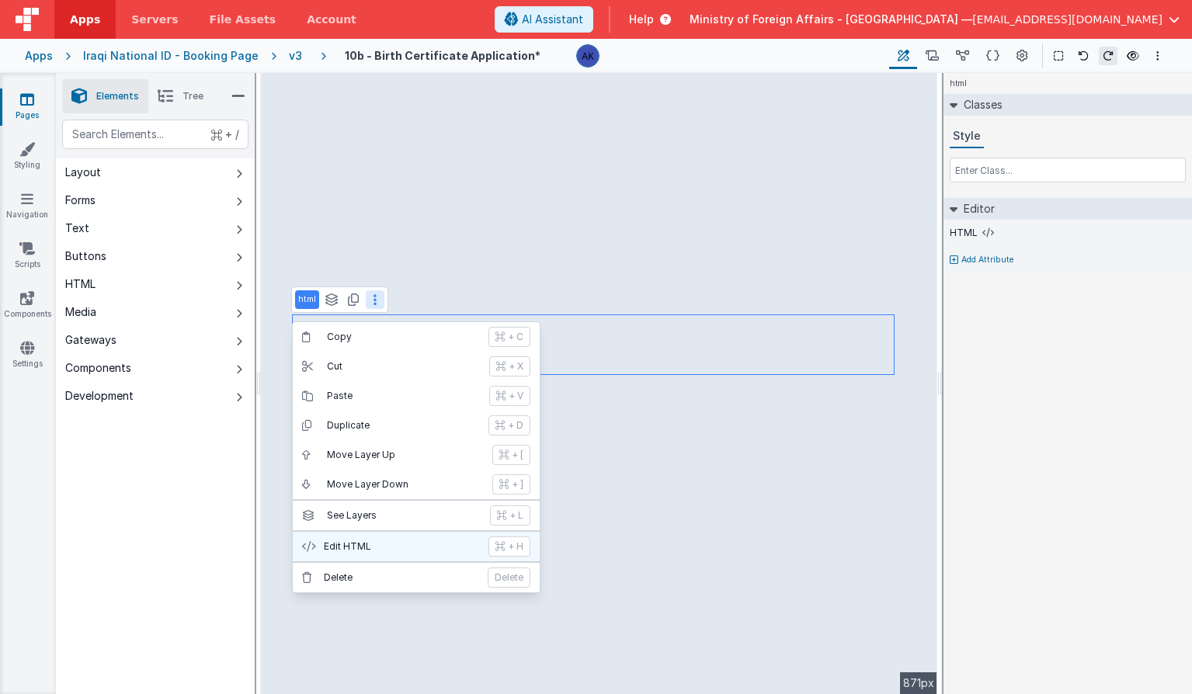
click at [394, 549] on p "Edit HTML" at bounding box center [401, 546] width 155 height 12
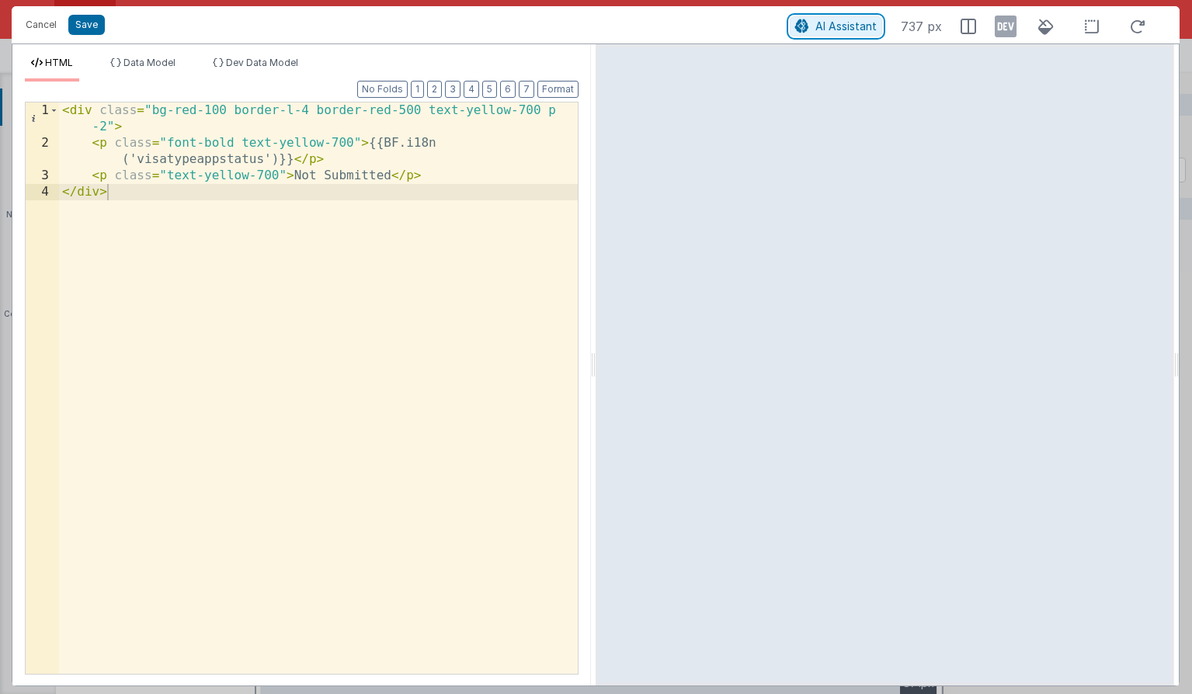
click at [832, 33] on button "AI Assistant" at bounding box center [836, 26] width 92 height 20
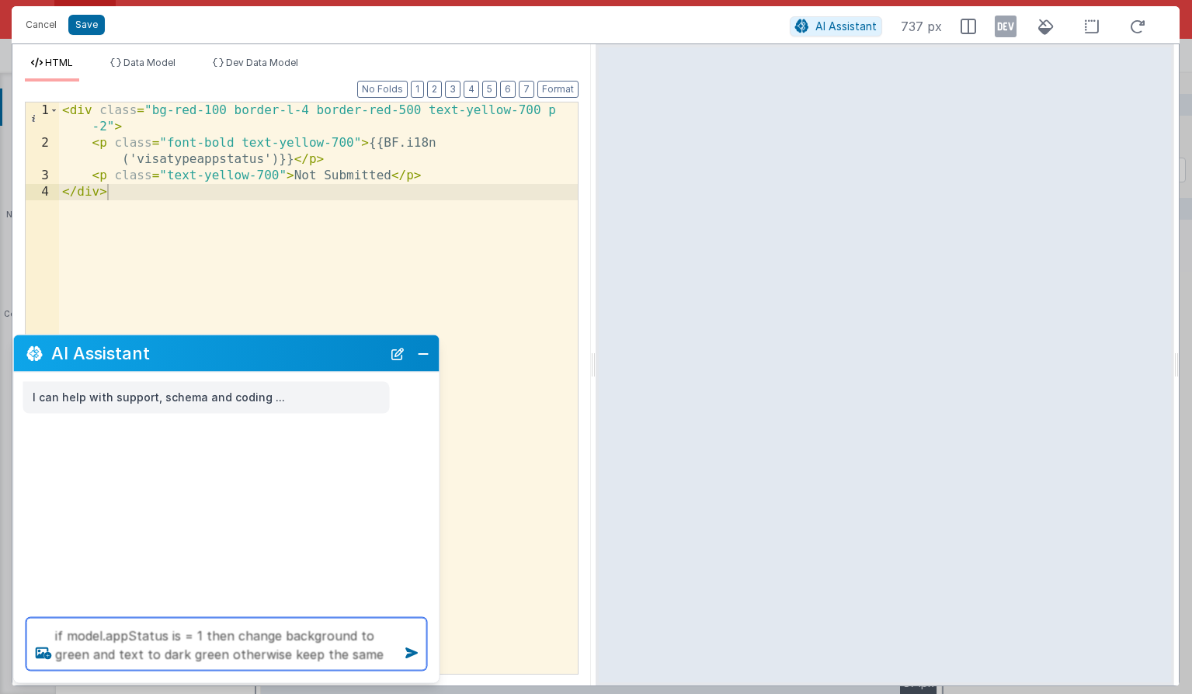
type textarea "if model.appStatus is = 1 then change background to green and text to dark gree…"
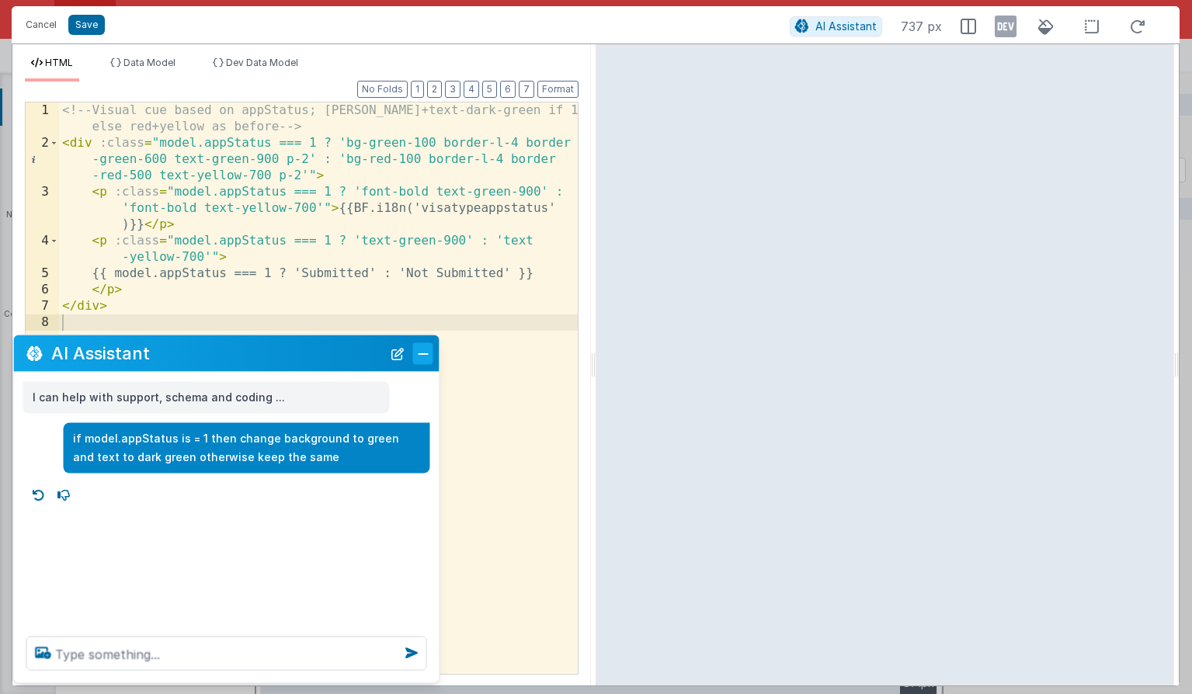
click at [419, 348] on button "Close" at bounding box center [423, 353] width 20 height 22
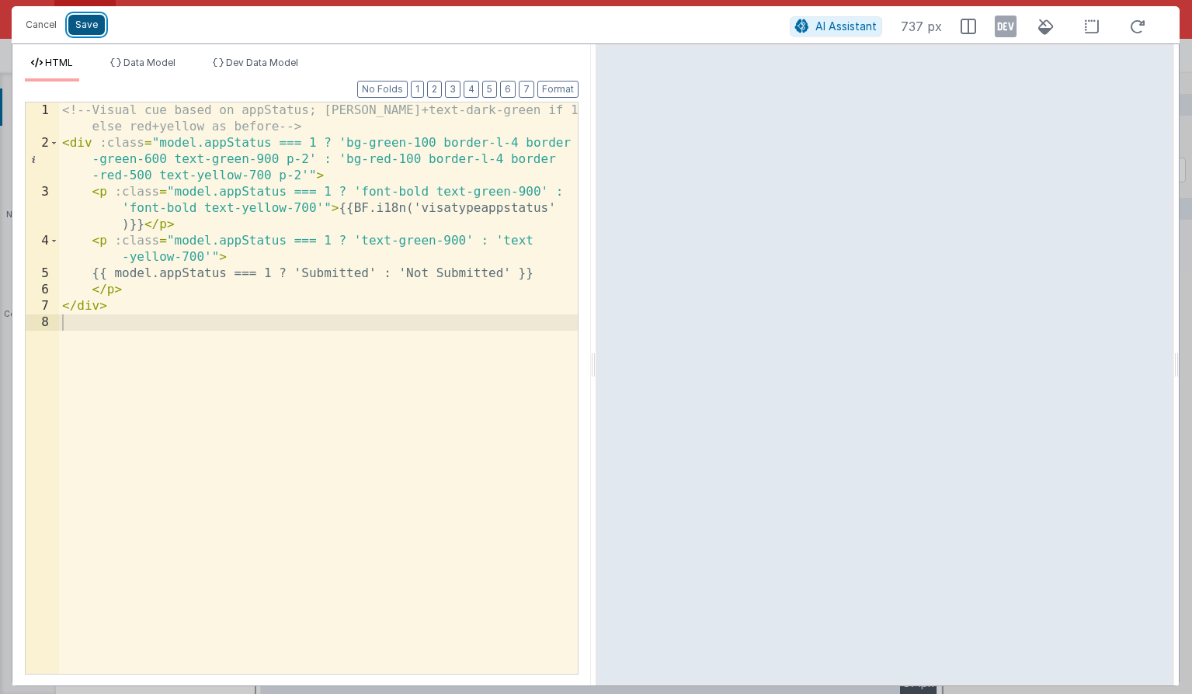
click at [82, 26] on button "Save" at bounding box center [86, 25] width 36 height 20
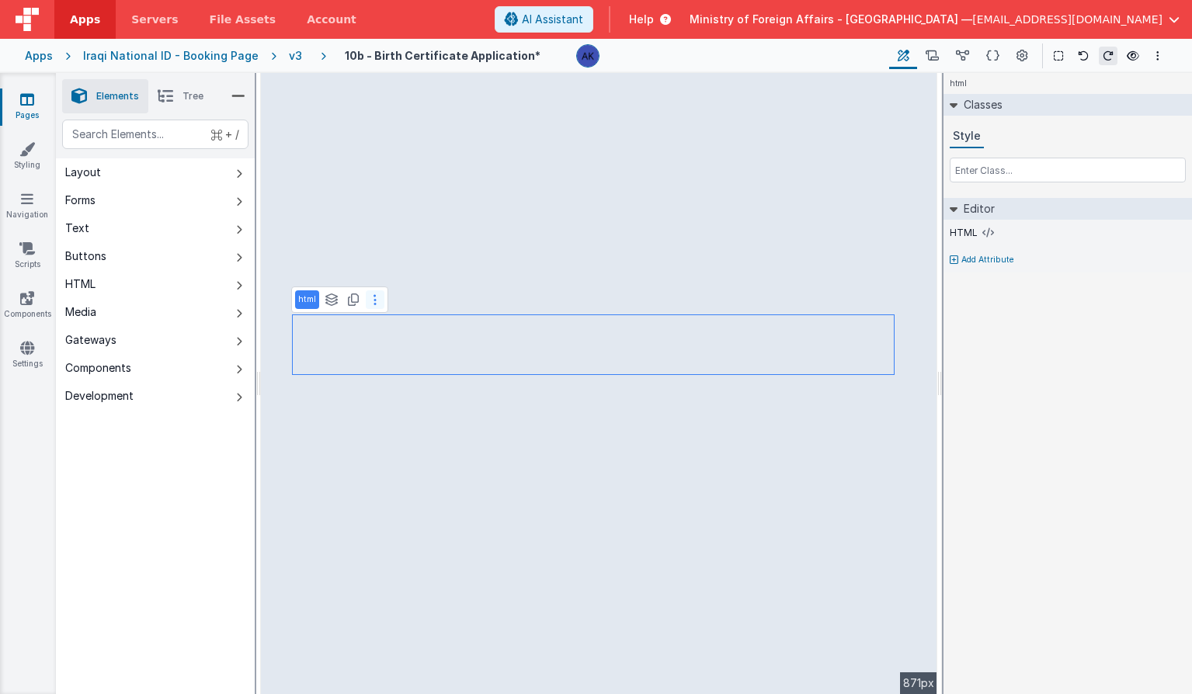
click at [373, 305] on icon at bounding box center [374, 300] width 3 height 12
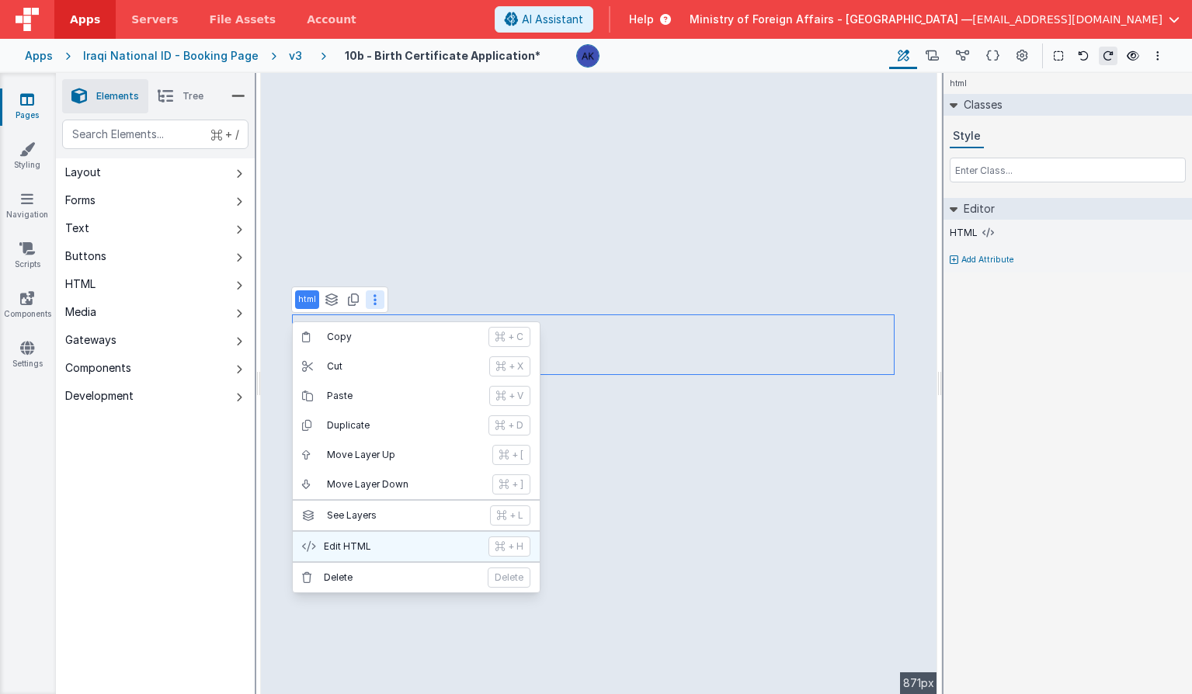
click at [382, 544] on p "Edit HTML" at bounding box center [401, 546] width 155 height 12
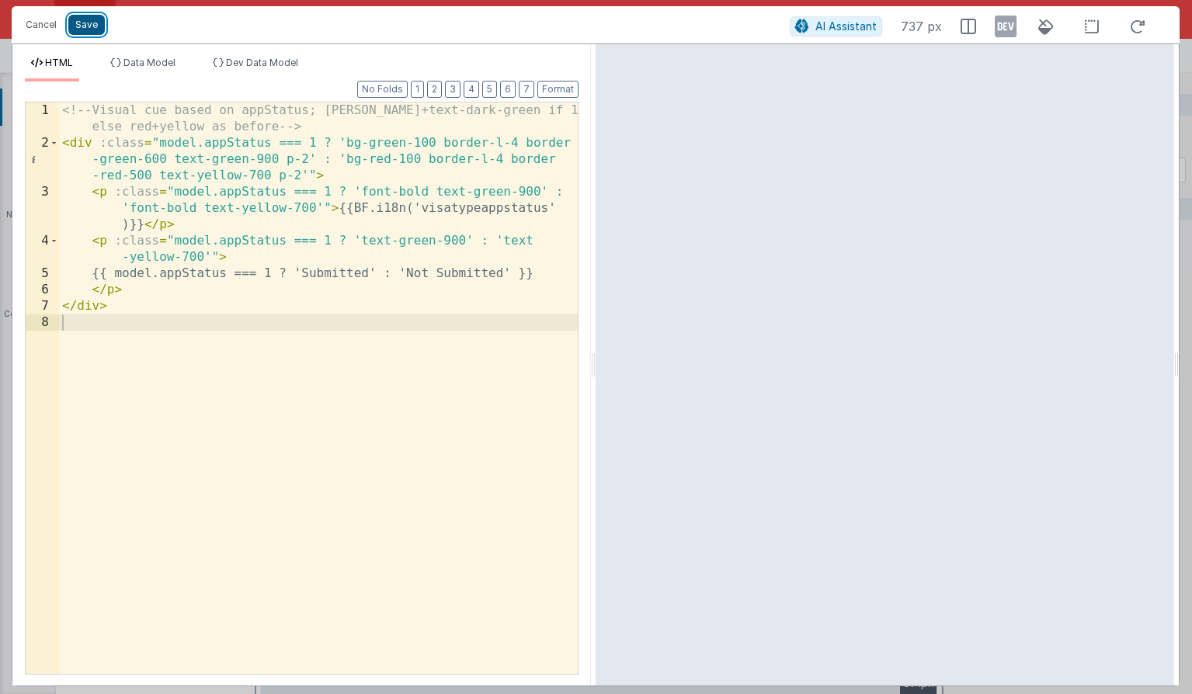
click at [89, 19] on button "Save" at bounding box center [86, 25] width 36 height 20
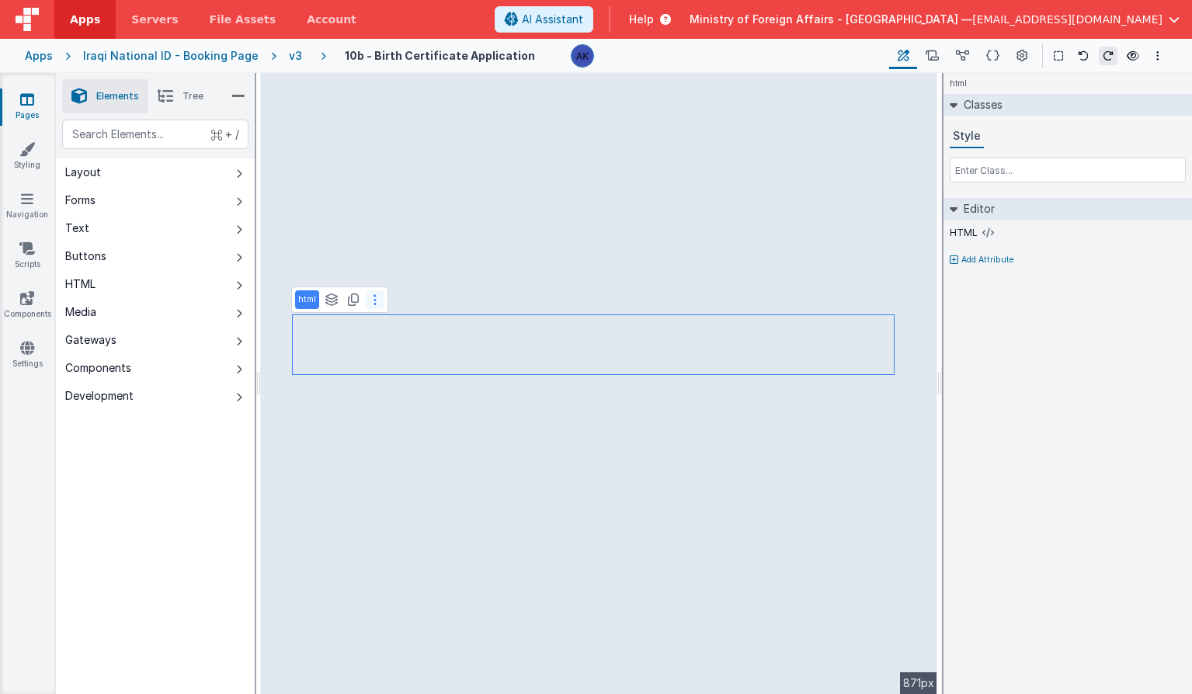
click at [370, 304] on button at bounding box center [375, 299] width 19 height 19
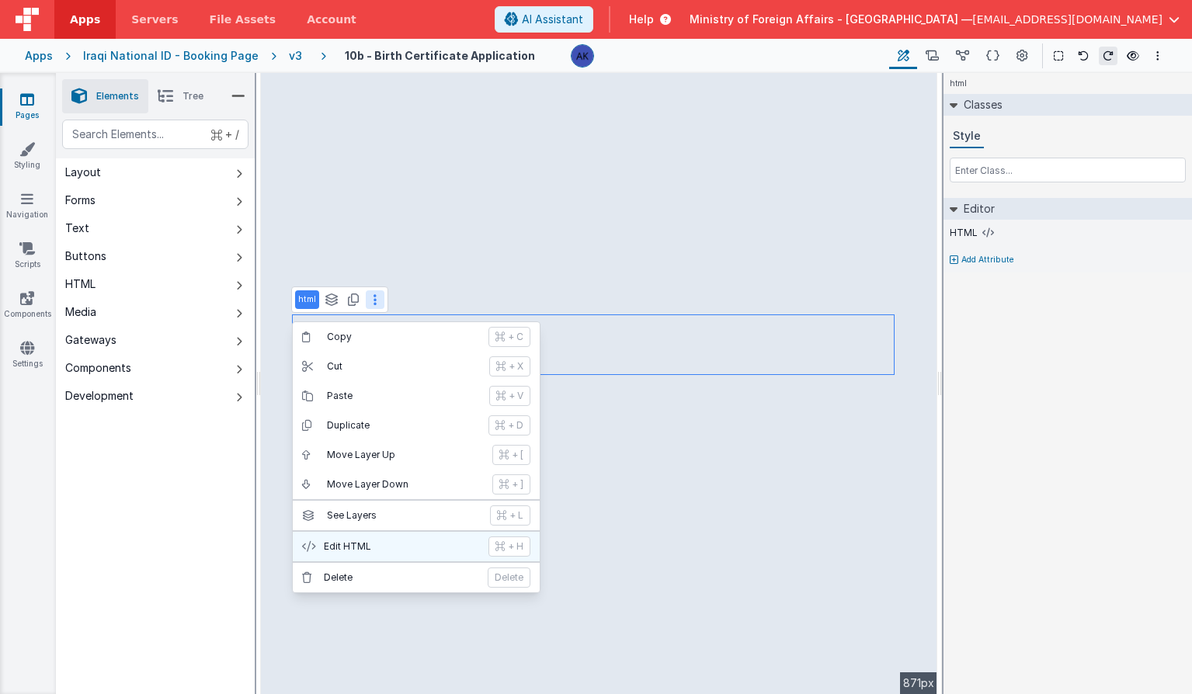
click at [398, 542] on p "Edit HTML" at bounding box center [401, 546] width 155 height 12
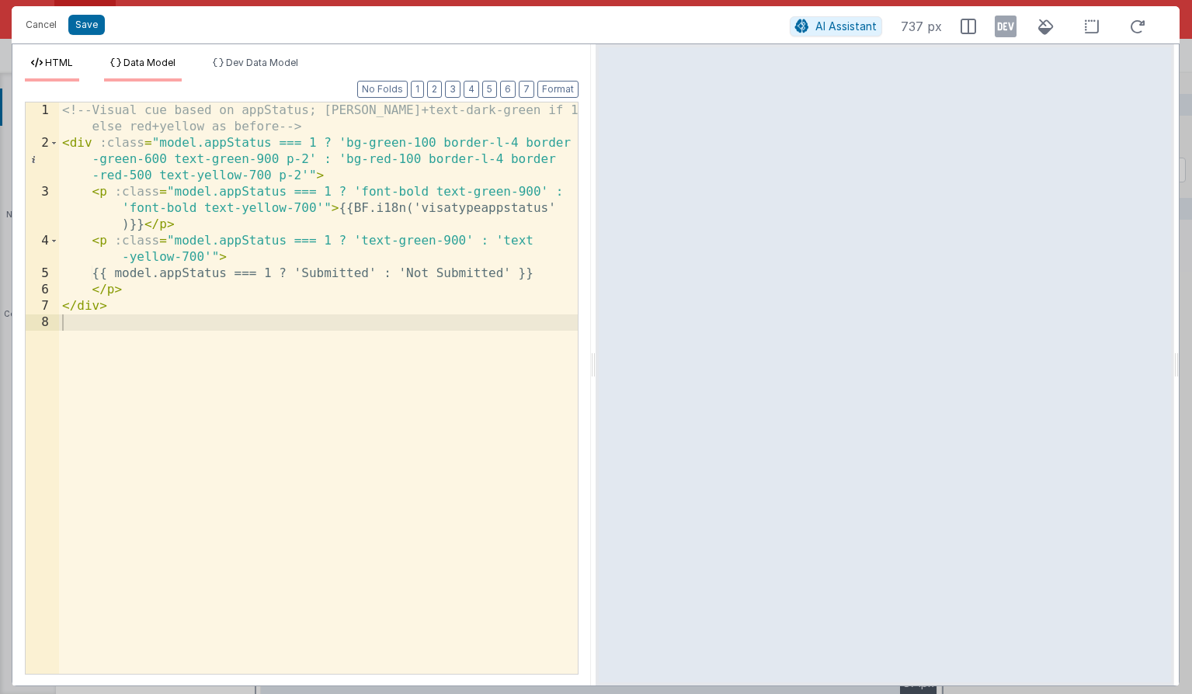
click at [161, 61] on span "Data Model" at bounding box center [149, 63] width 52 height 12
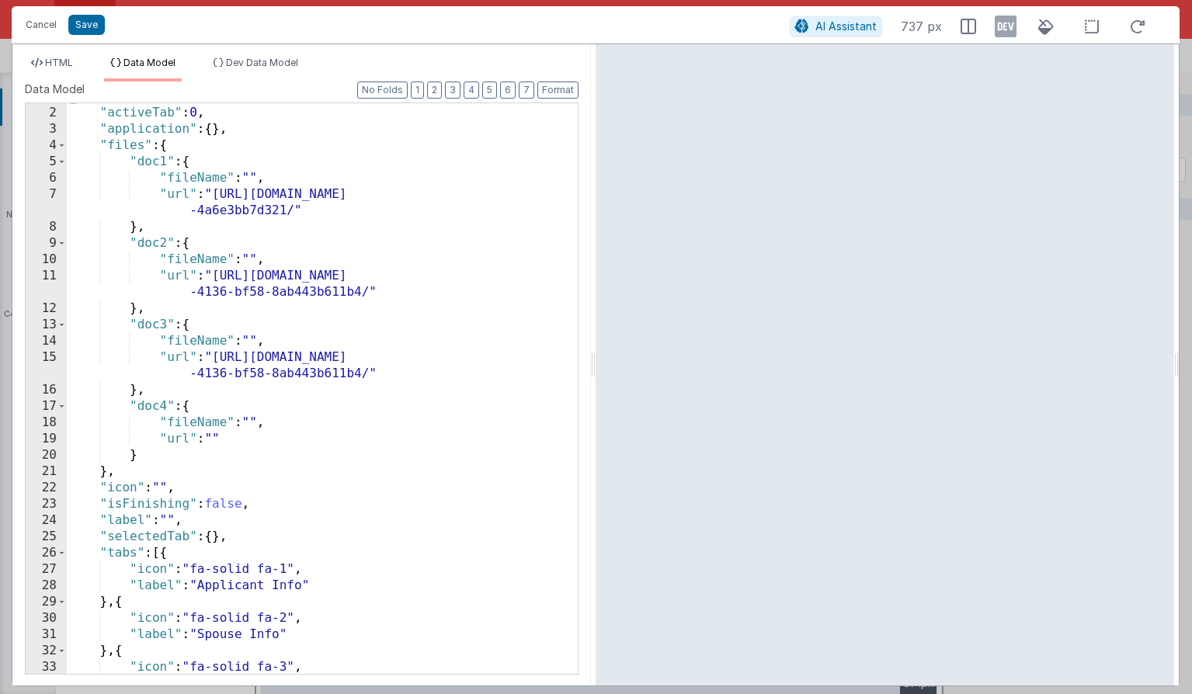
scroll to position [114, 0]
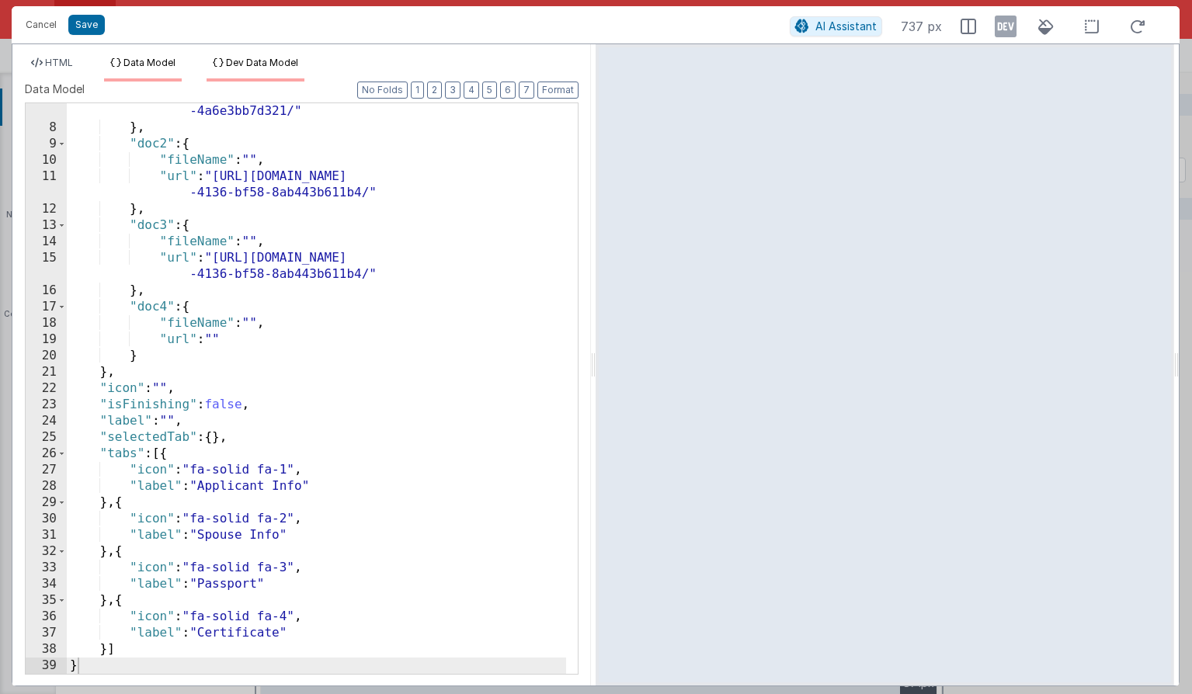
click at [256, 68] on li "Dev Data Model" at bounding box center [256, 69] width 98 height 25
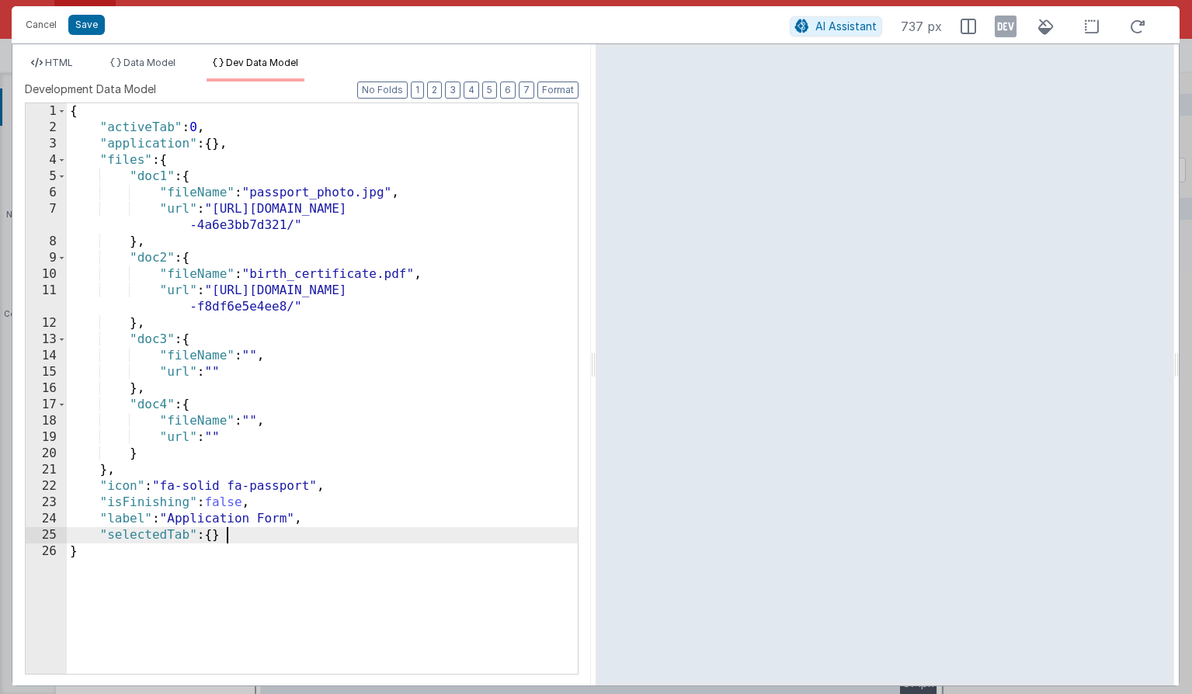
click at [249, 537] on div "{ "activeTab" : 0 , "application" : { } , "files" : { "doc1" : { "fileName" : "…" at bounding box center [322, 404] width 511 height 603
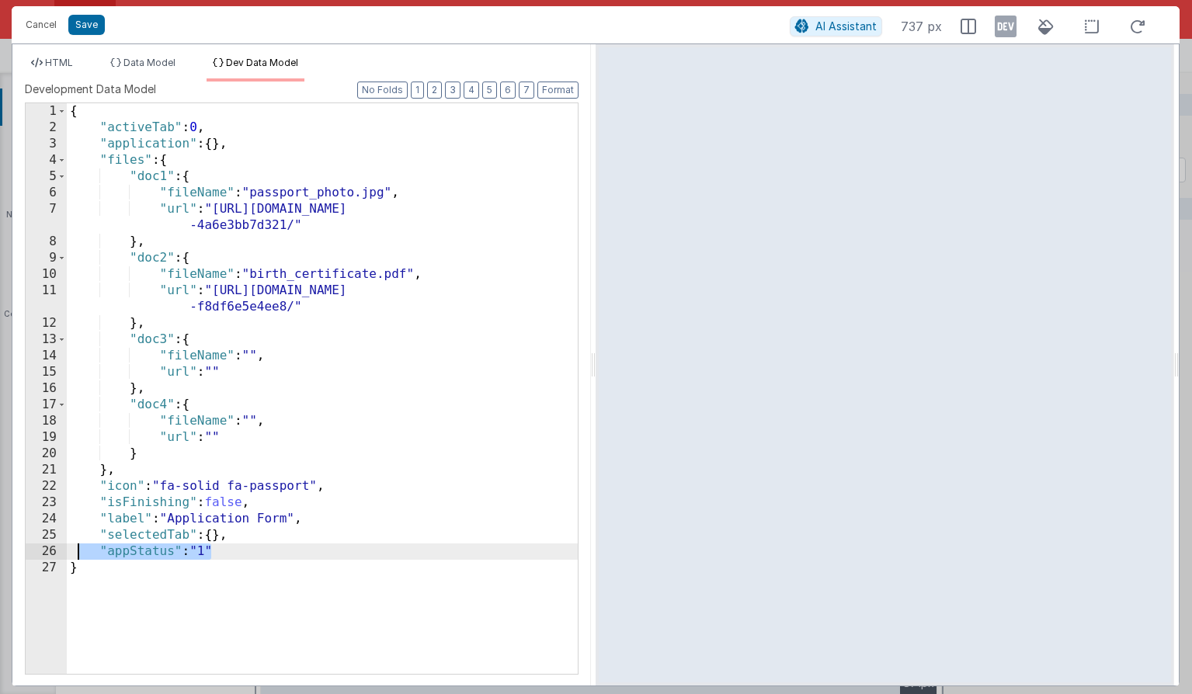
drag, startPoint x: 234, startPoint y: 550, endPoint x: 81, endPoint y: 553, distance: 153.0
click at [81, 553] on div "{ "activeTab" : 0 , "application" : { } , "files" : { "doc1" : { "fileName" : "…" at bounding box center [322, 404] width 511 height 603
click at [50, 16] on button "Cancel" at bounding box center [41, 25] width 47 height 22
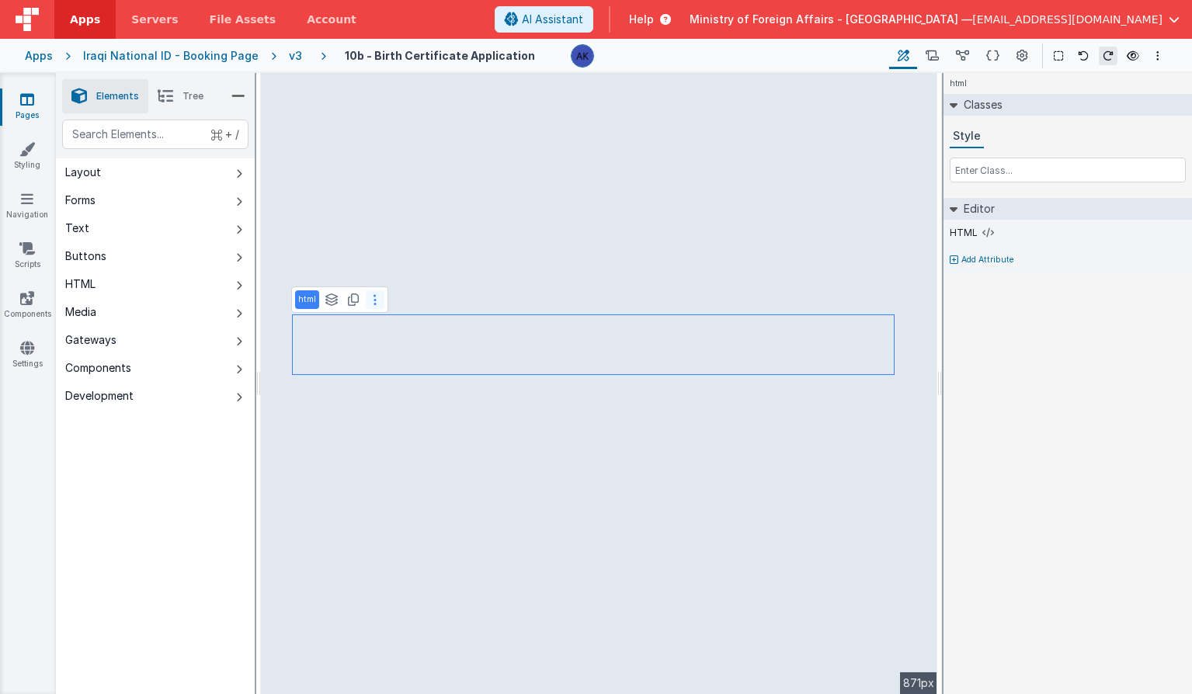
click at [373, 300] on icon at bounding box center [374, 300] width 3 height 12
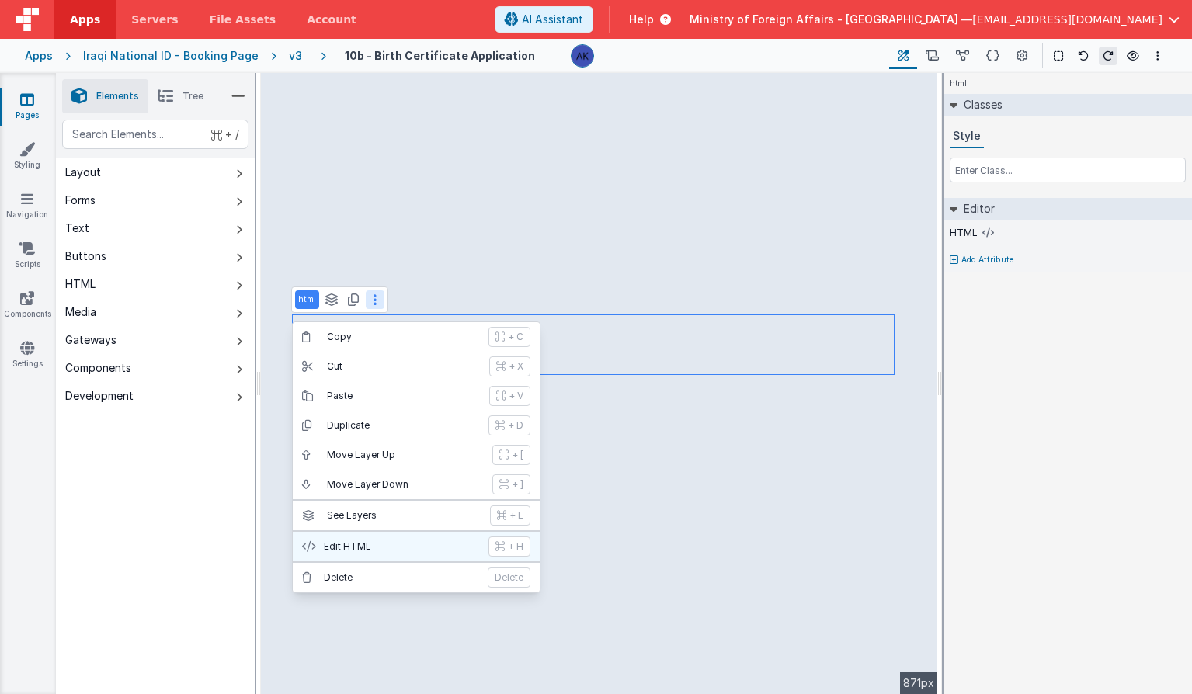
click at [396, 549] on p "Edit HTML" at bounding box center [401, 546] width 155 height 12
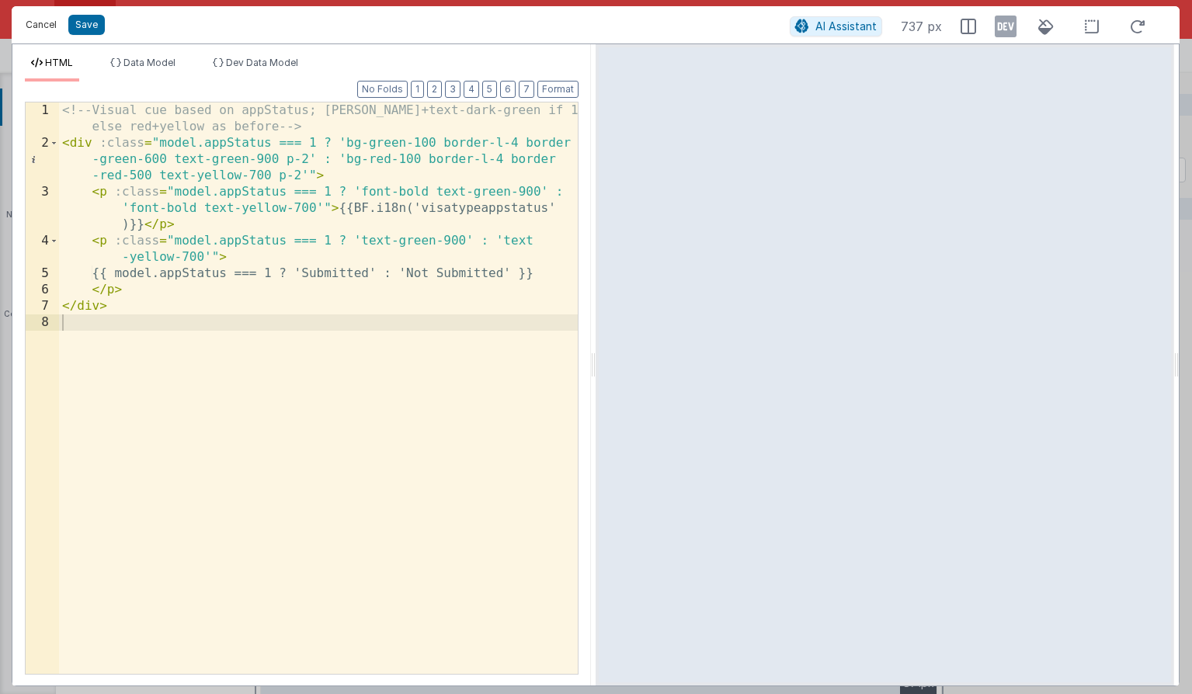
click at [50, 29] on button "Cancel" at bounding box center [41, 25] width 47 height 22
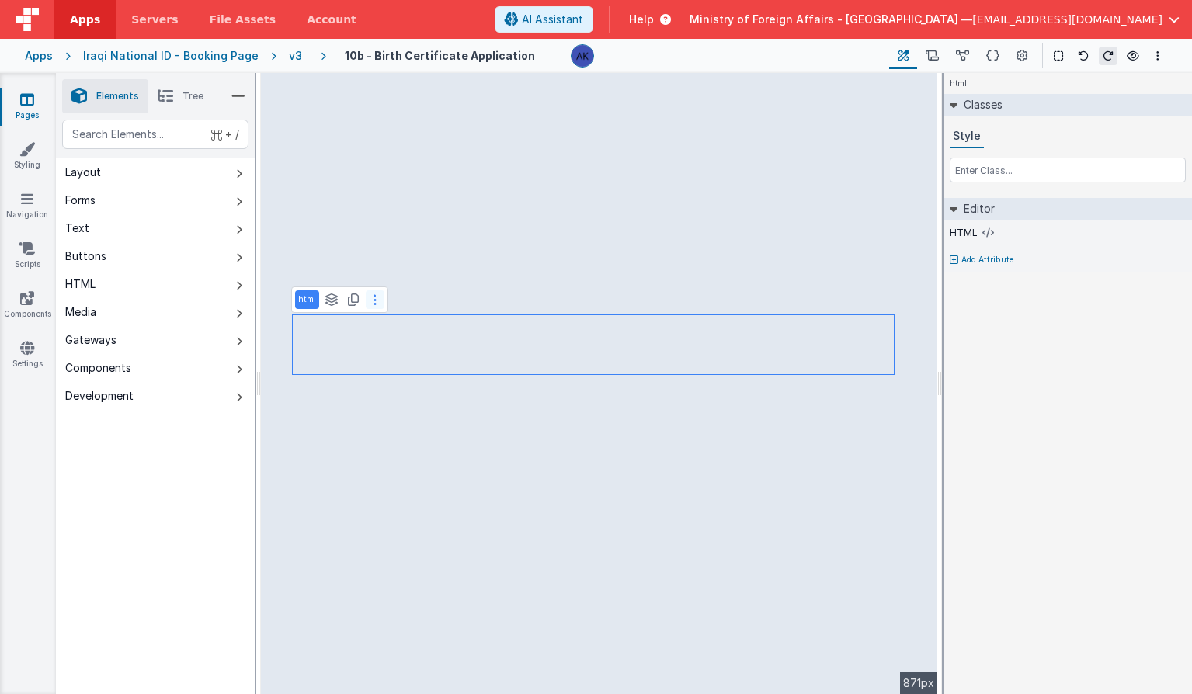
click at [374, 301] on icon at bounding box center [374, 300] width 3 height 12
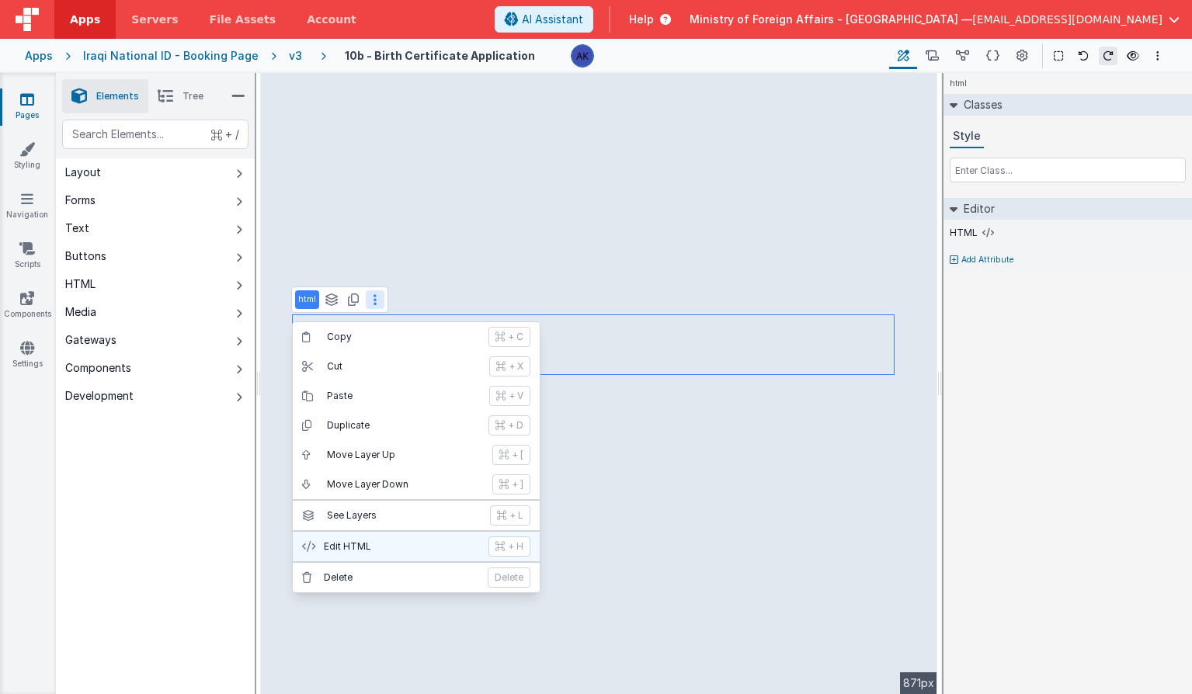
click at [400, 542] on p "Edit HTML" at bounding box center [401, 546] width 155 height 12
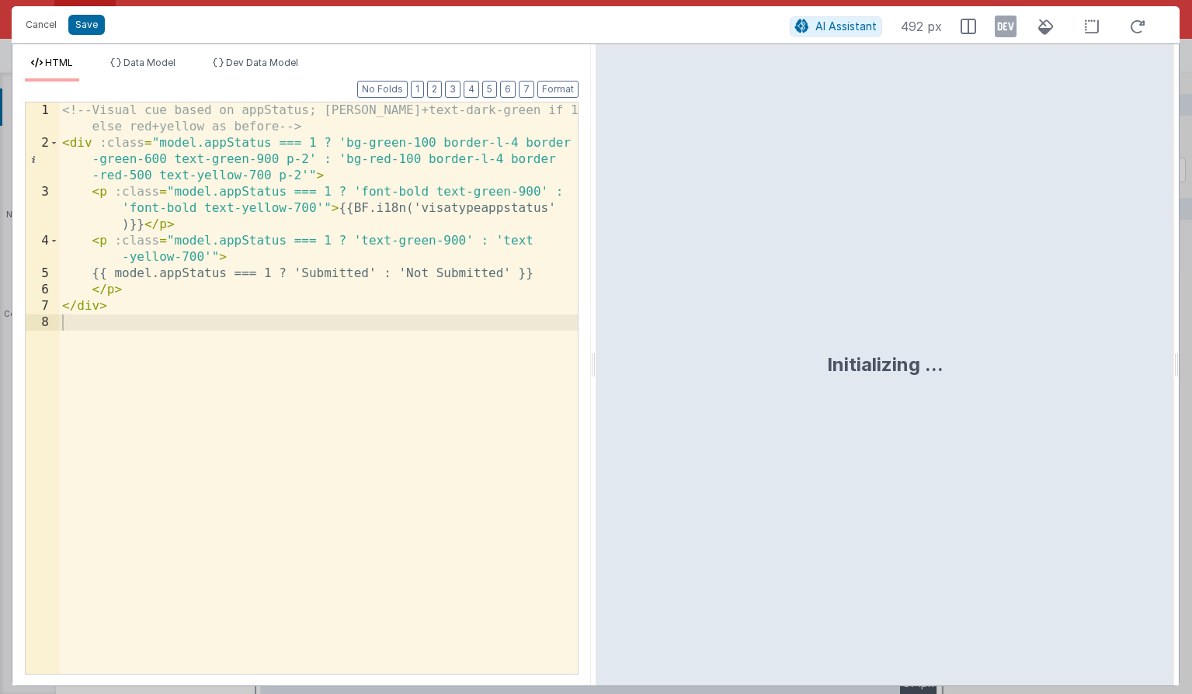
click at [331, 302] on div "<!-- Visual cue based on appStatus; green bg+text-dark-green if 1, else red+yel…" at bounding box center [318, 412] width 519 height 620
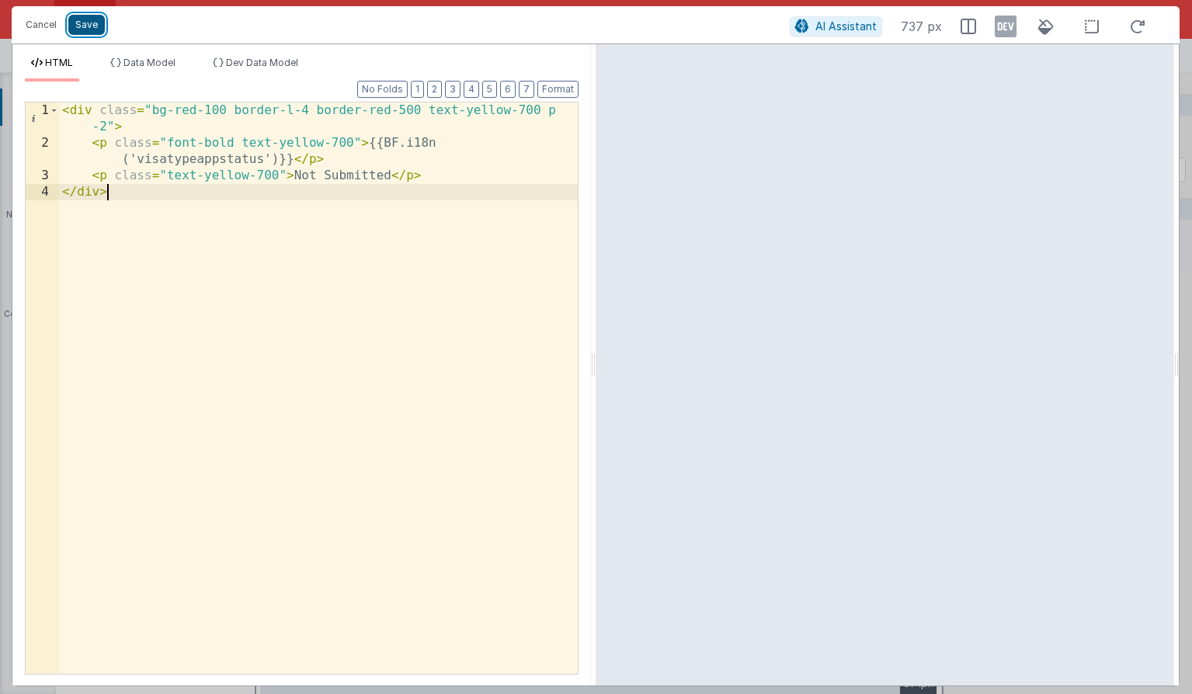
click at [89, 30] on button "Save" at bounding box center [86, 25] width 36 height 20
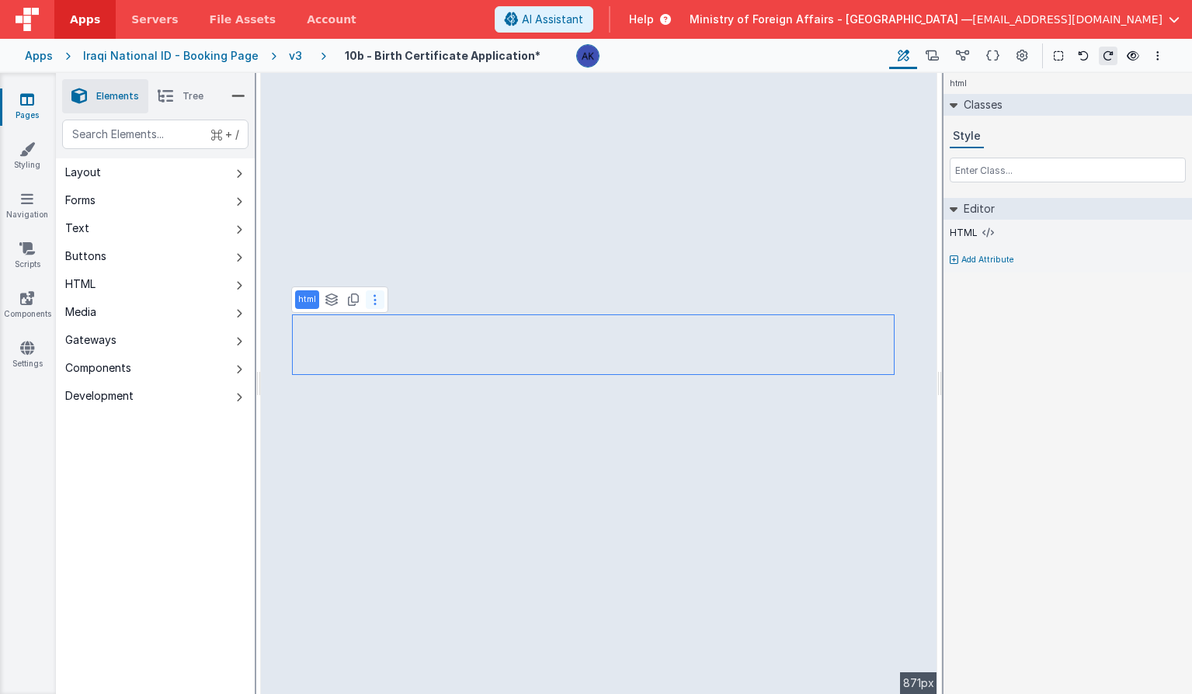
click at [373, 304] on icon at bounding box center [374, 300] width 3 height 12
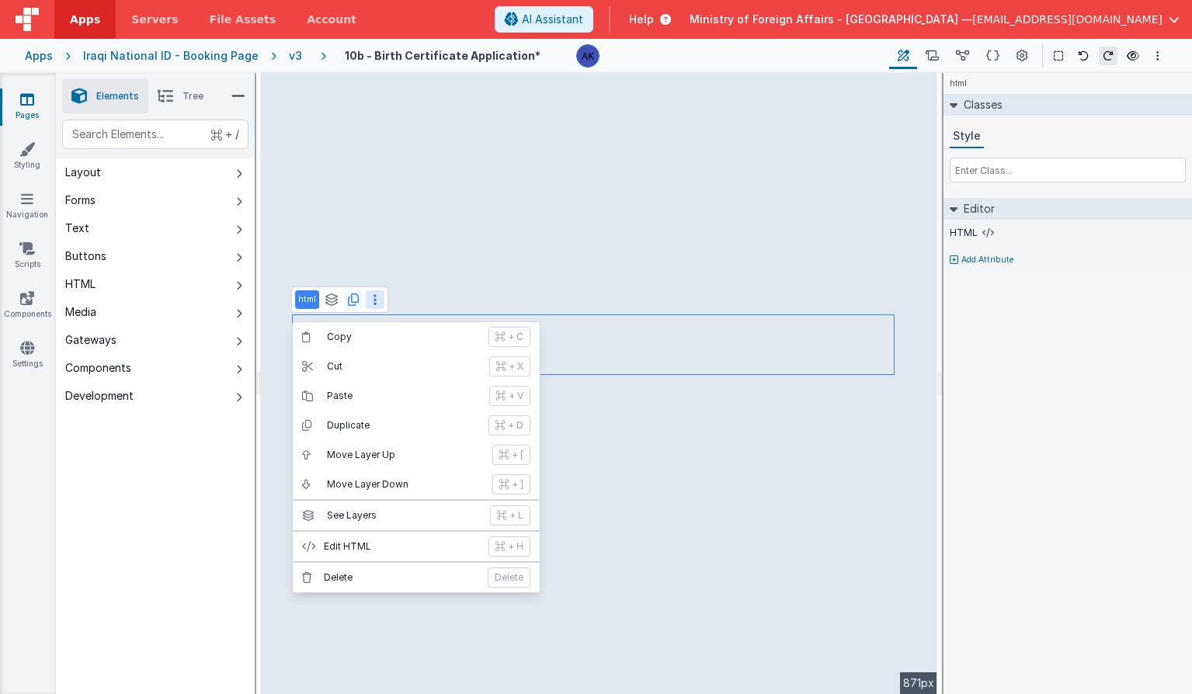
click at [353, 302] on icon at bounding box center [353, 300] width 11 height 12
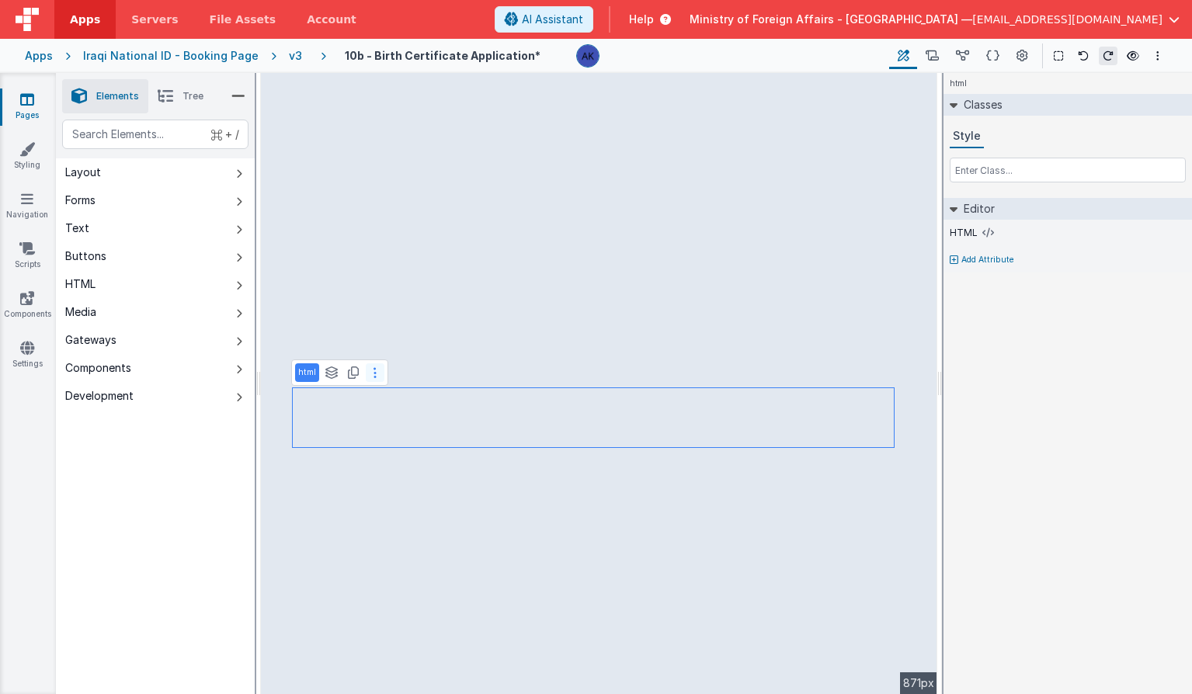
click at [370, 372] on button at bounding box center [375, 372] width 19 height 19
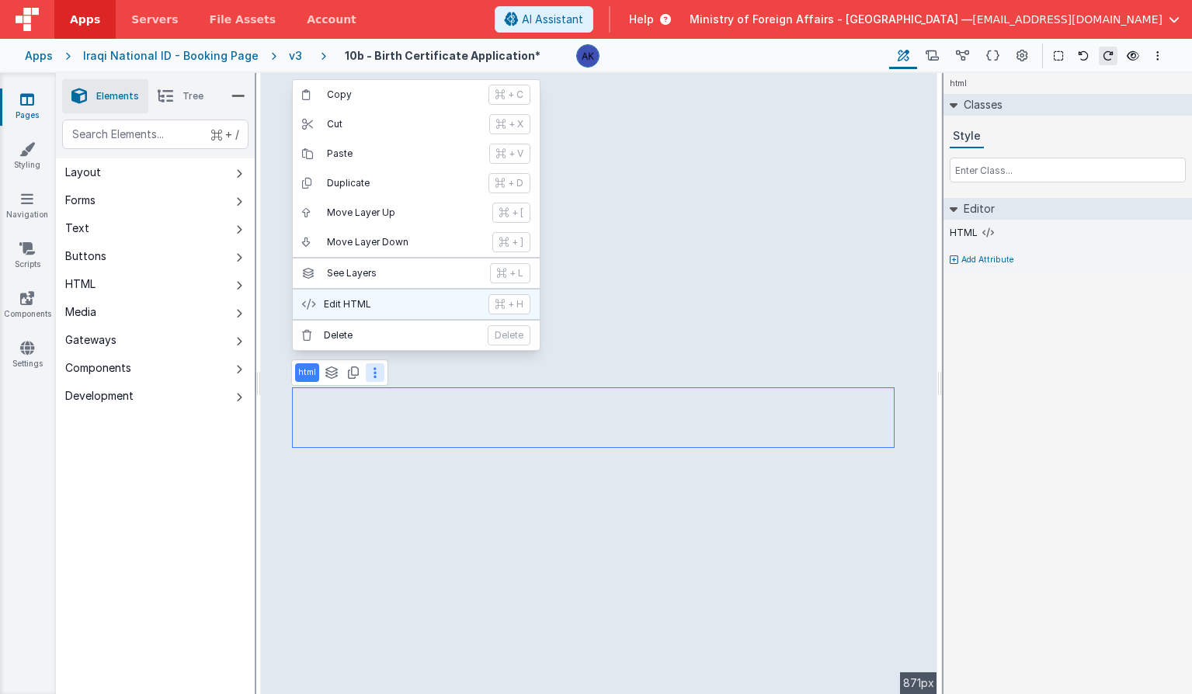
click at [370, 308] on p "Edit HTML" at bounding box center [401, 304] width 155 height 12
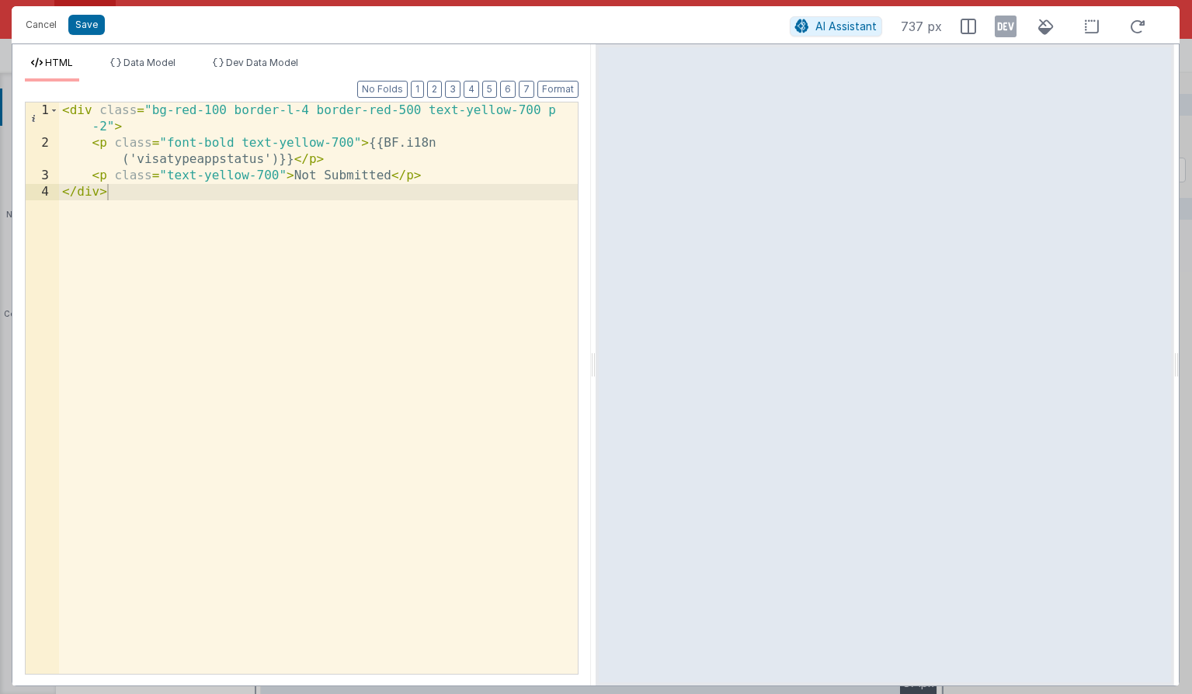
click at [388, 111] on div "< div class = "bg-red-100 border-l-4 border-red-500 text-yellow-700 p -2" > < p…" at bounding box center [318, 412] width 519 height 620
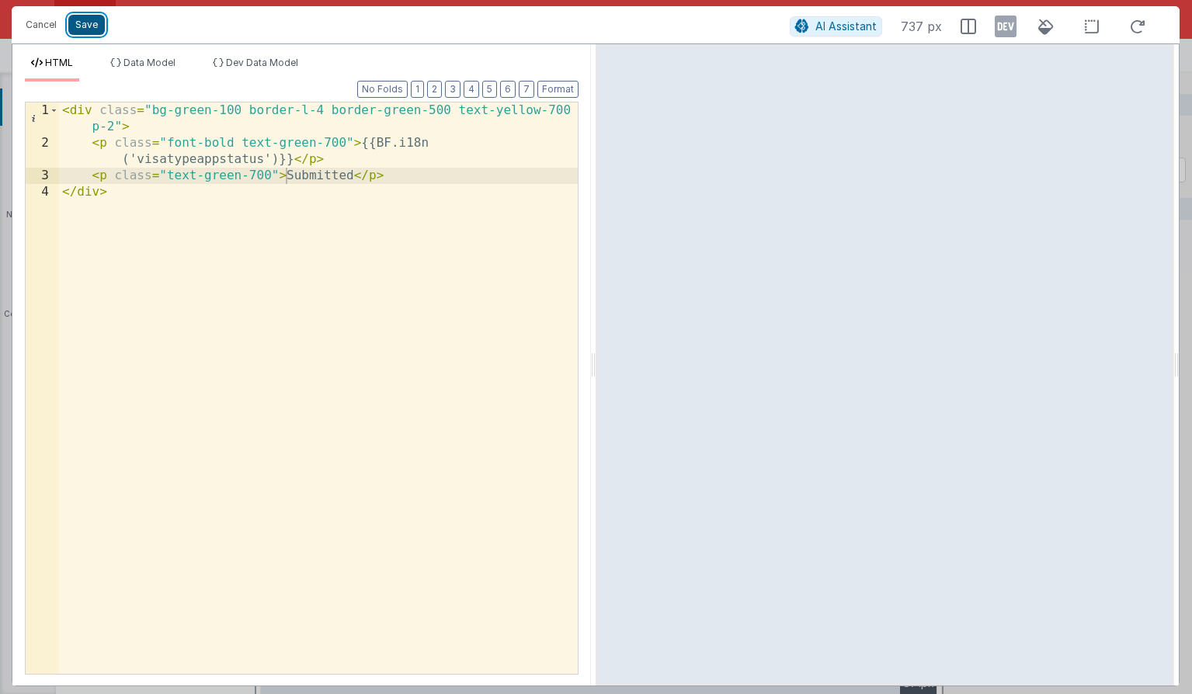
click at [99, 23] on button "Save" at bounding box center [86, 25] width 36 height 20
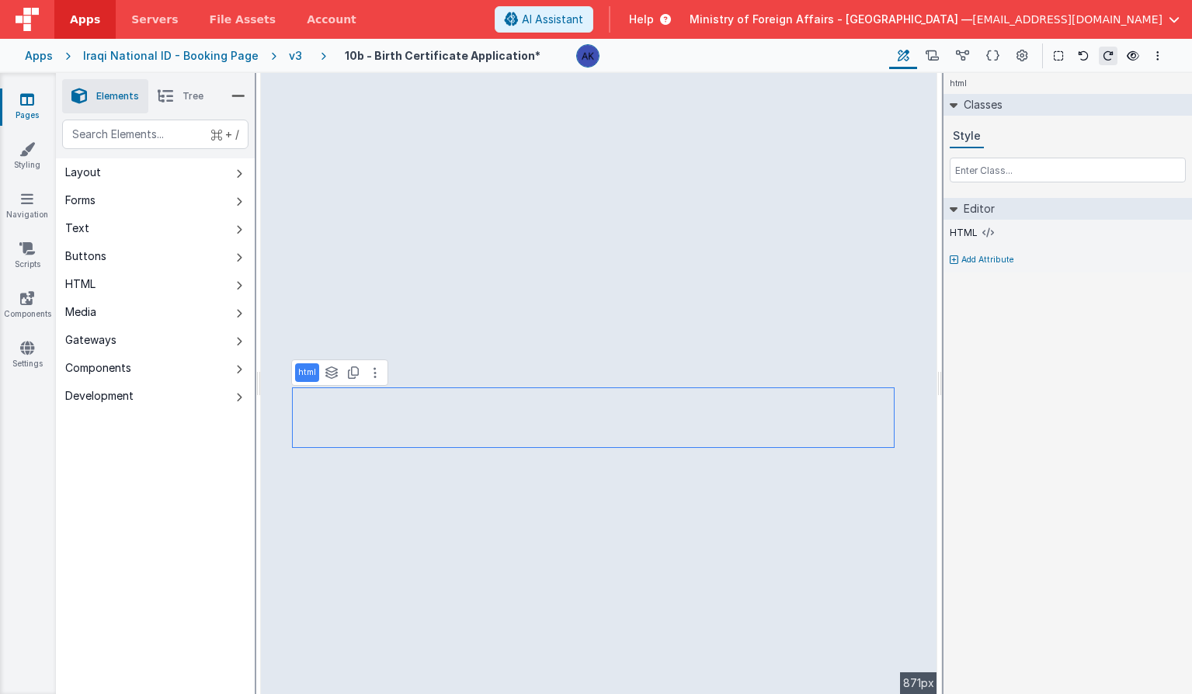
click at [995, 261] on p "Add Attribute" at bounding box center [987, 260] width 53 height 12
click at [990, 254] on icon at bounding box center [990, 254] width 9 height 12
click at [988, 273] on input "false" at bounding box center [1068, 274] width 236 height 23
type input "model.appStatus === 1"
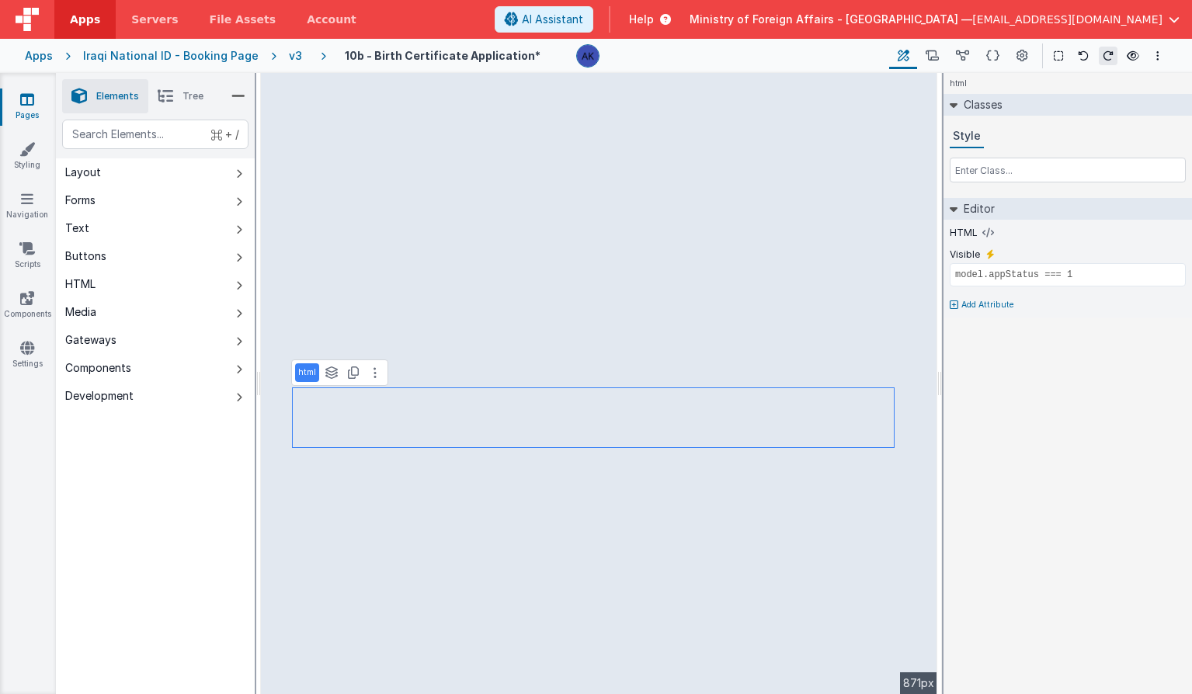
click at [995, 347] on div "html Classes Style Editor HTML Visible model.appStatus === 1 Add Attribute DEV:…" at bounding box center [1067, 383] width 248 height 621
click at [1059, 278] on input "model.appStatus === 1" at bounding box center [1068, 274] width 236 height 23
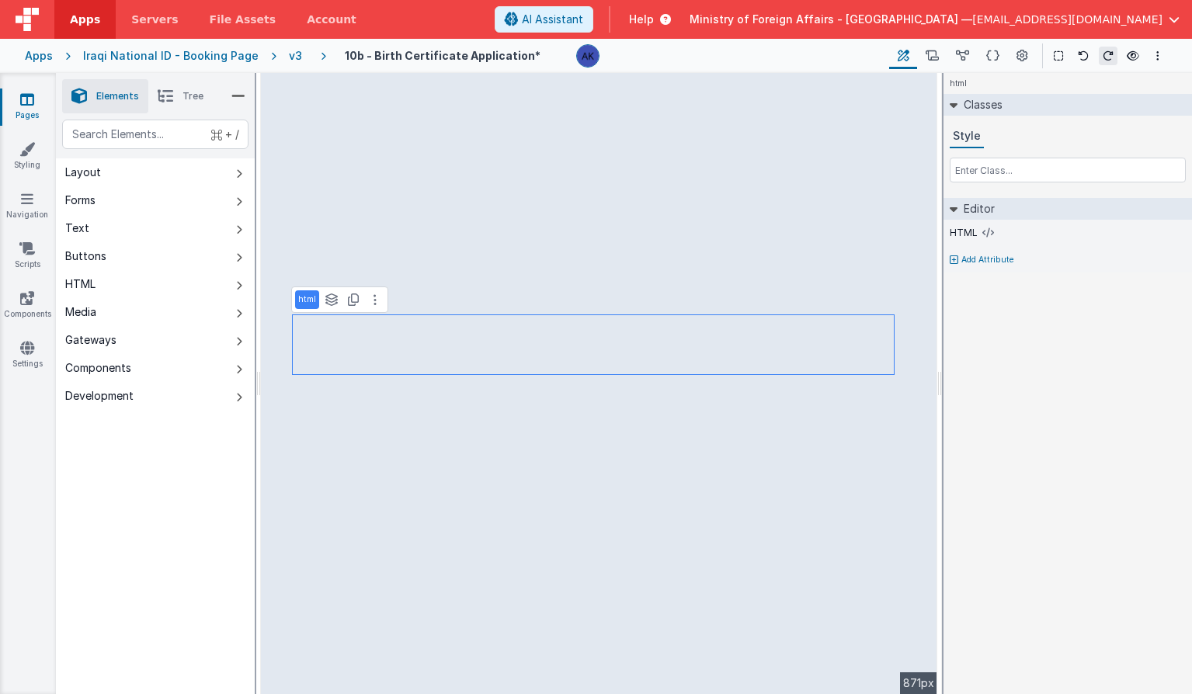
click at [995, 256] on p "Add Attribute" at bounding box center [987, 260] width 53 height 12
click at [991, 256] on icon at bounding box center [990, 254] width 9 height 12
click at [1049, 273] on input "model.appStatus === 1" at bounding box center [1068, 274] width 236 height 23
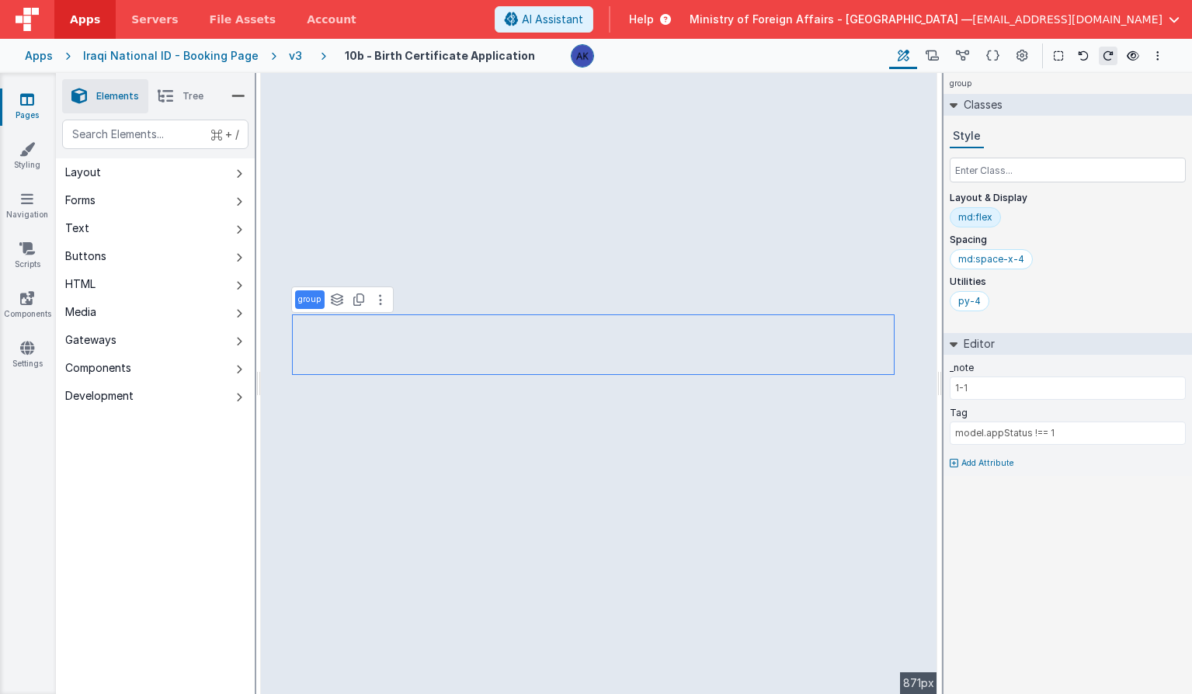
type input "div"
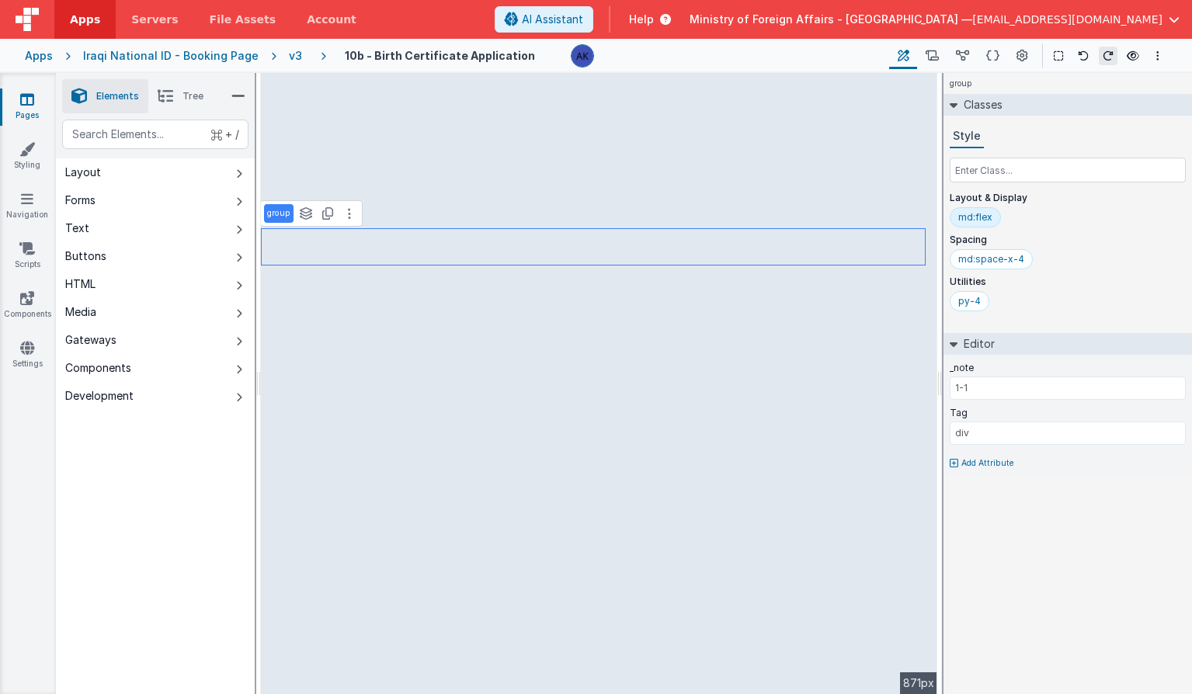
click at [200, 98] on span "Tree" at bounding box center [192, 96] width 21 height 12
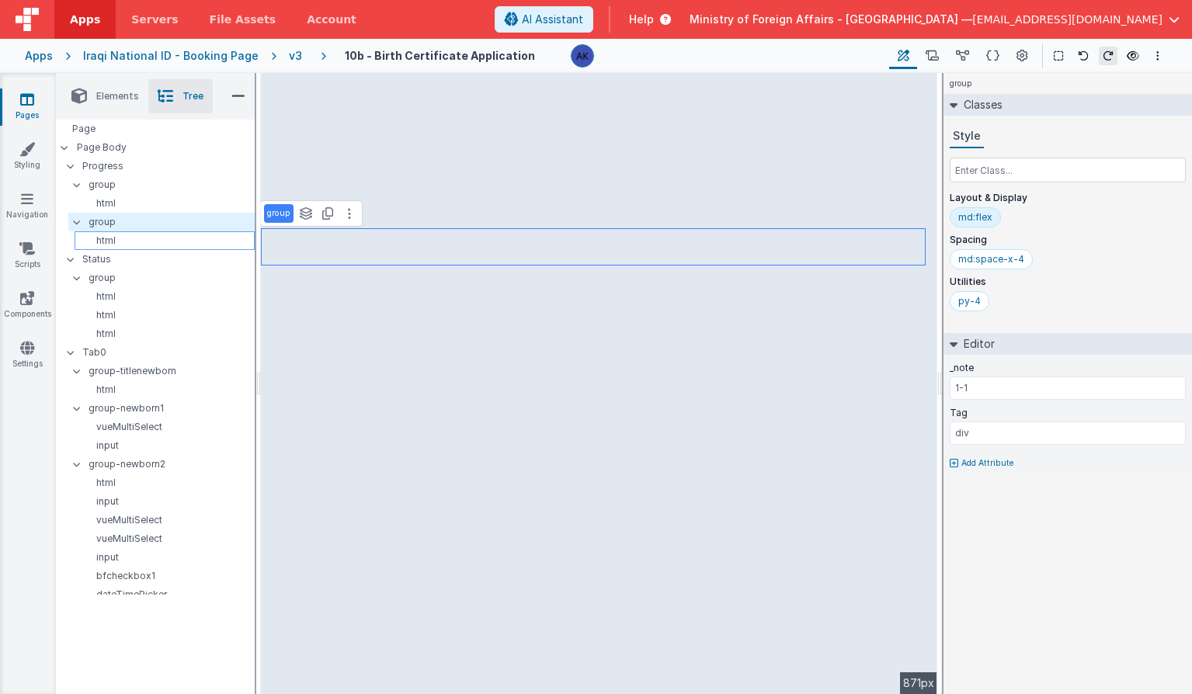
click at [147, 238] on p "html" at bounding box center [167, 240] width 173 height 12
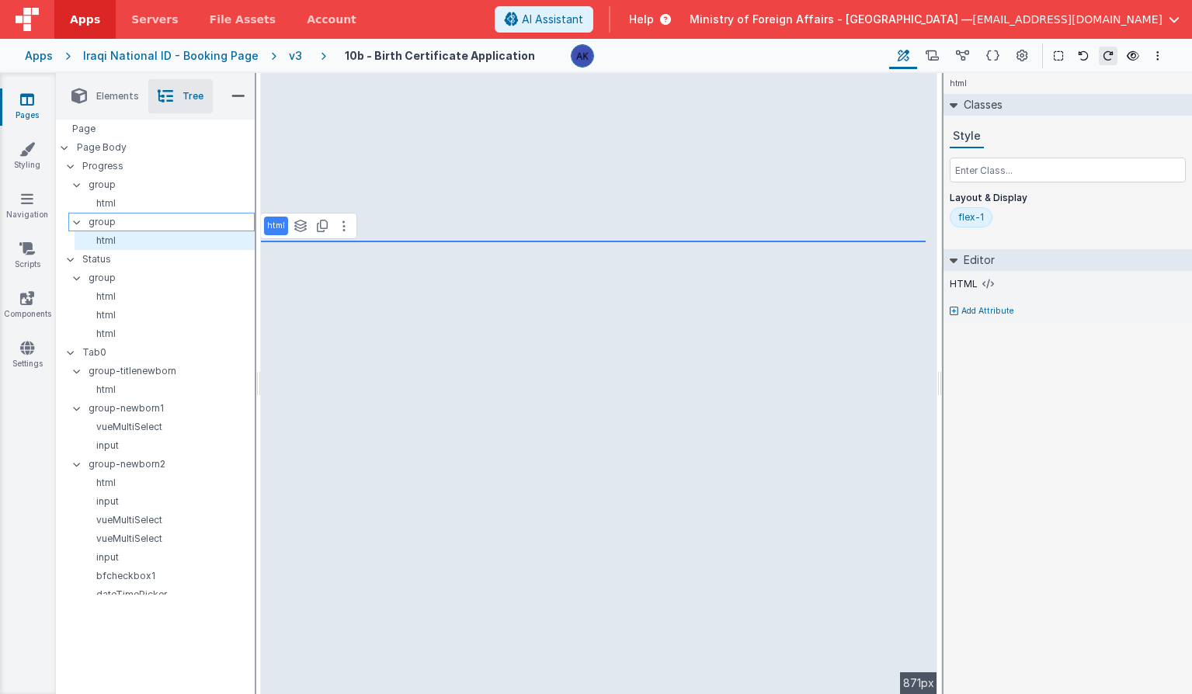
click at [147, 224] on p "group" at bounding box center [171, 222] width 165 height 17
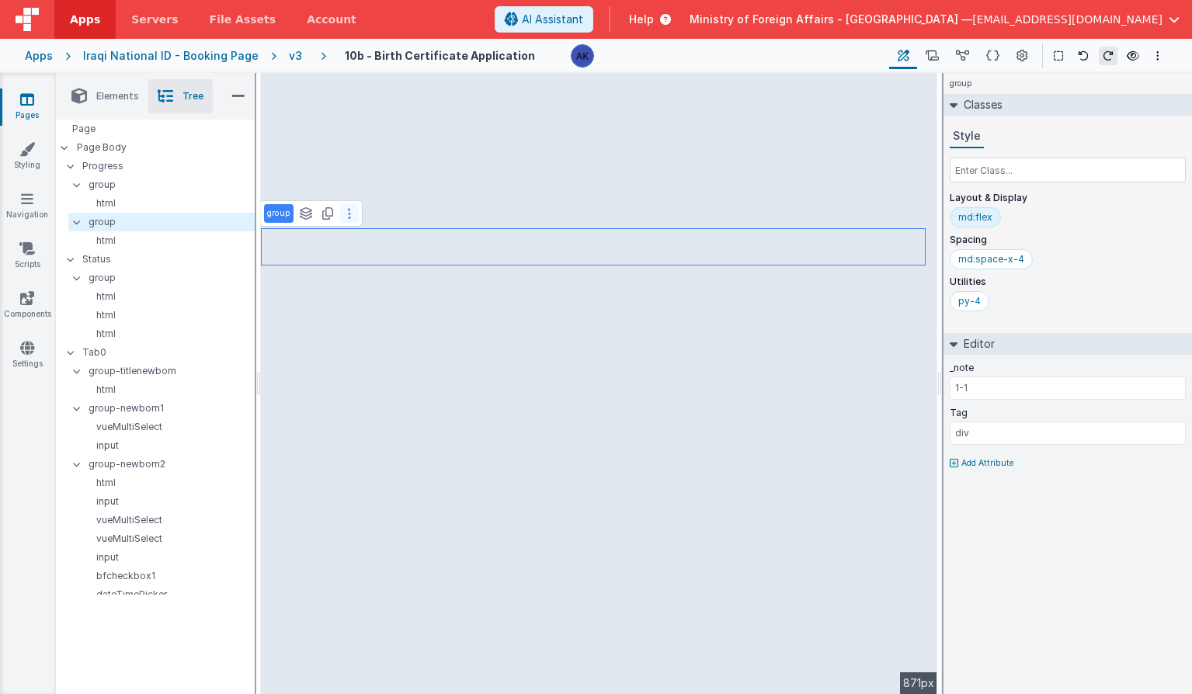
click at [350, 215] on button at bounding box center [349, 213] width 19 height 19
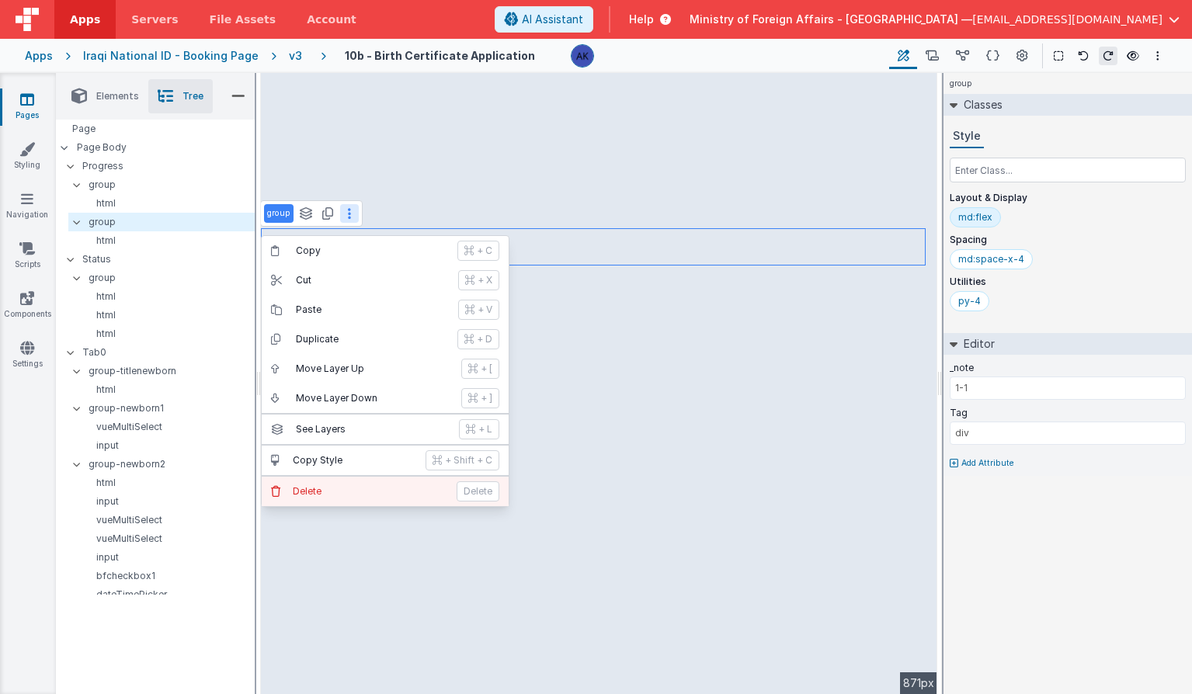
click at [349, 488] on p "Delete" at bounding box center [370, 491] width 155 height 12
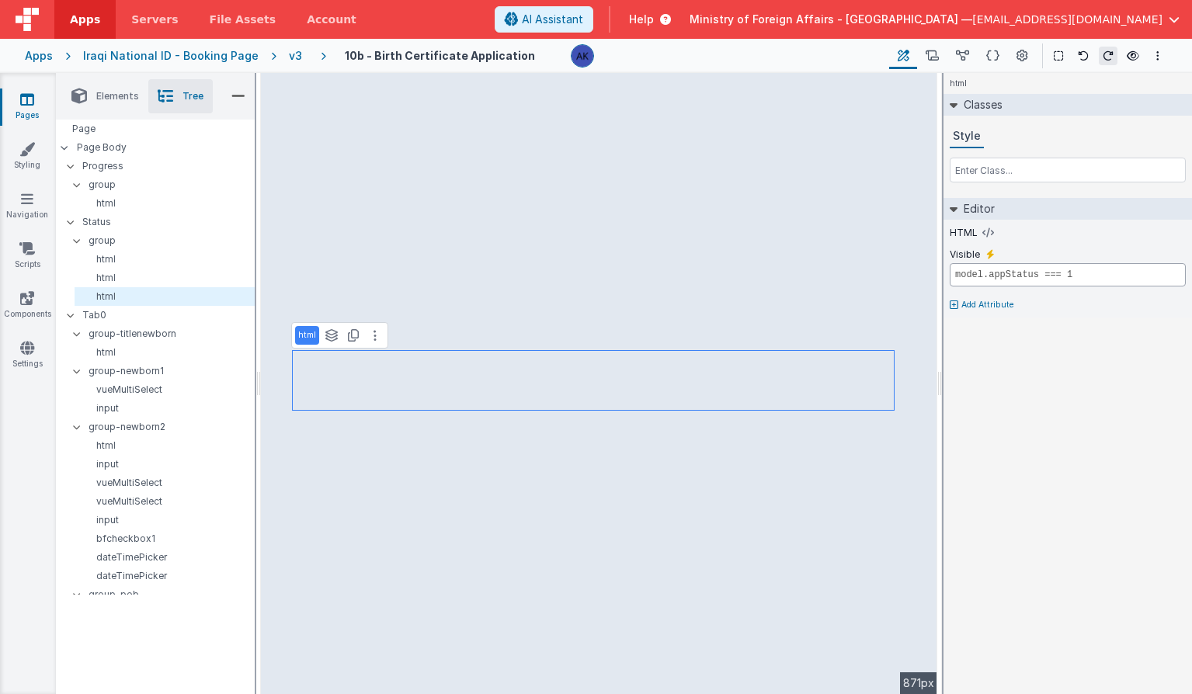
click at [1065, 273] on input "model.appStatus === 1" at bounding box center [1068, 274] width 236 height 23
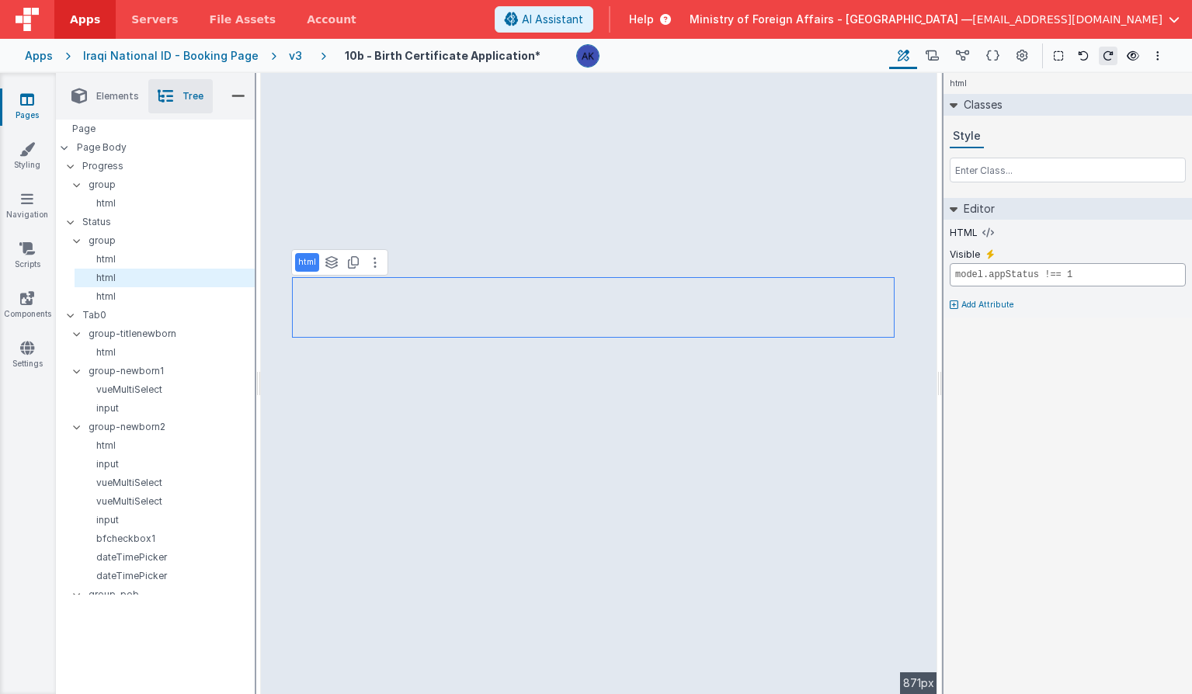
click at [1065, 275] on input "model.appStatus !== 1" at bounding box center [1068, 274] width 236 height 23
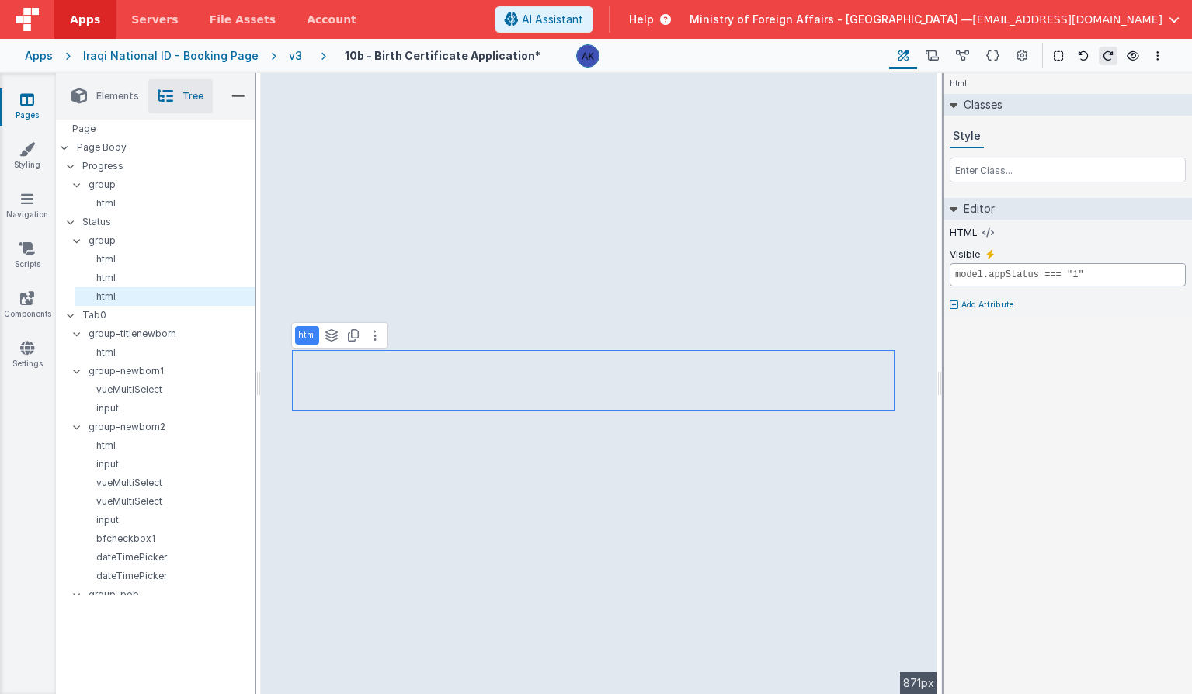
click at [1149, 274] on input "model.appStatus === "1"" at bounding box center [1068, 274] width 236 height 23
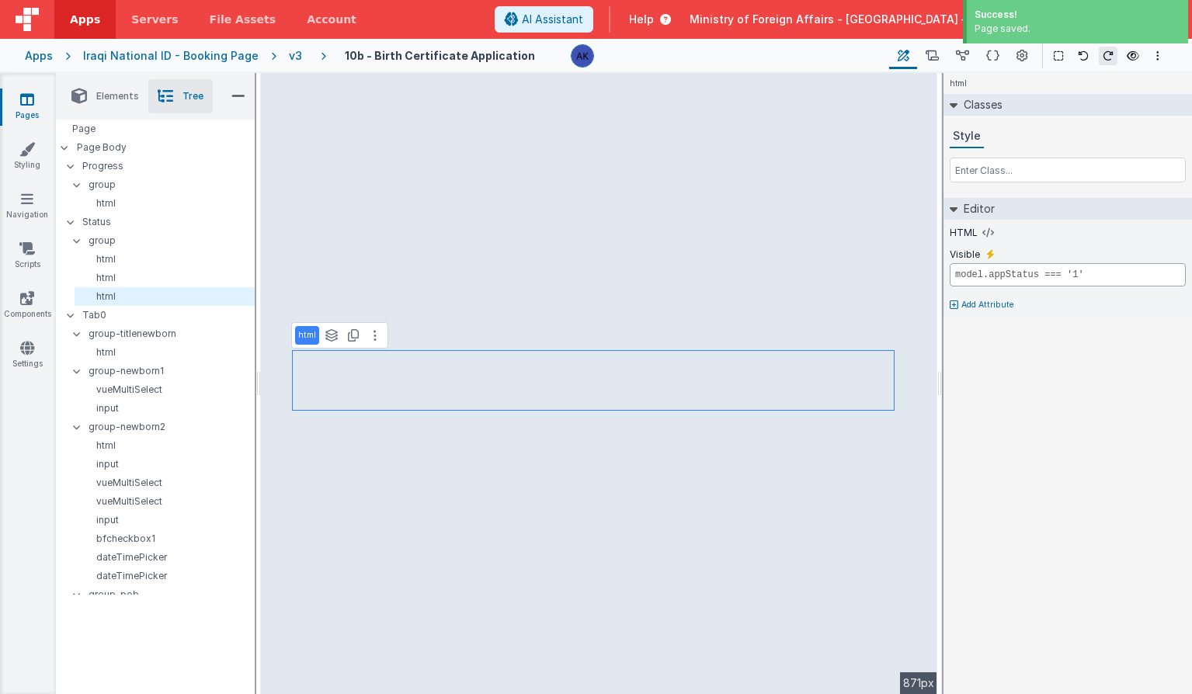
type input "model.appStatus === '1'"
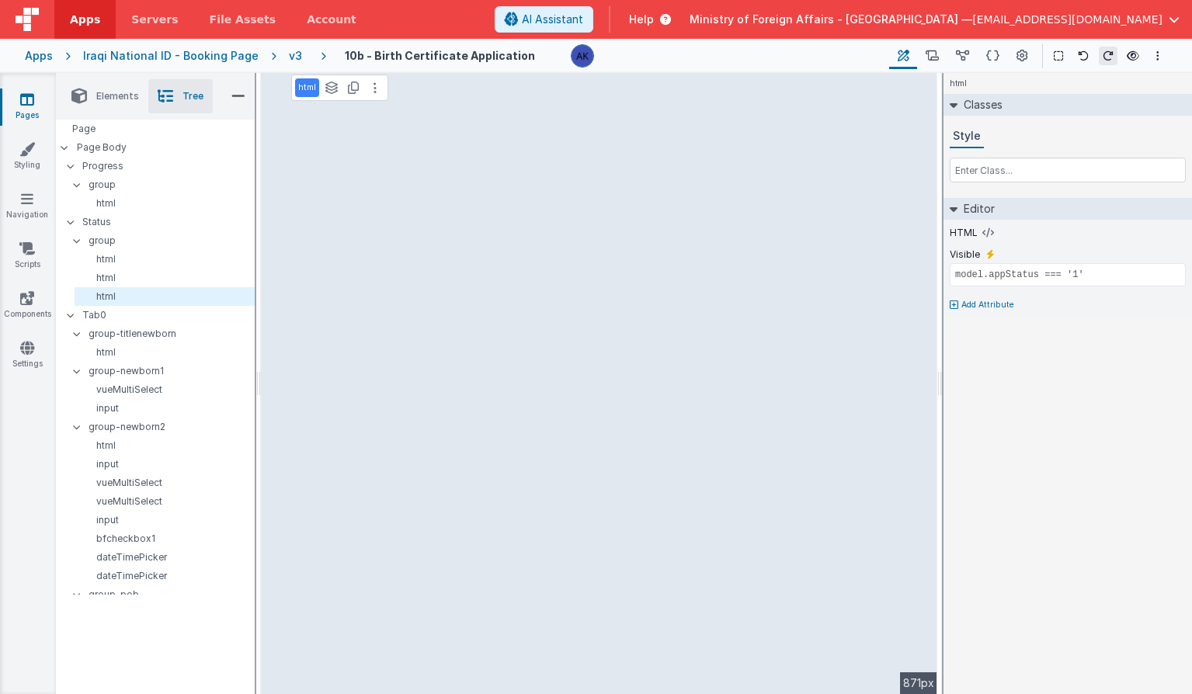
select select "printbirthqr"
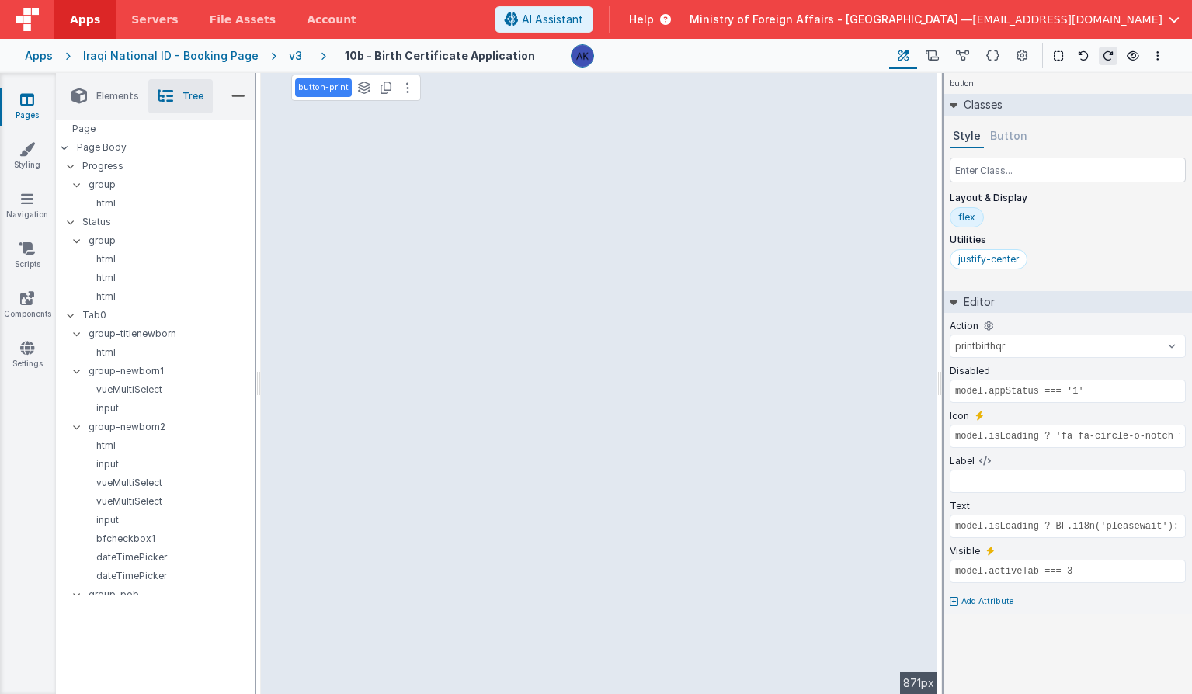
type input "model.isLoading"
click at [1087, 571] on input "model.activeTab === 3" at bounding box center [1068, 571] width 236 height 23
click at [1086, 571] on input "model.activeTab === '3'" at bounding box center [1068, 571] width 236 height 23
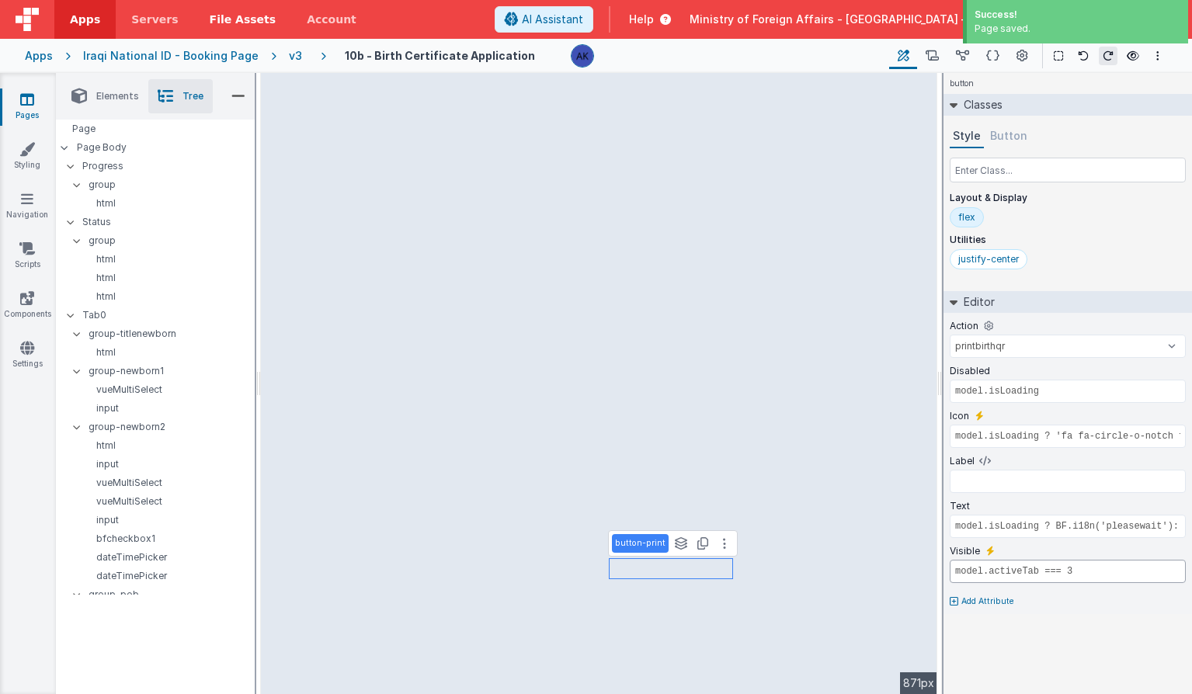
type input "model.activeTab === 3"
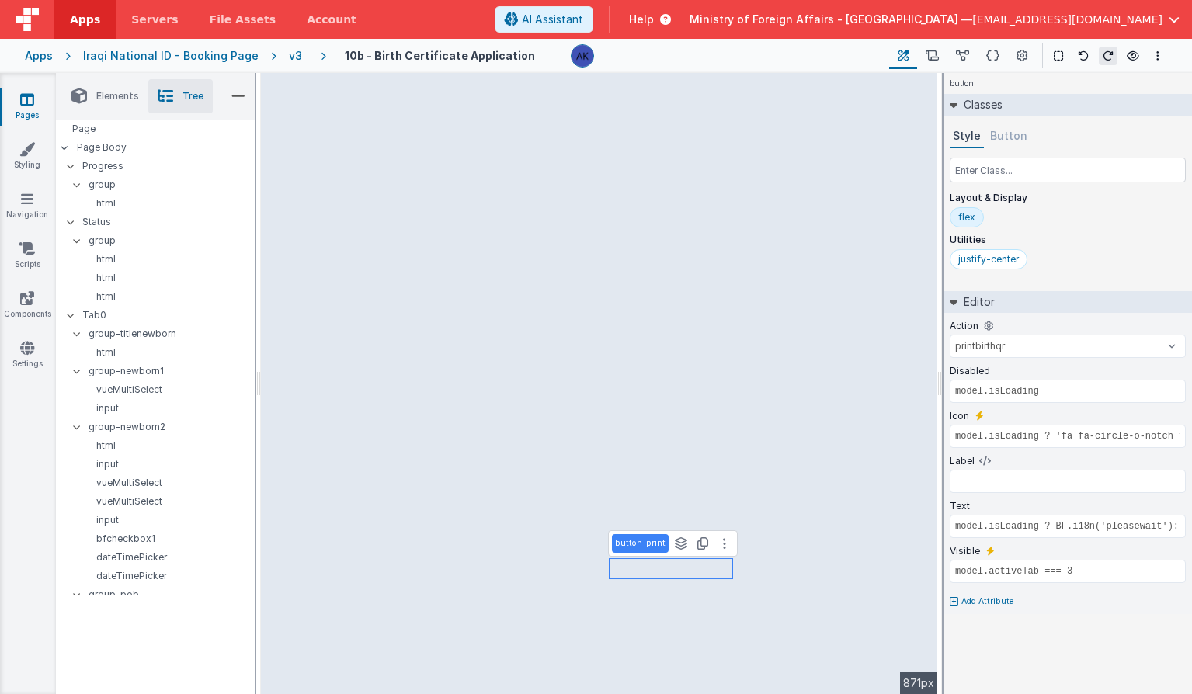
type input "model.isLoading || model.activeTab === 0"
select select "previous"
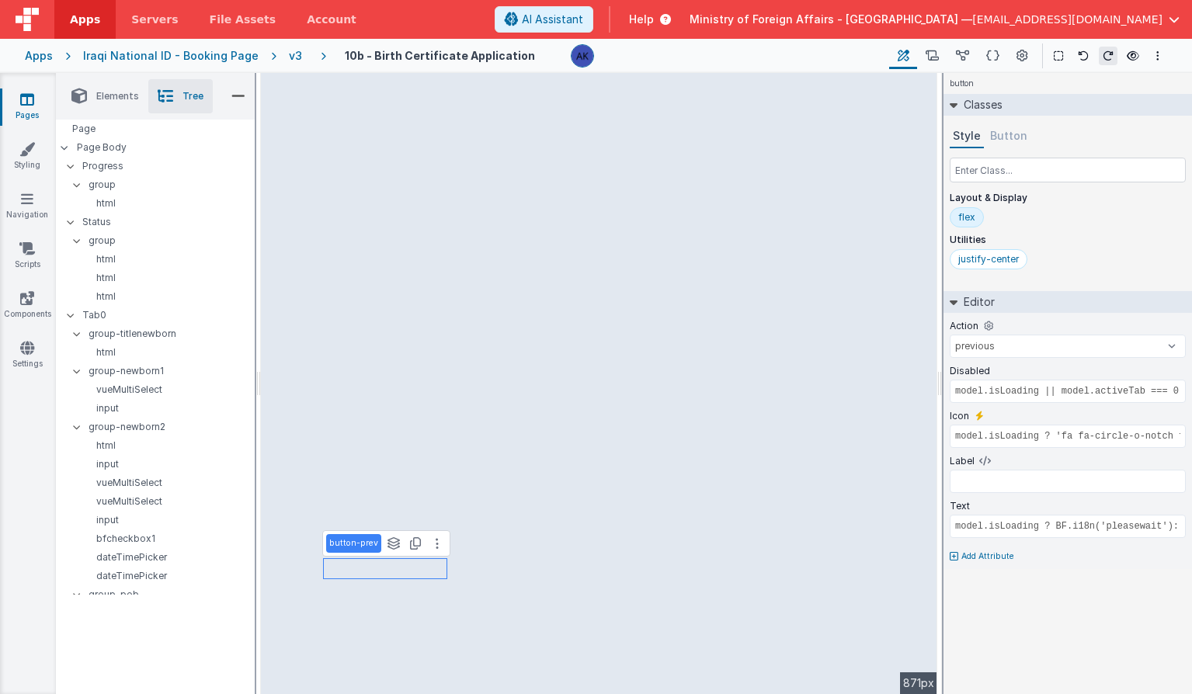
click at [983, 556] on p "Add Attribute" at bounding box center [987, 557] width 53 height 12
click at [991, 553] on icon at bounding box center [990, 551] width 9 height 12
click at [994, 570] on input "false" at bounding box center [1068, 571] width 236 height 23
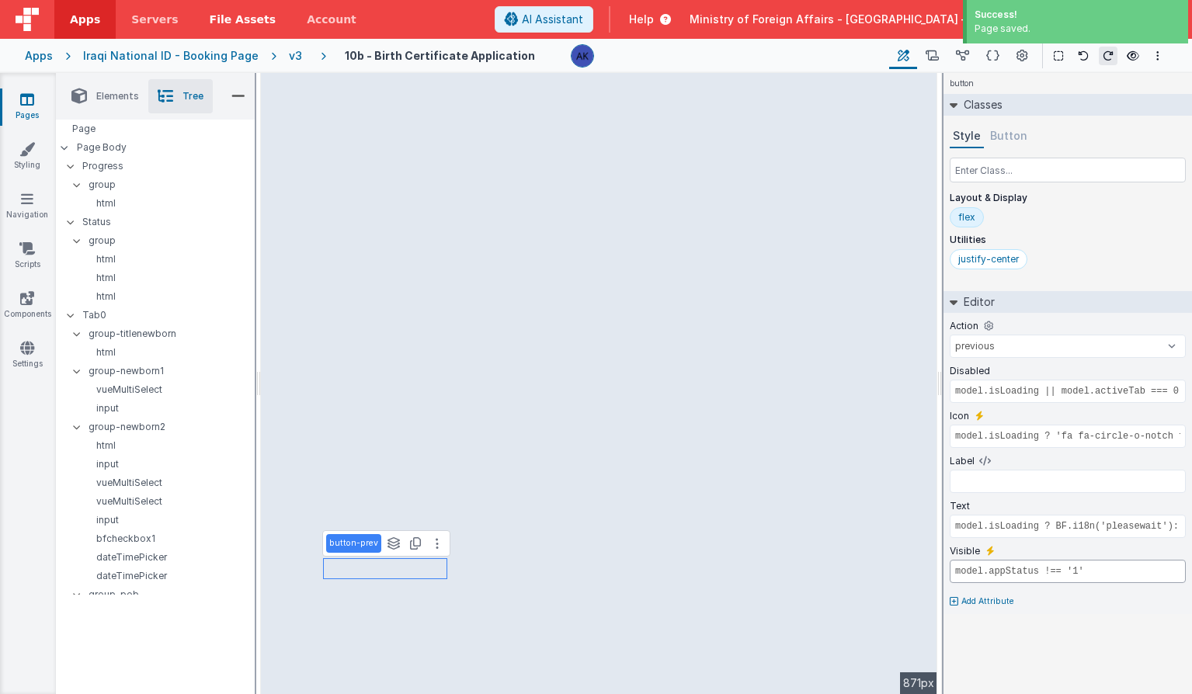
type input "model.appStatus !== '1'"
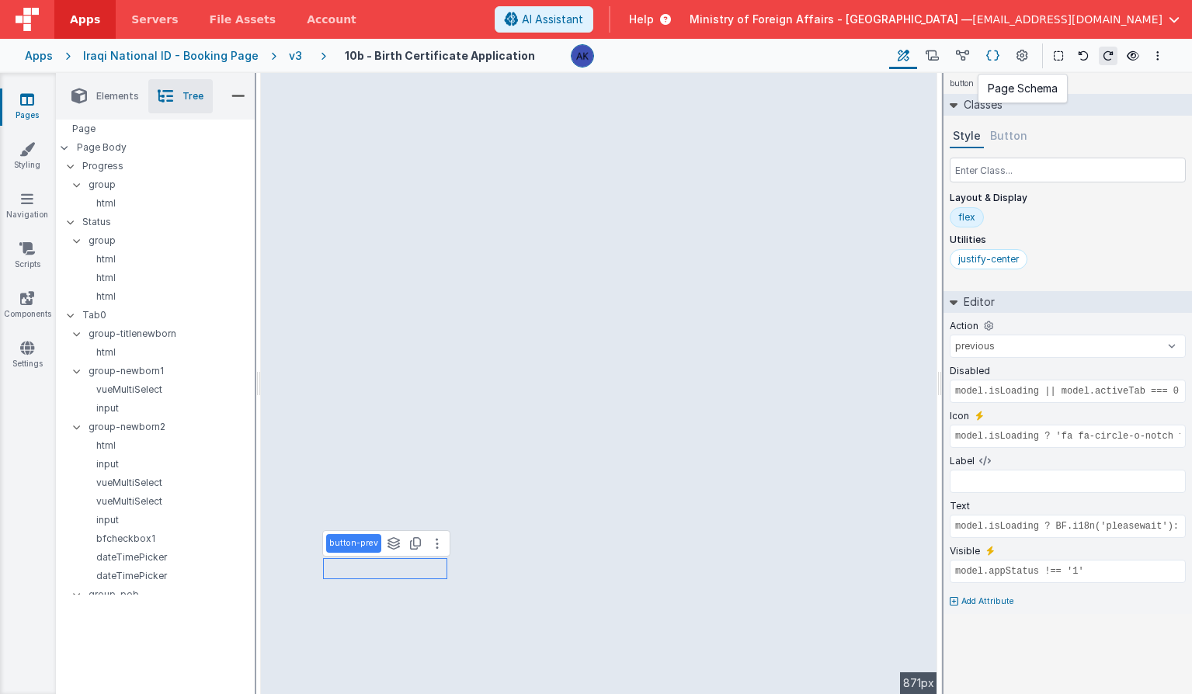
click at [995, 51] on icon at bounding box center [992, 56] width 13 height 16
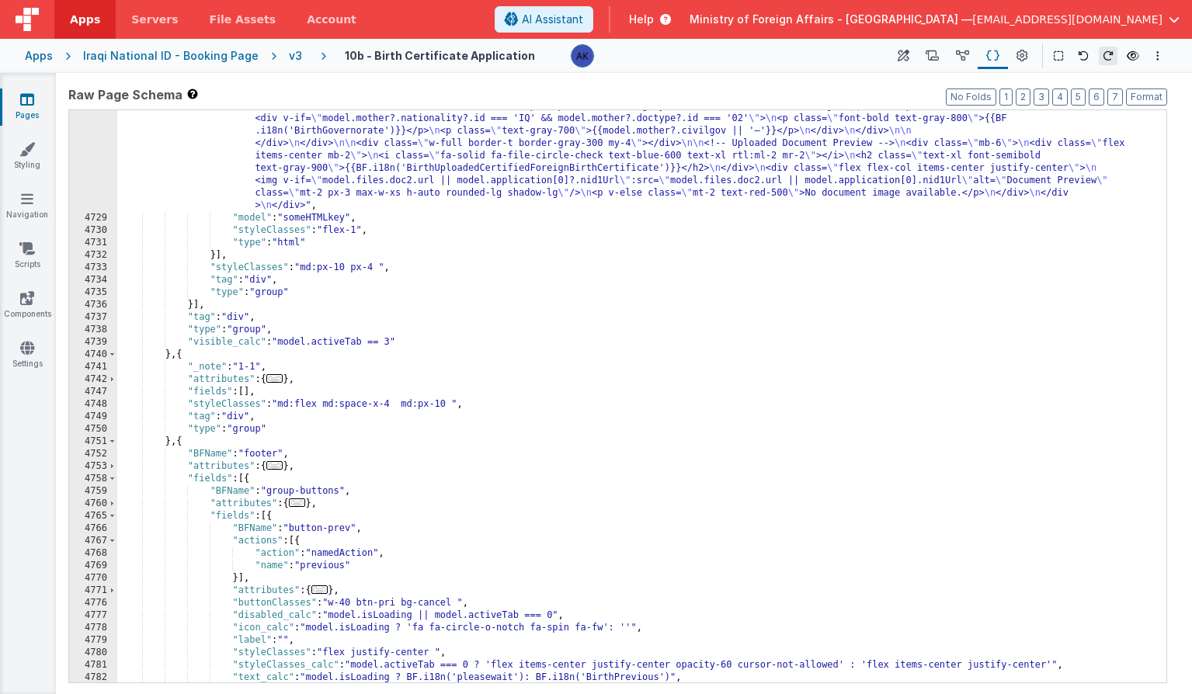
scroll to position [24871, 0]
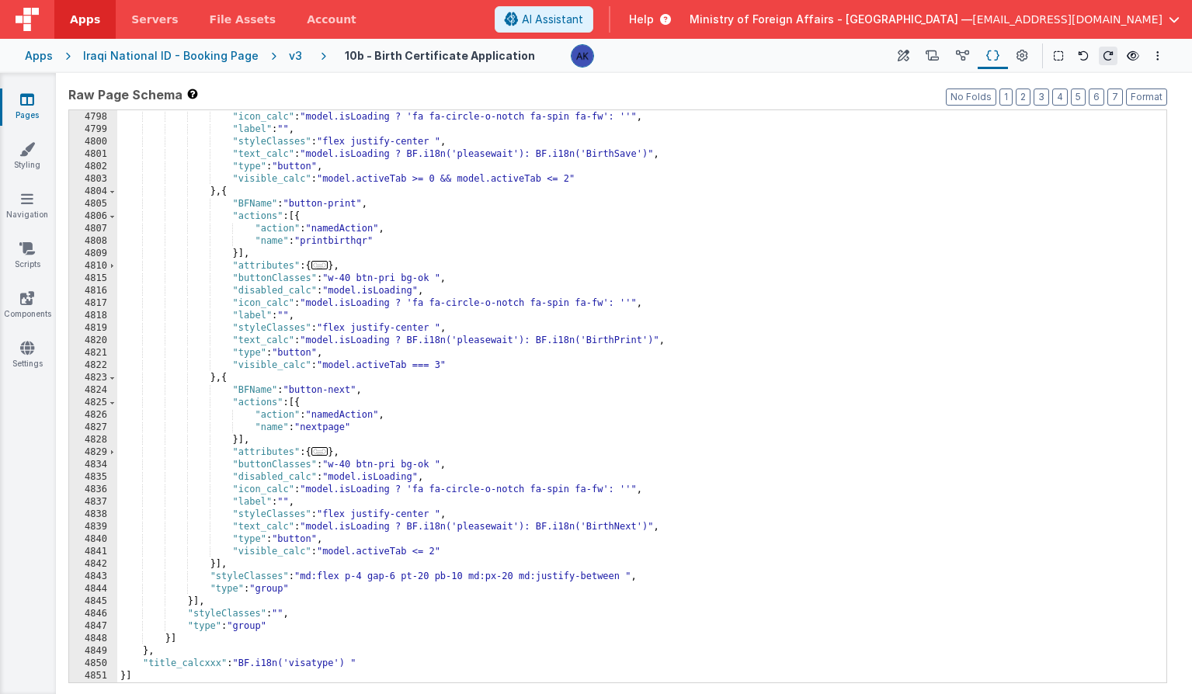
click at [403, 341] on div ""disabled_calc" : "model.isLoading" , "icon_calc" : "model.isLoading ? 'fa fa-c…" at bounding box center [635, 397] width 1037 height 597
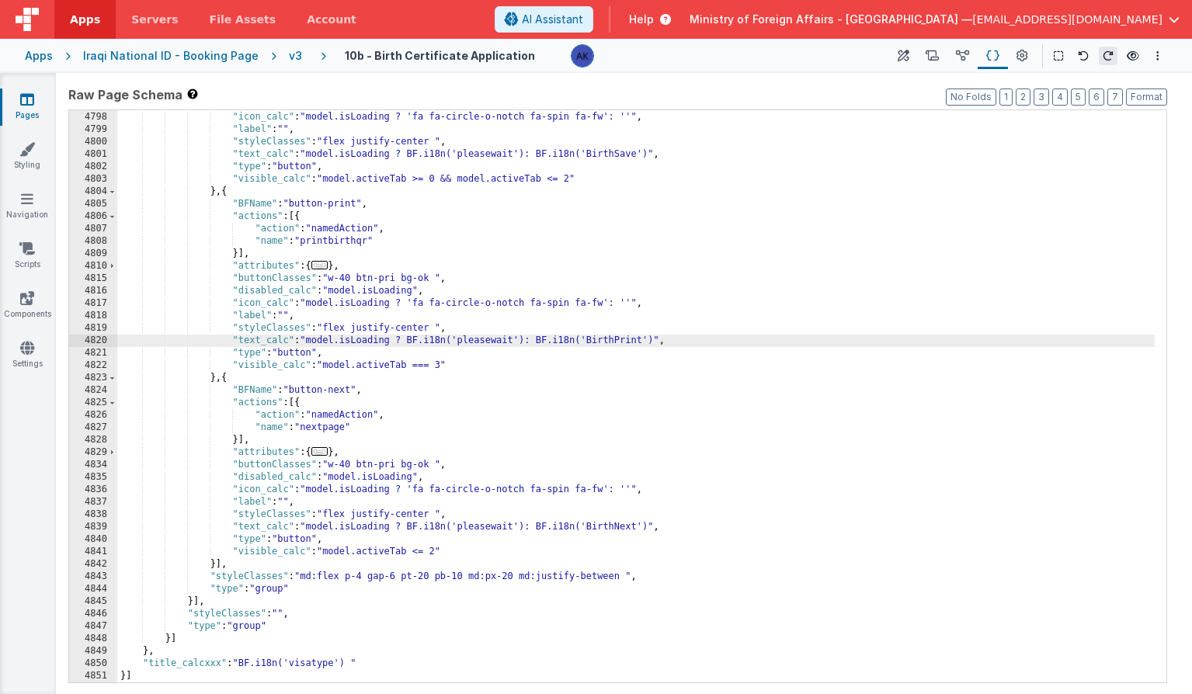
click at [387, 327] on div ""disabled_calc" : "model.isLoading" , "icon_calc" : "model.isLoading ? 'fa fa-c…" at bounding box center [635, 397] width 1037 height 597
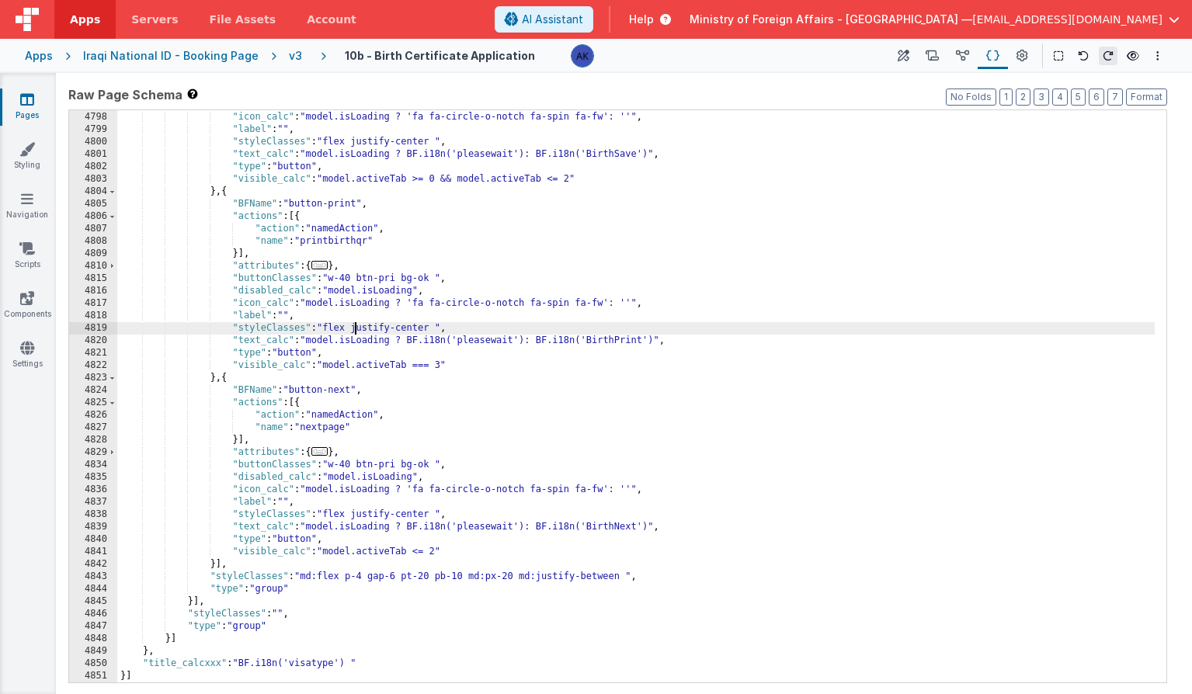
click at [358, 330] on div ""disabled_calc" : "model.isLoading" , "icon_calc" : "model.isLoading ? 'fa fa-c…" at bounding box center [635, 397] width 1037 height 597
click at [438, 275] on div ""disabled_calc" : "model.isLoading" , "icon_calc" : "model.isLoading ? 'fa fa-c…" at bounding box center [635, 397] width 1037 height 597
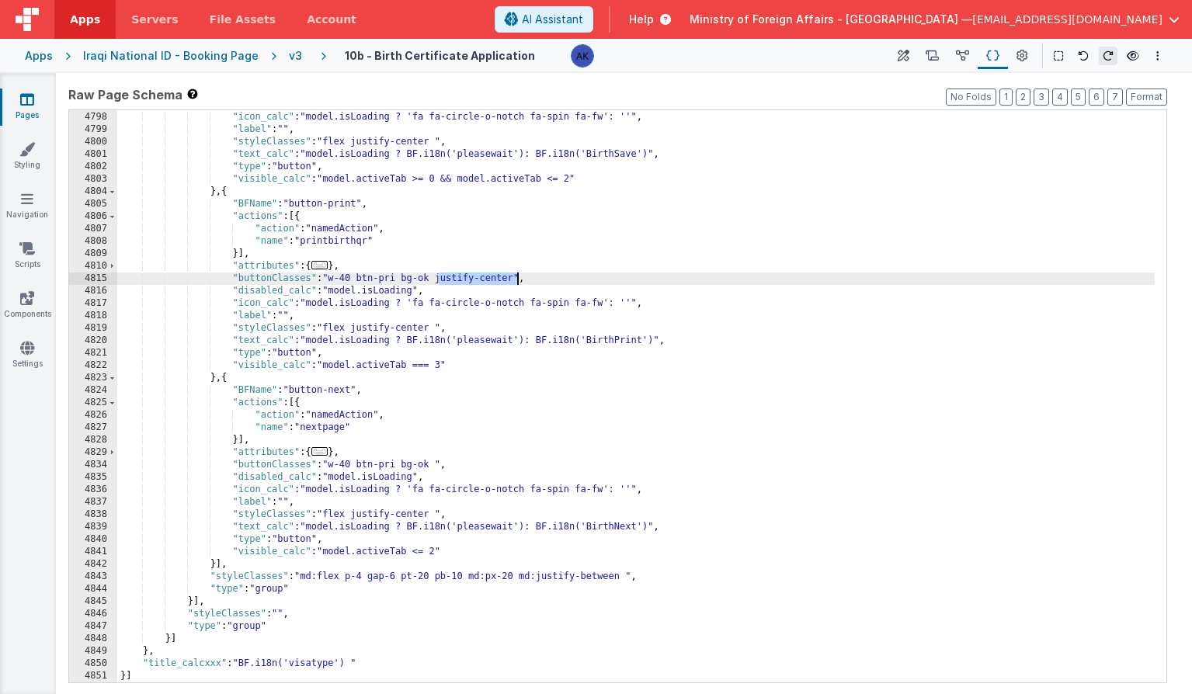
drag, startPoint x: 439, startPoint y: 279, endPoint x: 516, endPoint y: 281, distance: 76.9
click at [516, 281] on div ""disabled_calc" : "model.isLoading" , "icon_calc" : "model.isLoading ? 'fa fa-c…" at bounding box center [635, 397] width 1037 height 597
click at [436, 325] on div ""disabled_calc" : "model.isLoading" , "icon_calc" : "model.isLoading ? 'fa fa-c…" at bounding box center [635, 397] width 1037 height 597
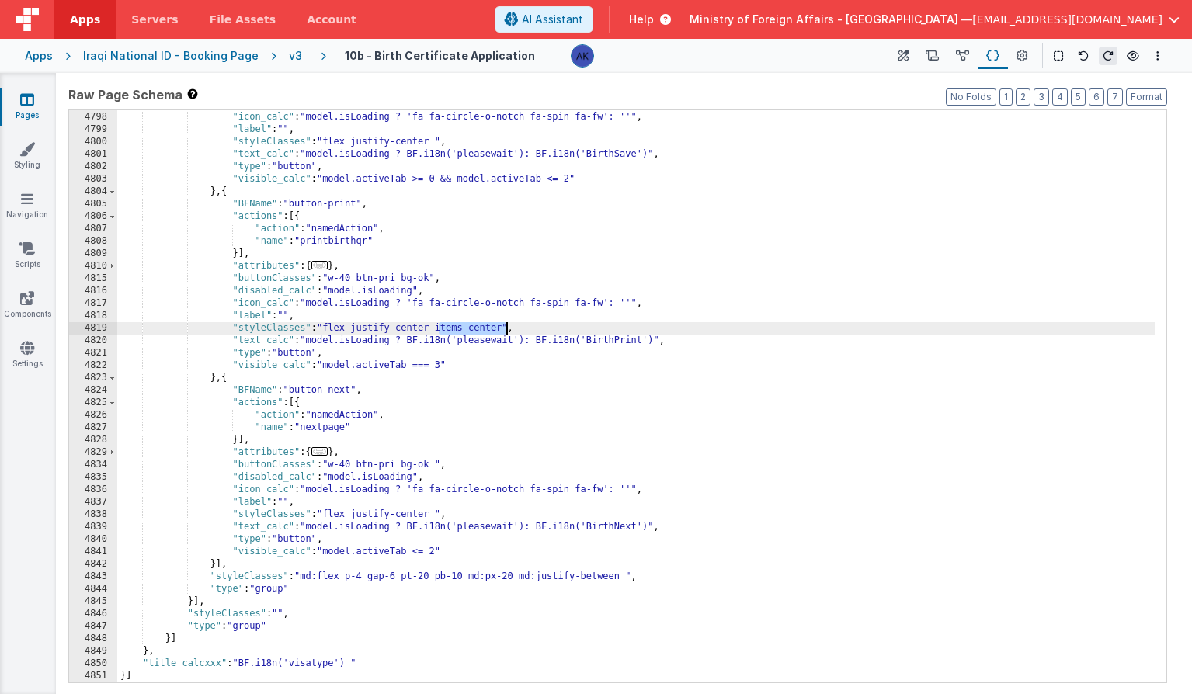
drag, startPoint x: 437, startPoint y: 329, endPoint x: 504, endPoint y: 325, distance: 66.9
click at [504, 325] on div ""disabled_calc" : "model.isLoading" , "icon_calc" : "model.isLoading ? 'fa fa-c…" at bounding box center [635, 397] width 1037 height 597
click at [909, 51] on icon at bounding box center [904, 56] width 12 height 16
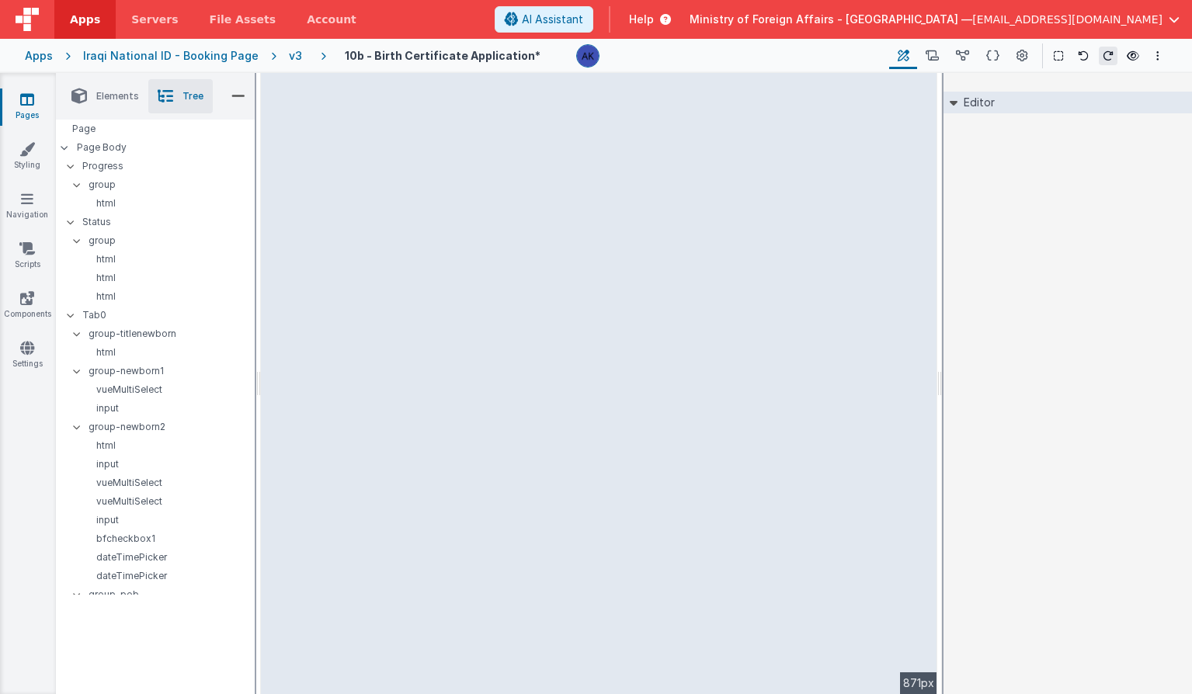
select select "printbirthqr"
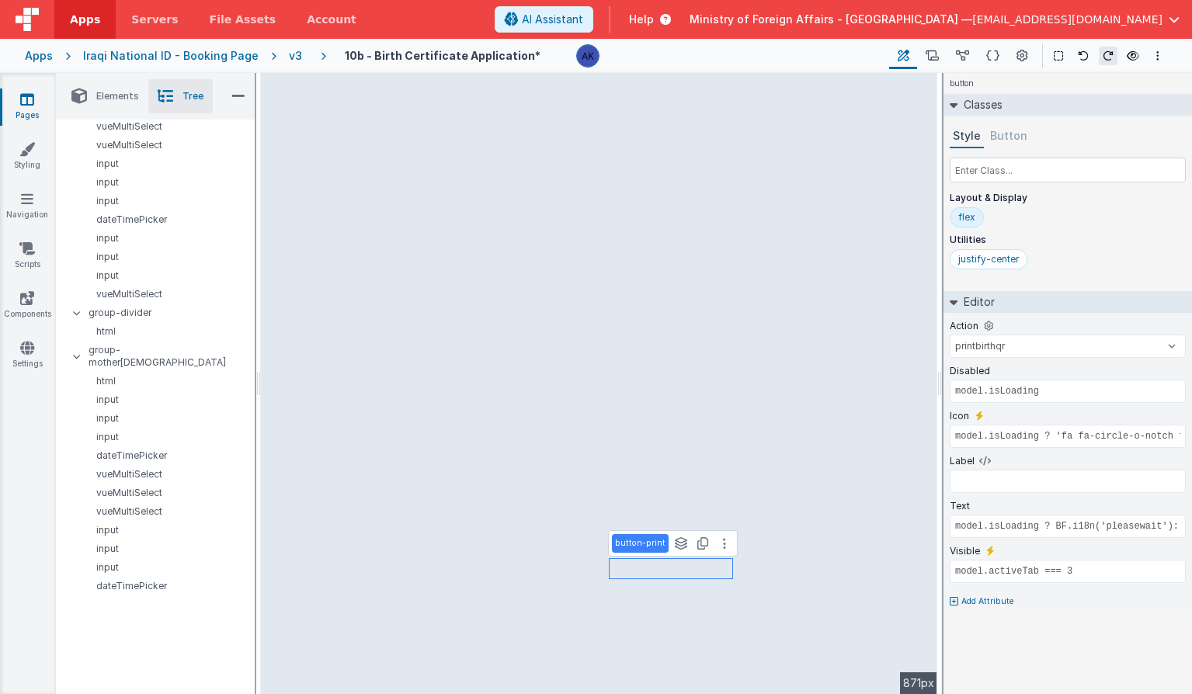
scroll to position [1593, 0]
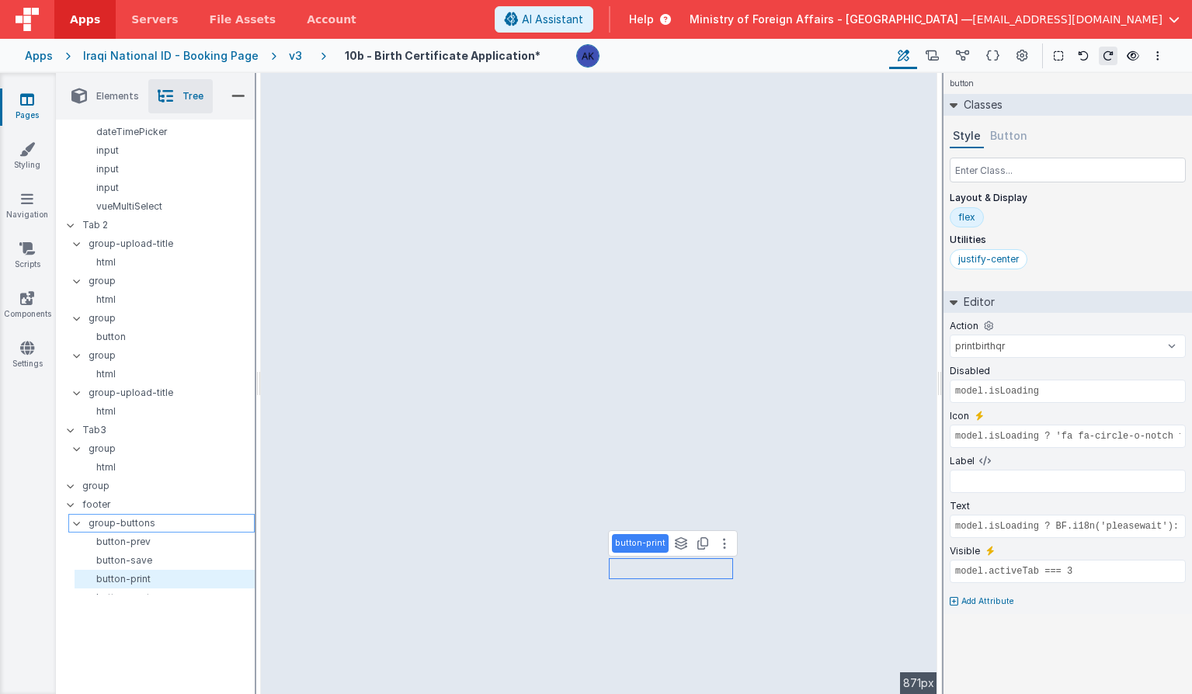
click at [134, 515] on p "group-buttons" at bounding box center [171, 523] width 165 height 17
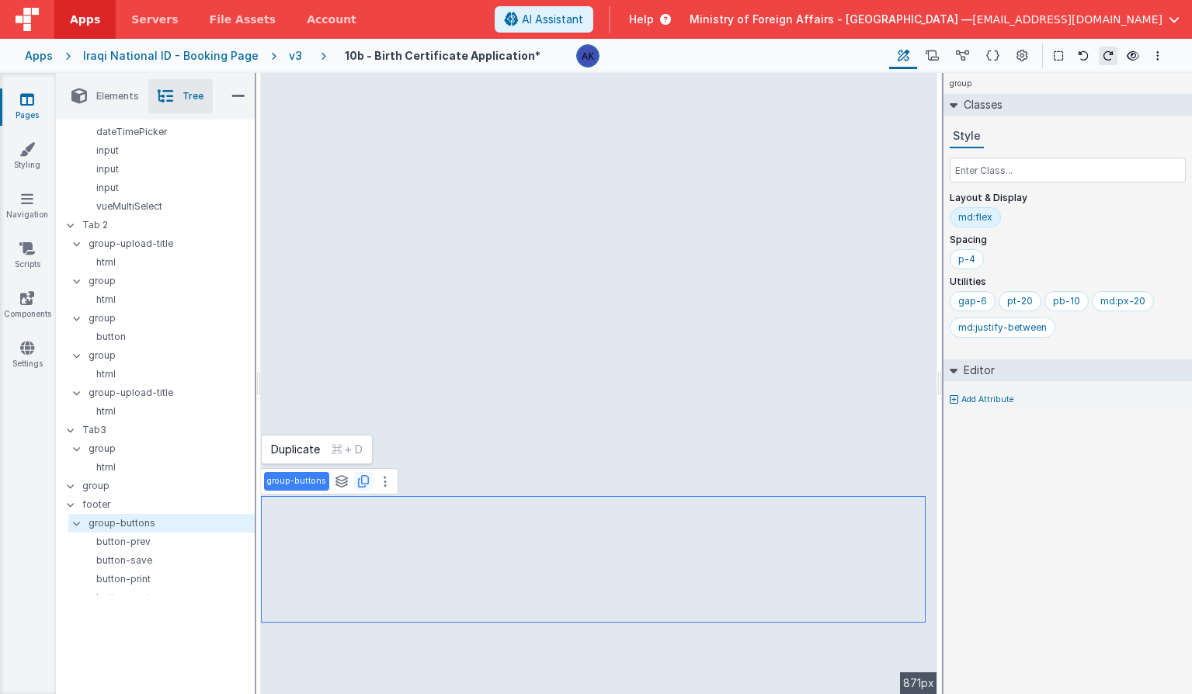
click at [359, 481] on icon at bounding box center [363, 481] width 11 height 12
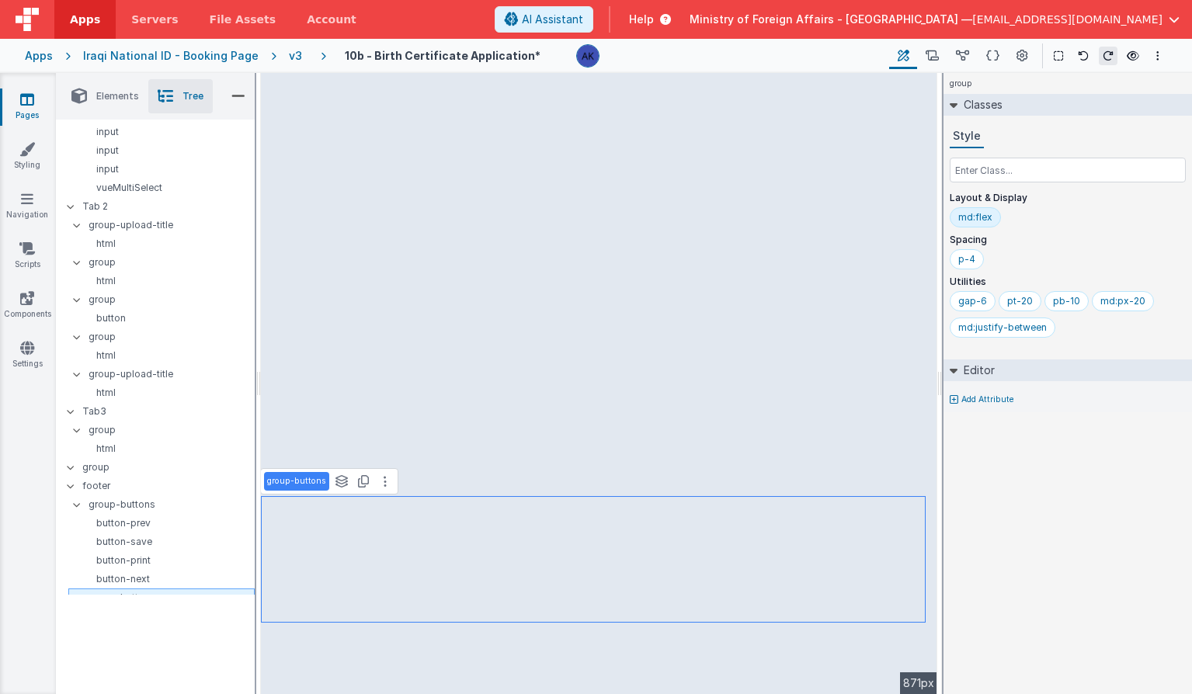
click at [77, 592] on icon at bounding box center [77, 598] width 5 height 12
click at [79, 592] on icon at bounding box center [77, 598] width 5 height 12
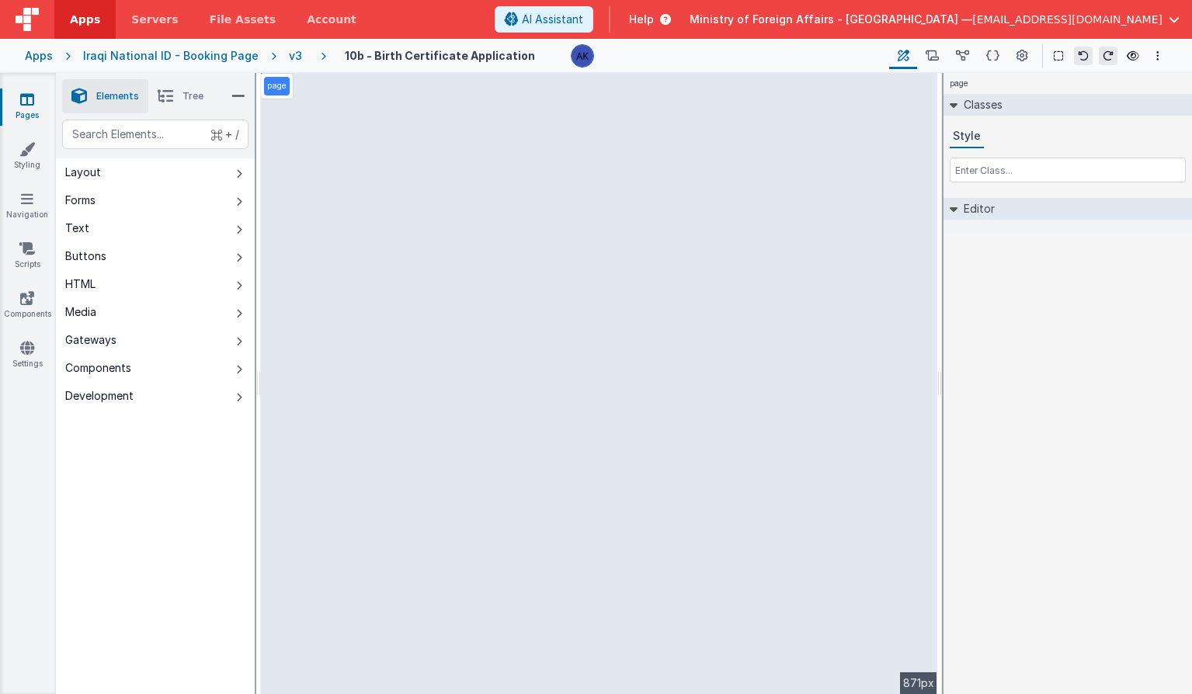
select select "save"
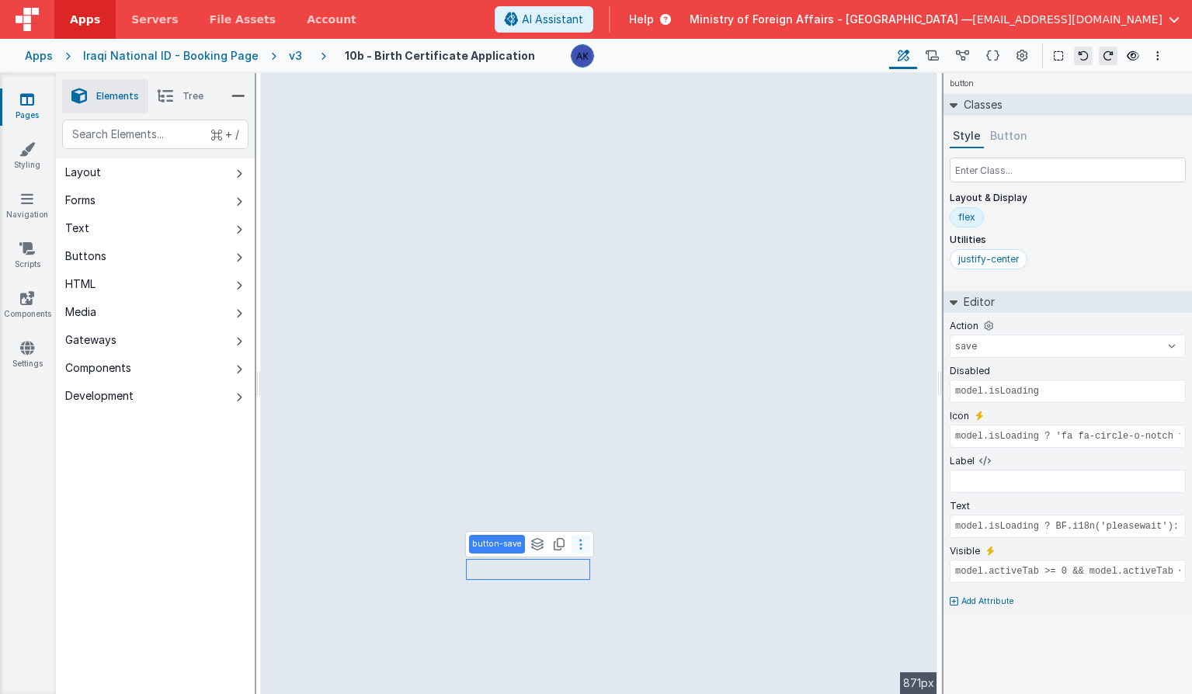
click at [579, 545] on button at bounding box center [580, 544] width 19 height 19
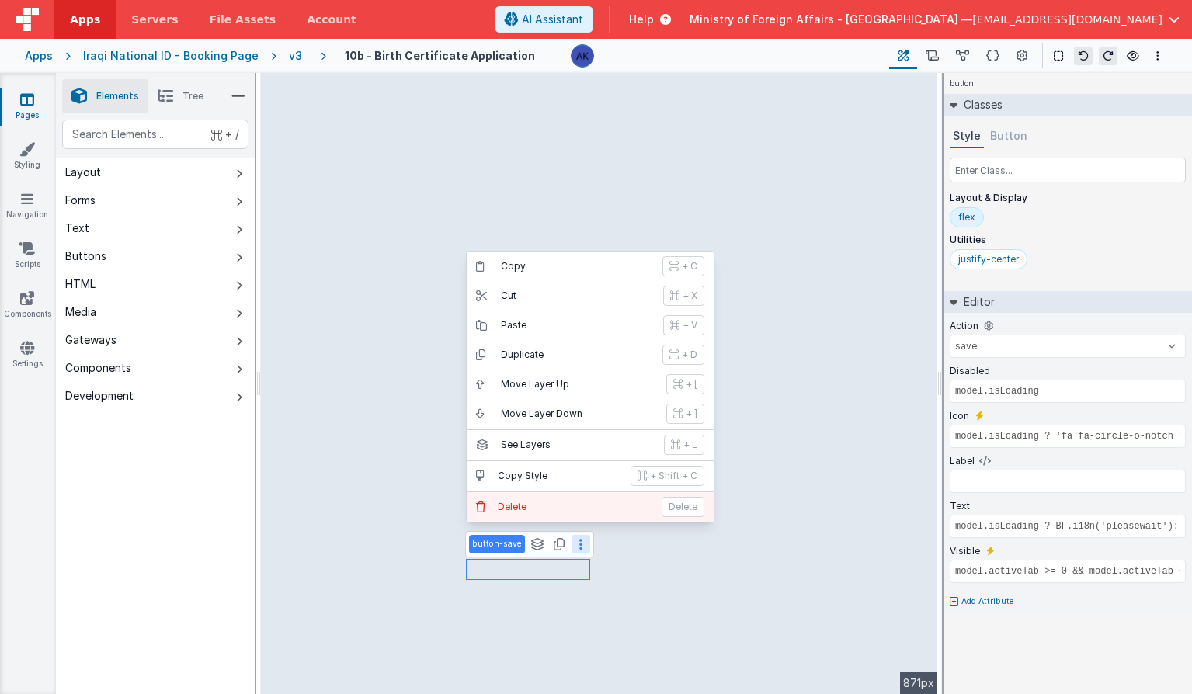
click at [568, 502] on p "Delete" at bounding box center [575, 507] width 155 height 12
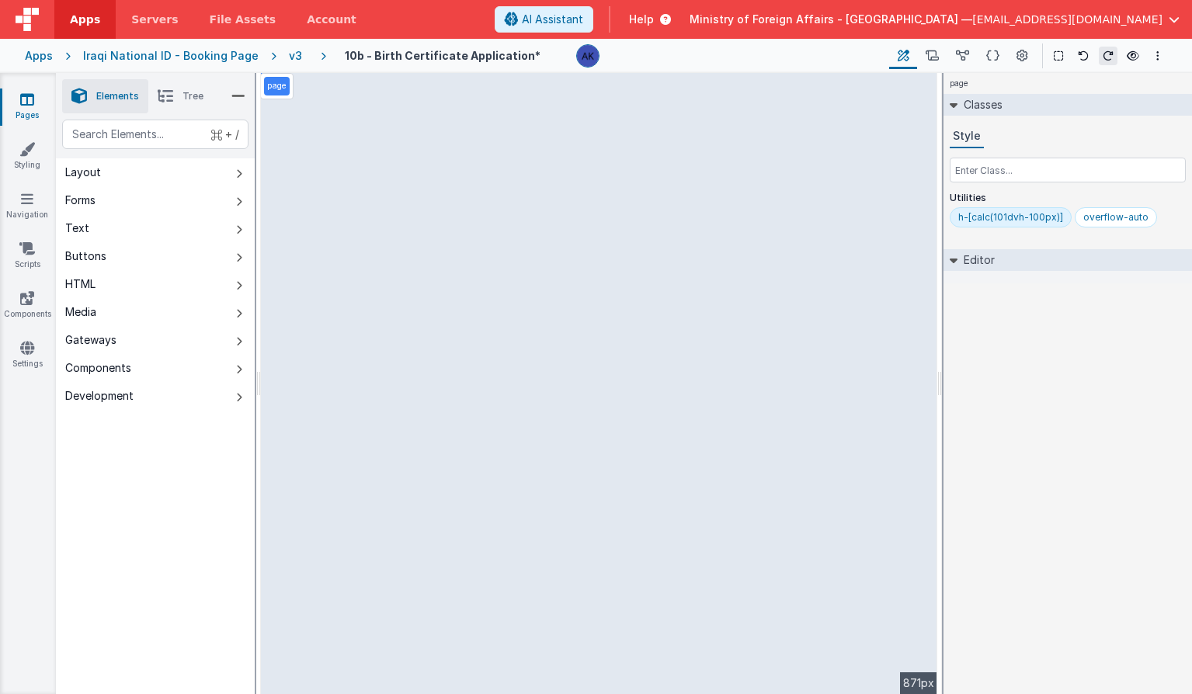
select select "previous"
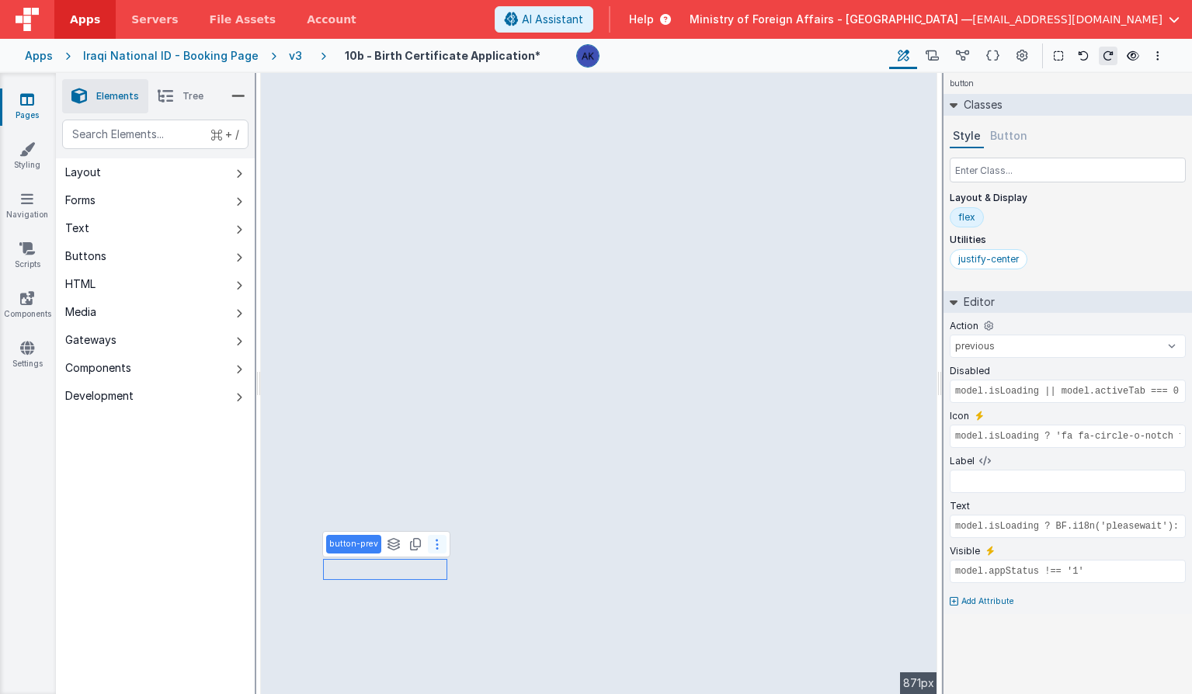
click at [436, 545] on button at bounding box center [437, 544] width 19 height 19
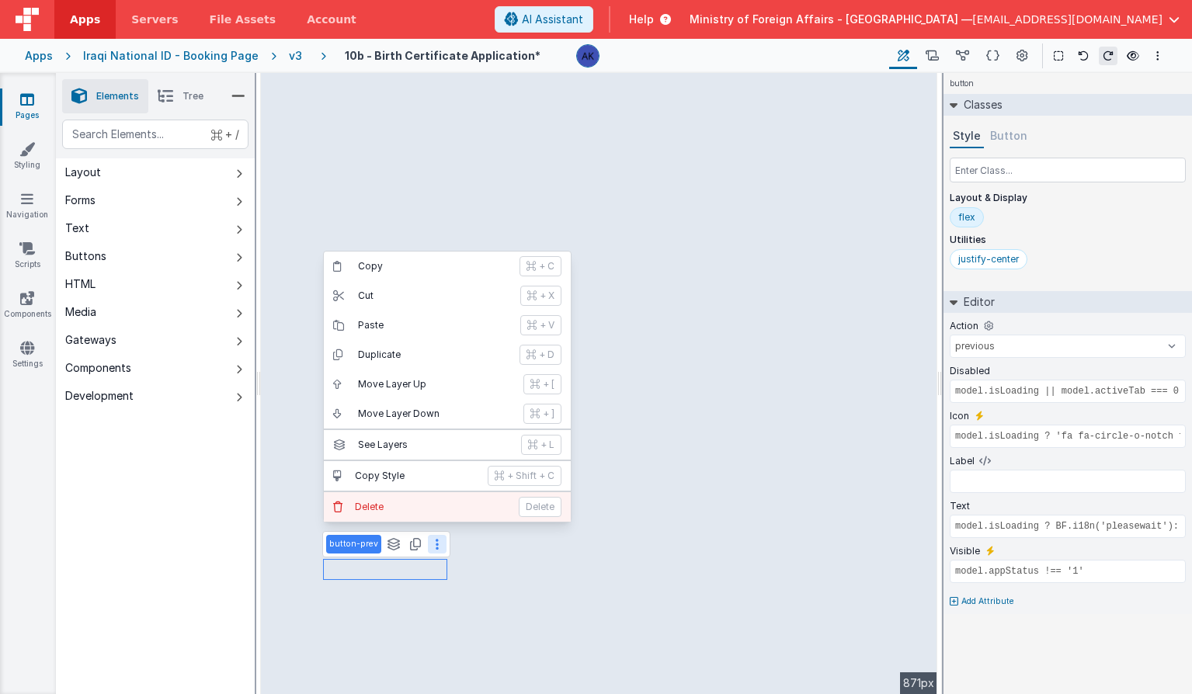
click at [439, 501] on p "Delete" at bounding box center [432, 507] width 155 height 12
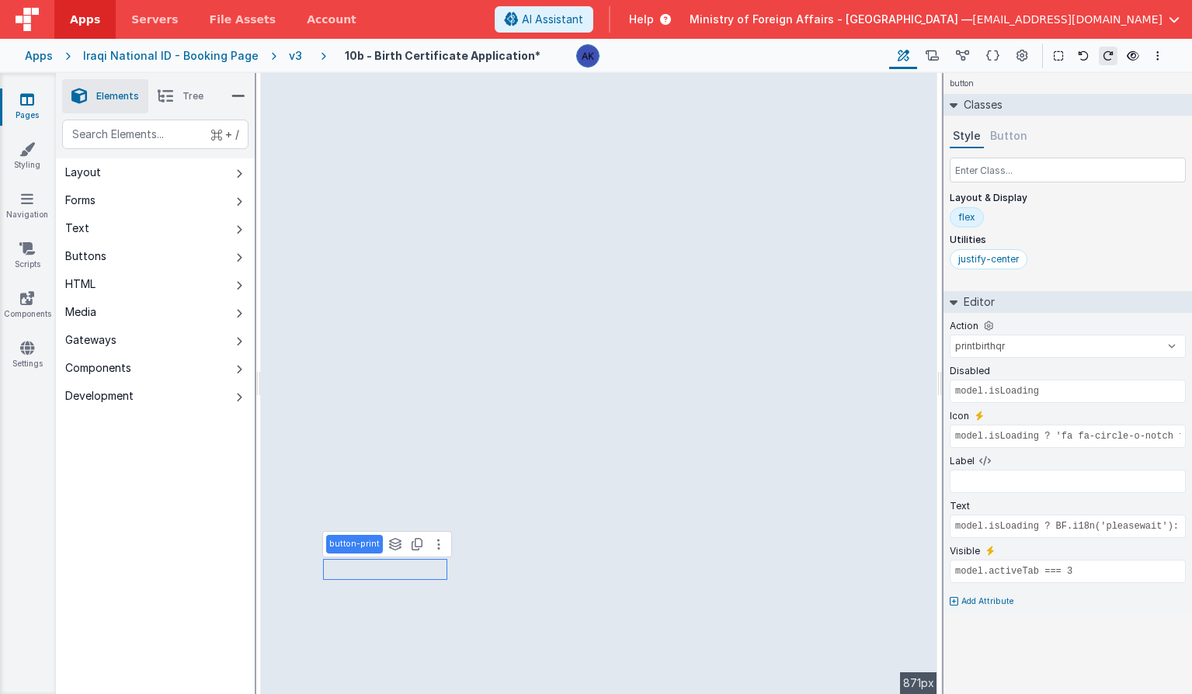
select select "nextpage"
type input "model.isLoading ? BF.i18n('pleasewait'): BF.i18n('BirthNext')"
type input "model.activeTab <= 2"
click at [852, 540] on icon at bounding box center [853, 544] width 3 height 12
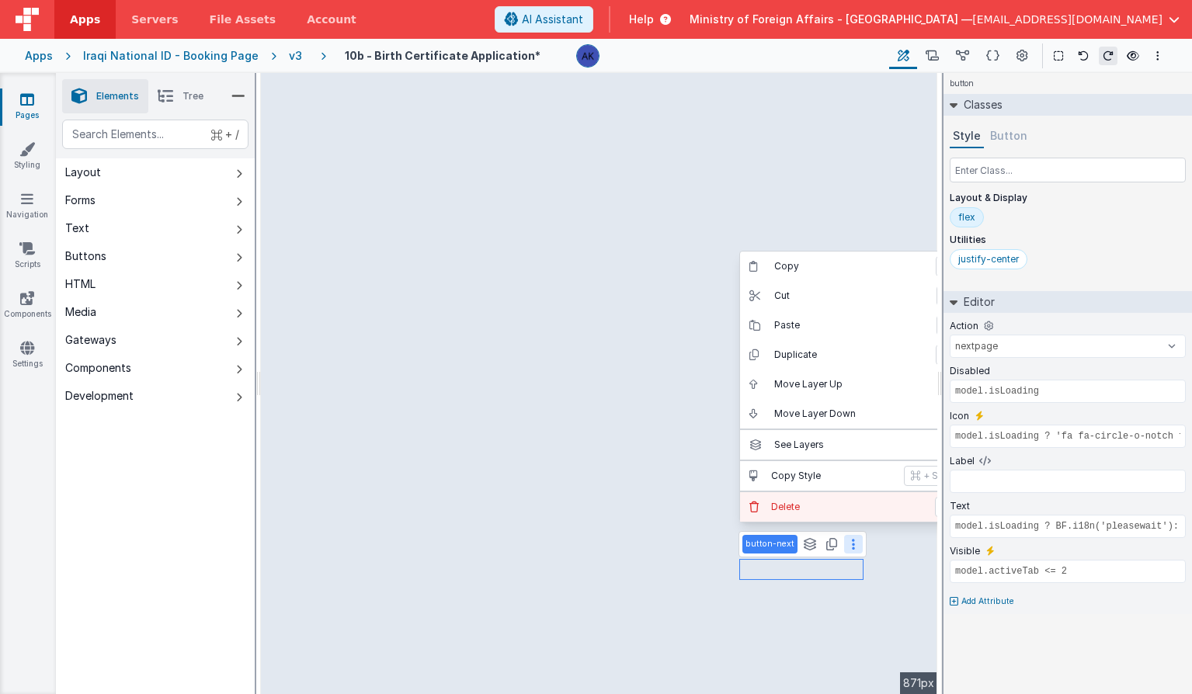
click at [813, 501] on p "Delete" at bounding box center [848, 507] width 155 height 12
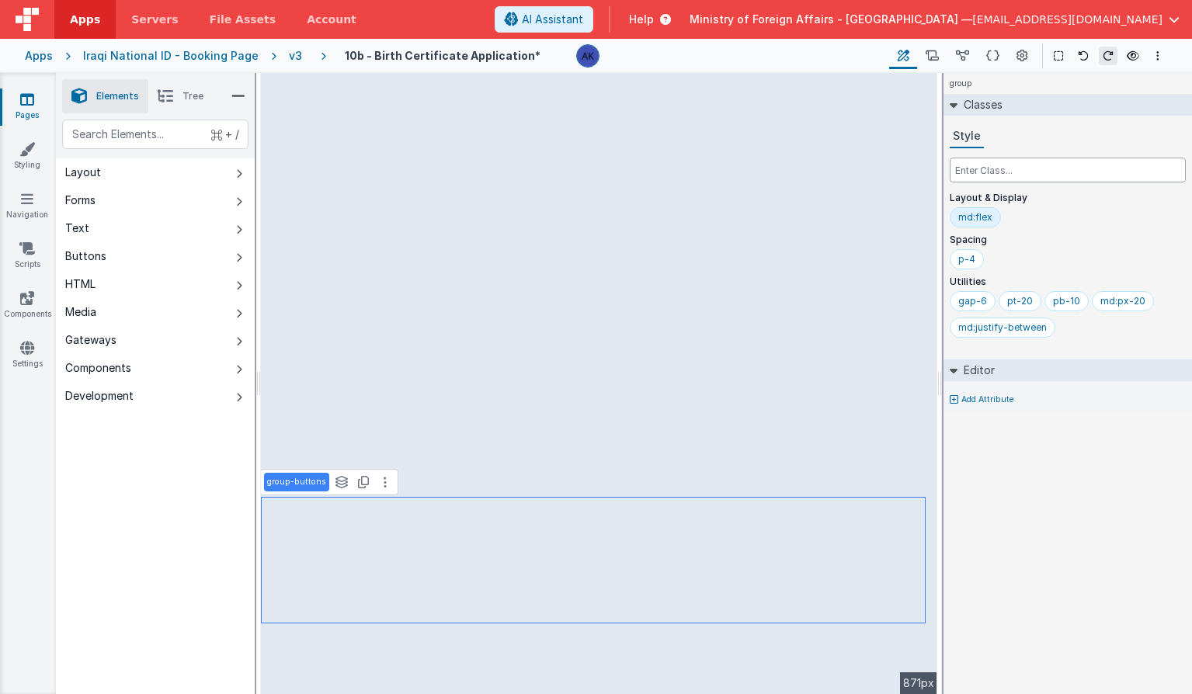
click at [998, 168] on input "text" at bounding box center [1068, 170] width 236 height 25
click at [1021, 328] on div "md:justify-between" at bounding box center [1002, 327] width 89 height 12
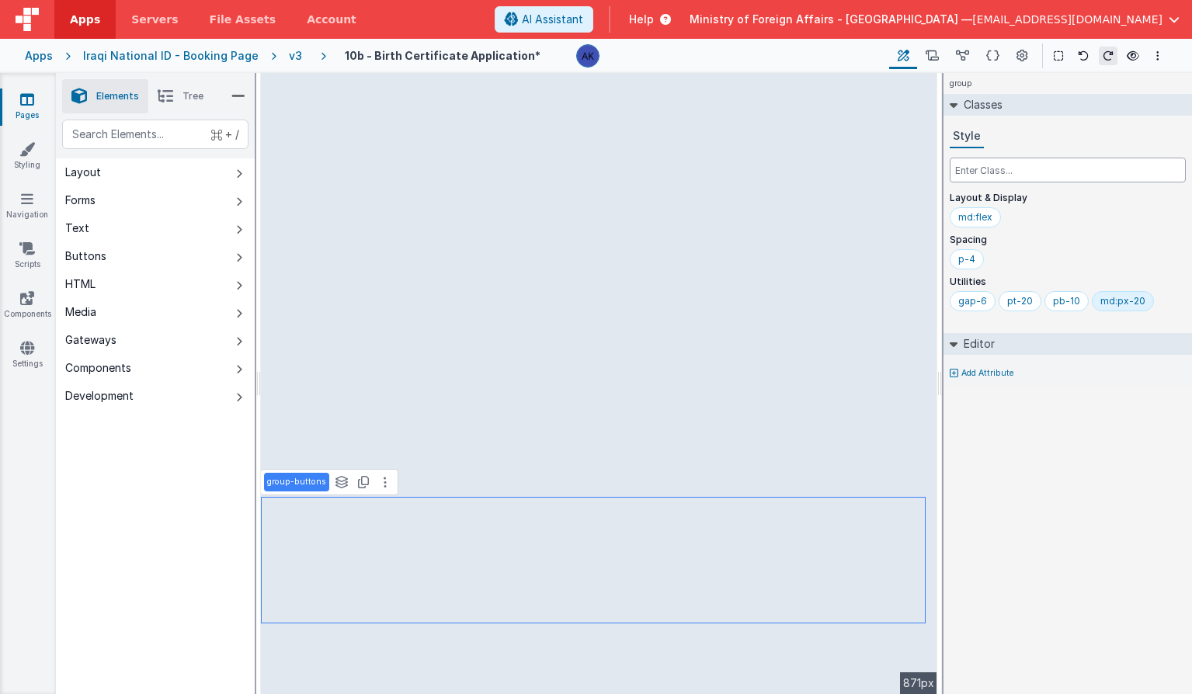
click at [999, 172] on input "text" at bounding box center [1068, 170] width 236 height 25
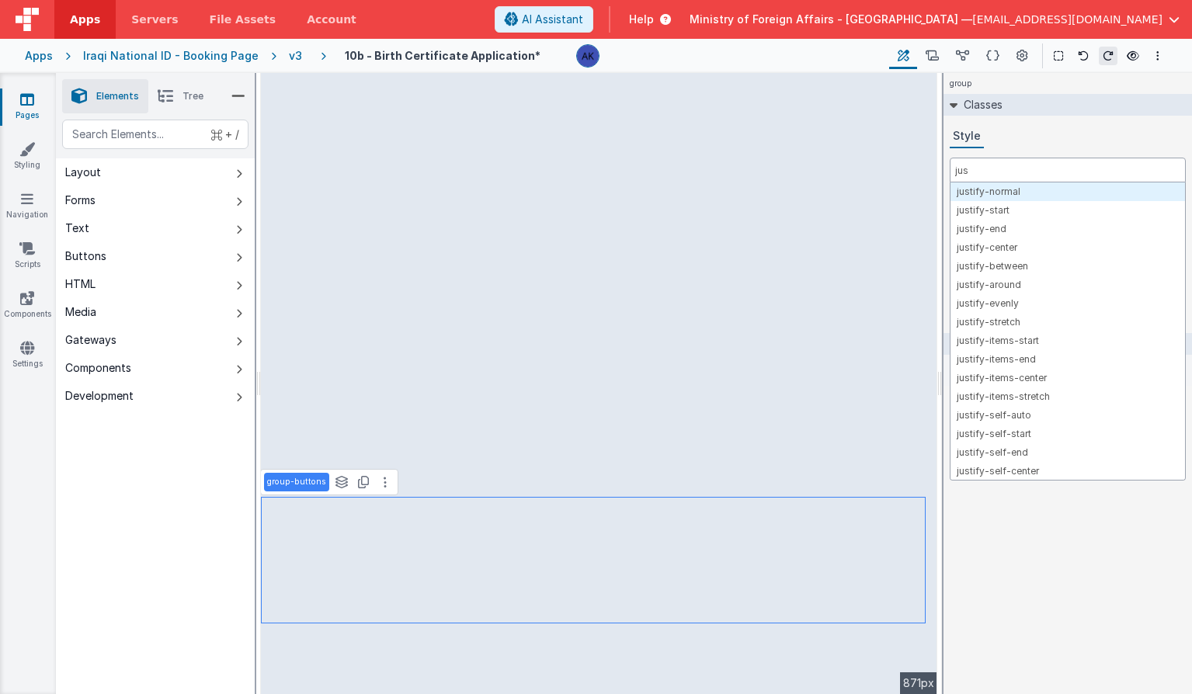
type input "just"
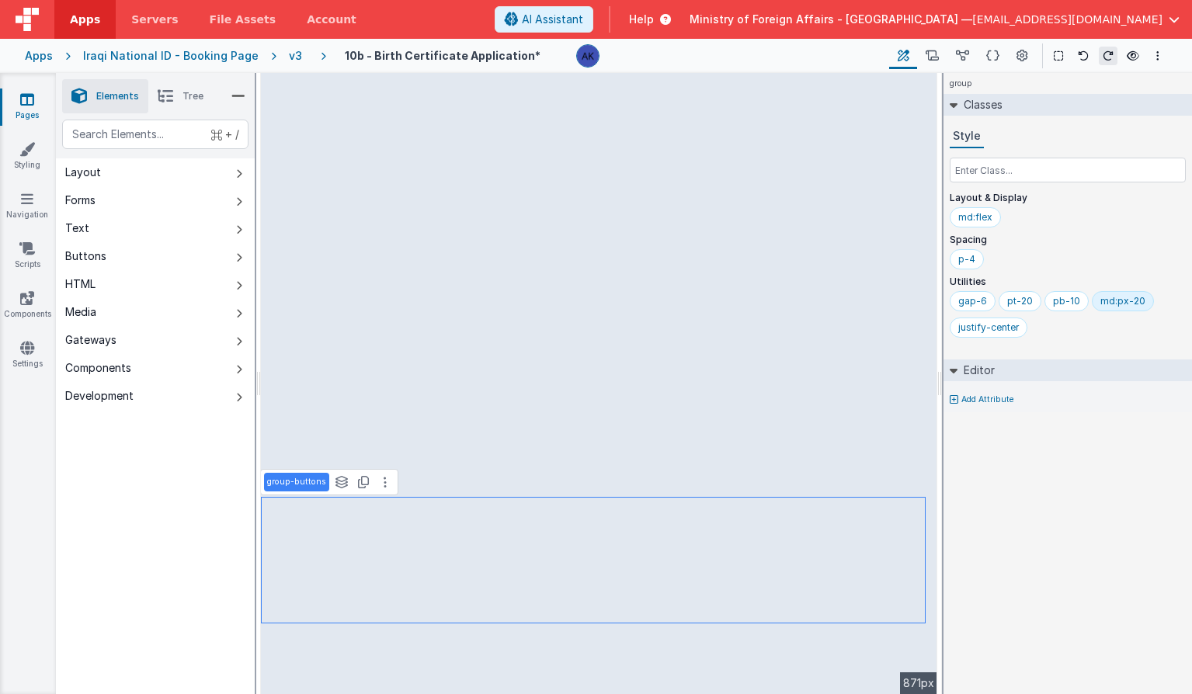
select select "printbirthqr"
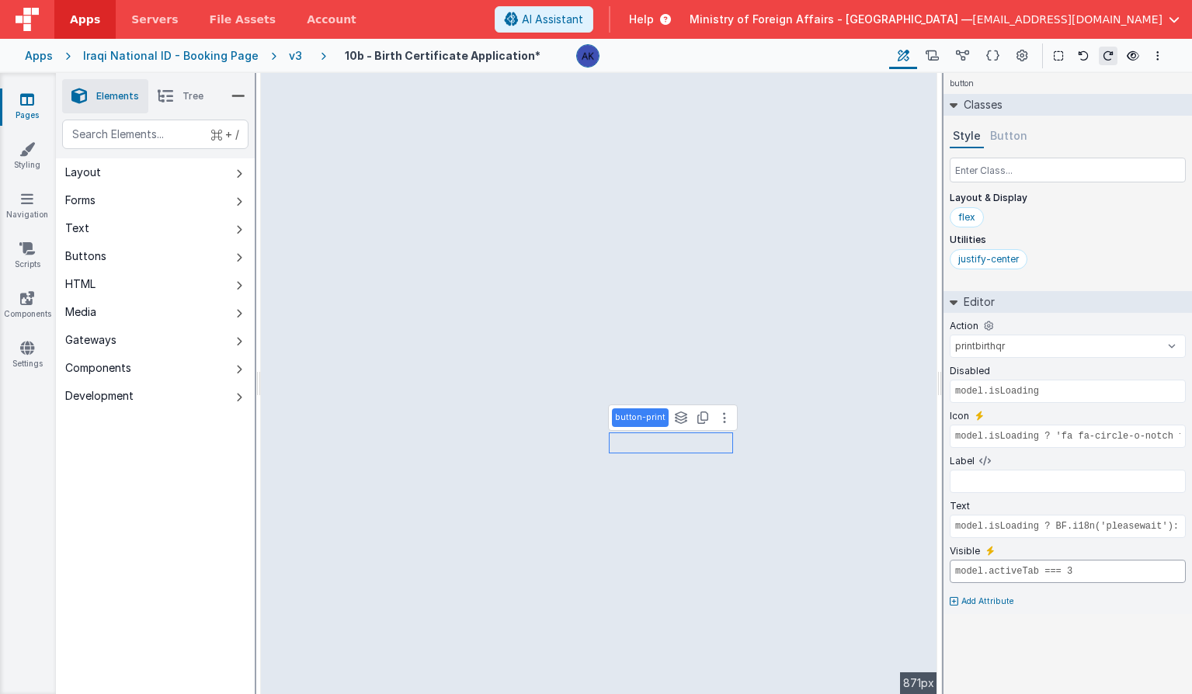
click at [1099, 572] on input "model.activeTab === 3" at bounding box center [1068, 571] width 236 height 23
click at [1040, 571] on input "model.activeTab === 3" at bounding box center [1068, 571] width 236 height 23
type input "model.activeStatus === '1'"
select select "previous"
type input "model.isLoading || model.activeTab === 0"
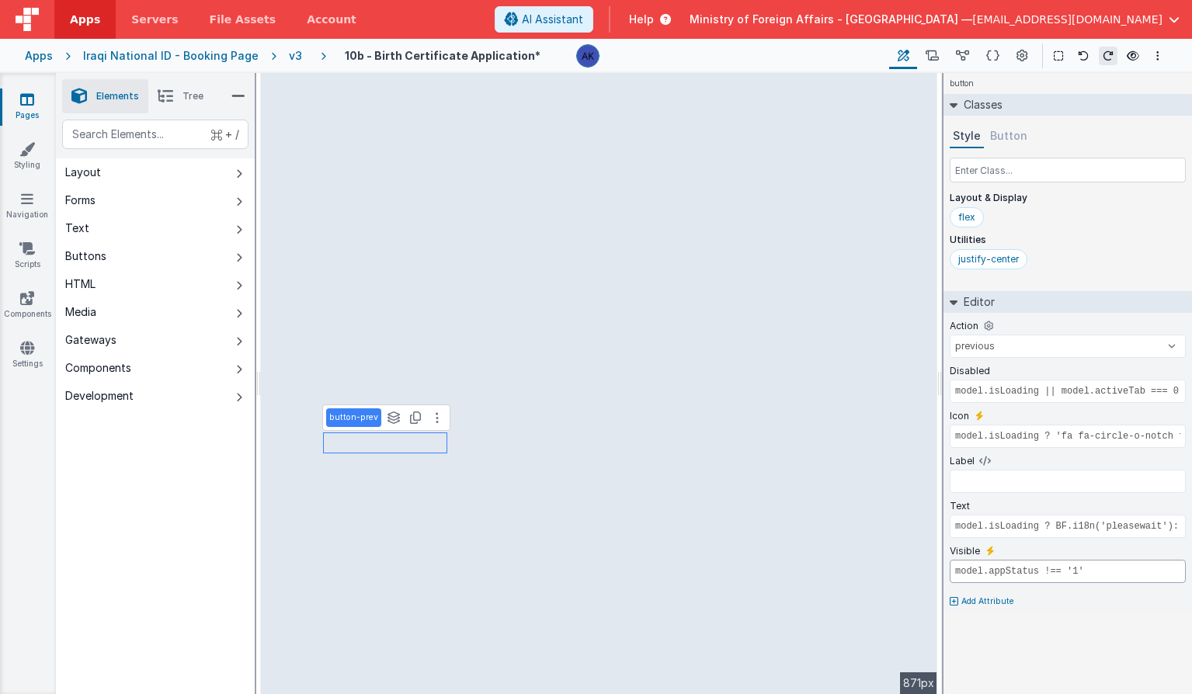
click at [1120, 575] on input "model.appStatus !== '1'" at bounding box center [1068, 571] width 236 height 23
drag, startPoint x: 1120, startPoint y: 575, endPoint x: 950, endPoint y: 565, distance: 169.5
click at [950, 565] on input "model.appStatus !== '1'" at bounding box center [1068, 571] width 236 height 23
click at [1006, 551] on icon at bounding box center [1007, 551] width 9 height 9
select select "printbirthqr"
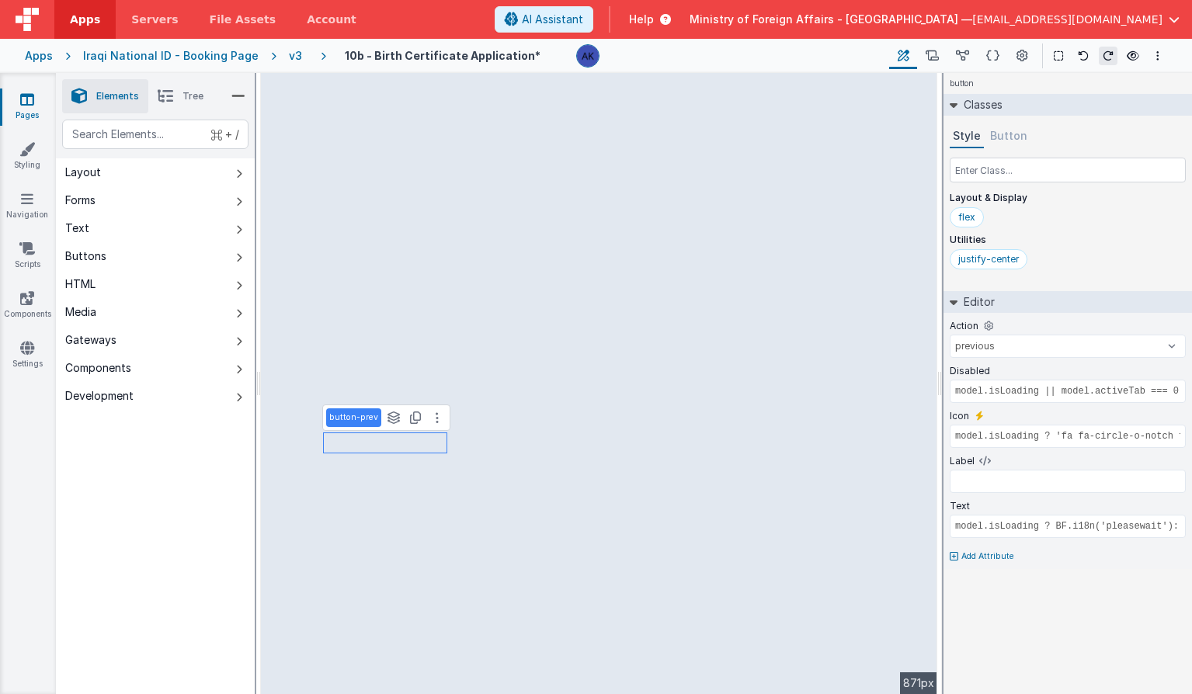
type input "model.isLoading"
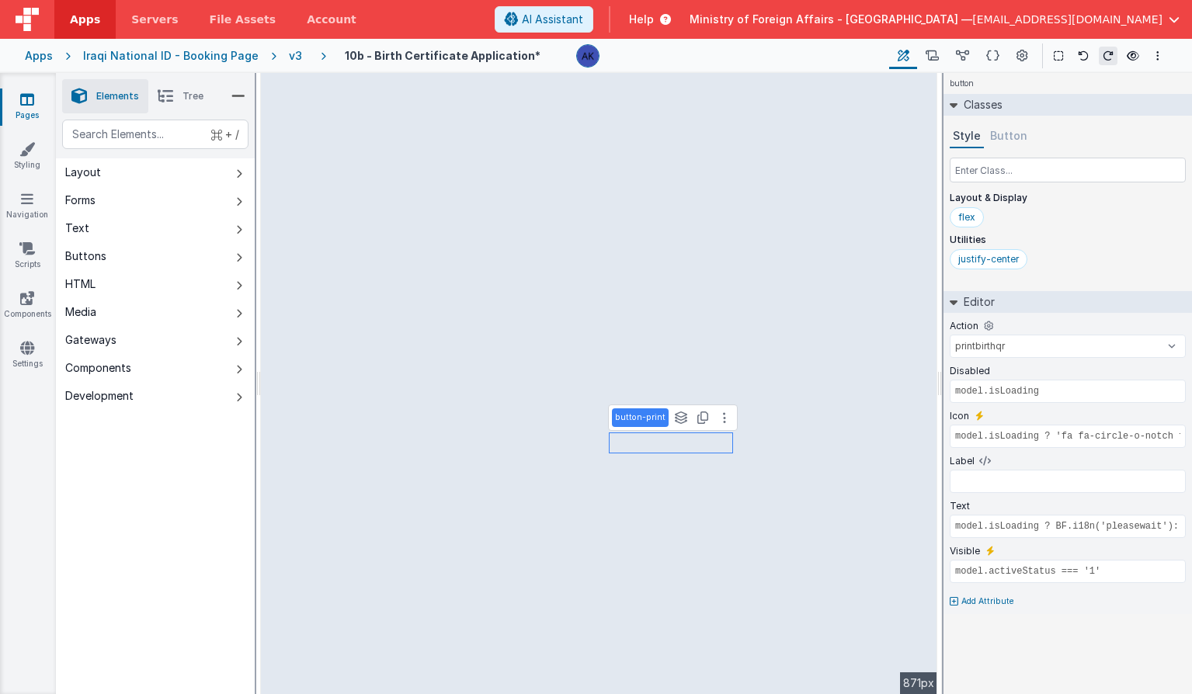
select select "nextpage"
type input "model.isLoading ? BF.i18n('pleasewait'): BF.i18n('BirthNext')"
type input "model.activeTab <= 2"
select select "printbirthqr"
type input "model.isLoading ? BF.i18n('pleasewait'): BF.i18n('BirthPrint')"
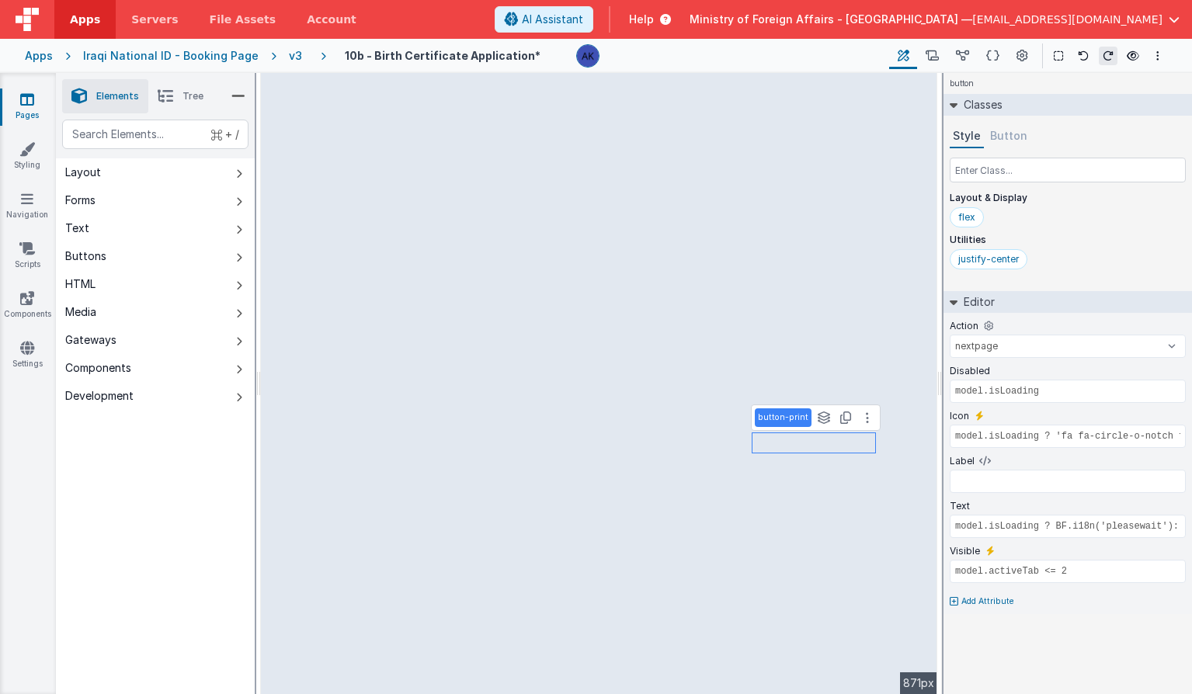
type input "model.activeStatus === '1'"
select select "nextpage"
type input "model.isLoading ? BF.i18n('pleasewait'): BF.i18n('BirthNext')"
type input "model.activeTab <= 2"
click at [1102, 573] on input "model.activeTab <= 2" at bounding box center [1068, 571] width 236 height 23
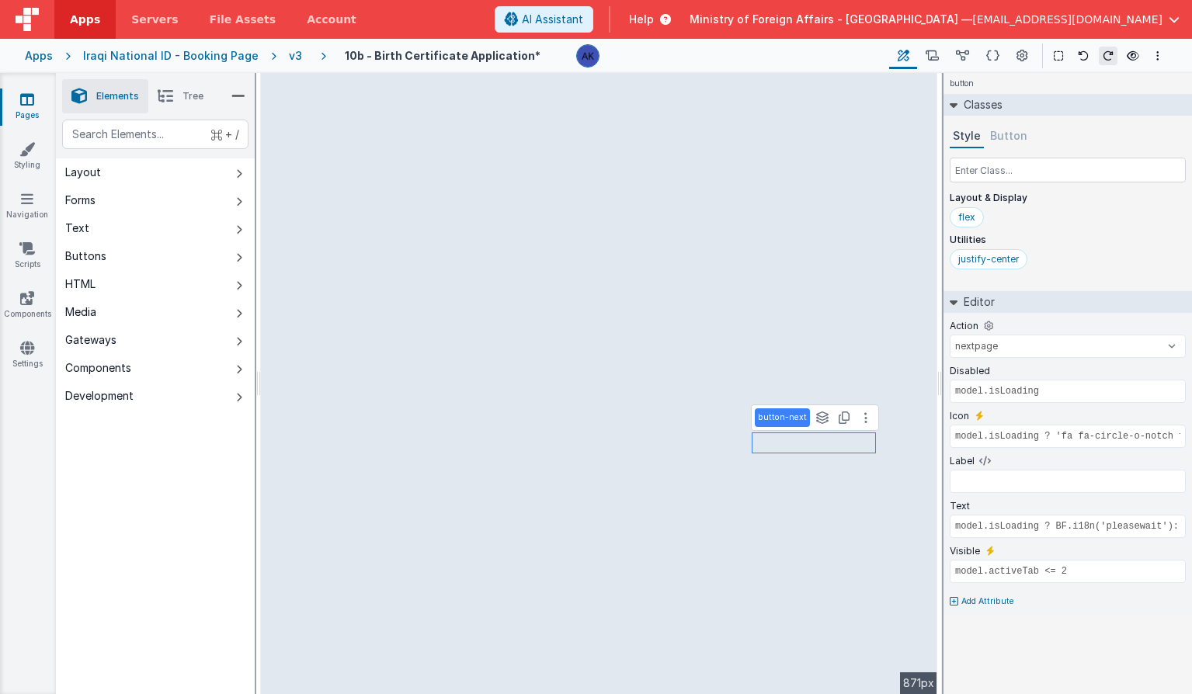
select select "printbirthqr"
type input "model.isLoading ? BF.i18n('pleasewait'): BF.i18n('BirthPrint')"
paste input "Tab <= 2"
type input "model.activeTab === 3"
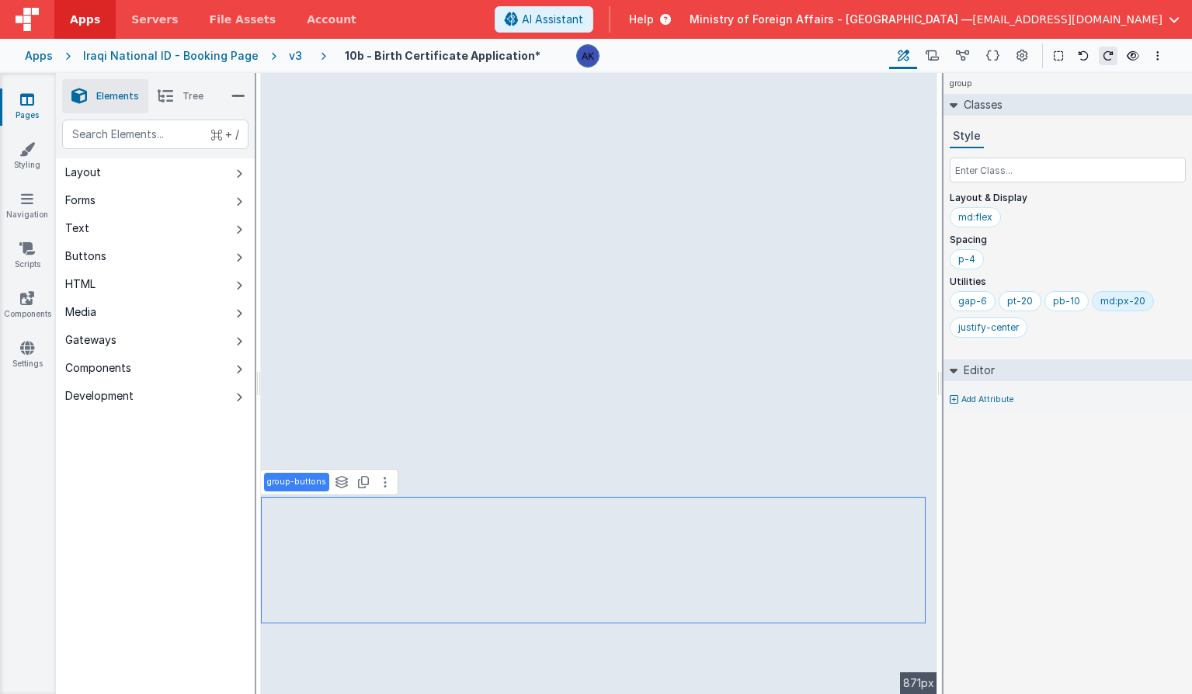
click at [954, 401] on icon at bounding box center [954, 399] width 9 height 9
click at [954, 420] on icon at bounding box center [954, 421] width 9 height 9
click at [989, 393] on div at bounding box center [596, 347] width 1192 height 694
click at [992, 394] on icon at bounding box center [990, 394] width 9 height 12
type input "model.appStatus === '1'"
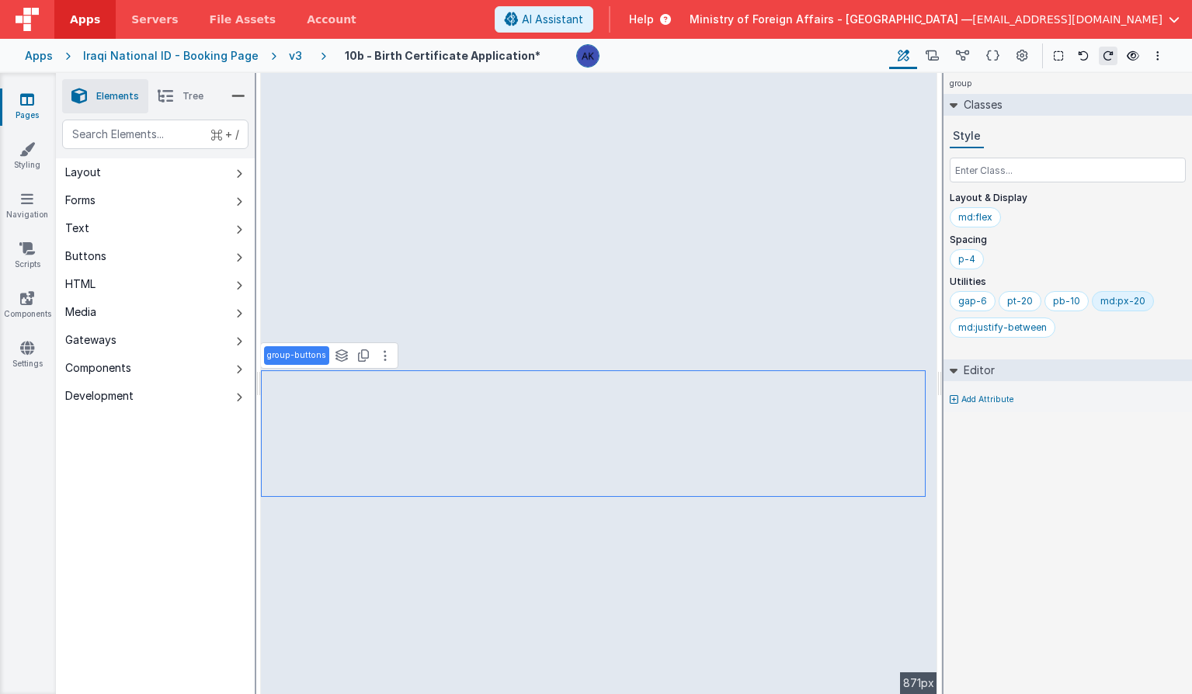
click at [956, 399] on icon at bounding box center [954, 399] width 9 height 9
click at [987, 391] on icon at bounding box center [990, 394] width 9 height 12
click at [989, 408] on input "false" at bounding box center [1068, 414] width 236 height 23
paste input "model.appStatus === '1'"
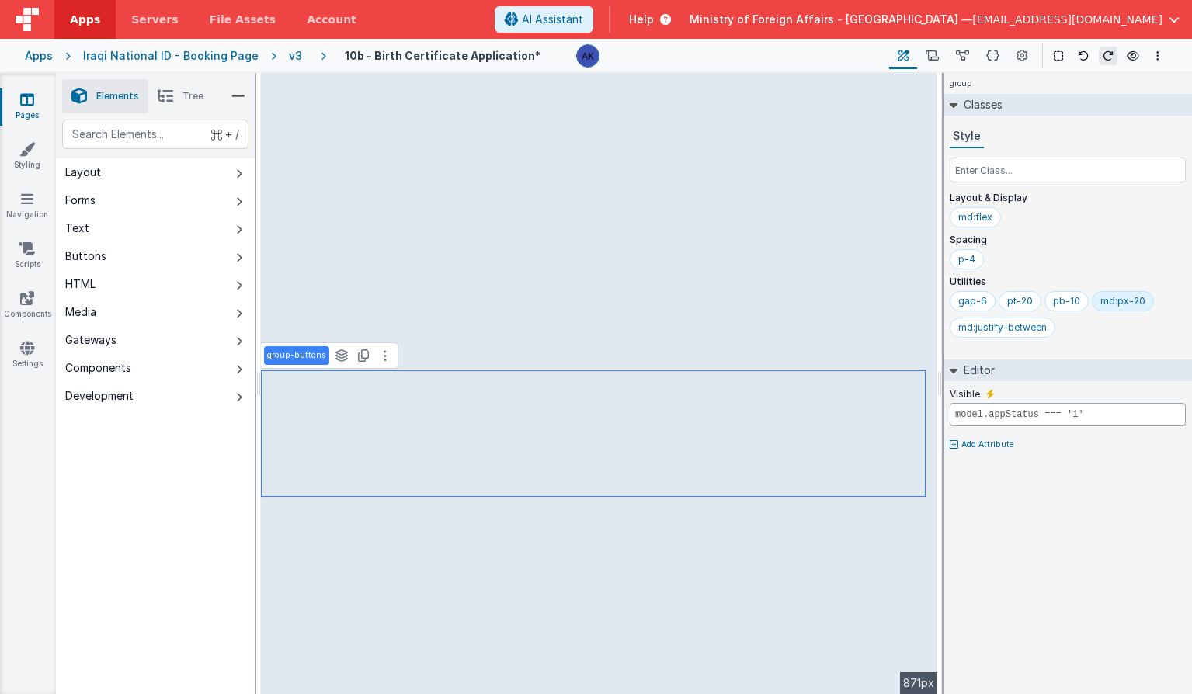
click at [1051, 415] on input "model.appStatus === '1'" at bounding box center [1068, 414] width 236 height 23
type input "model.isLoading ? 'fa fa-circle-o-notch fa-spin fa-fw': ''"
select select "printbirthqr"
click at [289, 57] on div "v3" at bounding box center [298, 56] width 19 height 16
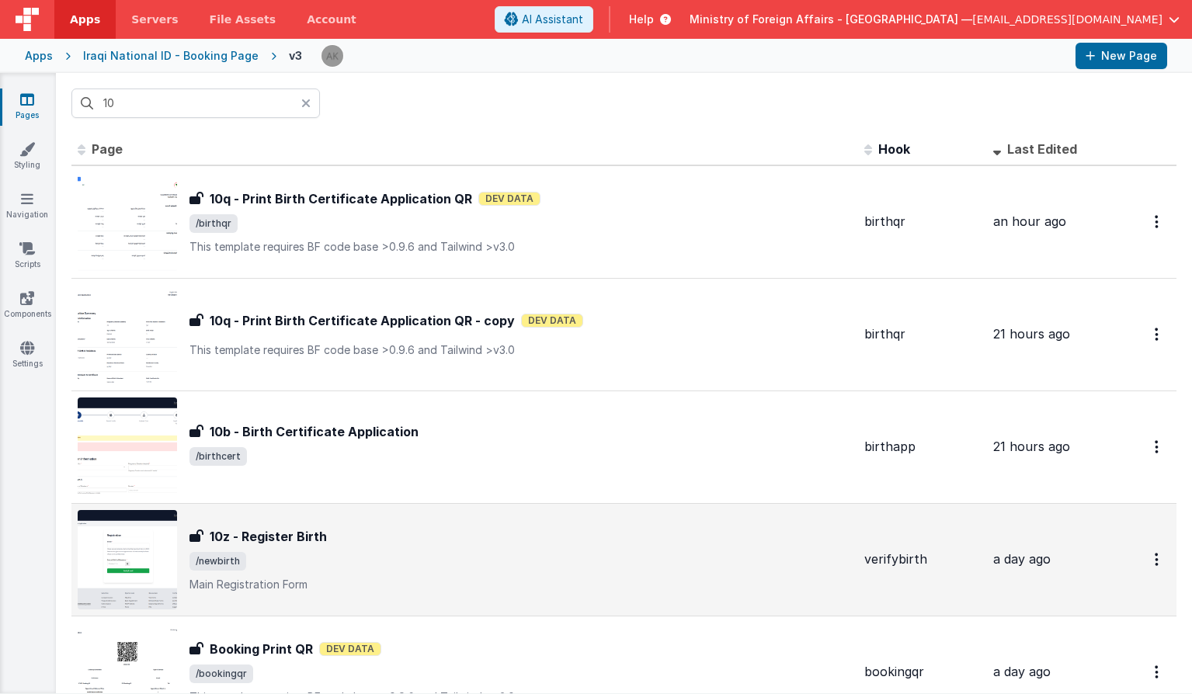
click at [113, 530] on img at bounding box center [127, 559] width 99 height 99
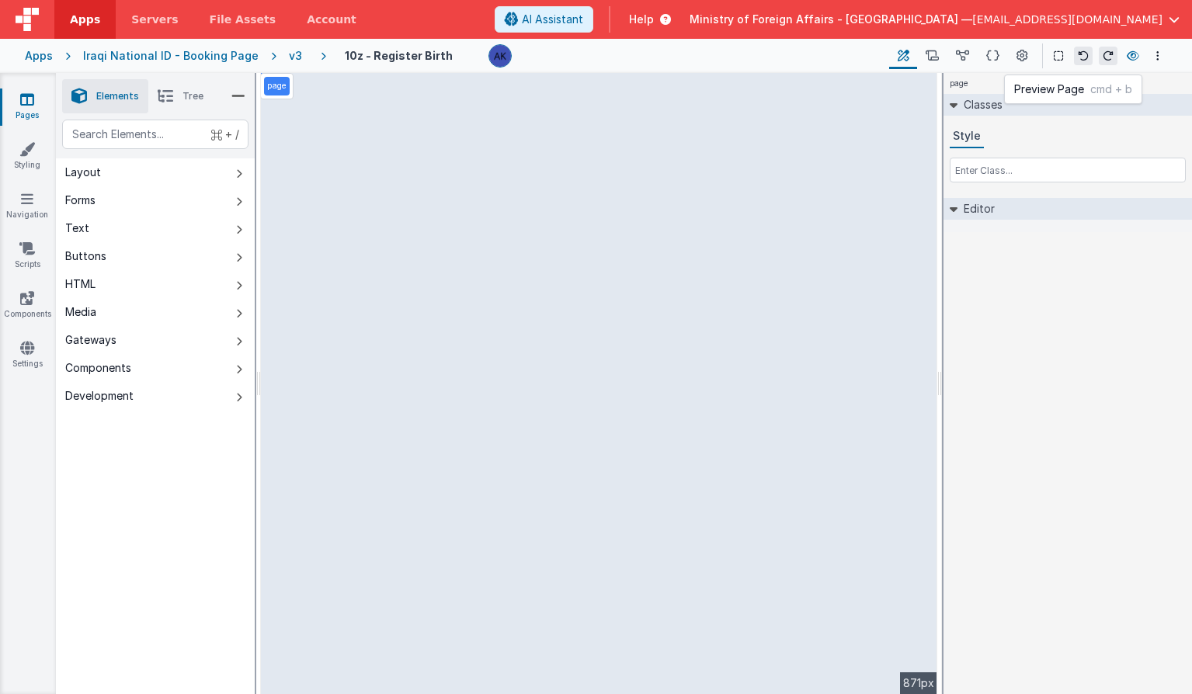
click at [1131, 52] on icon at bounding box center [1133, 55] width 12 height 11
click at [289, 52] on div "v3" at bounding box center [298, 56] width 19 height 16
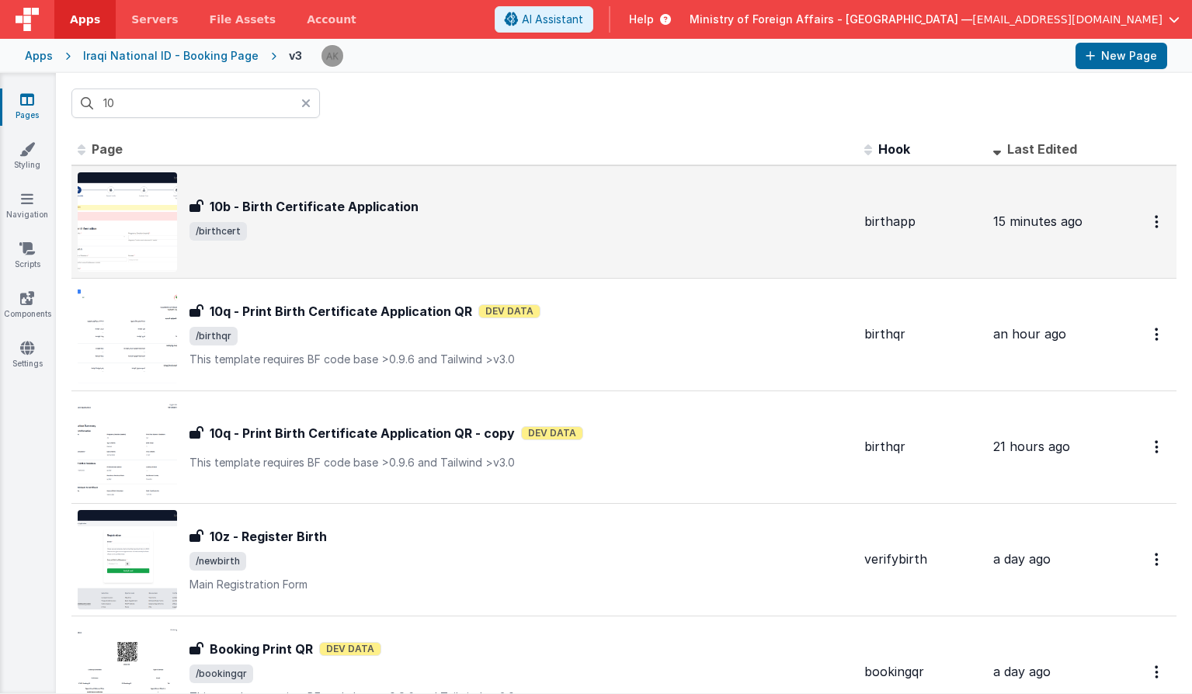
click at [162, 221] on img at bounding box center [127, 221] width 99 height 99
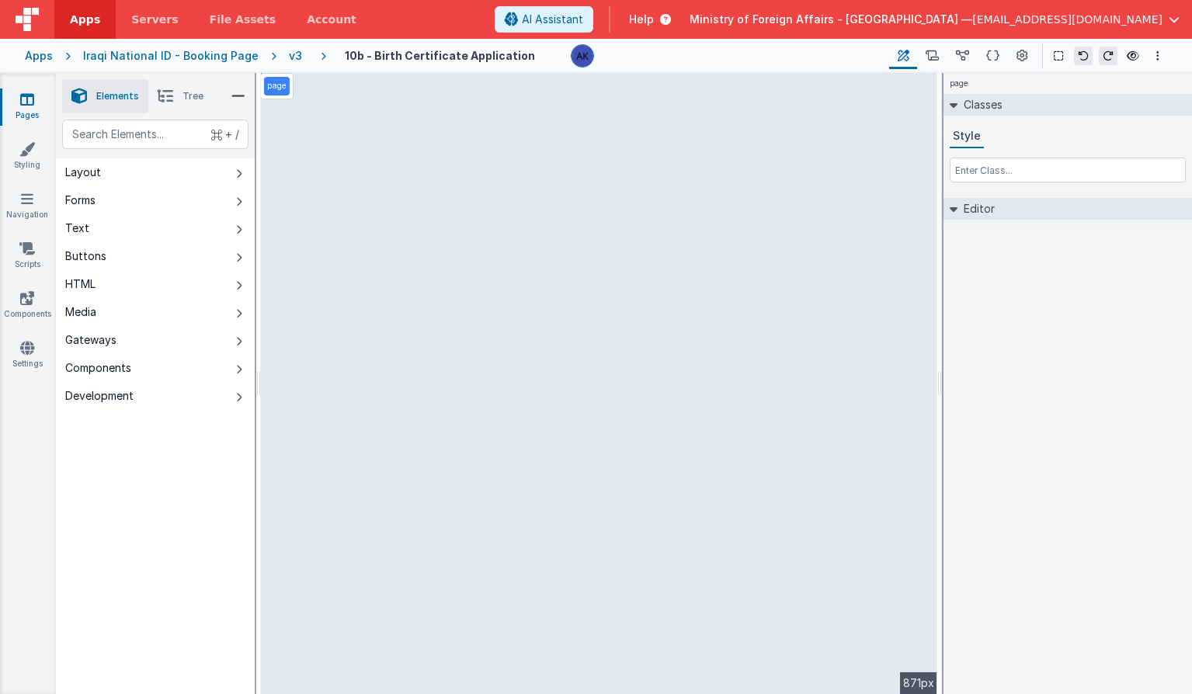
click at [289, 56] on div "v3" at bounding box center [298, 56] width 19 height 16
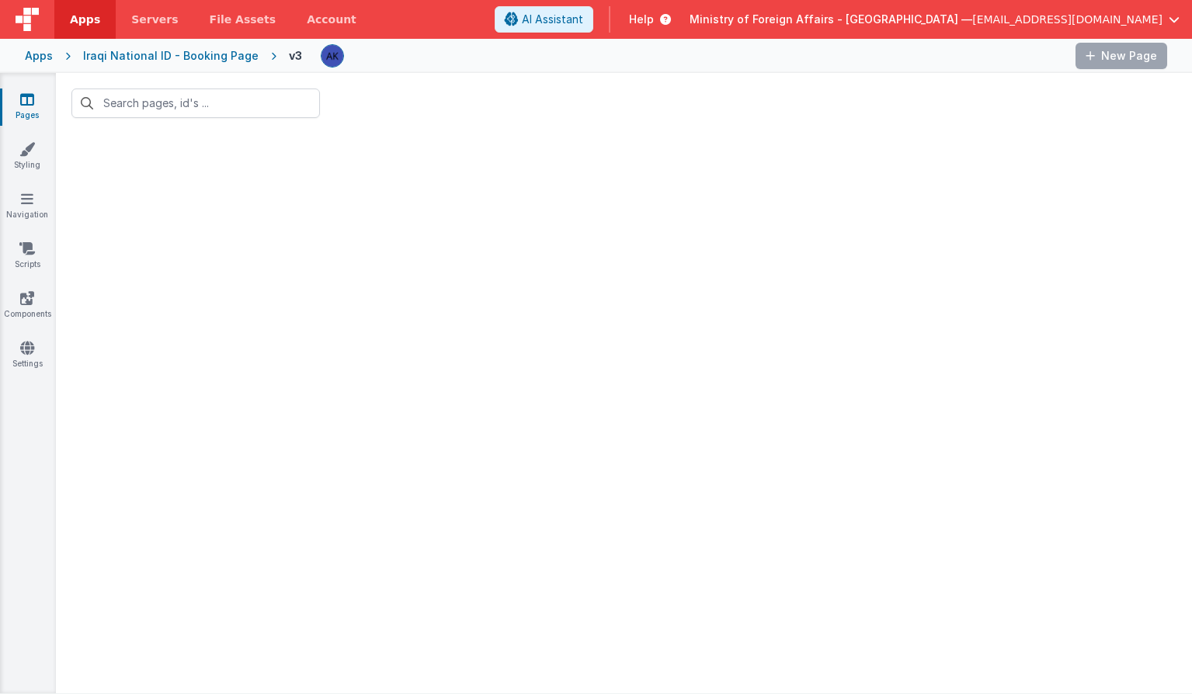
type input "10"
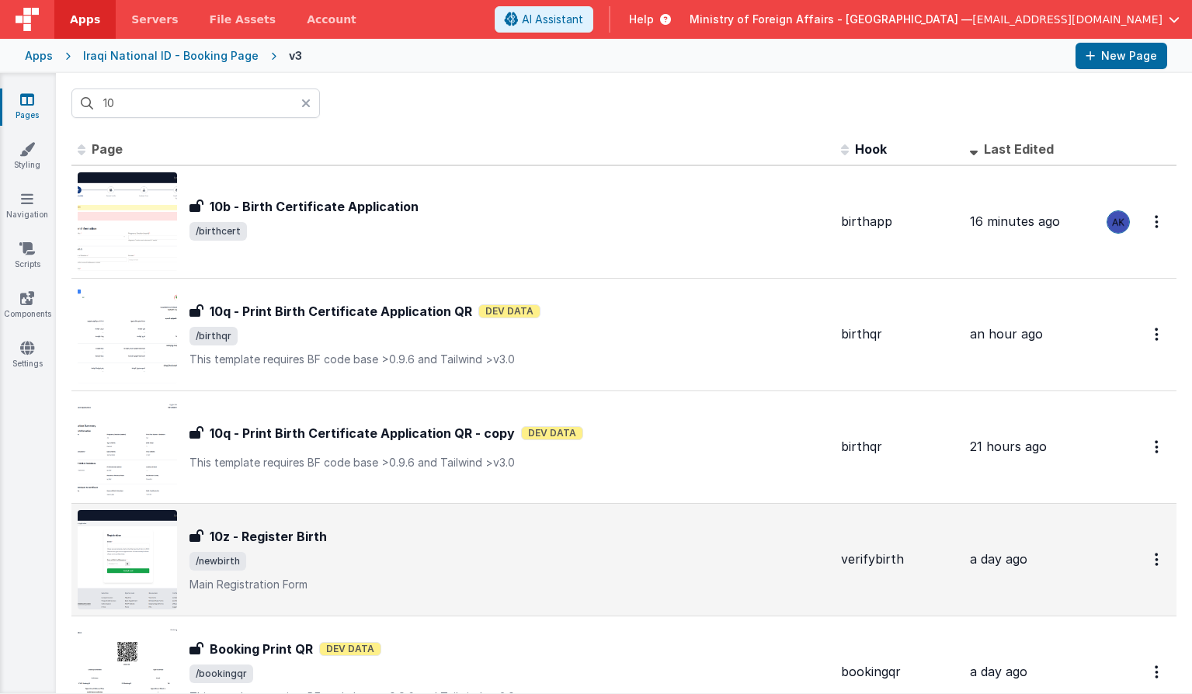
click at [127, 554] on img at bounding box center [127, 559] width 99 height 99
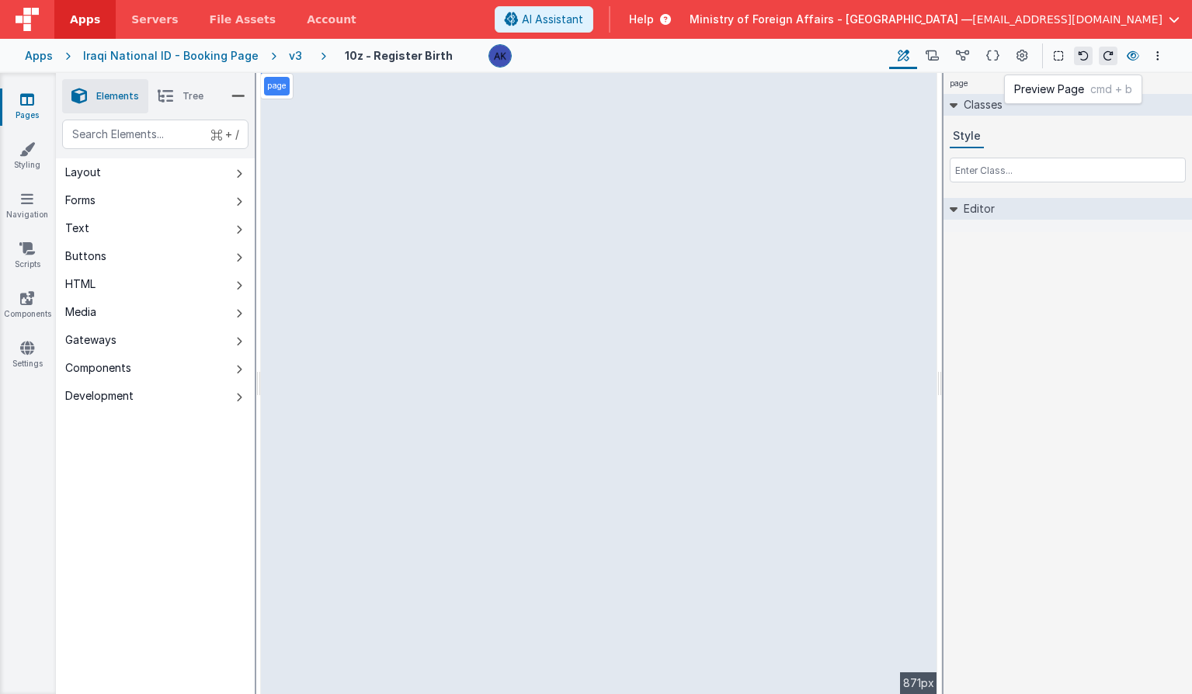
click at [1136, 60] on icon at bounding box center [1133, 55] width 12 height 11
click at [1135, 54] on icon at bounding box center [1133, 55] width 12 height 11
click at [1134, 60] on icon at bounding box center [1133, 55] width 12 height 11
click at [289, 57] on div "v3" at bounding box center [298, 56] width 19 height 16
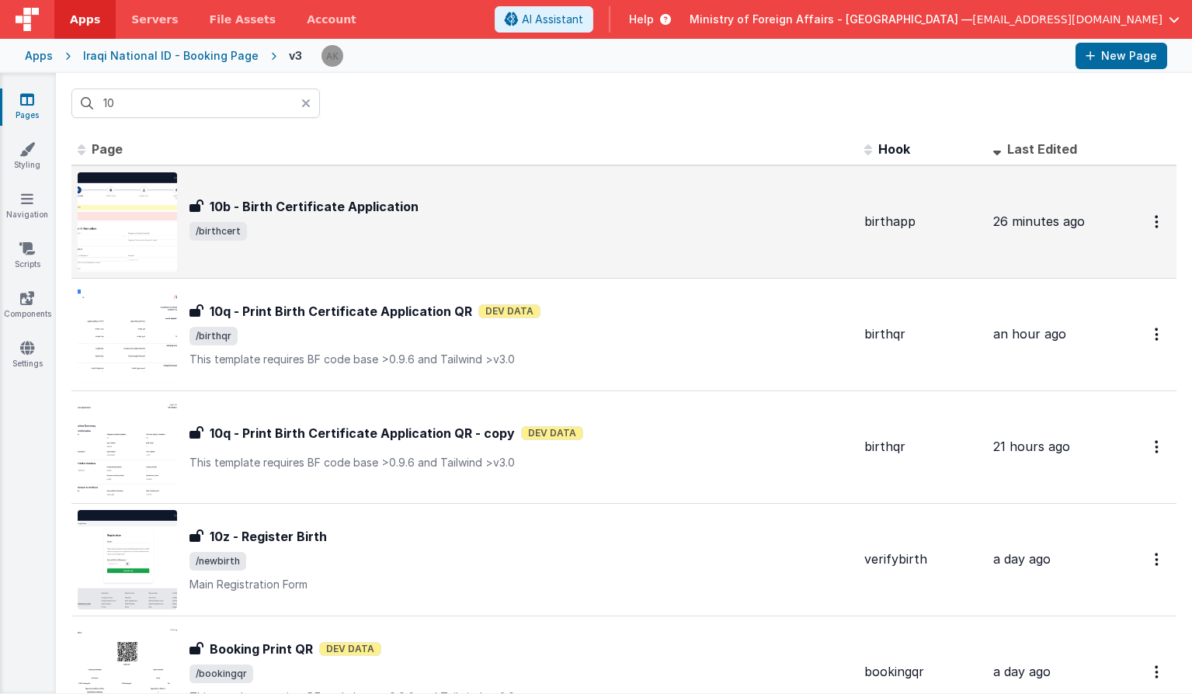
click at [155, 231] on img at bounding box center [127, 221] width 99 height 99
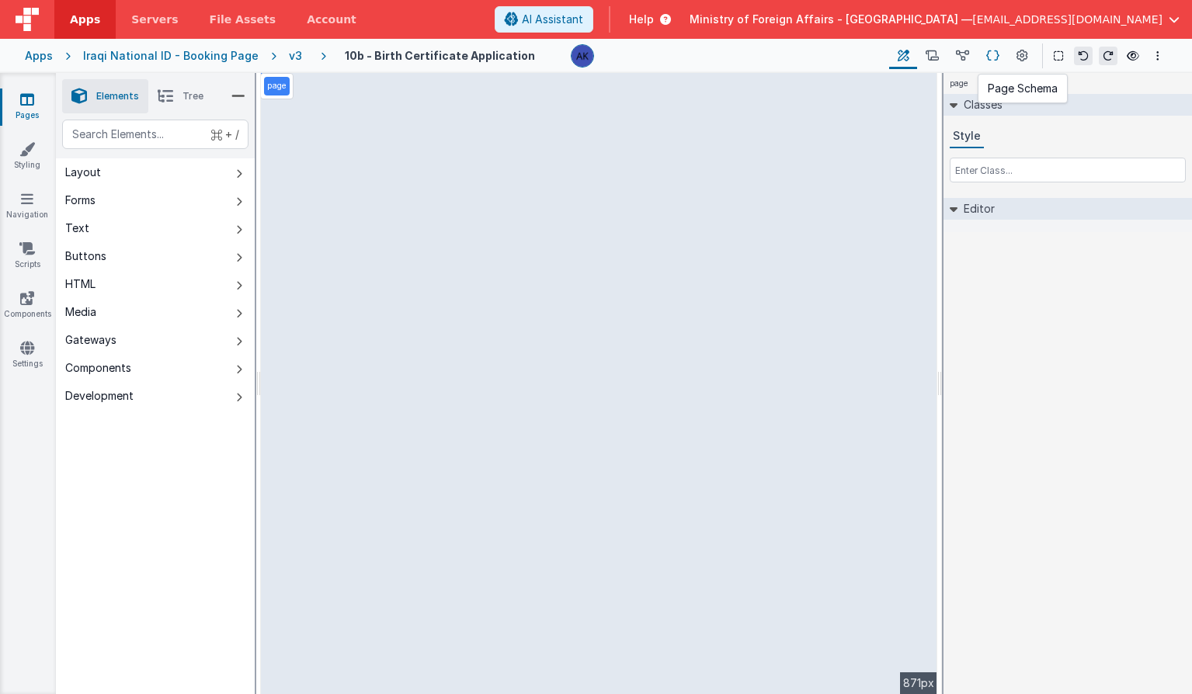
click at [987, 55] on icon at bounding box center [992, 56] width 13 height 16
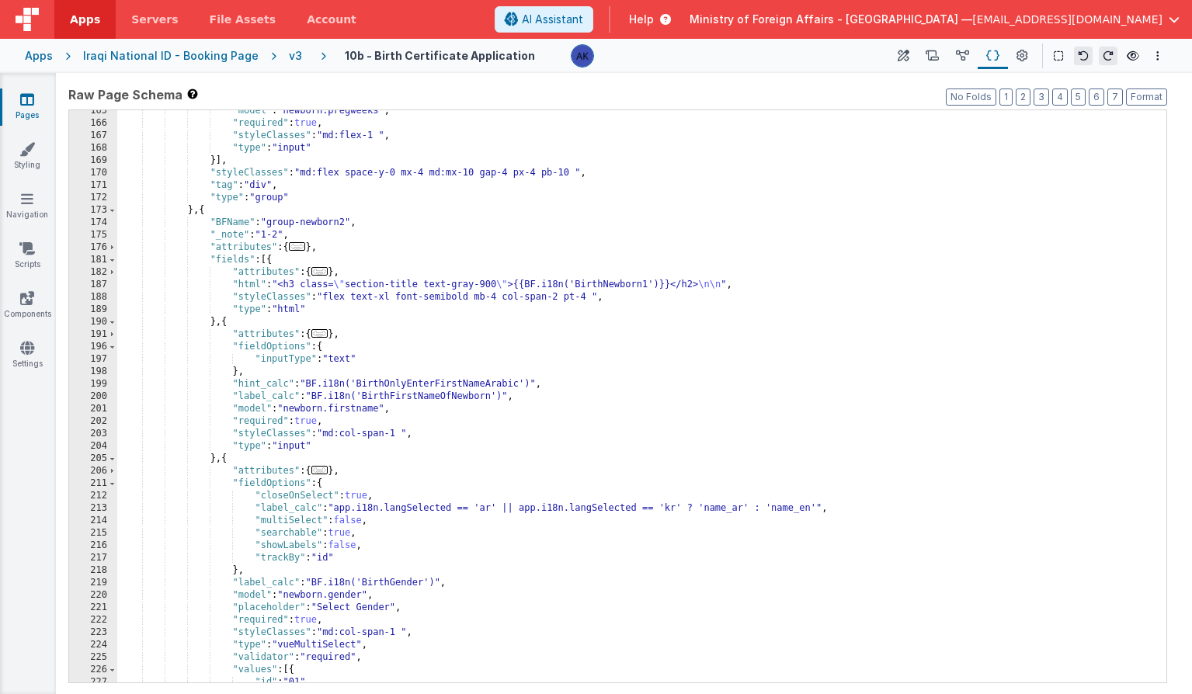
scroll to position [851, 0]
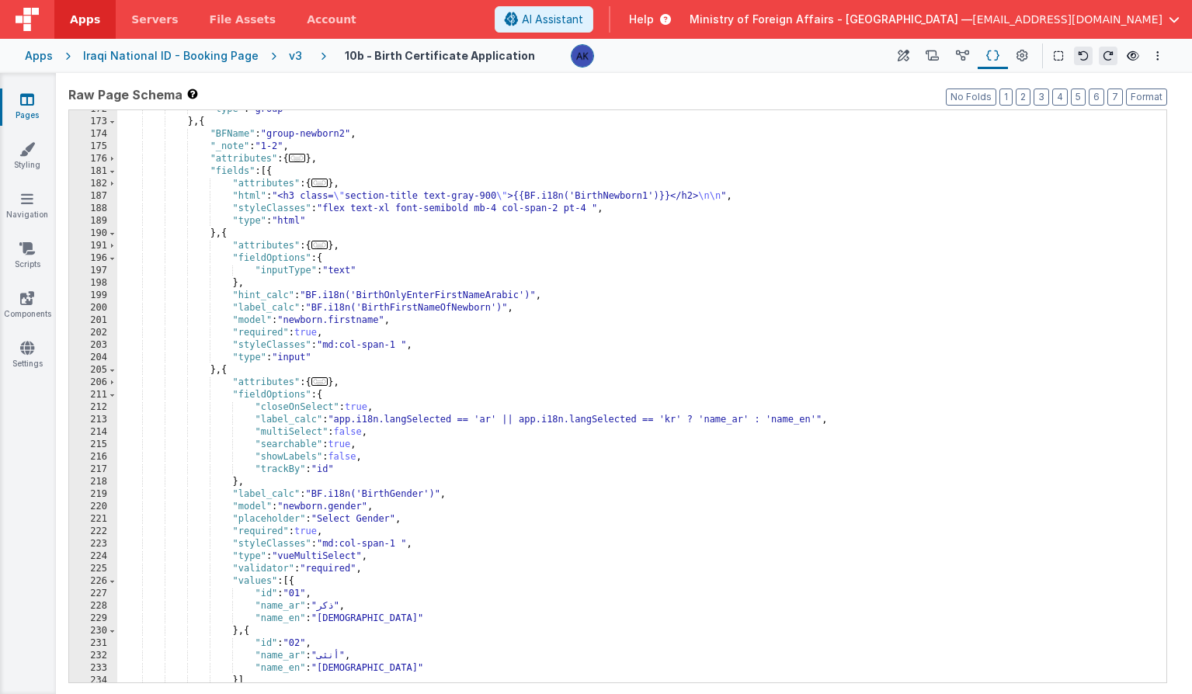
click at [404, 321] on div ""type" : "group" } , { "BFName" : "group-newborn2" , "_note" : "1-2" , "attribu…" at bounding box center [635, 401] width 1037 height 597
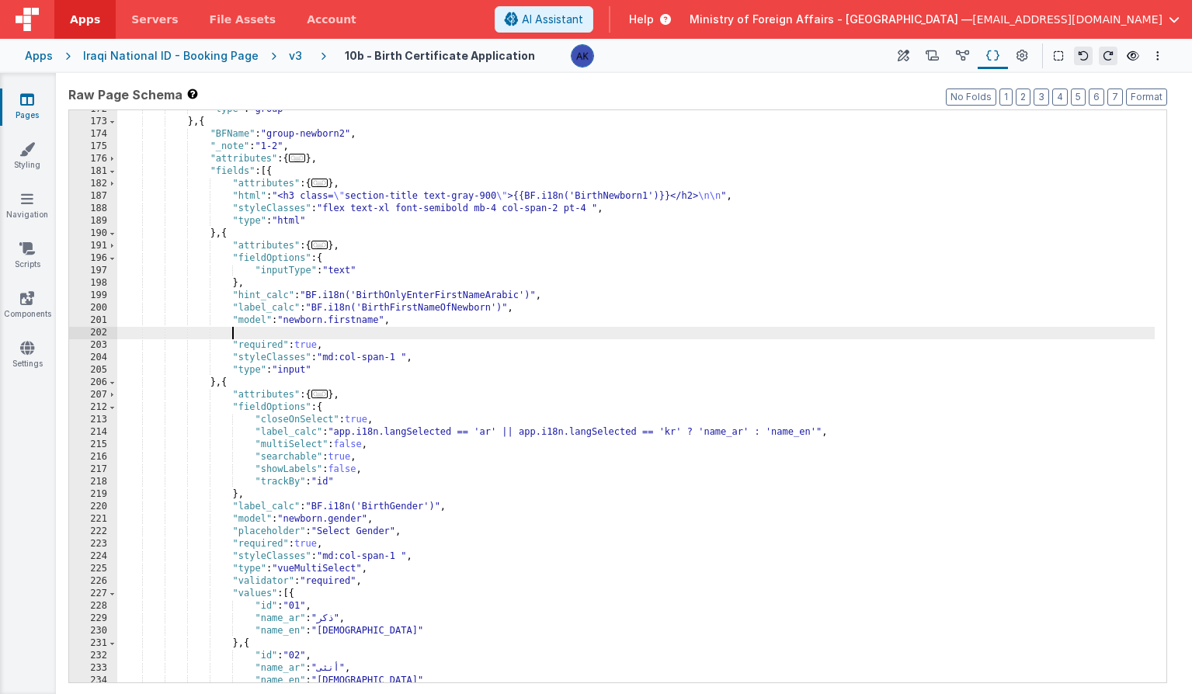
paste textarea
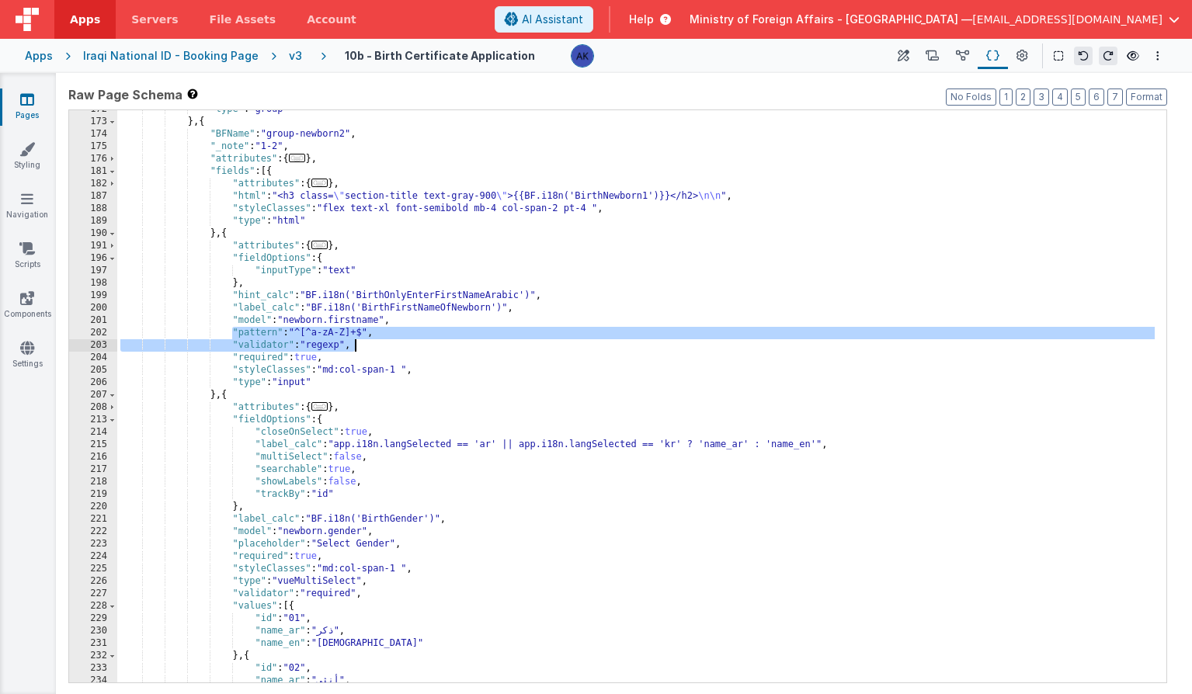
drag, startPoint x: 234, startPoint y: 330, endPoint x: 383, endPoint y: 341, distance: 149.5
click at [383, 341] on div ""type" : "group" } , { "BFName" : "group-newborn2" , "_note" : "1-2" , "attribu…" at bounding box center [635, 401] width 1037 height 597
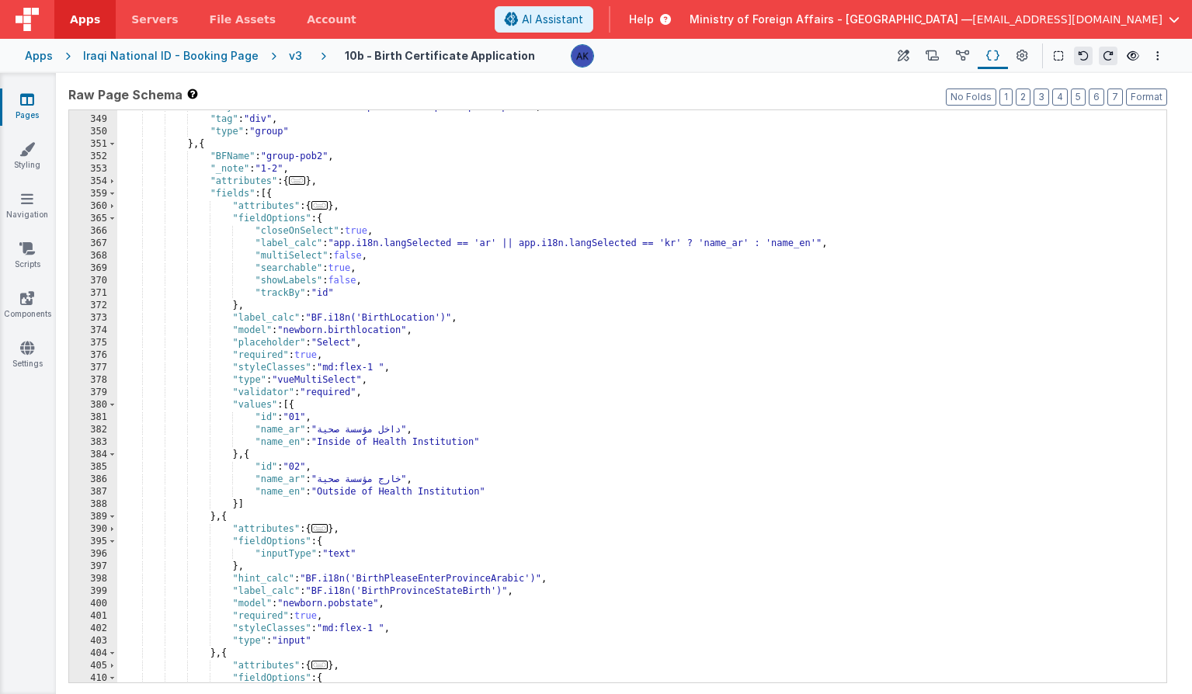
scroll to position [1624, 0]
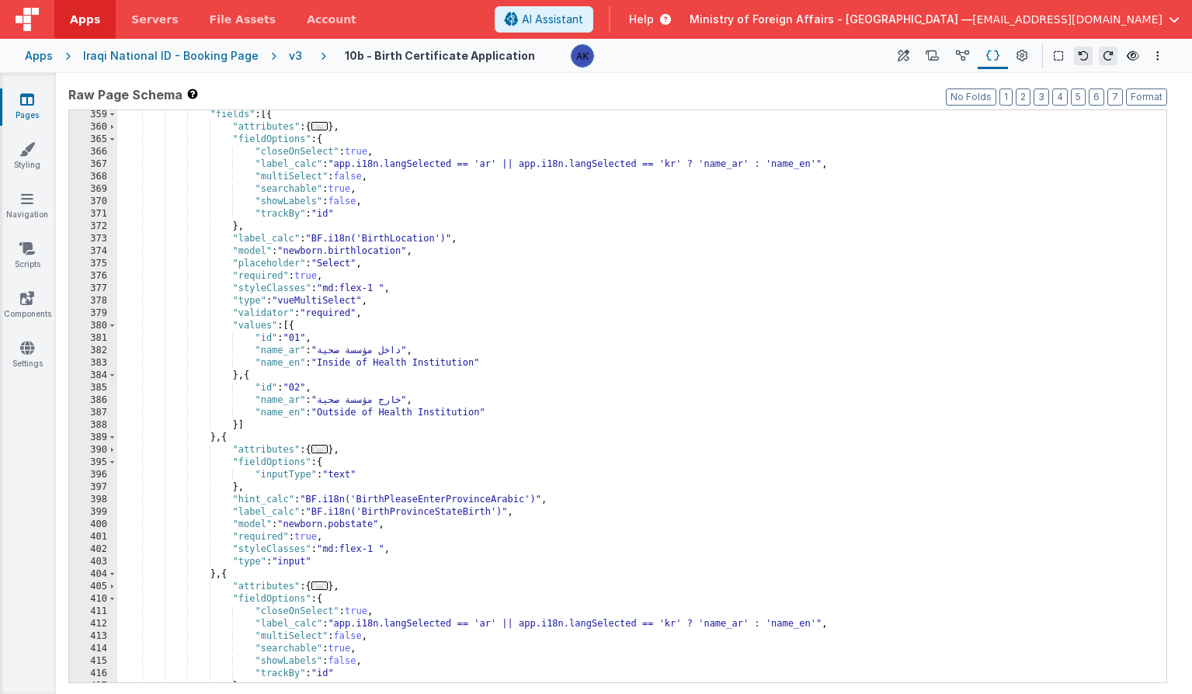
click at [421, 522] on div ""fields" : [{ "attributes" : { ... } , "fieldOptions" : { "closeOnSelect" : tru…" at bounding box center [635, 407] width 1037 height 597
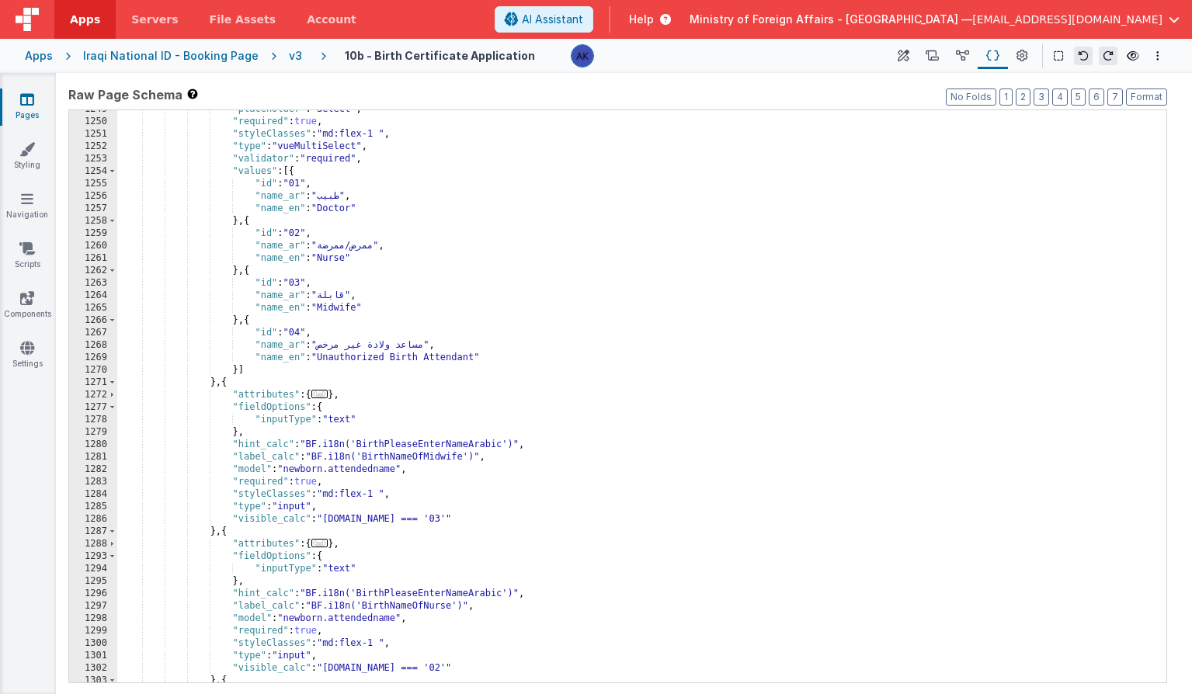
scroll to position [6403, 0]
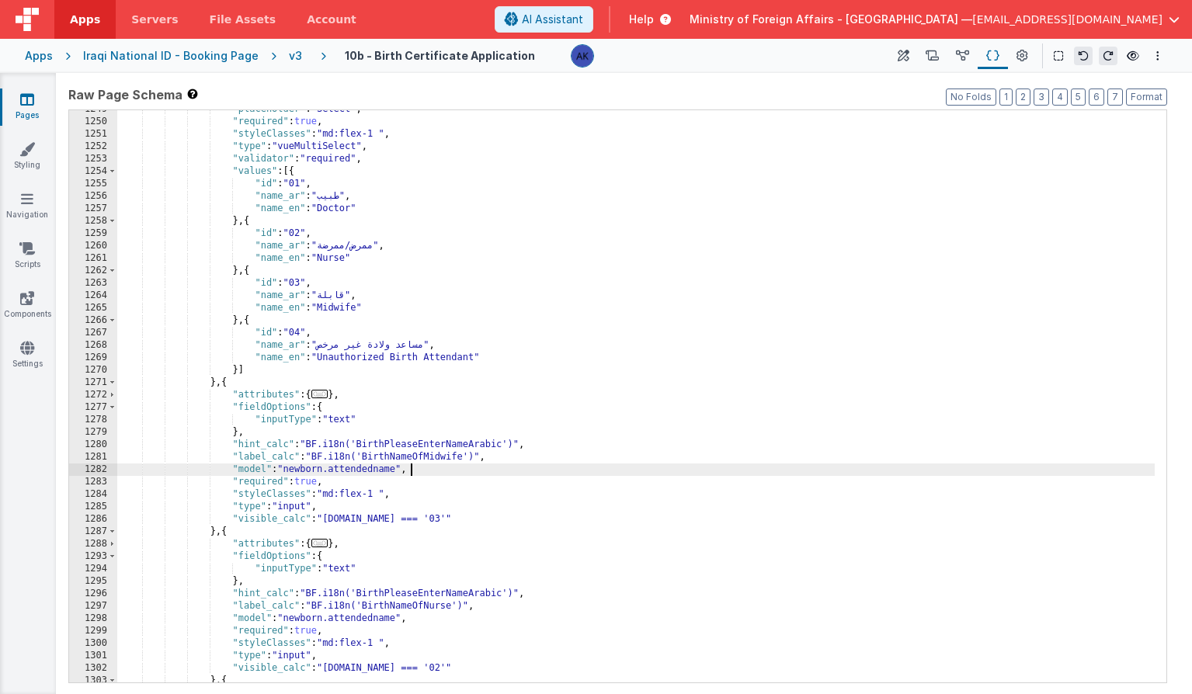
click at [422, 472] on div ""placeholder" : "Select" , "required" : true , "styleClasses" : "md:flex-1 " , …" at bounding box center [635, 401] width 1037 height 597
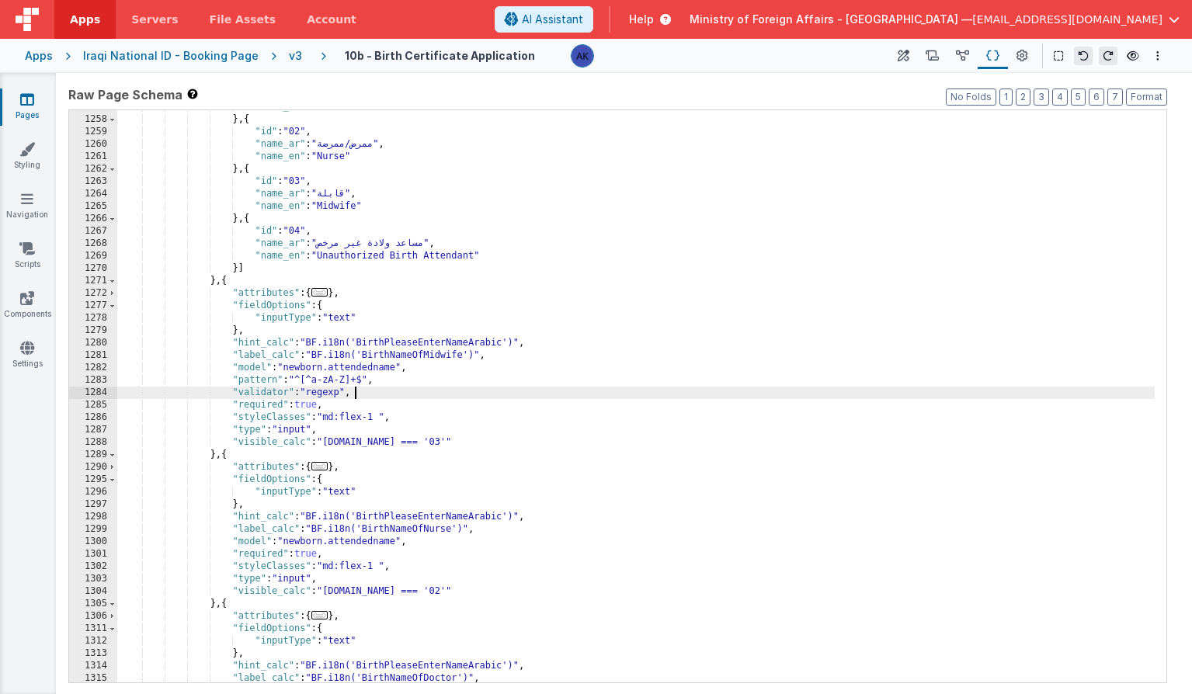
scroll to position [6446, 0]
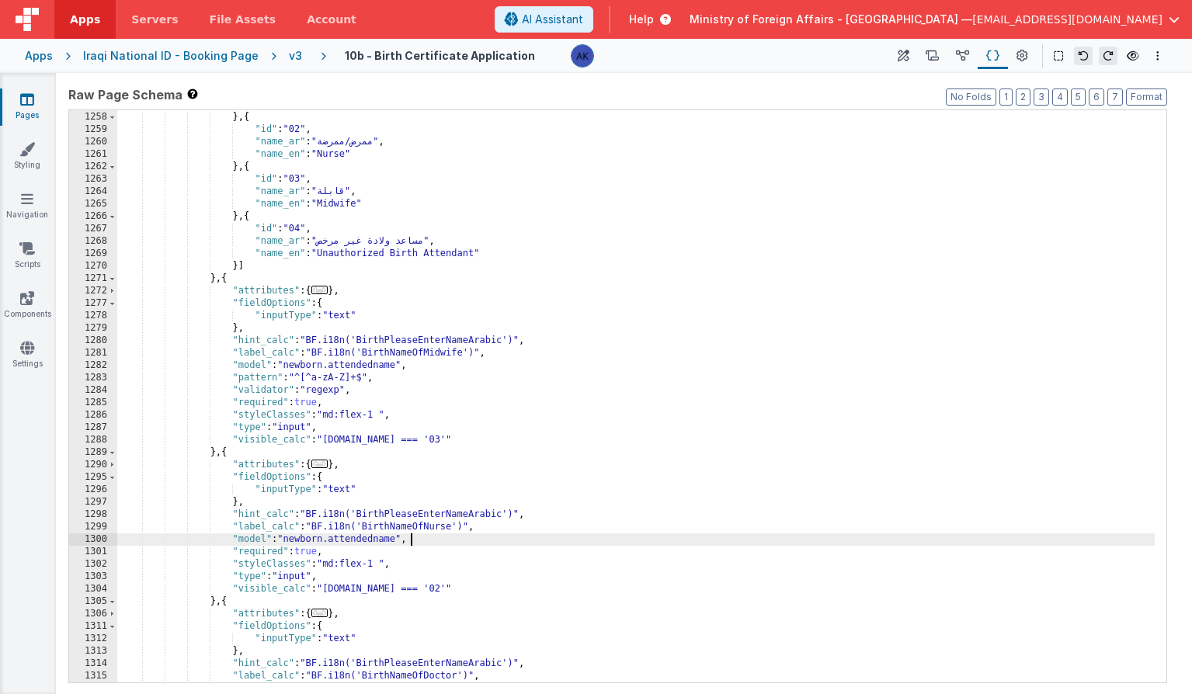
click at [485, 536] on div ""name_en" : "Doctor" } , { "id" : "02" , "name_ar" : "ممرض/ممرضة" , "name_en" :…" at bounding box center [635, 397] width 1037 height 597
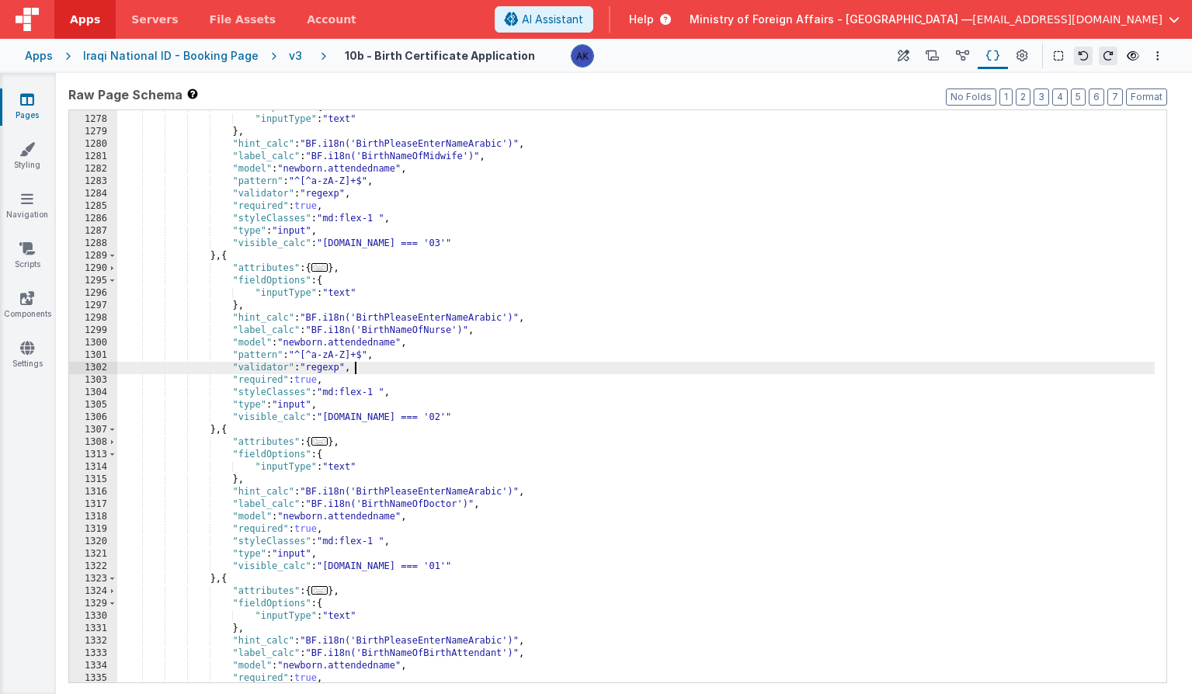
scroll to position [6531, 0]
click at [442, 519] on div ""fieldOptions" : { "inputType" : "text" } , "hint_calc" : "BF.i18n('BirthPlease…" at bounding box center [635, 399] width 1037 height 597
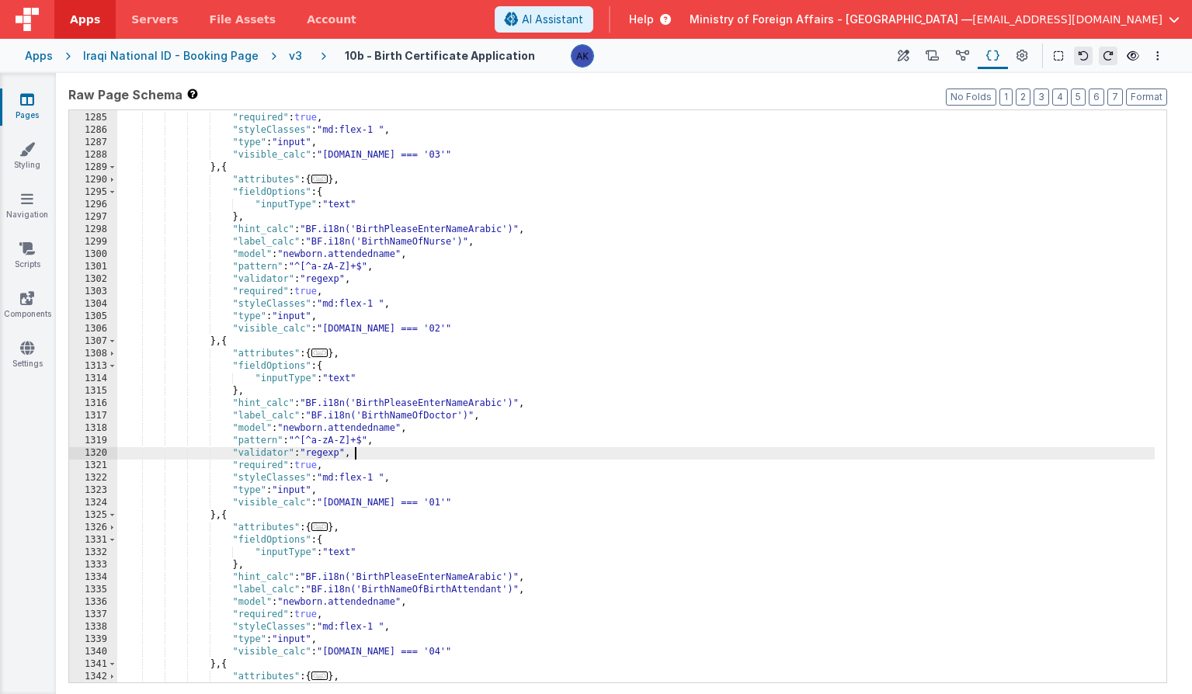
scroll to position [6588, 0]
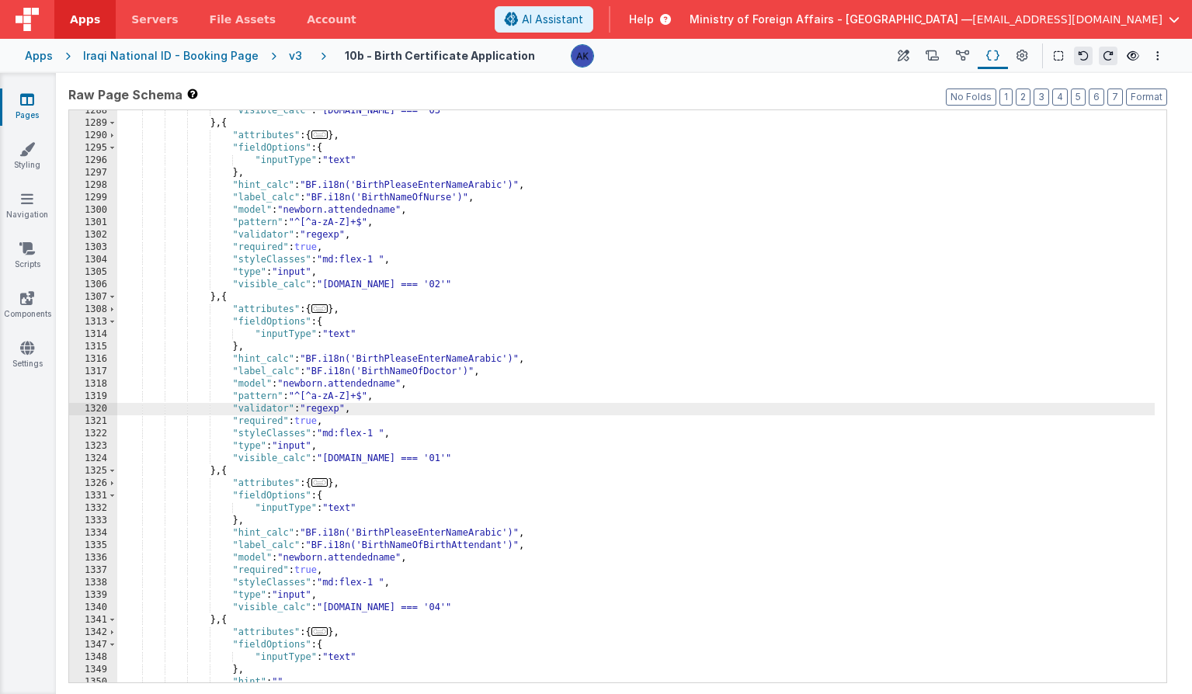
click at [419, 554] on div ""visible_calc" : "[DOMAIN_NAME] === '03'" } , { "attributes" : { ... } , "field…" at bounding box center [635, 403] width 1037 height 597
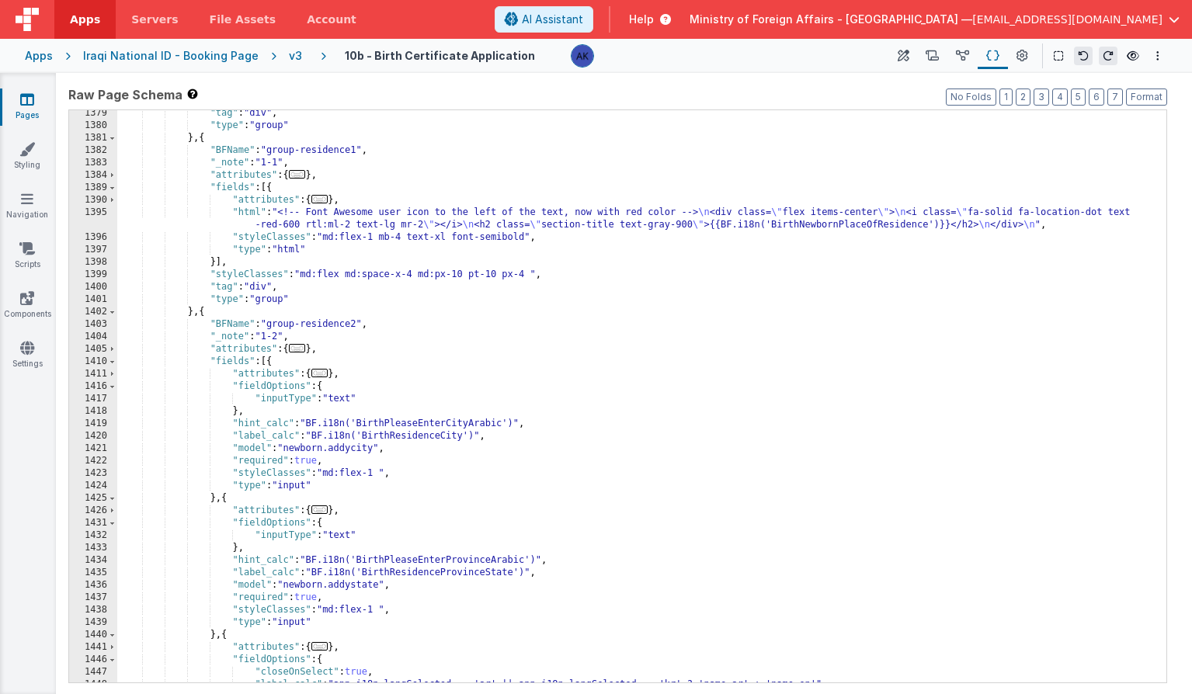
scroll to position [6976, 0]
click at [405, 451] on div ""tag" : "div" , "type" : "group" } , { "BFName" : "group-residence1" , "_note" …" at bounding box center [635, 405] width 1037 height 597
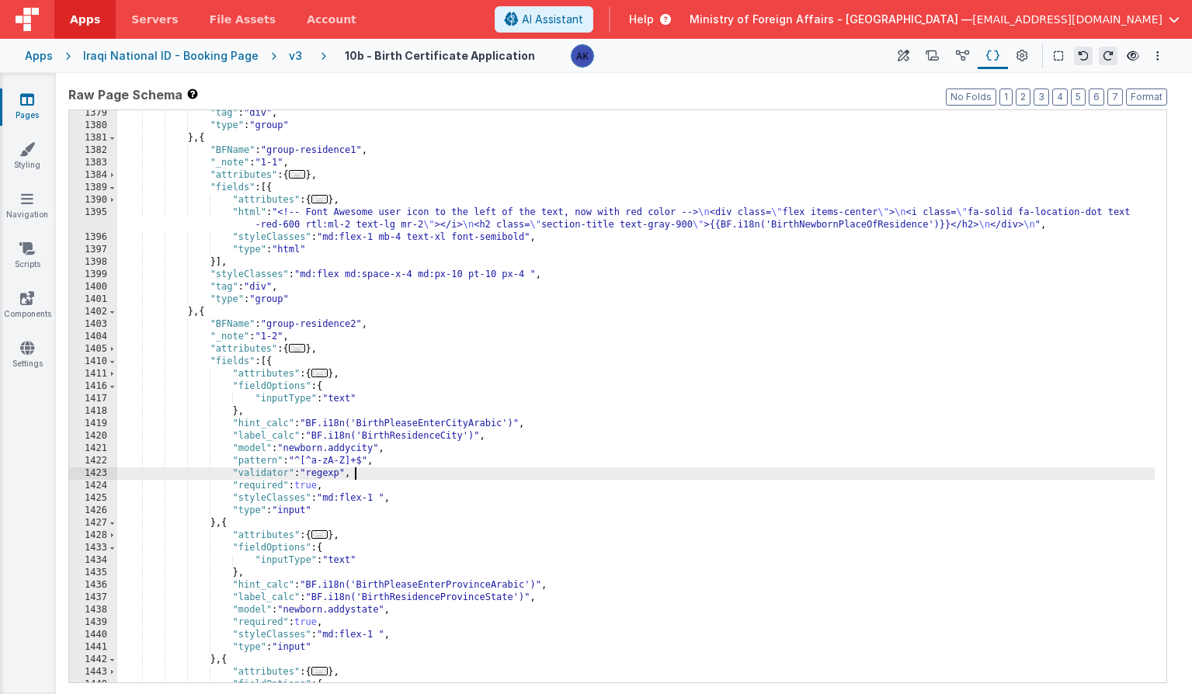
scroll to position [7001, 0]
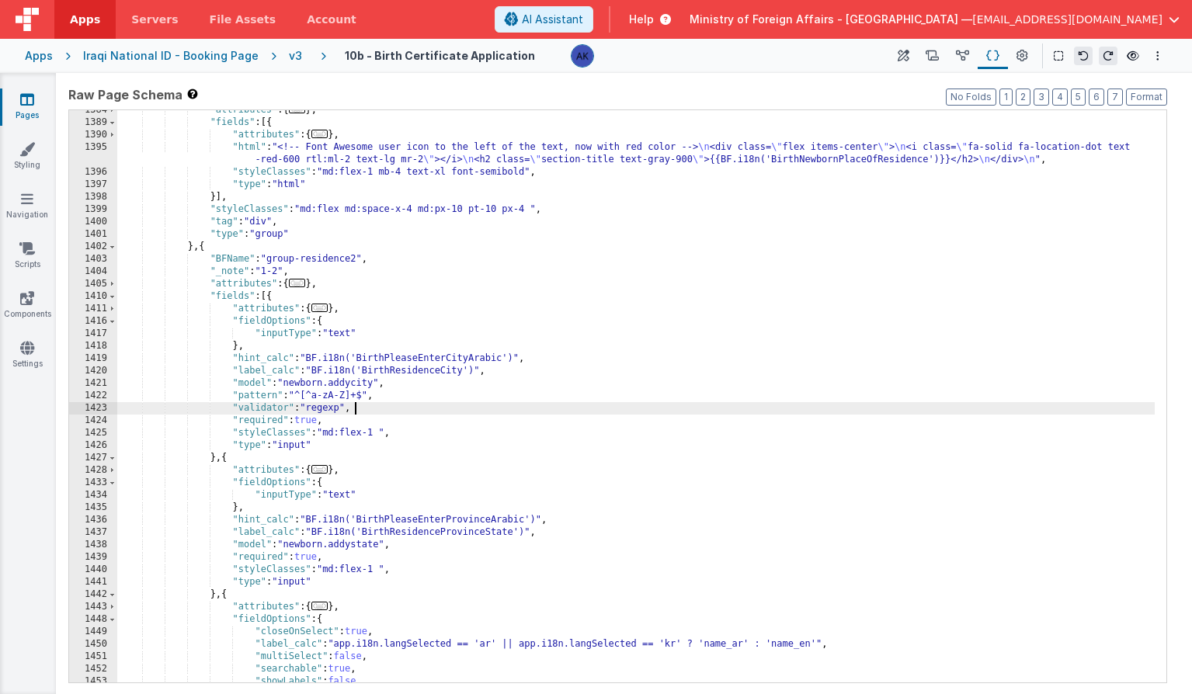
click at [410, 543] on div ""attributes" : { ... } , "fields" : [{ "attributes" : { ... } , "html" : "<!-- …" at bounding box center [635, 402] width 1037 height 597
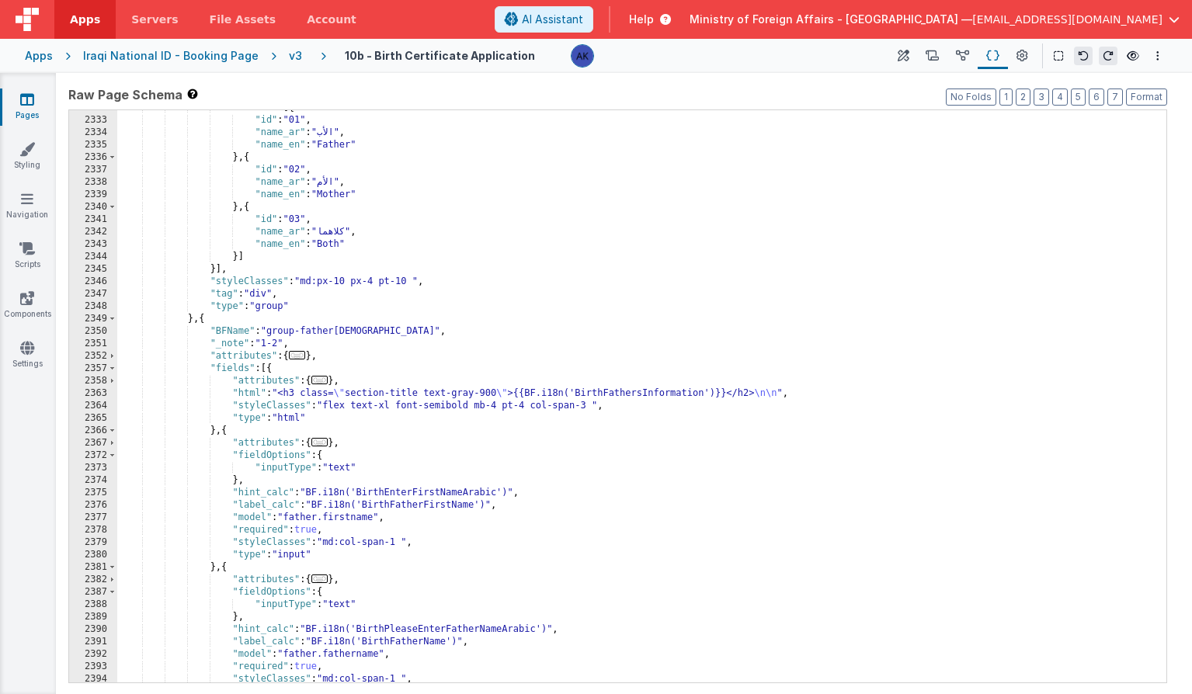
scroll to position [11965, 0]
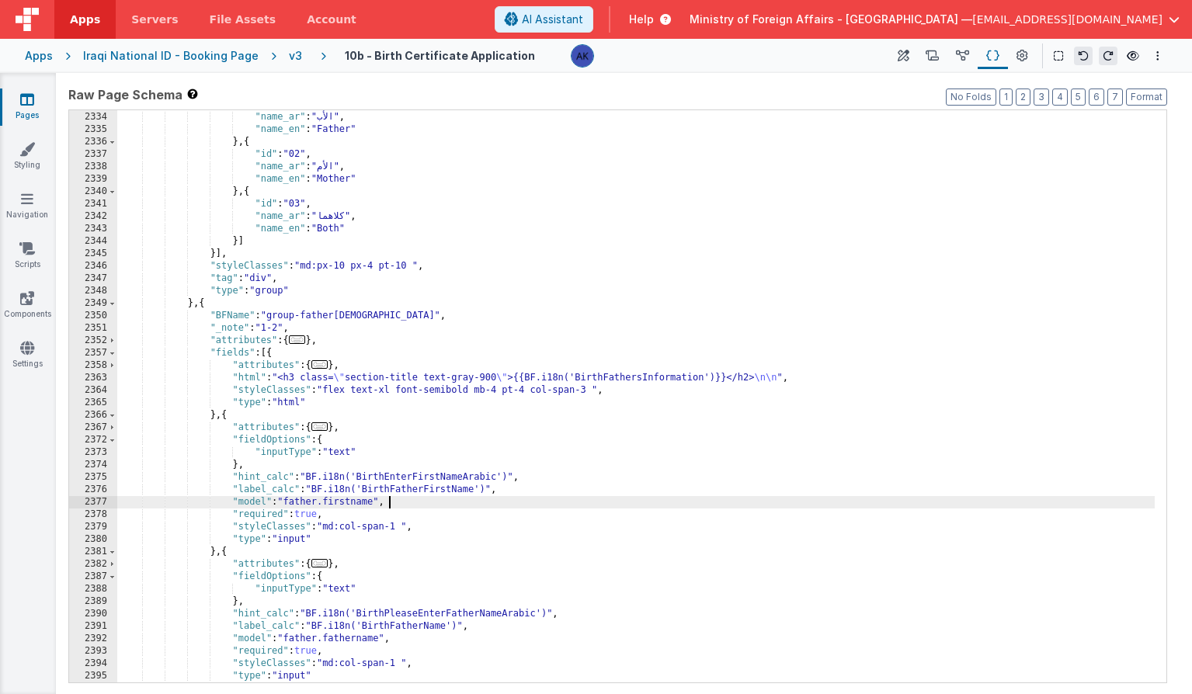
click at [415, 507] on div ""id" : "01" , "name_ar" : "الأب" , "name_en" : "Father" } , { "id" : "02" , "na…" at bounding box center [635, 397] width 1037 height 597
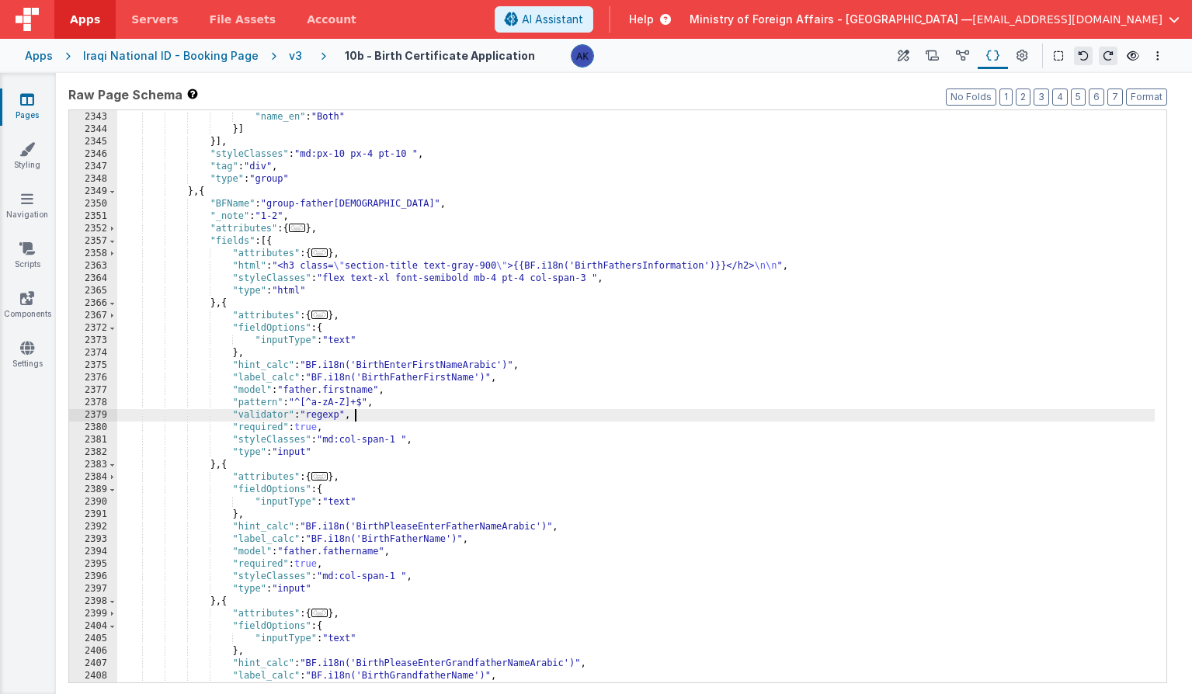
scroll to position [12010, 0]
click at [432, 551] on div ""name_ar" : "كلاهما" , "name_en" : "Both" }] }] , "styleClasses" : "md:px-10 px…" at bounding box center [635, 397] width 1037 height 597
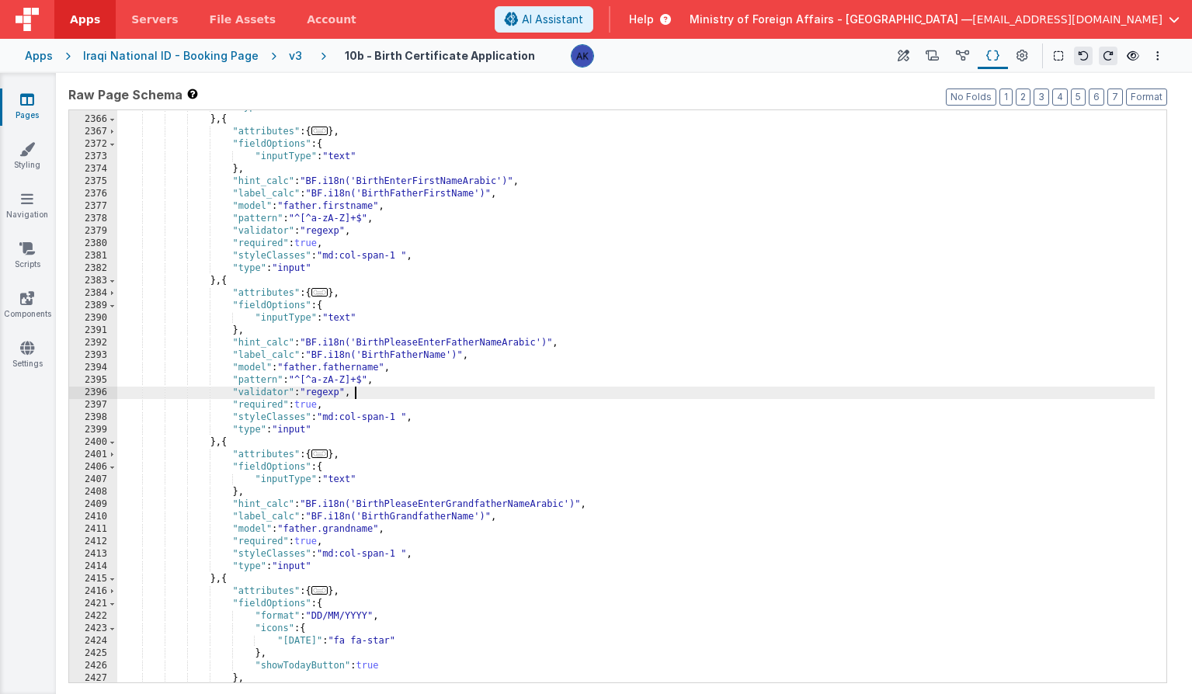
scroll to position [12086, 0]
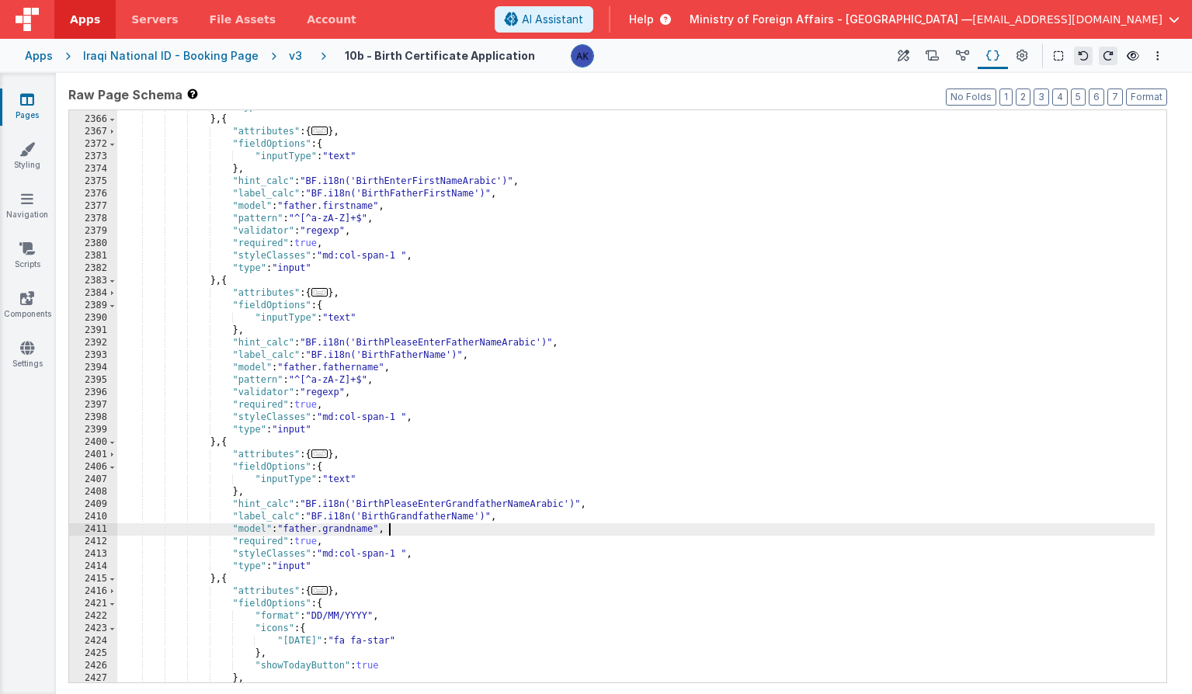
click at [391, 530] on div ""type" : "html" } , { "attributes" : { ... } , "fieldOptions" : { "inputType" :…" at bounding box center [635, 399] width 1037 height 597
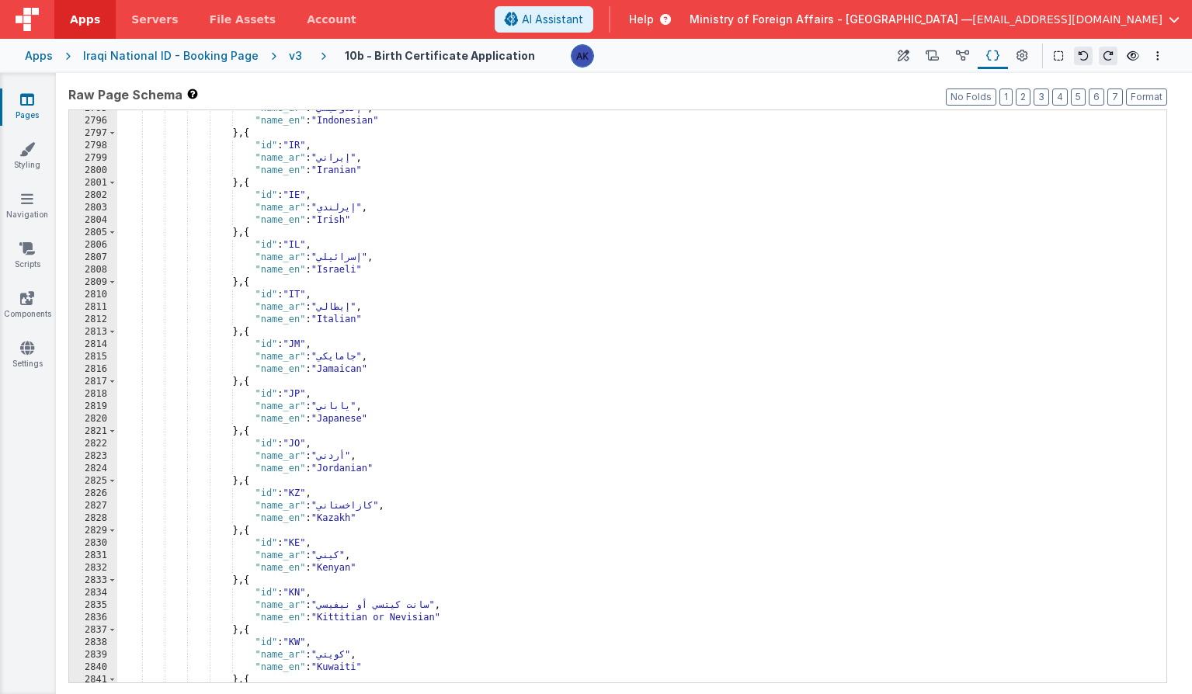
scroll to position [14341, 0]
click at [300, 244] on div ""name_ar" : "إندونيسي" , "name_en" : "Indonesian" } , { "id" : "IR" , "name_ar"…" at bounding box center [635, 400] width 1037 height 597
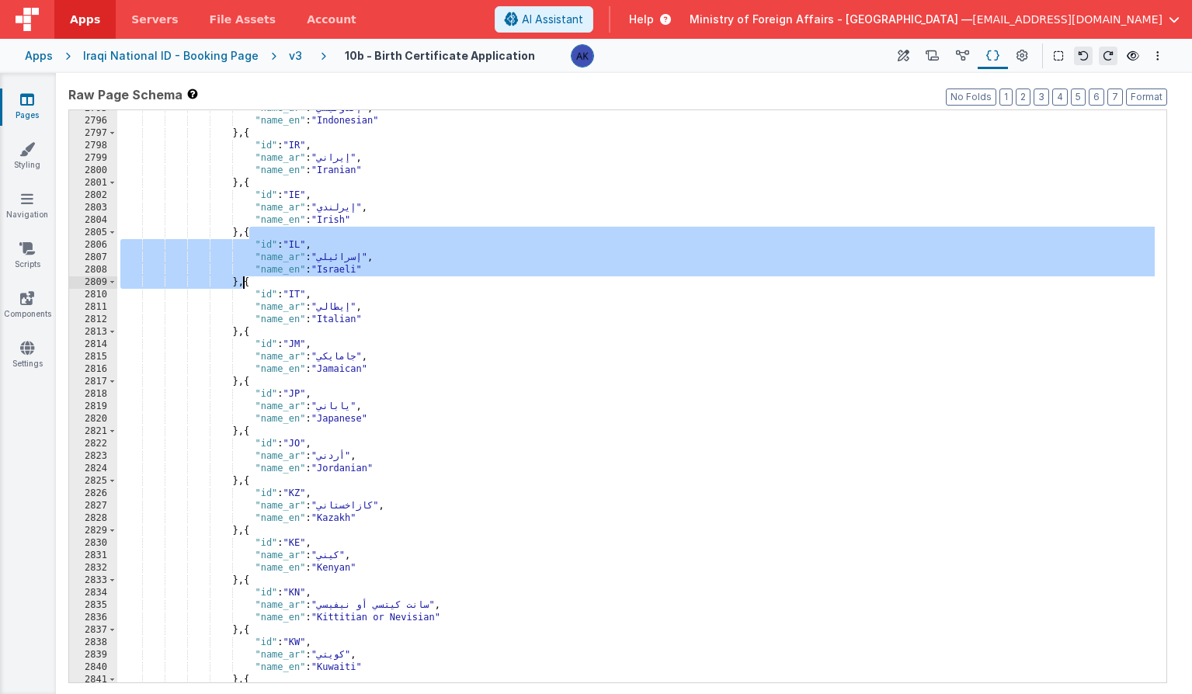
drag, startPoint x: 248, startPoint y: 234, endPoint x: 243, endPoint y: 283, distance: 50.0
click at [243, 283] on div ""name_ar" : "إندونيسي" , "name_en" : "Indonesian" } , { "id" : "IR" , "name_ar"…" at bounding box center [635, 400] width 1037 height 597
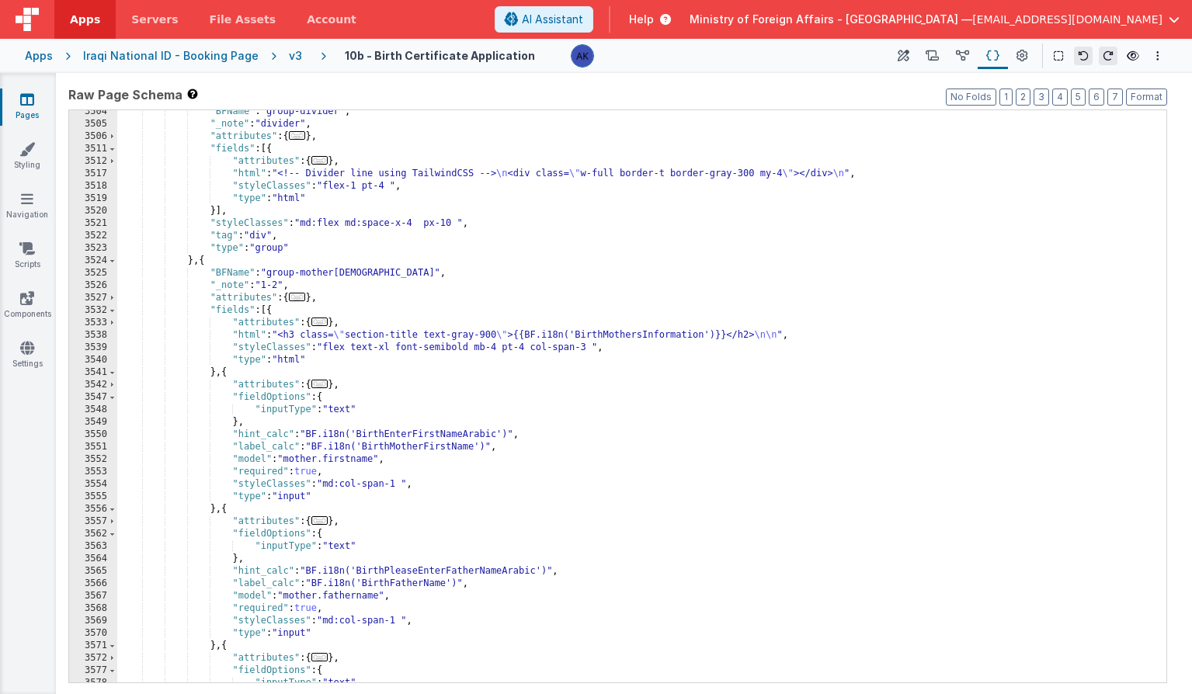
scroll to position [18044, 0]
click at [397, 462] on div ""BFName" : "group-divider" , "_note" : "divider" , "attributes" : { ... } , "fi…" at bounding box center [635, 404] width 1037 height 597
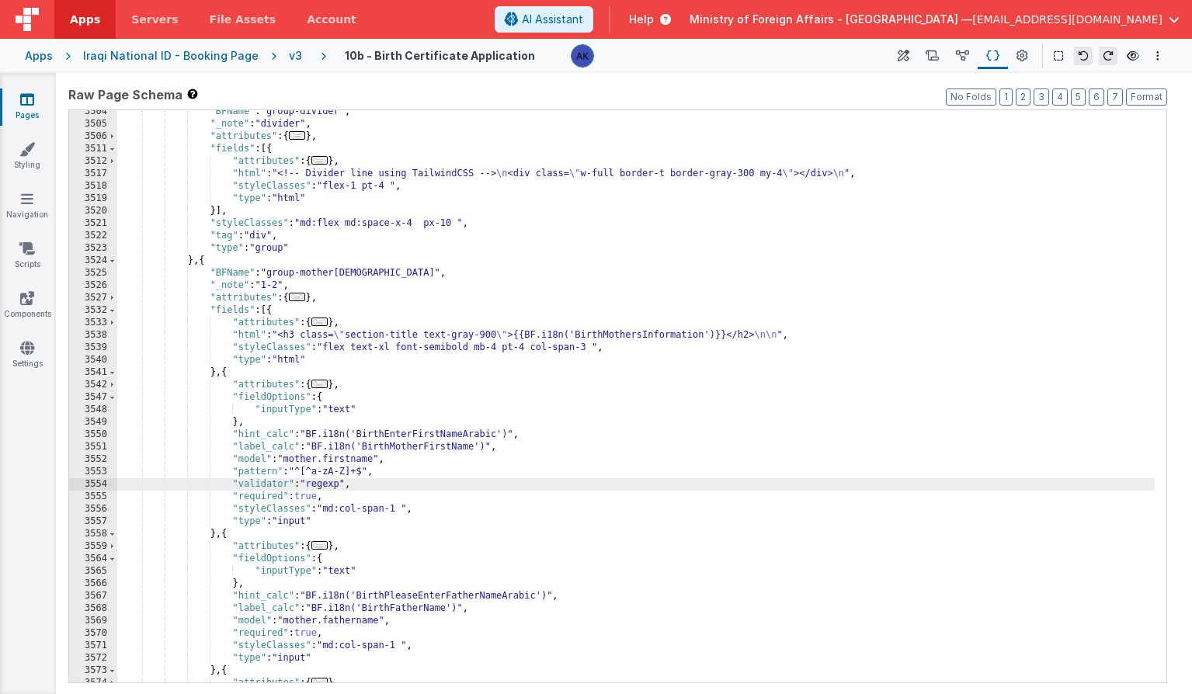
click at [416, 615] on div ""BFName" : "group-divider" , "_note" : "divider" , "attributes" : { ... } , "fi…" at bounding box center [635, 404] width 1037 height 597
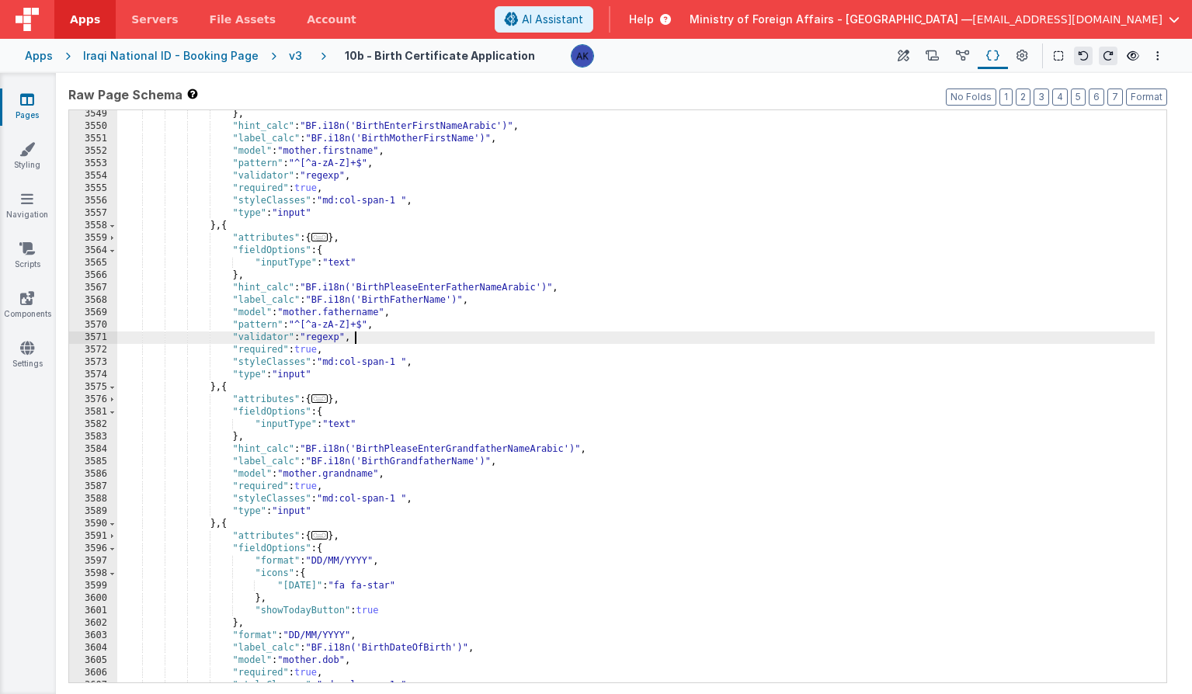
scroll to position [18165, 0]
click at [419, 475] on div "} , "hint_calc" : "BF.i18n('BirthEnterFirstNameArabic')" , "label_calc" : "BF.i…" at bounding box center [635, 406] width 1037 height 597
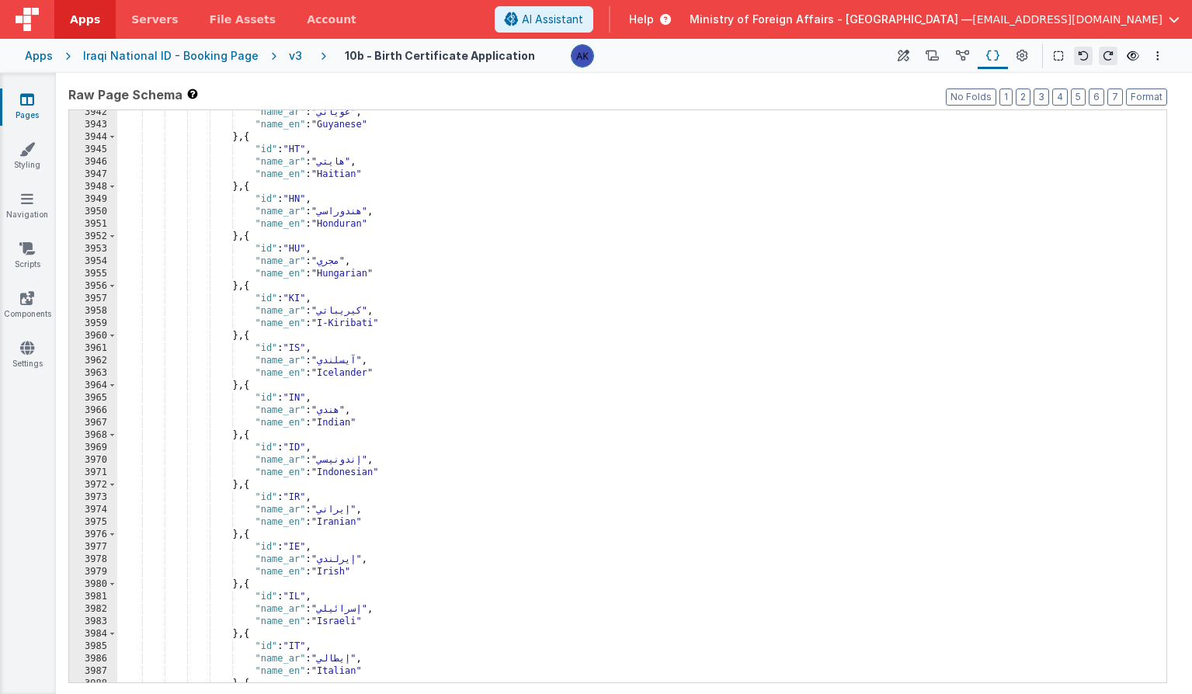
scroll to position [20236, 0]
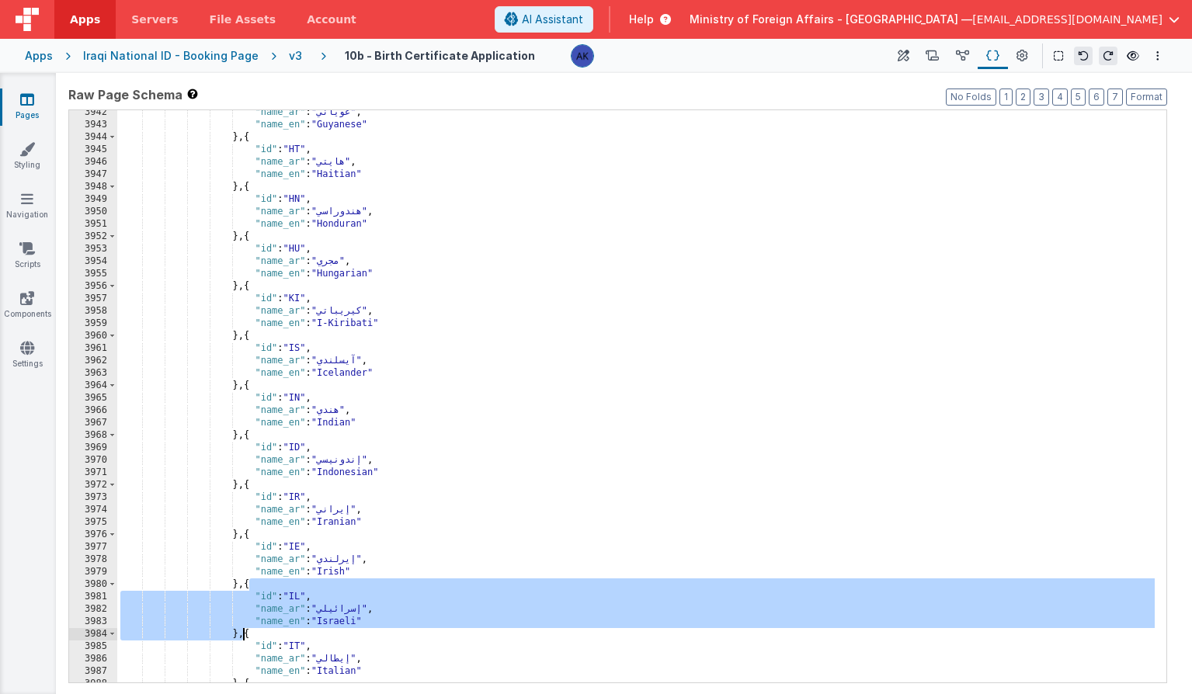
drag, startPoint x: 252, startPoint y: 588, endPoint x: 245, endPoint y: 630, distance: 42.4
click at [245, 630] on div ""name_ar" : "[PERSON_NAME]" , "name_en" : "Guyanese" } , { "id" : "HT" , "name_…" at bounding box center [635, 404] width 1037 height 597
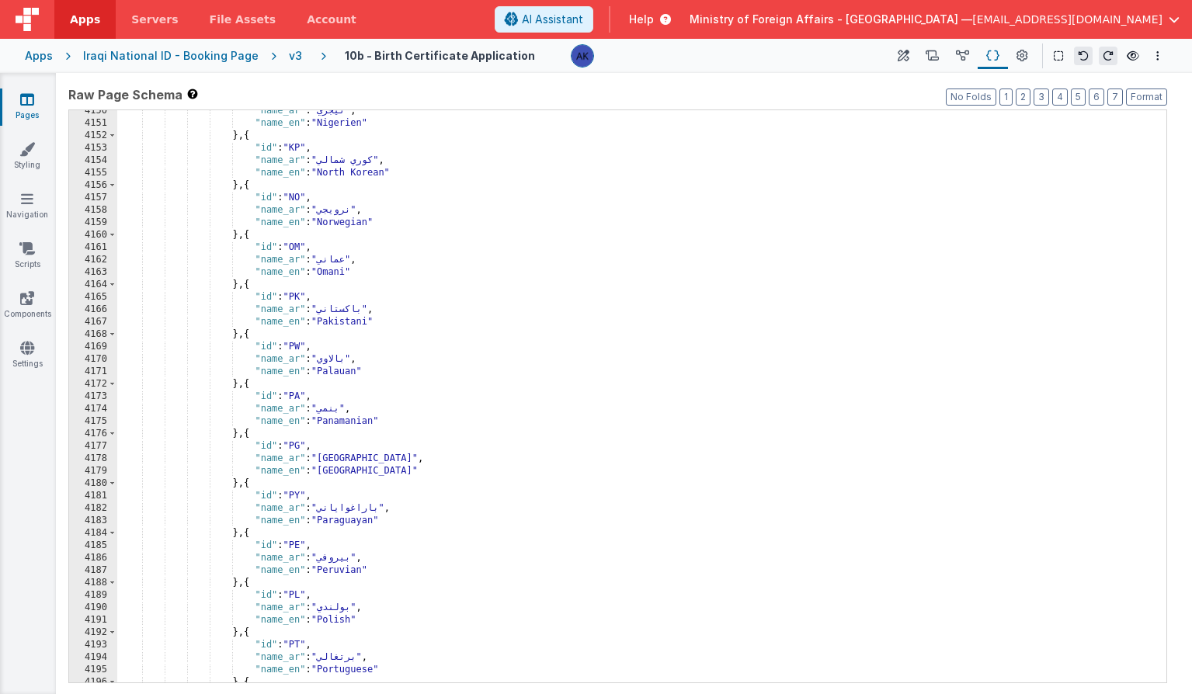
scroll to position [21404, 0]
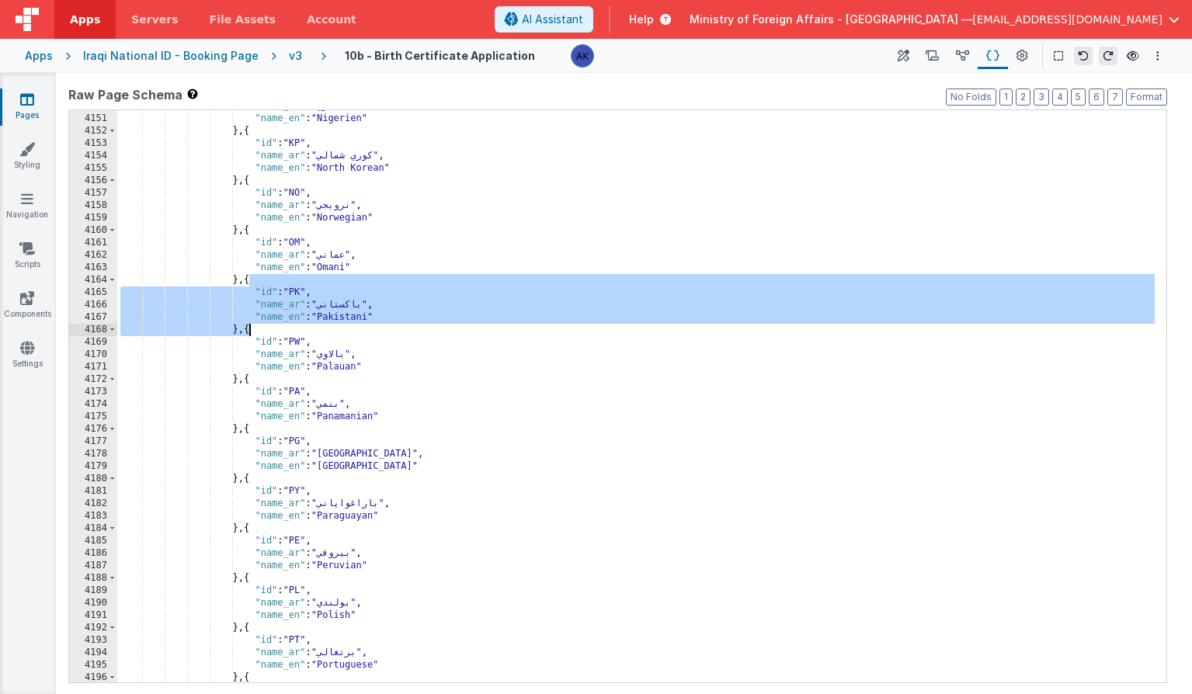
drag, startPoint x: 250, startPoint y: 280, endPoint x: 248, endPoint y: 326, distance: 45.9
click at [248, 326] on div ""name_ar" : "نيجري" , "name_en" : "Nigerien" } , { "id" : "KP" , "name_ar" : "ك…" at bounding box center [635, 398] width 1037 height 597
click at [249, 329] on div ""name_ar" : "نيجري" , "name_en" : "Nigerien" } , { "id" : "KP" , "name_ar" : "ك…" at bounding box center [635, 398] width 1037 height 597
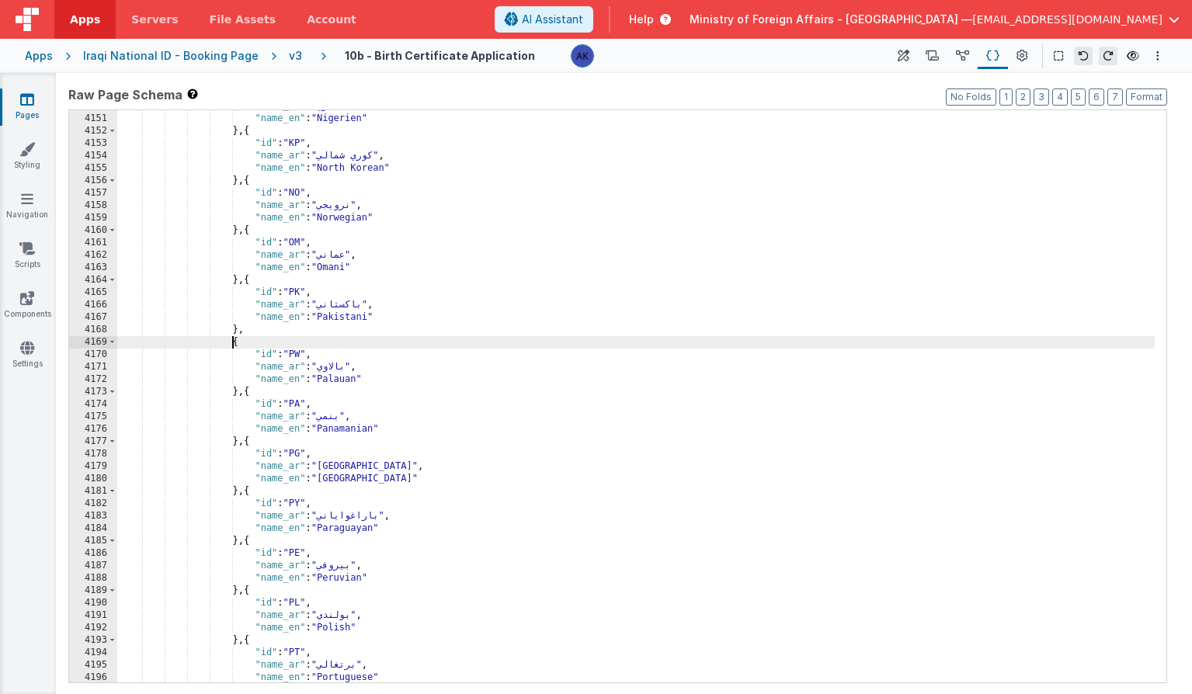
paste textarea
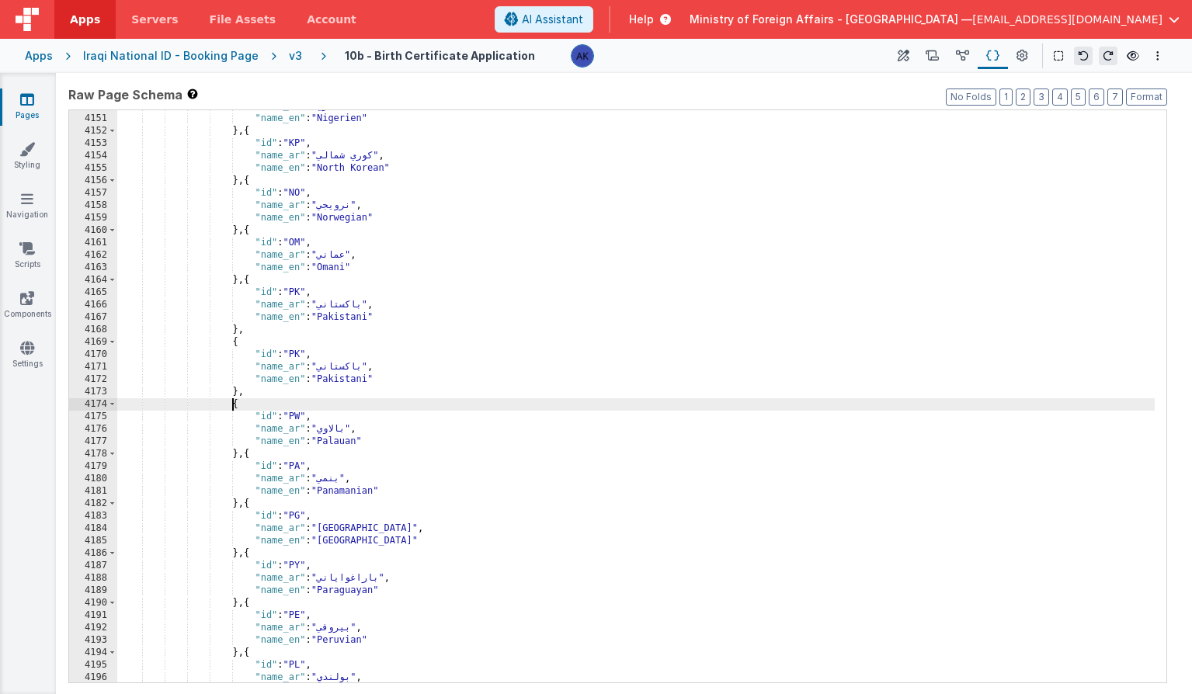
click at [304, 349] on div ""name_ar" : "نيجري" , "name_en" : "Nigerien" } , { "id" : "KP" , "name_ar" : "ك…" at bounding box center [635, 398] width 1037 height 597
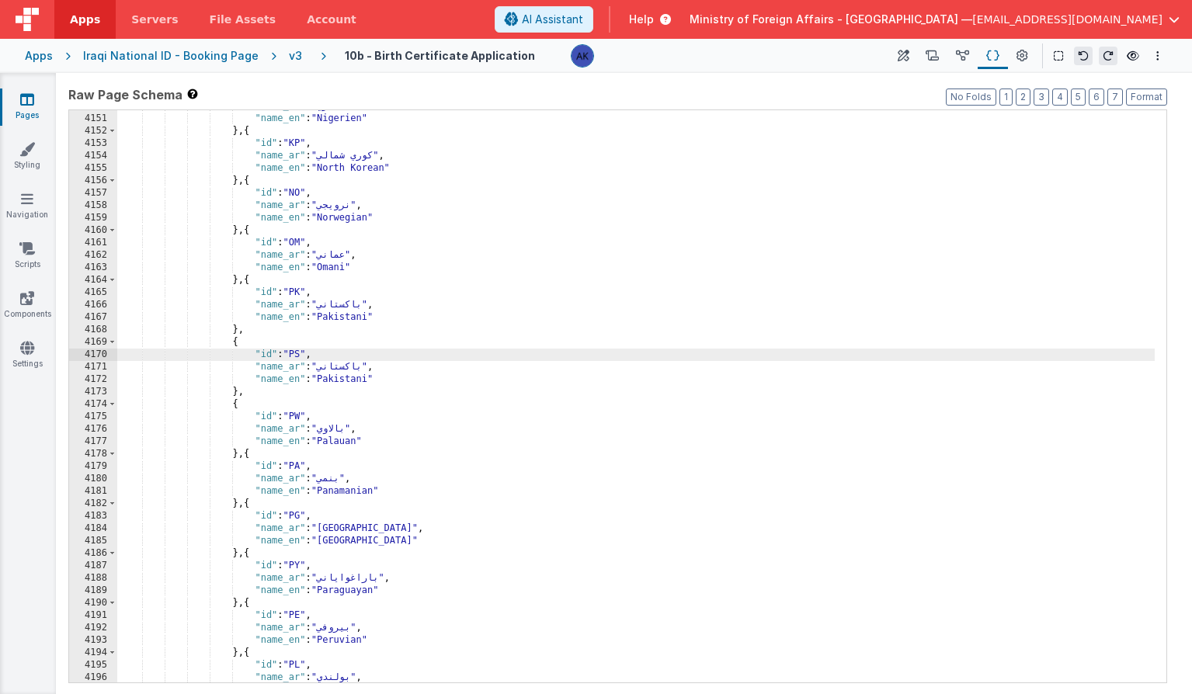
click at [343, 381] on div ""name_ar" : "نيجري" , "name_en" : "Nigerien" } , { "id" : "KP" , "name_ar" : "ك…" at bounding box center [635, 398] width 1037 height 597
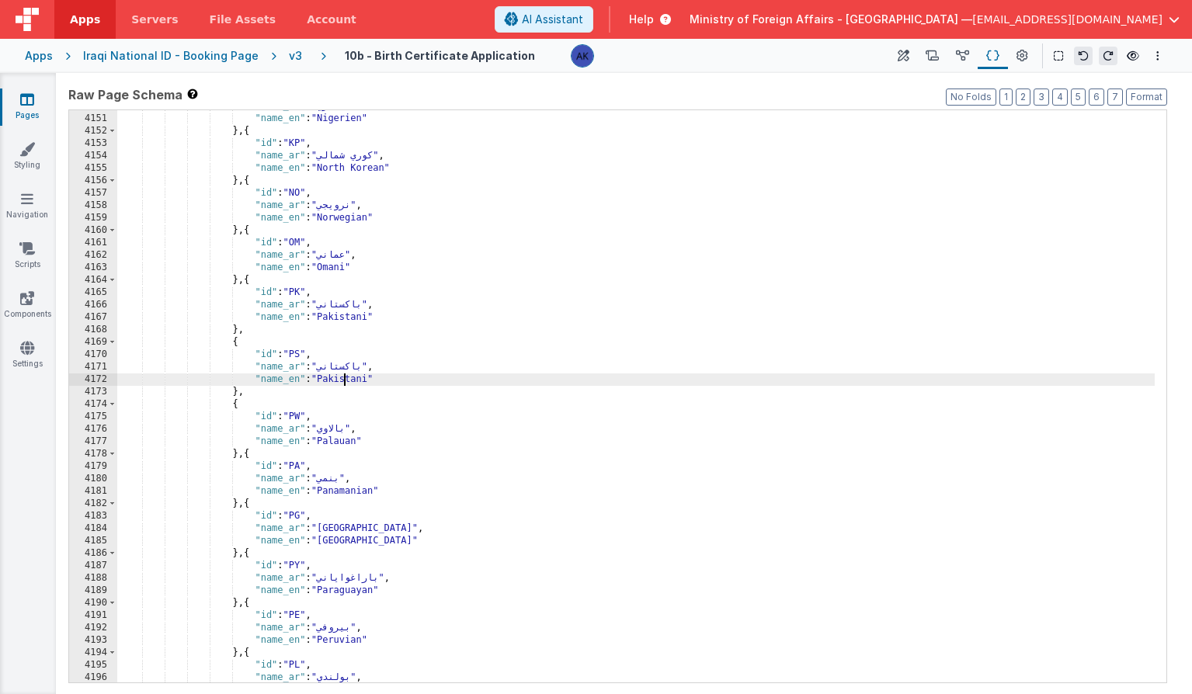
click at [343, 380] on div ""name_ar" : "نيجري" , "name_en" : "Nigerien" } , { "id" : "KP" , "name_ar" : "ك…" at bounding box center [635, 398] width 1037 height 597
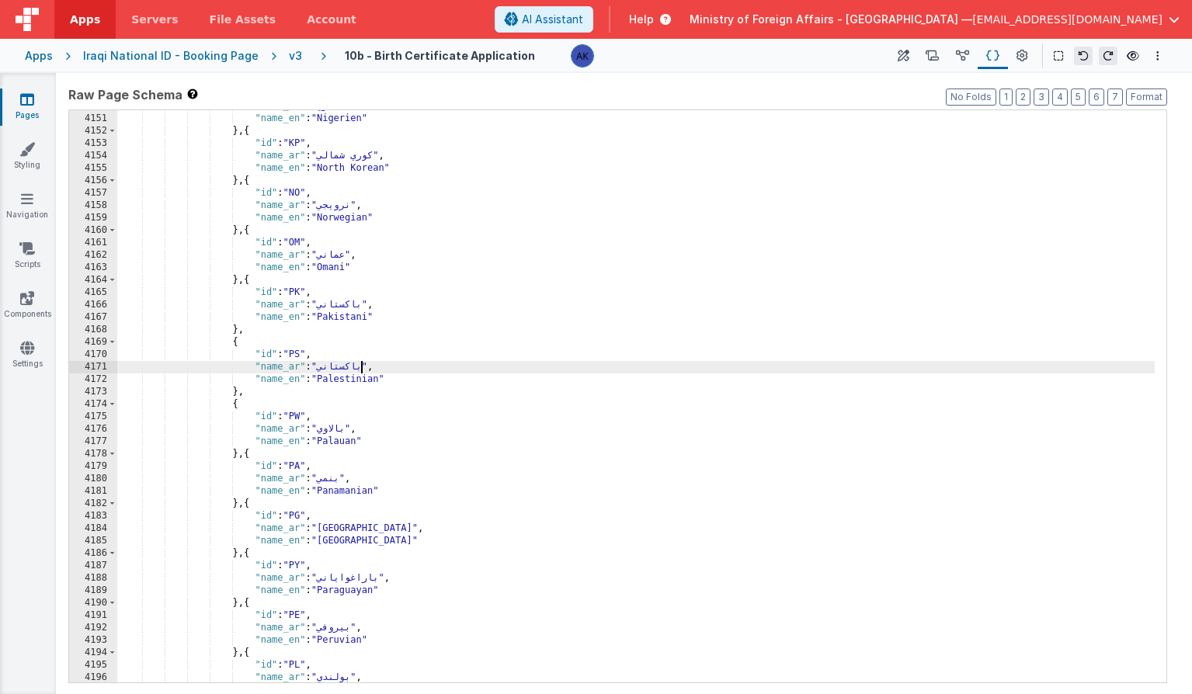
click at [361, 367] on div ""name_ar" : "نيجري" , "name_en" : "Nigerien" } , { "id" : "KP" , "name_ar" : "ك…" at bounding box center [635, 398] width 1037 height 597
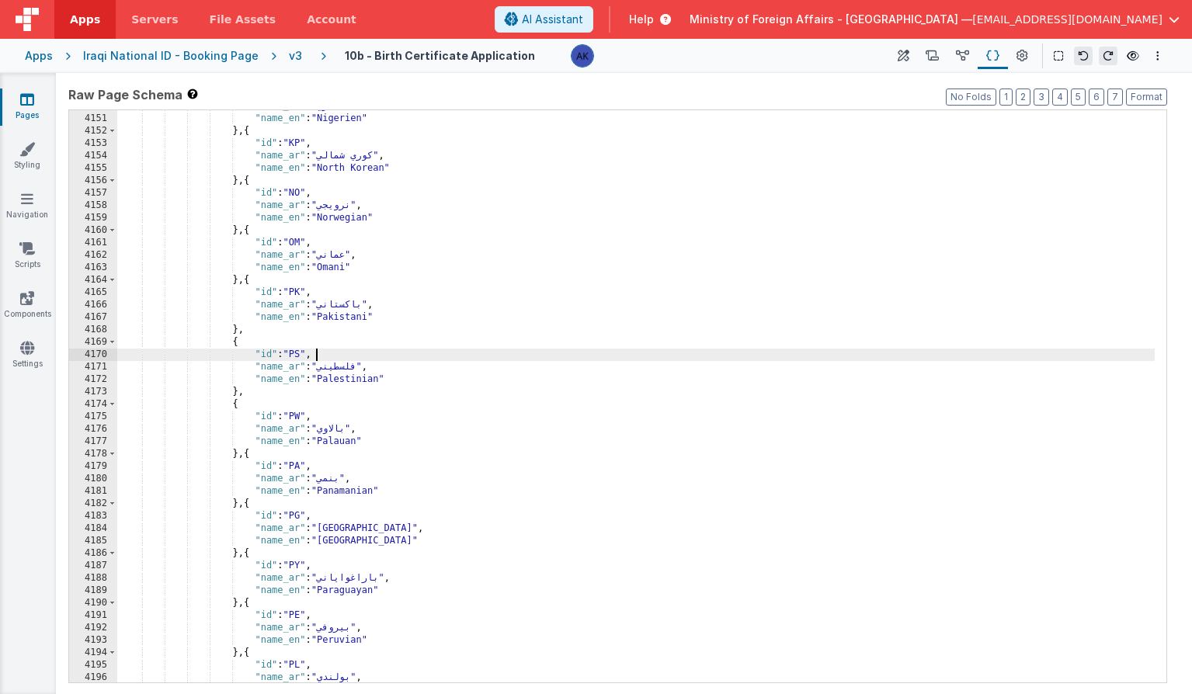
click at [430, 359] on div ""name_ar" : "نيجري" , "name_en" : "Nigerien" } , { "id" : "KP" , "name_ar" : "ك…" at bounding box center [635, 398] width 1037 height 597
click at [234, 346] on div ""name_ar" : "نيجري" , "name_en" : "Nigerien" } , { "id" : "KP" , "name_ar" : "ك…" at bounding box center [635, 398] width 1037 height 597
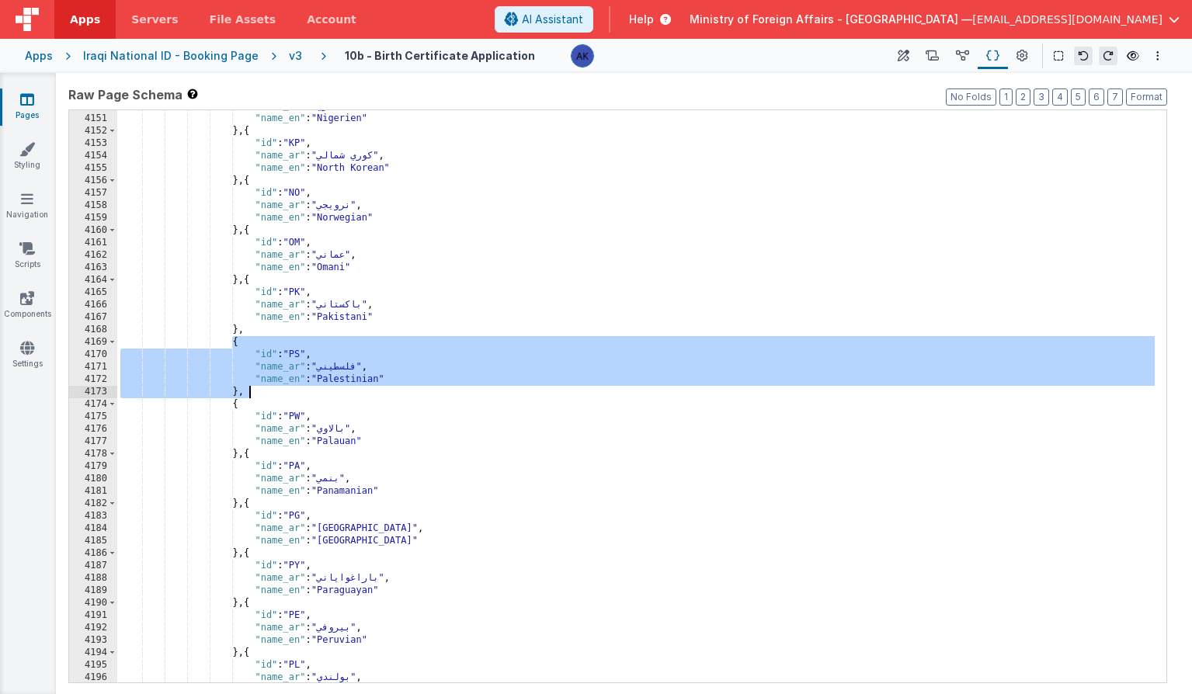
drag, startPoint x: 233, startPoint y: 345, endPoint x: 248, endPoint y: 391, distance: 49.1
click at [248, 391] on div ""name_ar" : "نيجري" , "name_en" : "Nigerien" } , { "id" : "KP" , "name_ar" : "ك…" at bounding box center [635, 398] width 1037 height 597
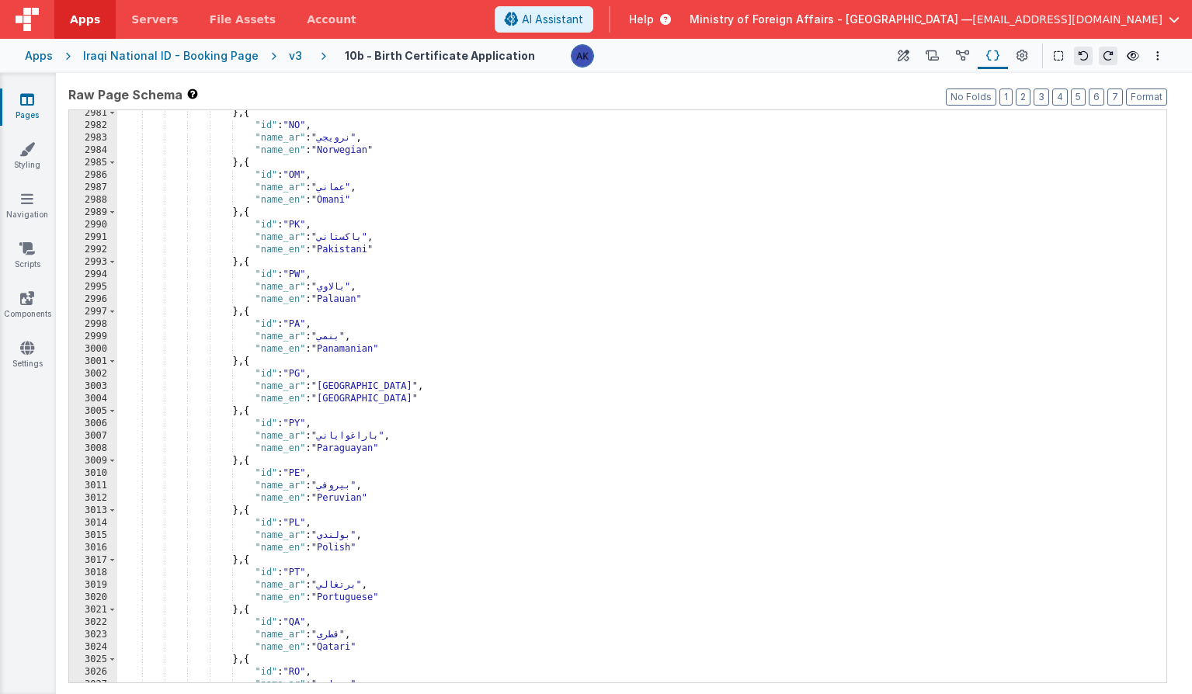
scroll to position [15293, 0]
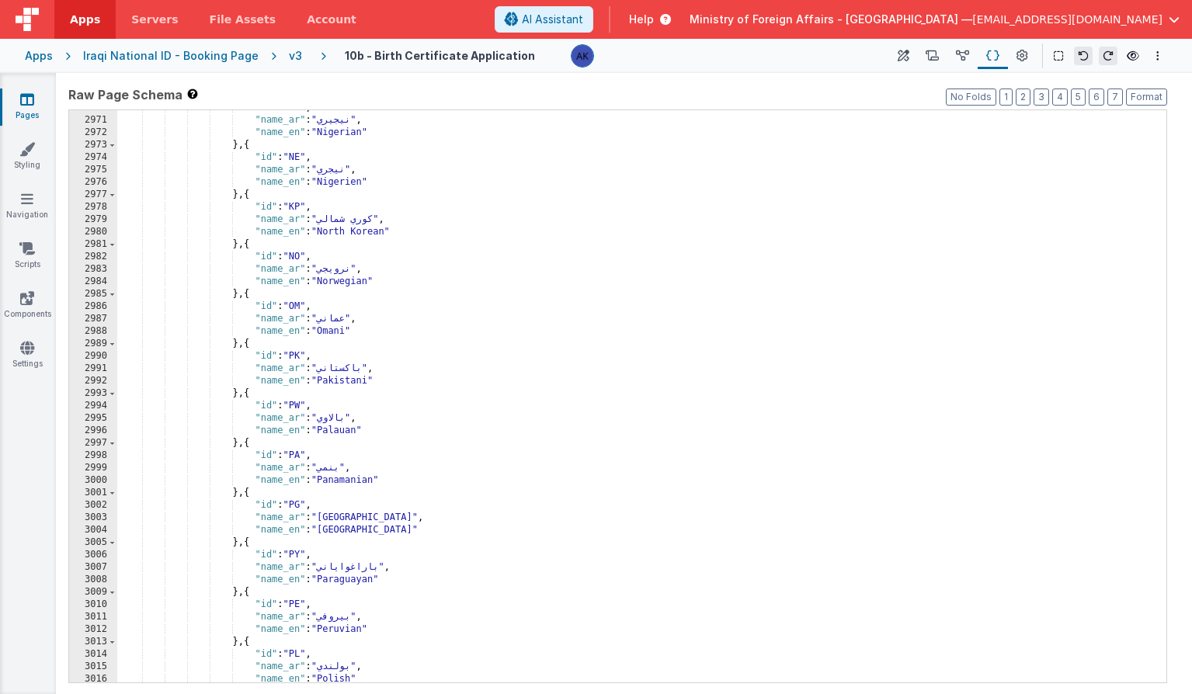
click at [401, 380] on div ""id" : "NG" , "name_ar" : "نيجيري" , "name_en" : "Nigerian" } , { "id" : "NE" ,…" at bounding box center [635, 400] width 1037 height 597
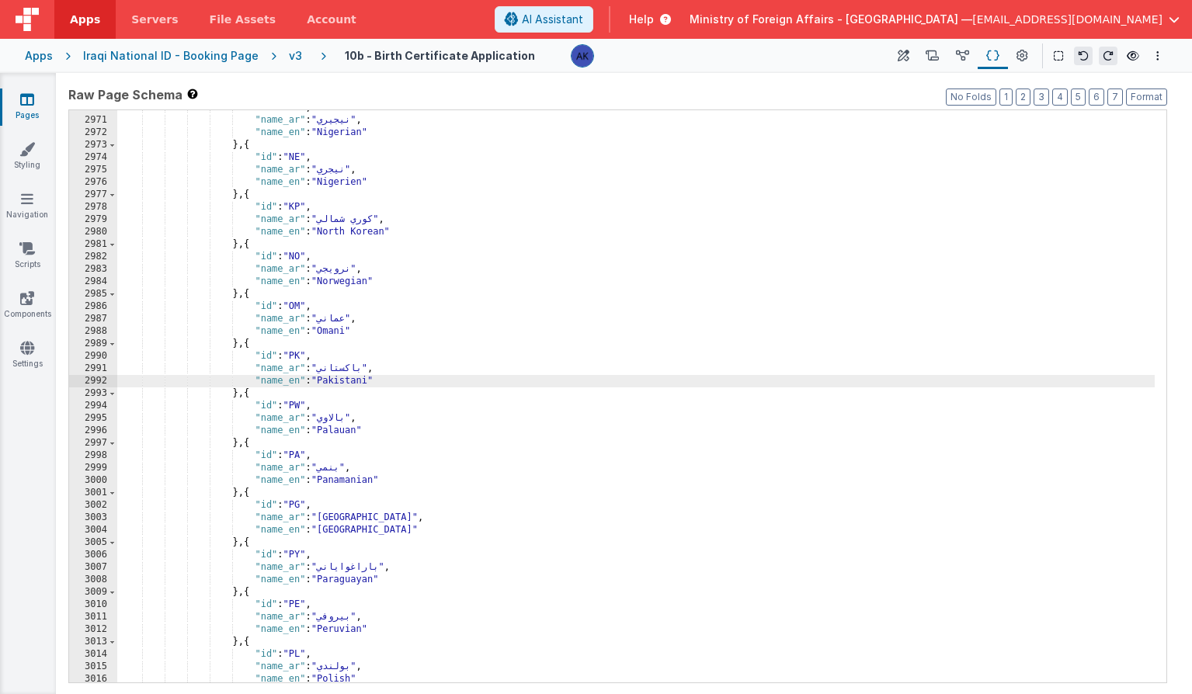
click at [248, 397] on div ""id" : "NG" , "name_ar" : "نيجيري" , "name_en" : "Nigerian" } , { "id" : "NE" ,…" at bounding box center [635, 400] width 1037 height 597
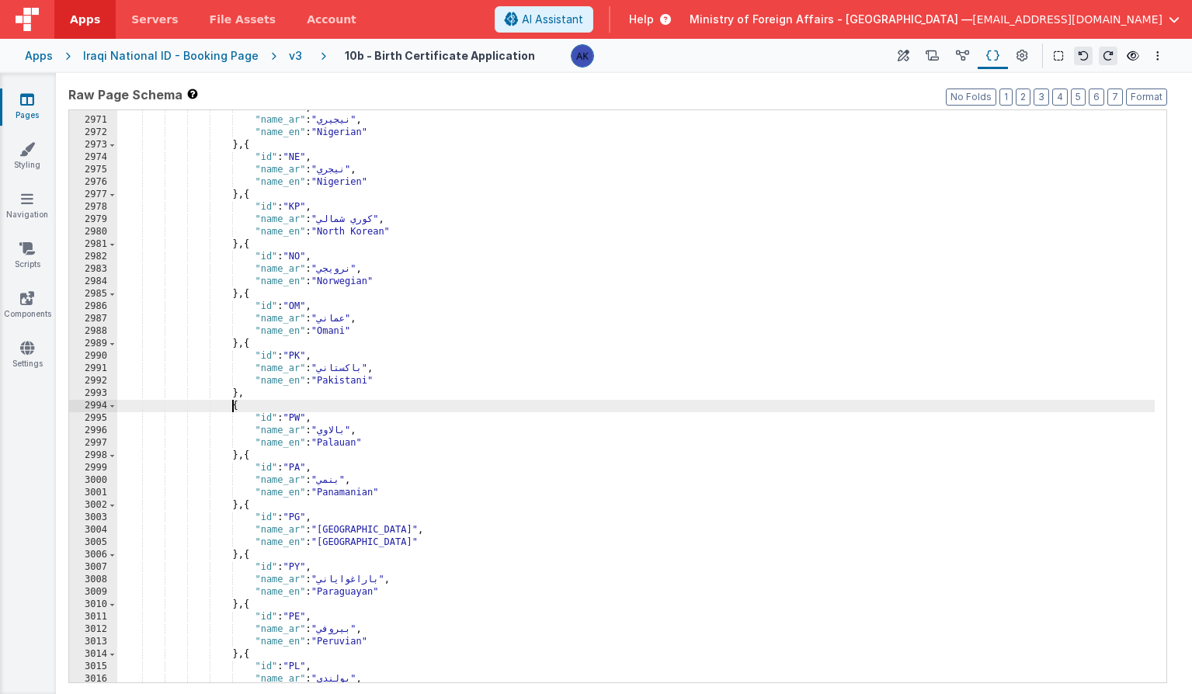
paste textarea
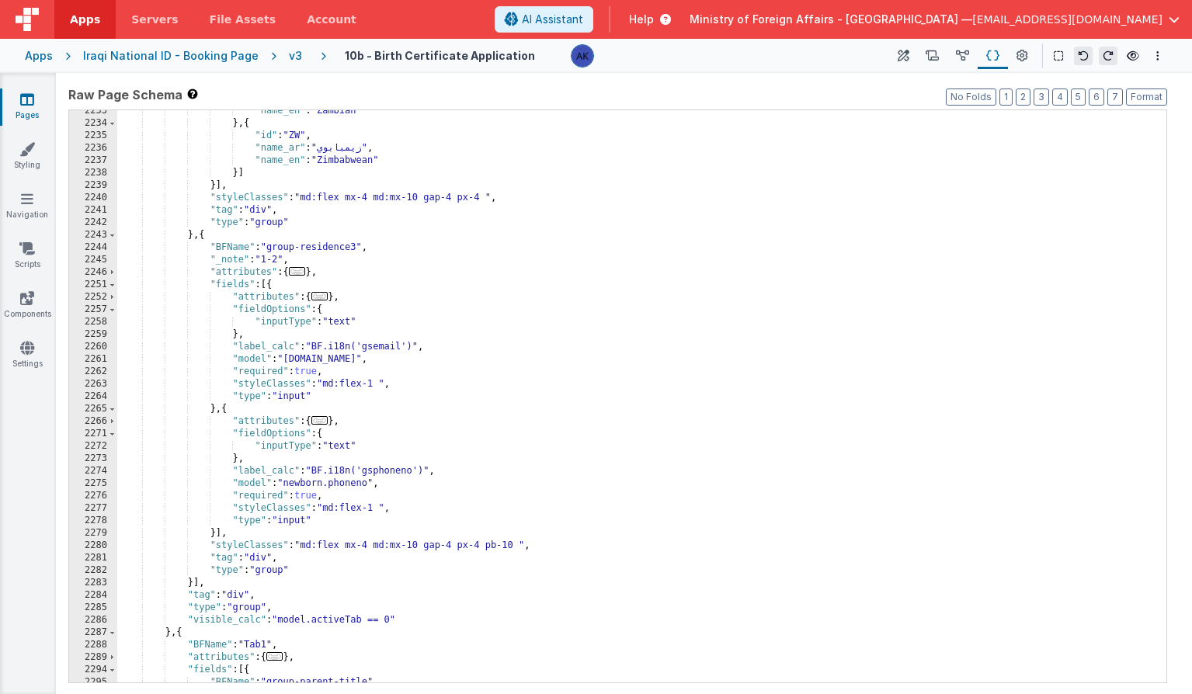
scroll to position [11527, 0]
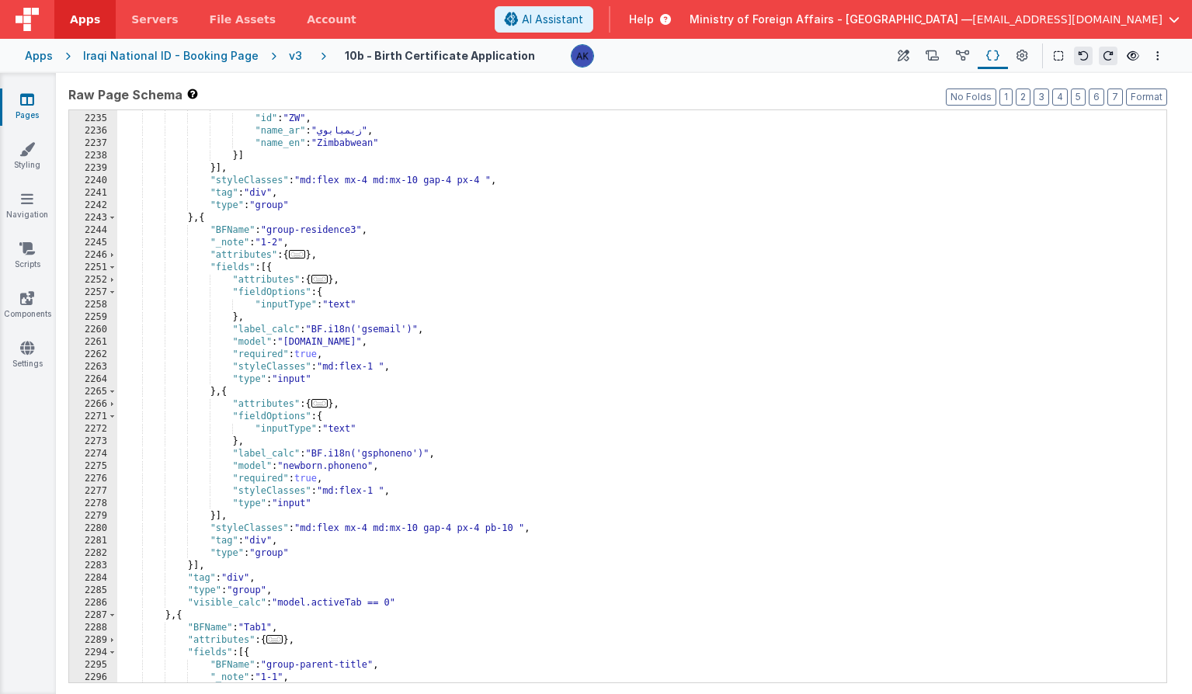
click at [375, 345] on div "} , { "id" : "ZW" , "name_ar" : "زيمبابوي" , "name_en" : "Zimbabwean" }] }] , "…" at bounding box center [635, 398] width 1037 height 597
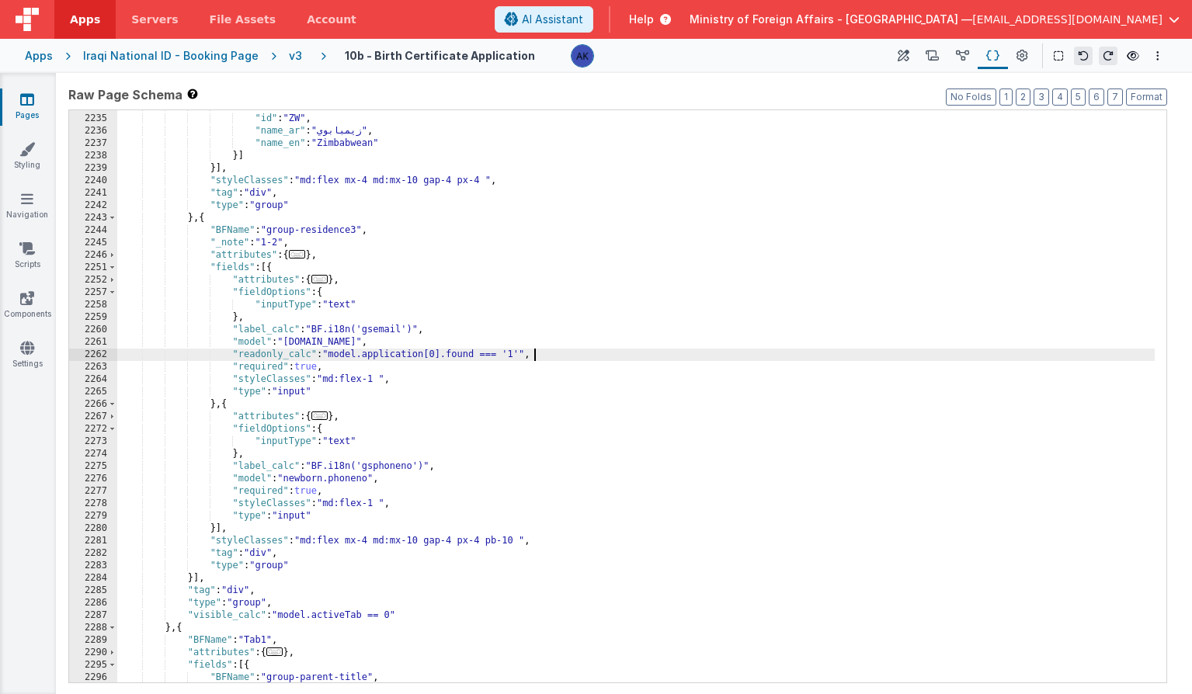
click at [478, 352] on div "} , { "id" : "ZW" , "name_ar" : "زيمبابوي" , "name_en" : "Zimbabwean" }] }] , "…" at bounding box center [635, 398] width 1037 height 597
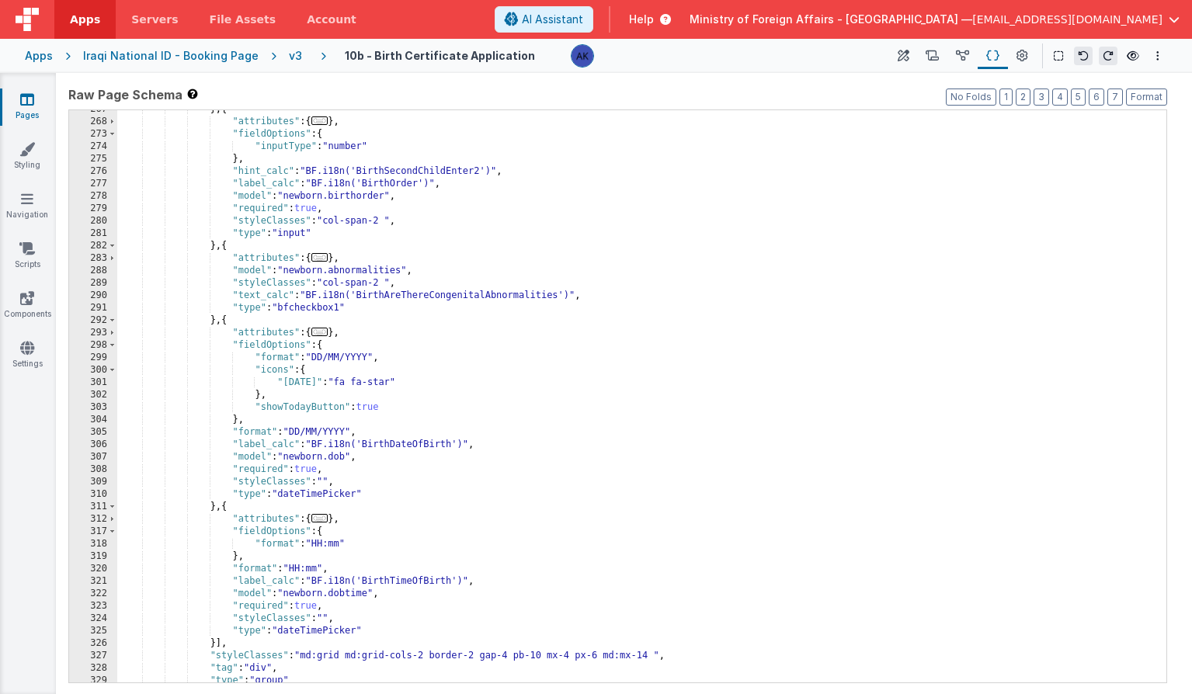
scroll to position [1258, 0]
click at [346, 478] on div "} , { "attributes" : { ... } , "fieldOptions" : { "inputType" : "number" } , "h…" at bounding box center [635, 400] width 1037 height 597
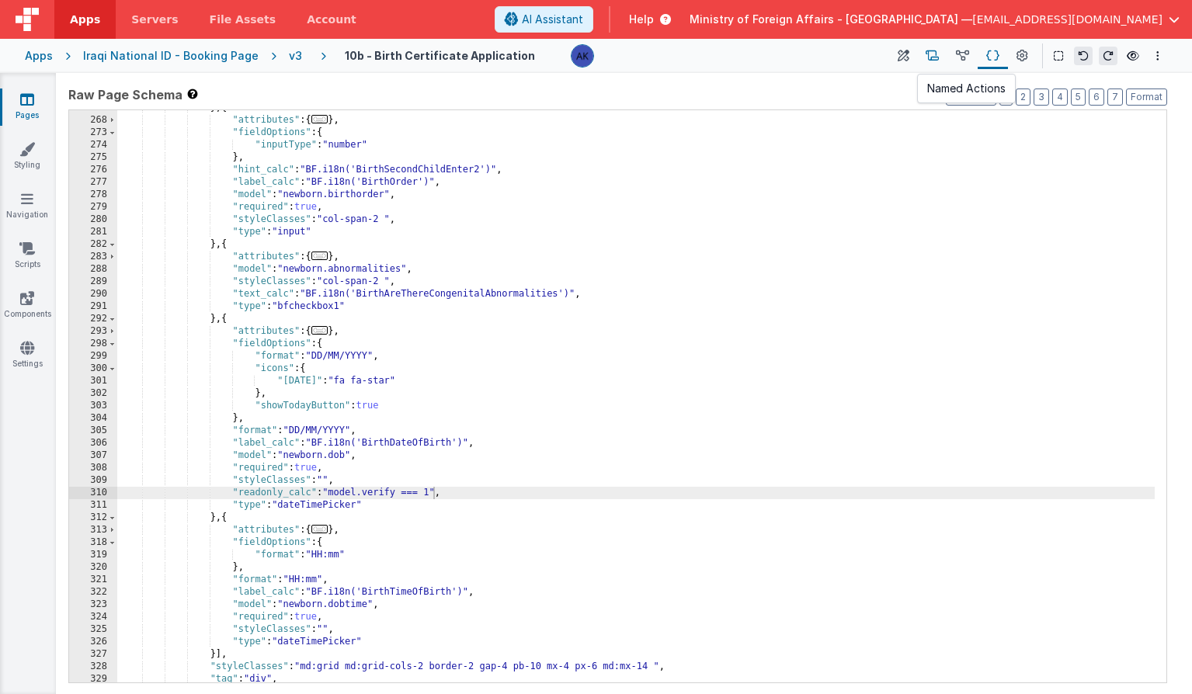
click at [933, 57] on icon at bounding box center [932, 56] width 13 height 16
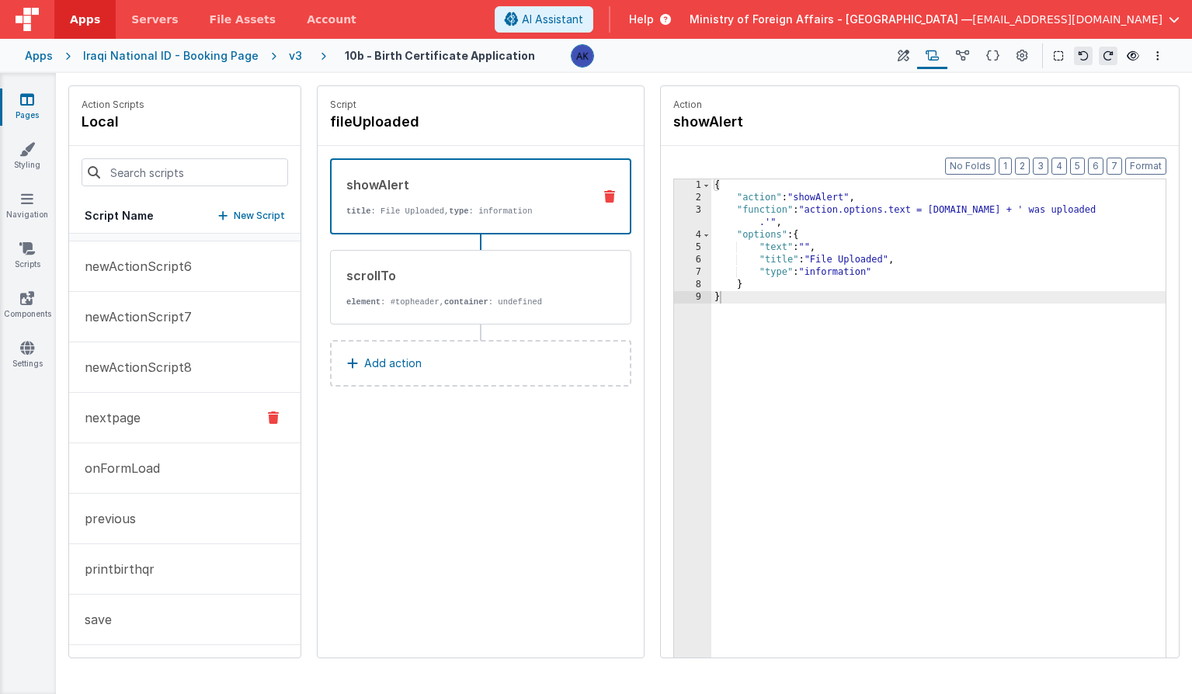
scroll to position [143, 0]
click at [170, 322] on button "nextpage" at bounding box center [184, 317] width 231 height 50
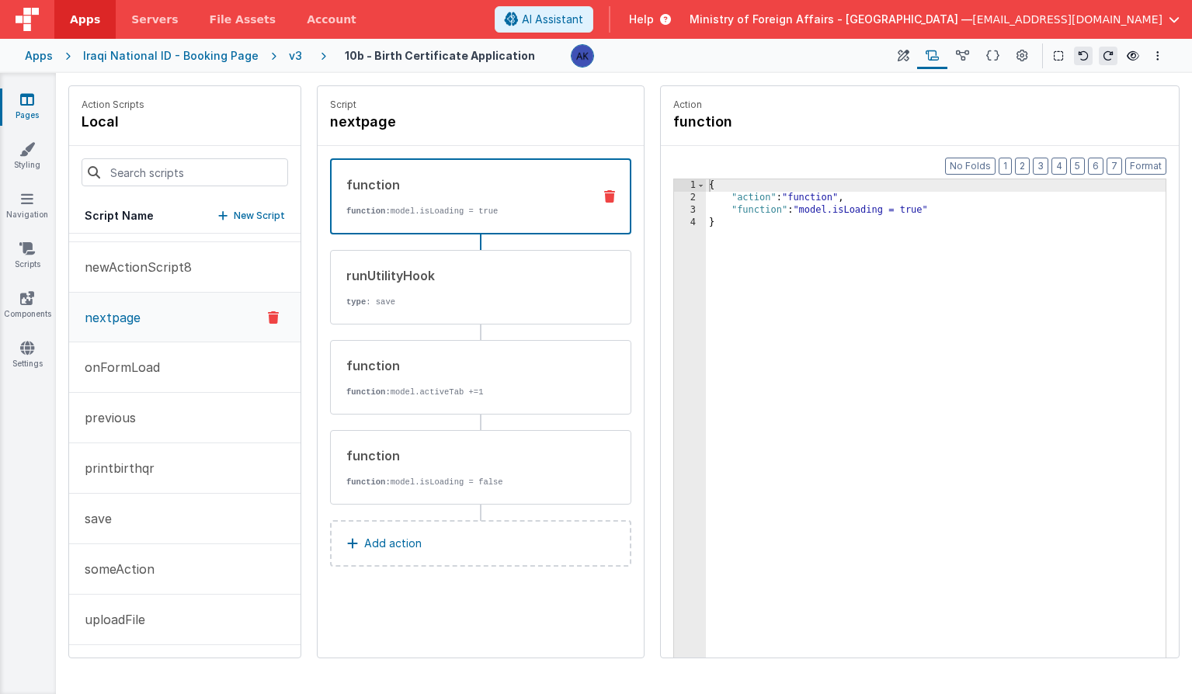
click at [402, 551] on p "Add action" at bounding box center [392, 543] width 57 height 19
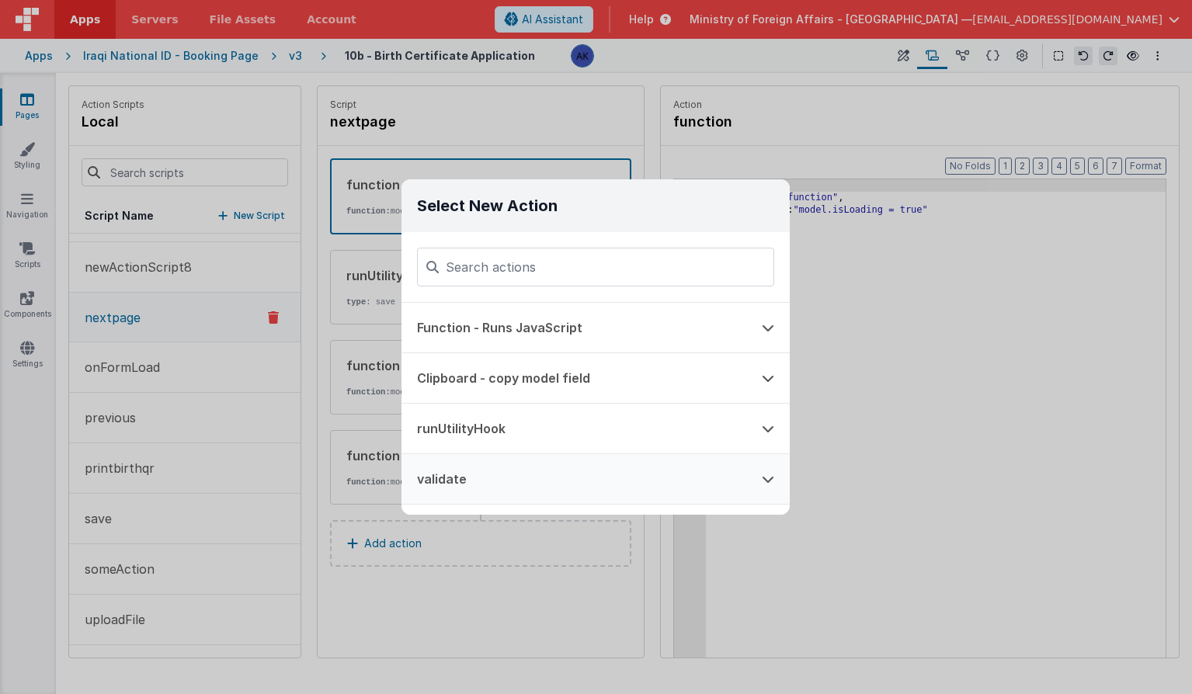
click at [570, 468] on button "validate" at bounding box center [573, 479] width 345 height 50
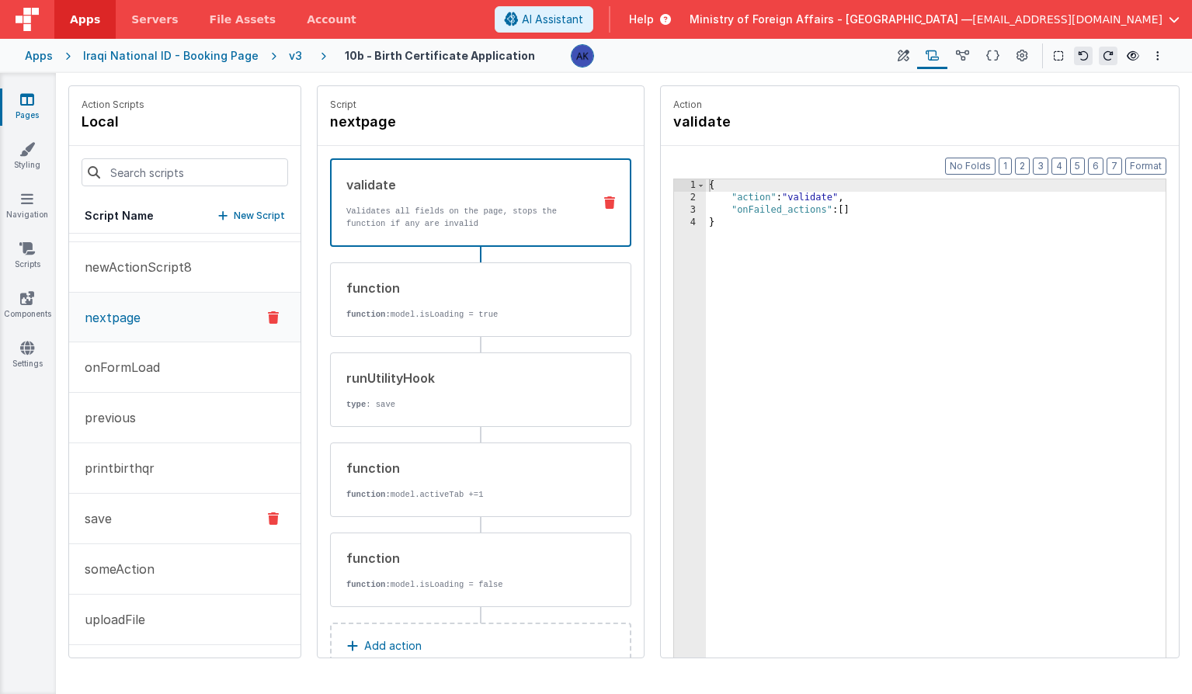
click at [166, 526] on button "save" at bounding box center [184, 519] width 231 height 50
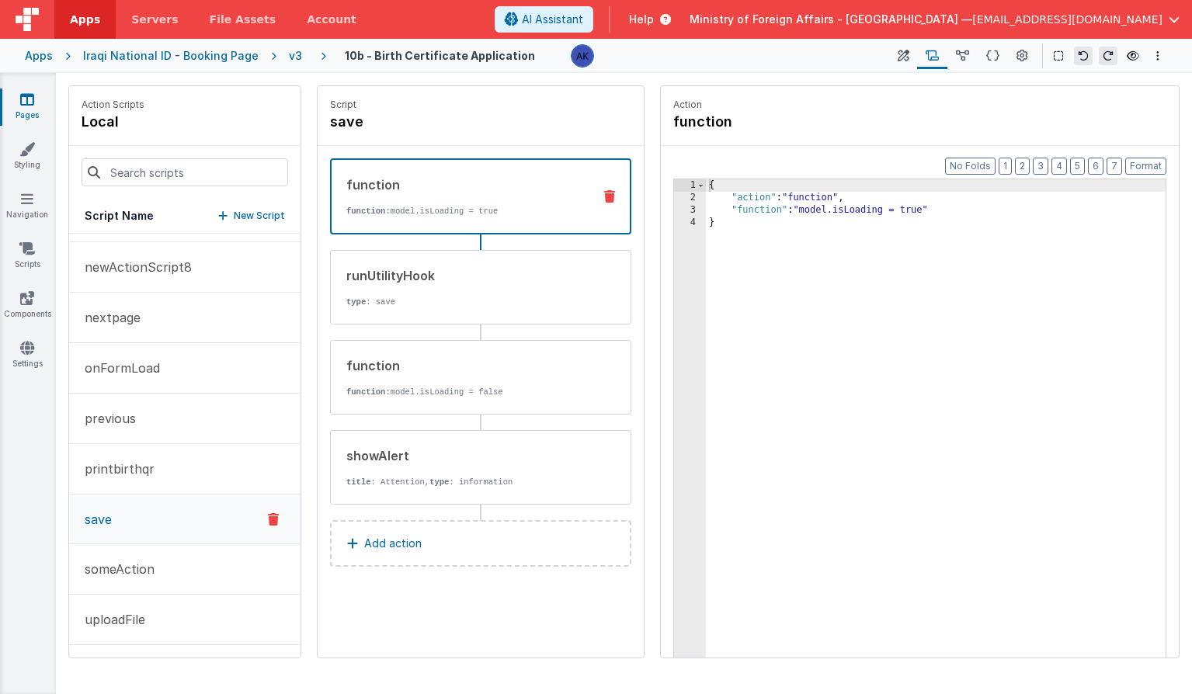
click at [452, 551] on button "Add action" at bounding box center [480, 543] width 301 height 47
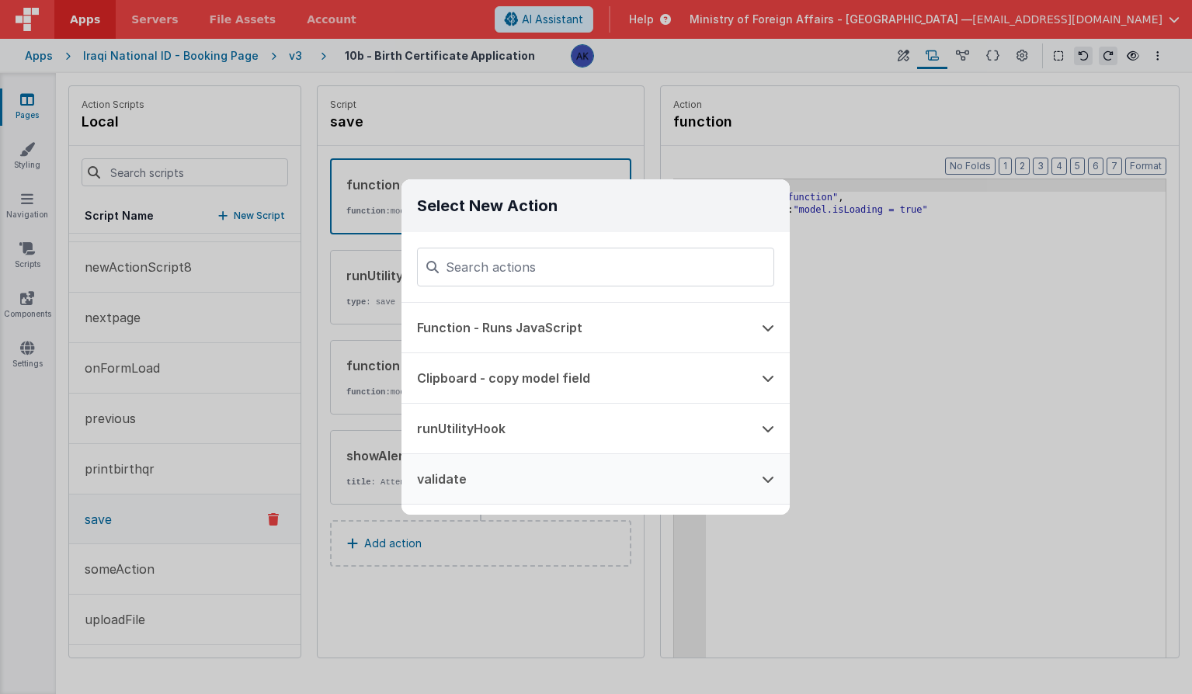
click at [475, 480] on button "validate" at bounding box center [573, 479] width 345 height 50
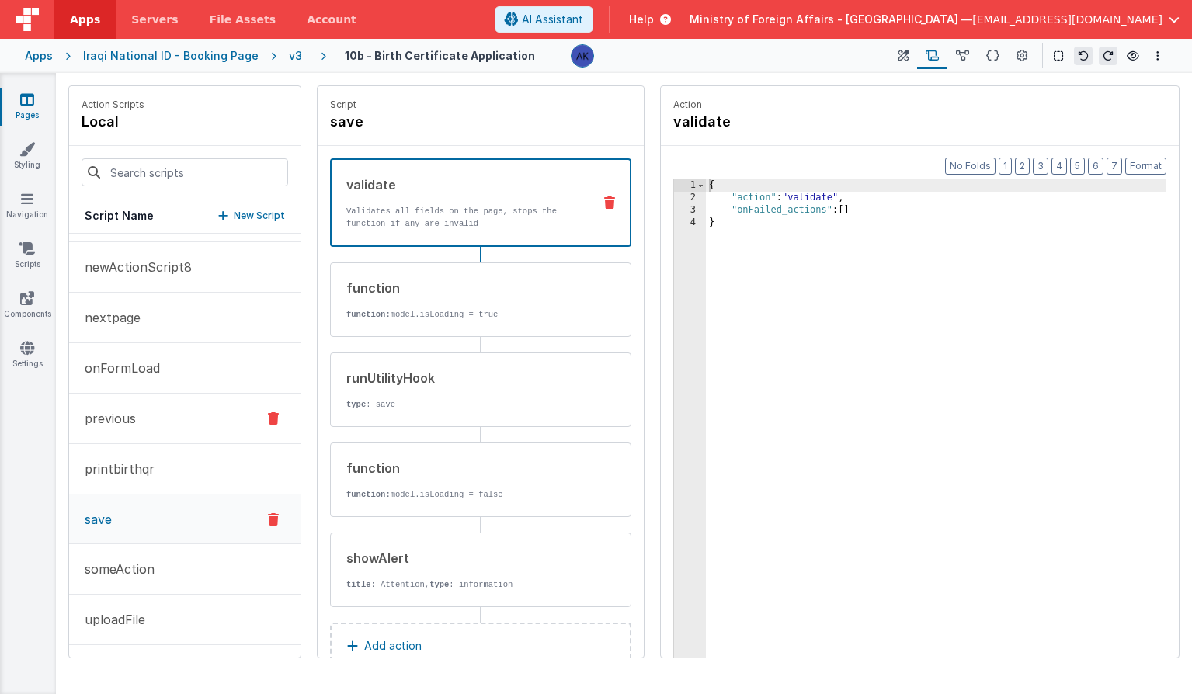
click at [189, 413] on button "previous" at bounding box center [184, 419] width 231 height 50
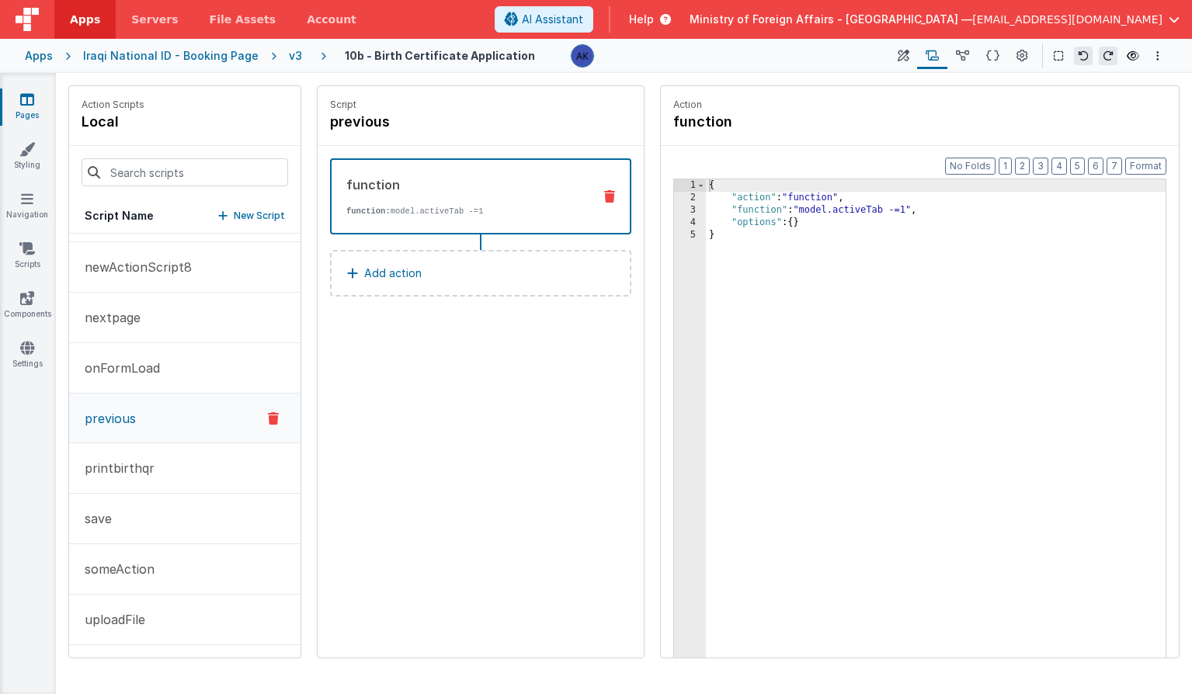
click at [435, 279] on button "Add action" at bounding box center [480, 273] width 301 height 47
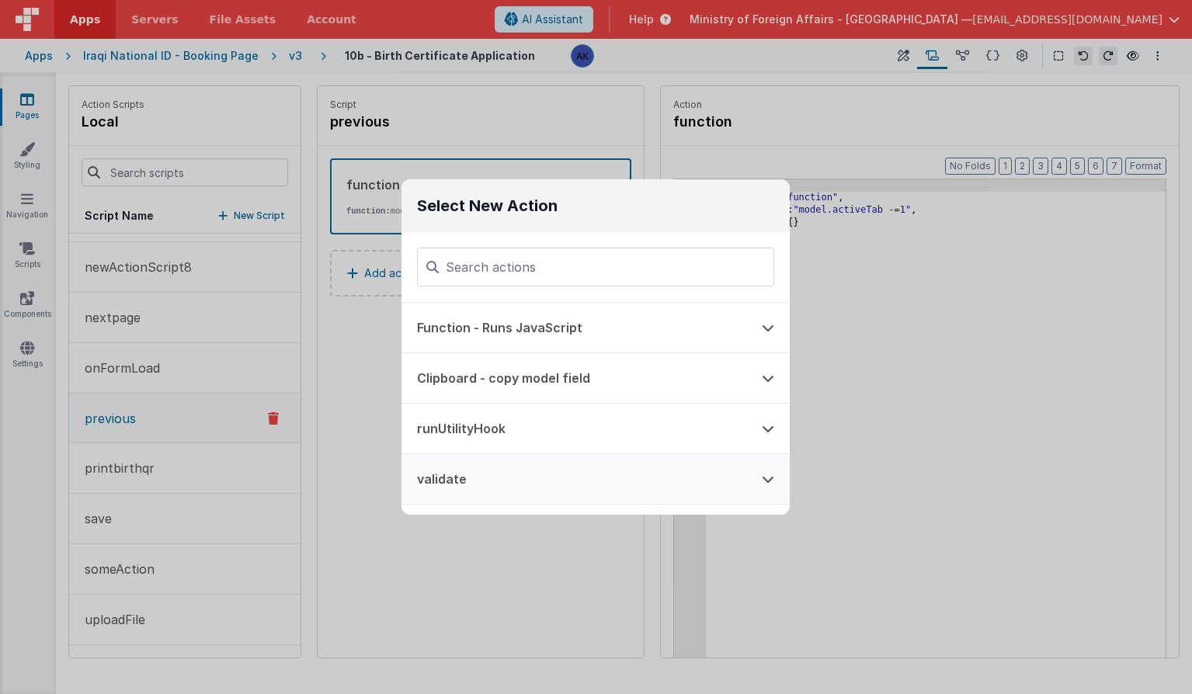
click at [478, 486] on button "validate" at bounding box center [573, 479] width 345 height 50
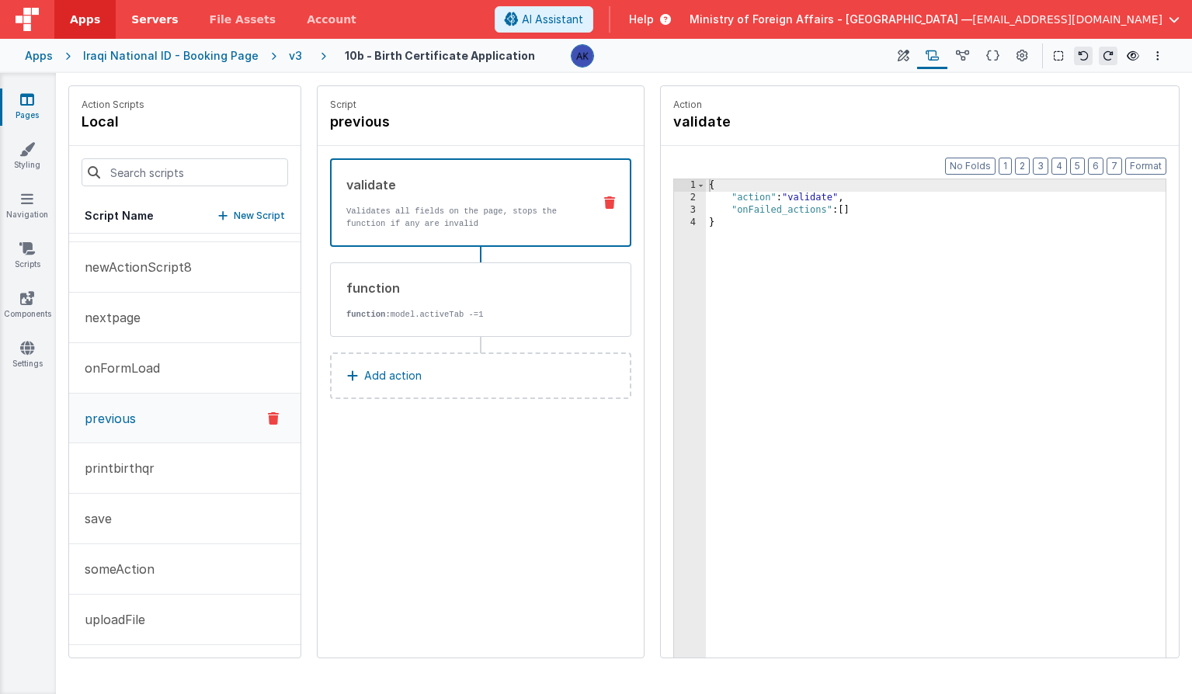
drag, startPoint x: 441, startPoint y: 314, endPoint x: 172, endPoint y: 1, distance: 413.0
click at [990, 57] on icon at bounding box center [992, 56] width 13 height 16
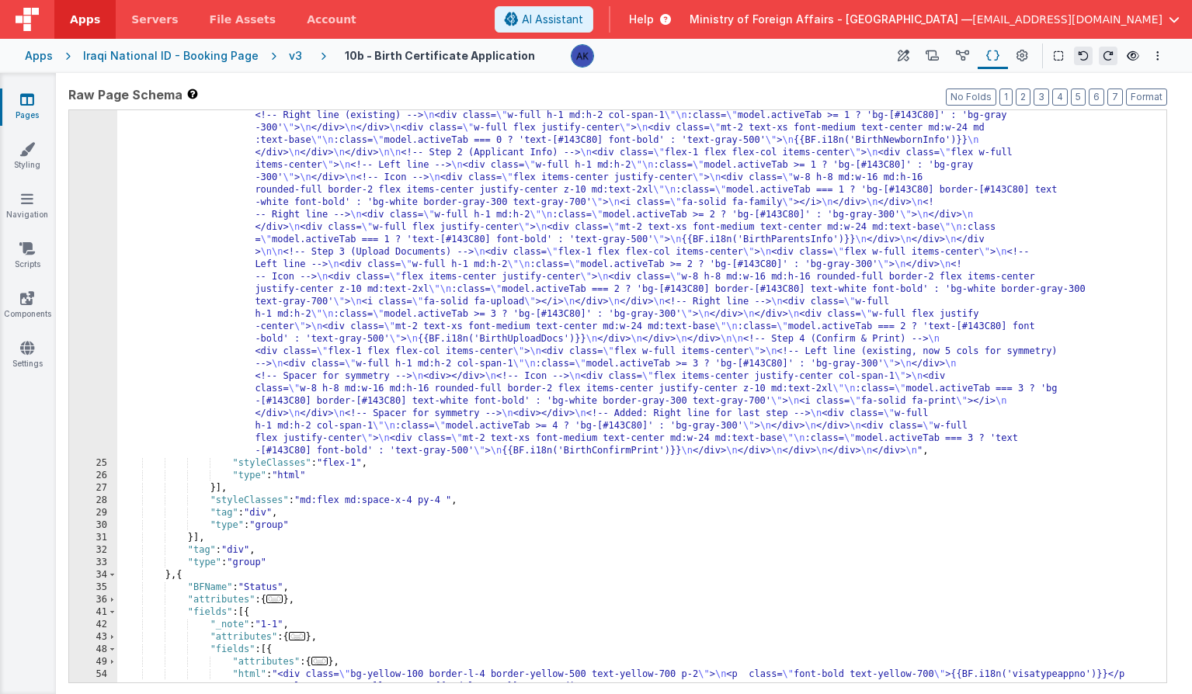
scroll to position [312, 0]
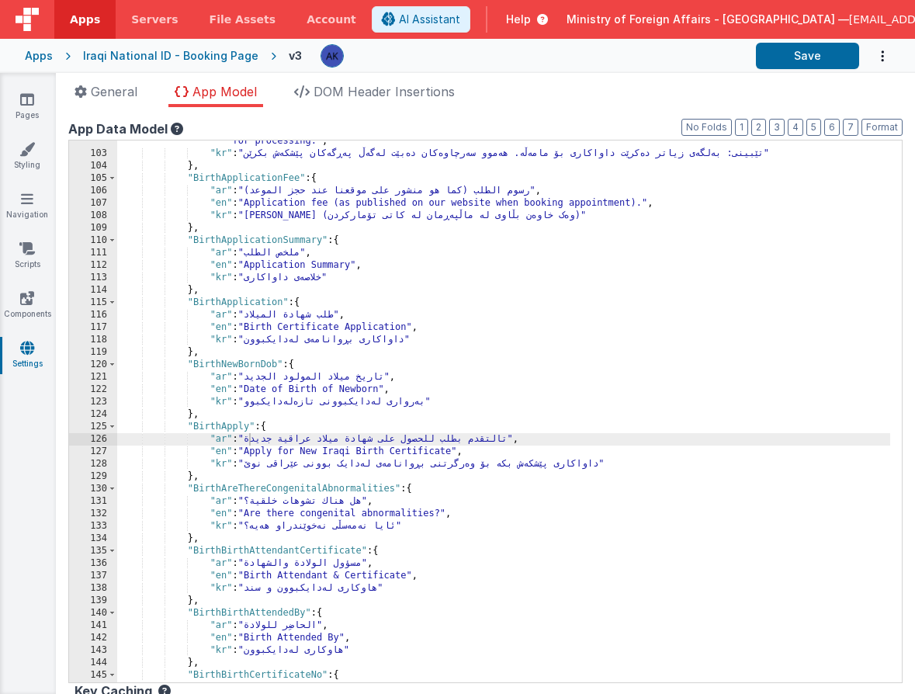
scroll to position [982, 0]
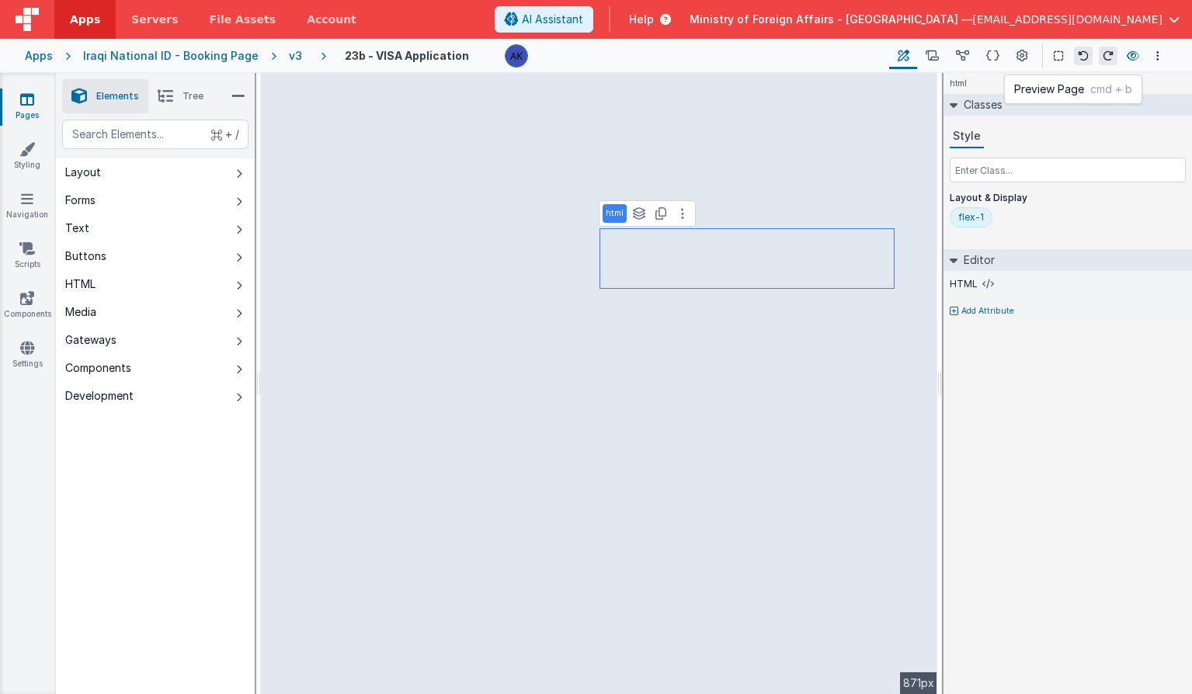
click at [1138, 55] on icon at bounding box center [1133, 55] width 12 height 11
click at [289, 61] on div "v3" at bounding box center [298, 56] width 19 height 16
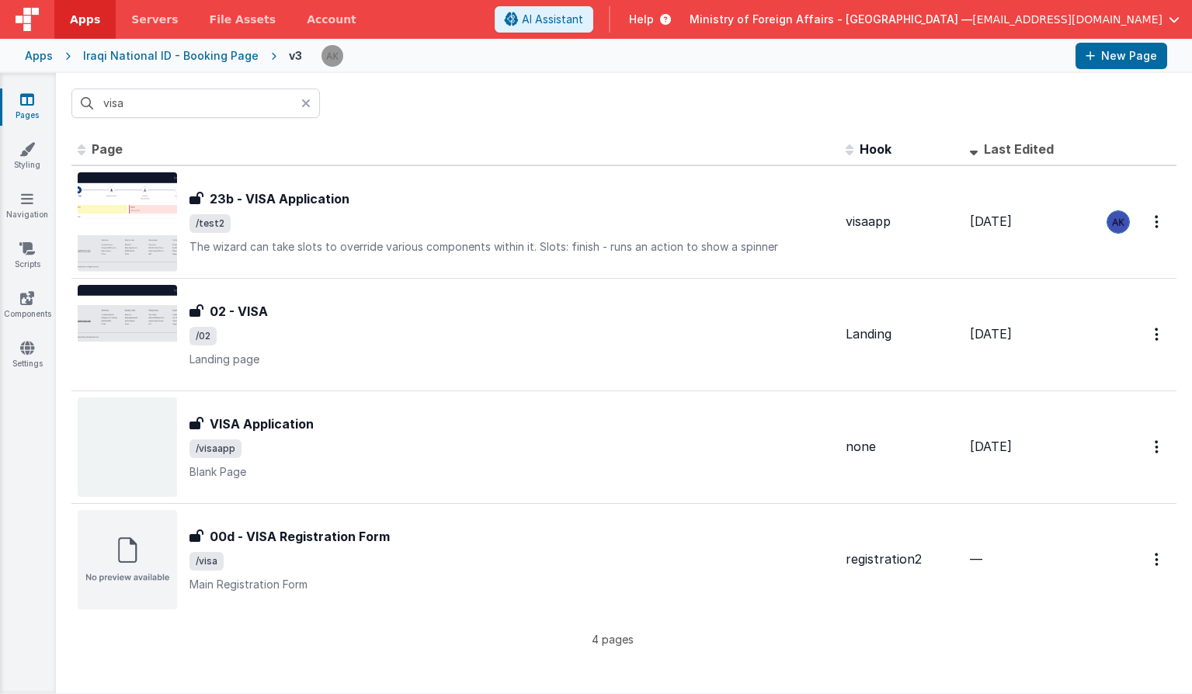
click at [307, 106] on icon at bounding box center [305, 103] width 9 height 12
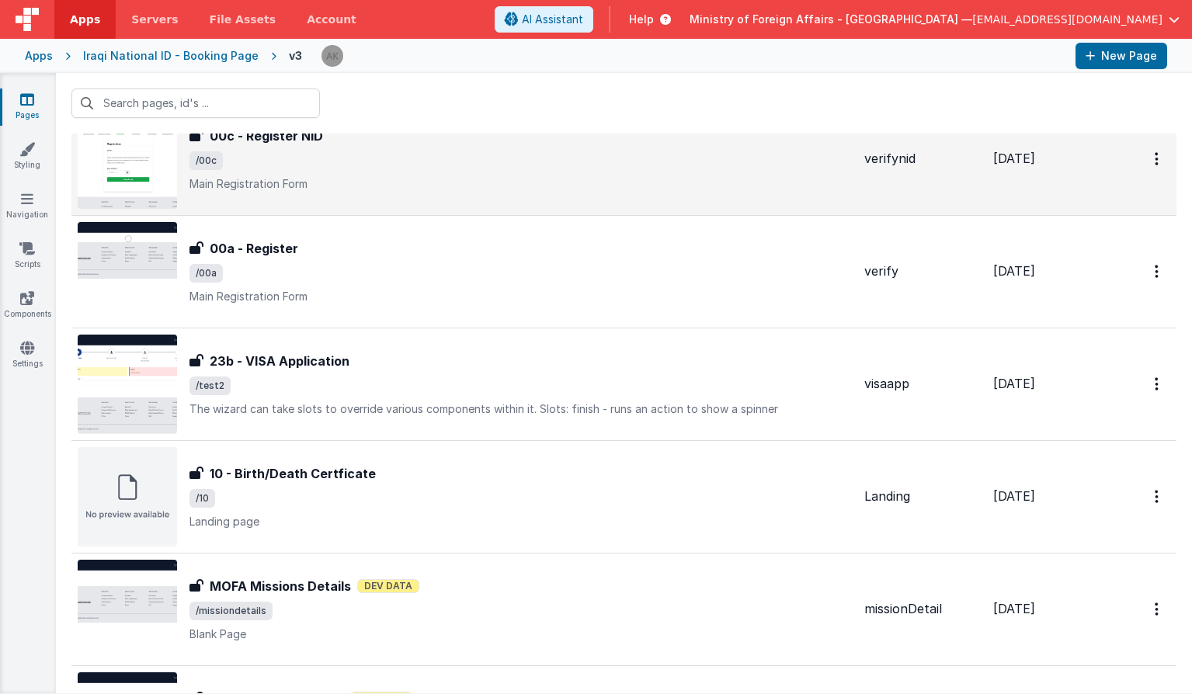
scroll to position [745, 0]
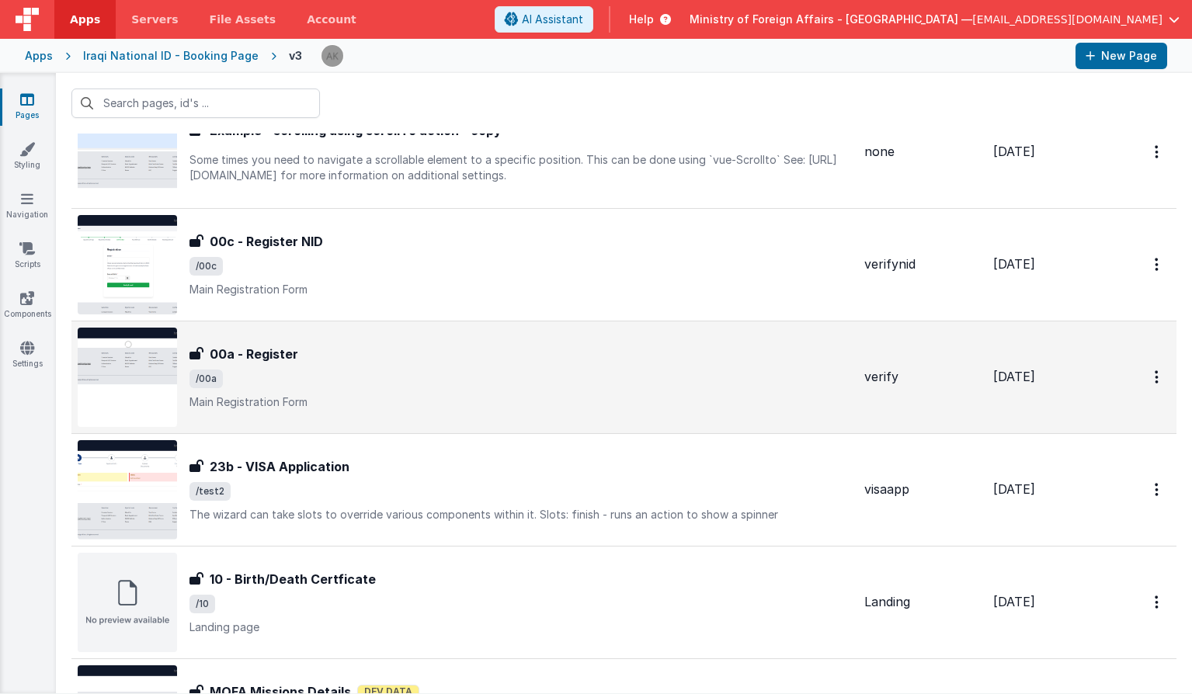
click at [139, 359] on img at bounding box center [127, 377] width 99 height 99
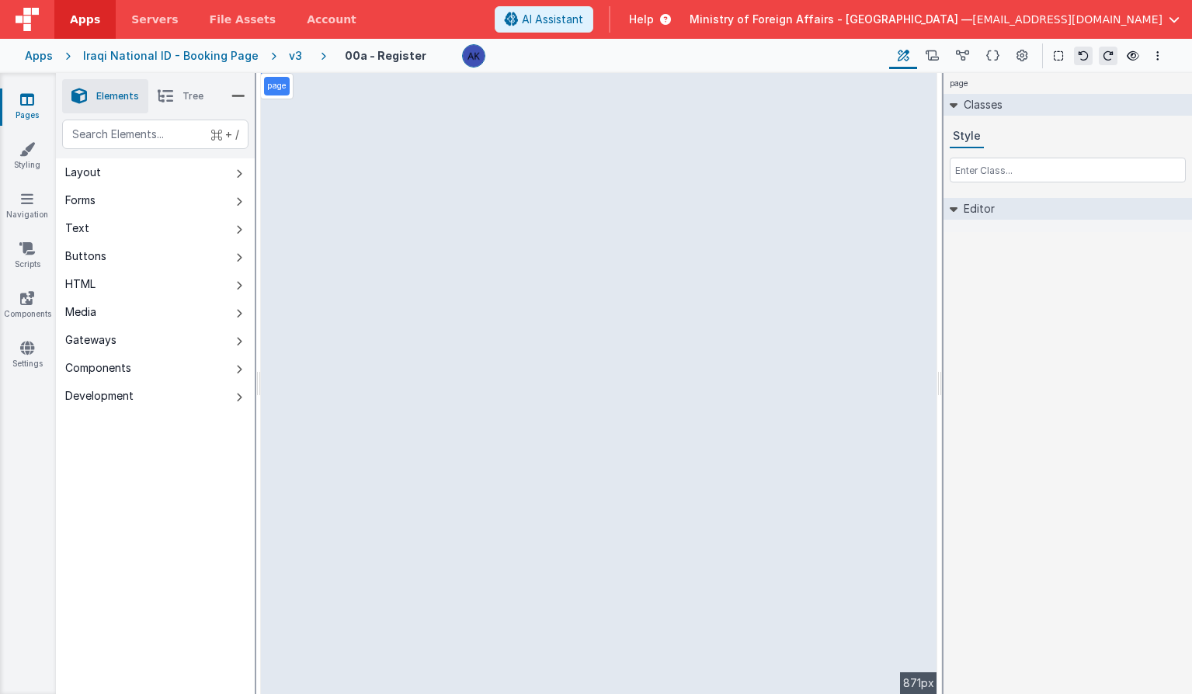
click at [289, 57] on div "v3" at bounding box center [298, 56] width 19 height 16
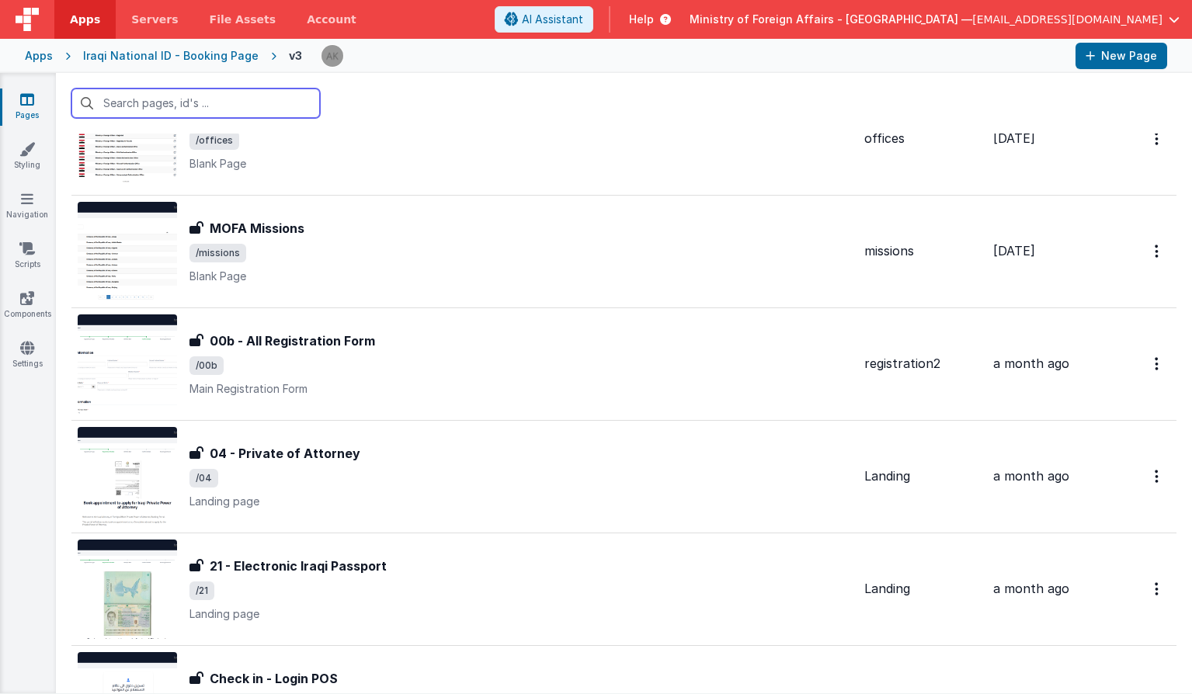
scroll to position [1553, 0]
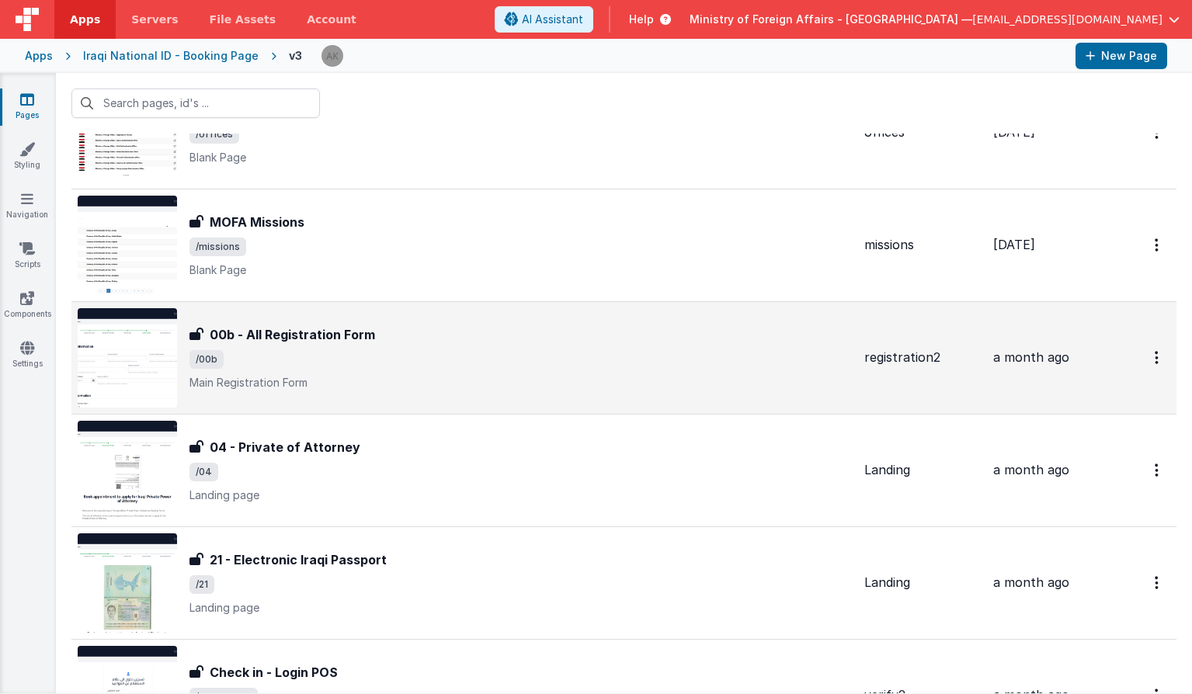
click at [151, 359] on img at bounding box center [127, 357] width 99 height 99
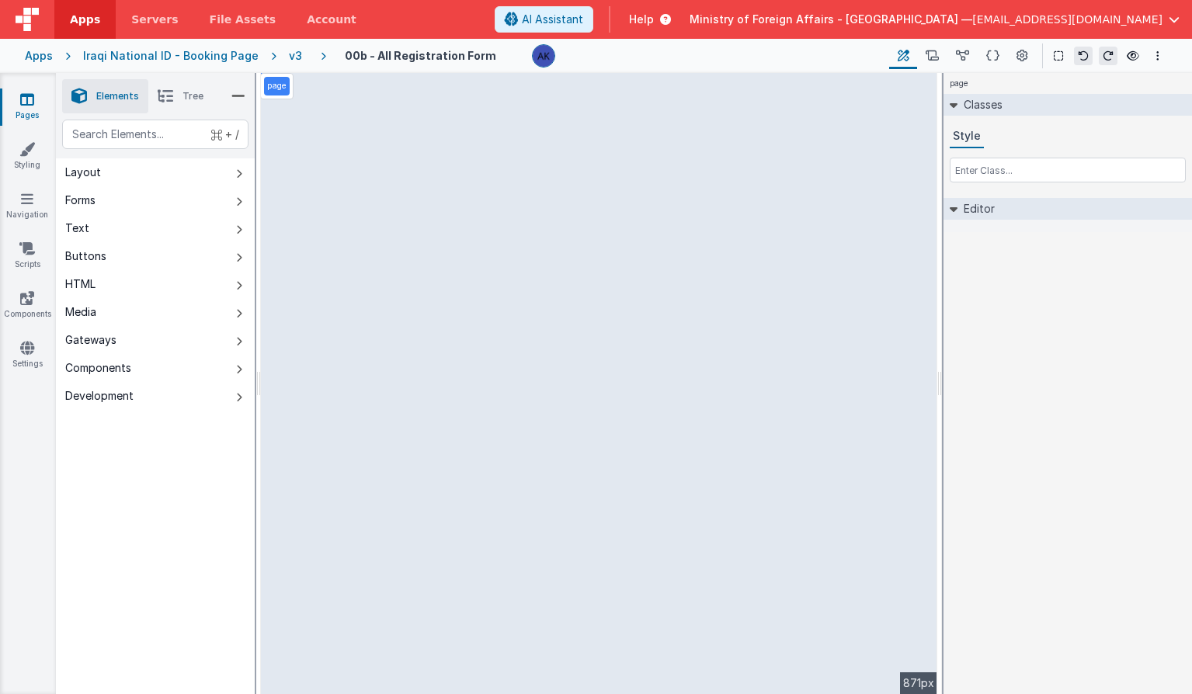
select select "regexp"
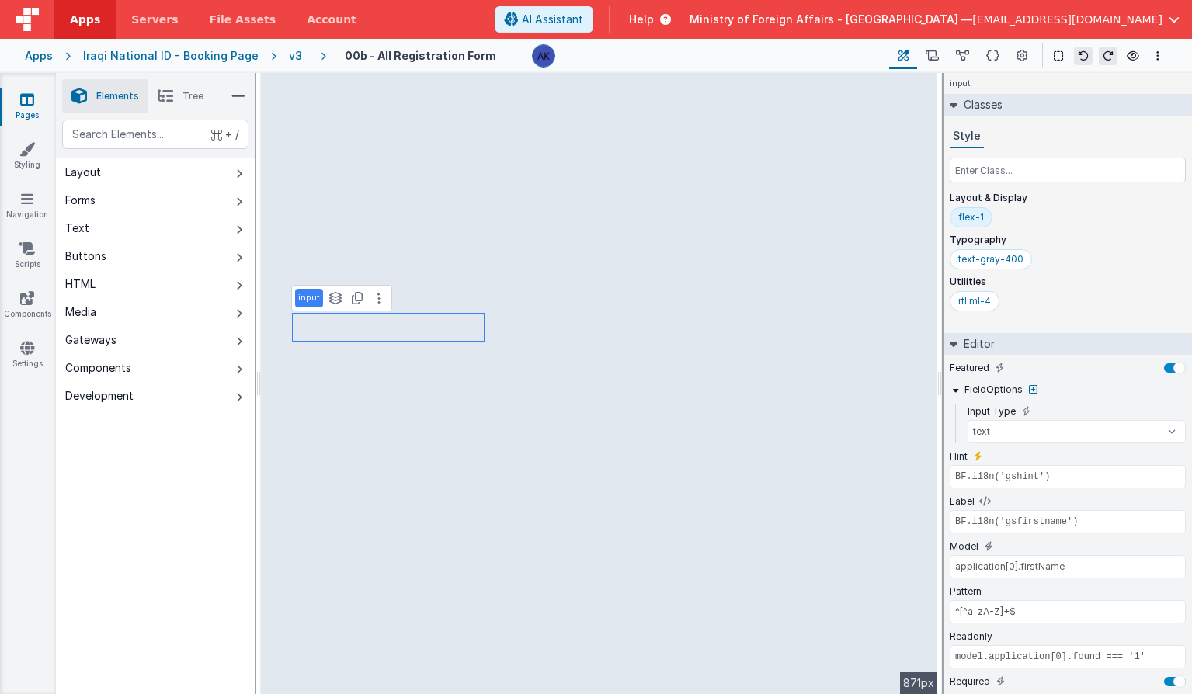
type input "true"
type input "DD/MM/YYYY"
type input "BF.i18n('gsdob')"
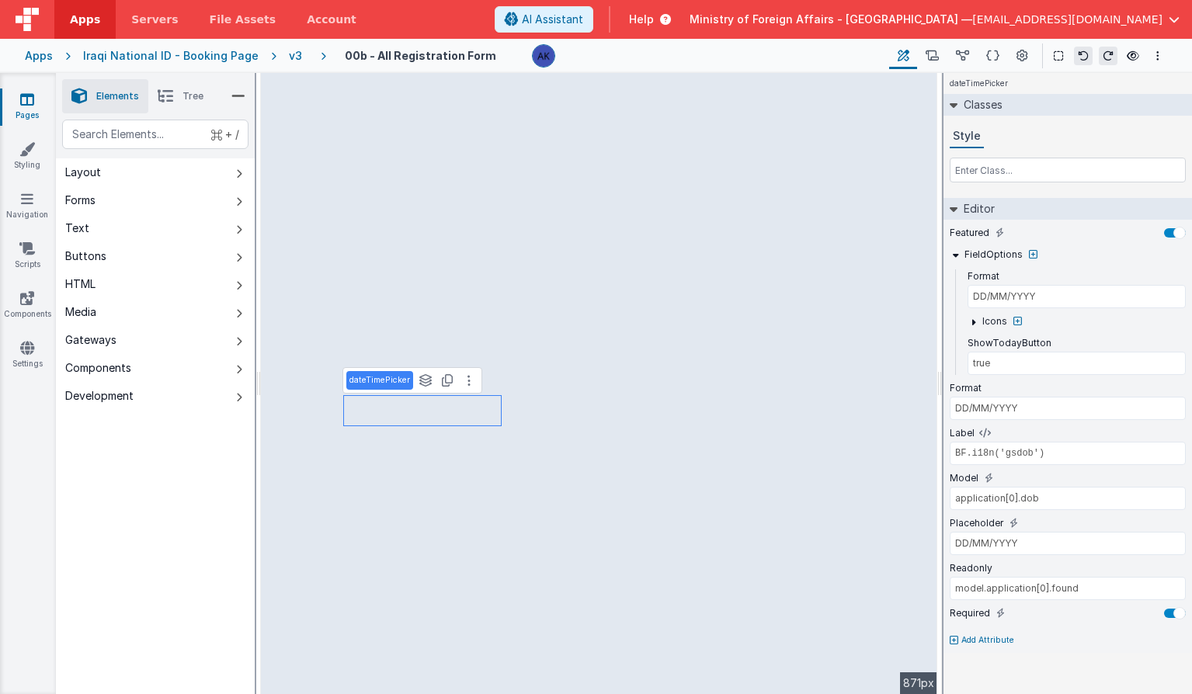
type input "application[0].firstName"
type input "^[^a-zA-Z]+$"
type input "model.application[0].found === '1'"
select select "regexp"
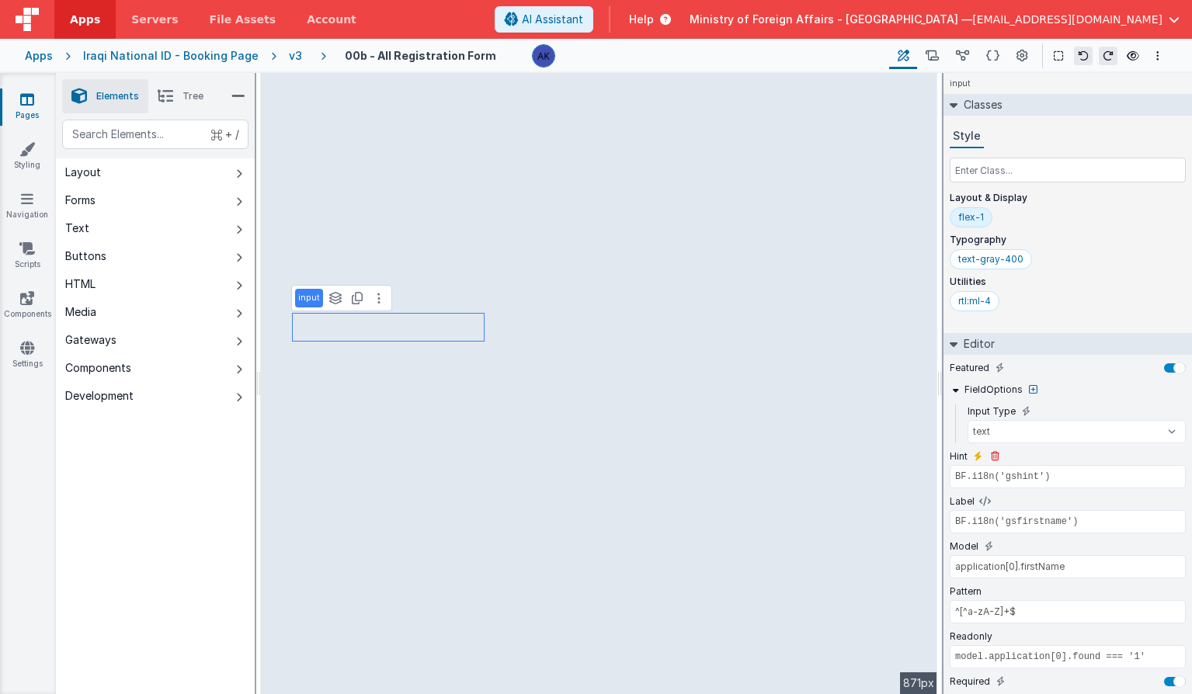
scroll to position [85, 0]
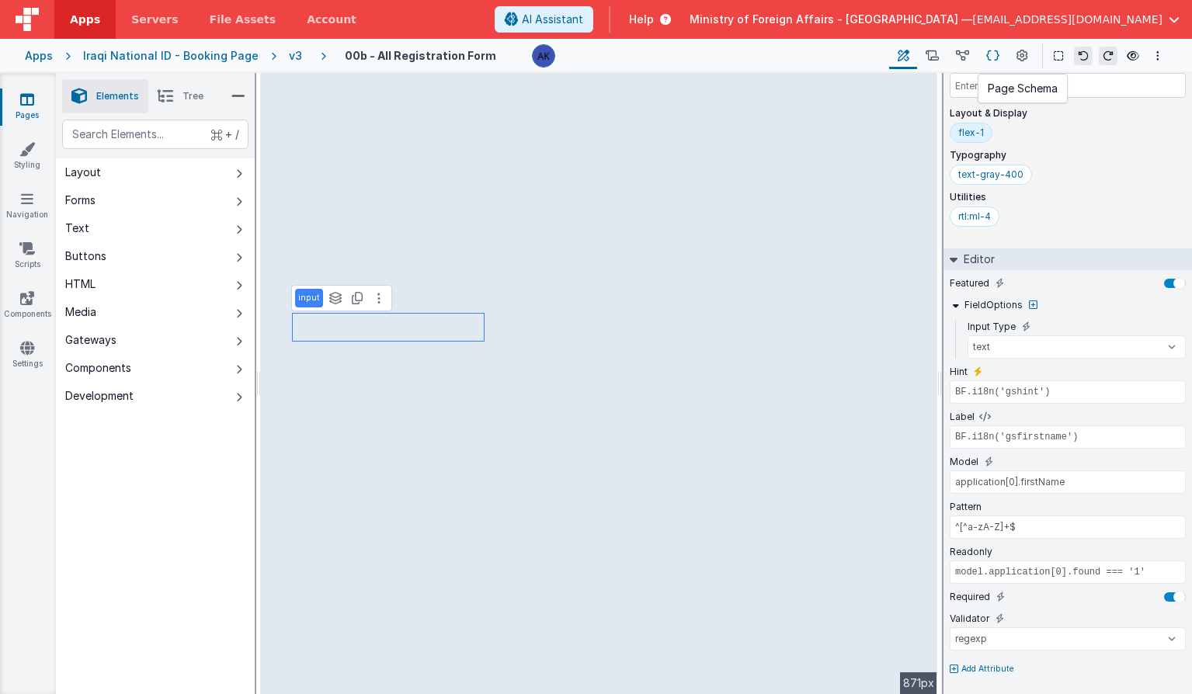
click at [995, 54] on icon at bounding box center [992, 56] width 13 height 16
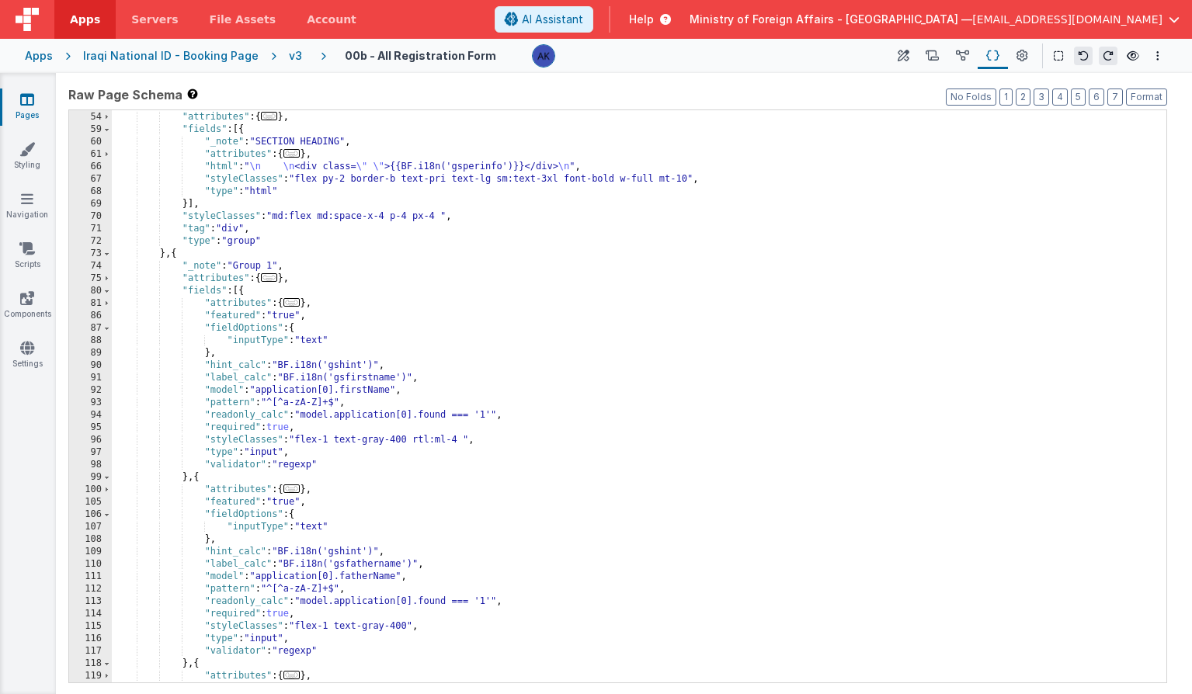
scroll to position [797, 0]
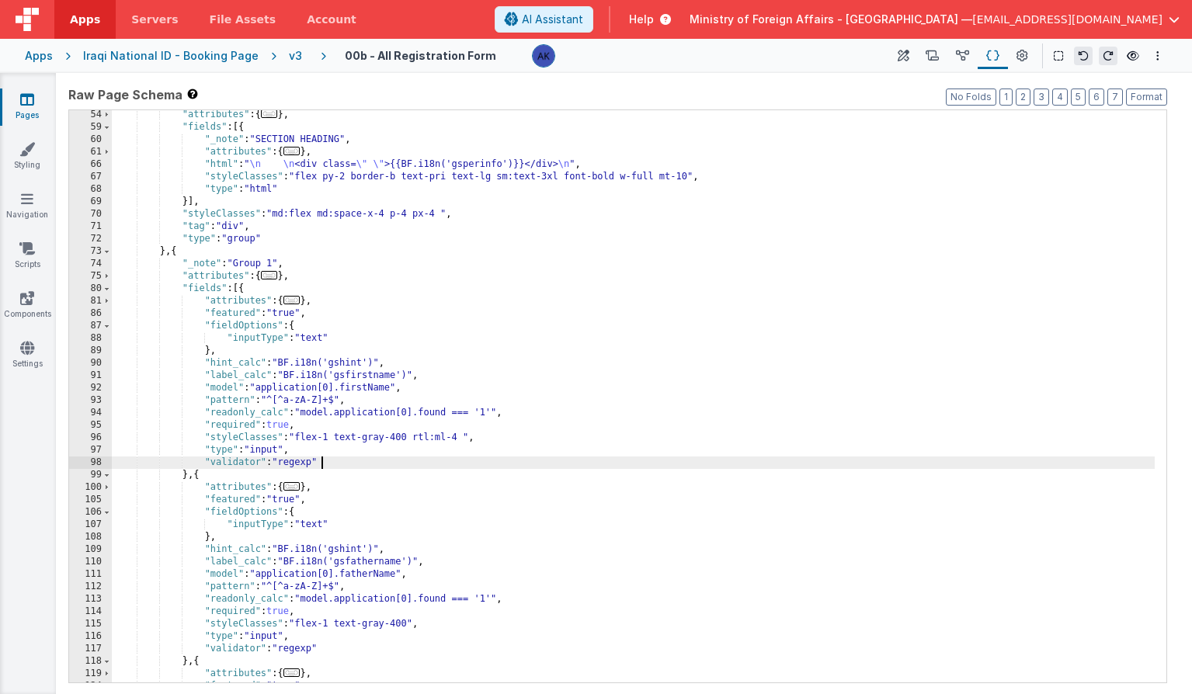
click at [341, 464] on div ""attributes" : { ... } , "fields" : [{ "_note" : "SECTION HEADING" , "attribute…" at bounding box center [633, 407] width 1043 height 597
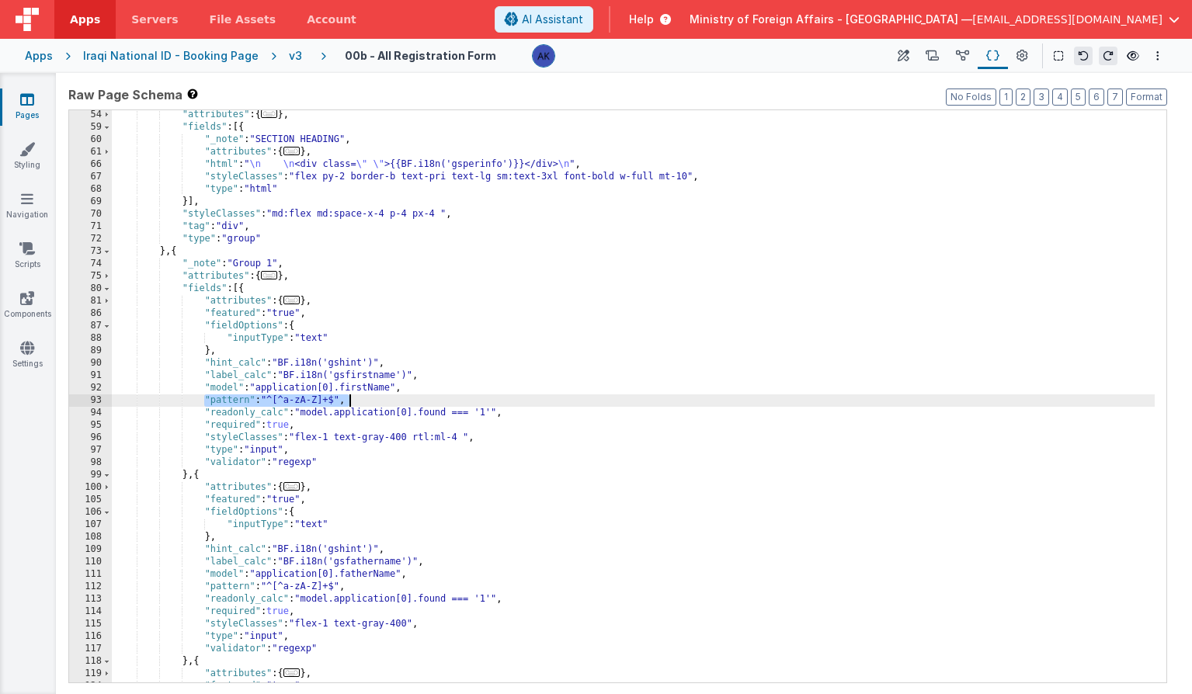
drag, startPoint x: 206, startPoint y: 398, endPoint x: 409, endPoint y: 401, distance: 203.5
click at [409, 401] on div ""attributes" : { ... } , "fields" : [{ "_note" : "SECTION HEADING" , "attribute…" at bounding box center [633, 407] width 1043 height 597
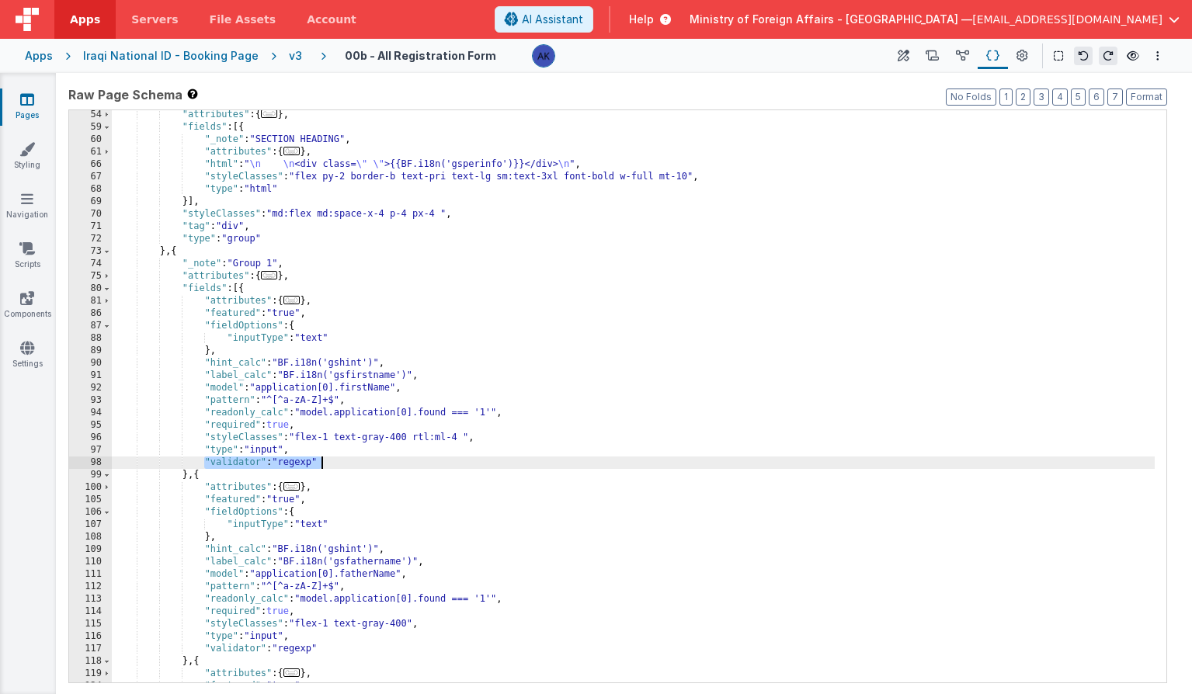
drag, startPoint x: 205, startPoint y: 464, endPoint x: 330, endPoint y: 462, distance: 125.0
click at [330, 462] on div ""attributes" : { ... } , "fields" : [{ "_note" : "SECTION HEADING" , "attribute…" at bounding box center [633, 407] width 1043 height 597
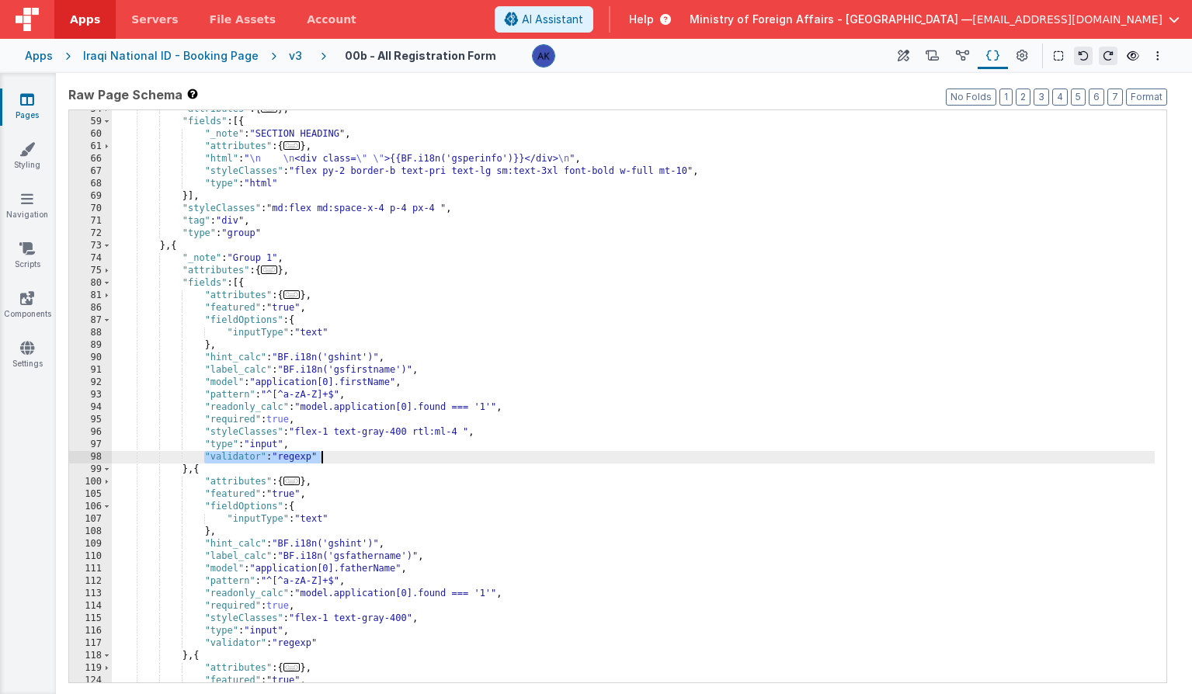
scroll to position [811, 0]
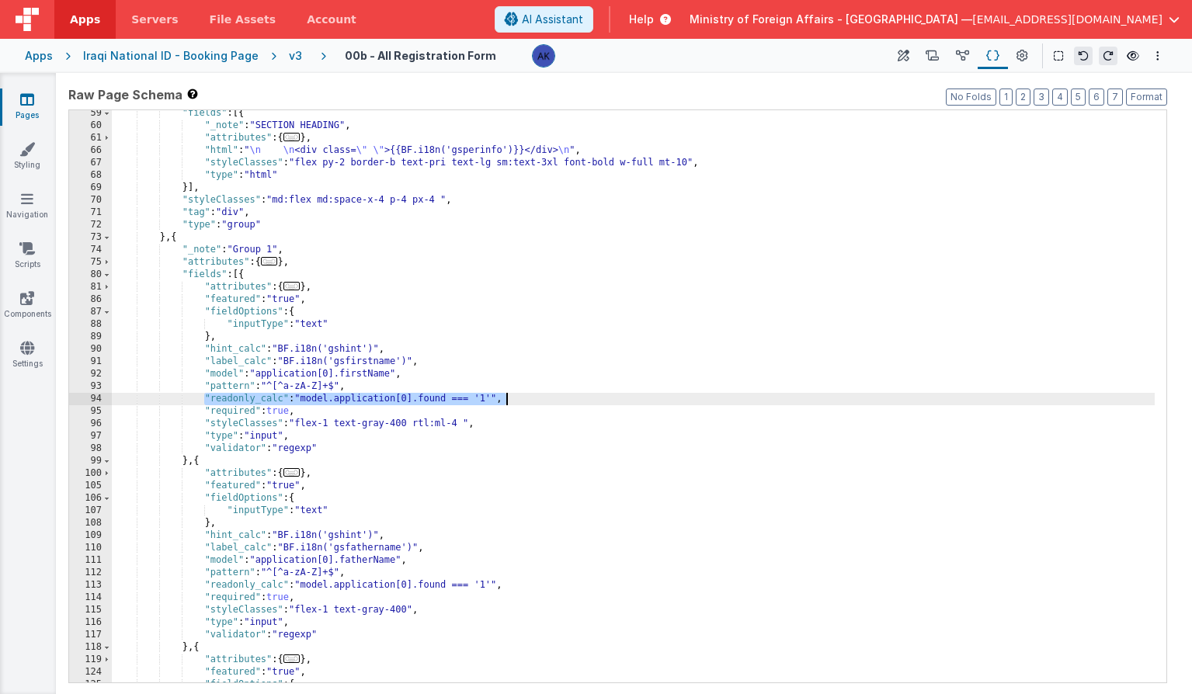
drag, startPoint x: 205, startPoint y: 400, endPoint x: 530, endPoint y: 398, distance: 325.3
click at [530, 398] on div ""fields" : [{ "_note" : "SECTION HEADING" , "attributes" : { ... } , "html" : "…" at bounding box center [633, 405] width 1043 height 597
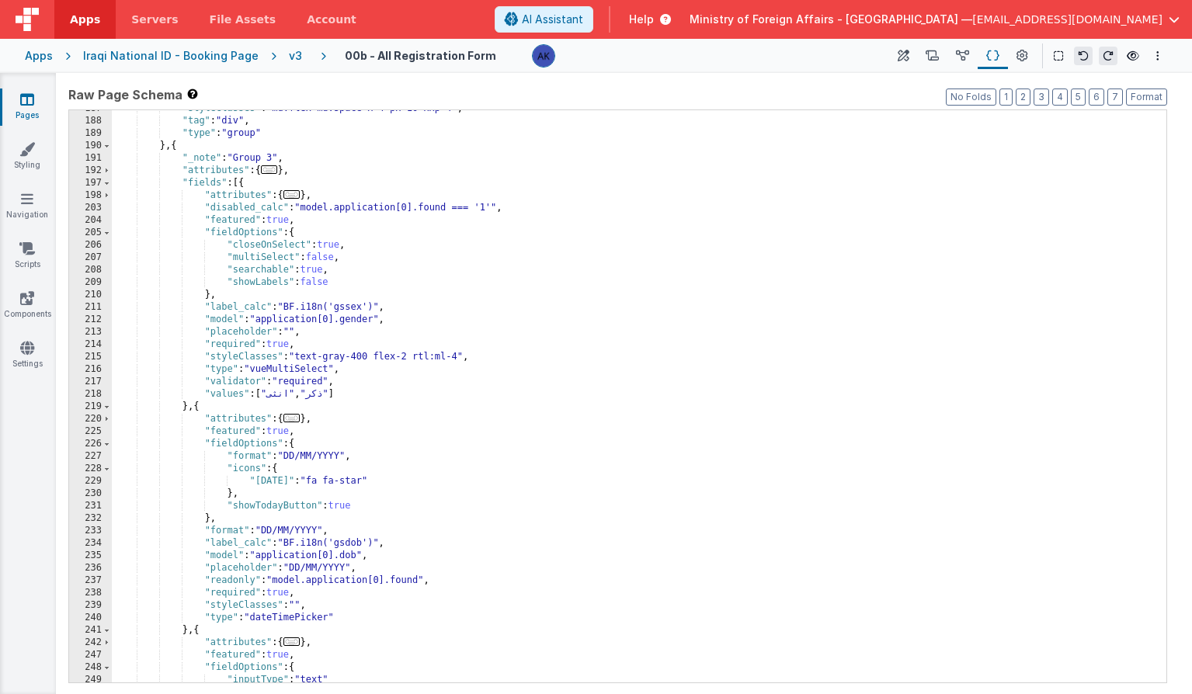
scroll to position [2008, 0]
click at [317, 558] on div ""styleClasses" : "md:flex md:space-x-4 px-10 xxp-4" , "tag" : "div" , "type" : …" at bounding box center [633, 400] width 1043 height 597
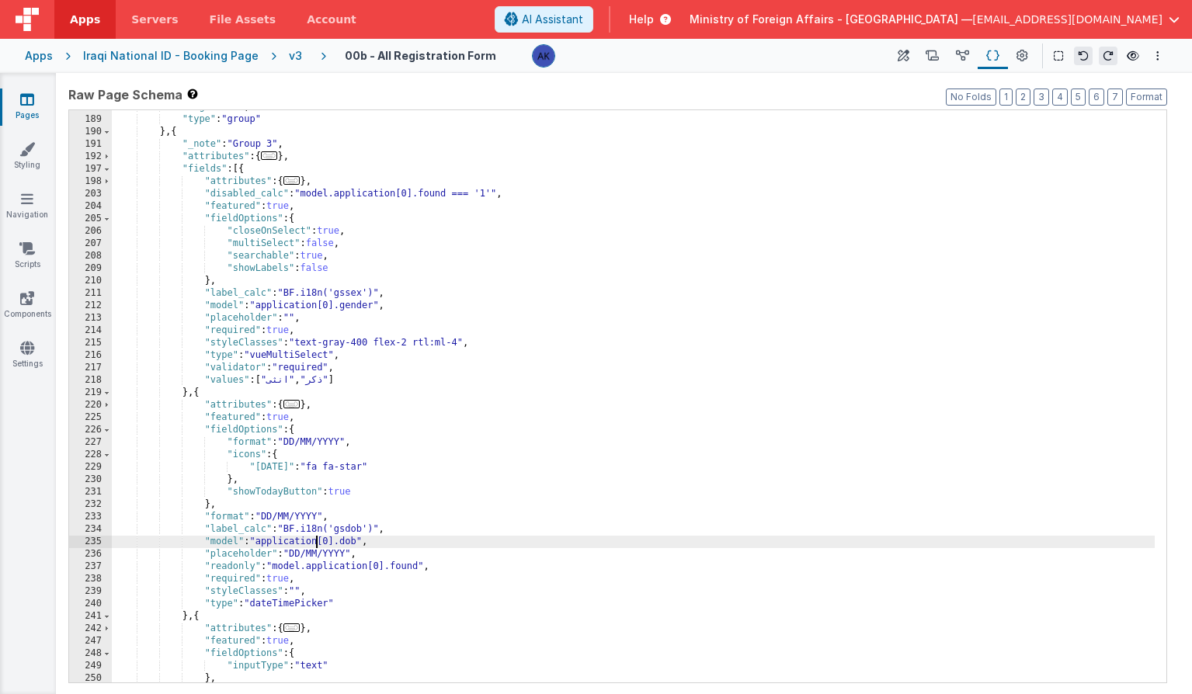
scroll to position [2028, 0]
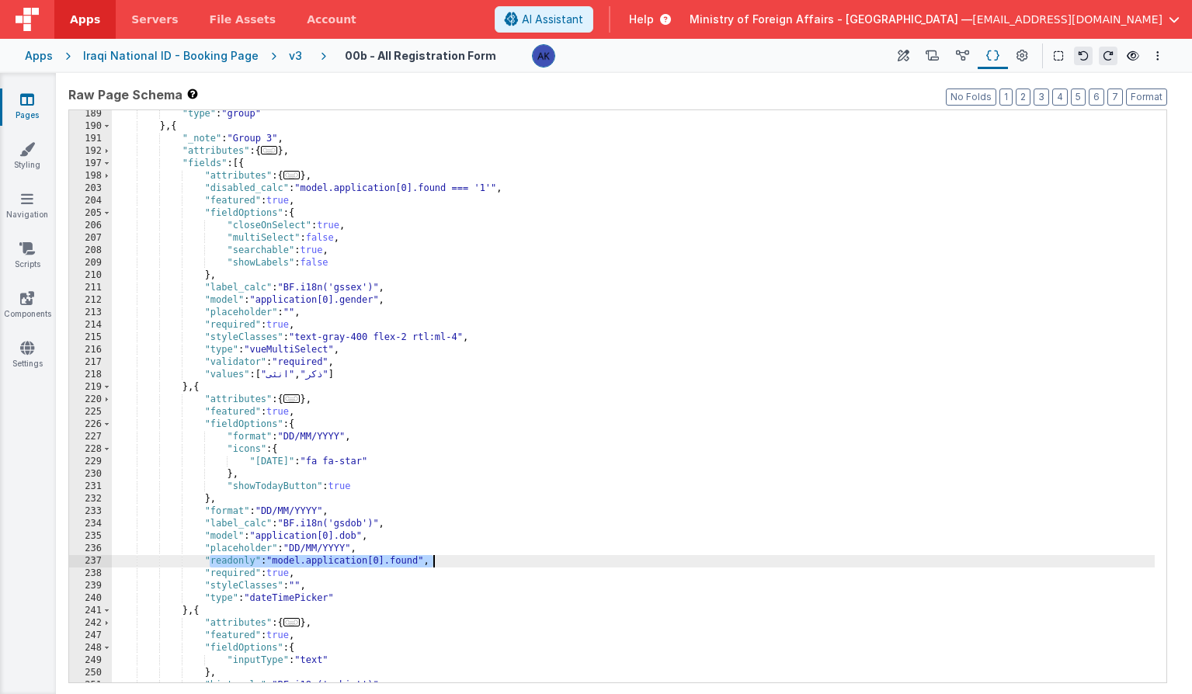
drag, startPoint x: 207, startPoint y: 562, endPoint x: 439, endPoint y: 558, distance: 231.4
click at [439, 558] on div ""type" : "group" } , { "_note" : "Group 3" , "attributes" : { ... } , "fields" …" at bounding box center [633, 406] width 1043 height 597
click at [208, 563] on div ""type" : "group" } , { "_note" : "Group 3" , "attributes" : { ... } , "fields" …" at bounding box center [633, 406] width 1043 height 597
drag, startPoint x: 207, startPoint y: 563, endPoint x: 454, endPoint y: 566, distance: 247.7
click at [454, 566] on div ""type" : "group" } , { "_note" : "Group 3" , "attributes" : { ... } , "fields" …" at bounding box center [633, 406] width 1043 height 597
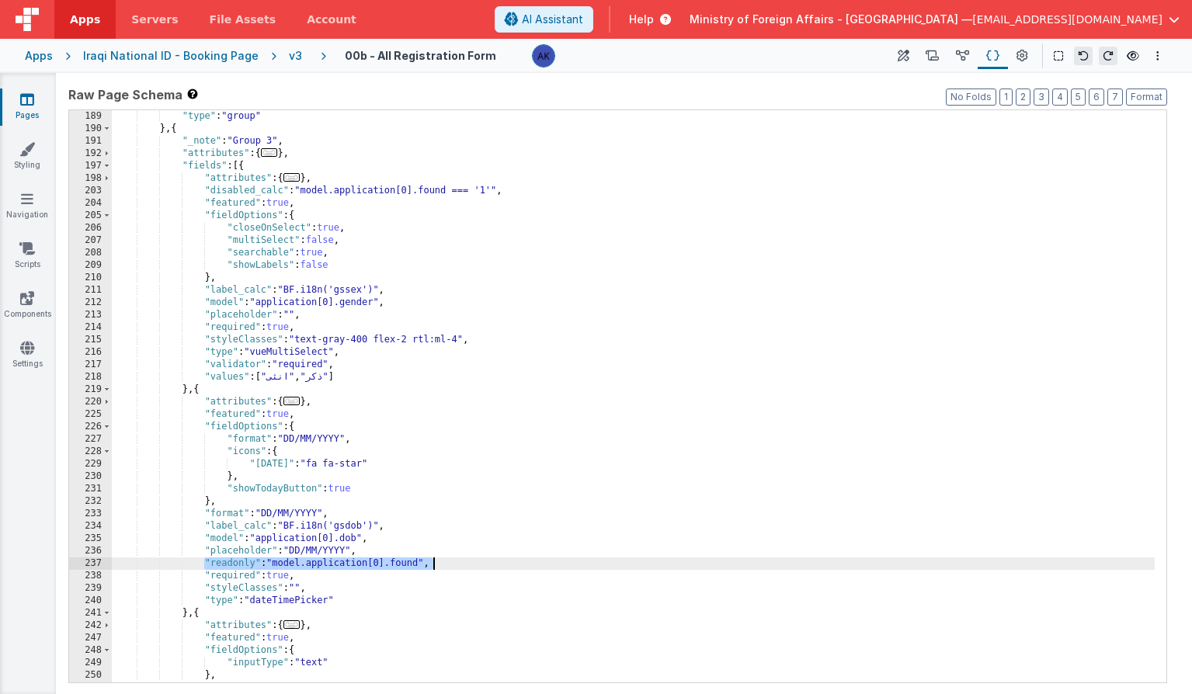
scroll to position [2023, 0]
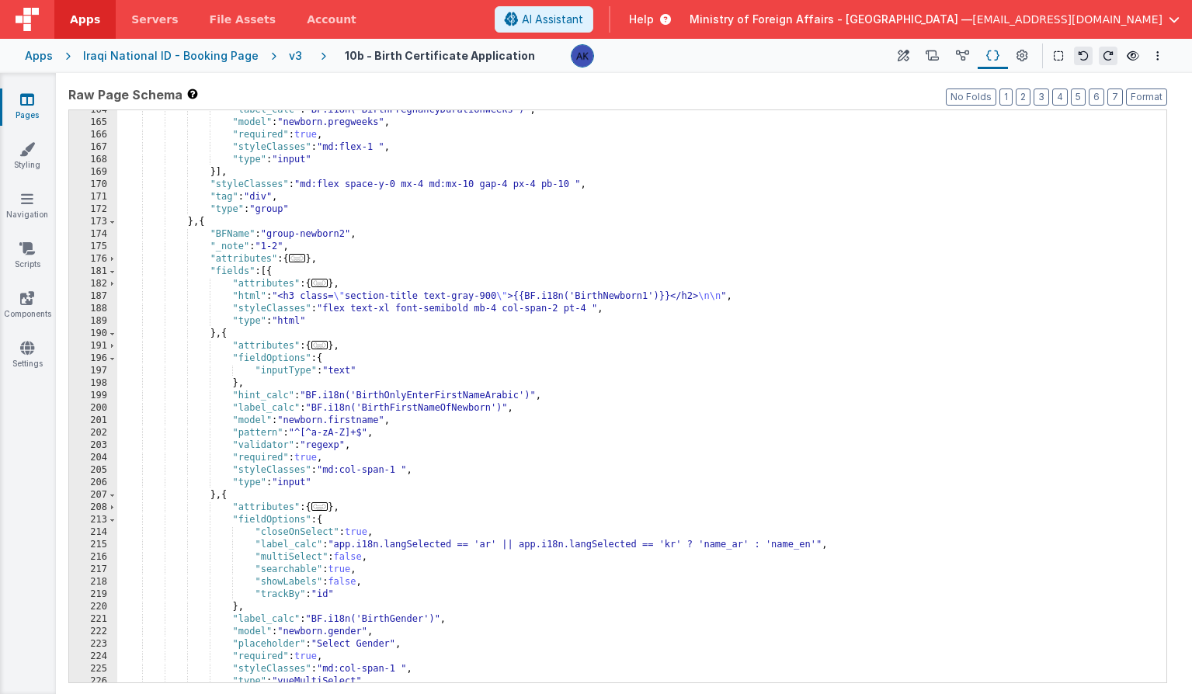
scroll to position [801, 0]
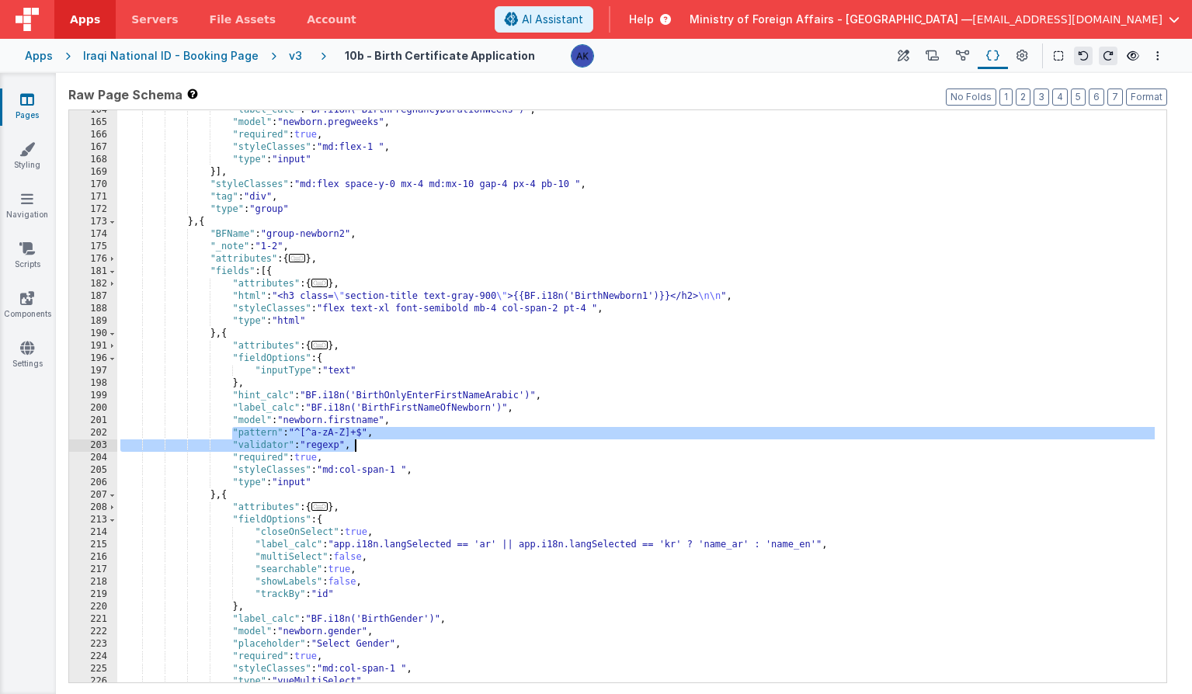
drag, startPoint x: 233, startPoint y: 433, endPoint x: 380, endPoint y: 449, distance: 148.3
click at [380, 449] on div ""label_calc" : "BF.i18n('BirthPregnancyDurationWeeks')" , "model" : "newborn.pr…" at bounding box center [635, 402] width 1037 height 597
click at [583, 14] on span "AI Assistant" at bounding box center [552, 20] width 61 height 16
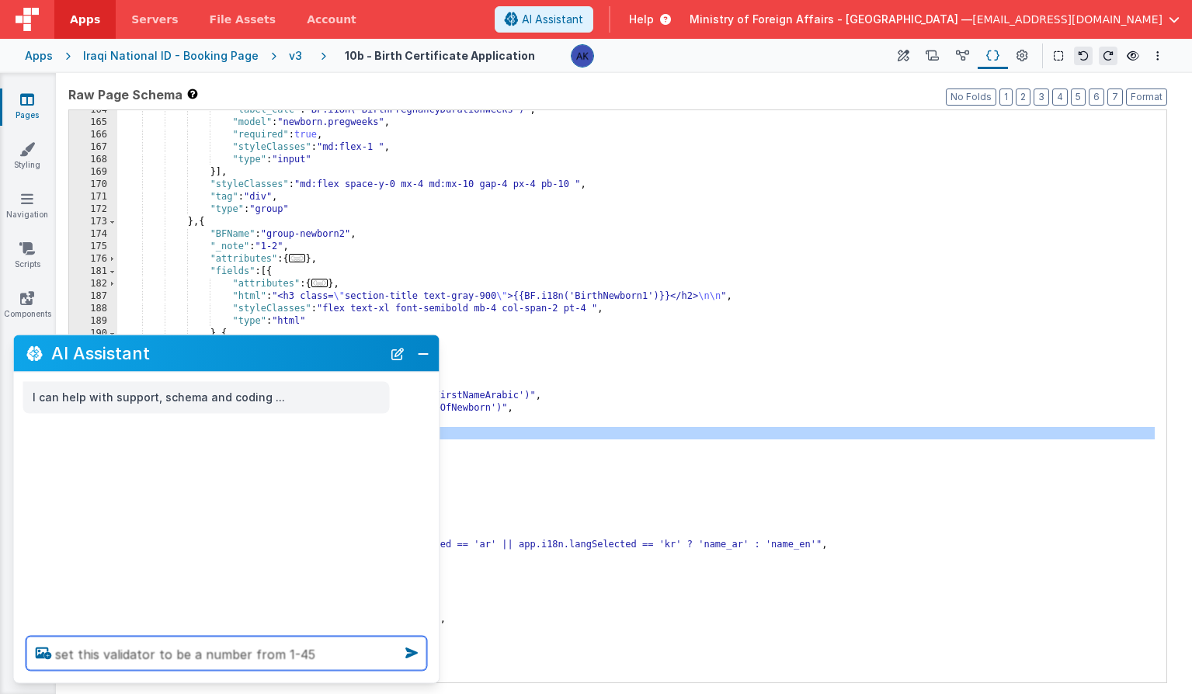
paste textarea ""pattern": "^[^a-zA-Z]+$", "validator": "regexp","
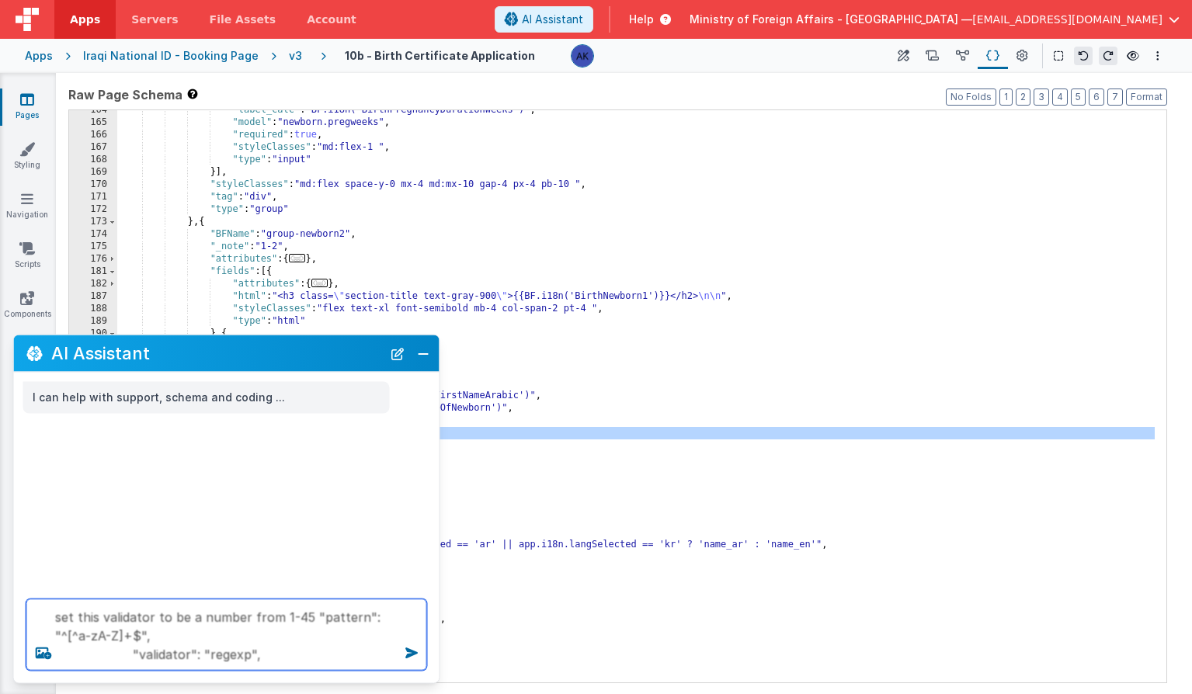
type textarea "set this validator to be a number from 1-45 "pattern": "^[^a-zA-Z]+$", "validat…"
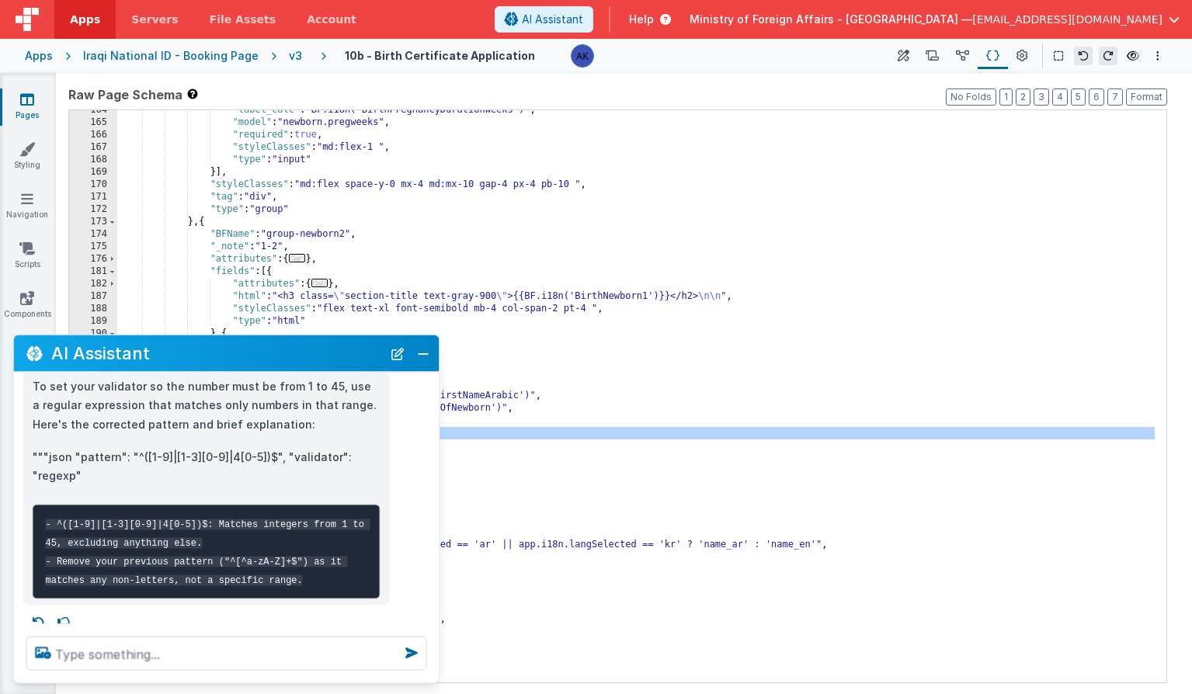
scroll to position [137, 0]
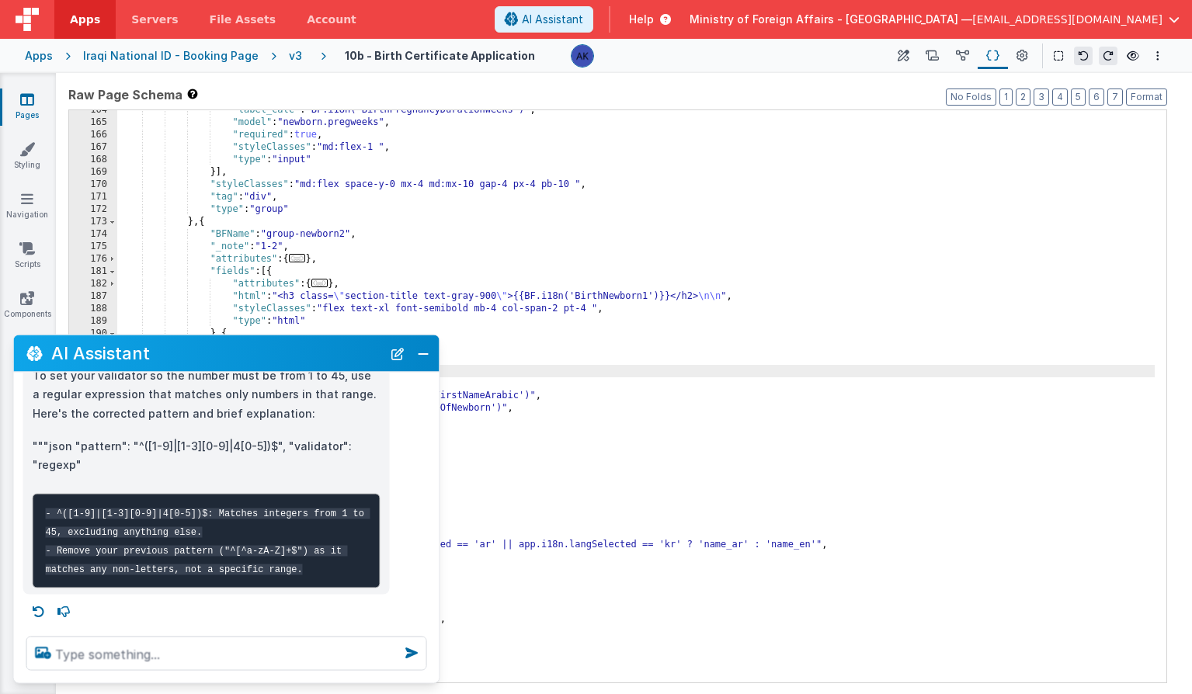
click at [455, 375] on div ""label_calc" : "BF.i18n('BirthPregnancyDurationWeeks')" , "model" : "newborn.pr…" at bounding box center [635, 402] width 1037 height 597
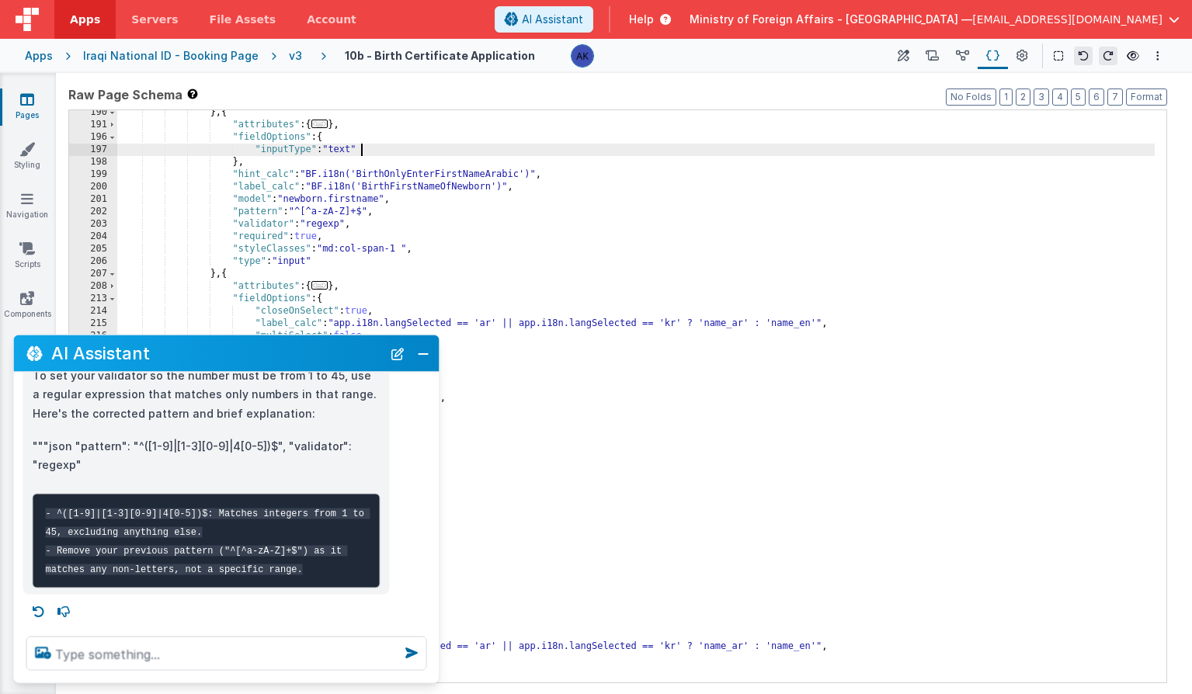
scroll to position [897, 0]
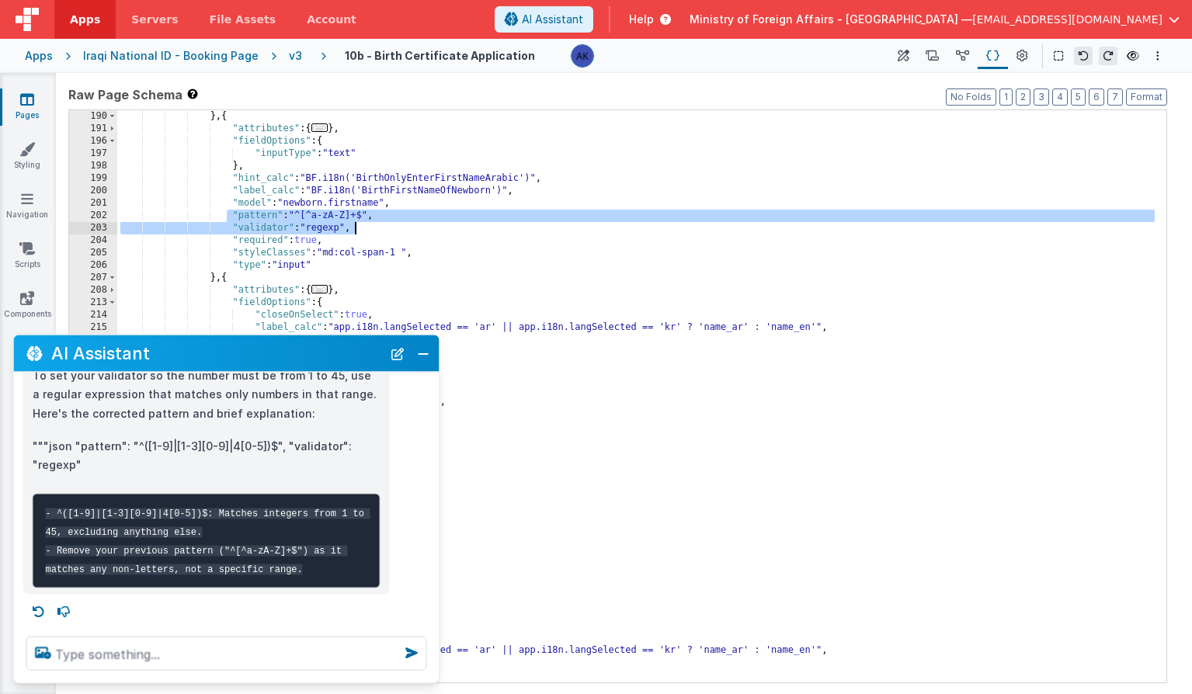
drag, startPoint x: 228, startPoint y: 213, endPoint x: 394, endPoint y: 225, distance: 167.4
click at [394, 225] on div "} , { "attributes" : { ... } , "fieldOptions" : { "inputType" : "text" } , "hin…" at bounding box center [635, 408] width 1037 height 597
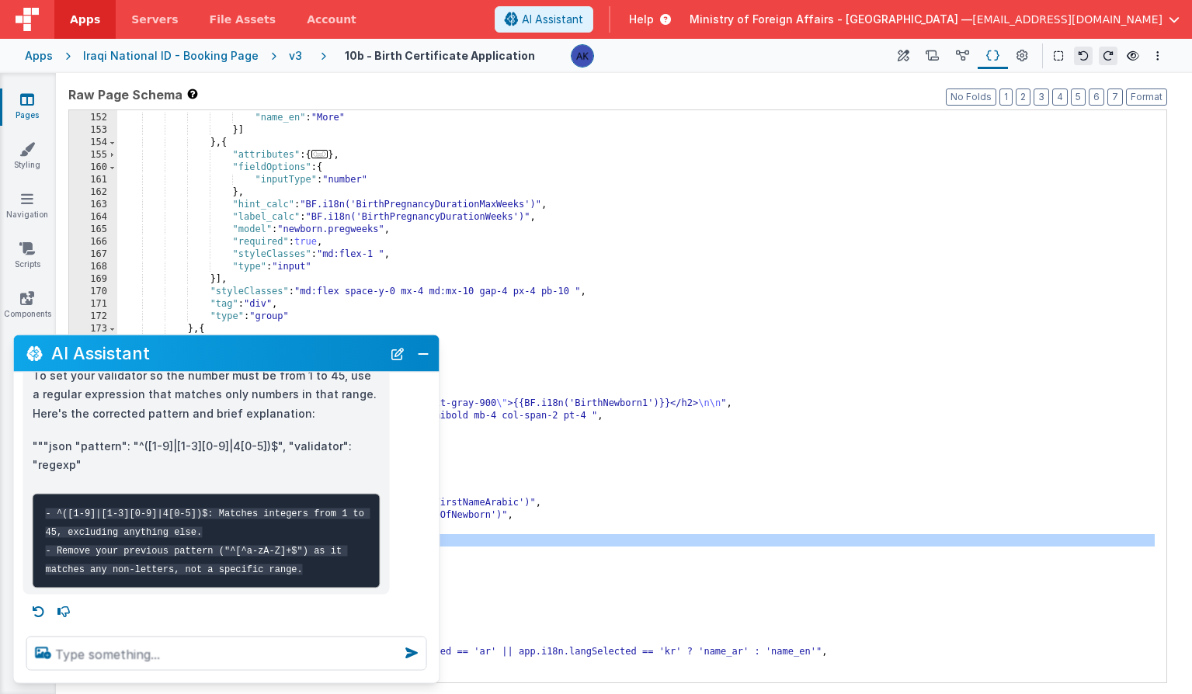
scroll to position [753, 0]
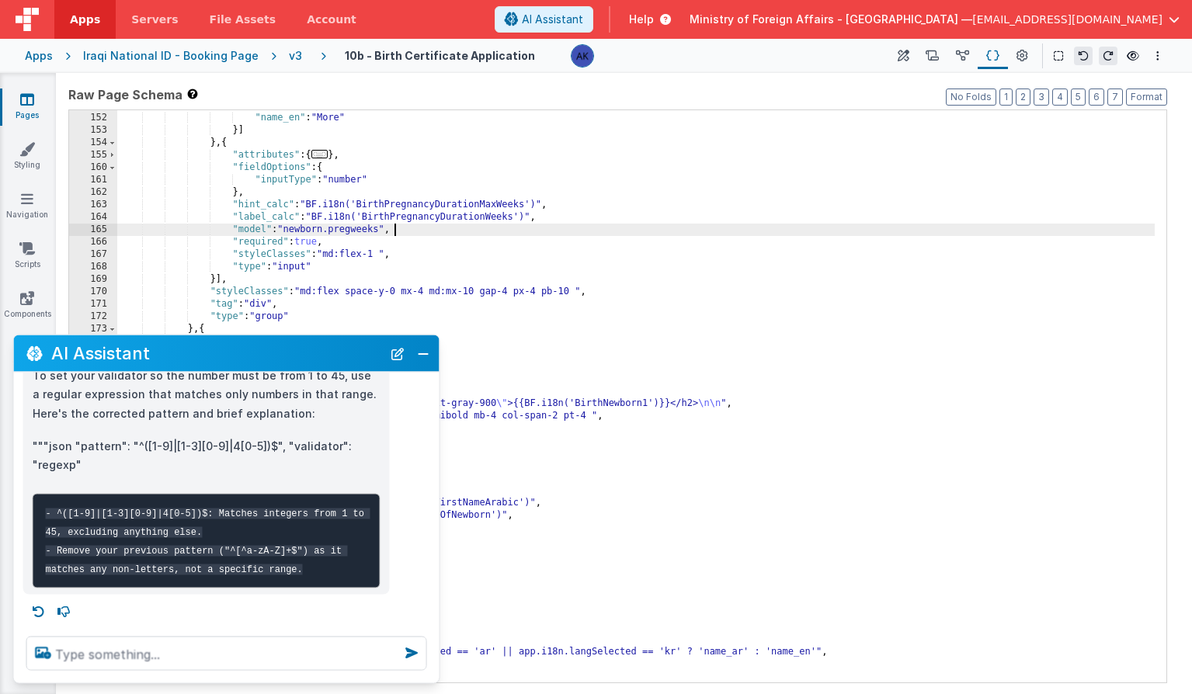
click at [398, 233] on div ""name_ar" : "أكثر" , "name_en" : "More" }] } , { "attributes" : { ... } , "fiel…" at bounding box center [635, 397] width 1037 height 597
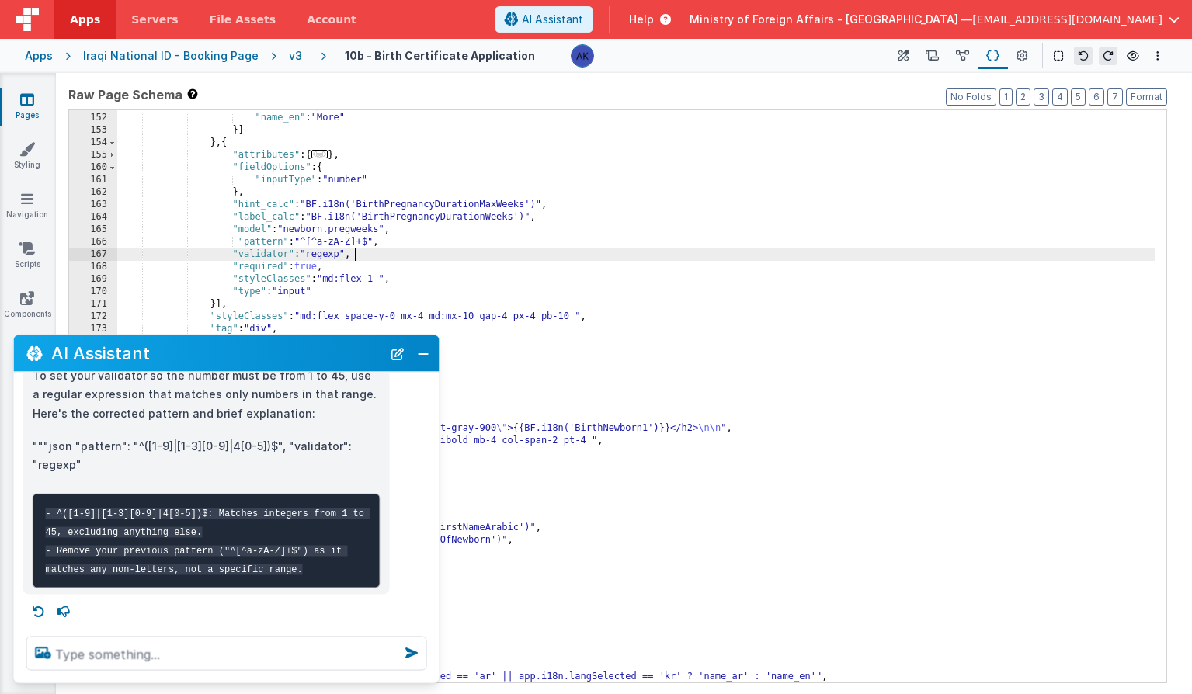
click at [140, 446] on p """"json "pattern": "^([1-9]|[1-3][0-9]|4[0-5])$", "validator": "regexp"" at bounding box center [207, 455] width 348 height 38
drag, startPoint x: 71, startPoint y: 432, endPoint x: 215, endPoint y: 436, distance: 143.7
click at [215, 436] on p """"json "pattern": "^([1-9]|[1-3][0-9]|4[0-5])$", "validator": "regexp"" at bounding box center [207, 455] width 348 height 38
drag, startPoint x: 75, startPoint y: 432, endPoint x: 278, endPoint y: 436, distance: 202.7
click at [278, 436] on p """"json "pattern": "^([1-9]|[1-3][0-9]|4[0-5])$", "validator": "regexp"" at bounding box center [207, 455] width 348 height 38
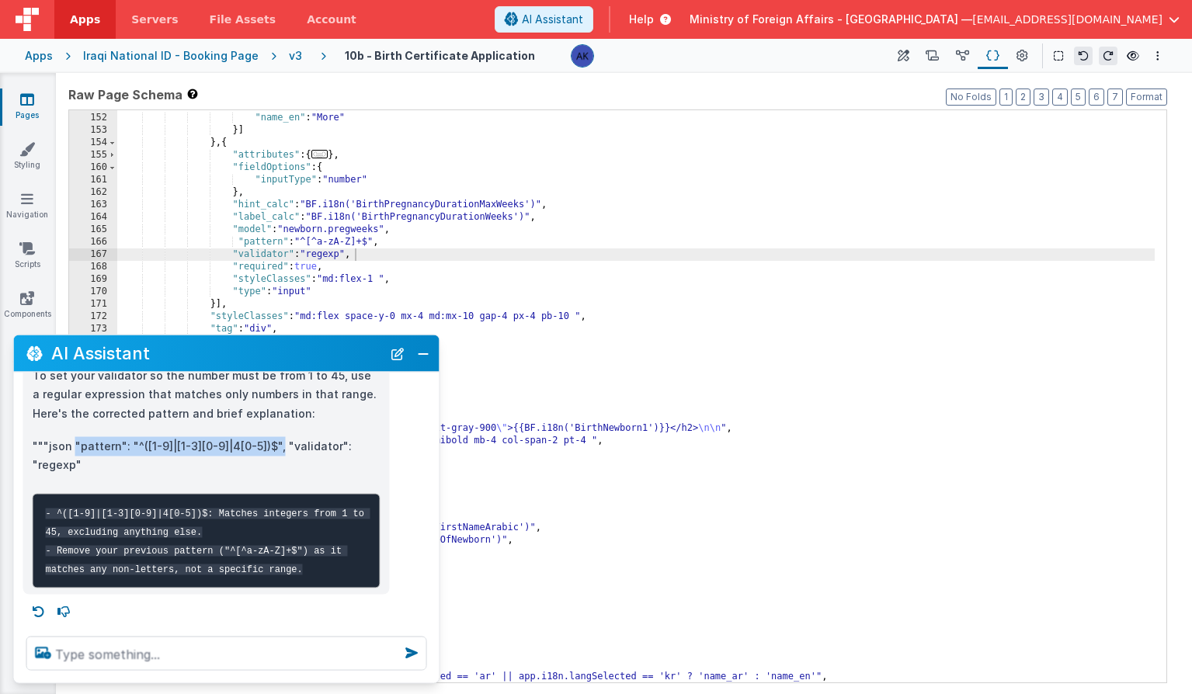
copy p ""pattern": "^([1-9]|[1-3][0-9]|4[0-5])$","
click at [327, 238] on div ""name_ar" : "أكثر" , "name_en" : "More" }] } , { "attributes" : { ... } , "fiel…" at bounding box center [635, 397] width 1037 height 597
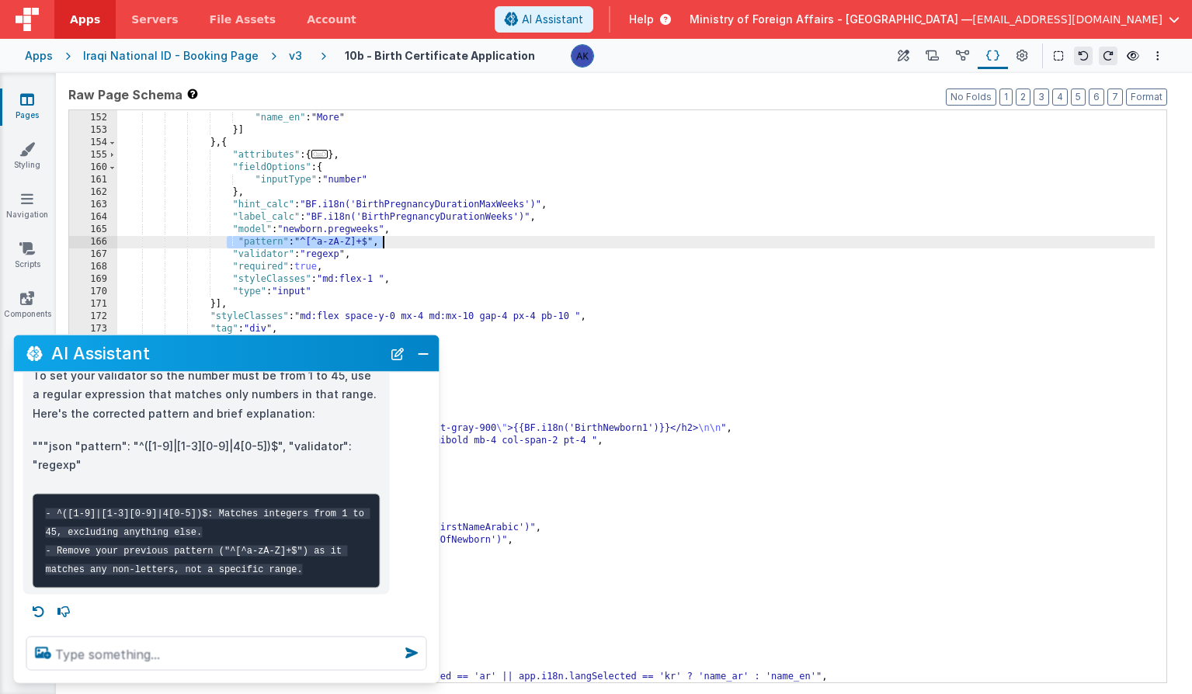
drag, startPoint x: 228, startPoint y: 243, endPoint x: 394, endPoint y: 244, distance: 166.2
click at [394, 244] on div ""name_ar" : "أكثر" , "name_en" : "More" }] } , { "attributes" : { ... } , "fiel…" at bounding box center [635, 397] width 1037 height 597
click at [227, 238] on div ""name_ar" : "أكثر" , "name_en" : "More" }] } , { "attributes" : { ... } , "fiel…" at bounding box center [635, 397] width 1037 height 597
click at [422, 359] on button "Close" at bounding box center [423, 353] width 20 height 22
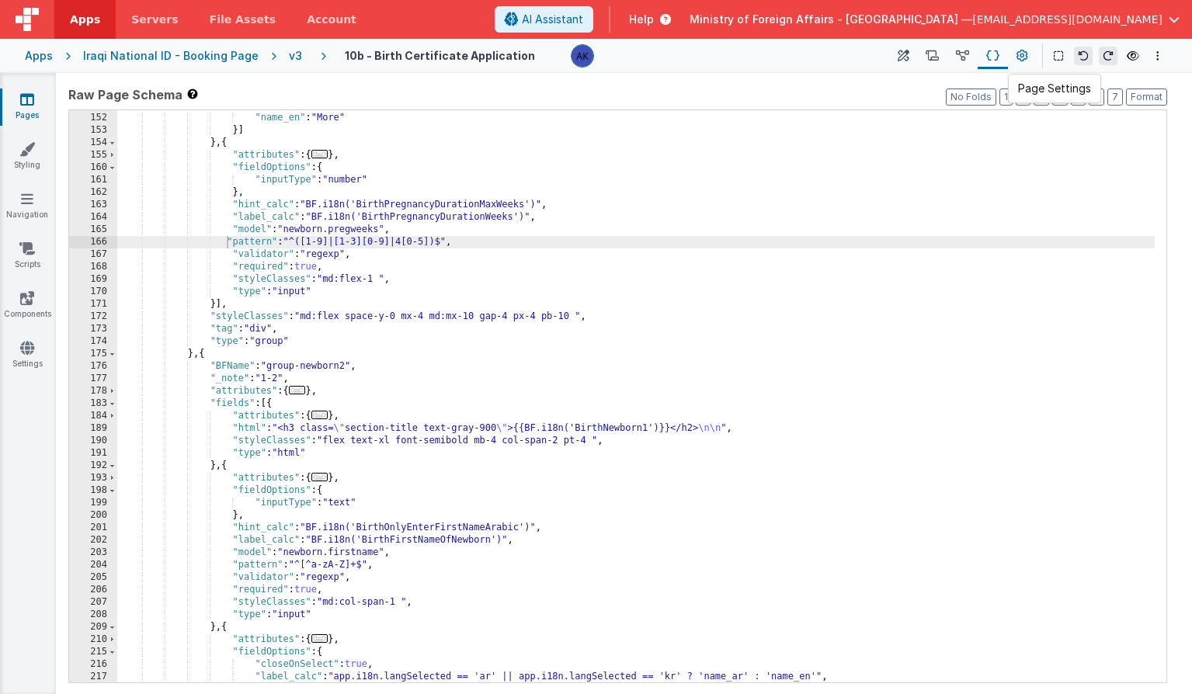
click at [1028, 53] on button at bounding box center [1022, 56] width 28 height 26
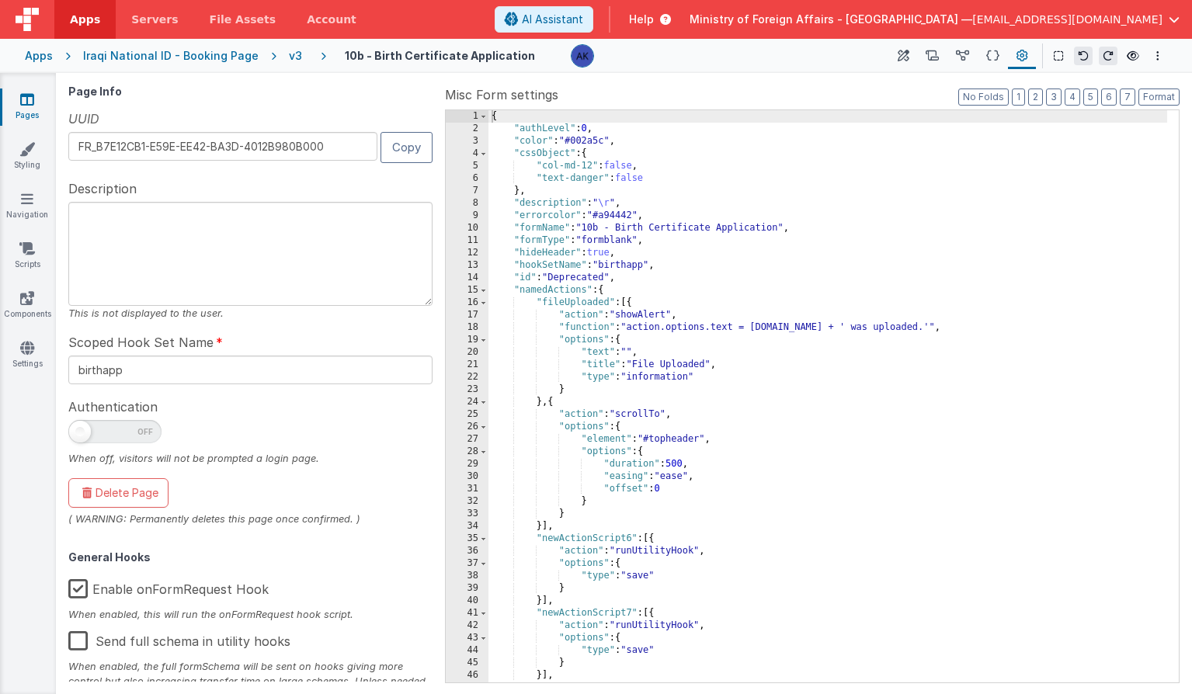
scroll to position [182, 0]
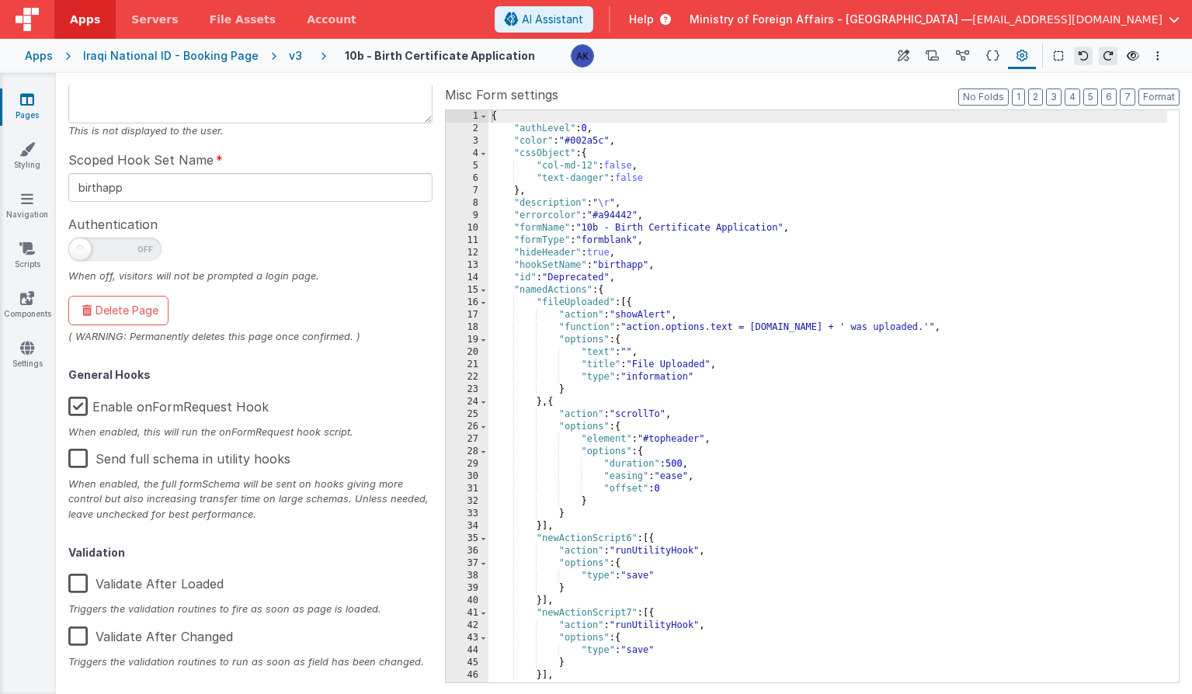
click at [86, 634] on label "Validate After Changed" at bounding box center [150, 633] width 165 height 33
click at [0, 0] on input "Validate After Changed" at bounding box center [0, 0] width 0 height 0
click at [997, 62] on icon at bounding box center [992, 56] width 13 height 16
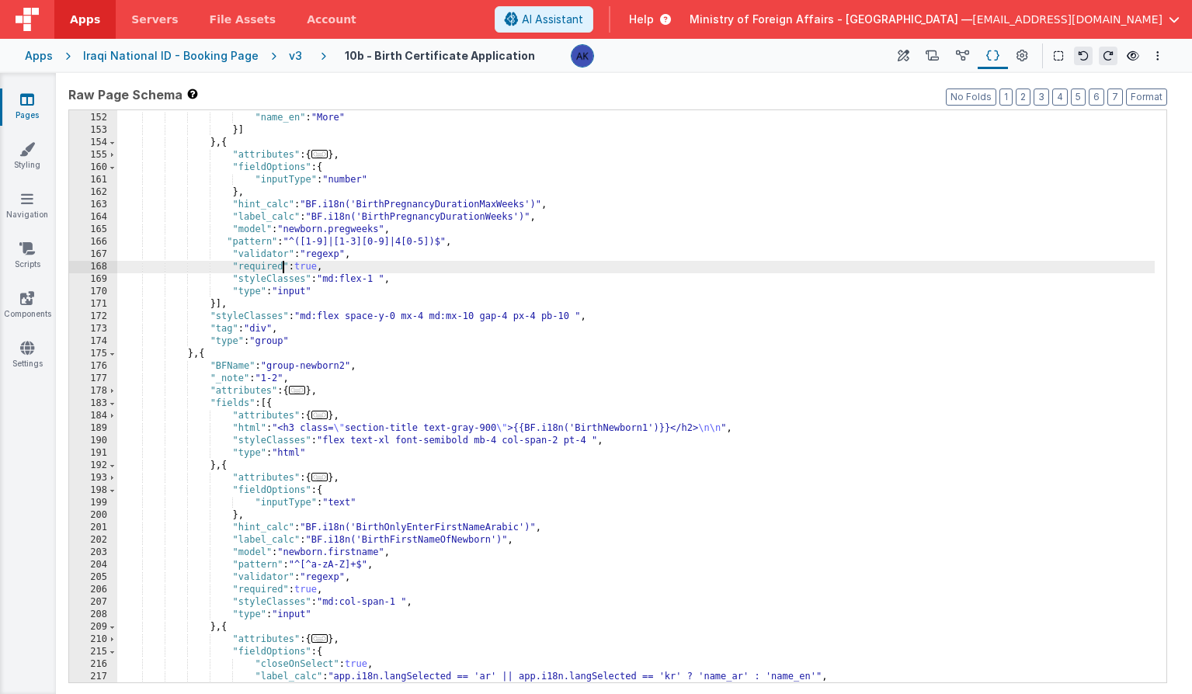
click at [283, 263] on div ""name_ar" : "أكثر" , "name_en" : "More" }] } , { "attributes" : { ... } , "fiel…" at bounding box center [635, 397] width 1037 height 597
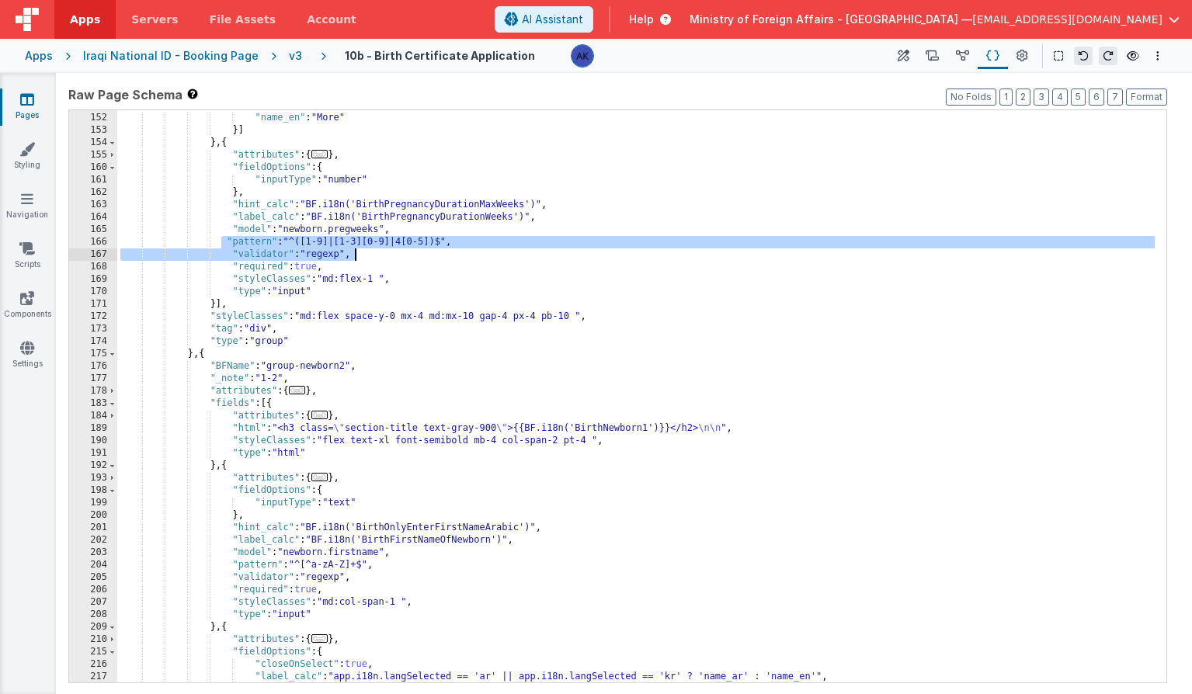
drag, startPoint x: 222, startPoint y: 238, endPoint x: 429, endPoint y: 259, distance: 207.6
click at [429, 259] on div ""name_ar" : "أكثر" , "name_en" : "More" }] } , { "attributes" : { ... } , "fiel…" at bounding box center [635, 397] width 1037 height 597
click at [519, 20] on icon at bounding box center [512, 19] width 14 height 1
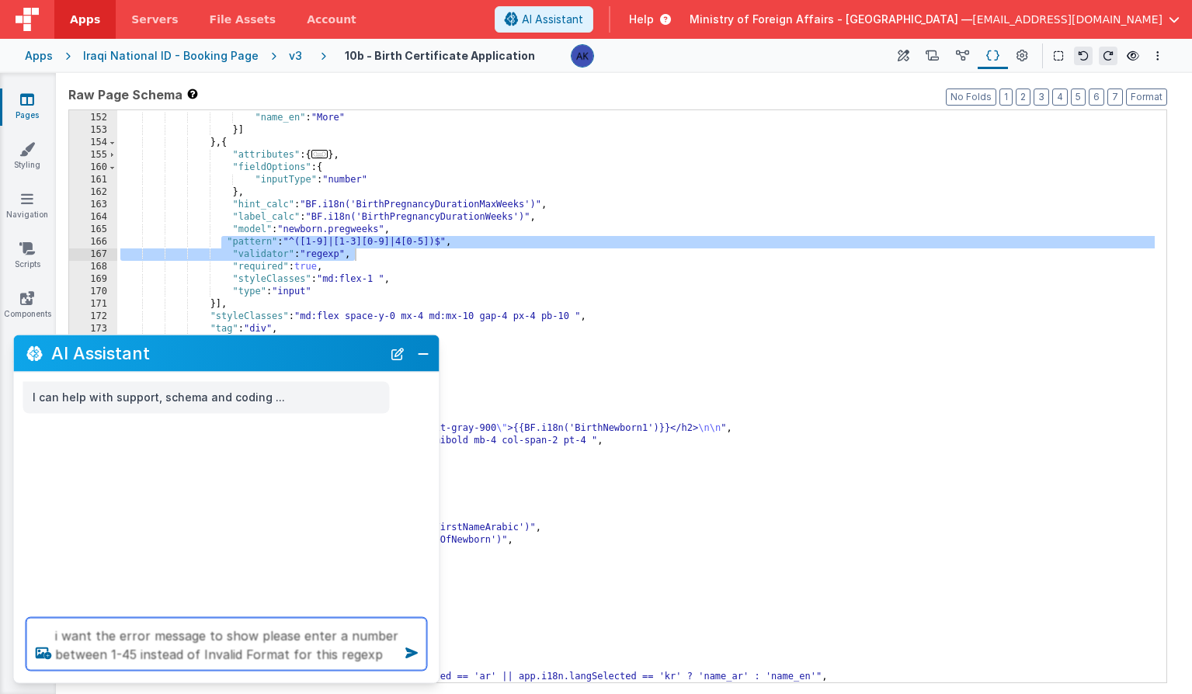
paste textarea ""pattern": "^([1-9]|[1-3][0-9]|4[0-5])$", "validator": "regexp","
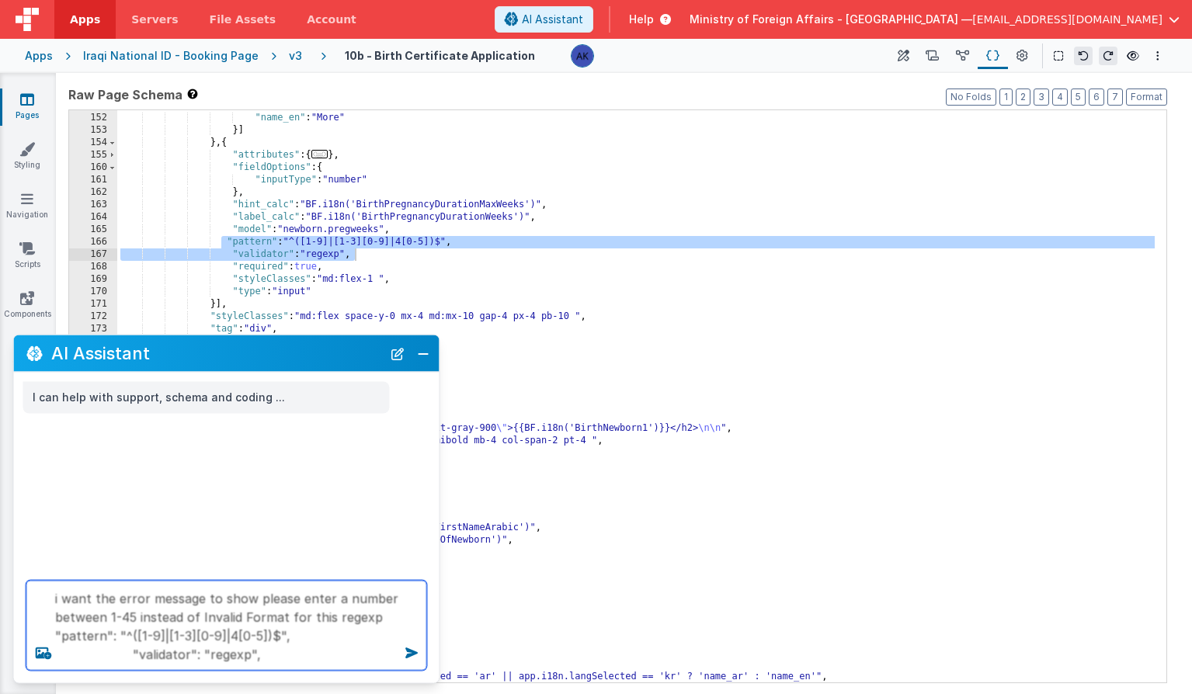
type textarea "i want the error message to show please enter a number between 1-45 instead of …"
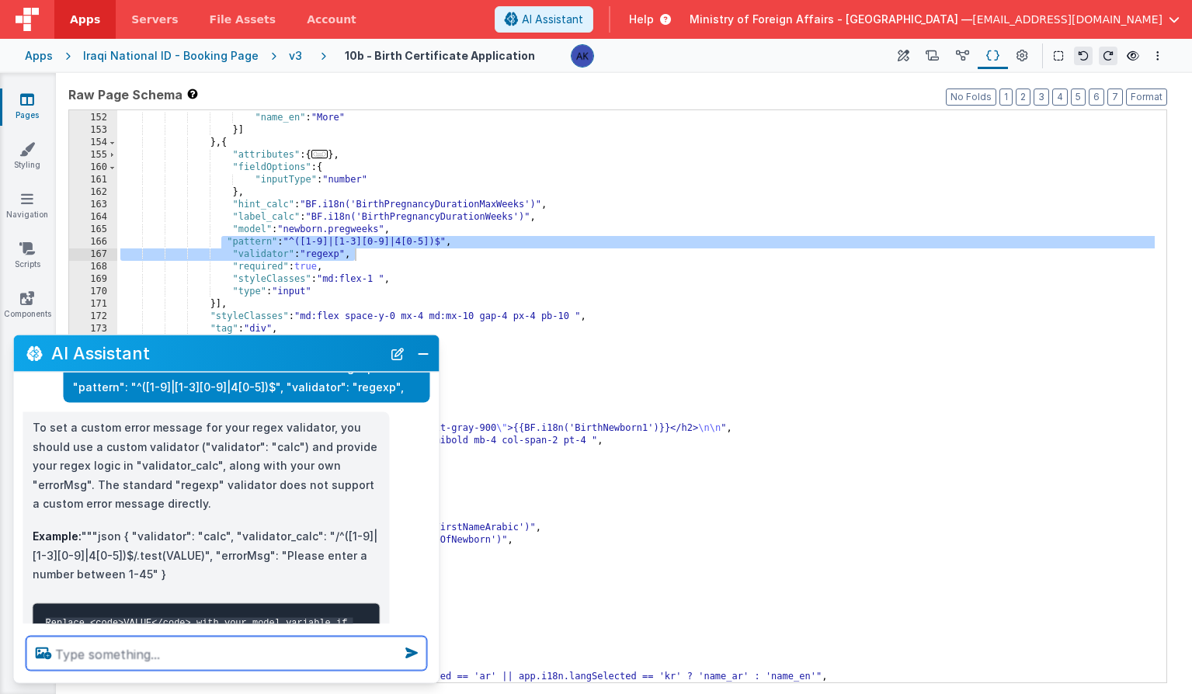
scroll to position [98, 0]
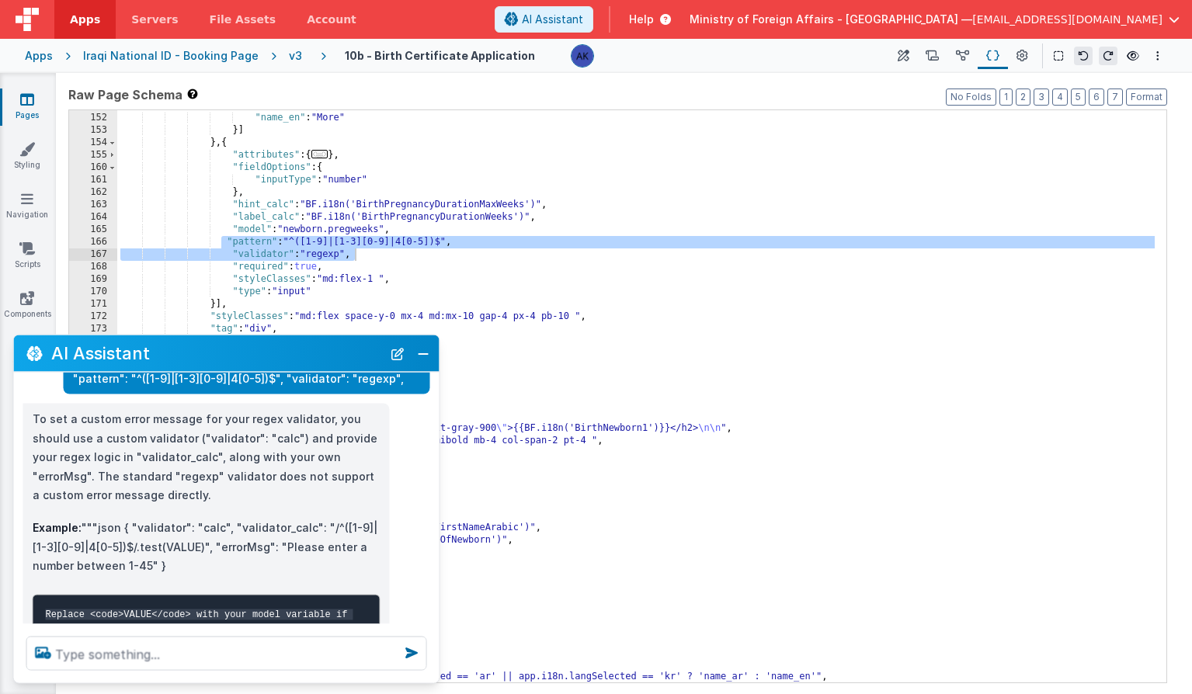
drag, startPoint x: 200, startPoint y: 547, endPoint x: 182, endPoint y: 565, distance: 25.8
click at [182, 565] on p "Example: """json { "validator": "calc", "validator_calc": "/^([1-9]|[1-3][0-9]|…" at bounding box center [207, 547] width 348 height 57
copy p ""errorMsg": "Please enter a number between 1-45" }"
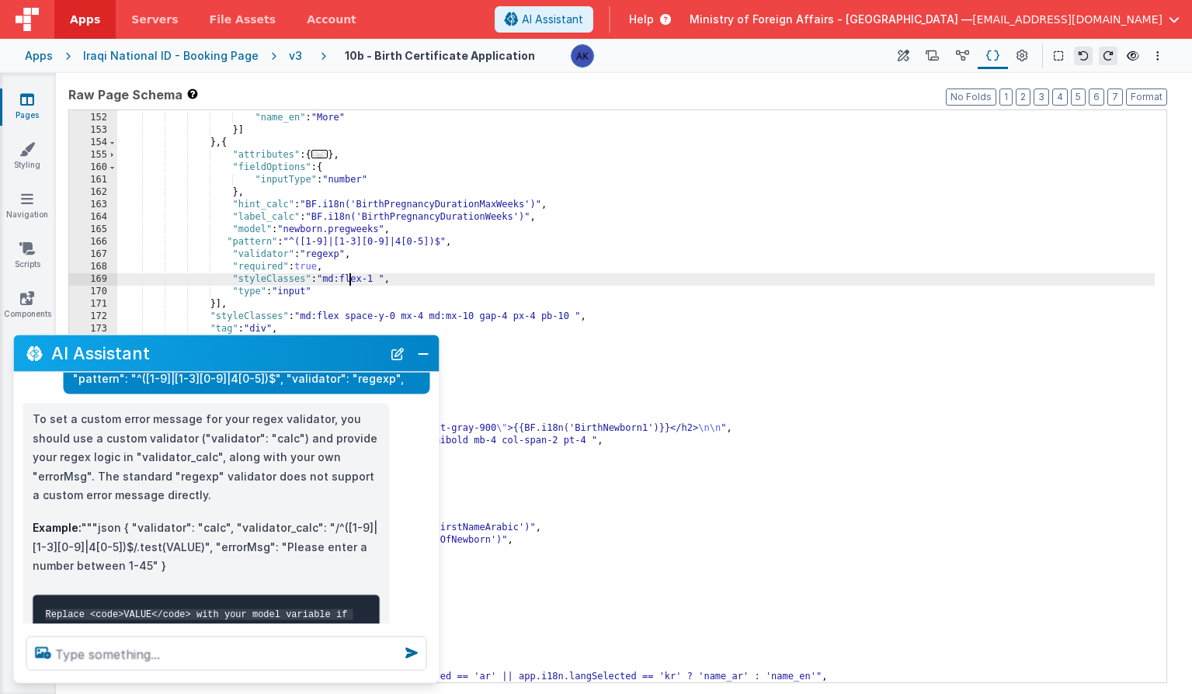
click at [349, 278] on div ""name_ar" : "أكثر" , "name_en" : "More" }] } , { "attributes" : { ... } , "fiel…" at bounding box center [635, 397] width 1037 height 597
click at [365, 259] on div ""name_ar" : "أكثر" , "name_en" : "More" }] } , { "attributes" : { ... } , "fiel…" at bounding box center [635, 397] width 1037 height 597
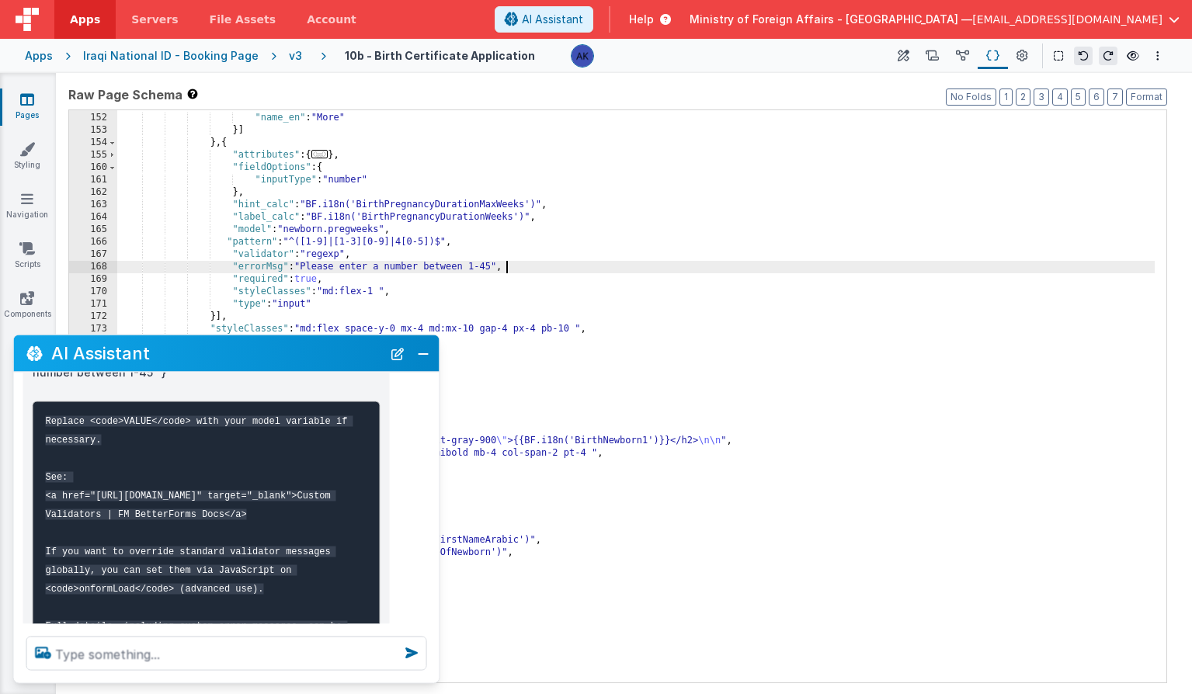
scroll to position [305, 0]
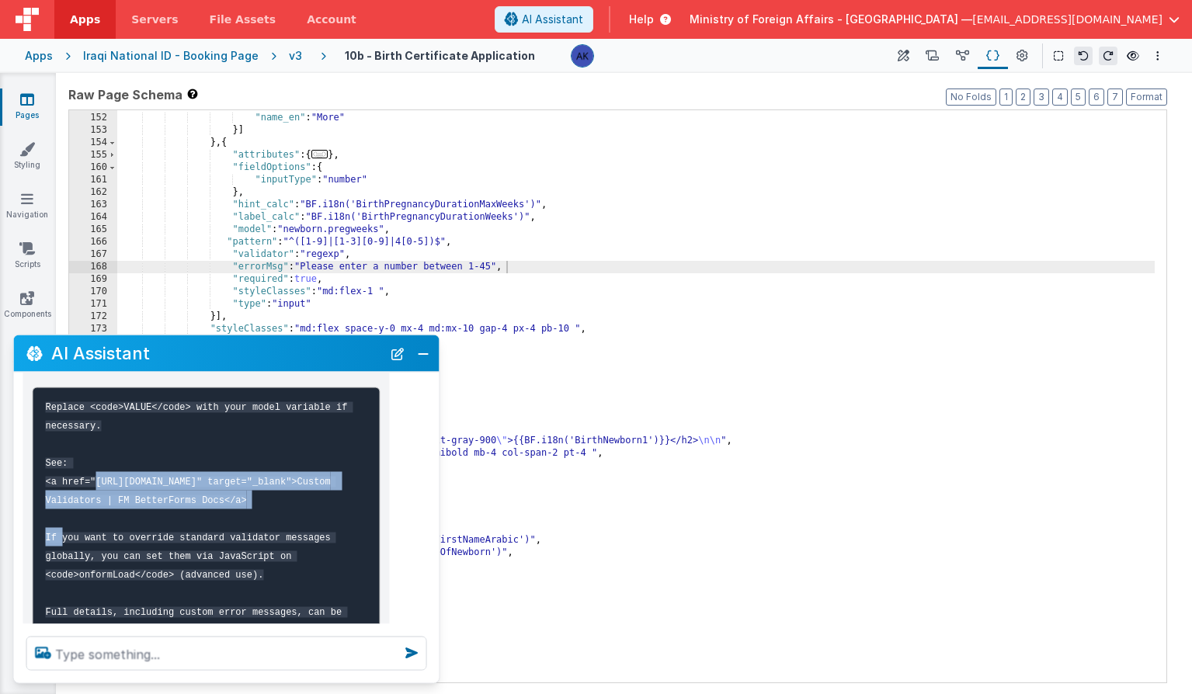
drag, startPoint x: 95, startPoint y: 481, endPoint x: 259, endPoint y: 502, distance: 165.2
click at [259, 502] on code "Replace <code>VALUE</code> with your model variable if necessary. See: <a href=…" at bounding box center [199, 546] width 307 height 290
copy code "https://docs.fmbetterforms.com/reference/form-settings/validationoverview/clien…"
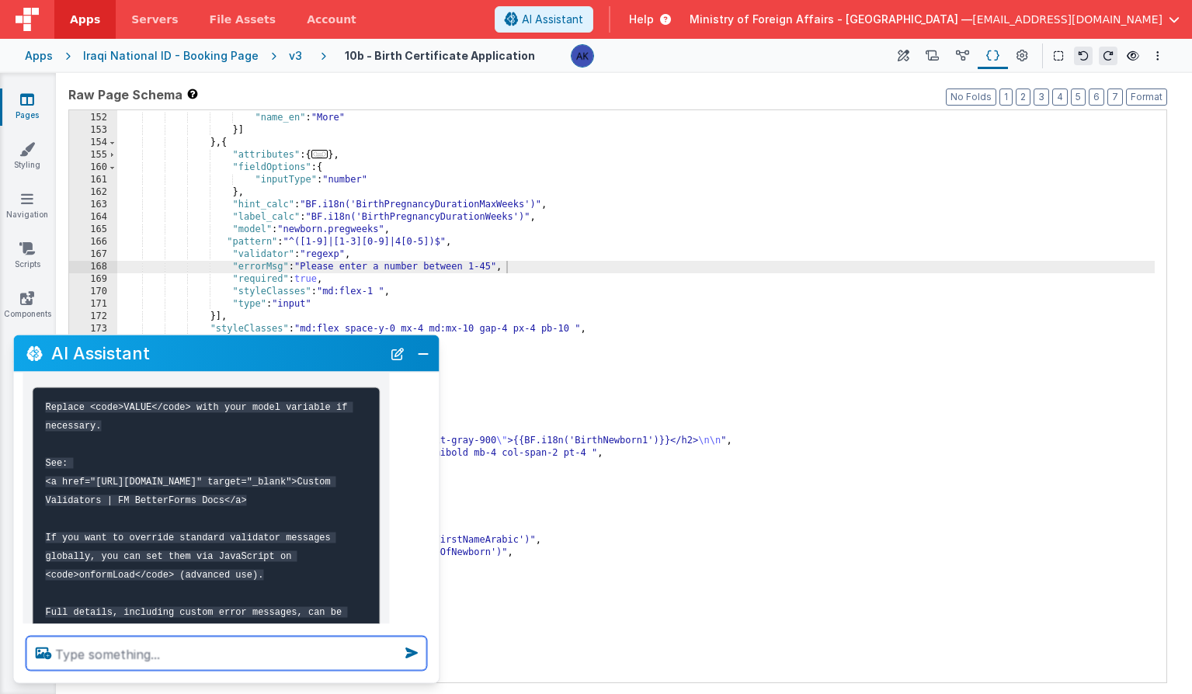
click at [151, 657] on textarea at bounding box center [226, 654] width 401 height 34
type textarea "its not working"
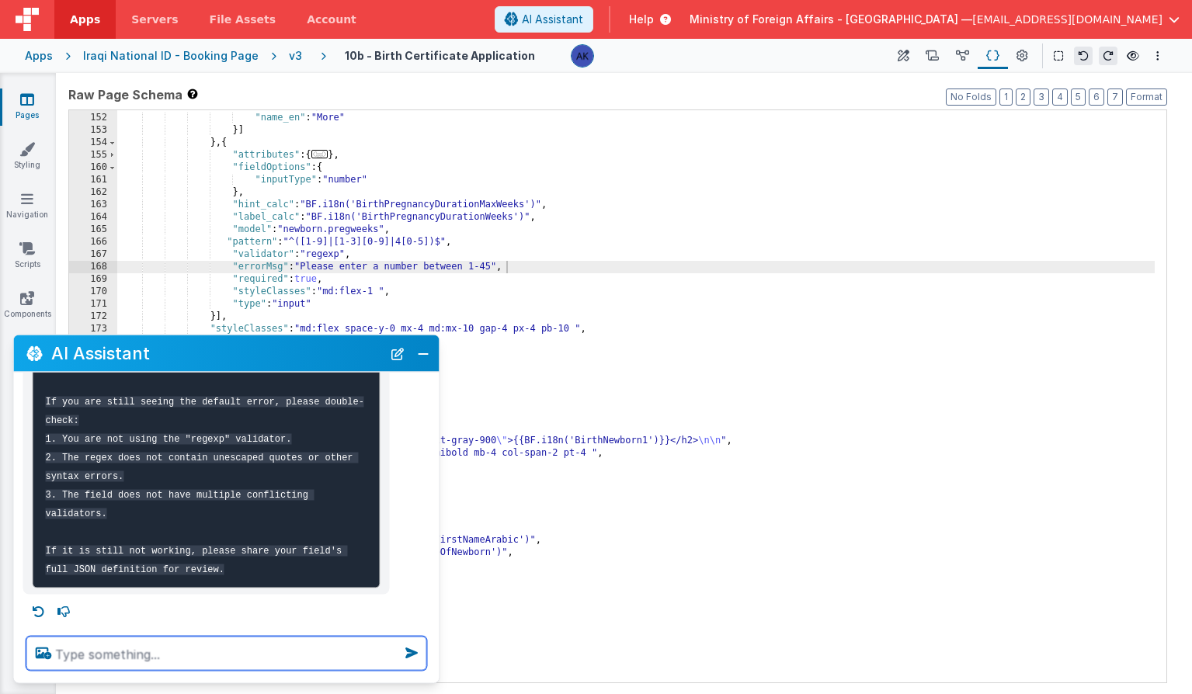
scroll to position [1362, 0]
type textarea "the custom error message is not showing"
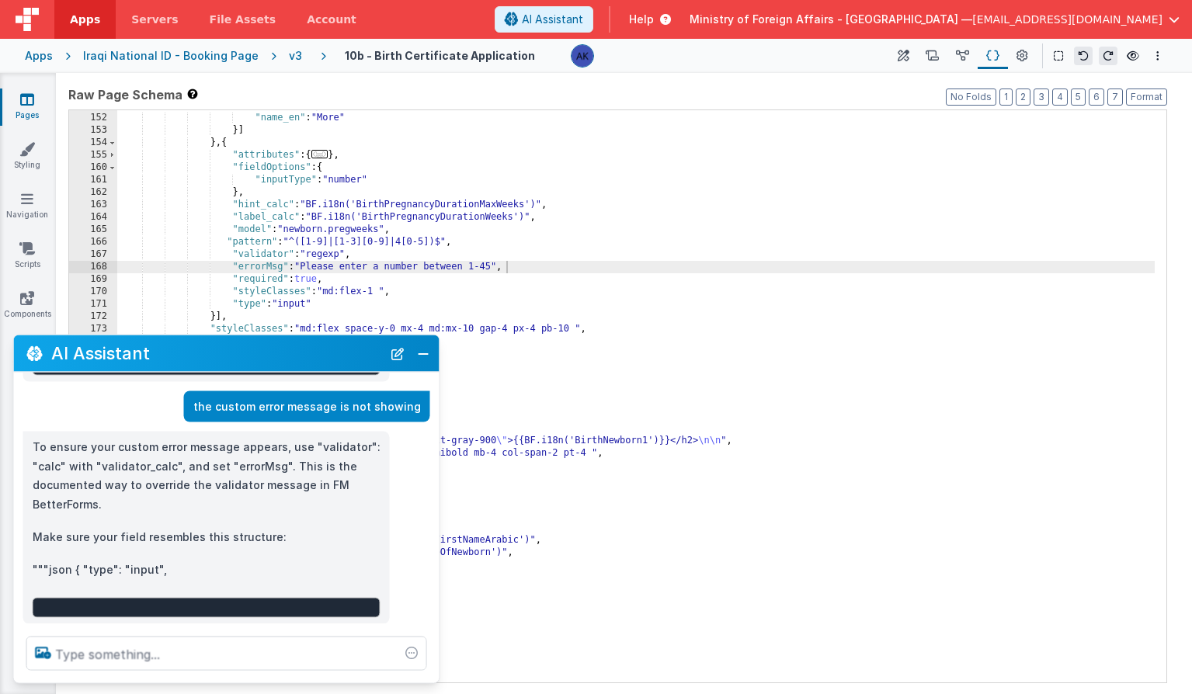
scroll to position [1503, 0]
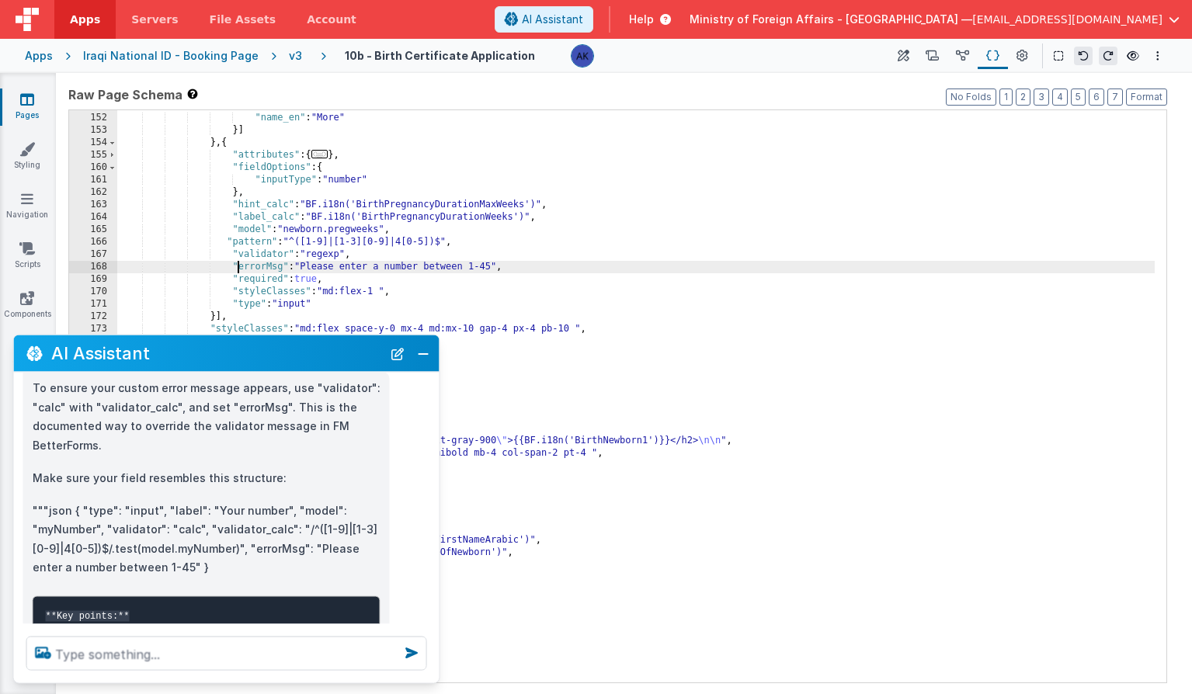
click at [238, 266] on div ""name_ar" : "أكثر" , "name_en" : "More" }] } , { "attributes" : { ... } , "fiel…" at bounding box center [635, 397] width 1037 height 597
drag, startPoint x: 234, startPoint y: 266, endPoint x: 523, endPoint y: 264, distance: 289.6
click at [523, 264] on div ""name_ar" : "أكثر" , "name_en" : "More" }] } , { "attributes" : { ... } , "fiel…" at bounding box center [635, 397] width 1037 height 597
click at [421, 364] on div "AI Assistant" at bounding box center [227, 353] width 426 height 36
click at [422, 356] on button "Close" at bounding box center [423, 353] width 20 height 22
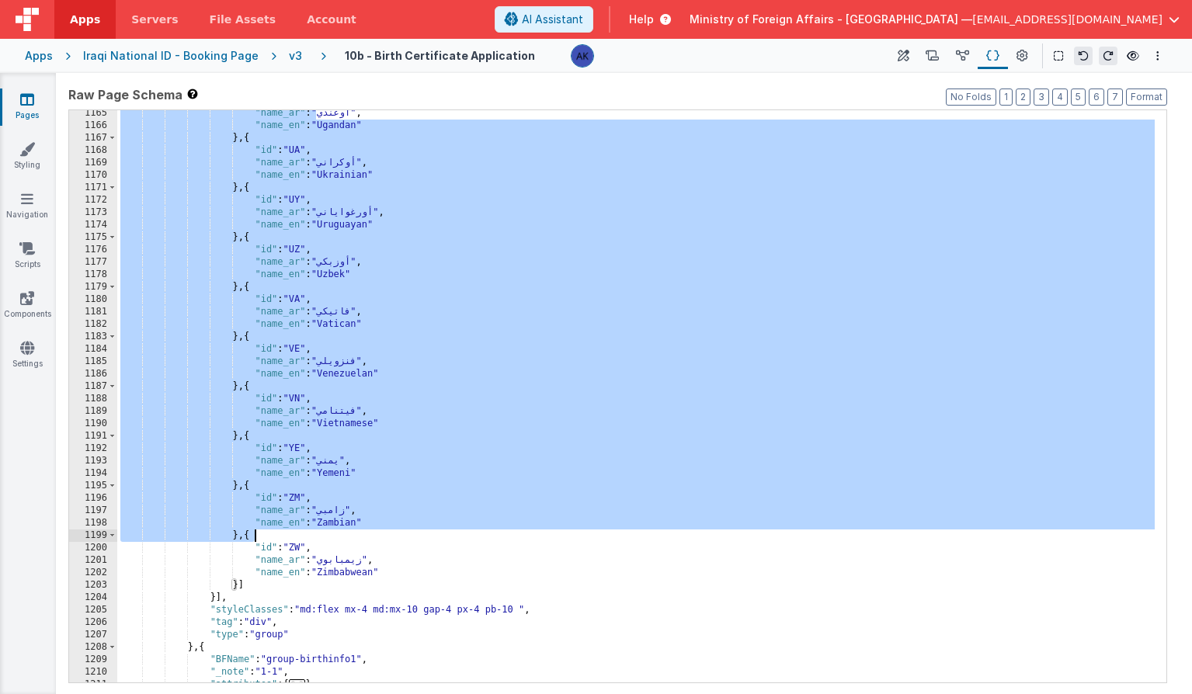
scroll to position [6031, 0]
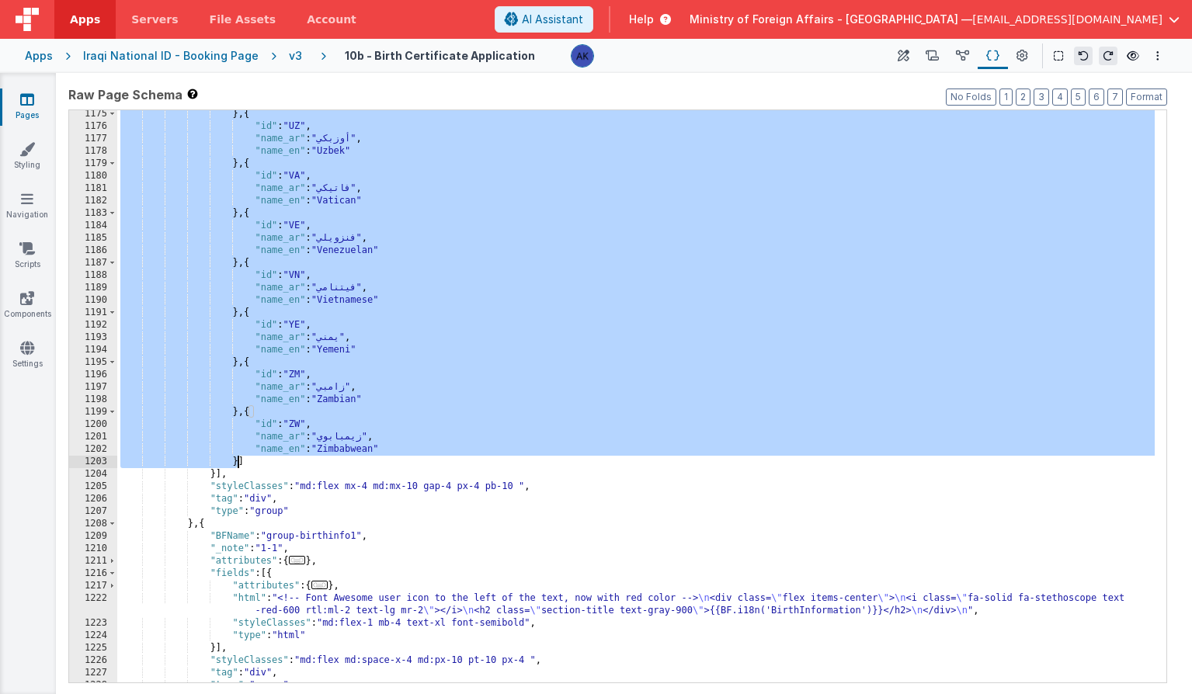
drag, startPoint x: 294, startPoint y: 231, endPoint x: 240, endPoint y: 462, distance: 236.8
click at [240, 462] on div "} , { "id" : "UZ" , "name_ar" : "أوزبكي" , "name_en" : "Uzbek" } , { "id" : "VA…" at bounding box center [635, 406] width 1037 height 597
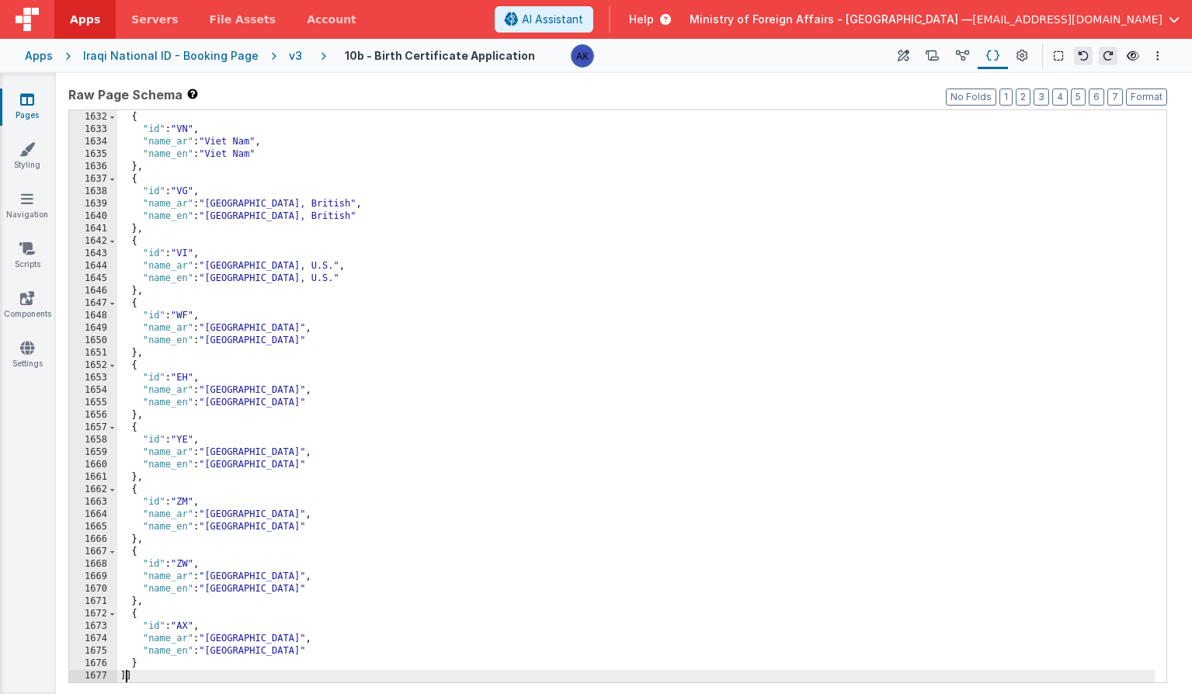
scroll to position [7748, 0]
click at [1135, 99] on button "Format" at bounding box center [1146, 97] width 41 height 17
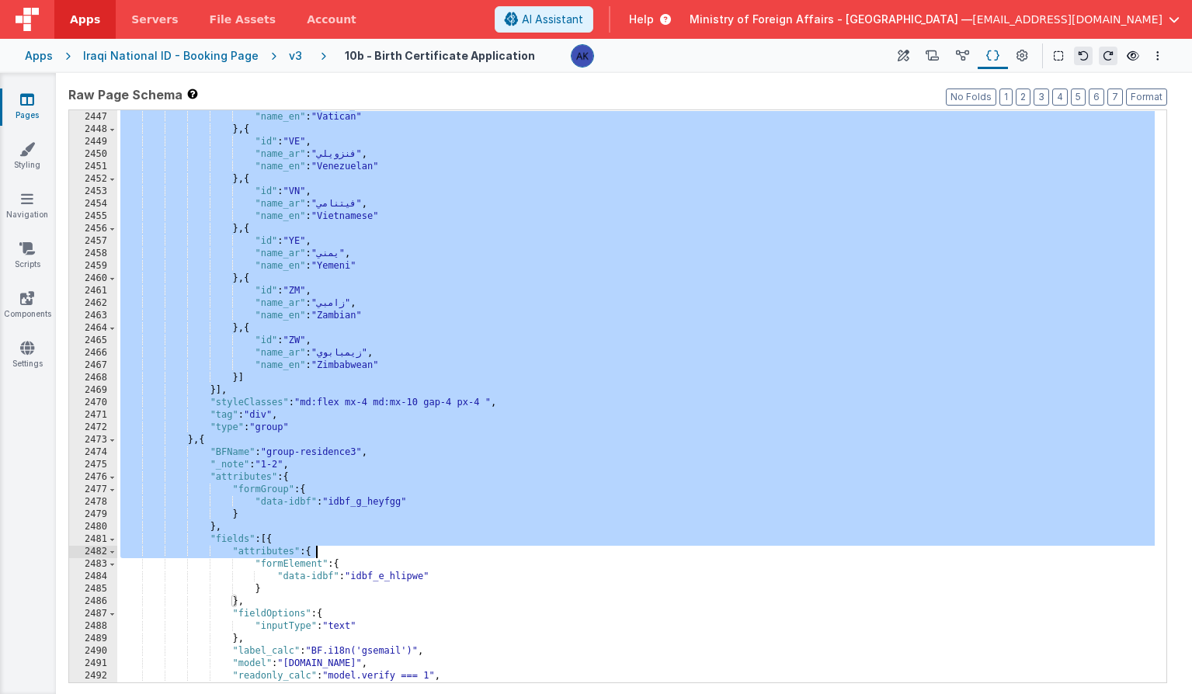
scroll to position [11950, 0]
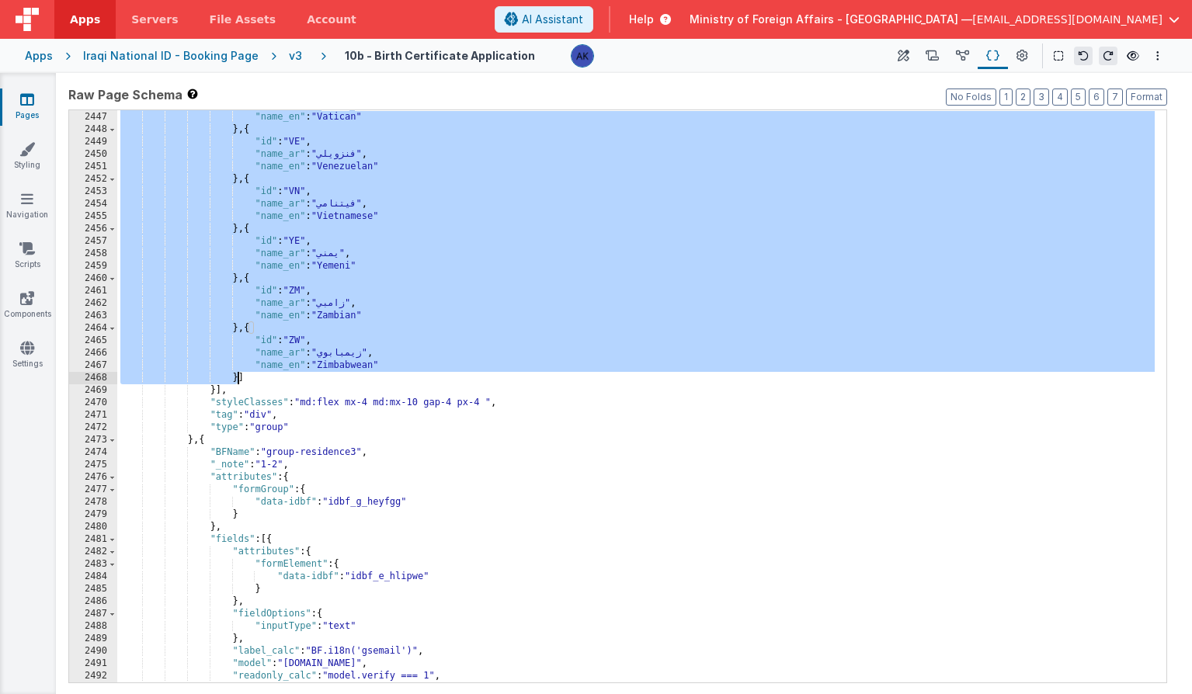
drag, startPoint x: 294, startPoint y: 427, endPoint x: 237, endPoint y: 379, distance: 75.0
click at [237, 379] on div ""name_ar" : "فاتيكي" , "name_en" : "Vatican" } , { "id" : "VE" , "name_ar" : "ف…" at bounding box center [635, 397] width 1037 height 597
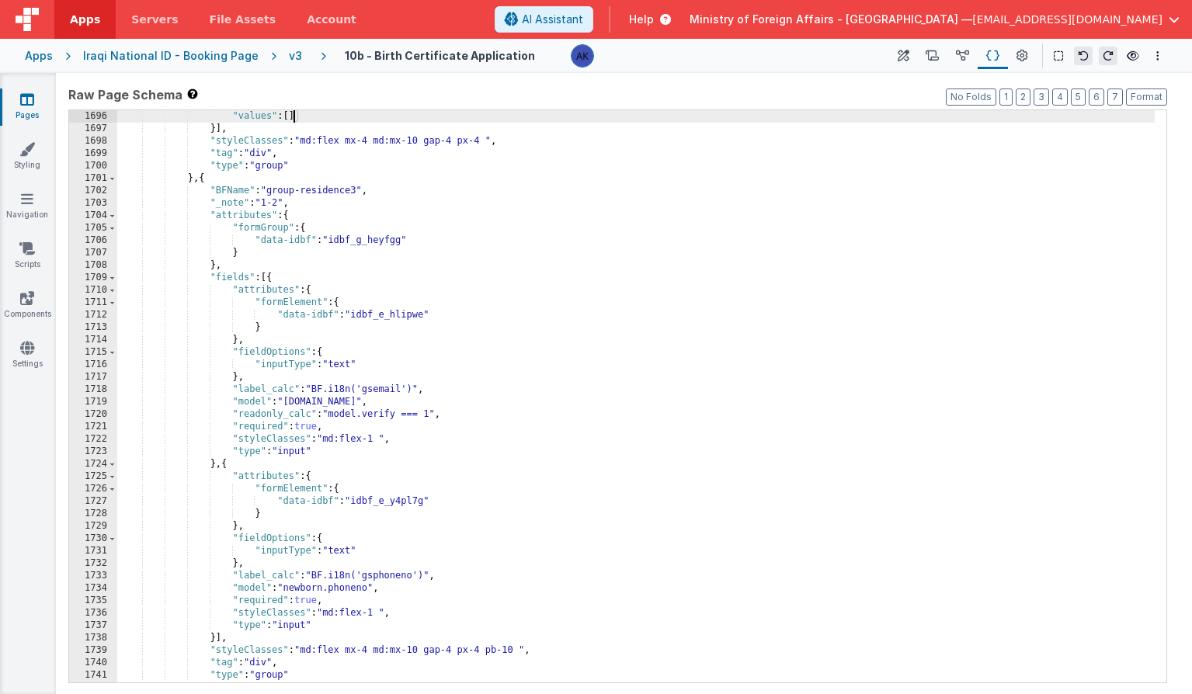
scroll to position [12953, 0]
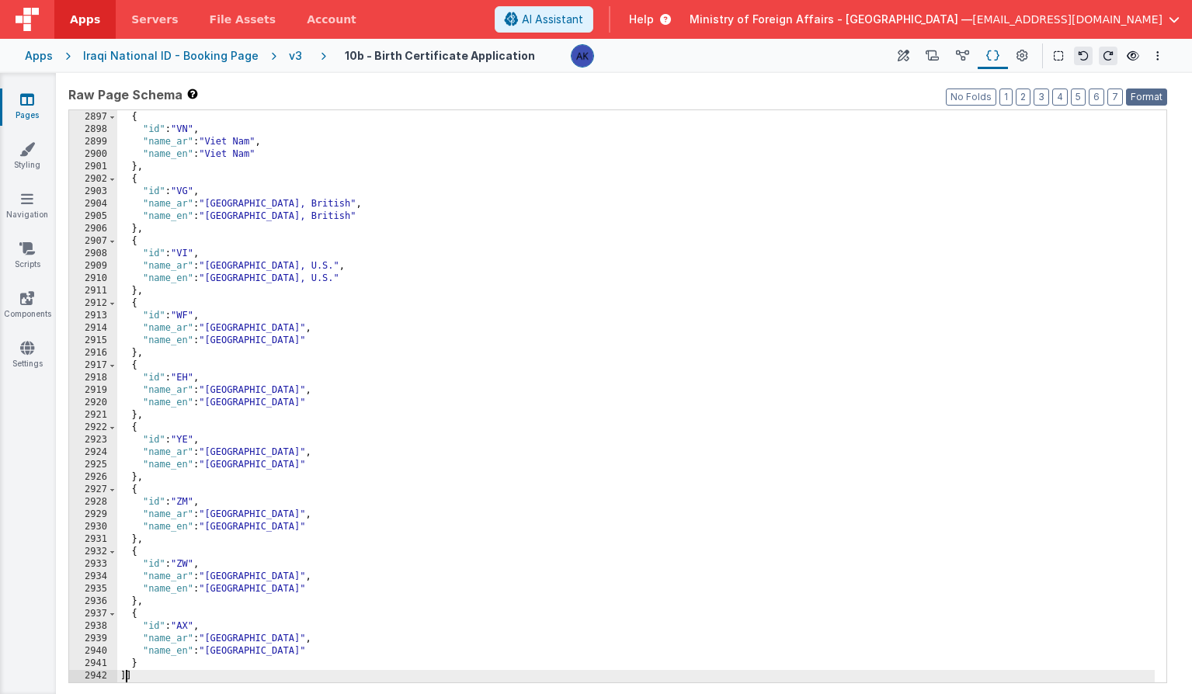
click at [1152, 102] on button "Format" at bounding box center [1146, 97] width 41 height 17
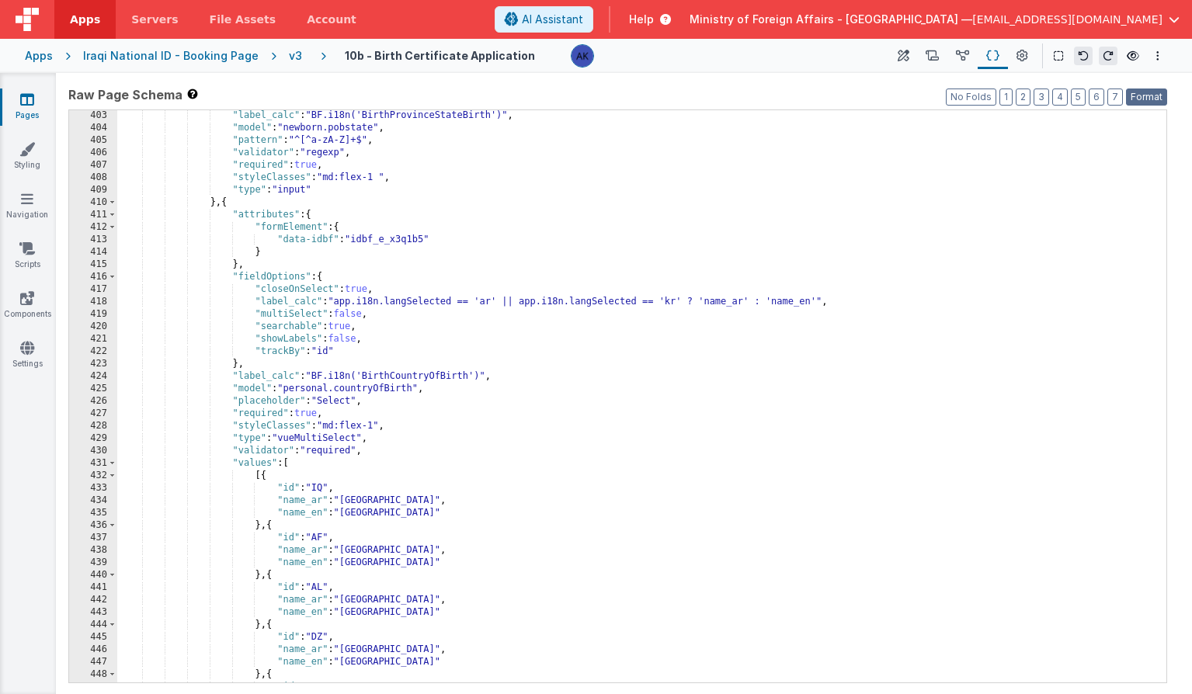
scroll to position [2033, 0]
click at [259, 478] on div ""label_calc" : "BF.i18n('BirthProvinceStateBirth')" , "model" : "newborn.pobsta…" at bounding box center [635, 407] width 1037 height 597
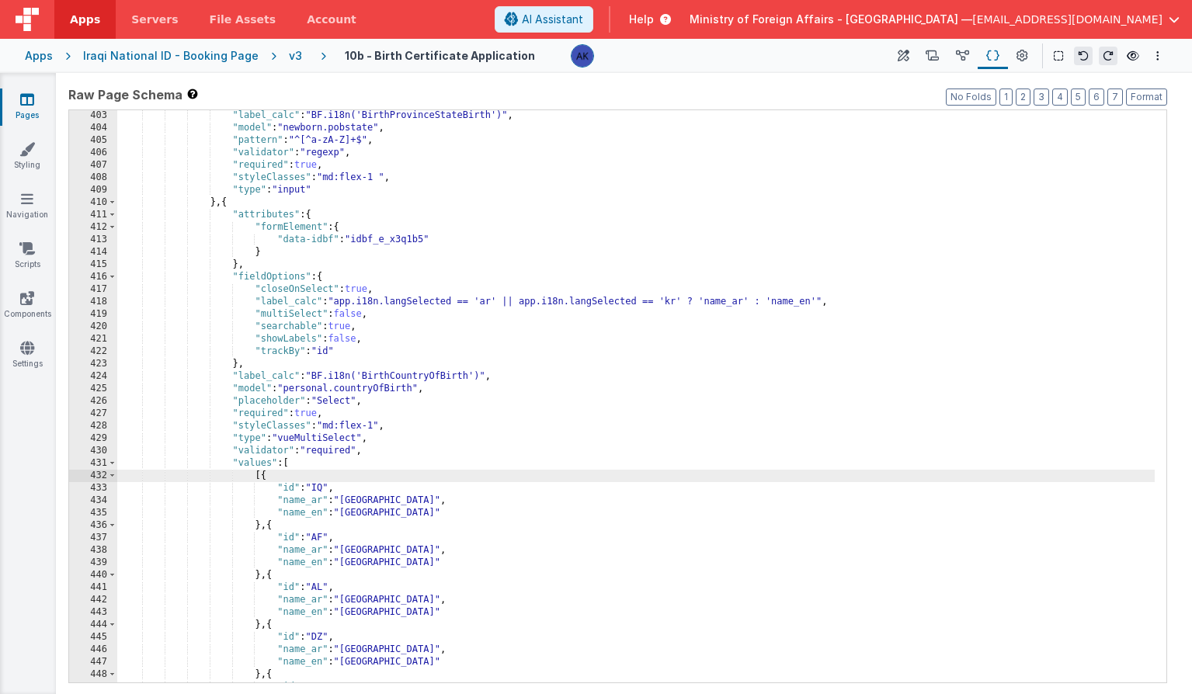
click at [253, 477] on div ""label_calc" : "BF.i18n('BirthProvinceStateBirth')" , "model" : "newborn.pobsta…" at bounding box center [635, 407] width 1037 height 597
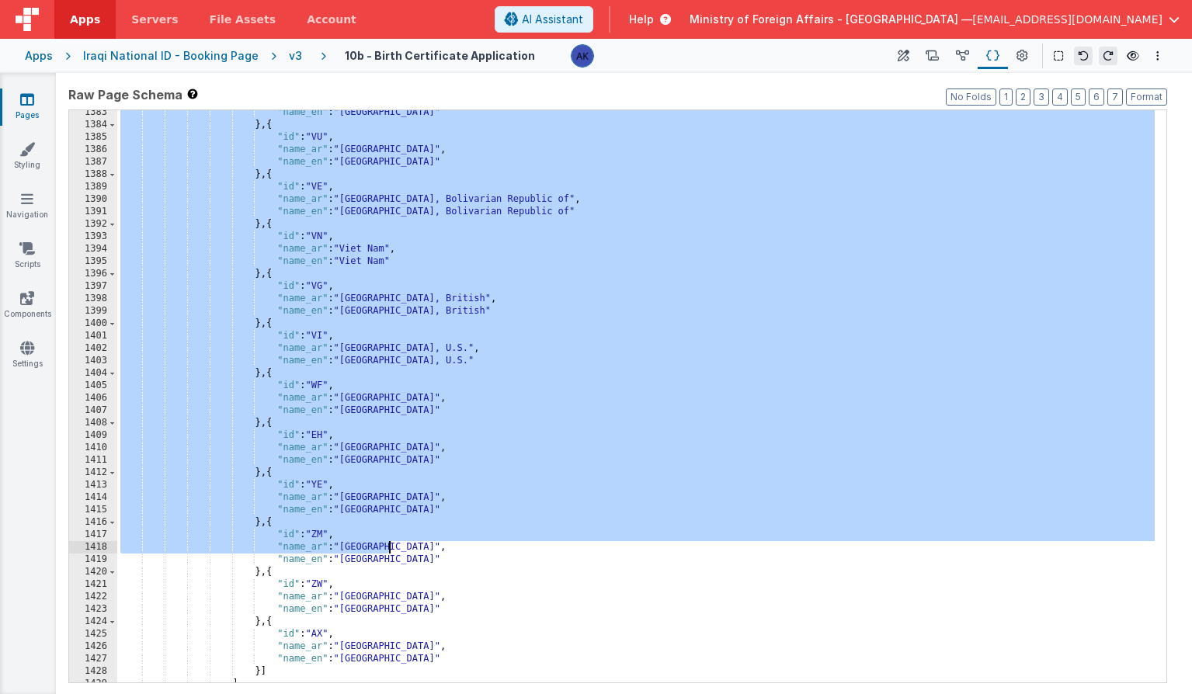
scroll to position [6599, 0]
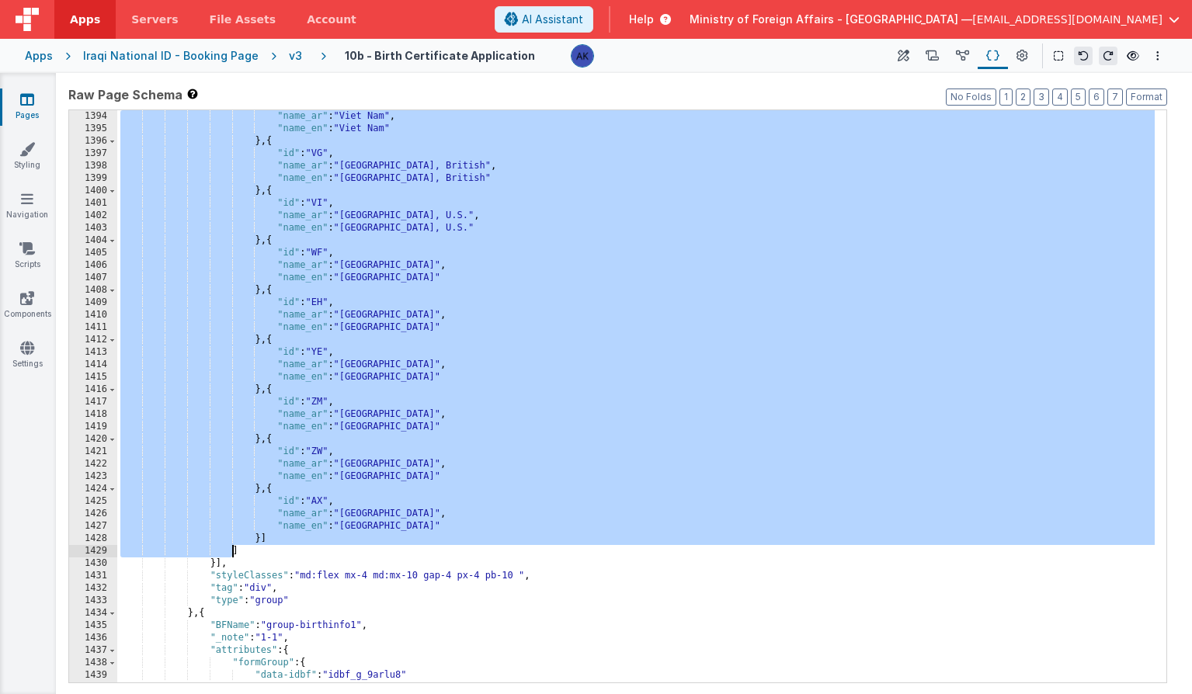
drag, startPoint x: 253, startPoint y: 477, endPoint x: 230, endPoint y: 546, distance: 72.9
click at [230, 546] on div ""name_ar" : "Viet Nam" , "name_en" : "Viet Nam" } , { "id" : "VG" , "name_ar" :…" at bounding box center [635, 408] width 1037 height 597
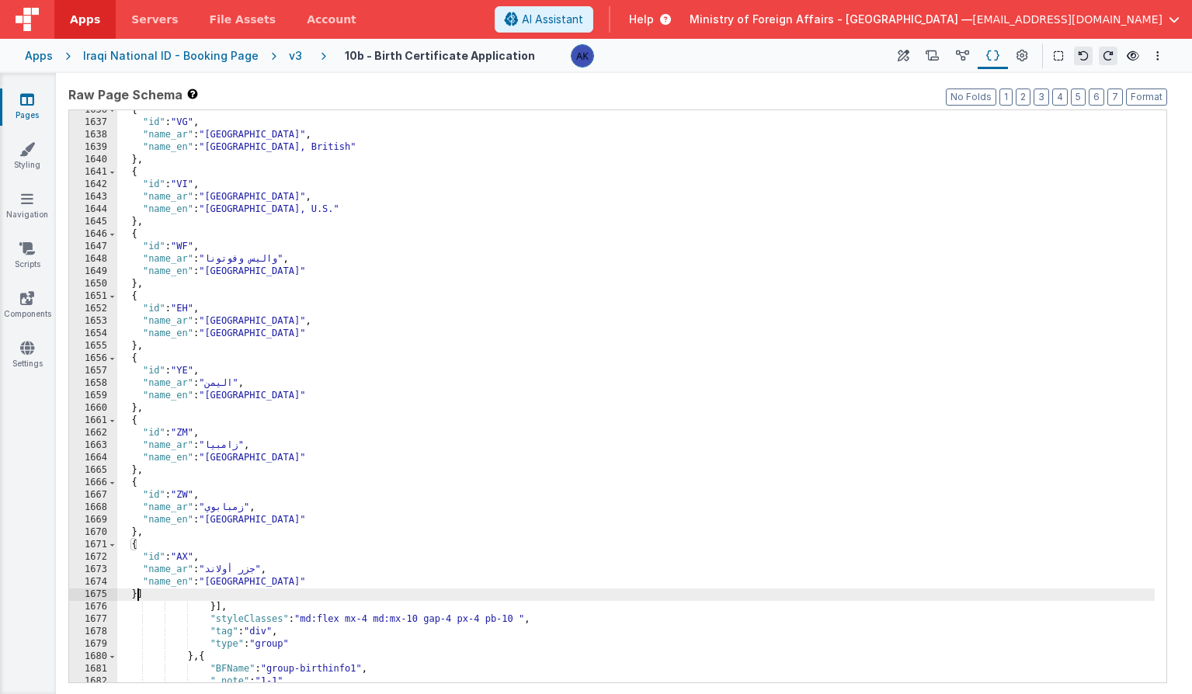
scroll to position [7395, 0]
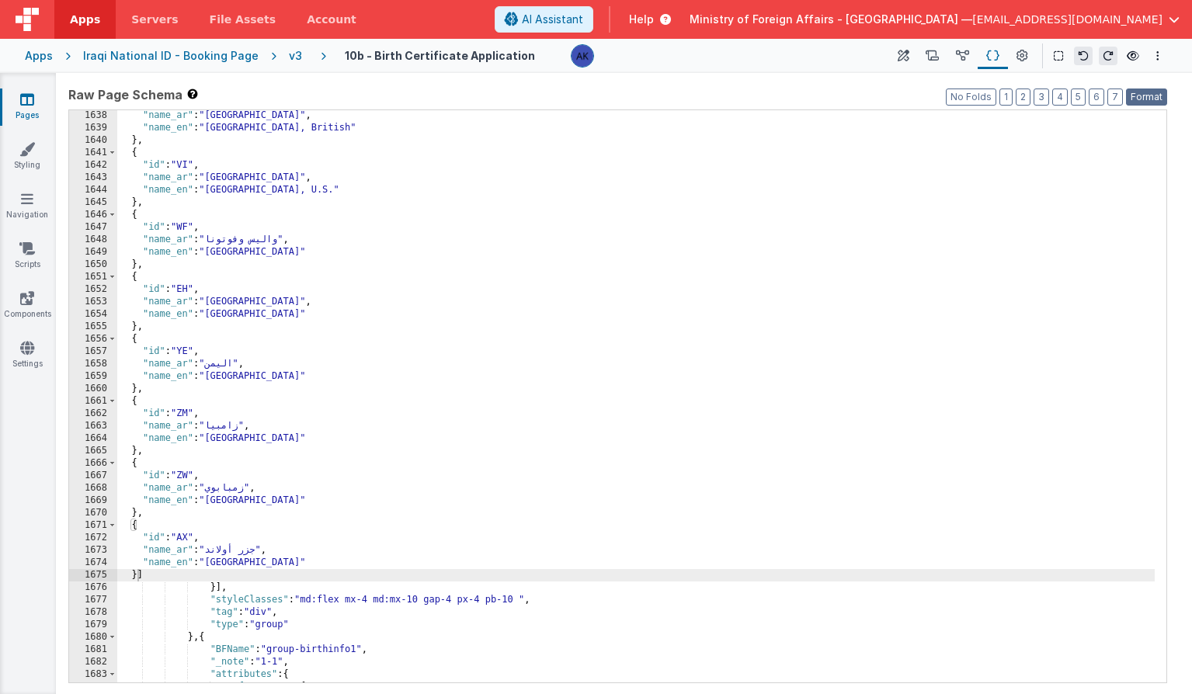
click at [1135, 99] on button "Format" at bounding box center [1146, 97] width 41 height 17
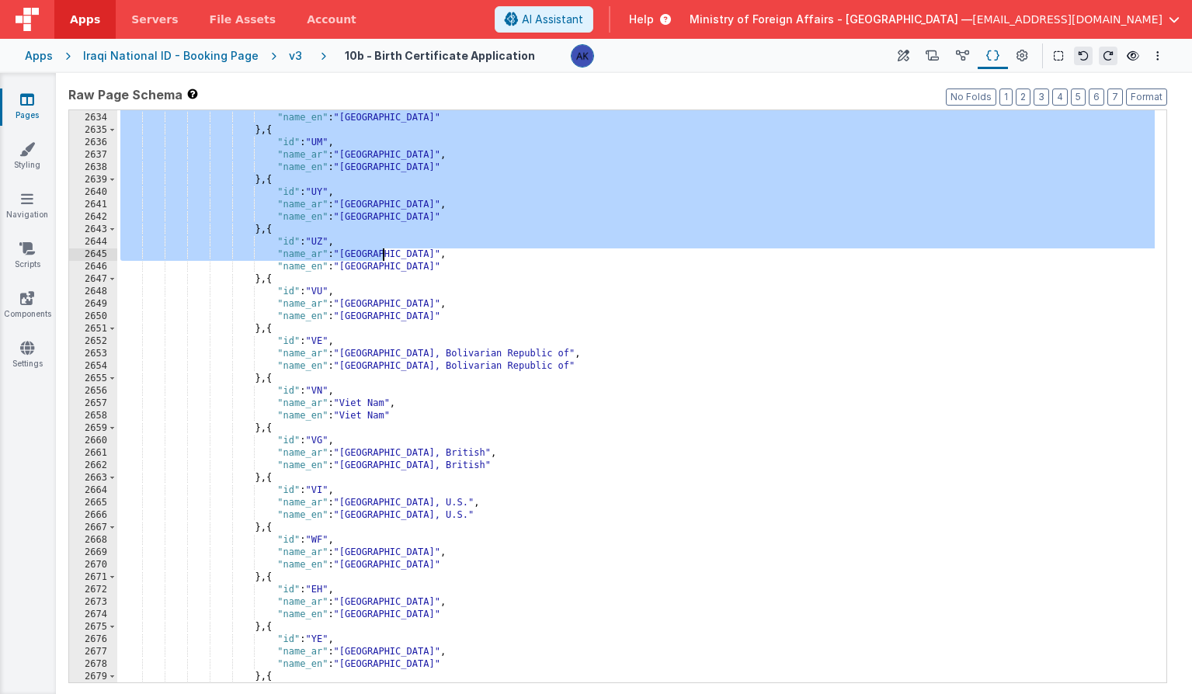
scroll to position [12465, 0]
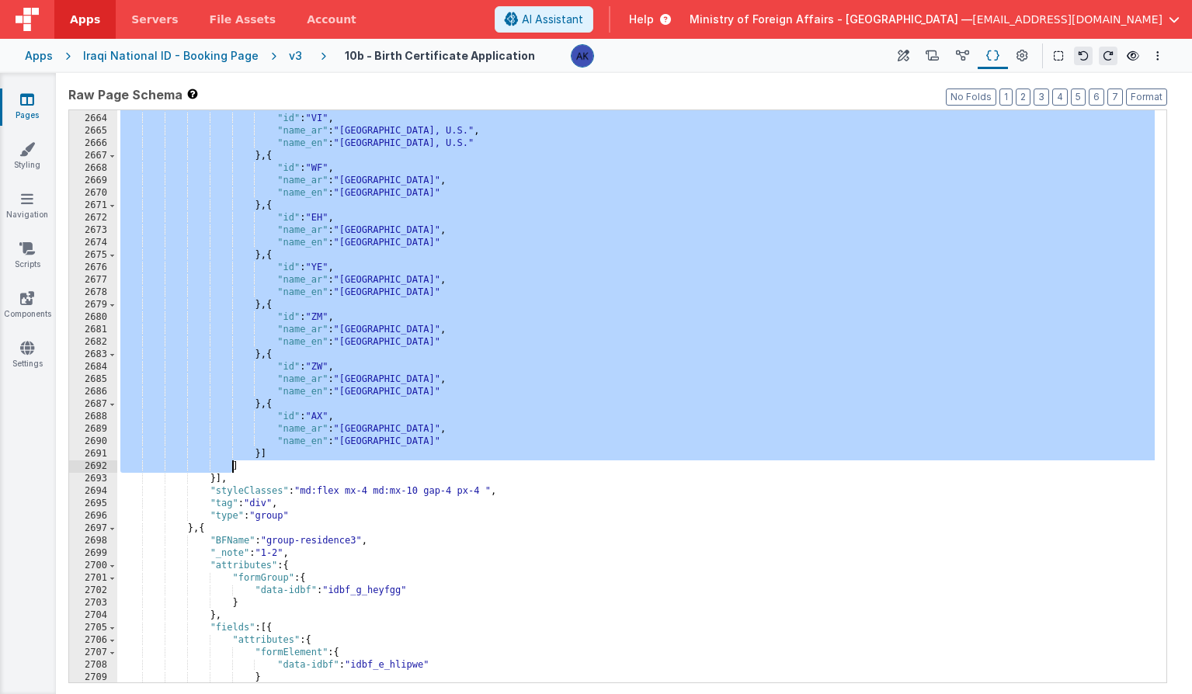
drag, startPoint x: 252, startPoint y: 286, endPoint x: 231, endPoint y: 465, distance: 180.6
click at [231, 465] on div "} , { "id" : "VI" , "name_ar" : "Virgin Islands, U.S." , "name_en" : "Virgin Is…" at bounding box center [635, 398] width 1037 height 597
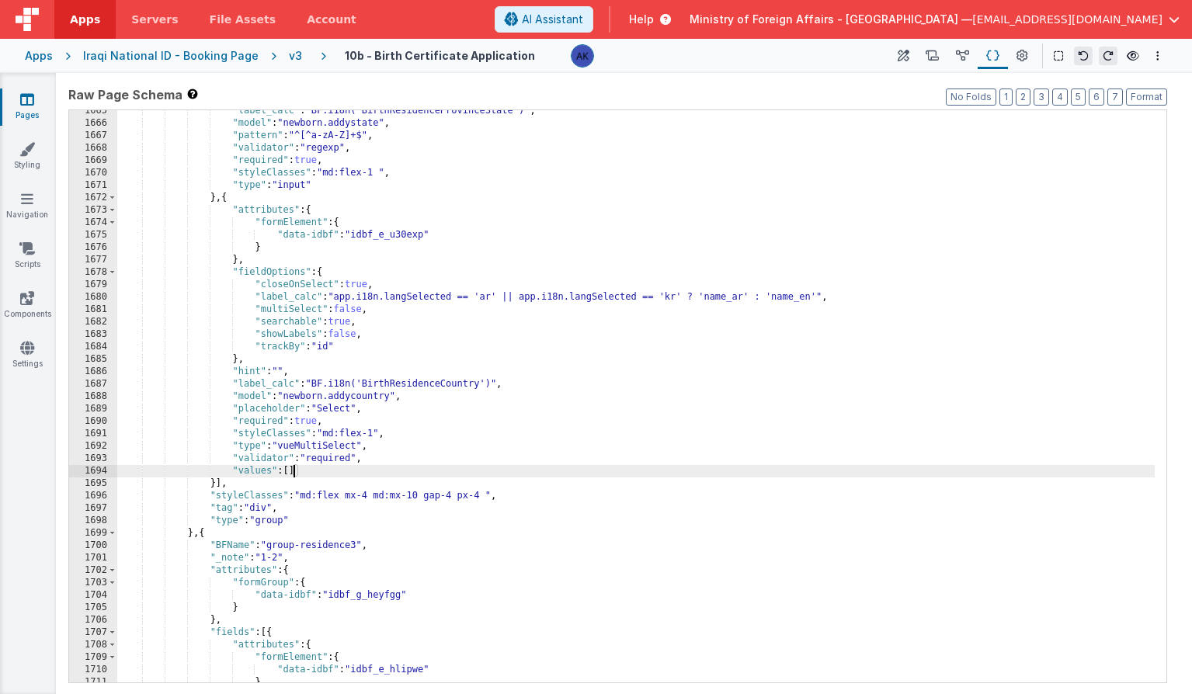
scroll to position [12945, 0]
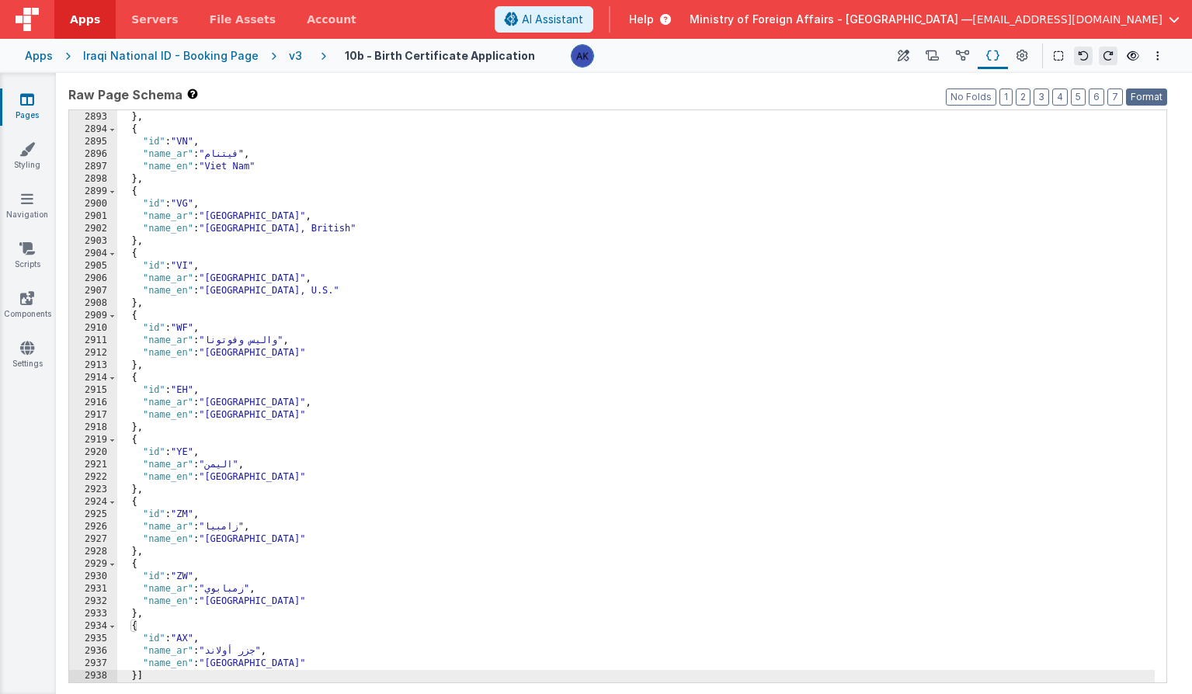
click at [1150, 99] on button "Format" at bounding box center [1146, 97] width 41 height 17
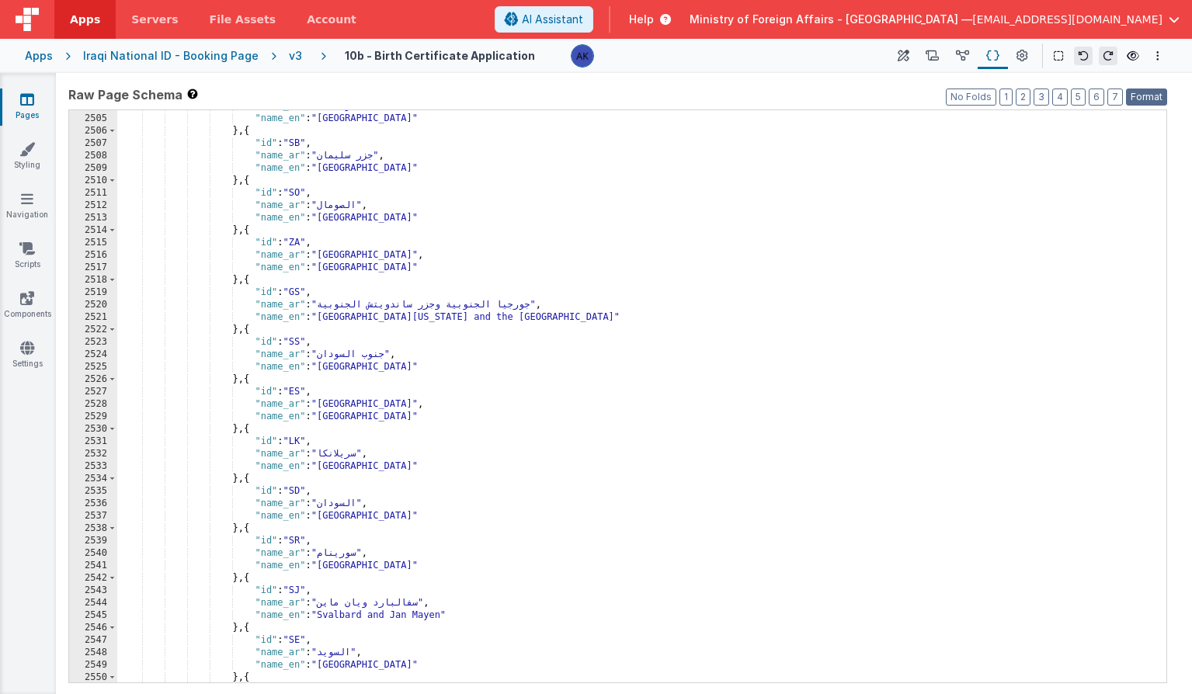
scroll to position [11481, 0]
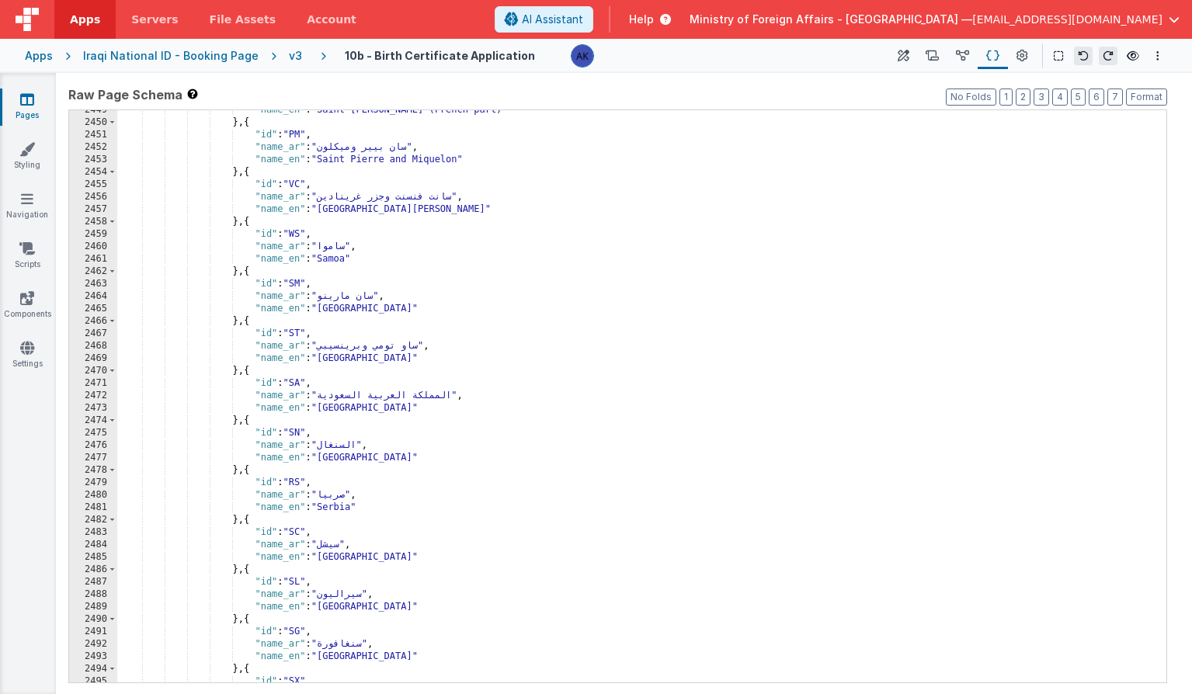
click at [289, 60] on div "v3" at bounding box center [298, 56] width 19 height 16
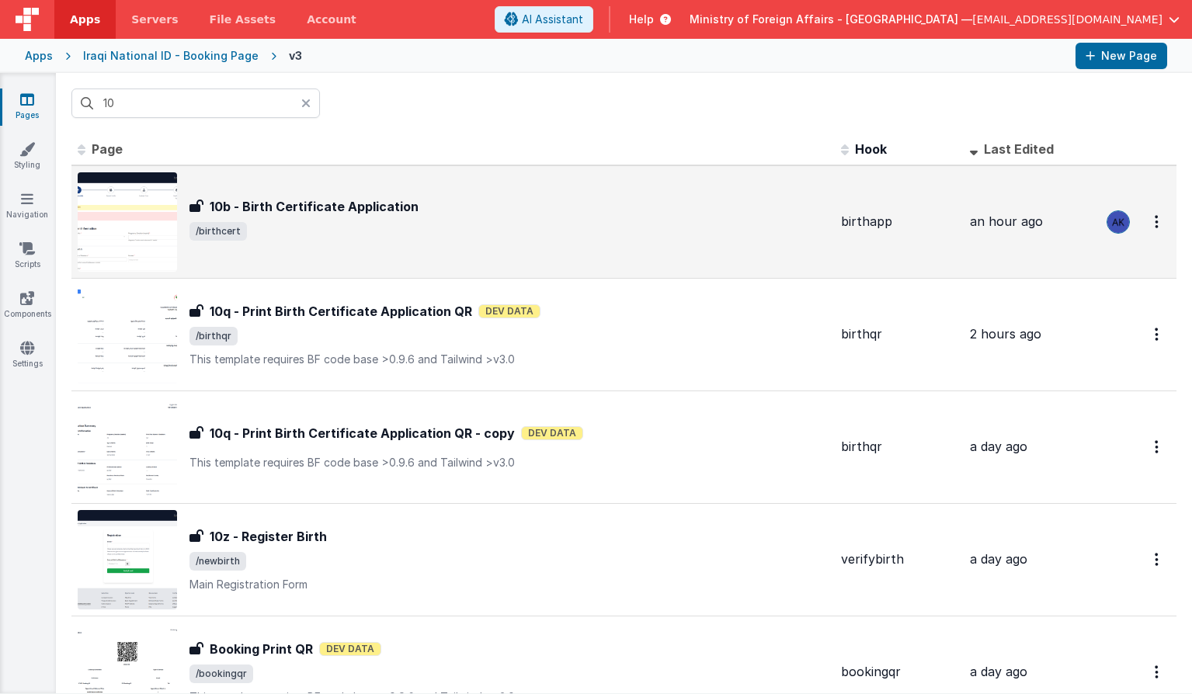
click at [168, 222] on img at bounding box center [127, 221] width 99 height 99
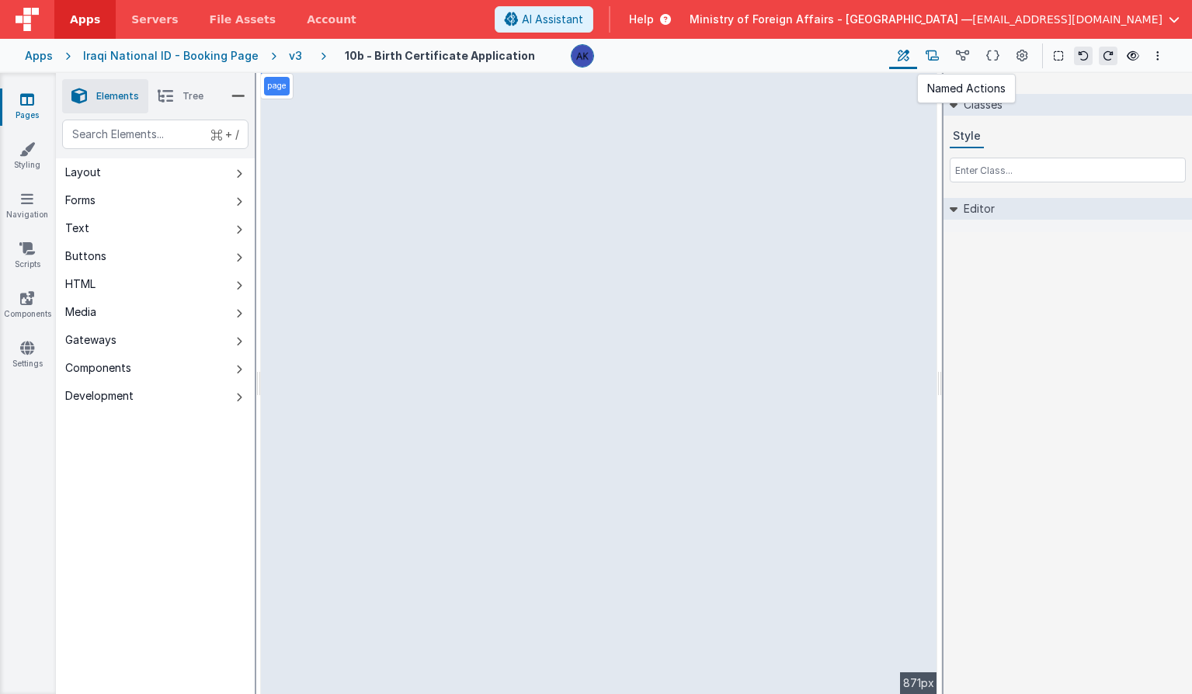
click at [936, 59] on icon at bounding box center [932, 56] width 13 height 16
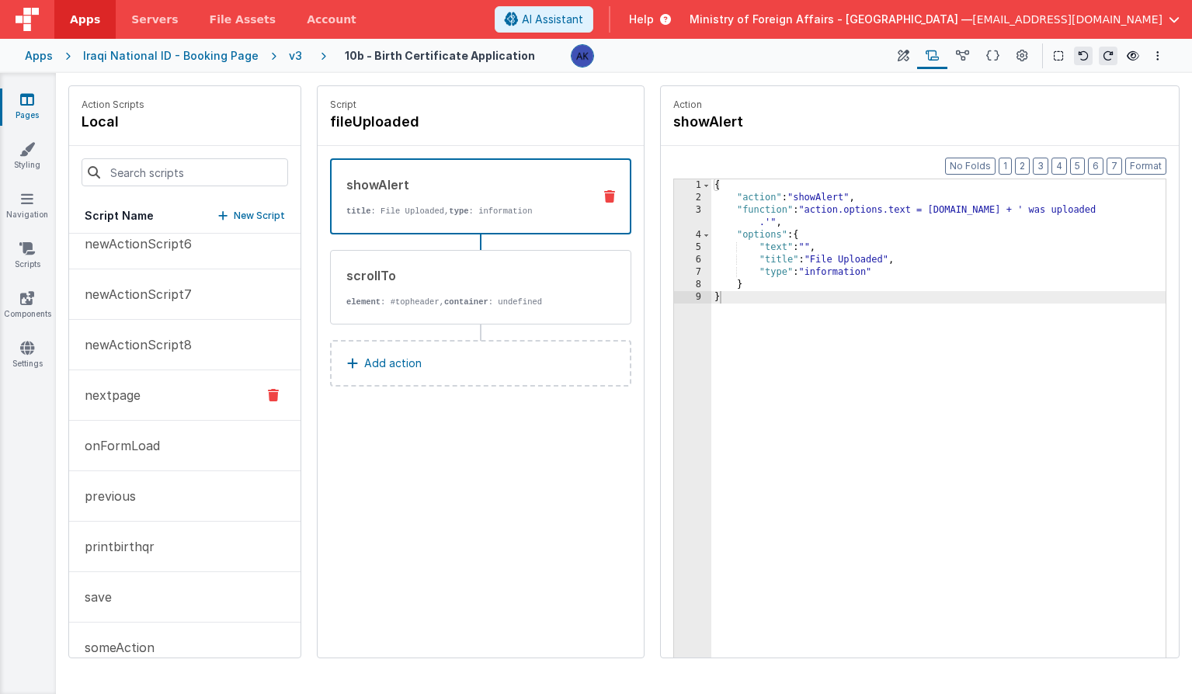
scroll to position [143, 0]
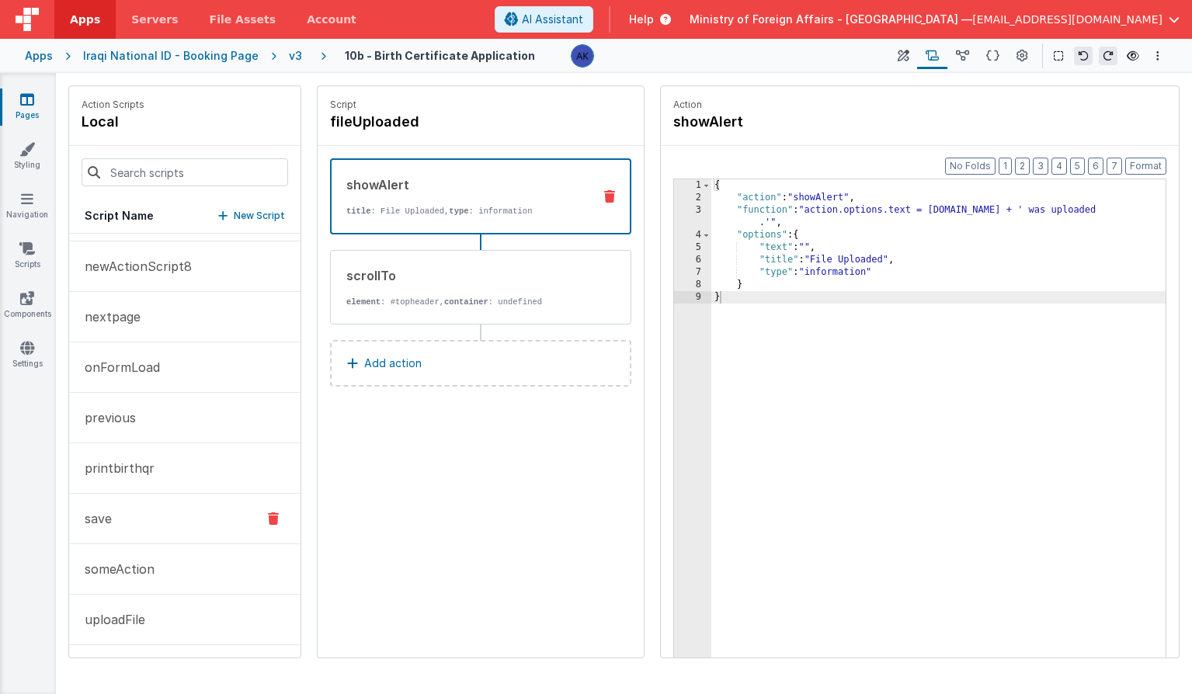
click at [144, 522] on button "save" at bounding box center [184, 519] width 231 height 50
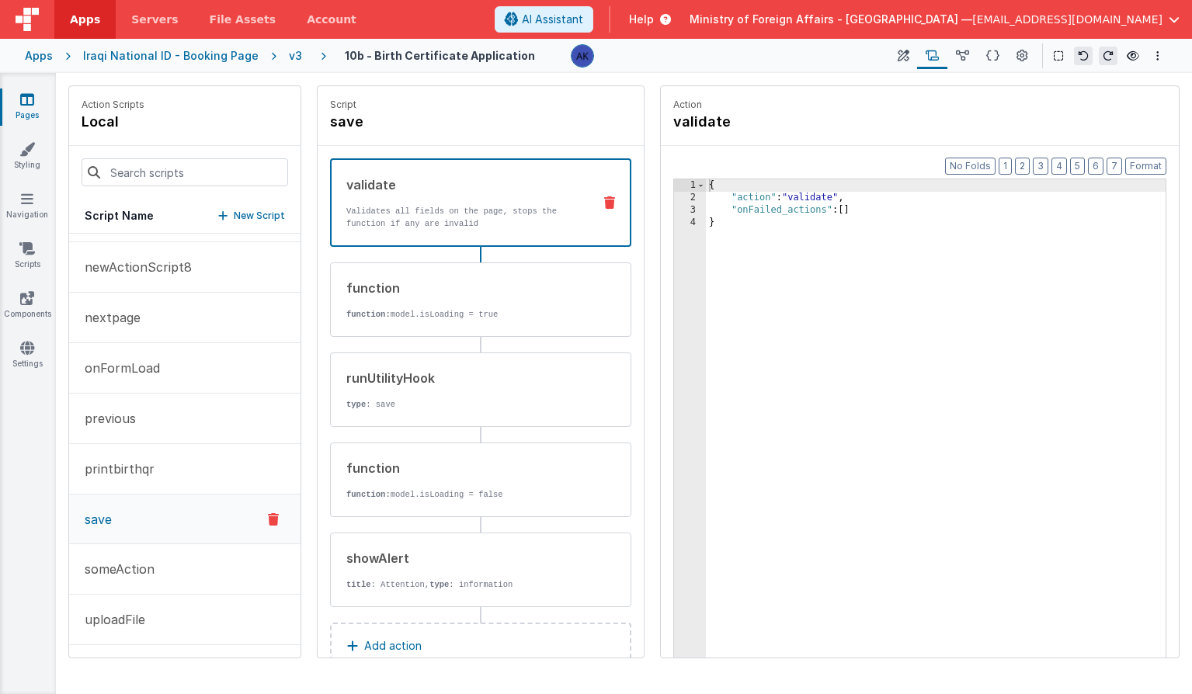
click at [604, 199] on icon at bounding box center [609, 202] width 11 height 12
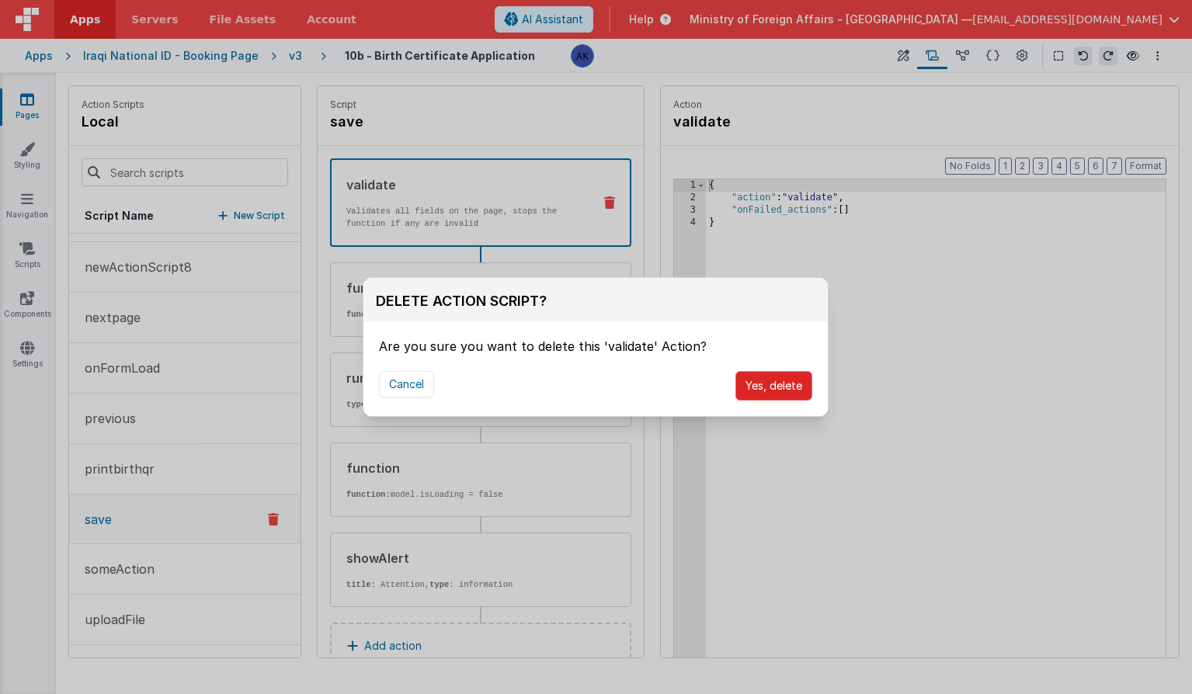
click at [757, 391] on button "Yes, delete" at bounding box center [773, 386] width 77 height 30
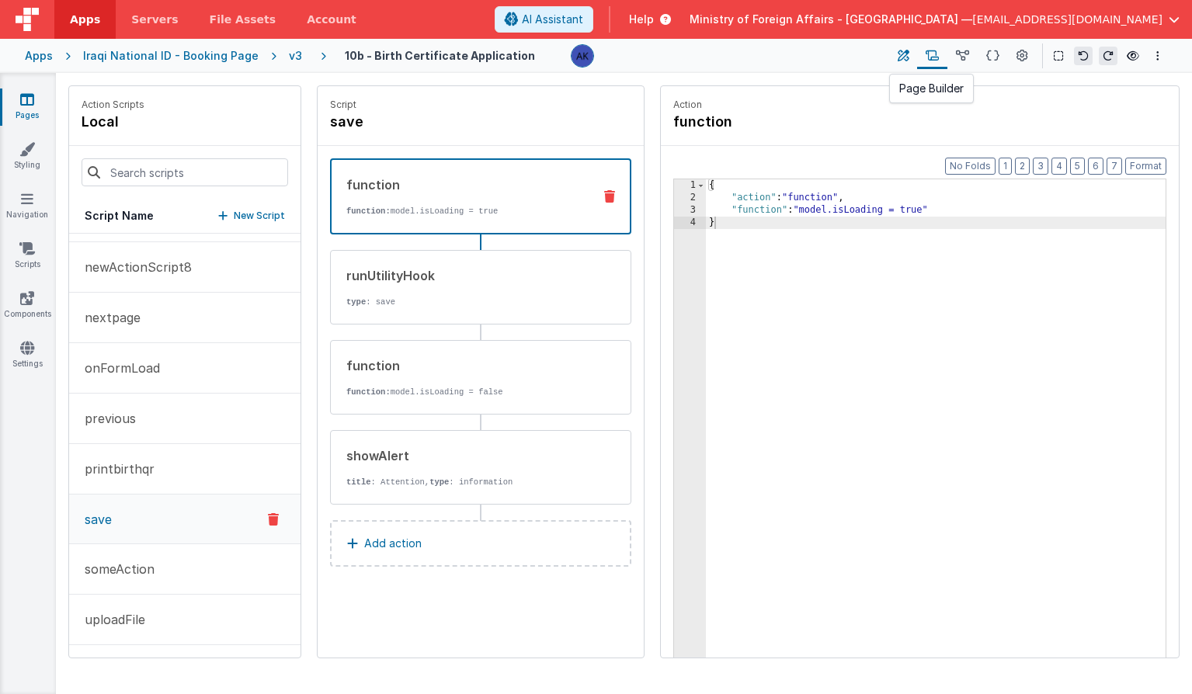
click at [914, 55] on button at bounding box center [903, 56] width 28 height 26
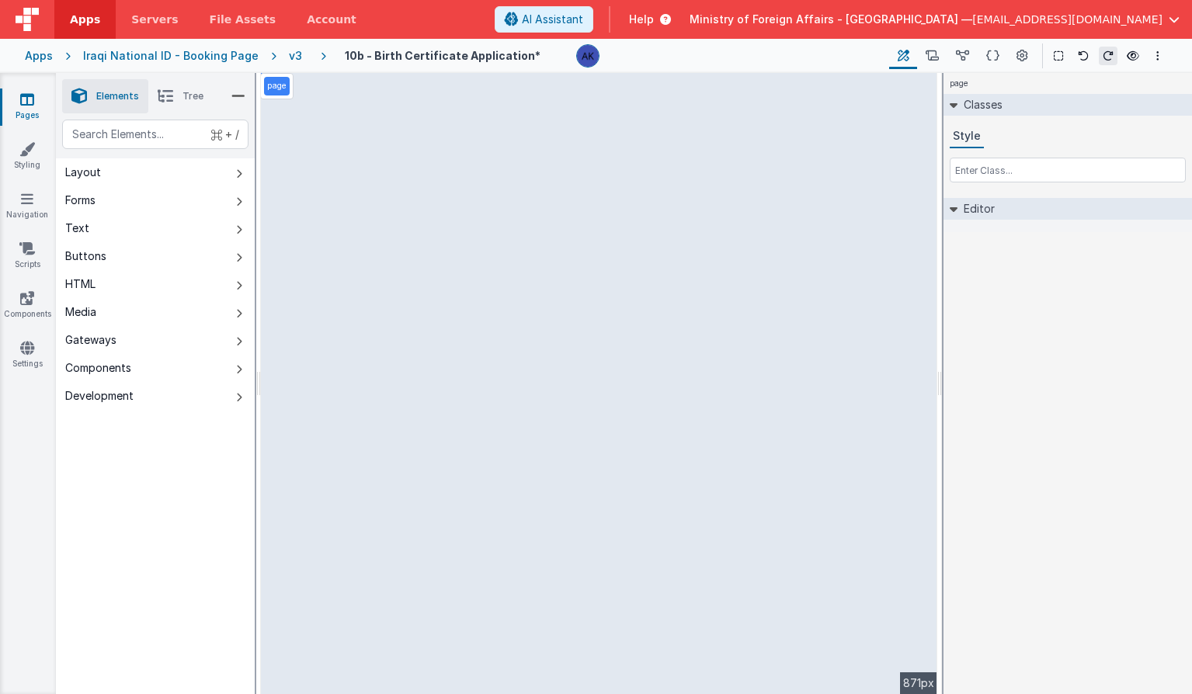
select select "uploadFile"
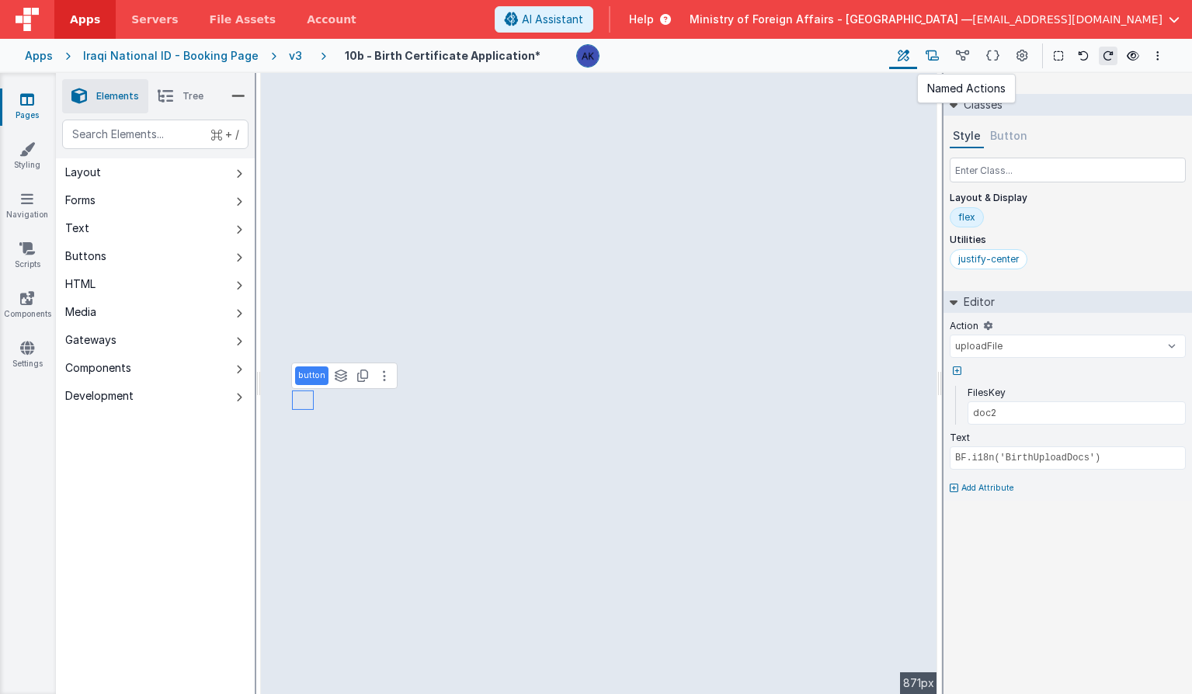
click at [942, 59] on button at bounding box center [932, 56] width 30 height 26
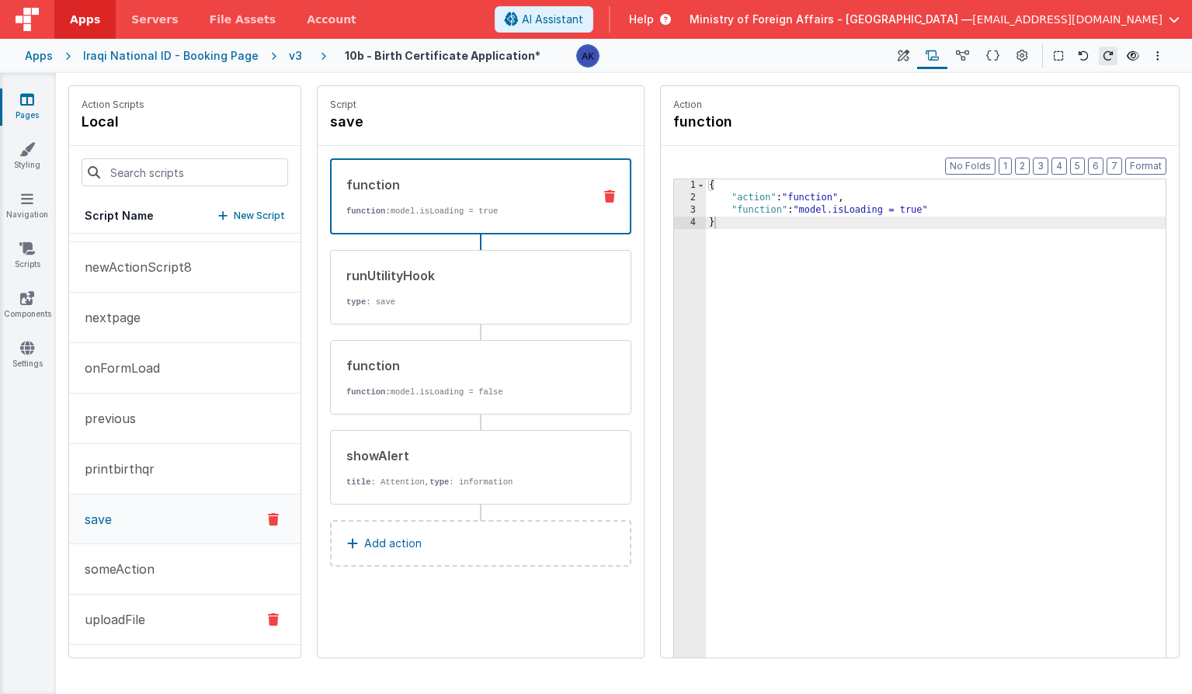
click at [151, 603] on button "uploadFile" at bounding box center [184, 620] width 231 height 50
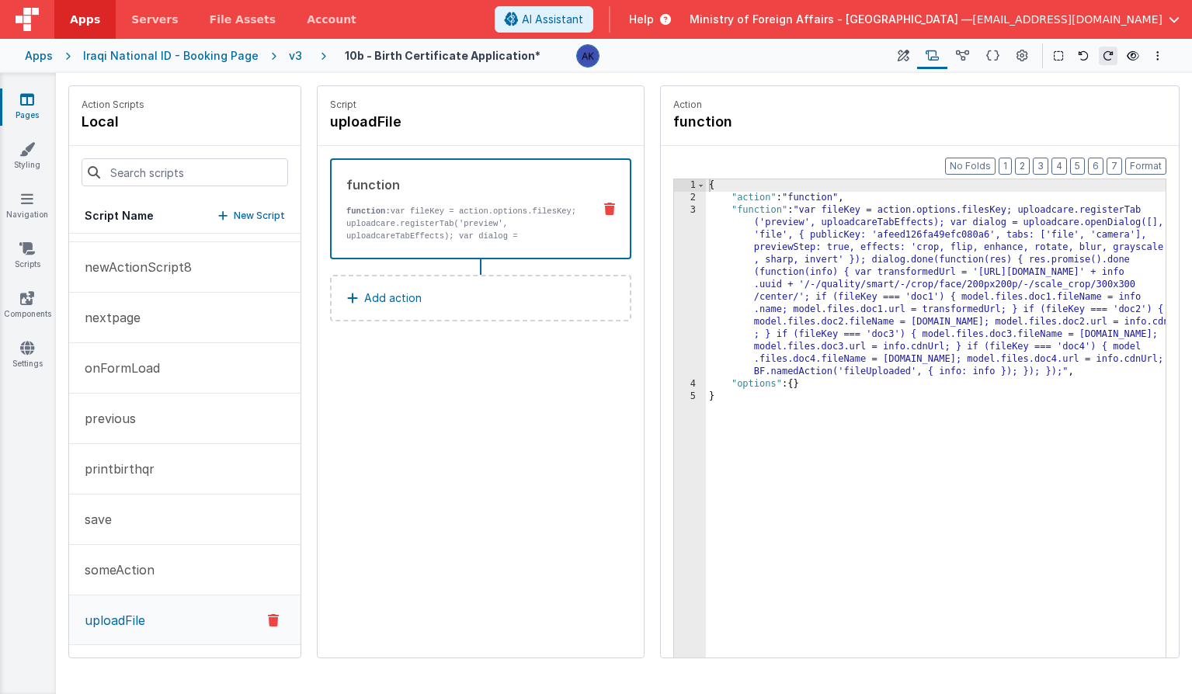
click at [874, 274] on div "{ "action" : "function" , "function" : "var fileKey = action.options.filesKey; …" at bounding box center [936, 454] width 460 height 551
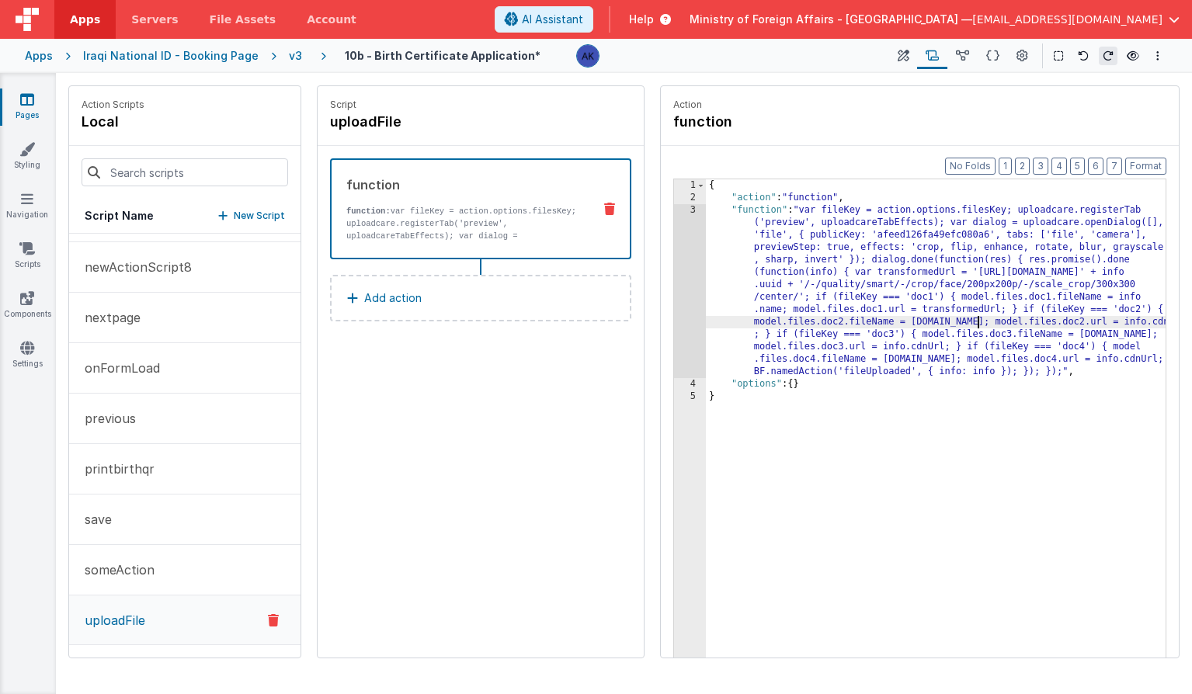
click at [979, 325] on div "{ "action" : "function" , "function" : "var fileKey = action.options.filesKey; …" at bounding box center [936, 454] width 460 height 551
click at [901, 54] on icon at bounding box center [904, 56] width 12 height 16
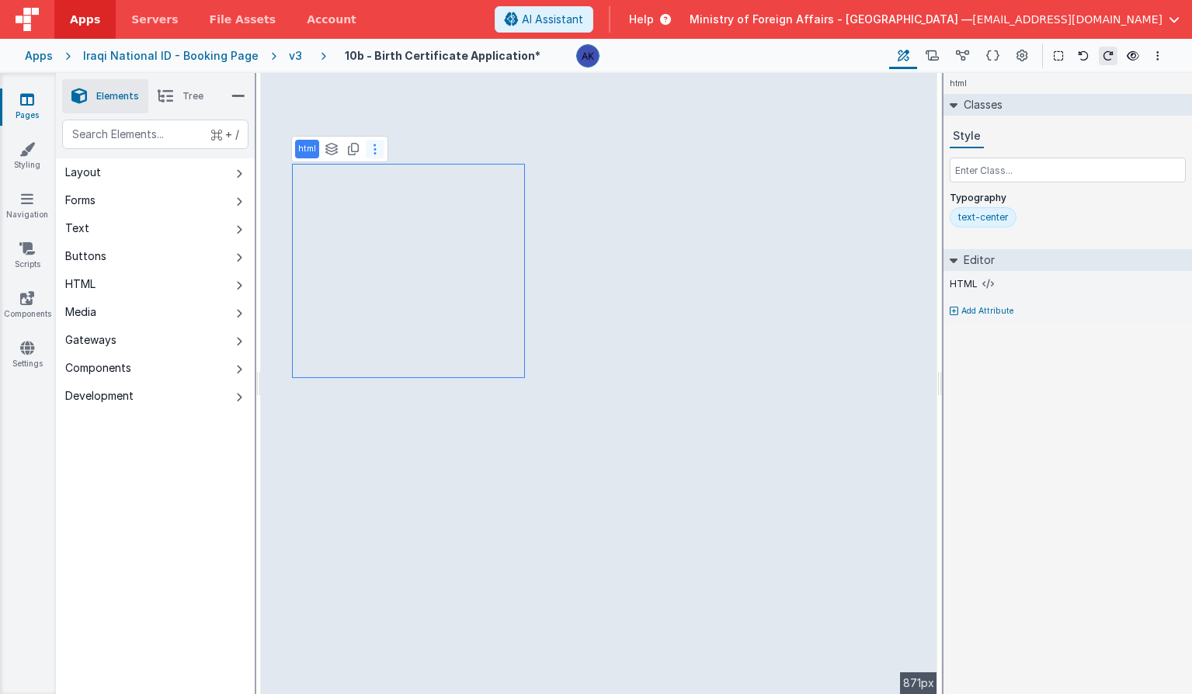
click at [380, 149] on button at bounding box center [375, 149] width 19 height 19
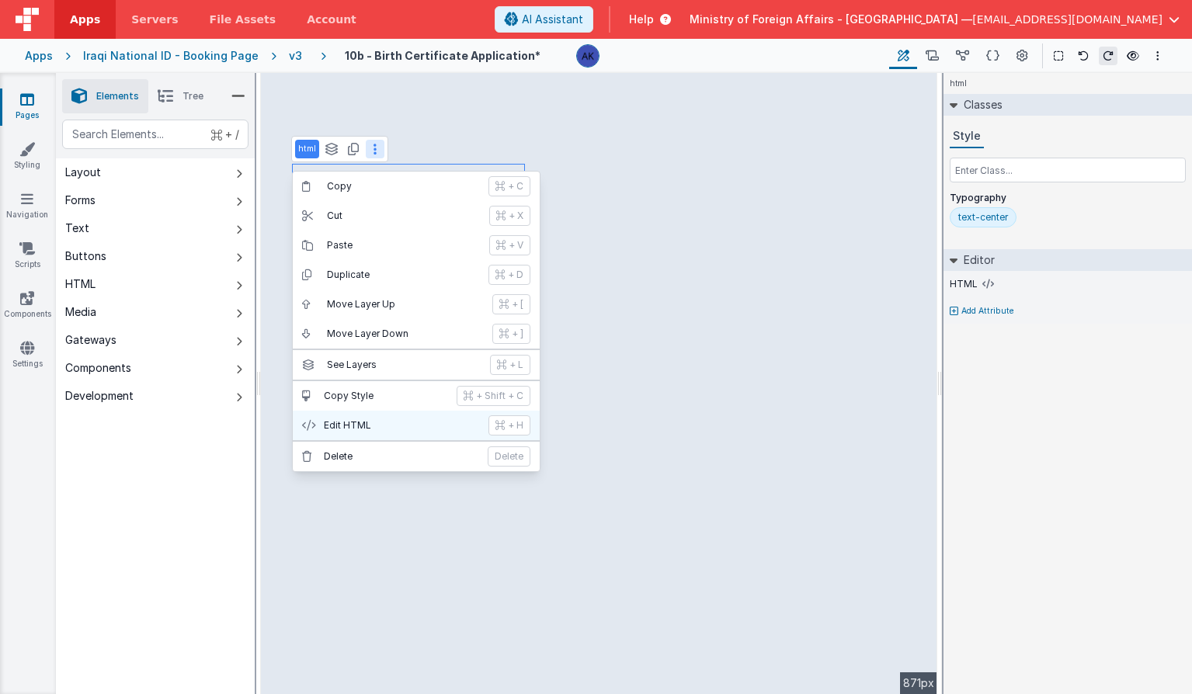
click at [395, 412] on button "Edit HTML + H" at bounding box center [416, 426] width 247 height 30
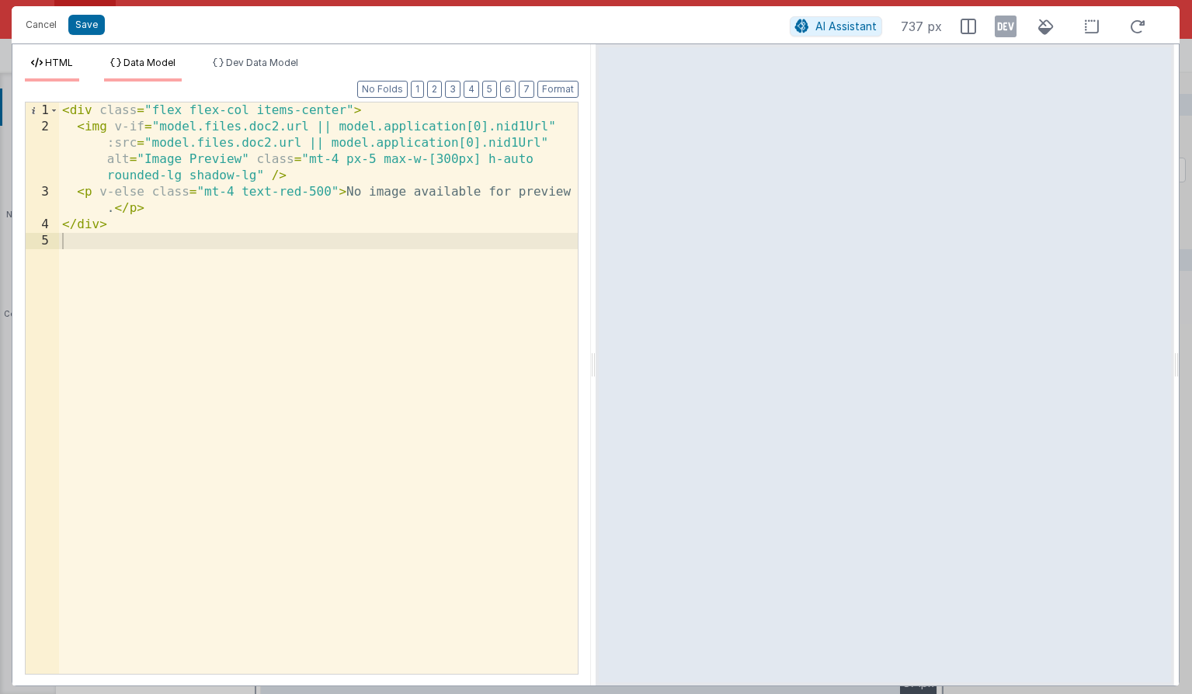
click at [113, 63] on icon at bounding box center [115, 62] width 11 height 9
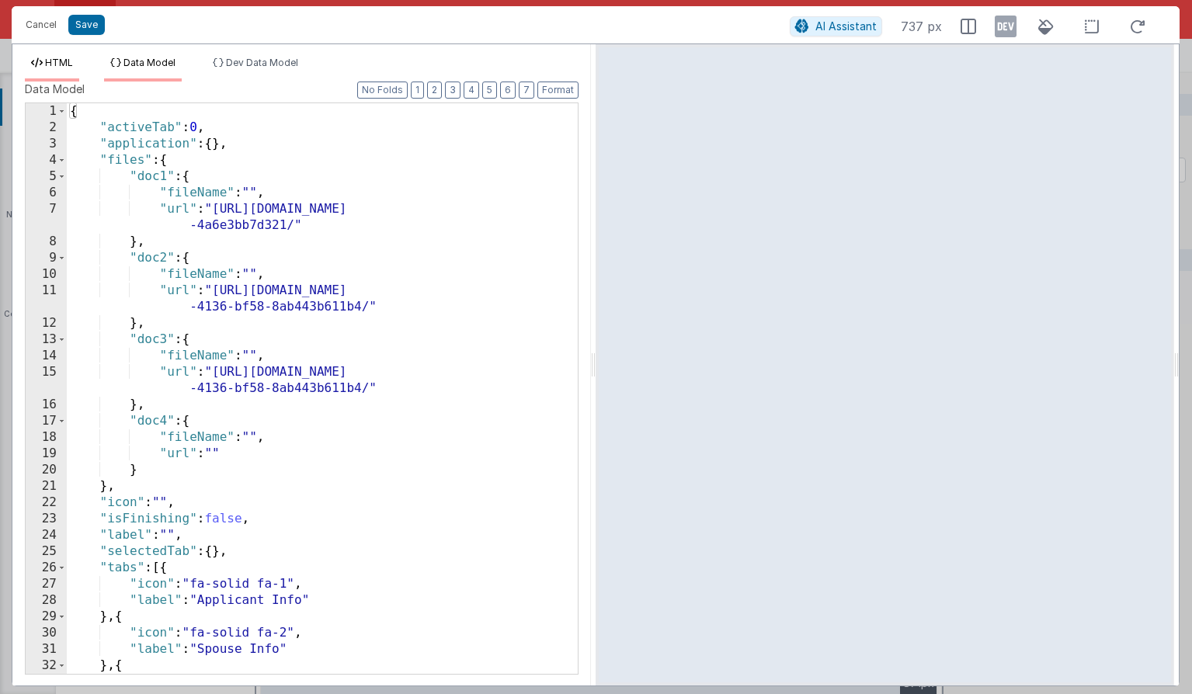
click at [75, 64] on li "HTML" at bounding box center [52, 69] width 54 height 25
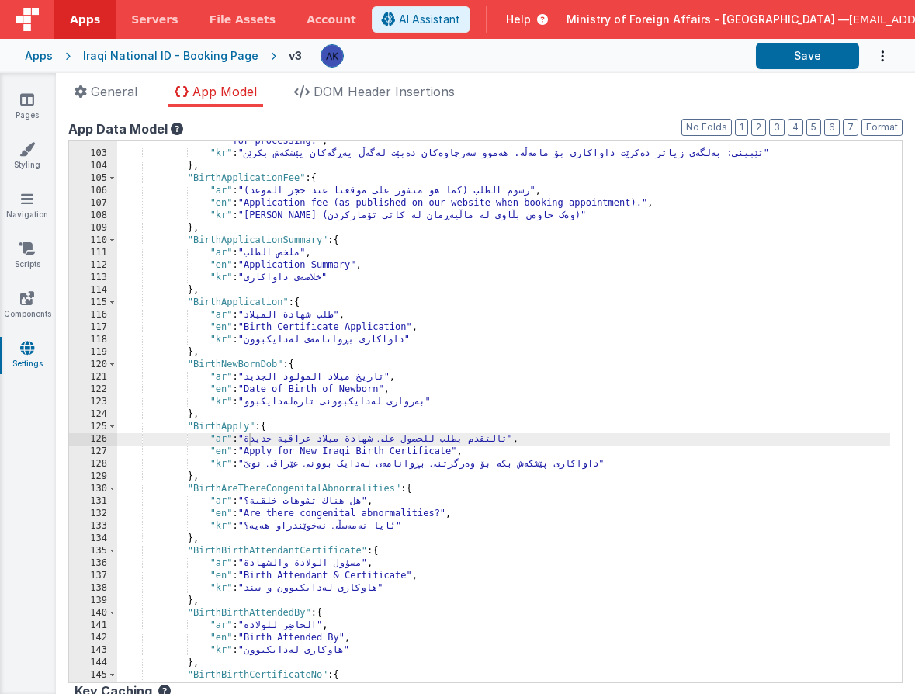
scroll to position [982, 0]
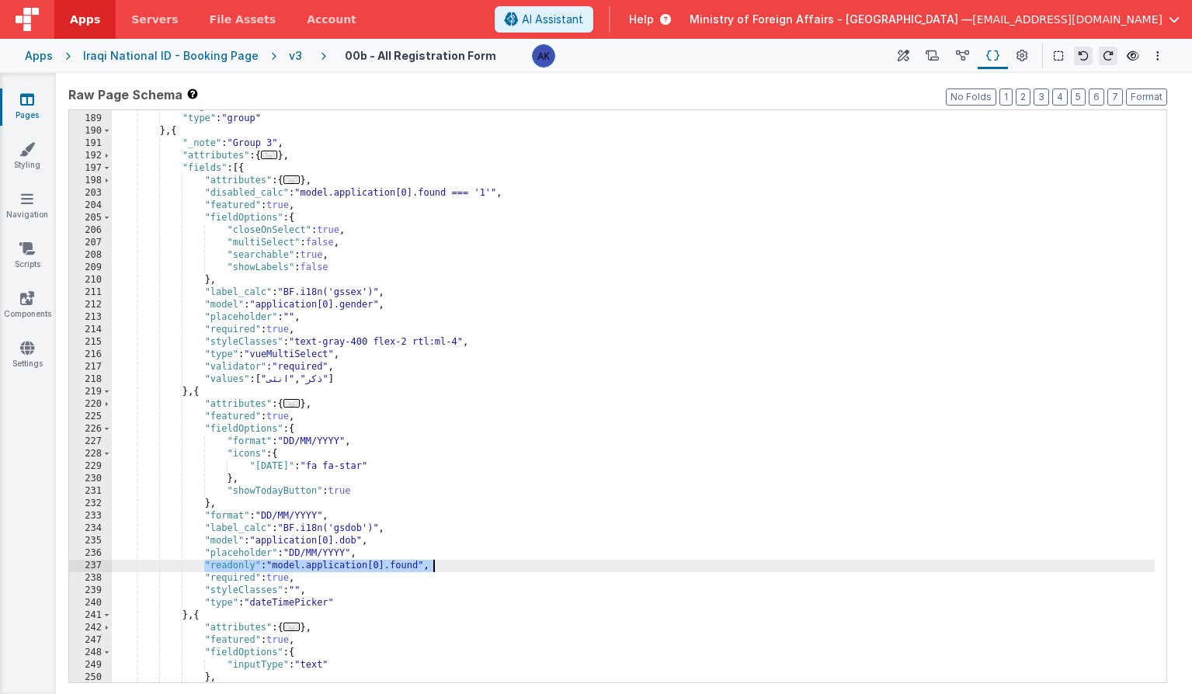
scroll to position [2023, 0]
click at [289, 56] on div "v3" at bounding box center [298, 56] width 19 height 16
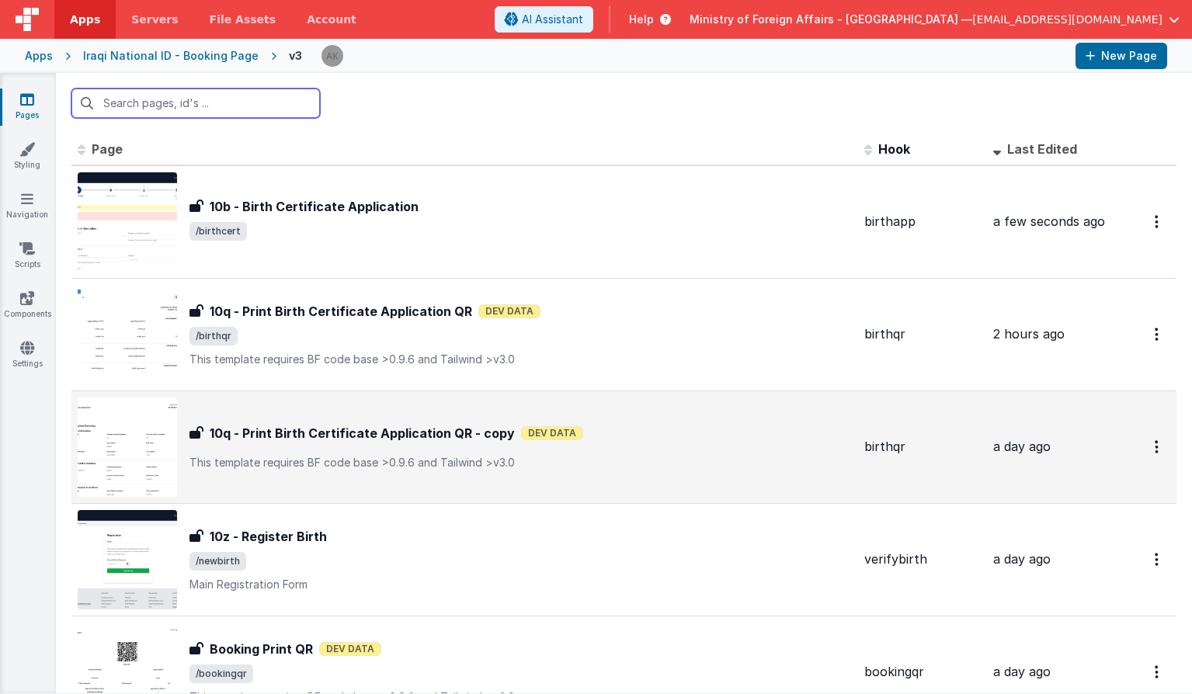
scroll to position [142, 0]
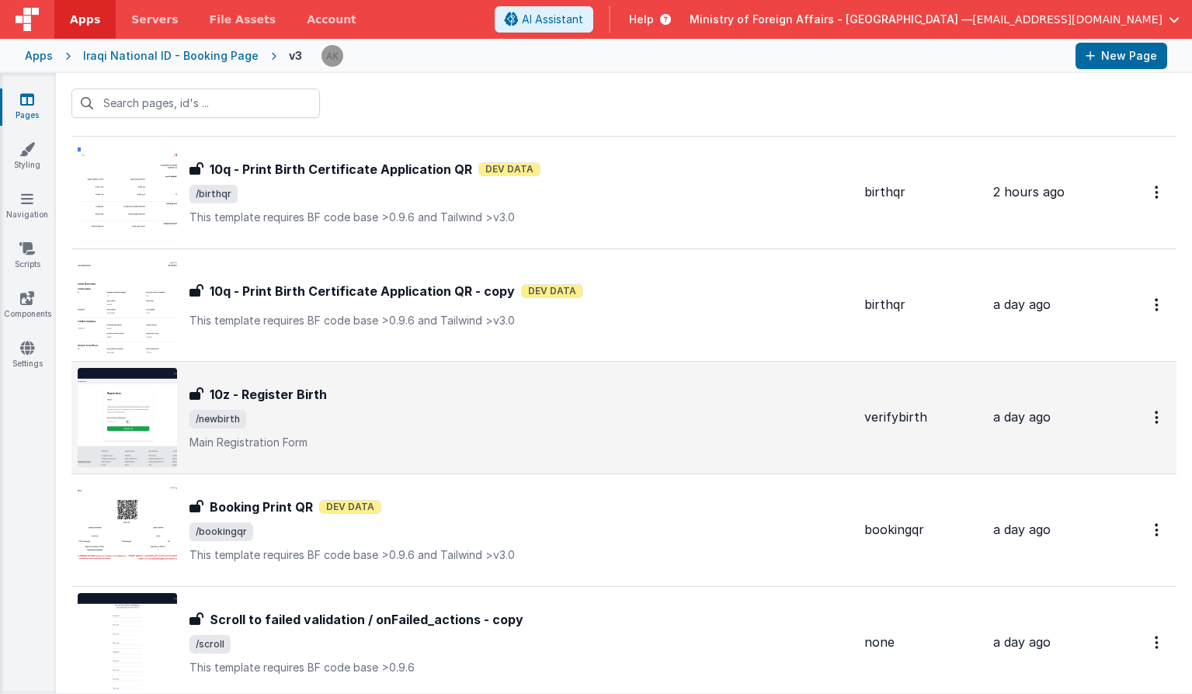
click at [151, 394] on img at bounding box center [127, 417] width 99 height 99
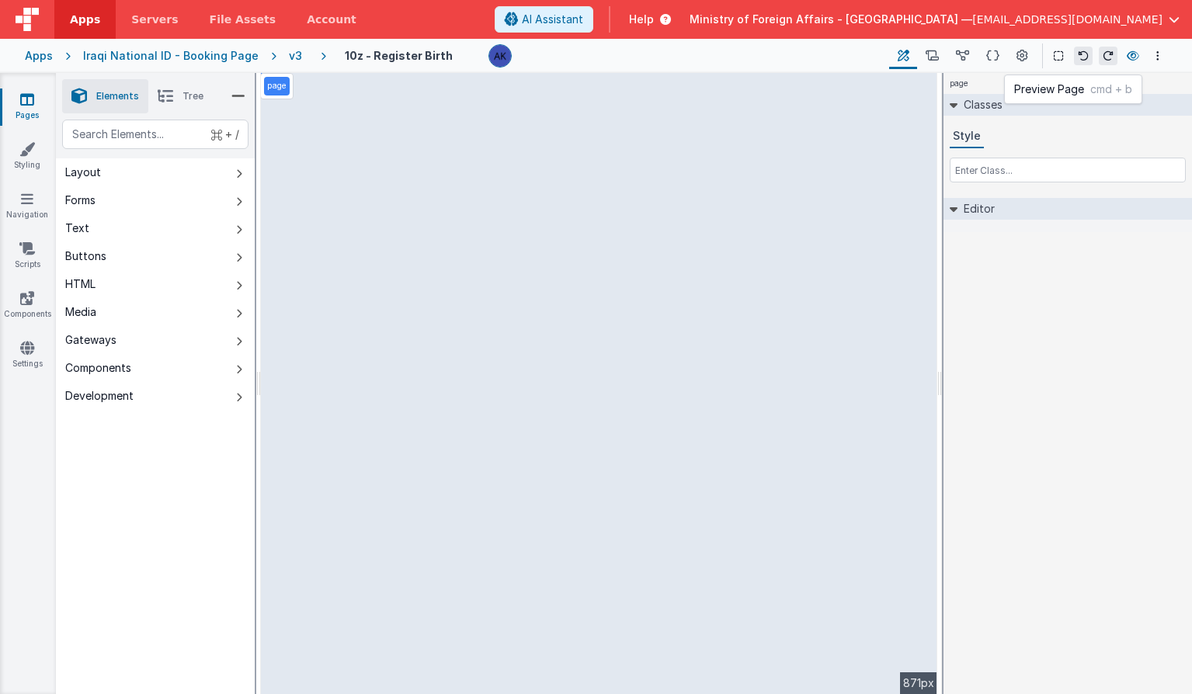
click at [1139, 59] on button at bounding box center [1133, 56] width 19 height 22
click at [36, 211] on link "Navigation" at bounding box center [27, 206] width 56 height 31
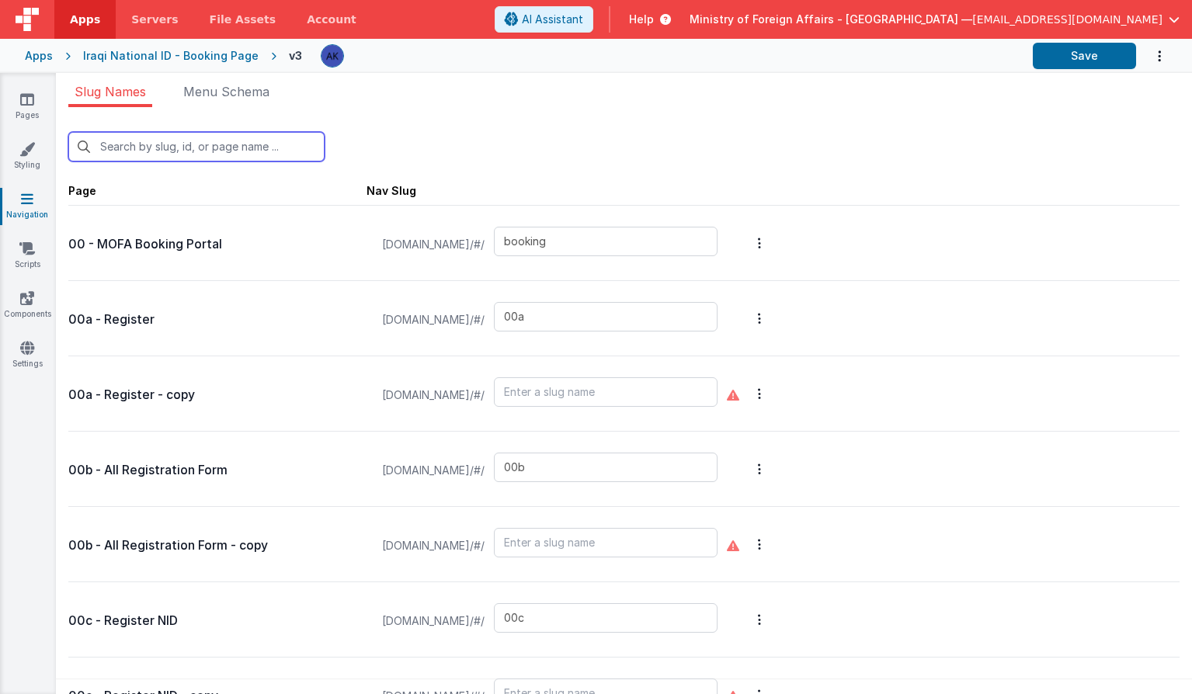
click at [218, 144] on input "text" at bounding box center [196, 147] width 256 height 30
type input "b"
type input "consularservices"
type input "contactus"
type input "faq"
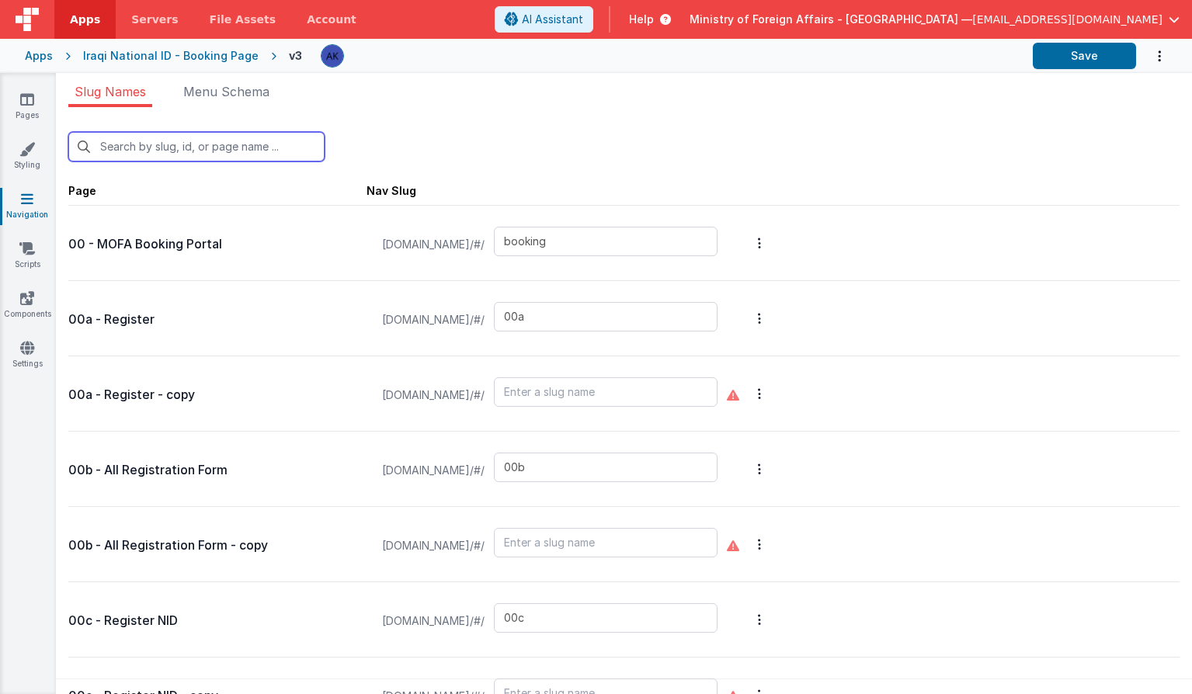
type input "t"
type input "default"
type input "missionchoice2"
type input "missions"
type input "[DEMOGRAPHIC_DATA]"
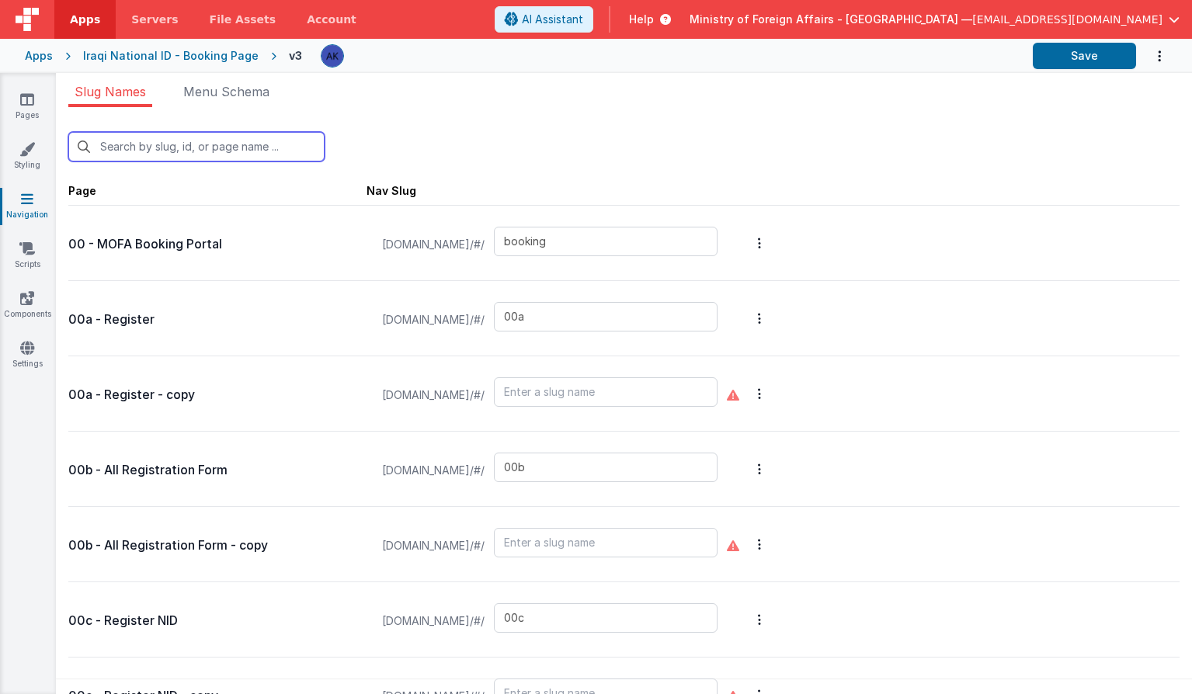
type input "offices"
type input "officesdetails"
type input "passportservices"
type input "qrscannerAR"
type input "support"
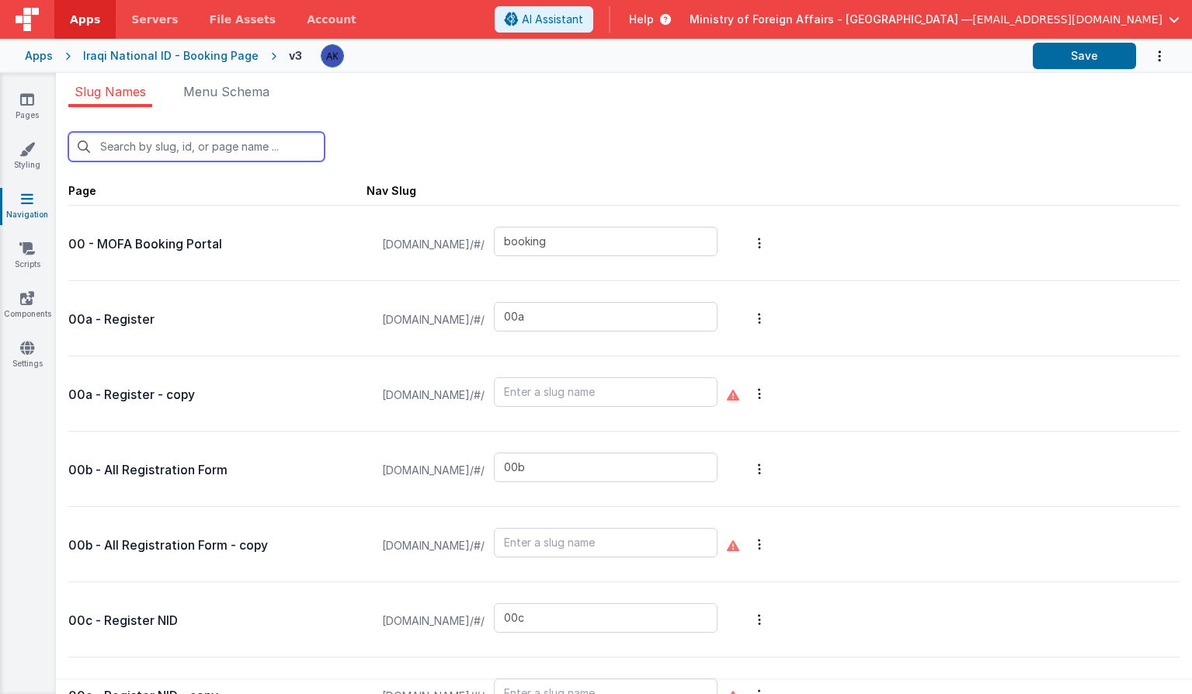
type input "confirmation"
type input "defaultAR"
type input "test"
type input "test-login"
type input "visaapp"
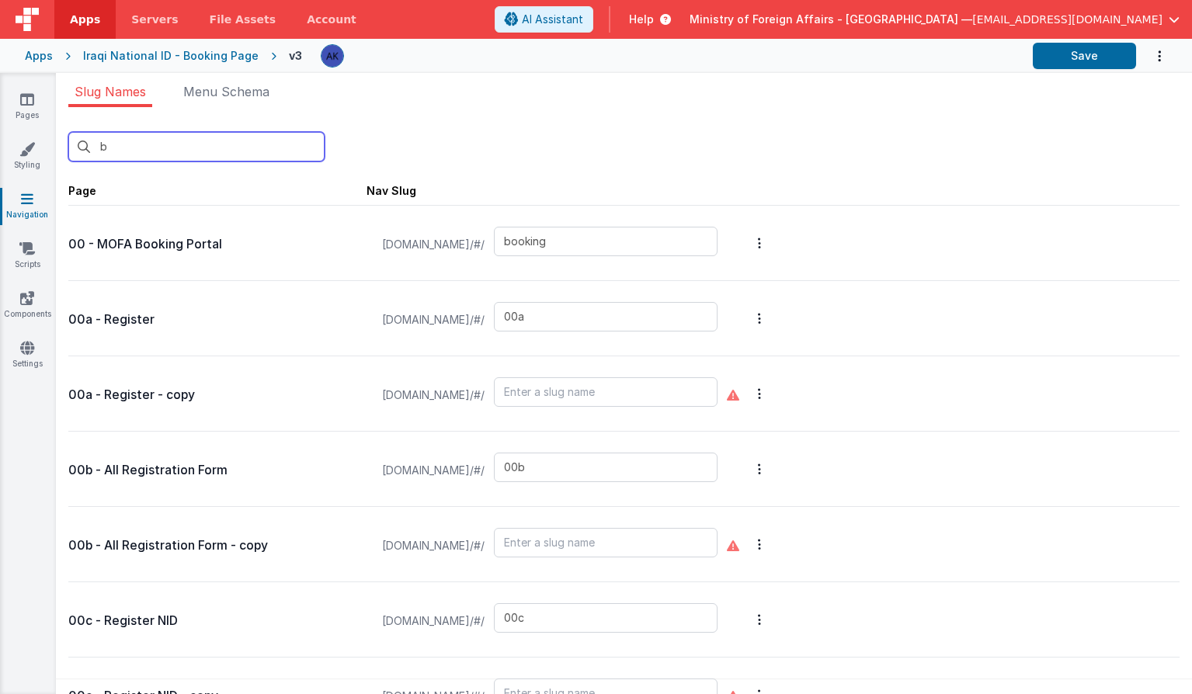
type input "bi"
type input "10"
type input "birthcert"
type input "birthqr"
type input "newbirth"
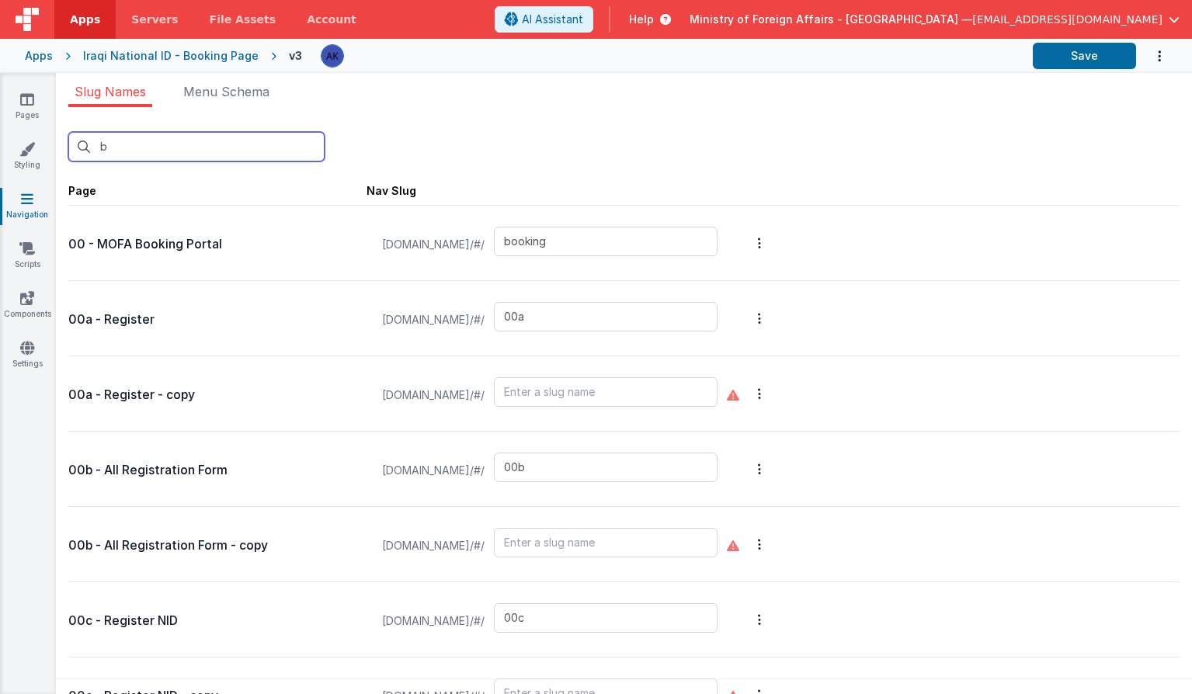
type input "birth"
type input "birthapp"
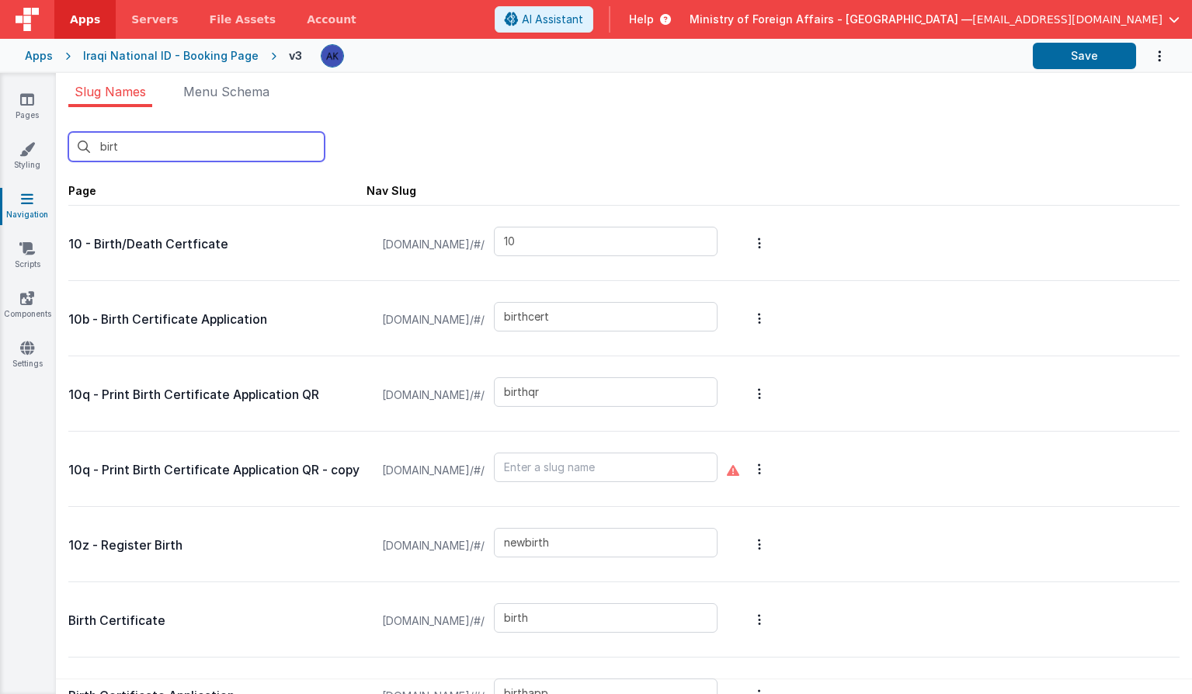
type input "birth"
type input "10"
type input "birthcert"
type input "birthqr"
type input "newbirth"
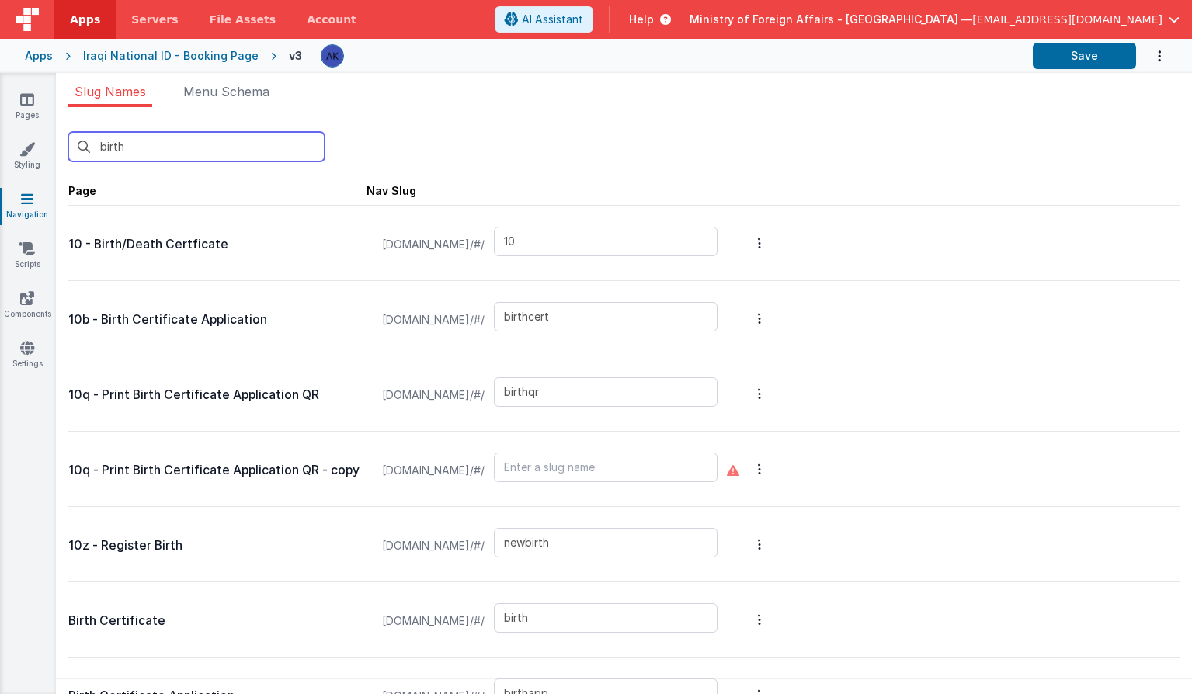
type input "birth"
type input "birthapp"
type input "birth"
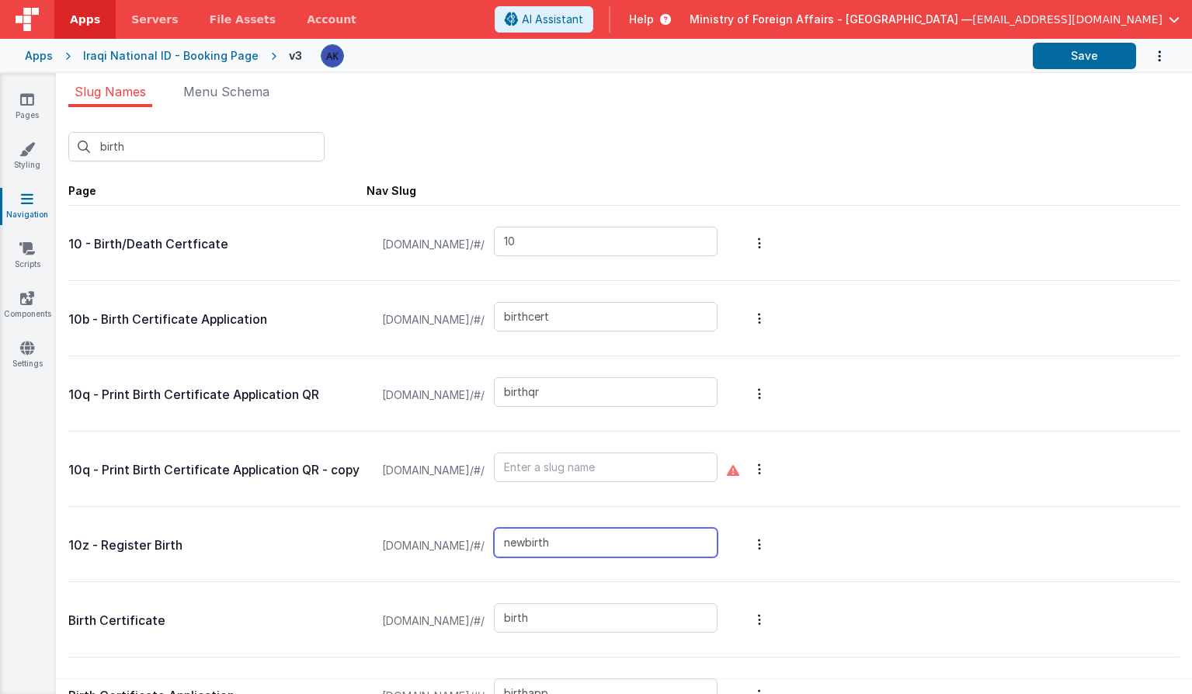
click at [621, 537] on input "newbirth" at bounding box center [606, 543] width 224 height 30
